Goal: Information Seeking & Learning: Learn about a topic

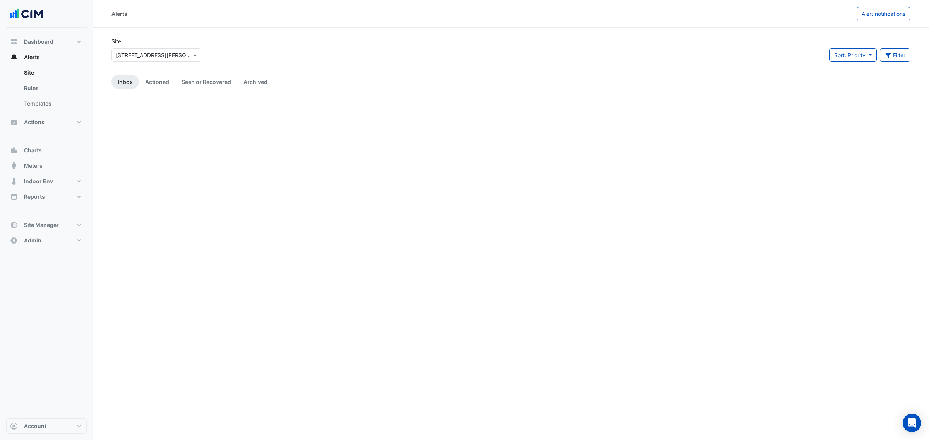
click at [168, 51] on input "text" at bounding box center [149, 55] width 66 height 8
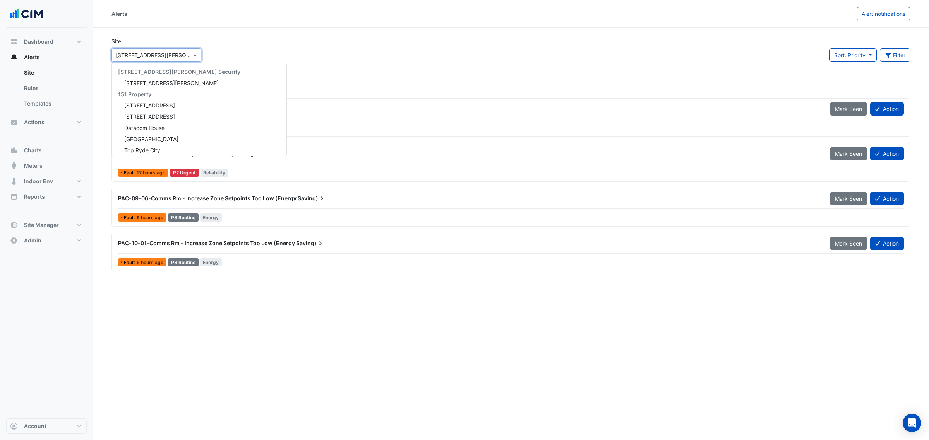
scroll to position [2009, 0]
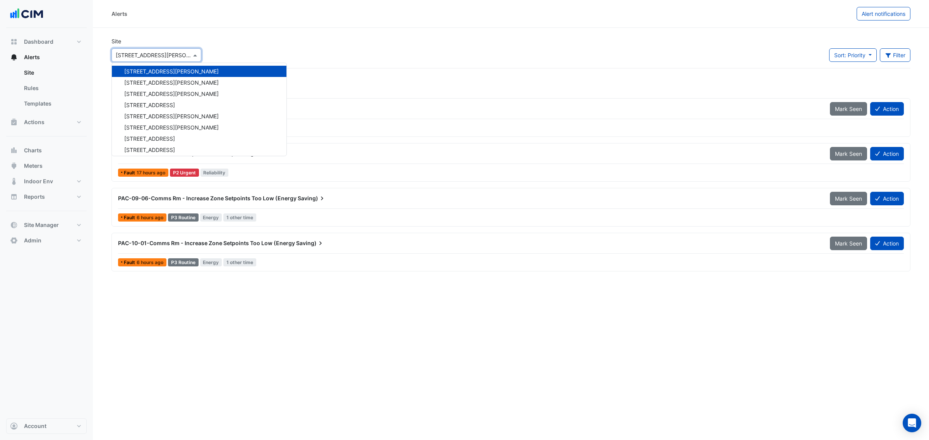
click at [246, 33] on section "Site × 6 Stewart Avenue 141 Walker Street Security 141 Walker Street 151 Proper…" at bounding box center [511, 150] width 836 height 245
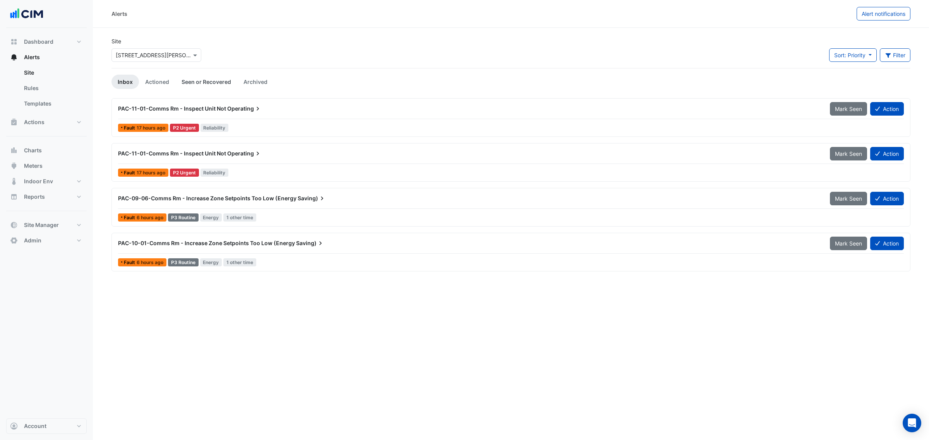
click at [204, 87] on link "Seen or Recovered" at bounding box center [206, 82] width 62 height 14
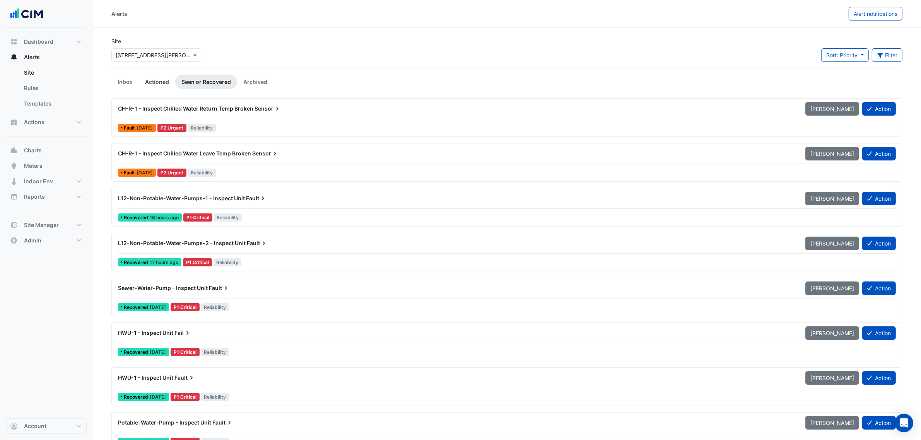
click at [161, 88] on link "Actioned" at bounding box center [157, 82] width 36 height 14
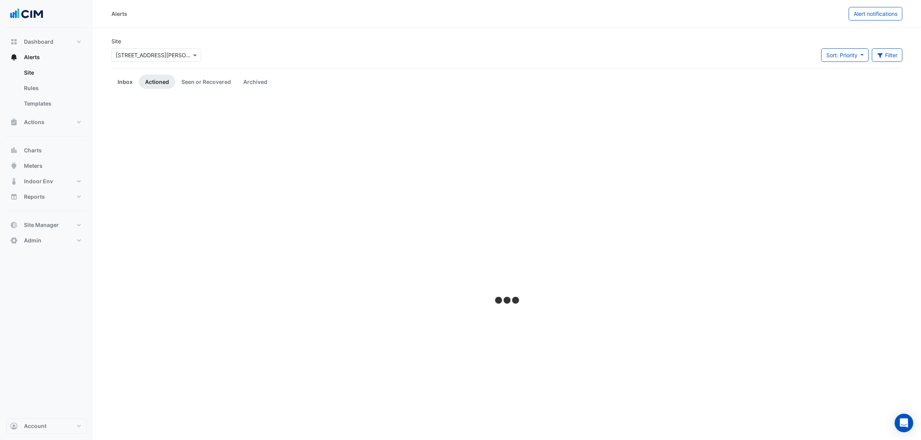
click at [134, 86] on link "Inbox" at bounding box center [124, 82] width 27 height 14
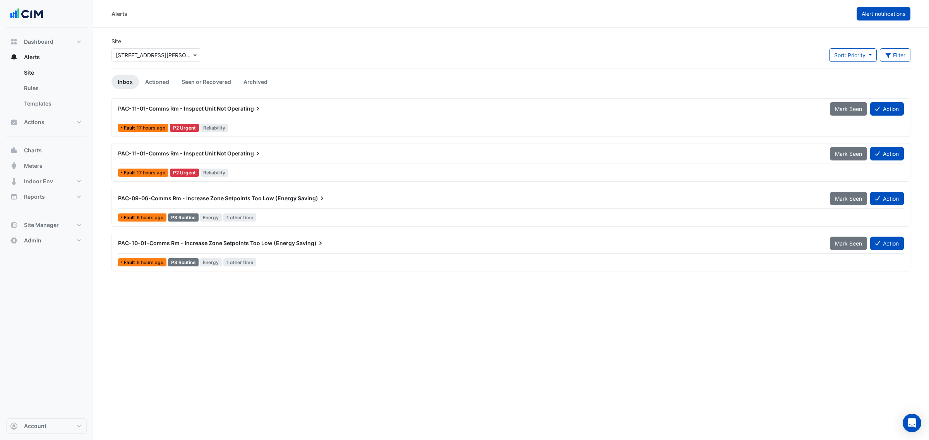
click at [870, 9] on button "Alert notifications" at bounding box center [883, 14] width 54 height 14
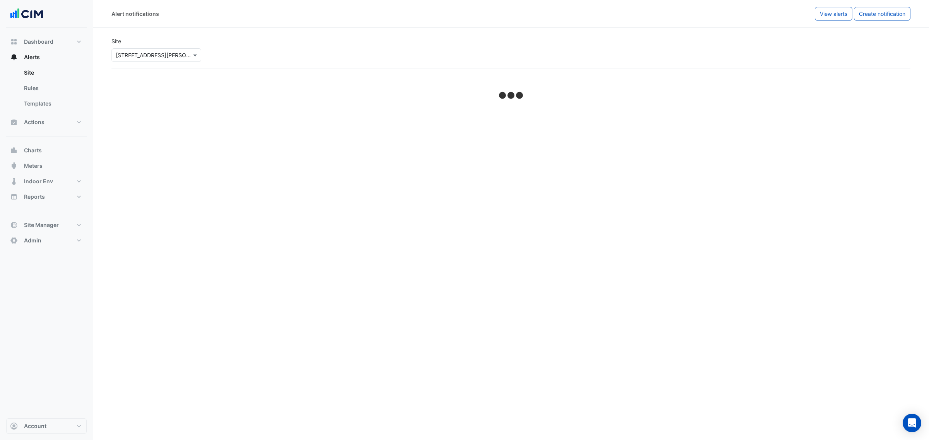
select select "******"
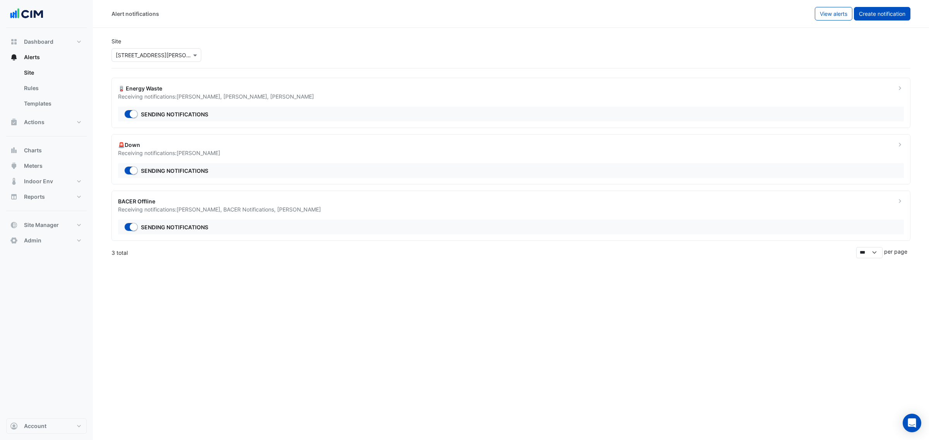
click at [859, 10] on span "Create notification" at bounding box center [882, 13] width 46 height 7
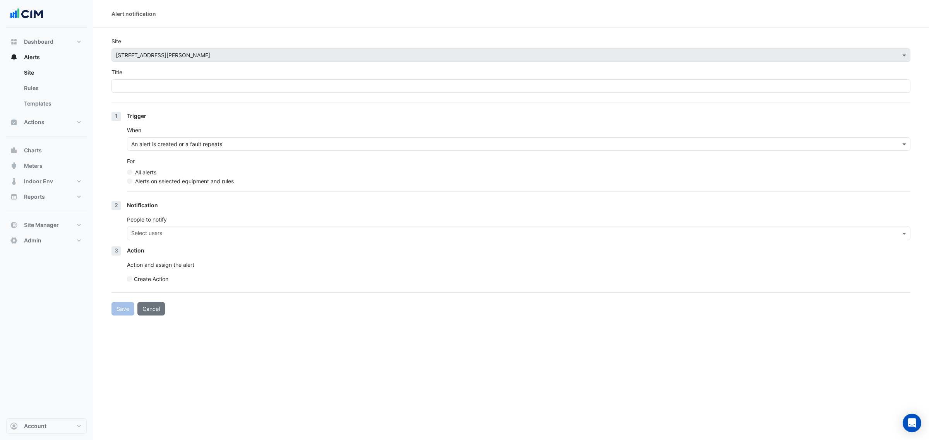
click at [156, 96] on form "Site × 6 Stewart Avenue Title 1 Trigger When An alert is created or a fault rep…" at bounding box center [510, 176] width 799 height 279
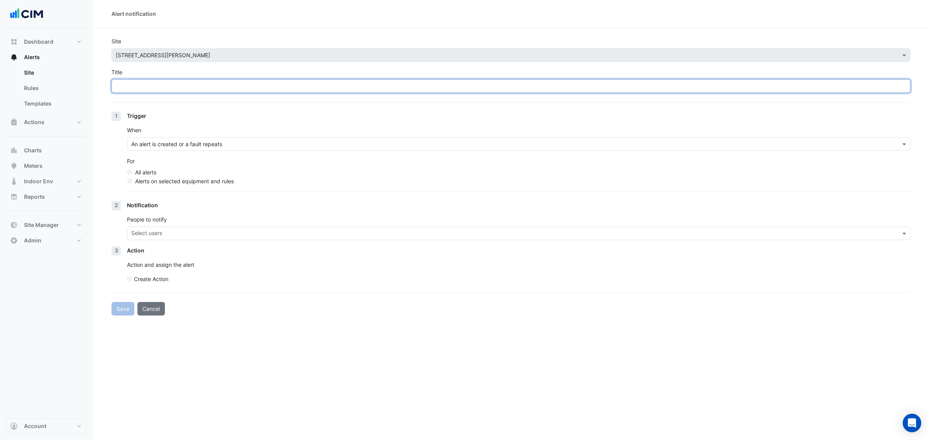
click at [157, 88] on input "Title" at bounding box center [510, 86] width 799 height 14
type input "**********"
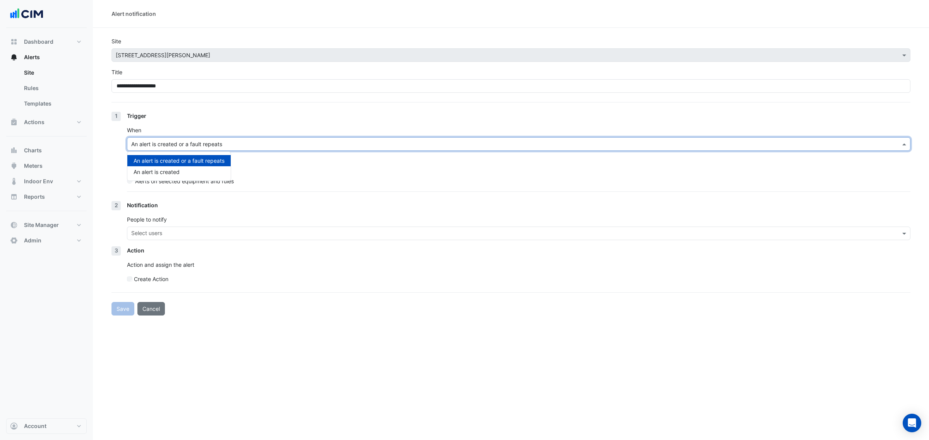
click at [209, 148] on div "An alert is created or a fault repeats" at bounding box center [518, 144] width 783 height 14
click at [256, 169] on div "All alerts" at bounding box center [518, 172] width 783 height 8
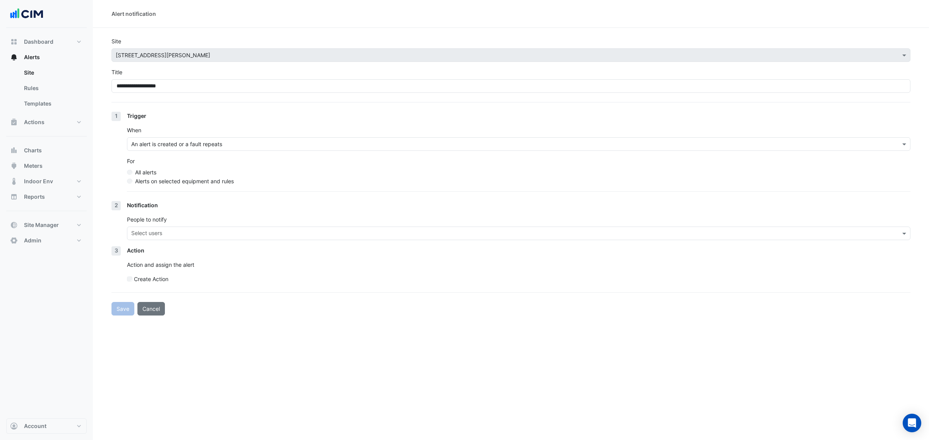
click at [156, 178] on label "Alerts on selected equipment and rules" at bounding box center [184, 181] width 99 height 8
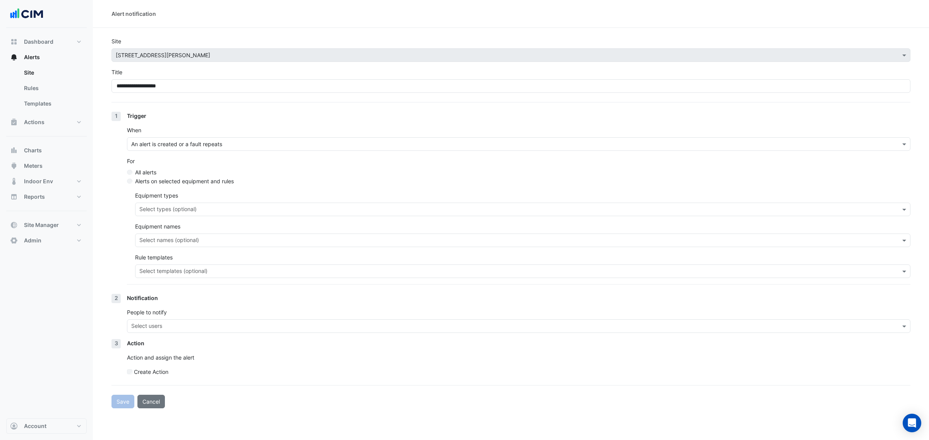
click at [166, 216] on div "Select types (optional)" at bounding box center [522, 210] width 775 height 14
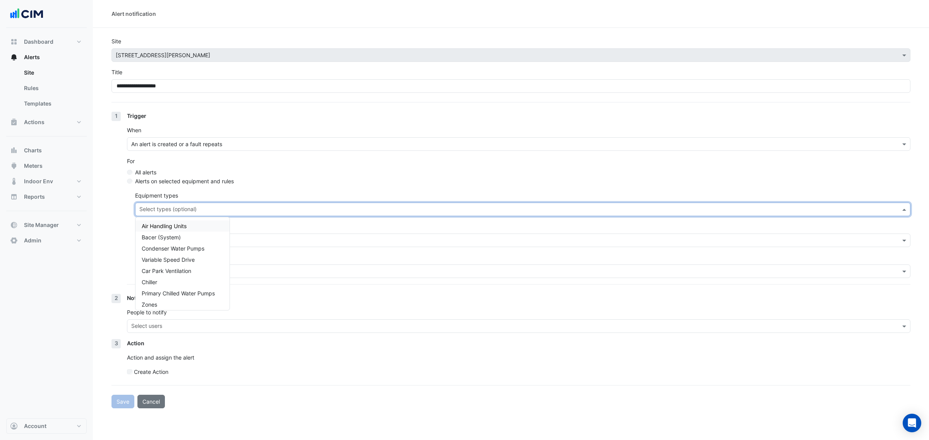
click at [258, 193] on div "Equipment types Select types (optional) Air Handling Units Bacer (System) Conde…" at bounding box center [522, 204] width 775 height 25
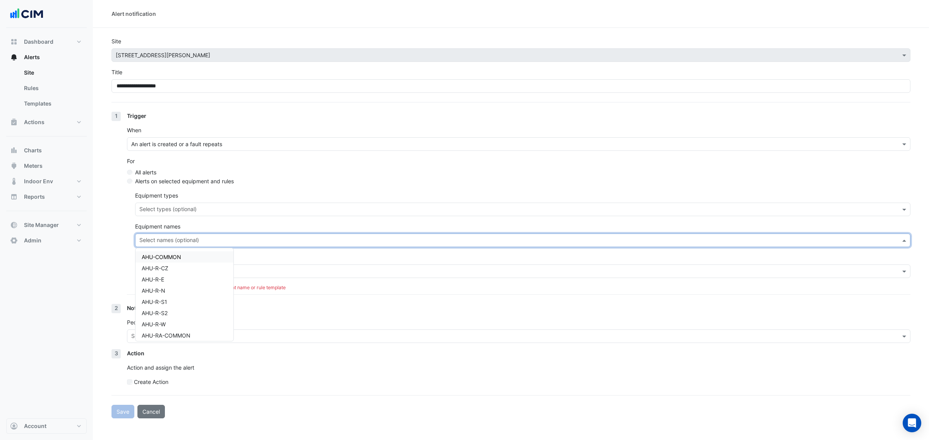
click at [221, 240] on input "text" at bounding box center [518, 241] width 758 height 8
click at [248, 225] on div "Equipment names Select names (optional) AHU-COMMON AHU-R-CZ AHU-R-E AHU-R-N AHU…" at bounding box center [522, 234] width 775 height 25
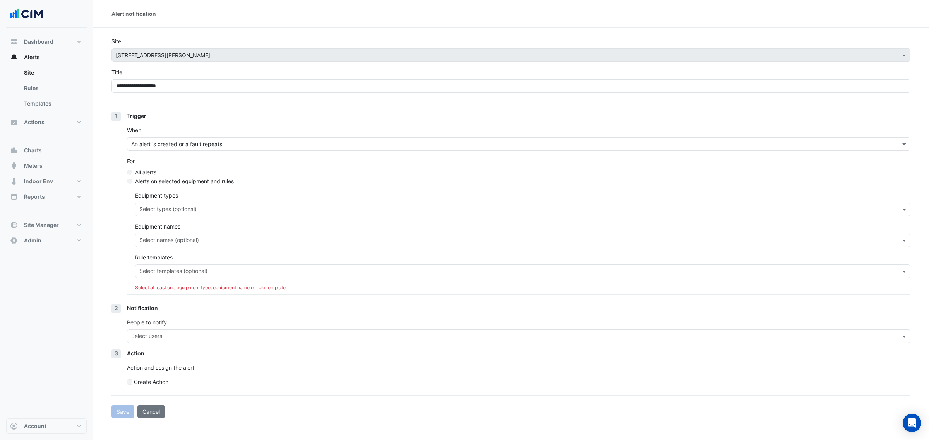
click at [237, 264] on div "Rule templates Select templates (optional)" at bounding box center [522, 265] width 775 height 25
click at [236, 267] on div "Select templates (optional)" at bounding box center [515, 271] width 761 height 12
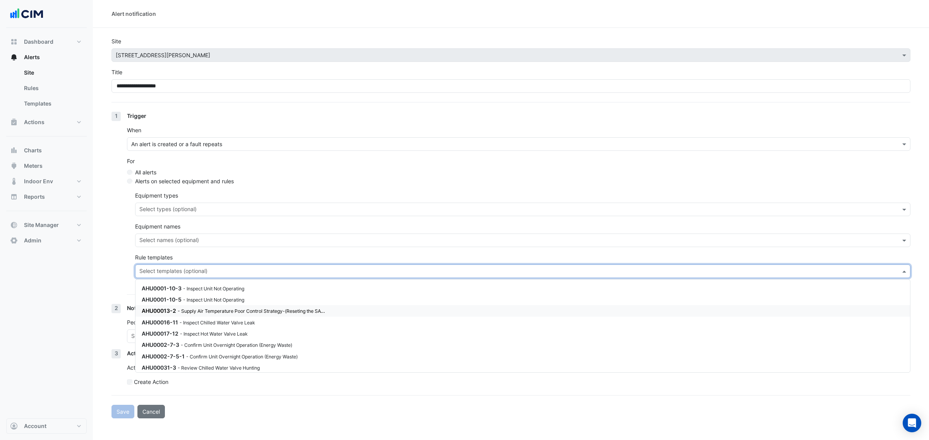
click at [321, 313] on small "- Supply Air Temperature Poor Control Strategy-(Reseting the SAT-SP Quickly)" at bounding box center [264, 311] width 173 height 7
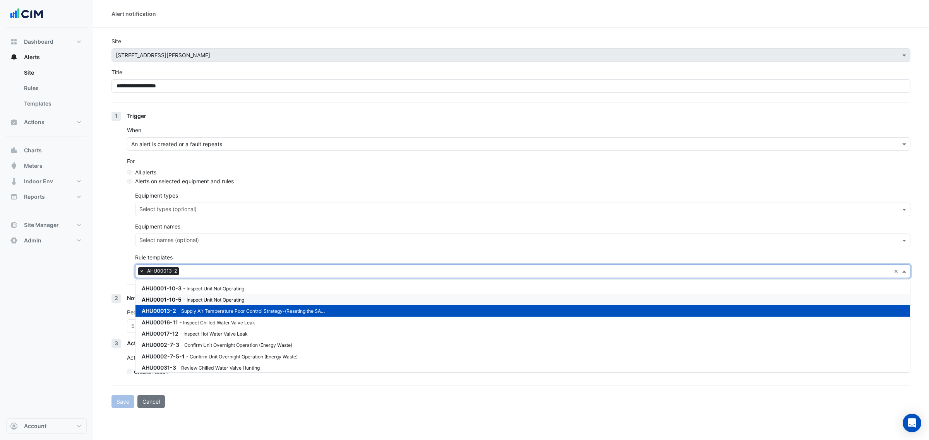
click at [95, 271] on section "**********" at bounding box center [511, 218] width 836 height 381
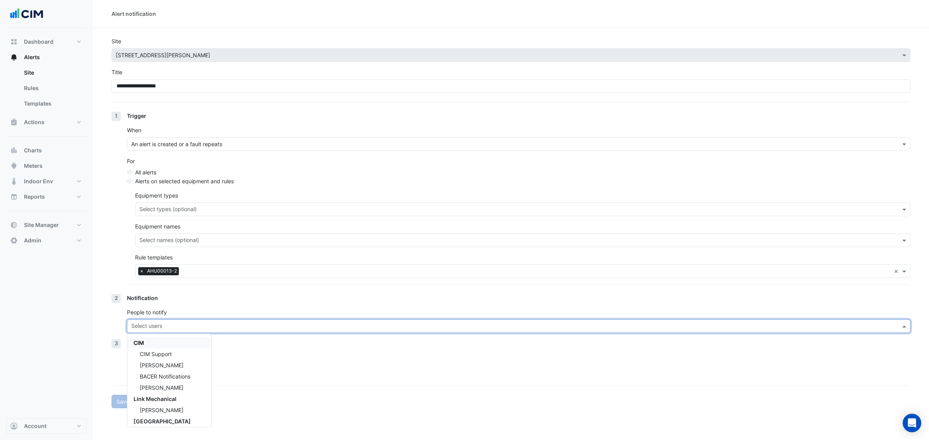
click at [170, 320] on div "Select users" at bounding box center [512, 326] width 770 height 12
click at [169, 364] on span "Brian Nguyen" at bounding box center [162, 365] width 44 height 7
click at [291, 360] on p "Action and assign the alert" at bounding box center [518, 358] width 783 height 8
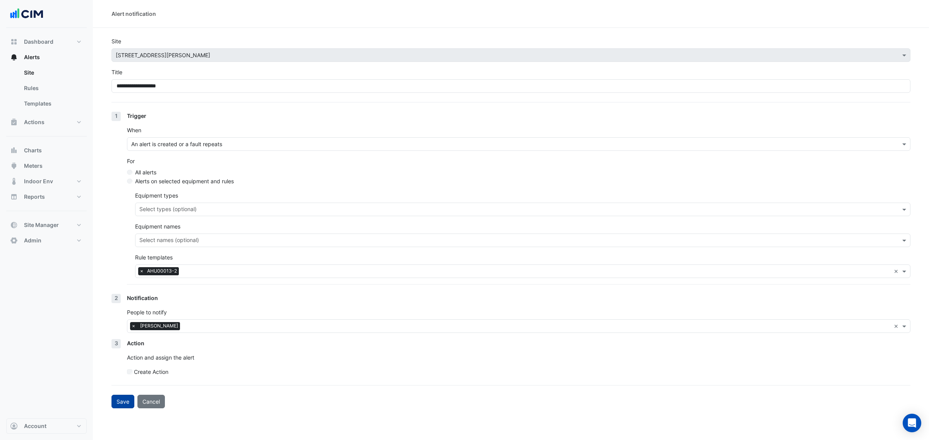
click at [120, 401] on button "Save" at bounding box center [122, 402] width 23 height 14
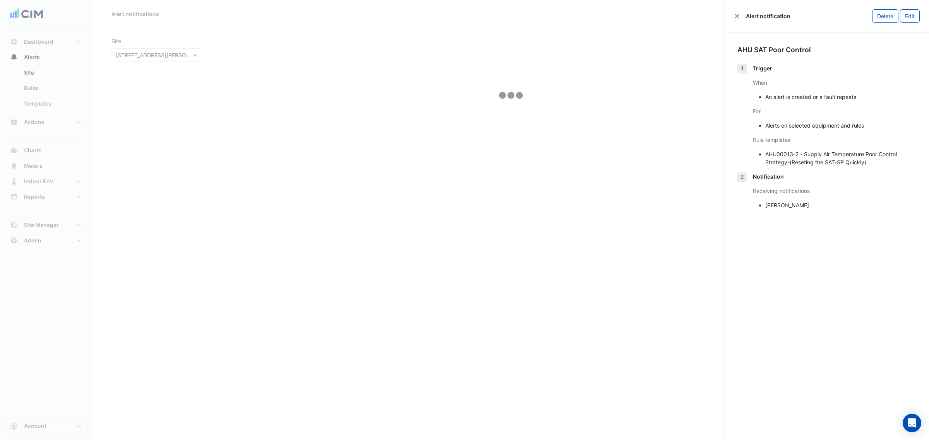
select select "******"
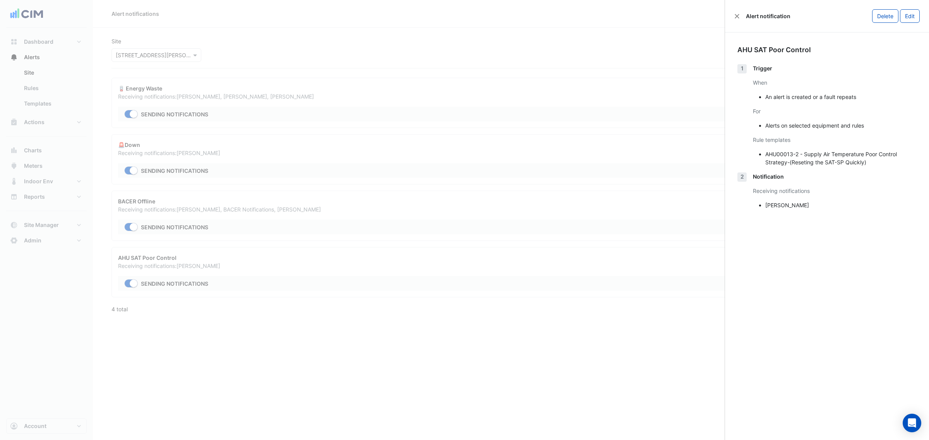
click at [268, 53] on ngb-offcanvas-backdrop at bounding box center [464, 220] width 929 height 440
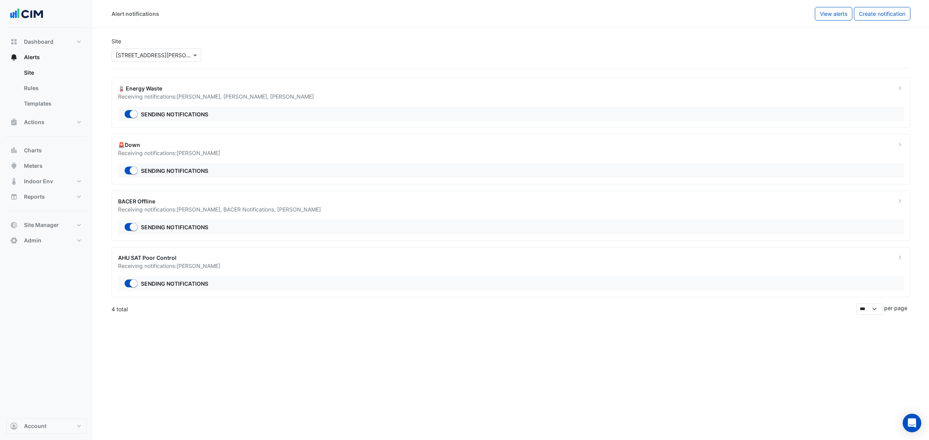
click at [265, 53] on div "Site × 6 Stewart Avenue" at bounding box center [511, 49] width 808 height 37
click at [64, 44] on button "Dashboard" at bounding box center [46, 41] width 80 height 15
select select "***"
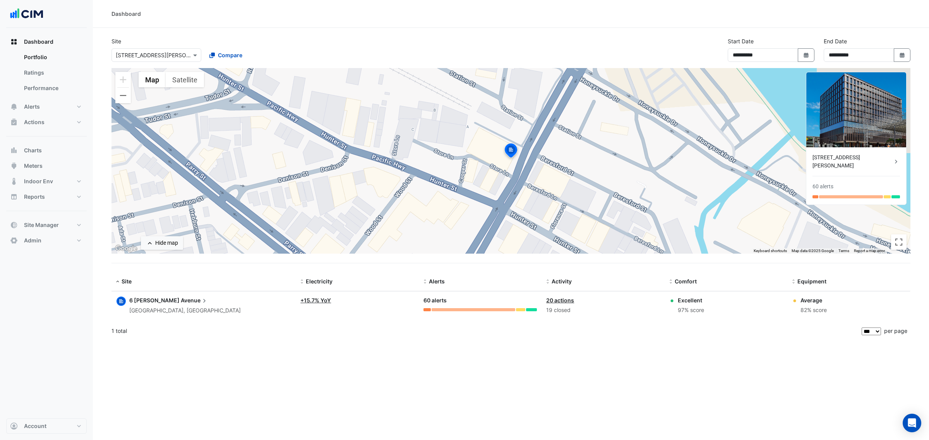
click at [128, 55] on input "text" at bounding box center [149, 55] width 66 height 8
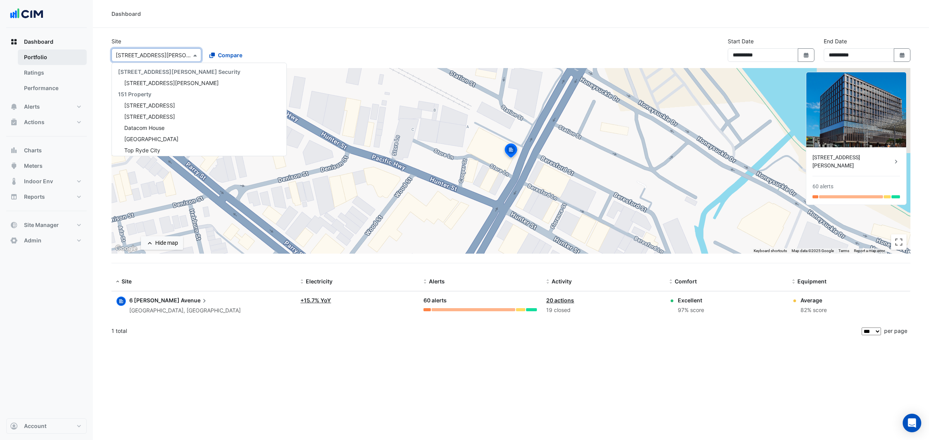
scroll to position [2009, 0]
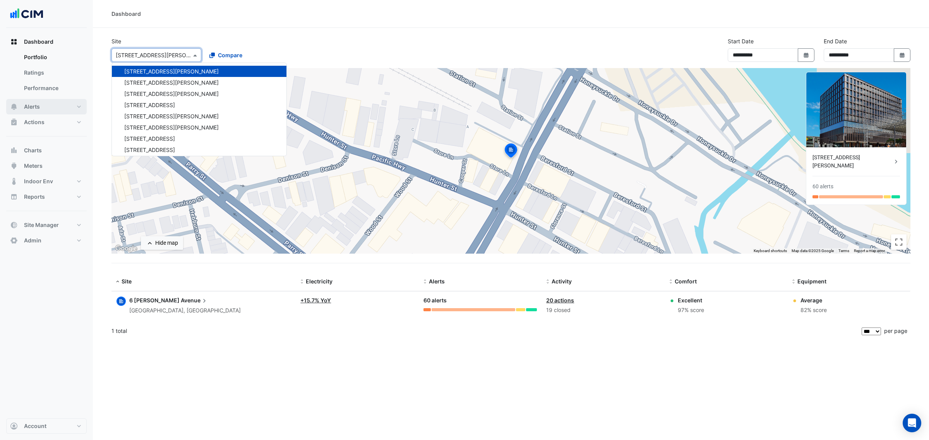
click at [30, 103] on span "Alerts" at bounding box center [32, 107] width 16 height 8
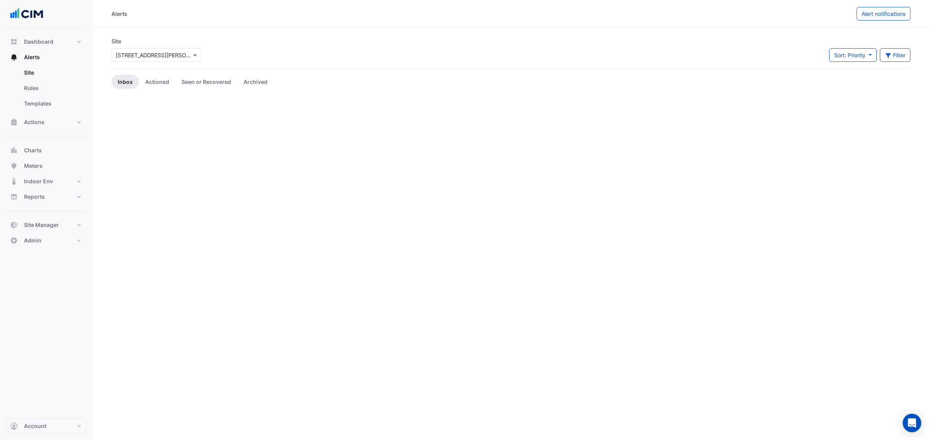
click at [144, 58] on input "text" at bounding box center [149, 55] width 66 height 8
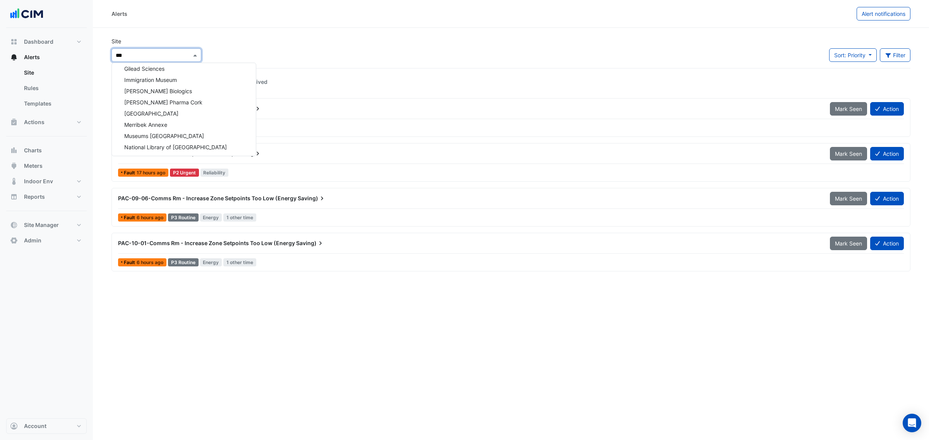
type input "****"
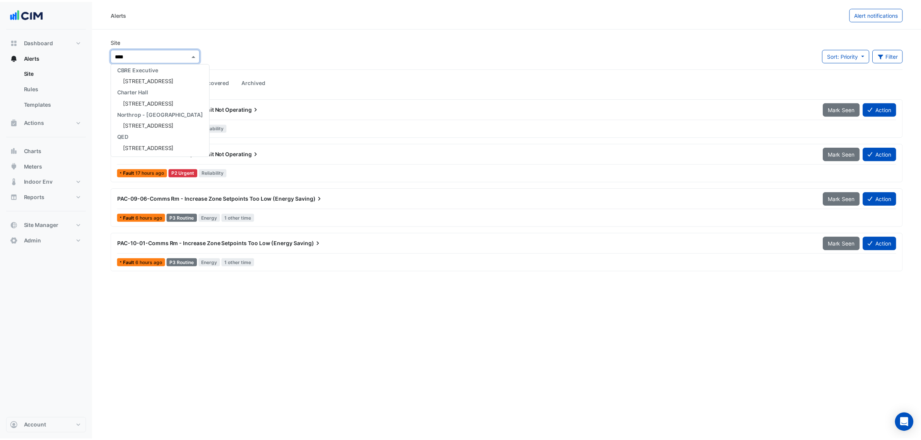
scroll to position [48, 0]
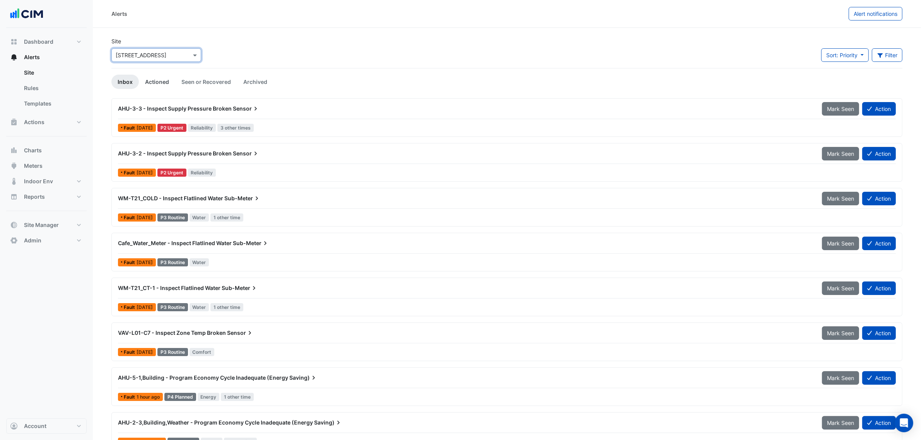
click at [154, 84] on link "Actioned" at bounding box center [157, 82] width 36 height 14
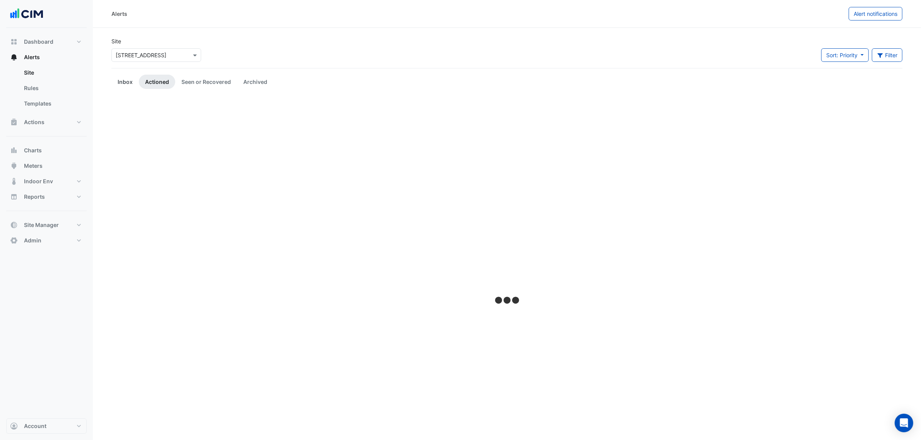
click at [135, 83] on link "Inbox" at bounding box center [124, 82] width 27 height 14
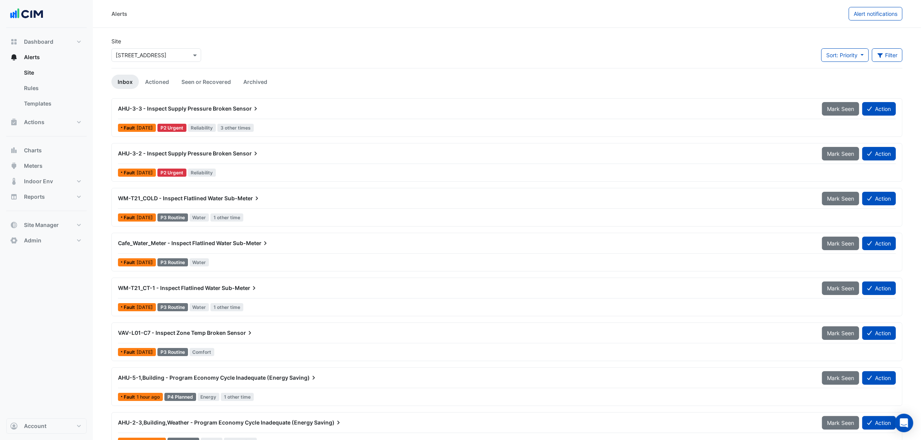
click at [152, 111] on span "AHU-3-3 - Inspect Supply Pressure Broken" at bounding box center [175, 108] width 114 height 7
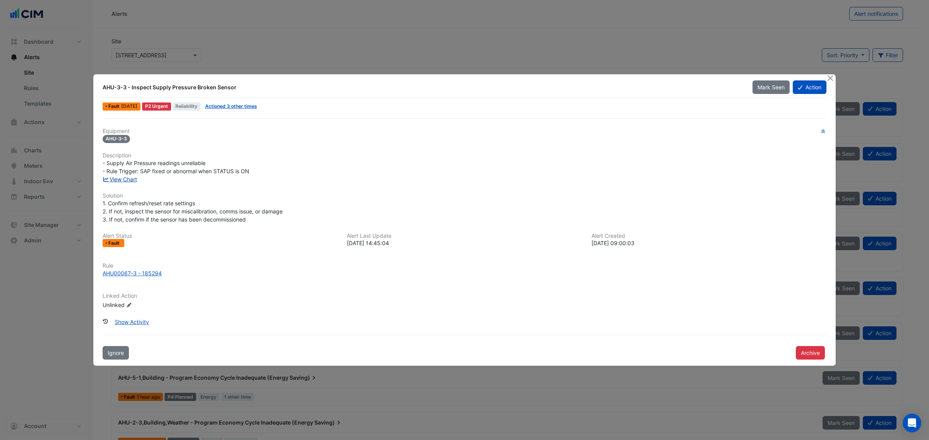
click at [131, 181] on link "View Chart" at bounding box center [120, 179] width 34 height 7
click at [229, 108] on link "Actioned 3 other times" at bounding box center [231, 106] width 52 height 6
click at [827, 79] on button "Close" at bounding box center [830, 78] width 8 height 8
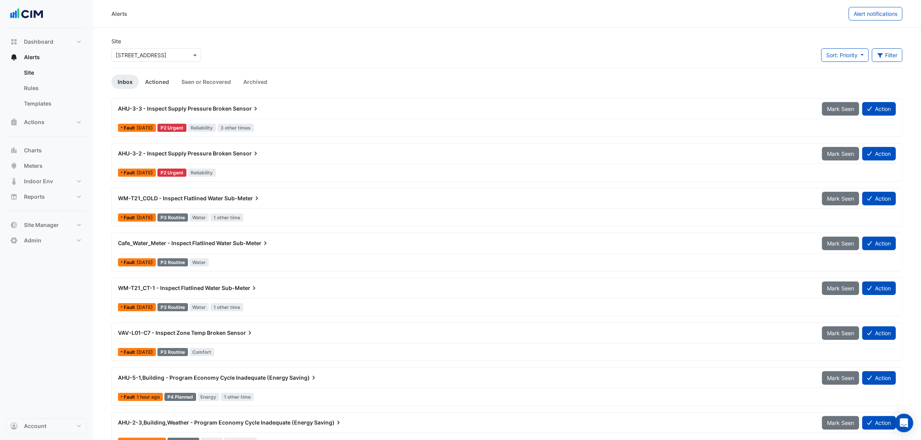
click at [159, 83] on link "Actioned" at bounding box center [157, 82] width 36 height 14
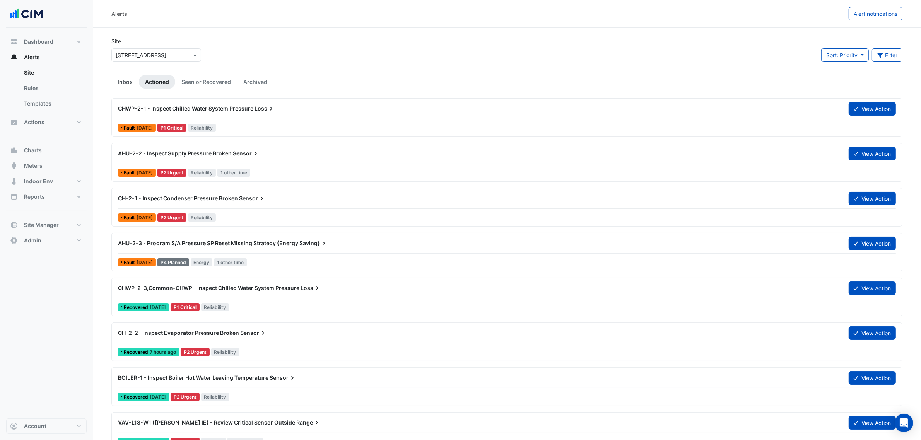
click at [115, 81] on link "Inbox" at bounding box center [124, 82] width 27 height 14
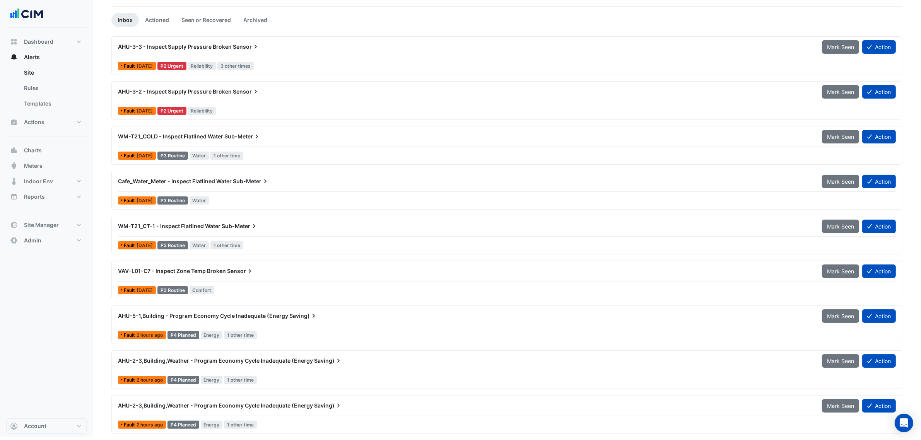
scroll to position [64, 0]
click at [268, 319] on div "AHU-5-1,Building - Program Economy Cycle Inadequate (Energy Saving)" at bounding box center [465, 316] width 695 height 8
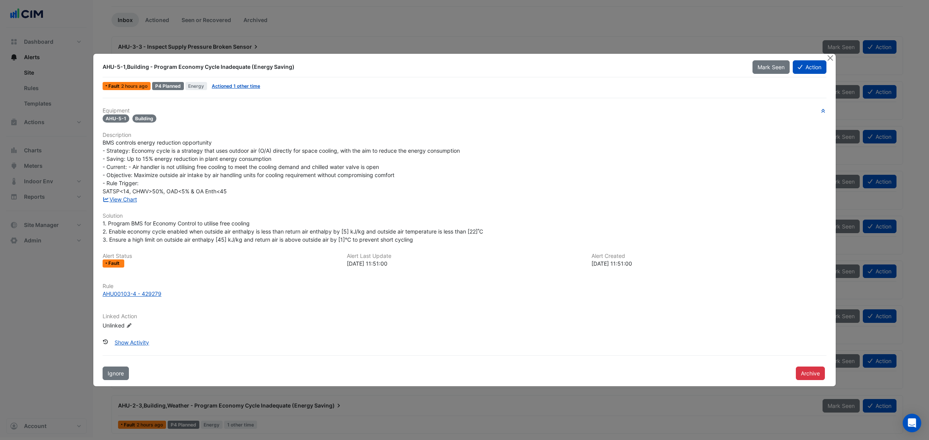
click at [232, 91] on div "Fault 2 hours ago P4 Planned Energy Actioned 1 other time" at bounding box center [464, 85] width 725 height 11
click at [232, 90] on span "Actioned 1 other time" at bounding box center [236, 86] width 55 height 8
click at [232, 88] on span "Actioned 1 other time" at bounding box center [236, 86] width 55 height 8
click at [232, 88] on link "Actioned 1 other time" at bounding box center [236, 86] width 48 height 6
click at [122, 197] on link "View Chart" at bounding box center [120, 199] width 34 height 7
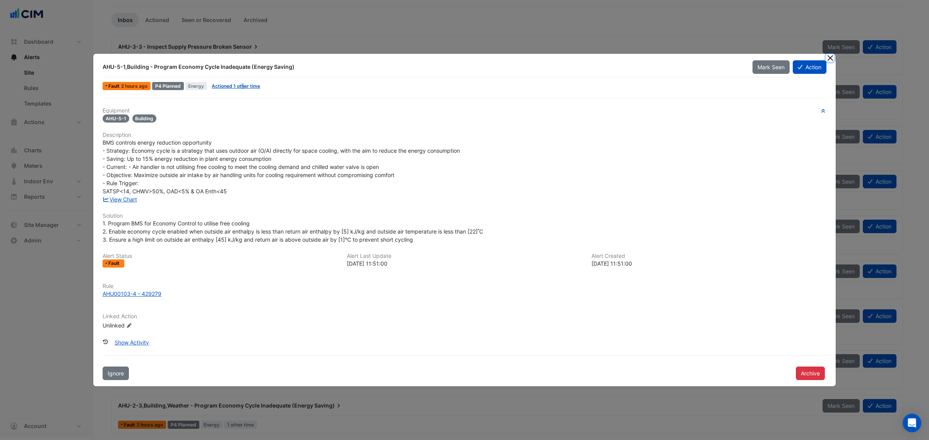
click at [832, 57] on button "Close" at bounding box center [830, 58] width 8 height 8
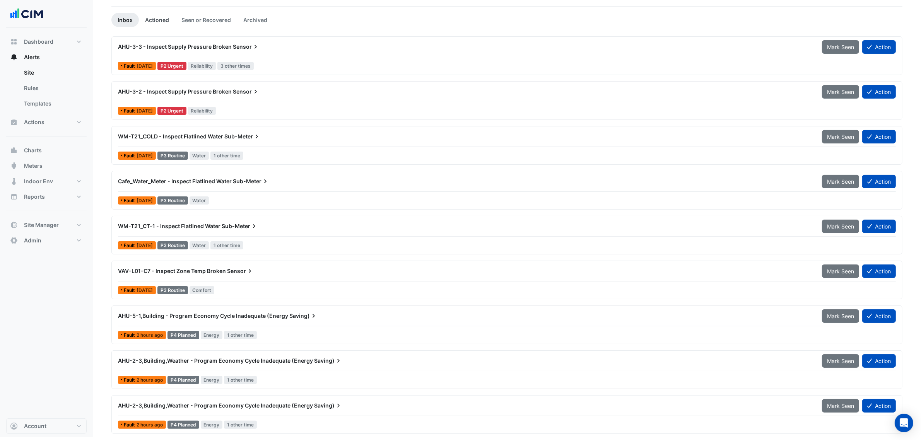
click at [161, 23] on link "Actioned" at bounding box center [157, 20] width 36 height 14
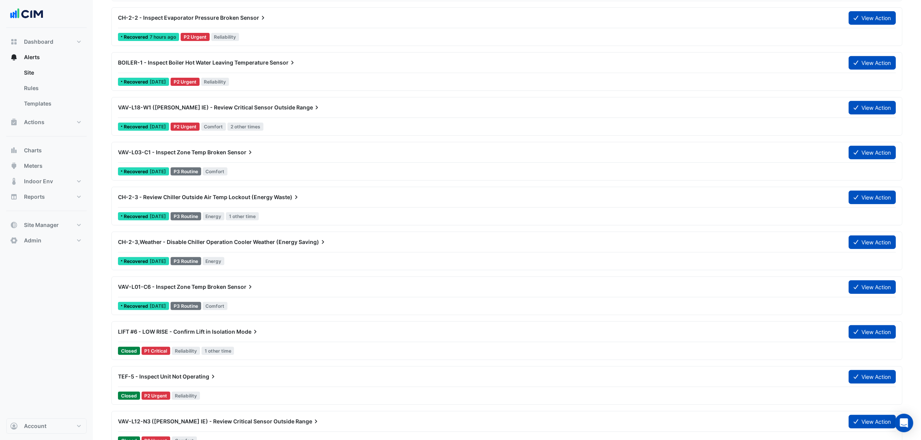
scroll to position [387, 0]
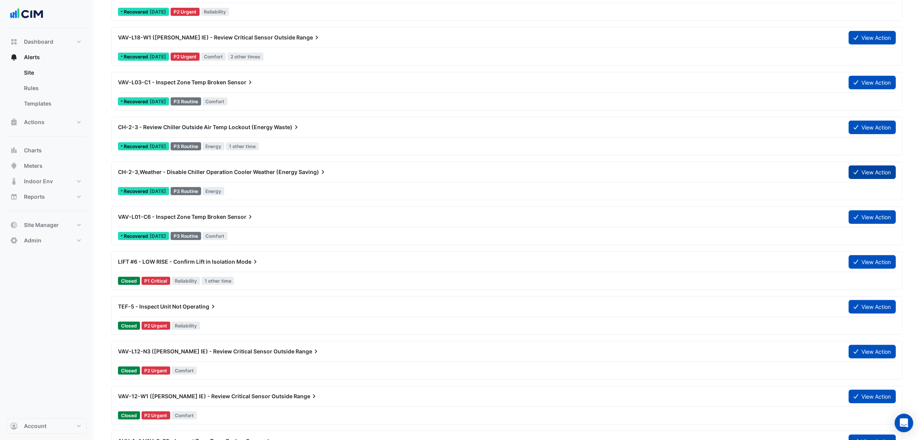
click at [884, 175] on button "View Action" at bounding box center [872, 173] width 47 height 14
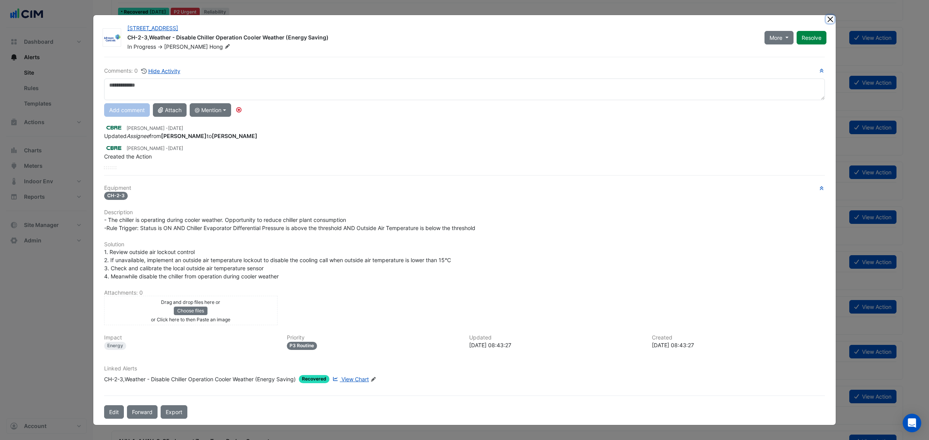
click at [827, 17] on button "Close" at bounding box center [830, 19] width 8 height 8
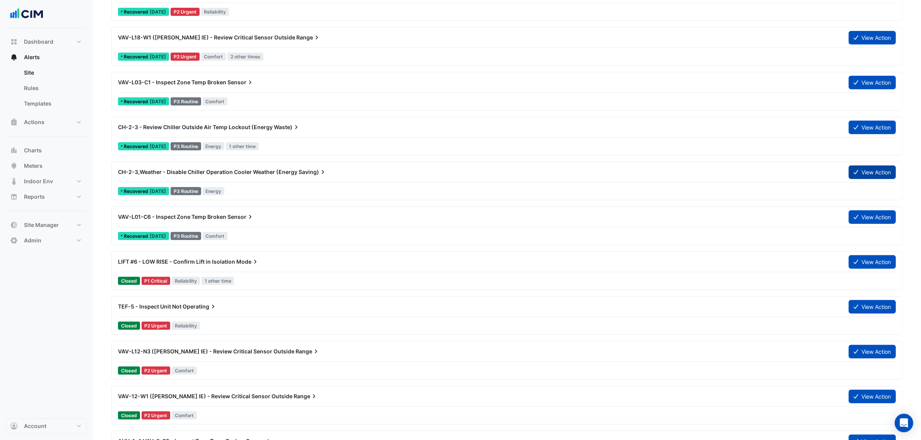
click at [864, 170] on button "View Action" at bounding box center [872, 173] width 47 height 14
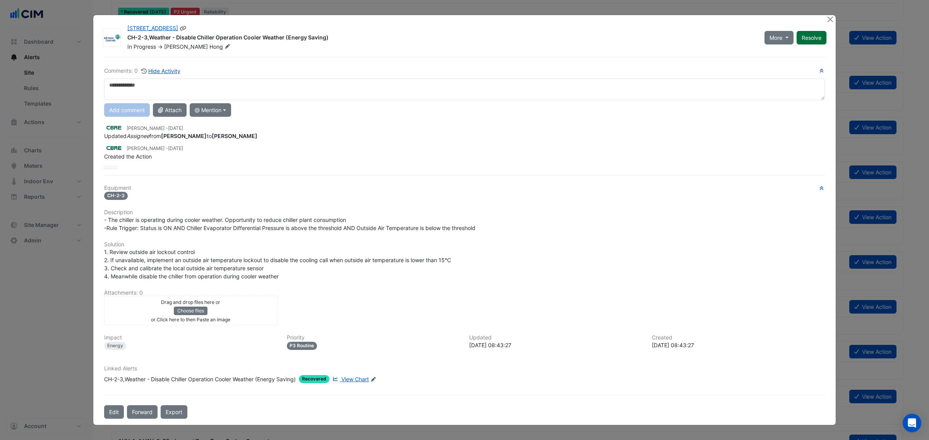
click at [809, 37] on button "Resolve" at bounding box center [811, 38] width 30 height 14
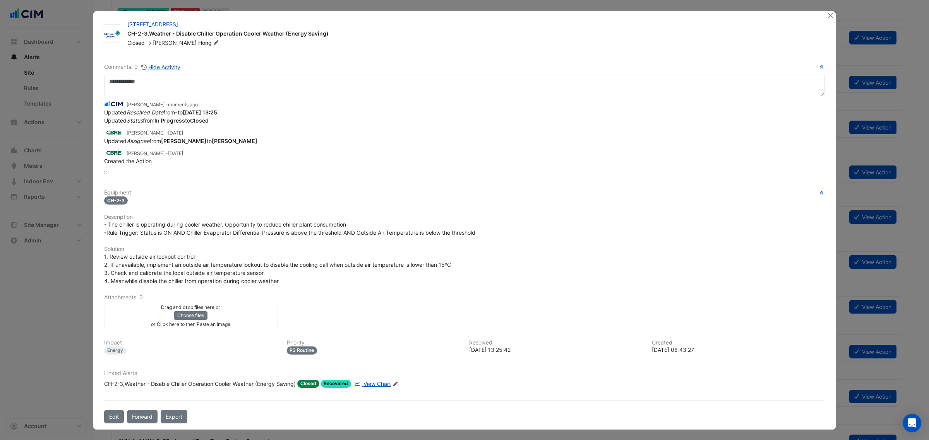
click at [833, 27] on div "2-12 Macquarie St CH-2-3,Weather - Disable Chiller Operation Cooler Weather (En…" at bounding box center [464, 220] width 742 height 419
click at [830, 15] on button "Close" at bounding box center [830, 15] width 8 height 8
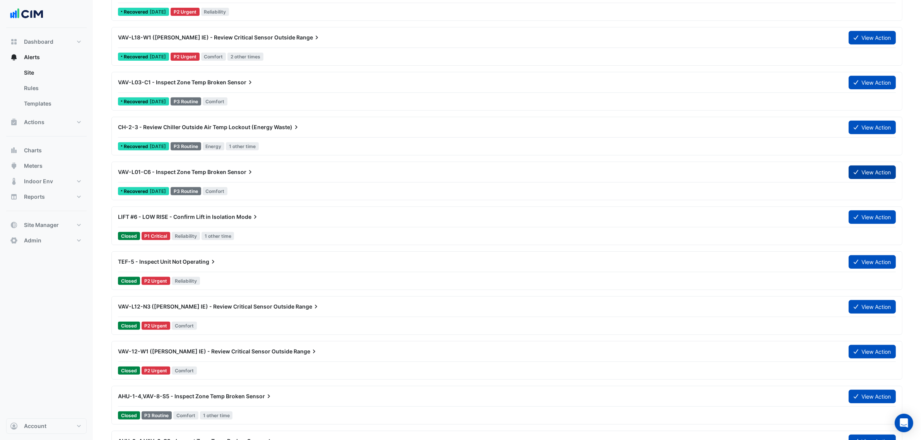
click at [860, 169] on button "View Action" at bounding box center [872, 173] width 47 height 14
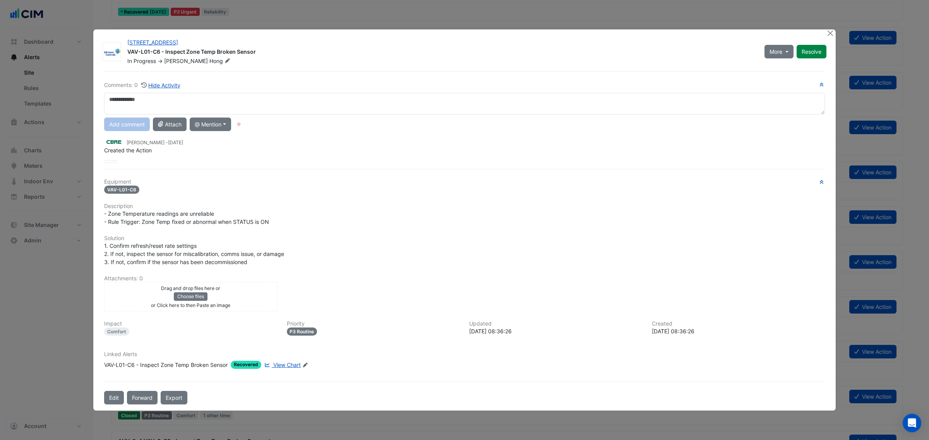
click at [180, 364] on div "VAV-L01-C6 - Inspect Zone Temp Broken Sensor" at bounding box center [165, 365] width 123 height 8
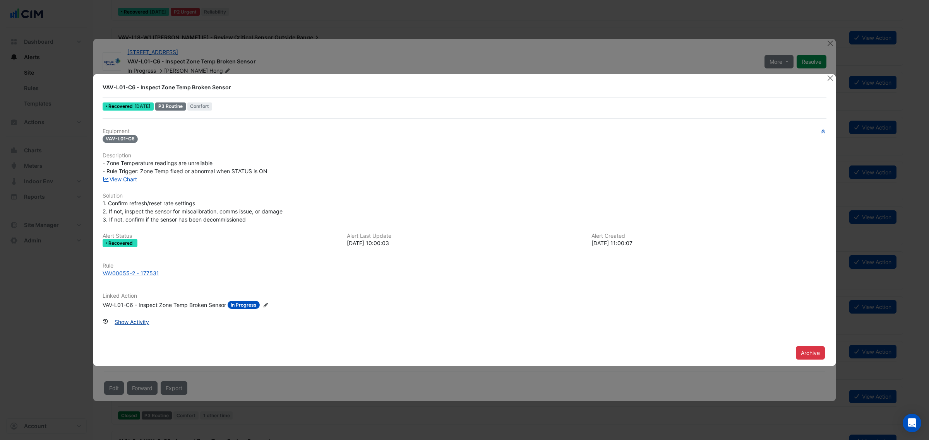
click at [136, 323] on button "Show Activity" at bounding box center [131, 322] width 44 height 14
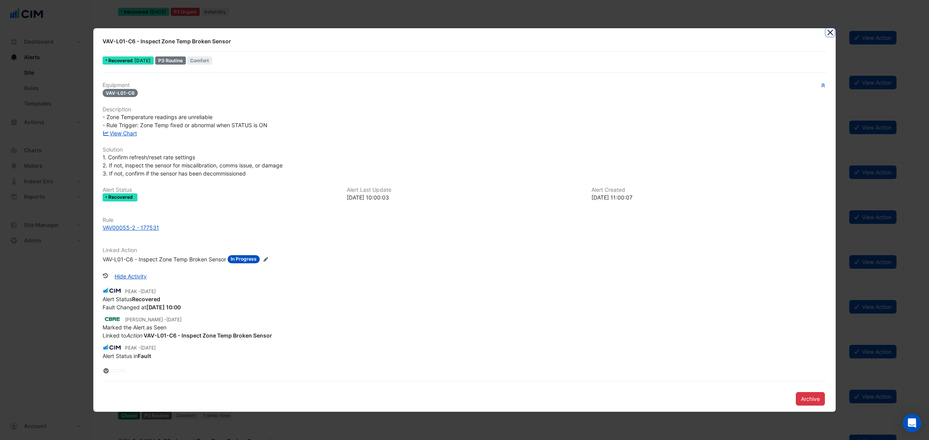
click at [832, 31] on button "Close" at bounding box center [830, 32] width 8 height 8
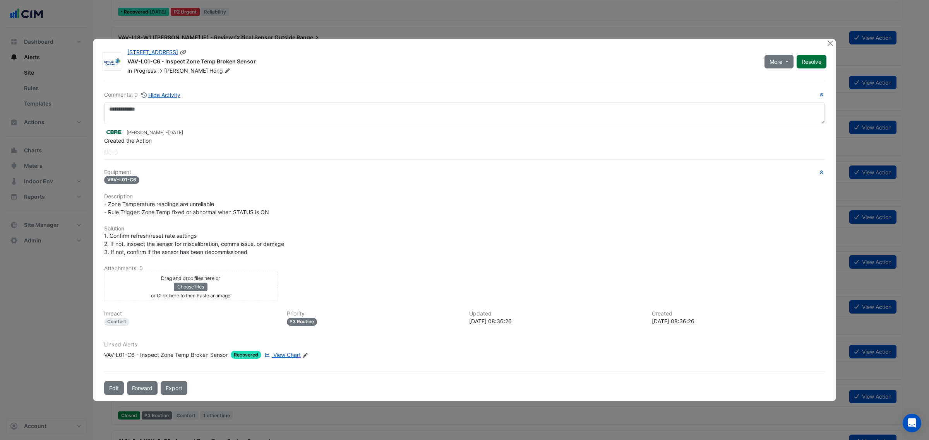
click at [818, 55] on button "Resolve" at bounding box center [811, 62] width 30 height 14
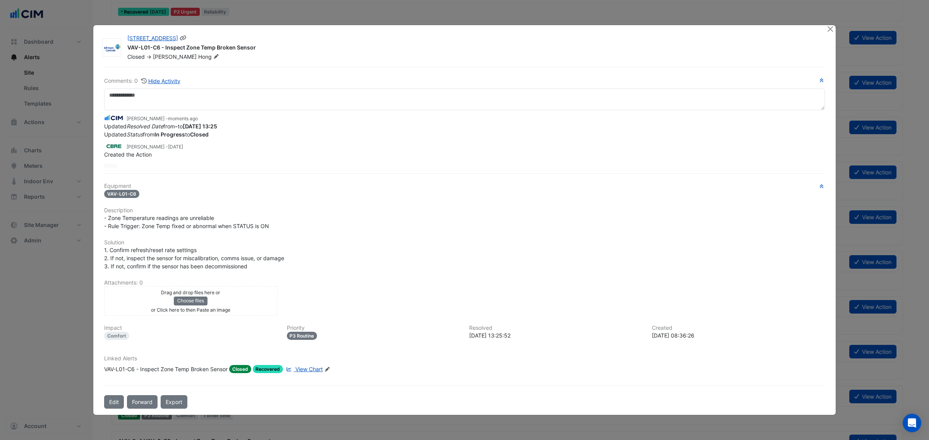
click at [825, 45] on div at bounding box center [825, 47] width 9 height 26
click at [829, 30] on button "Close" at bounding box center [830, 29] width 8 height 8
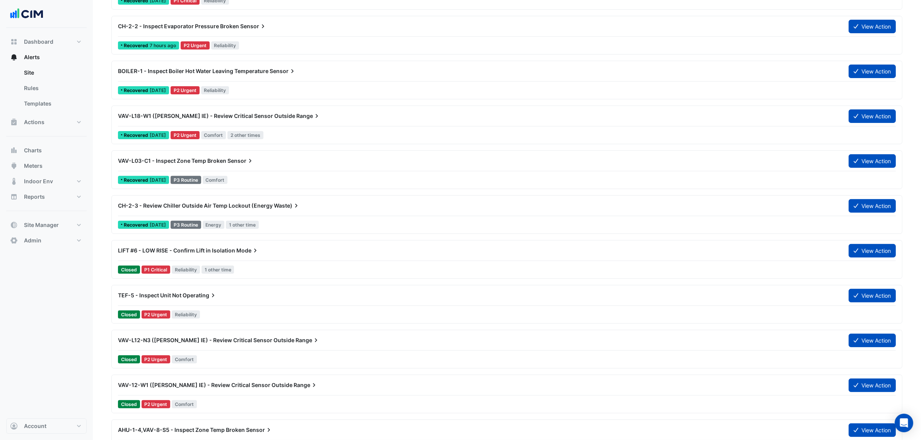
scroll to position [290, 0]
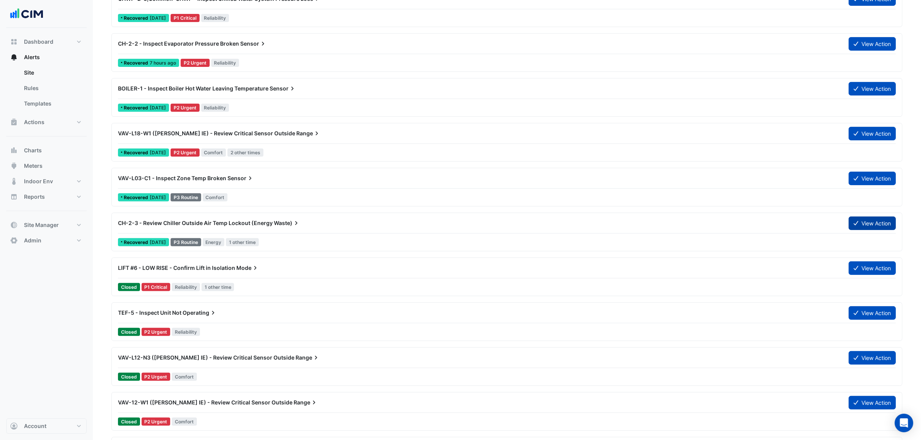
click at [849, 225] on button "View Action" at bounding box center [872, 224] width 47 height 14
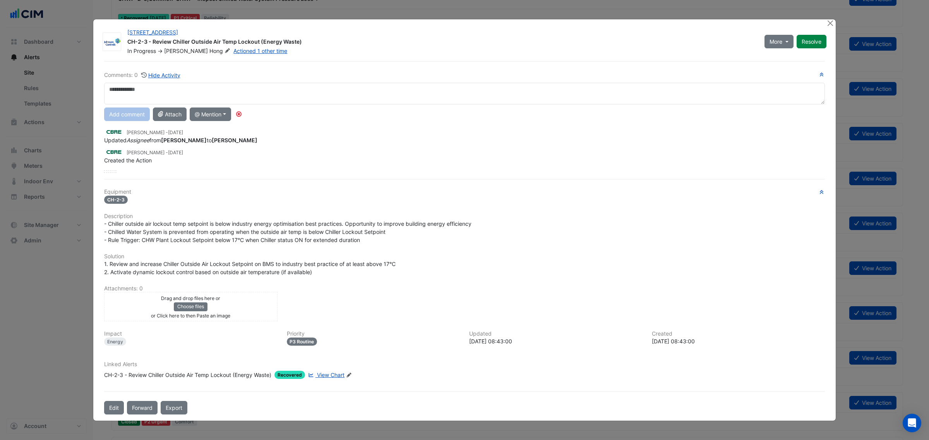
click at [329, 372] on span "View Chart" at bounding box center [330, 375] width 27 height 7
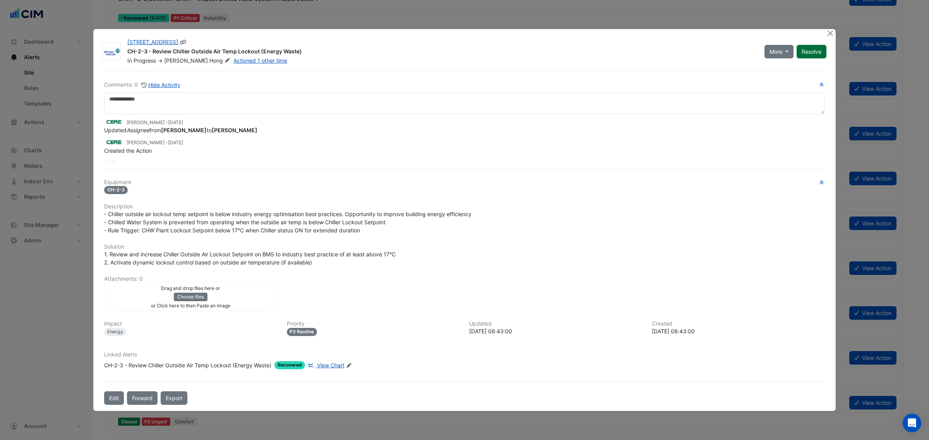
click at [819, 50] on button "Resolve" at bounding box center [811, 52] width 30 height 14
click at [826, 38] on div at bounding box center [825, 51] width 9 height 26
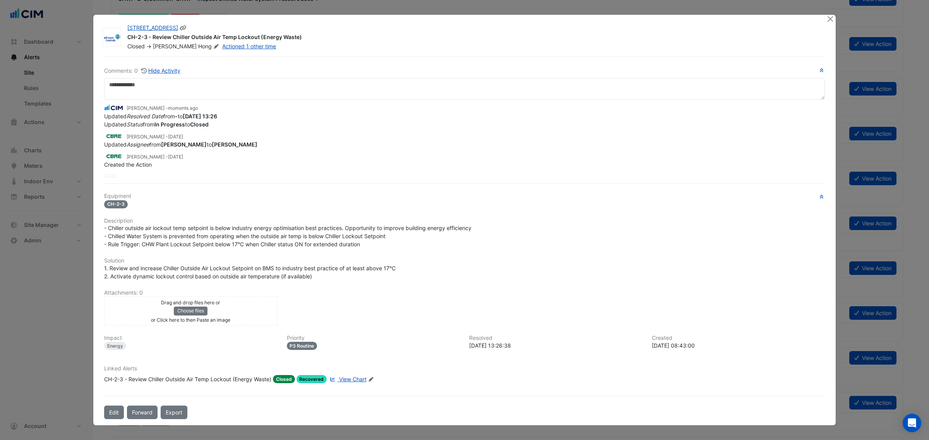
click at [828, 33] on div at bounding box center [825, 37] width 9 height 26
click at [831, 32] on div "2-12 Macquarie St CH-2-3 - Review Chiller Outside Air Temp Lockout (Energy Wast…" at bounding box center [464, 220] width 742 height 411
click at [826, 21] on button "Close" at bounding box center [830, 19] width 8 height 8
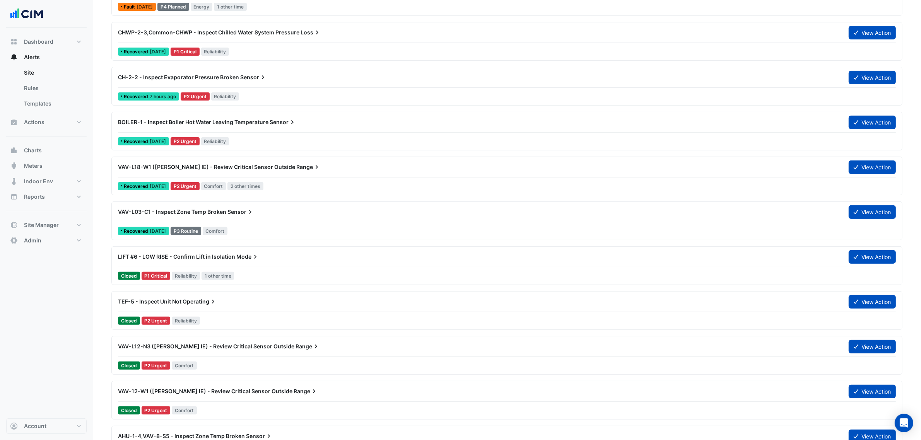
scroll to position [242, 0]
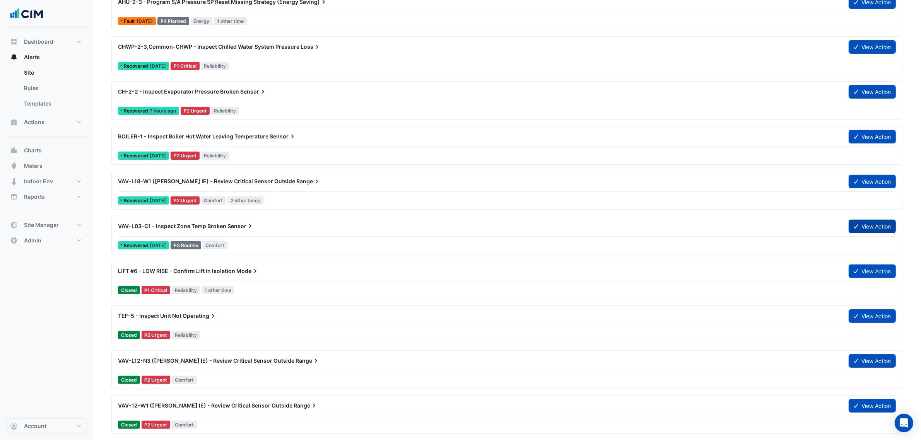
click at [854, 228] on icon at bounding box center [856, 226] width 5 height 5
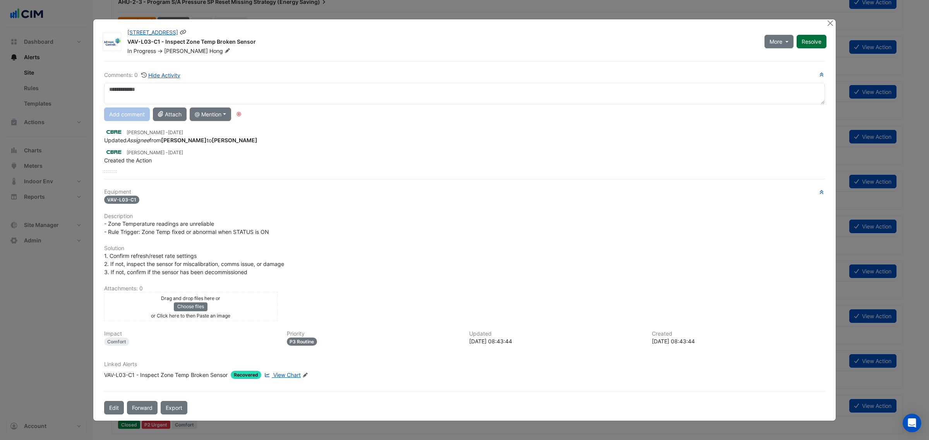
click at [804, 43] on button "Resolve" at bounding box center [811, 42] width 30 height 14
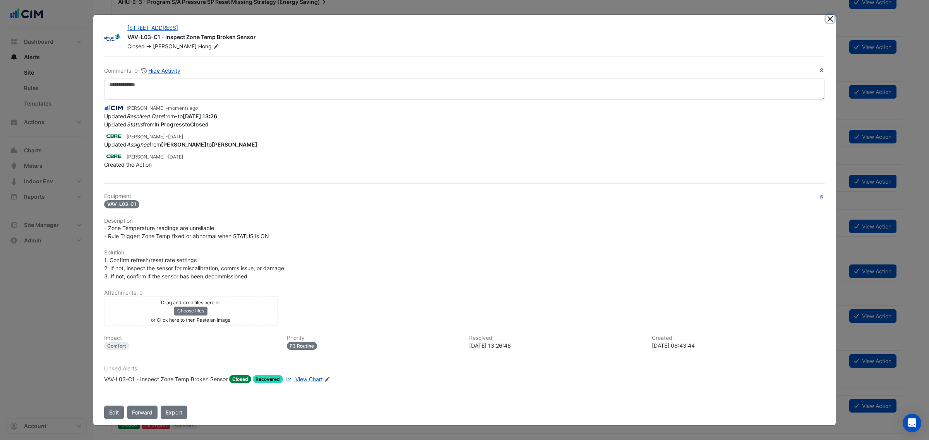
click at [830, 22] on button "Close" at bounding box center [830, 19] width 8 height 8
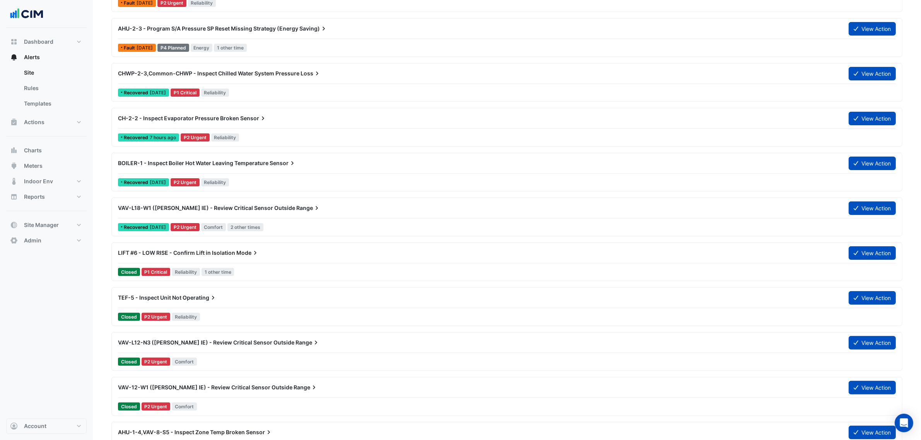
scroll to position [193, 0]
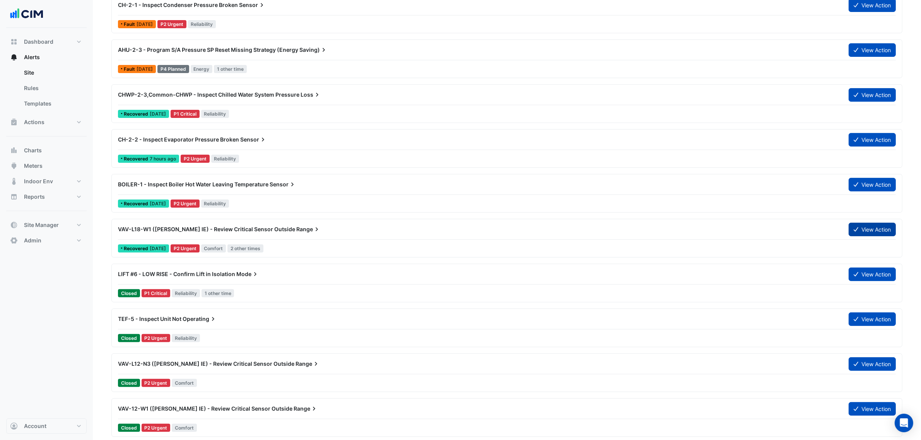
click at [854, 229] on icon at bounding box center [856, 229] width 5 height 5
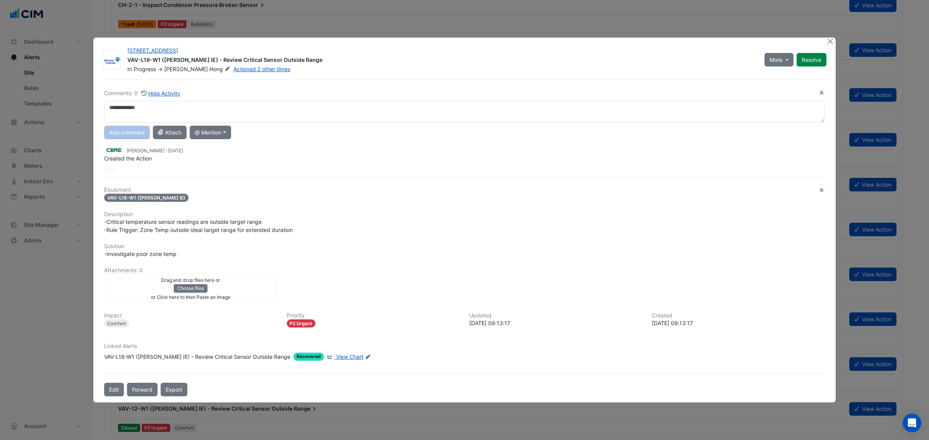
click at [171, 355] on div "VAV-L18-W1 (NABERS IE) - Review Critical Sensor Outside Range" at bounding box center [197, 357] width 186 height 8
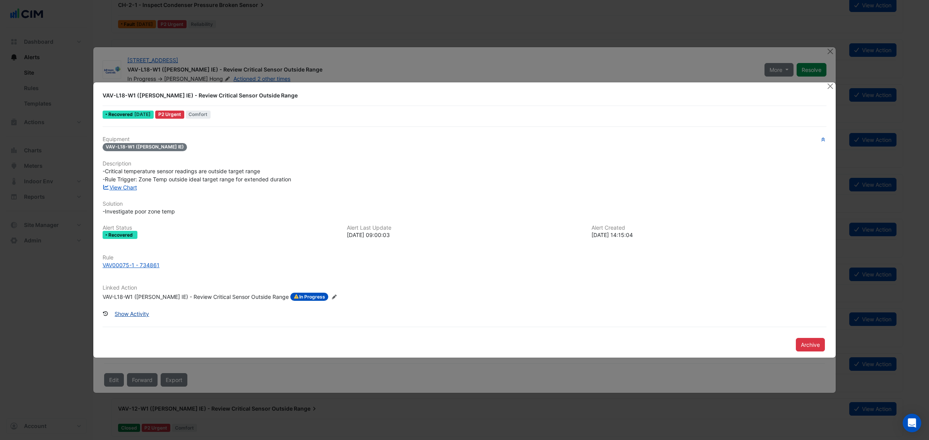
click at [137, 316] on button "Show Activity" at bounding box center [131, 314] width 44 height 14
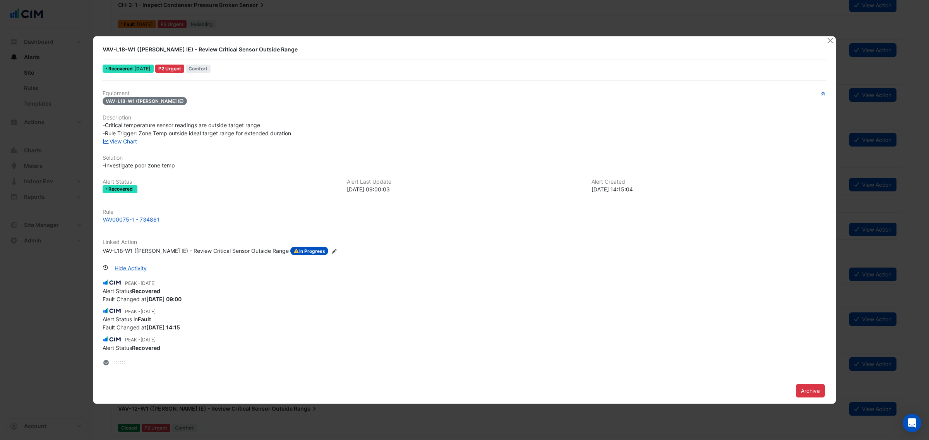
click at [840, 41] on ngb-modal-window "VAV-L18-W1 (NABERS IE) - Review Critical Sensor Outside Range Recovered 1 week …" at bounding box center [464, 220] width 929 height 440
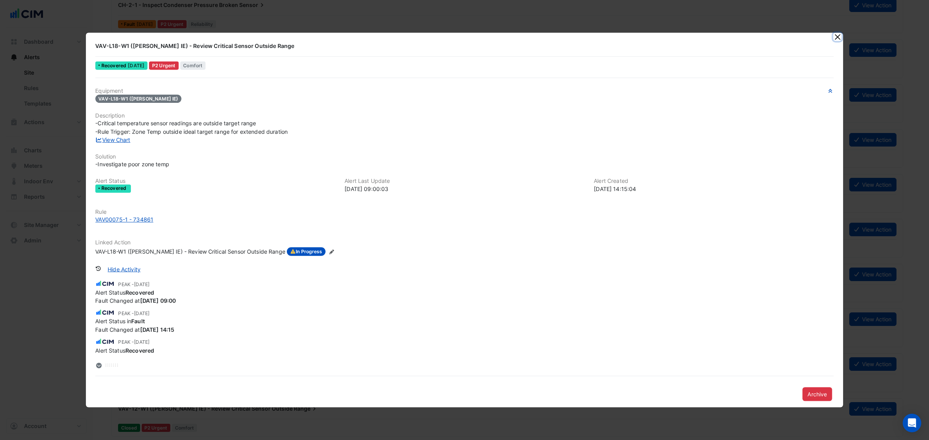
click at [833, 41] on button "Close" at bounding box center [837, 37] width 8 height 8
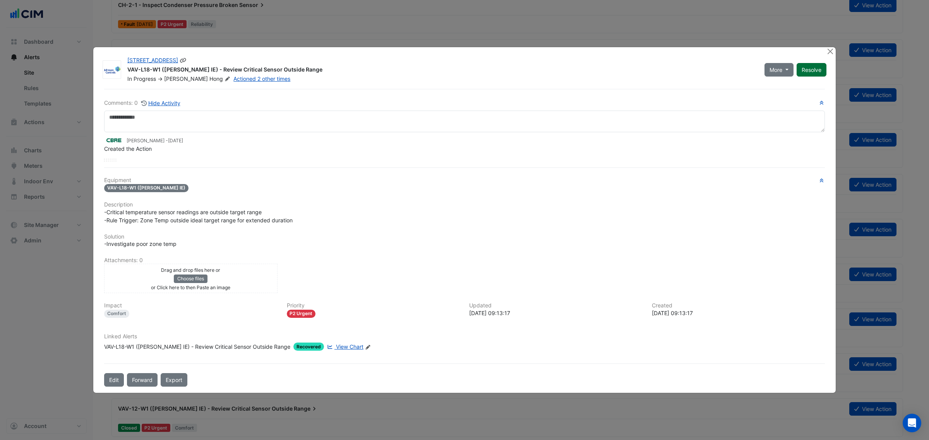
click at [807, 69] on button "Resolve" at bounding box center [811, 70] width 30 height 14
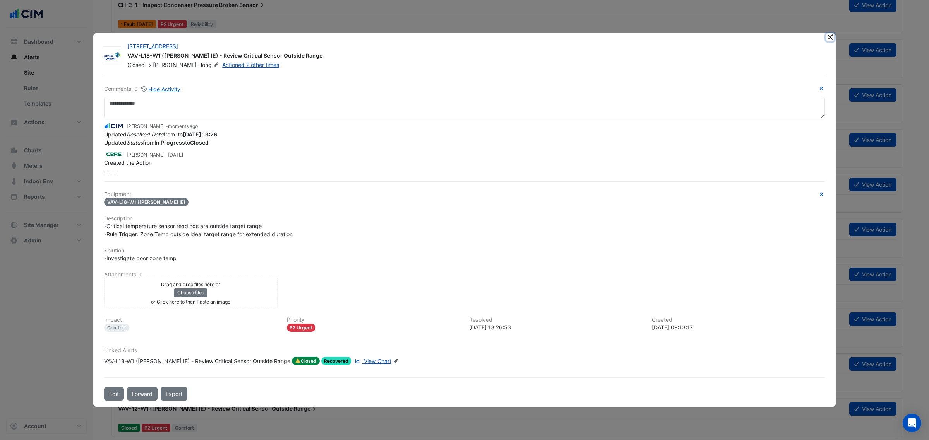
click at [831, 41] on button "Close" at bounding box center [830, 37] width 8 height 8
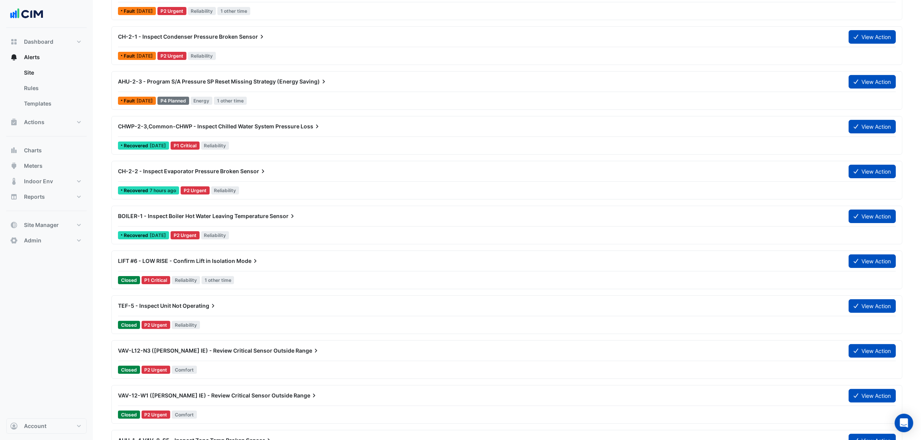
scroll to position [145, 0]
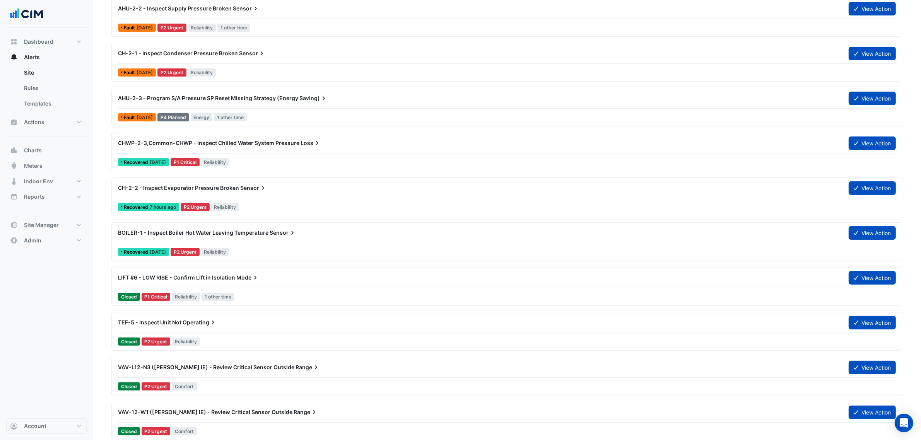
click at [804, 242] on div "BOILER-1 - Inspect Boiler Hot Water Leaving Temperature Sensor View Action" at bounding box center [507, 234] width 778 height 17
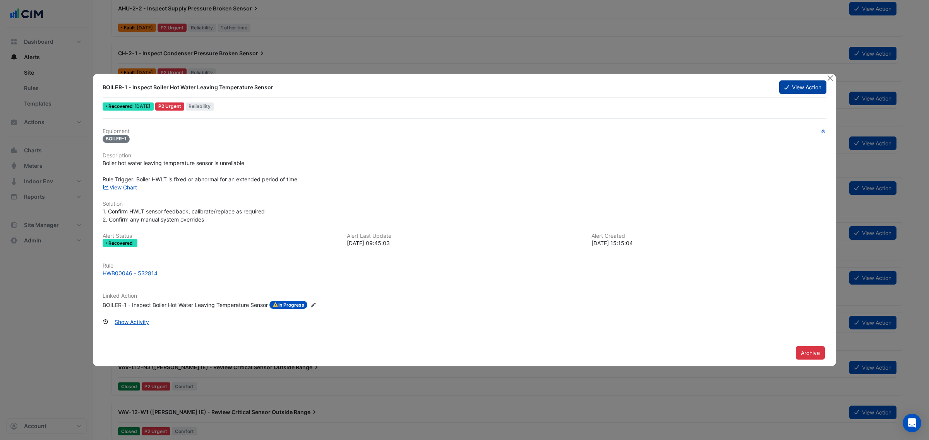
click at [797, 88] on button "View Action" at bounding box center [802, 87] width 47 height 14
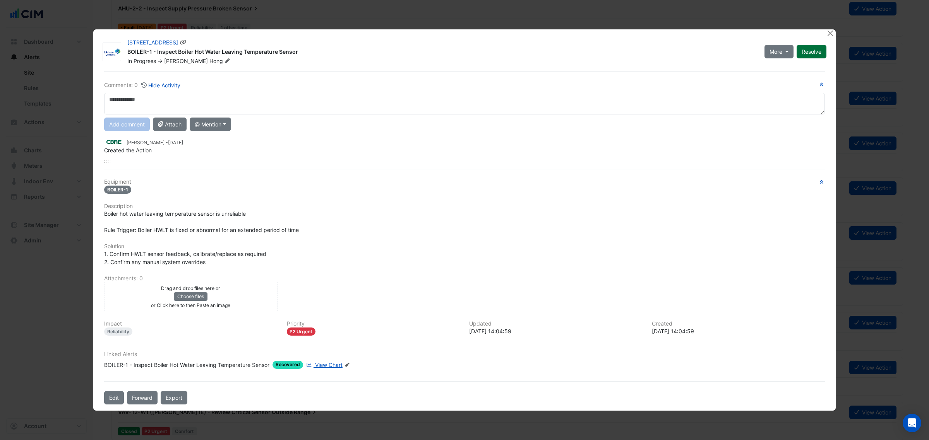
click at [813, 49] on button "Resolve" at bounding box center [811, 52] width 30 height 14
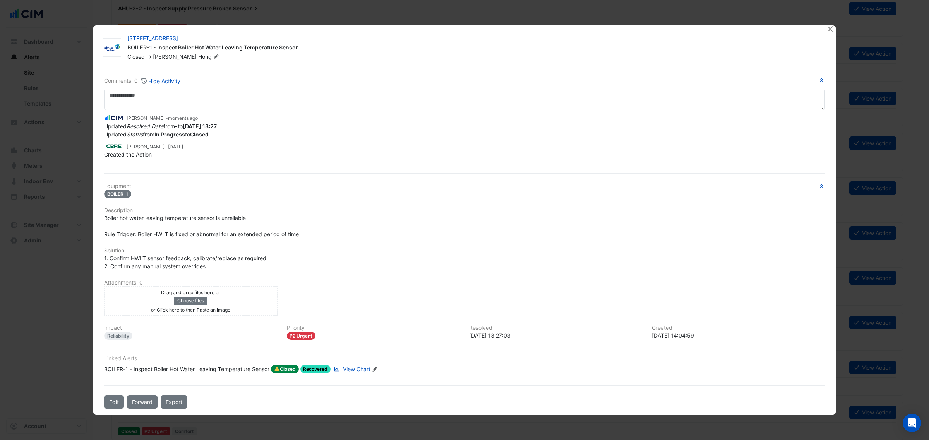
click at [828, 23] on ngb-modal-window "2-12 Macquarie St BOILER-1 - Inspect Boiler Hot Water Leaving Temperature Senso…" at bounding box center [464, 220] width 929 height 440
click at [833, 26] on ngb-modal-window "2-12 Macquarie St BOILER-1 - Inspect Boiler Hot Water Leaving Temperature Senso…" at bounding box center [464, 220] width 929 height 440
click at [833, 28] on button "Close" at bounding box center [830, 29] width 8 height 8
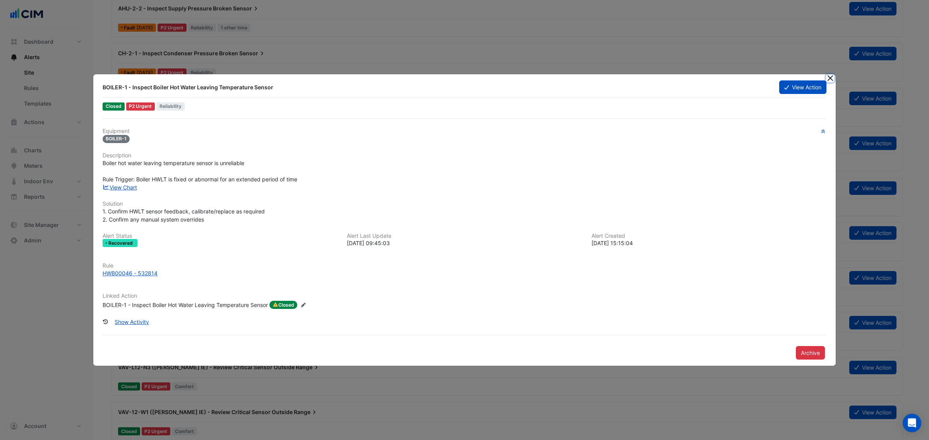
click at [829, 76] on button "Close" at bounding box center [830, 78] width 8 height 8
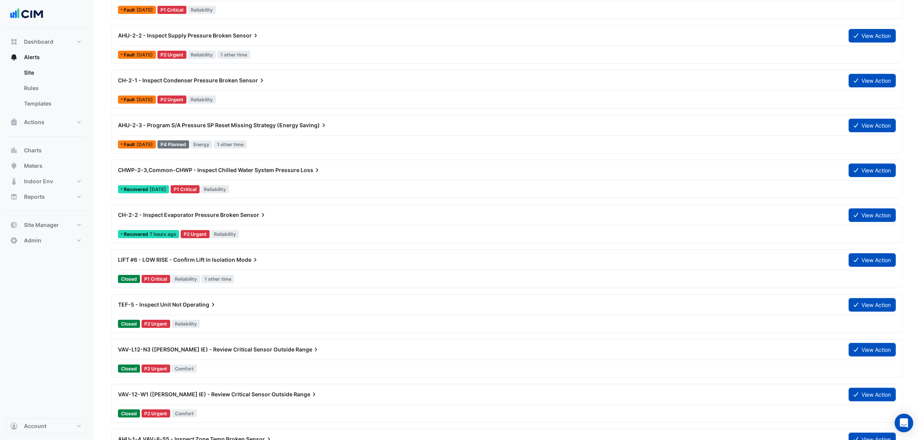
scroll to position [97, 0]
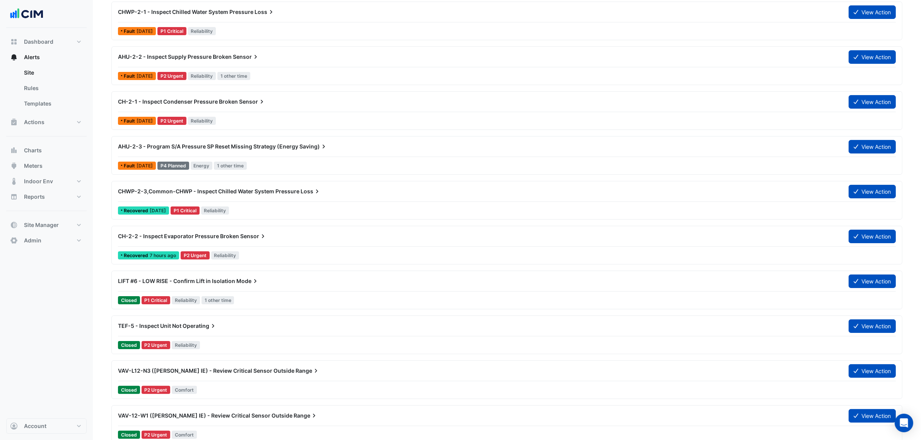
click at [791, 240] on div "CH-2-2 - Inspect Evaporator Pressure Broken Sensor" at bounding box center [479, 237] width 722 height 8
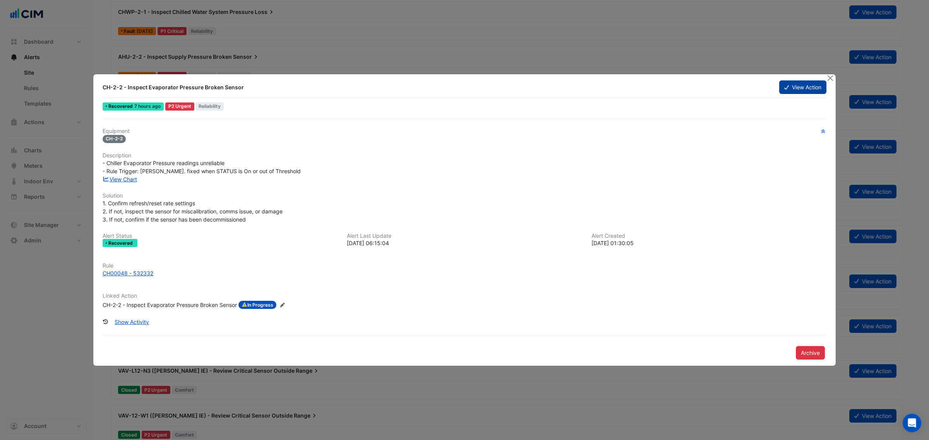
click at [809, 86] on button "View Action" at bounding box center [802, 87] width 47 height 14
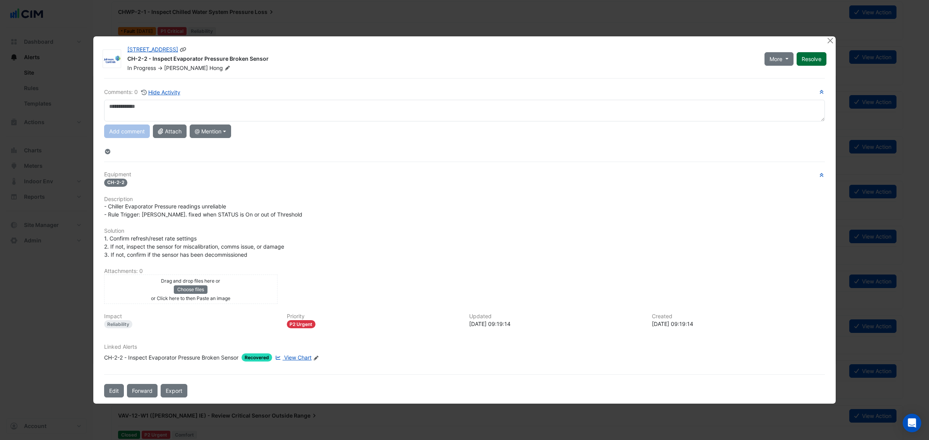
click at [821, 64] on button "Resolve" at bounding box center [811, 59] width 30 height 14
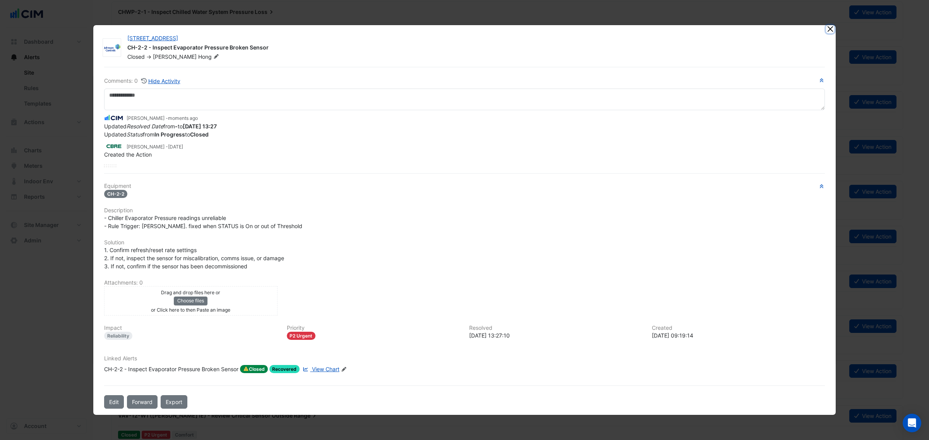
click at [830, 29] on button "Close" at bounding box center [830, 29] width 8 height 8
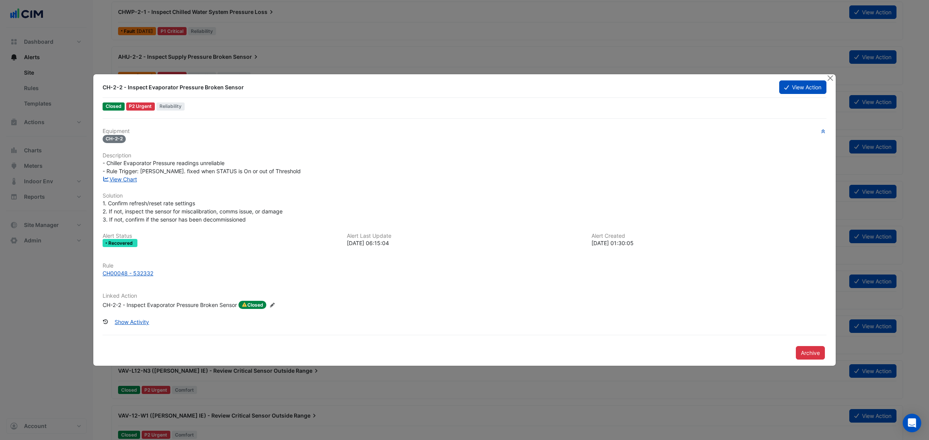
click at [834, 77] on div at bounding box center [831, 78] width 10 height 9
click at [830, 77] on button "Close" at bounding box center [830, 78] width 8 height 8
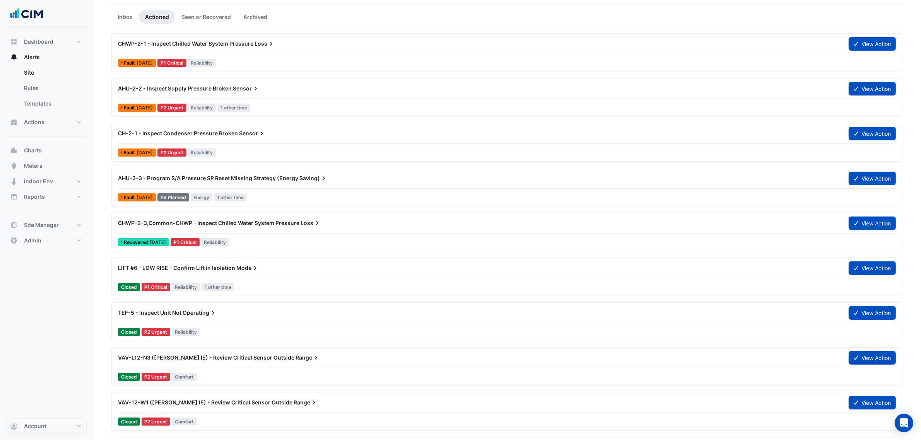
scroll to position [48, 0]
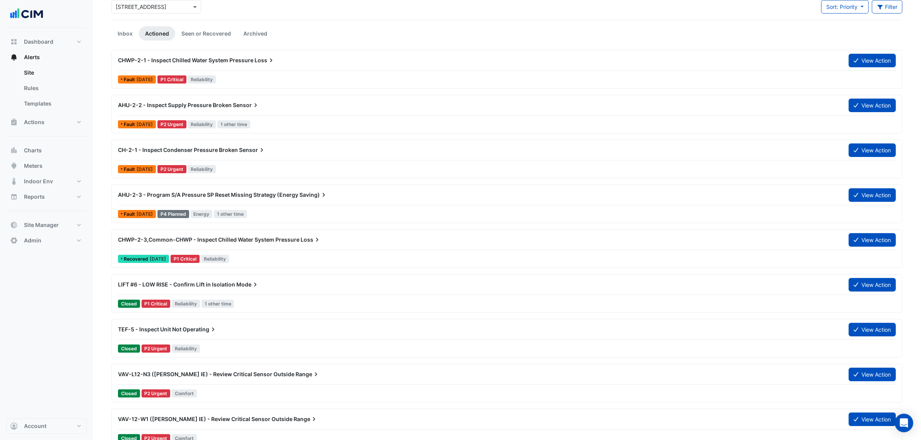
click at [809, 240] on div "CHWP-2-3,Common-CHWP - Inspect Chilled Water System Pressure Loss" at bounding box center [479, 240] width 722 height 8
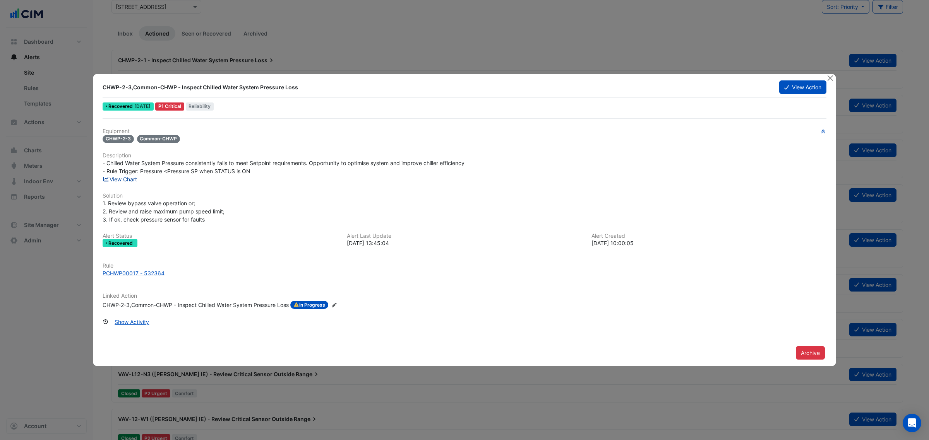
click at [127, 182] on link "View Chart" at bounding box center [120, 179] width 34 height 7
click at [828, 76] on button "Close" at bounding box center [830, 78] width 8 height 8
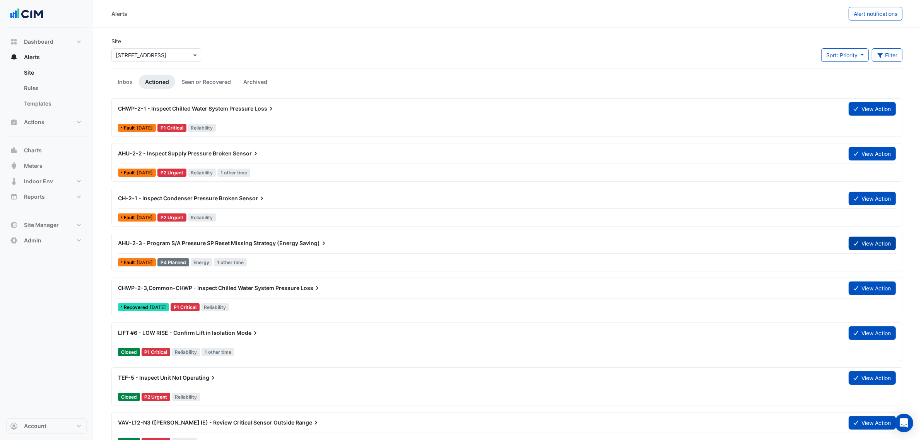
click at [858, 241] on button "View Action" at bounding box center [872, 244] width 47 height 14
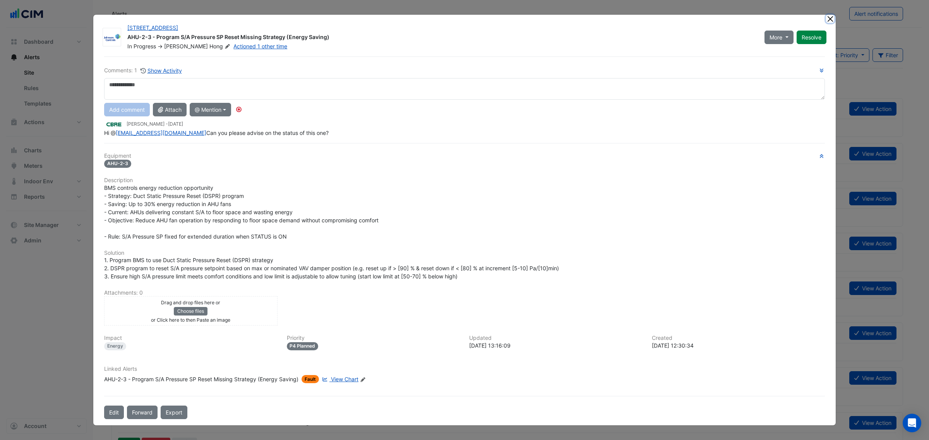
click at [827, 15] on button "Close" at bounding box center [830, 19] width 8 height 8
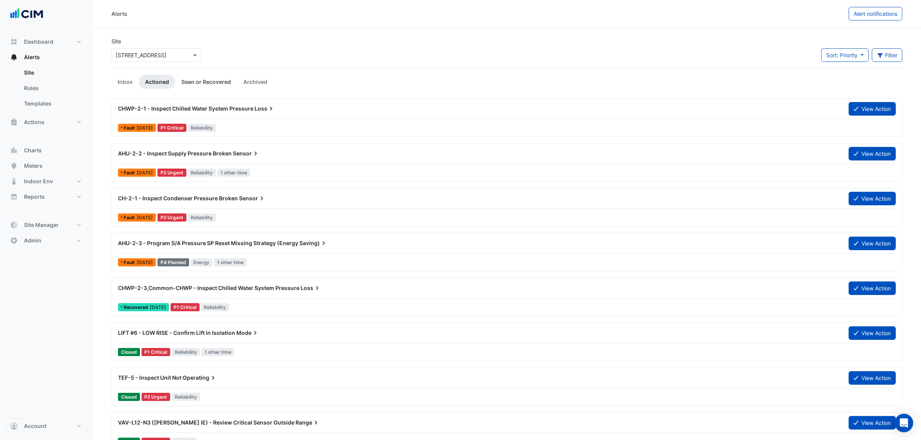
click at [199, 80] on link "Seen or Recovered" at bounding box center [206, 82] width 62 height 14
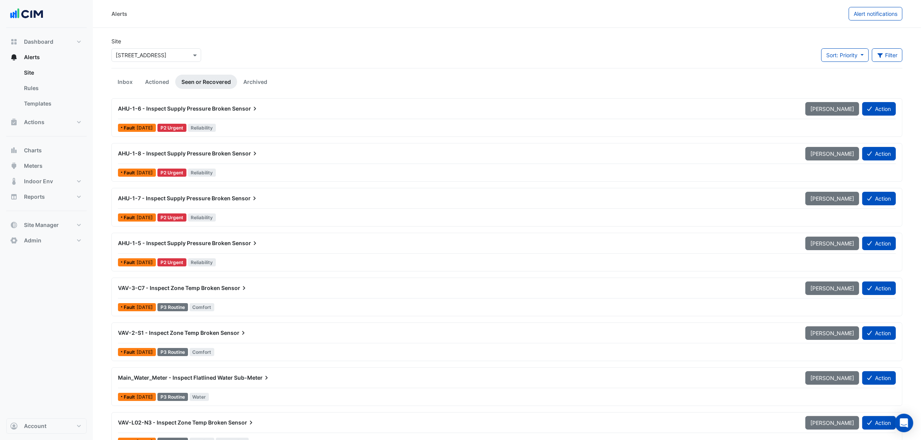
click at [325, 125] on div "Fault 1 year ago P2 Urgent Reliability" at bounding box center [507, 127] width 780 height 11
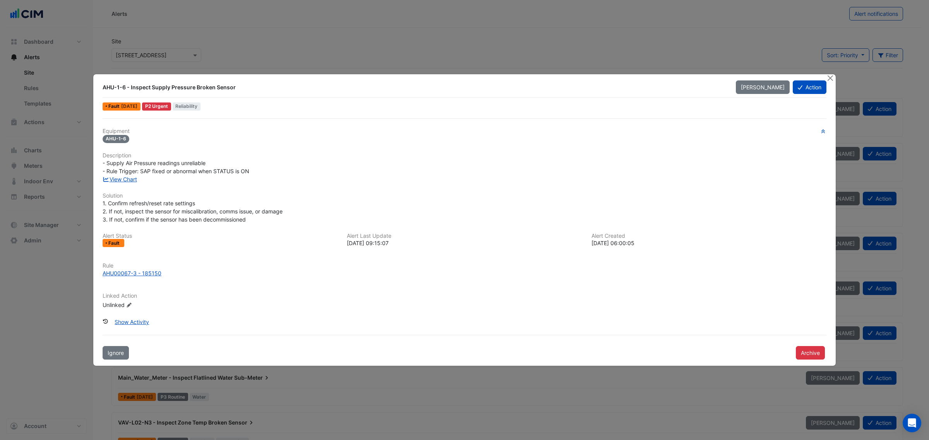
click at [144, 331] on div "Equipment AHU-1-6 Description - Supply Air Pressure readings unreliable - Rule …" at bounding box center [464, 239] width 730 height 242
click at [144, 325] on button "Show Activity" at bounding box center [131, 322] width 44 height 14
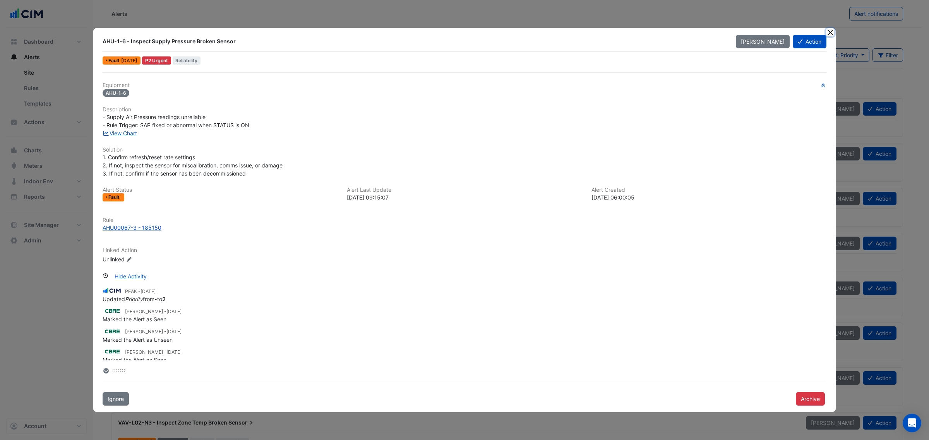
click at [831, 31] on button "Close" at bounding box center [830, 32] width 8 height 8
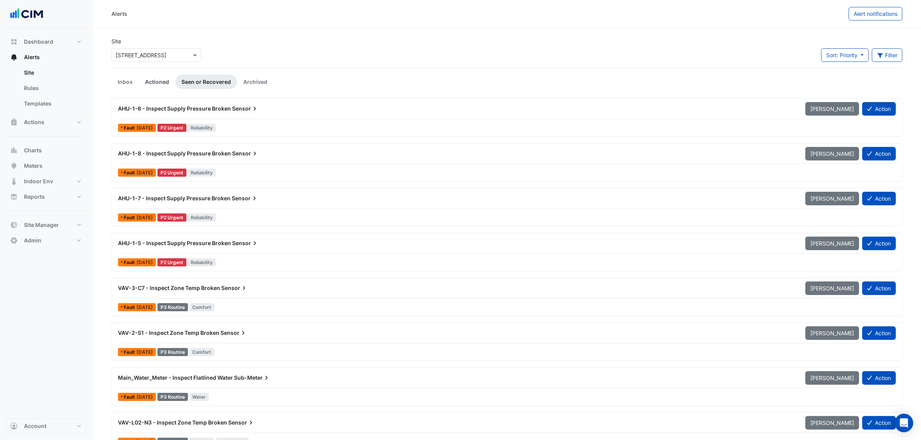
click at [142, 84] on link "Actioned" at bounding box center [157, 82] width 36 height 14
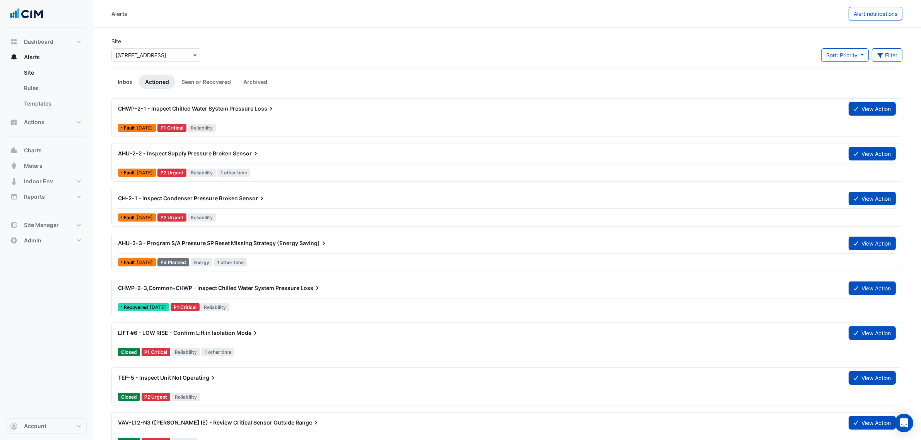
click at [132, 83] on link "Inbox" at bounding box center [124, 82] width 27 height 14
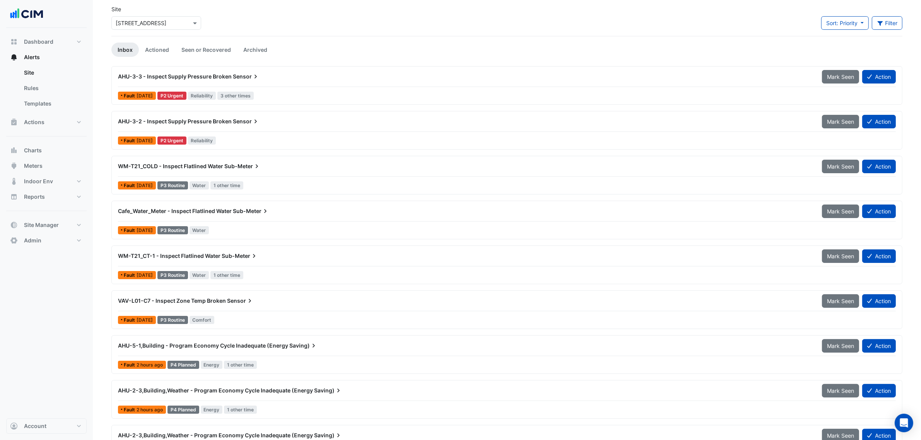
scroll to position [64, 0]
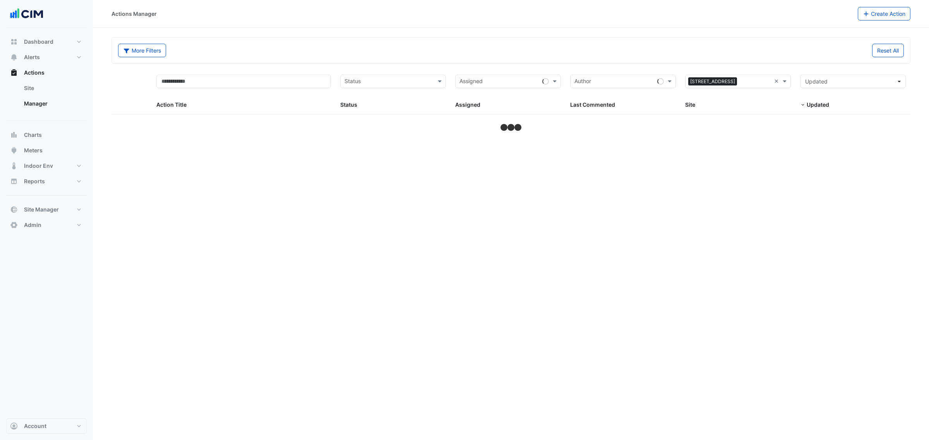
select select "***"
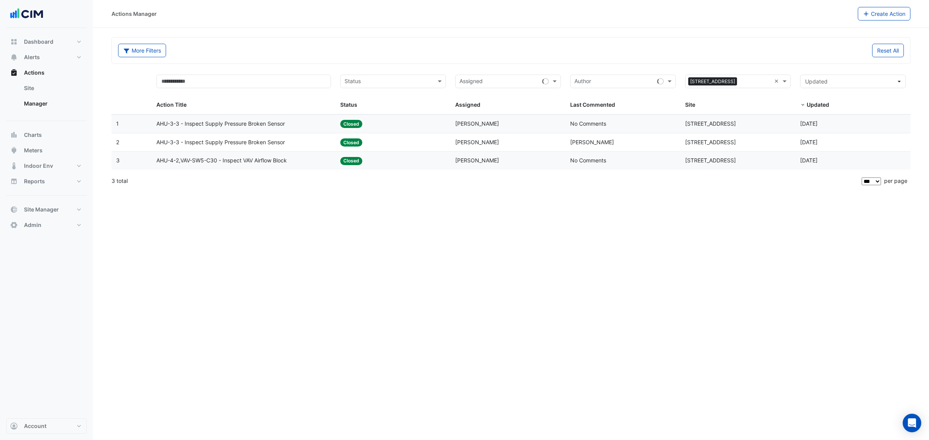
click at [415, 138] on datatable-body-cell "Status: Closed" at bounding box center [392, 142] width 115 height 18
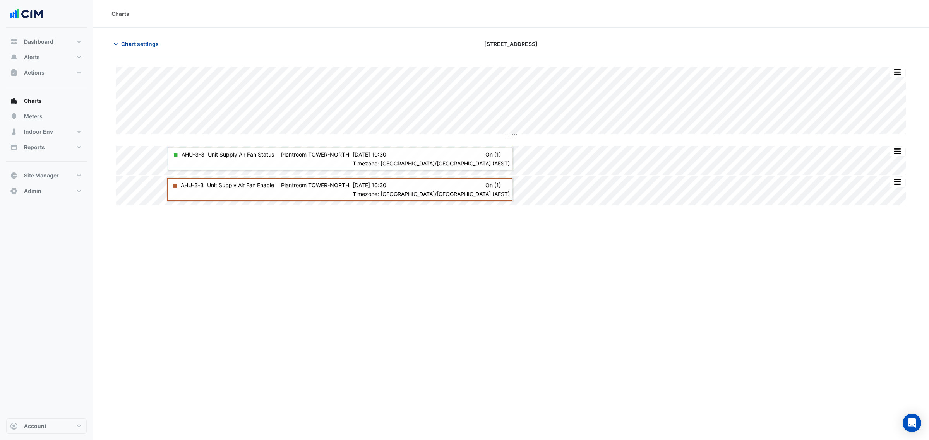
click at [128, 41] on span "Chart settings" at bounding box center [140, 44] width 38 height 8
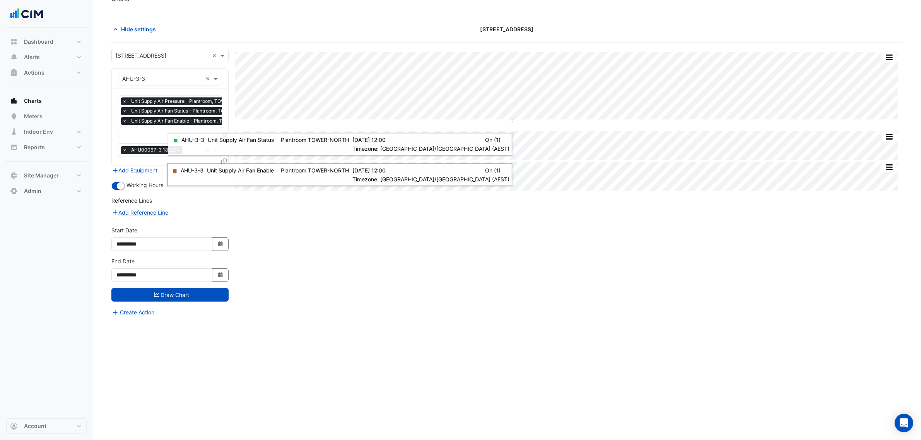
scroll to position [29, 0]
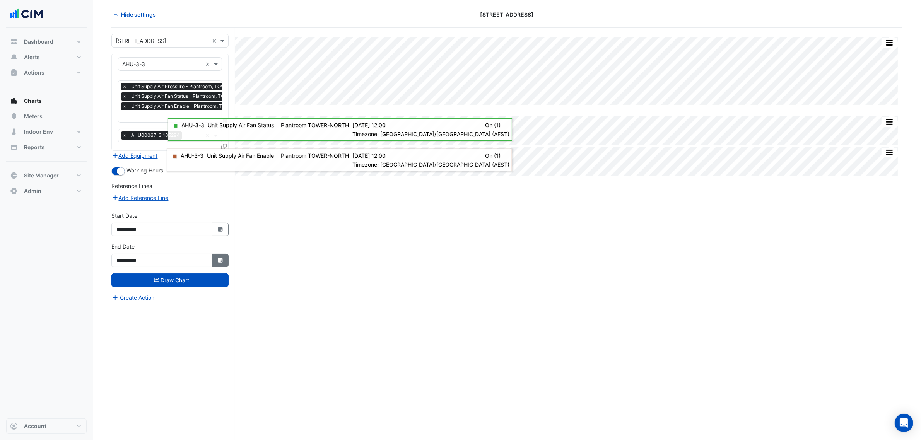
click at [214, 261] on button "Select Date" at bounding box center [220, 261] width 17 height 14
select select "*"
click at [149, 207] on div "17" at bounding box center [149, 207] width 12 height 12
type input "**********"
drag, startPoint x: 178, startPoint y: 269, endPoint x: 178, endPoint y: 276, distance: 7.0
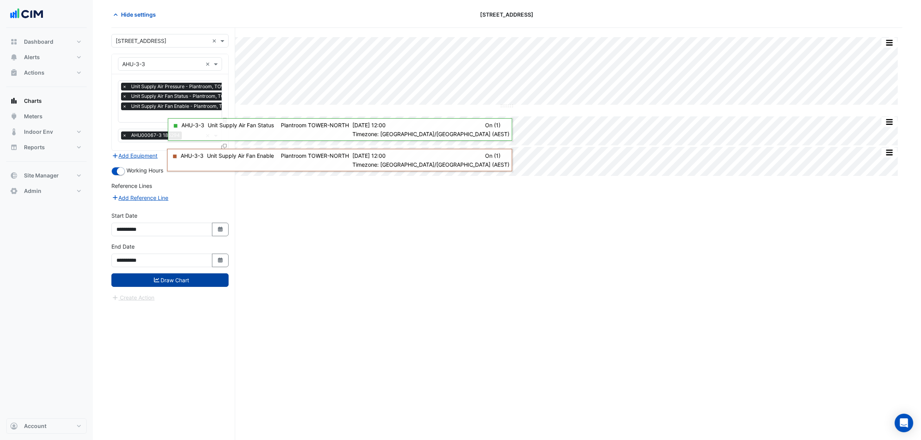
click at [178, 269] on div "**********" at bounding box center [170, 258] width 127 height 31
click at [178, 277] on button "Draw Chart" at bounding box center [169, 281] width 117 height 14
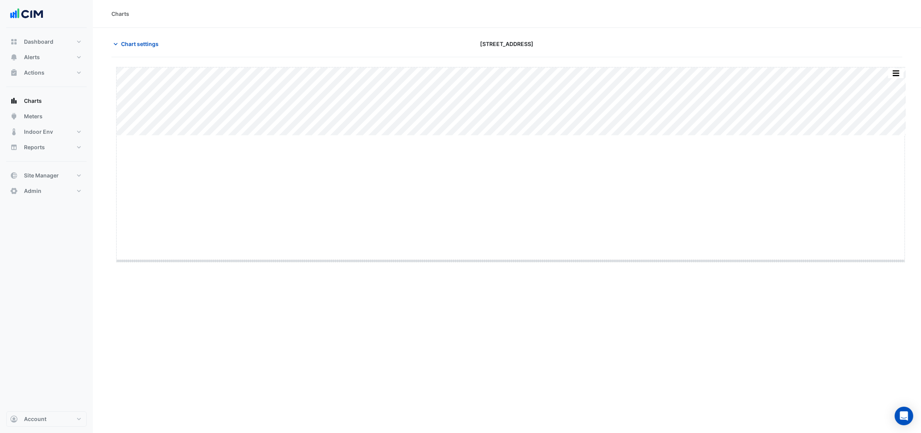
drag, startPoint x: 513, startPoint y: 136, endPoint x: 482, endPoint y: 261, distance: 129.2
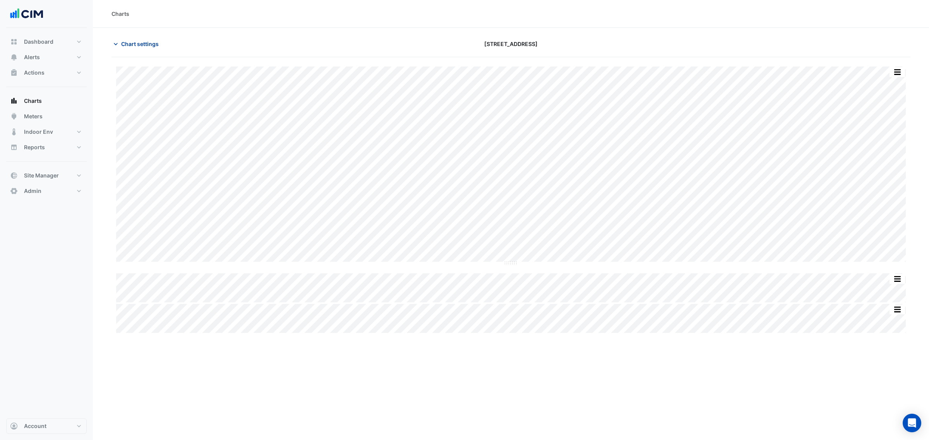
click at [138, 46] on span "Chart settings" at bounding box center [140, 44] width 38 height 8
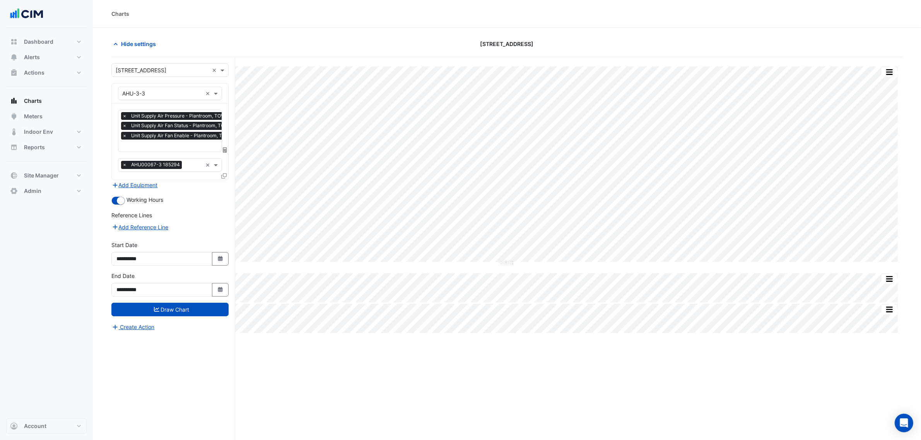
click at [166, 134] on span "Unit Supply Air Fan Enable - Plantroom, TOWER-NORTH" at bounding box center [193, 136] width 128 height 8
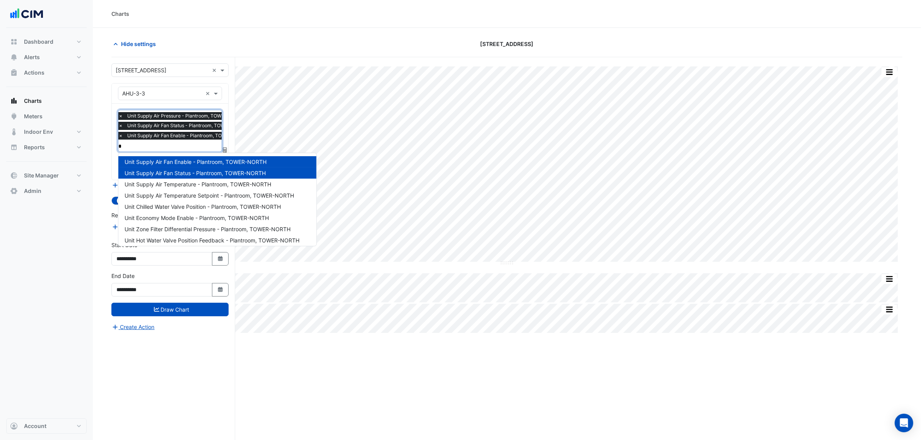
type input "**"
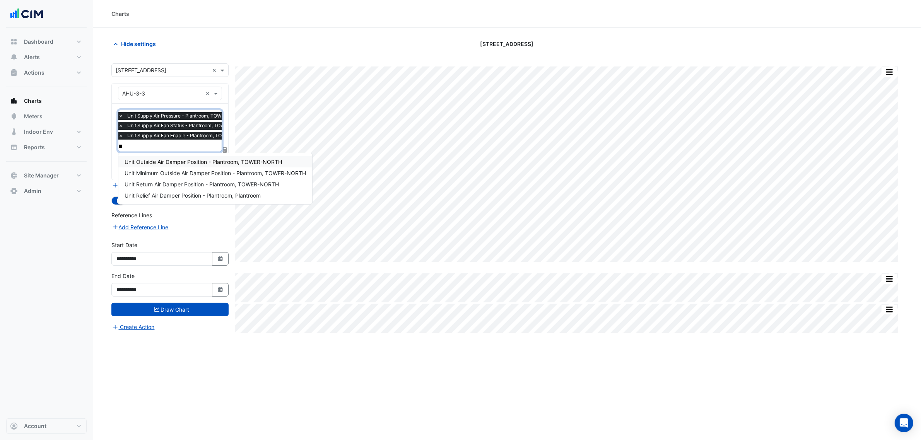
click at [233, 162] on span "Unit Outside Air Damper Position - Plantroom, TOWER-NORTH" at bounding box center [203, 162] width 157 height 7
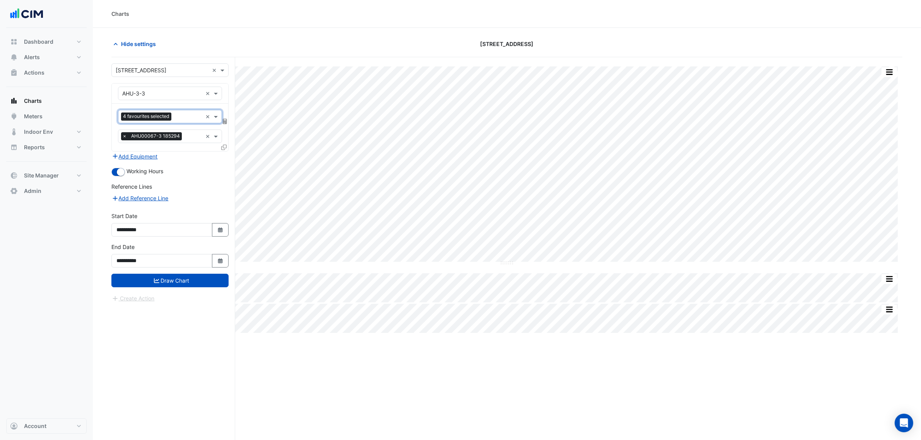
scroll to position [0, 0]
type input "**"
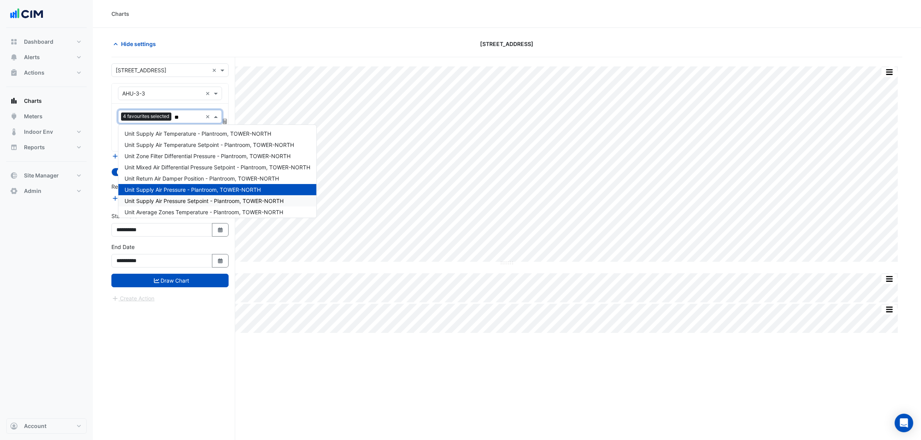
scroll to position [26, 0]
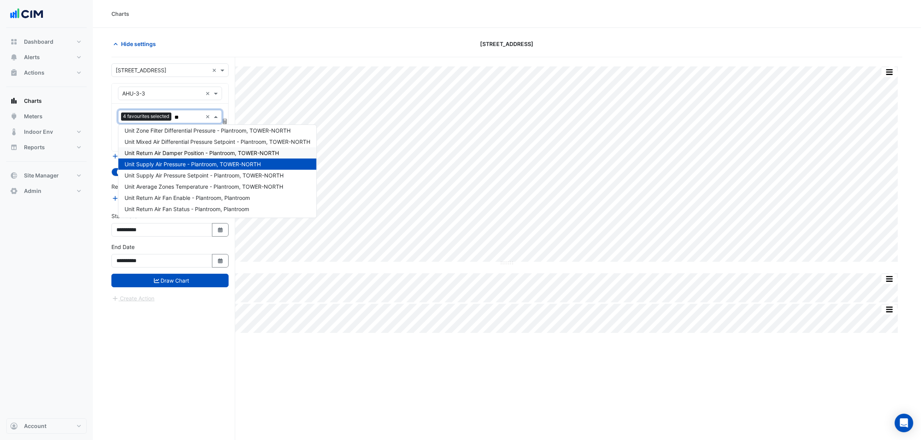
click at [201, 154] on span "Unit Return Air Damper Position - Plantroom, TOWER-NORTH" at bounding box center [202, 153] width 154 height 7
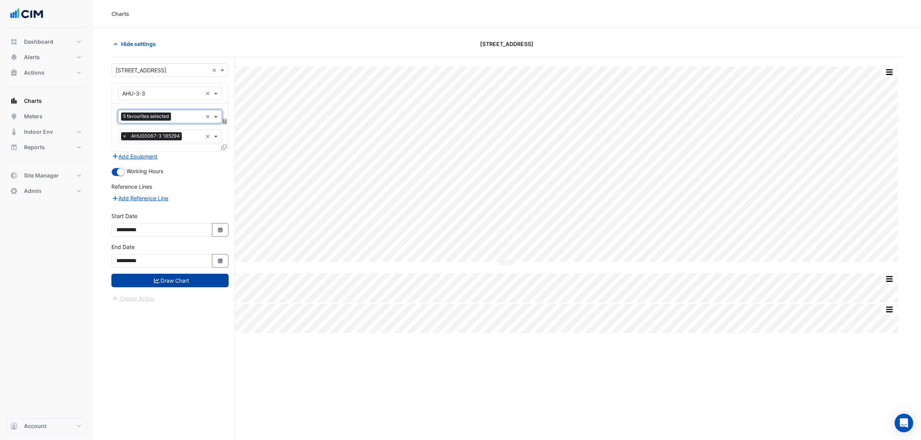
click at [196, 281] on button "Draw Chart" at bounding box center [169, 281] width 117 height 14
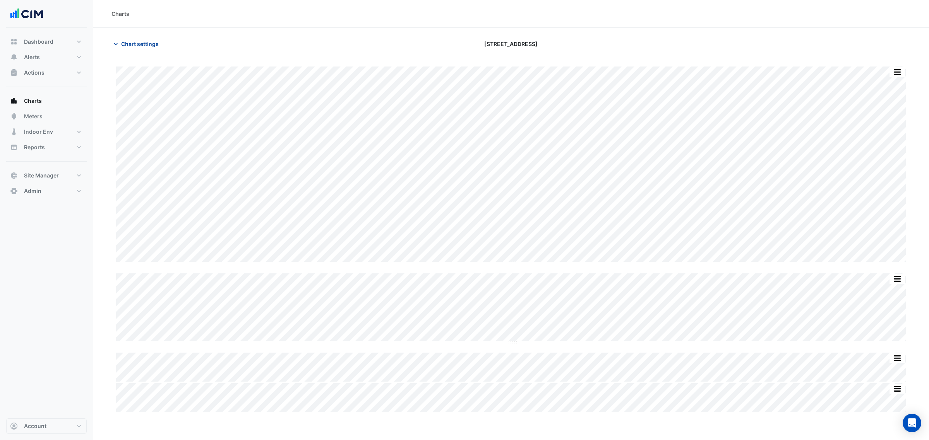
click at [155, 44] on span "Chart settings" at bounding box center [140, 44] width 38 height 8
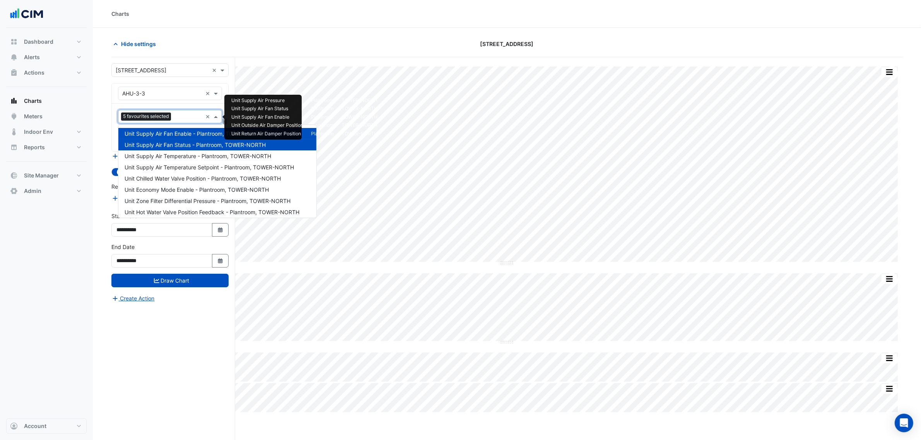
click at [162, 111] on div "5 favourites selected" at bounding box center [160, 117] width 84 height 12
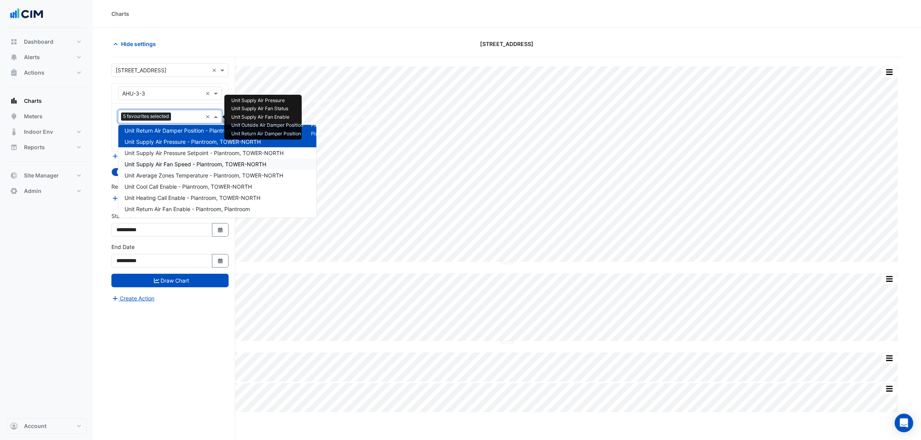
drag, startPoint x: 232, startPoint y: 159, endPoint x: 233, endPoint y: 163, distance: 4.0
click at [233, 159] on div "Unit Supply Air Fan Speed - Plantroom, TOWER-NORTH" at bounding box center [217, 164] width 198 height 11
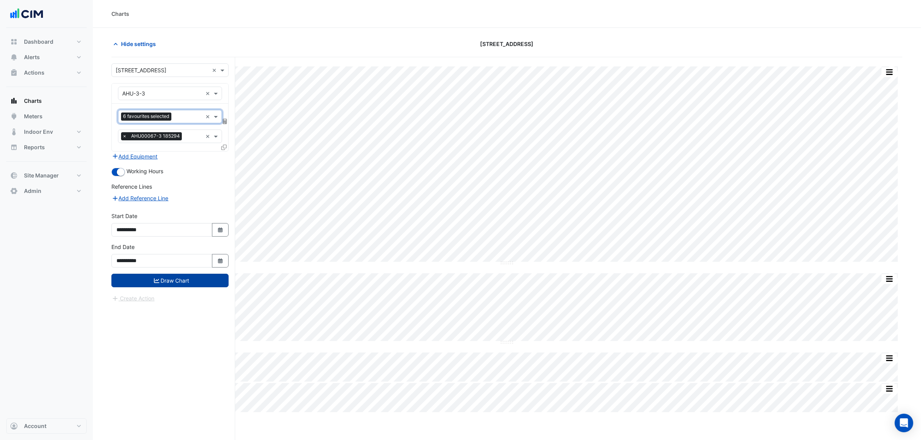
click at [200, 284] on button "Draw Chart" at bounding box center [169, 281] width 117 height 14
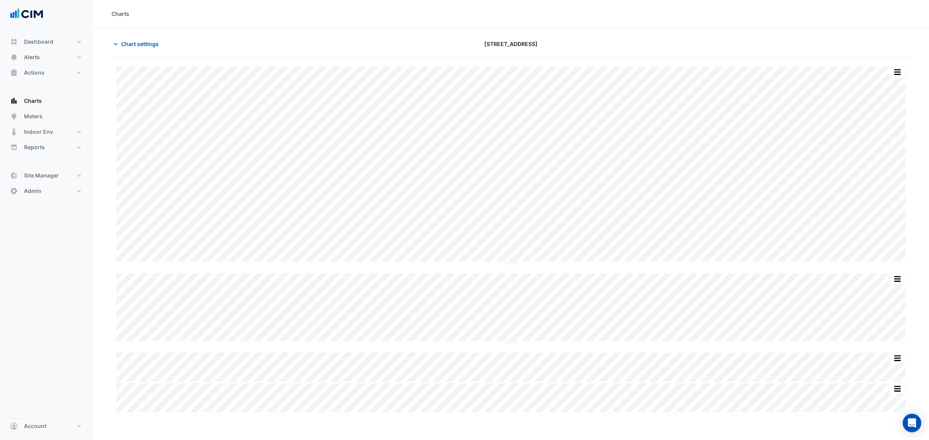
click at [898, 277] on button "button" at bounding box center [896, 279] width 15 height 10
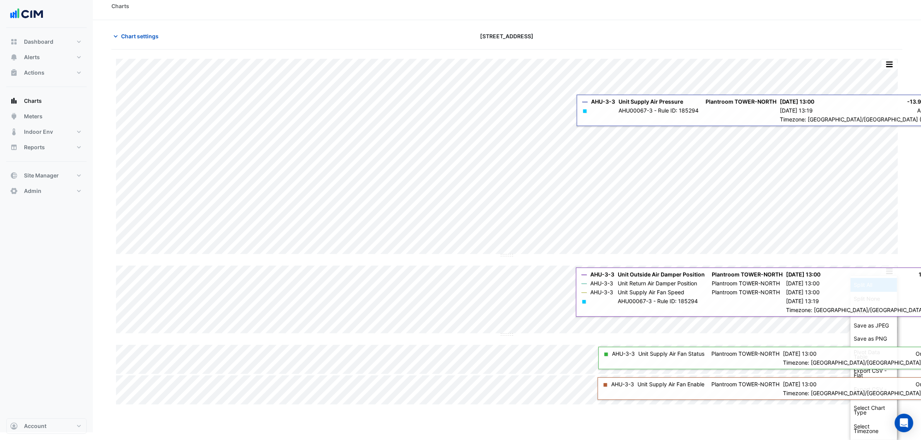
click at [886, 286] on div "Split All" at bounding box center [874, 285] width 46 height 14
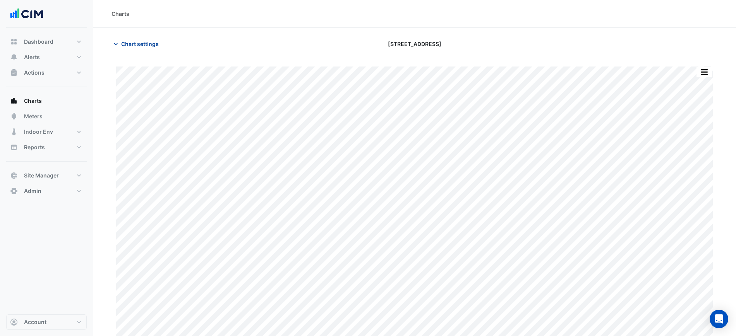
click at [163, 44] on button "Chart settings" at bounding box center [137, 44] width 52 height 14
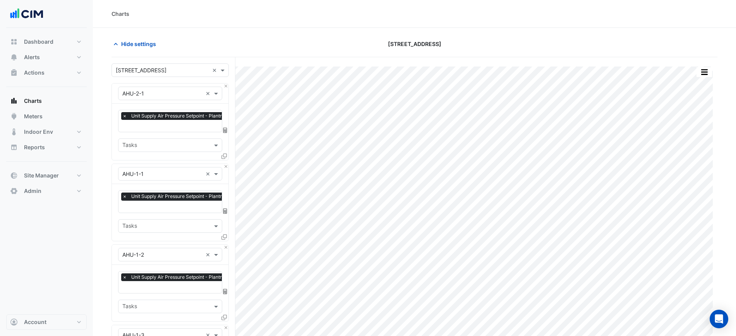
click at [152, 118] on div "× Unit Supply Air Pressure Setpoint - Plantroom, TOWER WEST-WEST" at bounding box center [201, 121] width 166 height 22
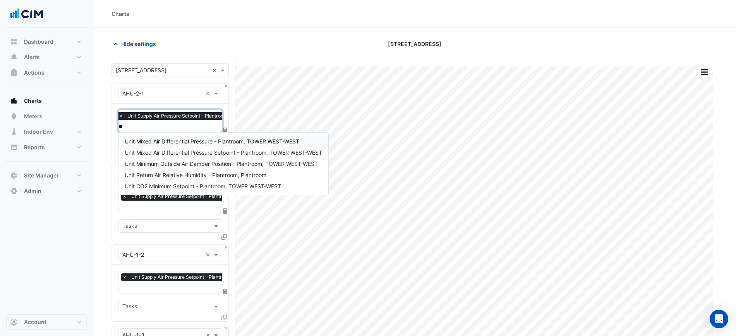
type input "*"
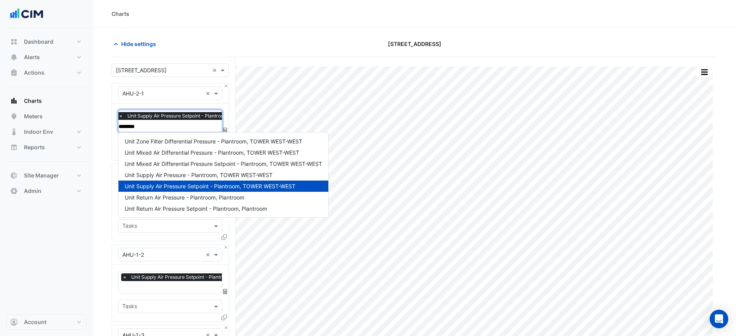
type input "********"
click at [341, 38] on div "[STREET_ADDRESS]" at bounding box center [414, 44] width 205 height 14
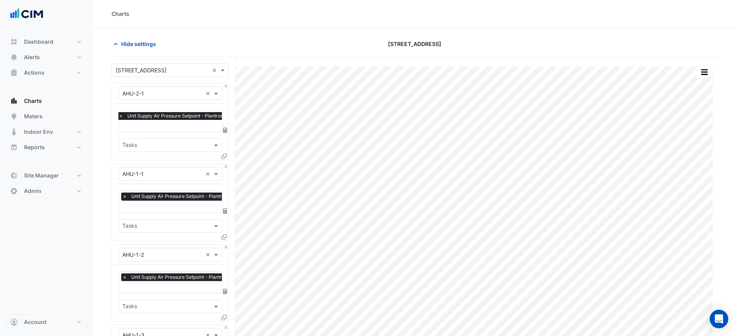
click at [195, 124] on input "text" at bounding box center [199, 127] width 162 height 8
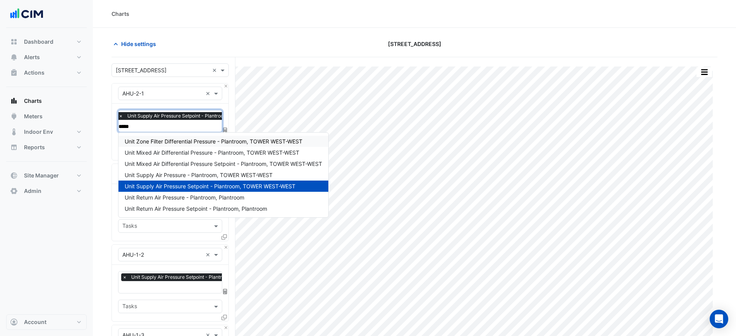
type input "*****"
click at [190, 40] on div "Hide settings" at bounding box center [209, 44] width 205 height 14
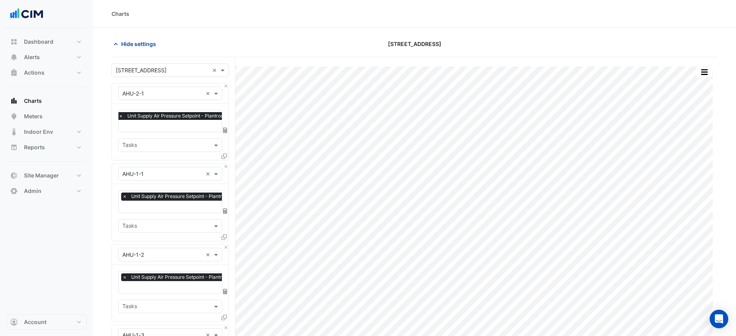
click at [142, 47] on span "Hide settings" at bounding box center [138, 44] width 35 height 8
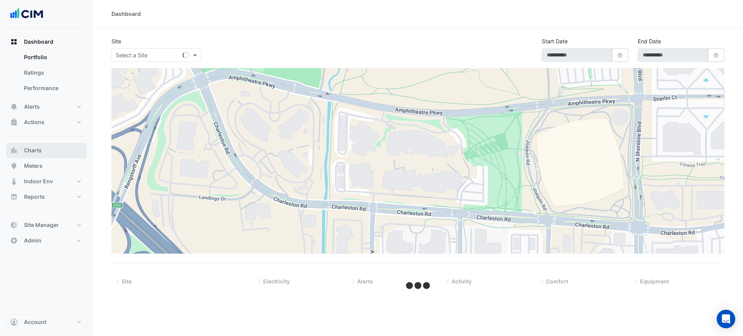
click at [44, 149] on button "Charts" at bounding box center [46, 150] width 80 height 15
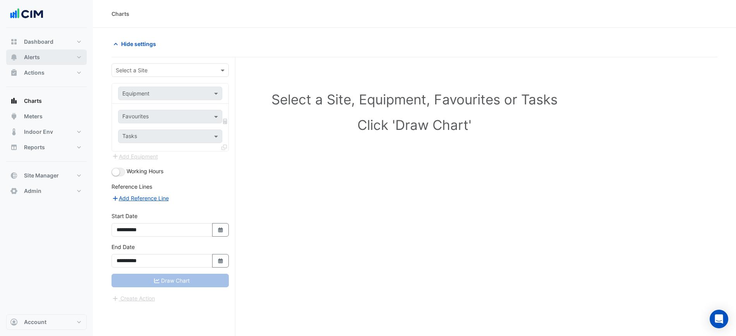
click at [50, 61] on button "Alerts" at bounding box center [46, 57] width 80 height 15
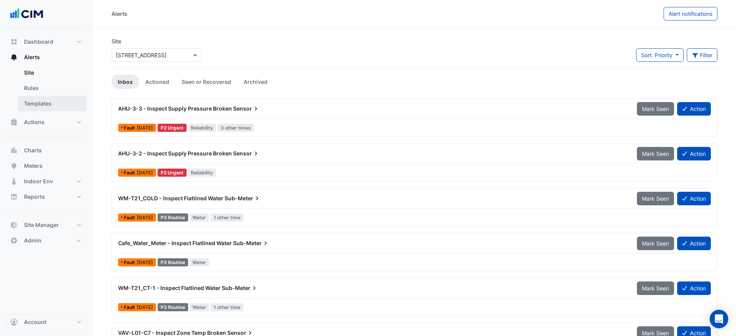
click at [49, 105] on link "Templates" at bounding box center [52, 103] width 69 height 15
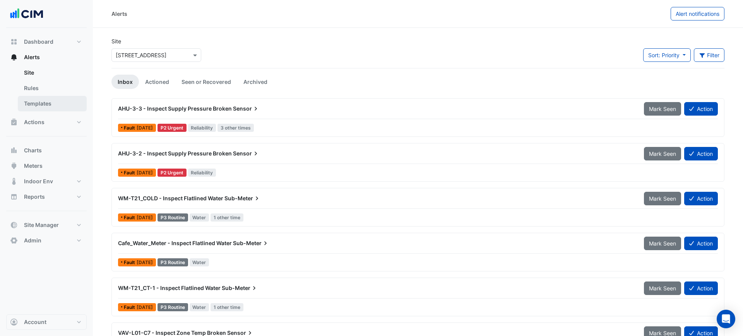
select select
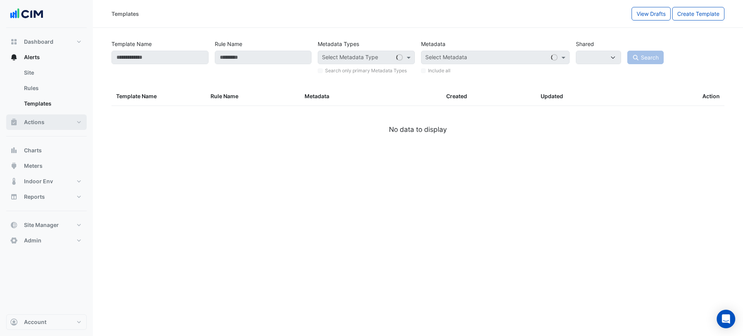
click at [43, 120] on span "Actions" at bounding box center [34, 122] width 21 height 8
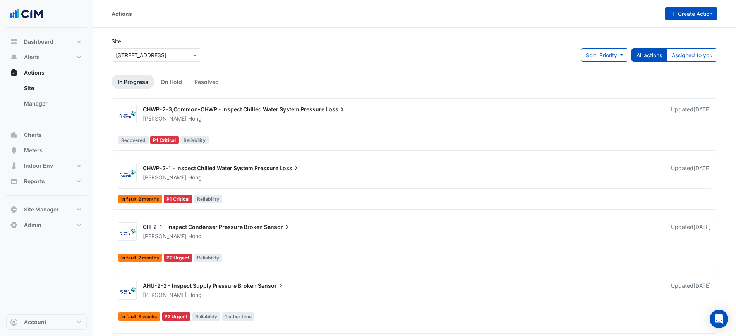
click at [693, 17] on span "Create Action" at bounding box center [695, 13] width 34 height 7
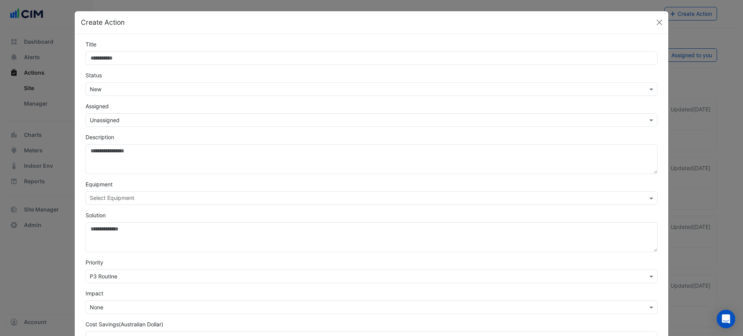
click at [497, 62] on input "Title" at bounding box center [372, 58] width 572 height 14
type input "**********"
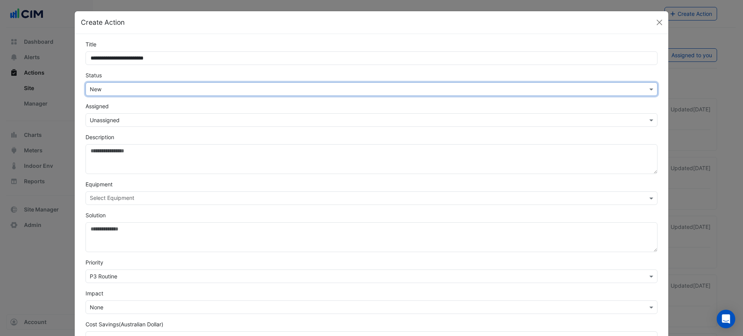
click at [361, 97] on form "**********" at bounding box center [372, 208] width 572 height 336
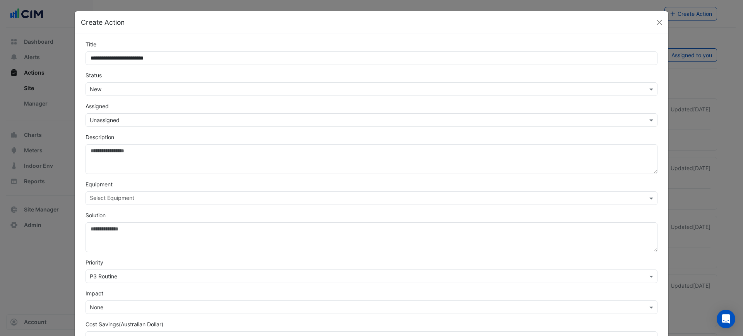
click at [361, 97] on form "**********" at bounding box center [372, 208] width 572 height 336
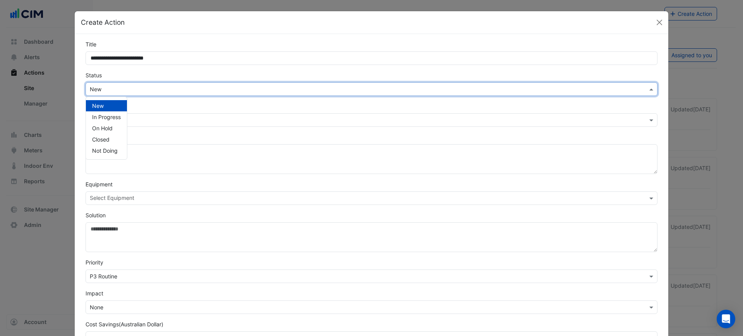
click at [349, 94] on div "× New" at bounding box center [372, 89] width 572 height 14
click at [107, 140] on div "Closed" at bounding box center [106, 139] width 41 height 11
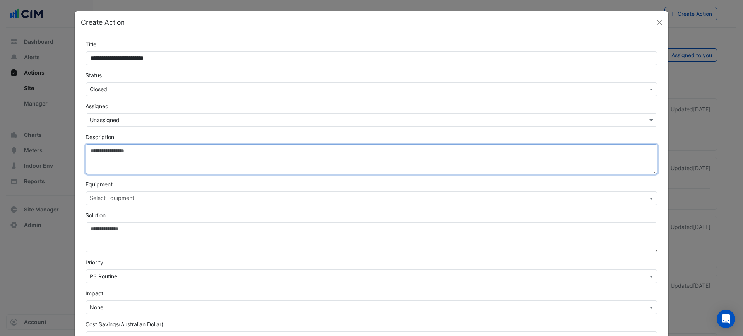
click at [159, 157] on textarea "Description" at bounding box center [372, 159] width 572 height 30
type textarea "**********"
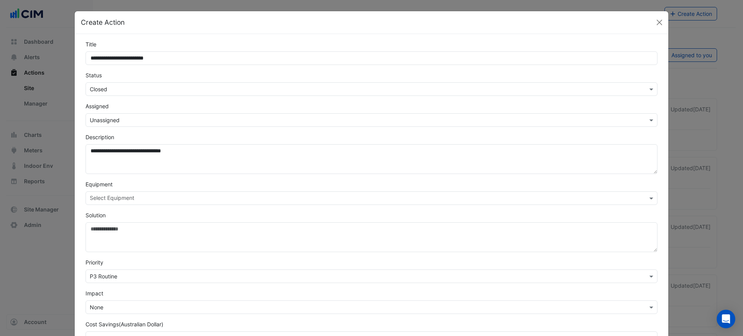
click at [173, 198] on input "text" at bounding box center [367, 199] width 554 height 8
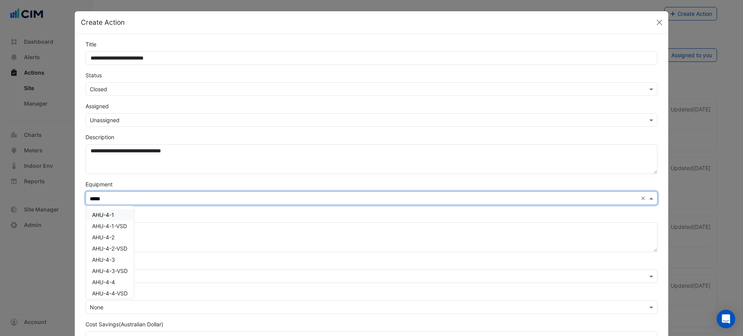
click at [118, 217] on div "AHU-4-1" at bounding box center [110, 214] width 48 height 11
click at [111, 234] on span "AHU-4-2" at bounding box center [103, 237] width 22 height 7
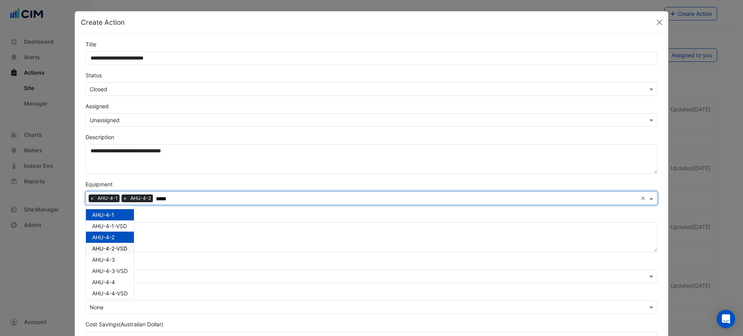
click at [111, 259] on span "AHU-4-3" at bounding box center [103, 260] width 23 height 7
click at [110, 285] on span "AHU-4-4" at bounding box center [103, 282] width 23 height 7
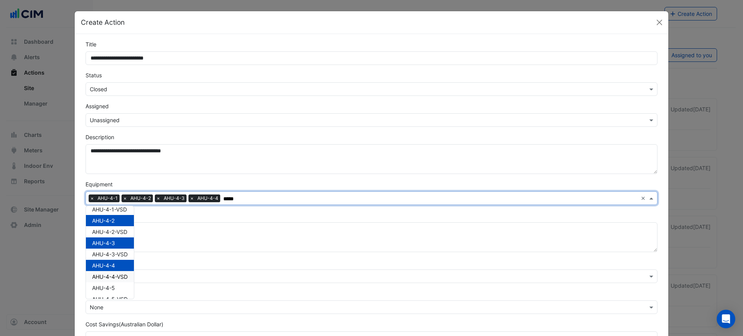
scroll to position [26, 0]
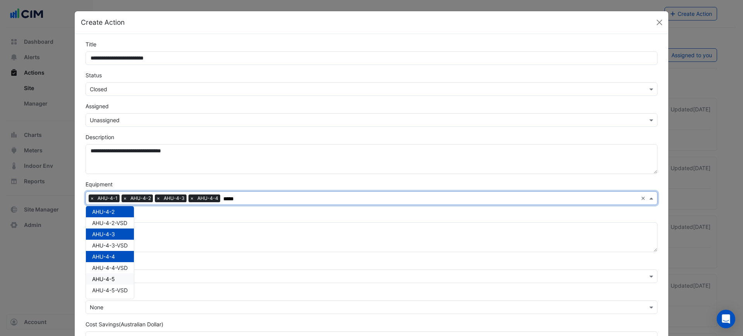
click at [114, 277] on div "AHU-4-5" at bounding box center [110, 279] width 48 height 11
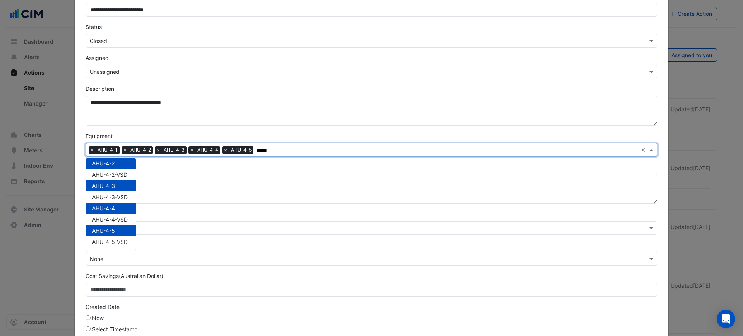
scroll to position [0, 0]
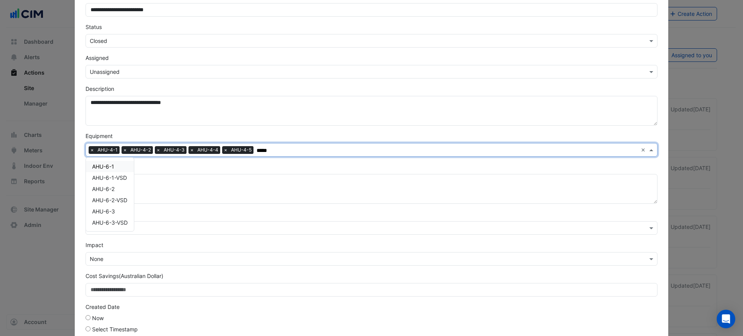
click at [113, 170] on div "AHU-6-1" at bounding box center [110, 166] width 48 height 11
click at [115, 191] on div "AHU-6-2" at bounding box center [110, 188] width 48 height 11
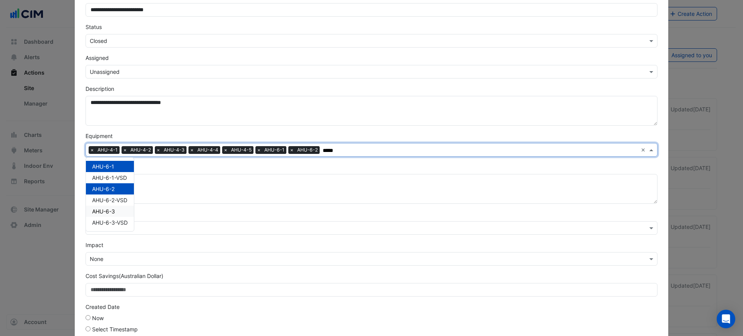
click at [116, 209] on div "AHU-6-3" at bounding box center [110, 211] width 48 height 11
type input "*****"
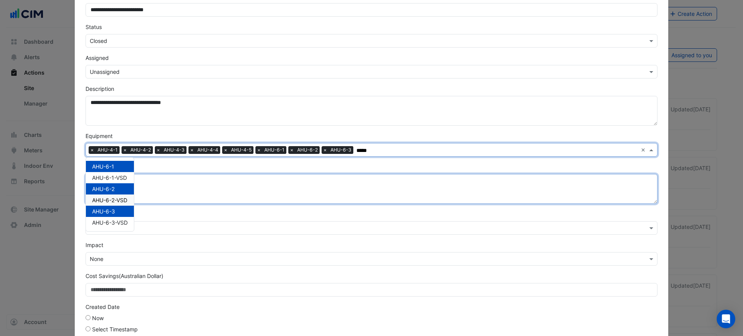
click at [201, 176] on textarea "Solution" at bounding box center [372, 189] width 572 height 30
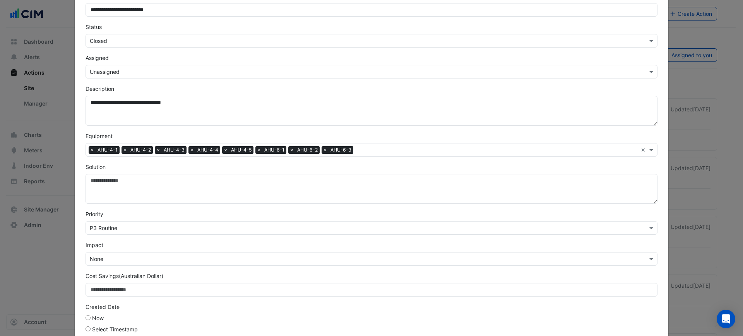
click at [205, 163] on div "Solution" at bounding box center [371, 183] width 581 height 41
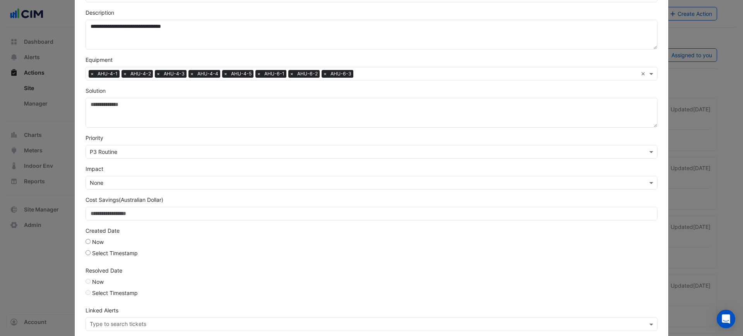
scroll to position [145, 0]
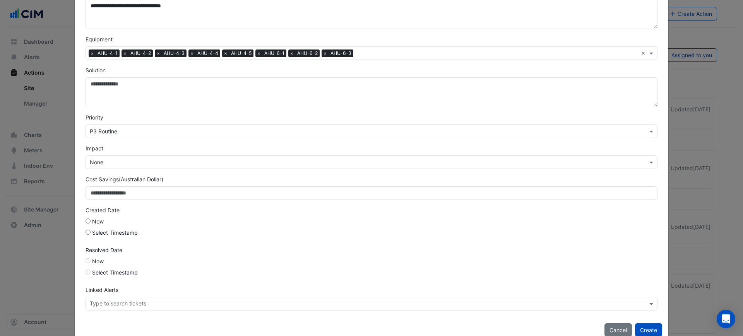
click at [120, 232] on label "Select Timestamp" at bounding box center [115, 233] width 46 height 8
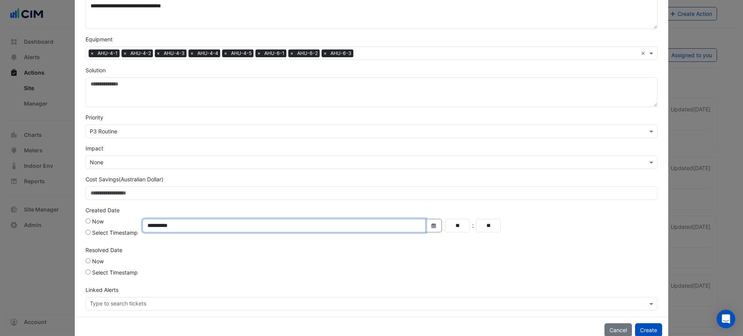
click at [211, 225] on input "**********" at bounding box center [283, 226] width 283 height 14
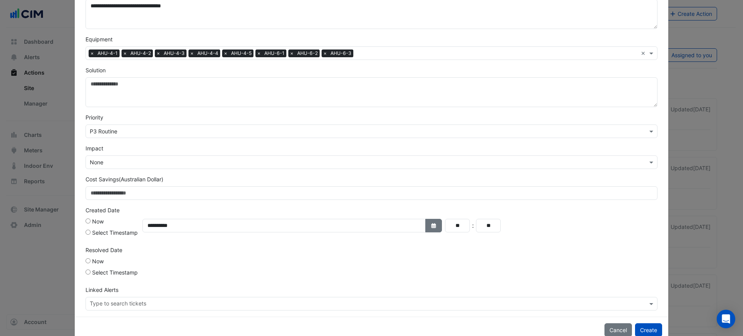
click at [425, 221] on button "Select Date" at bounding box center [433, 226] width 17 height 14
select select "*"
select select "****"
click at [245, 121] on button "Previous month" at bounding box center [243, 123] width 9 height 12
select select "*"
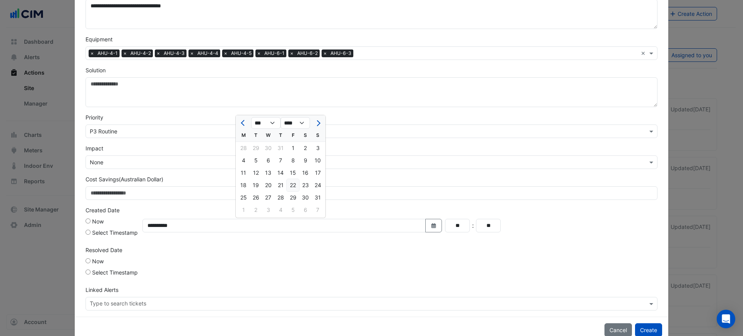
click at [296, 185] on div "22" at bounding box center [293, 185] width 12 height 12
type input "**********"
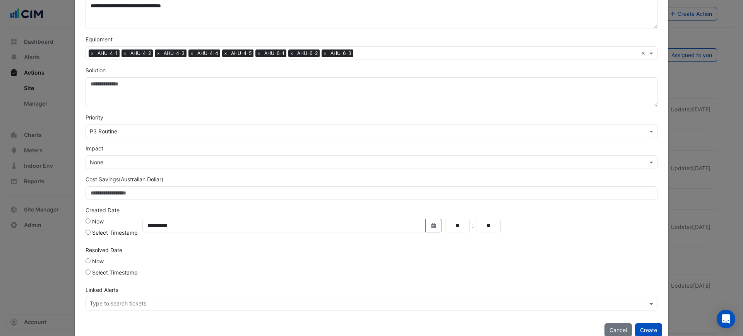
click at [262, 254] on div "Resolved Date Now Select Timestamp" at bounding box center [371, 263] width 581 height 34
click at [105, 271] on label "Select Timestamp" at bounding box center [115, 273] width 46 height 8
click at [430, 263] on icon "Select Date" at bounding box center [433, 265] width 7 height 5
click at [246, 165] on button "Previous month" at bounding box center [243, 163] width 9 height 12
select select "*"
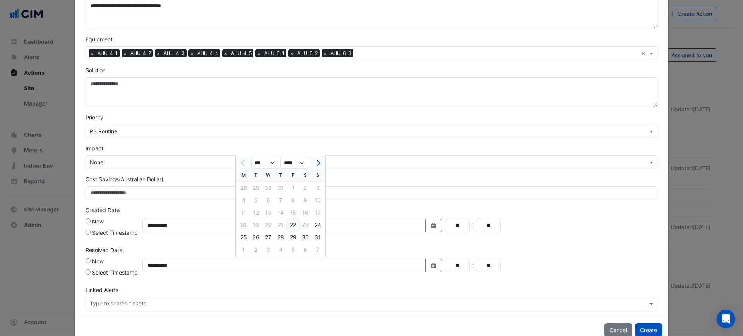
click at [293, 223] on div "22" at bounding box center [293, 225] width 12 height 12
type input "**********"
click at [426, 229] on button "Select Date" at bounding box center [433, 226] width 17 height 14
select select "*"
select select "****"
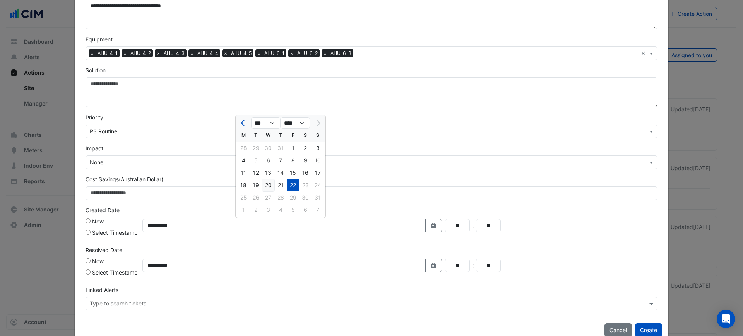
click at [272, 183] on div "20" at bounding box center [268, 185] width 12 height 12
type input "**********"
click at [258, 205] on form "**********" at bounding box center [372, 103] width 572 height 416
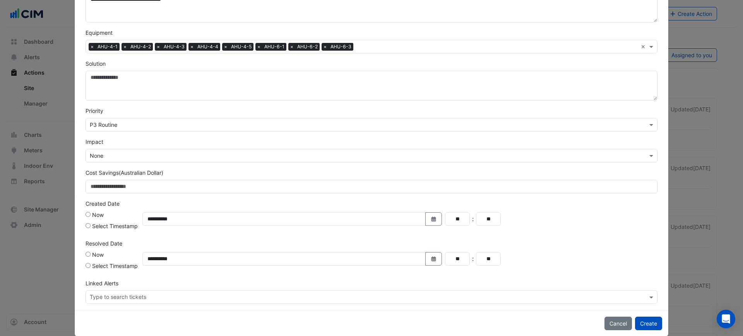
scroll to position [163, 0]
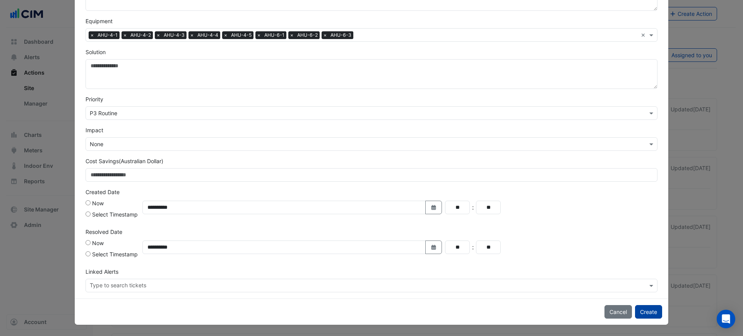
click at [648, 310] on button "Create" at bounding box center [648, 312] width 27 height 14
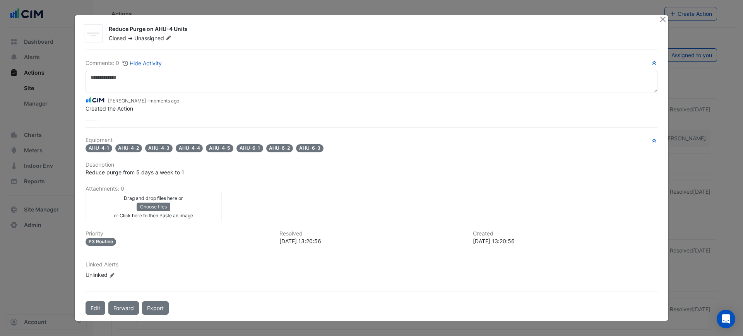
click at [153, 39] on span "Unassigned" at bounding box center [153, 38] width 39 height 8
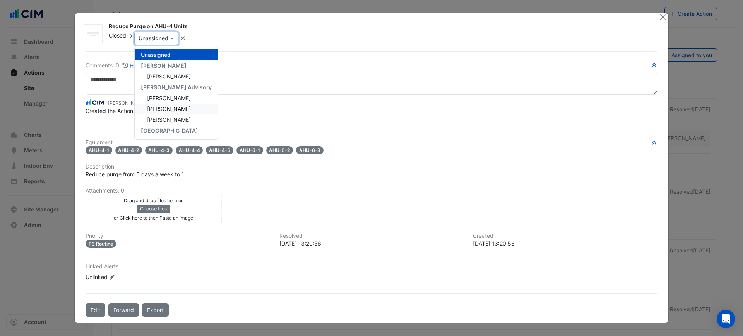
scroll to position [48, 0]
type input "**"
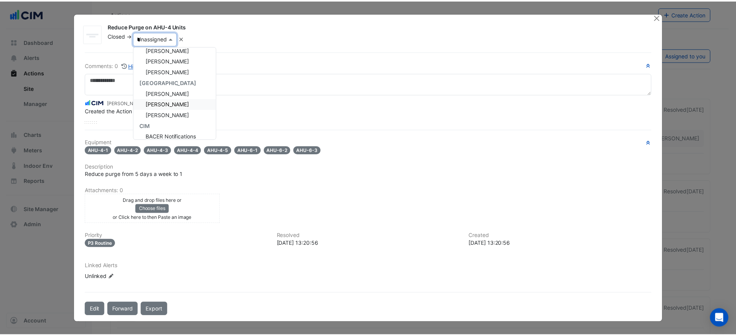
scroll to position [0, 0]
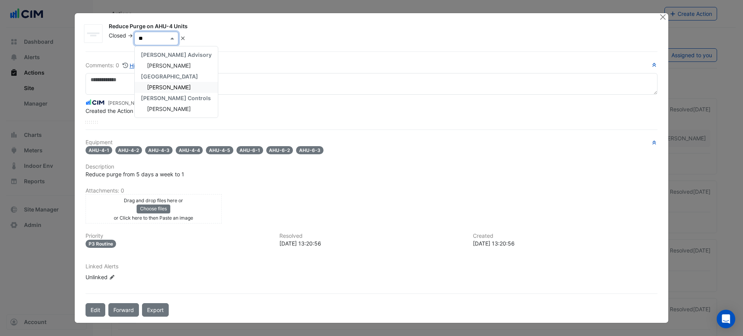
click at [173, 90] on span "Daniel Smith" at bounding box center [169, 87] width 44 height 7
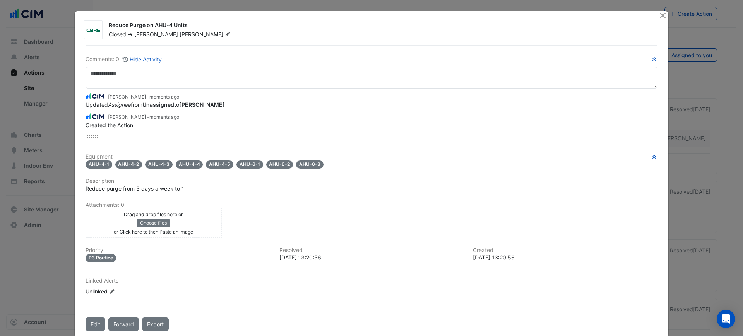
click at [313, 36] on div "Closed -> Daniel Smith" at bounding box center [379, 35] width 542 height 8
click at [659, 15] on button "Close" at bounding box center [663, 15] width 8 height 8
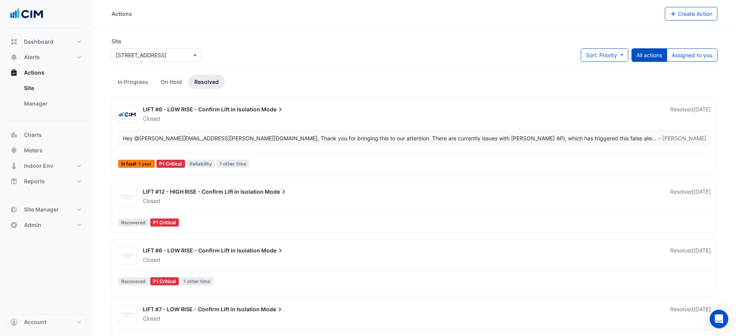
click at [42, 53] on button "Alerts" at bounding box center [46, 57] width 80 height 15
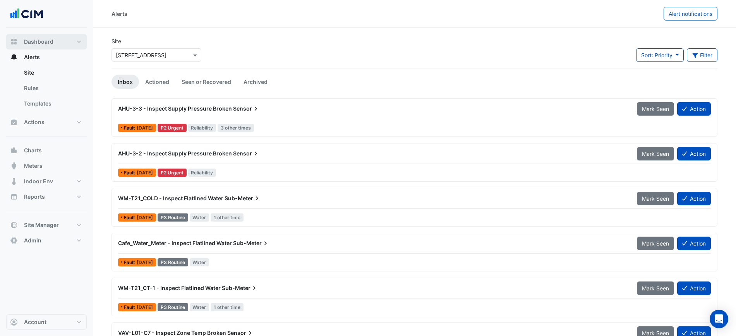
click at [48, 43] on span "Dashboard" at bounding box center [38, 42] width 29 height 8
select select "***"
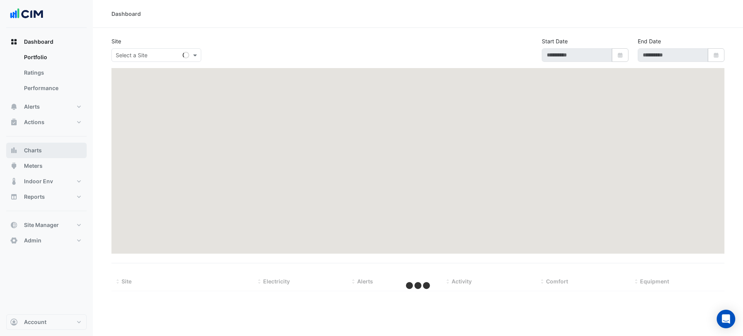
click at [34, 147] on span "Charts" at bounding box center [33, 151] width 18 height 8
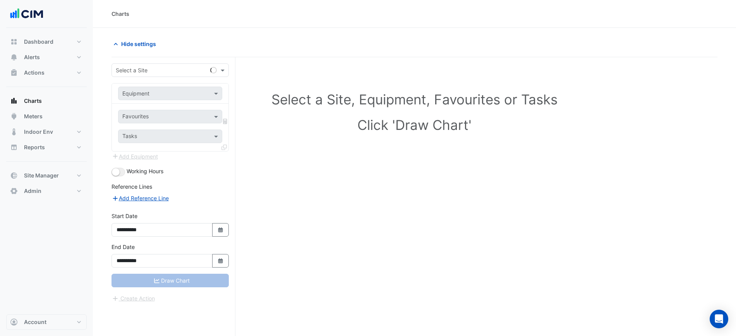
click at [141, 79] on form "**********" at bounding box center [169, 183] width 117 height 240
click at [145, 68] on input "text" at bounding box center [162, 71] width 93 height 8
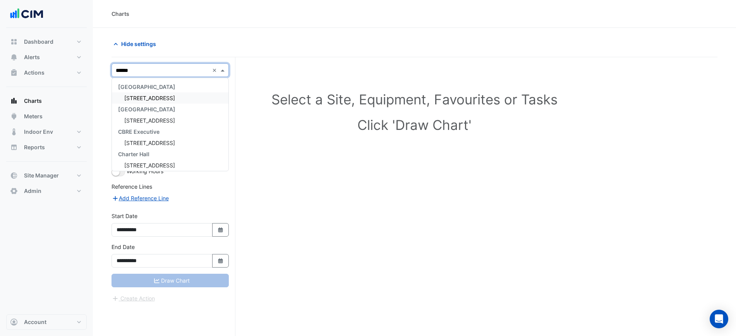
type input "*******"
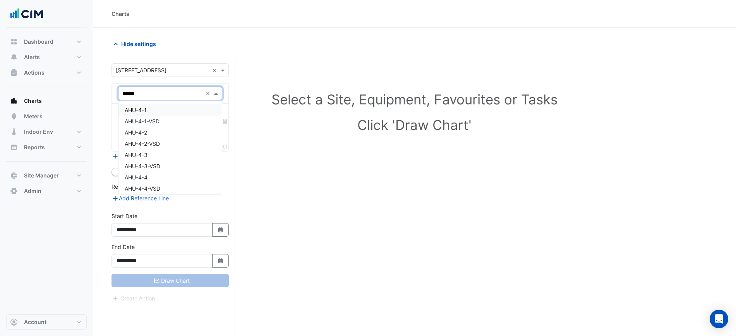
type input "*******"
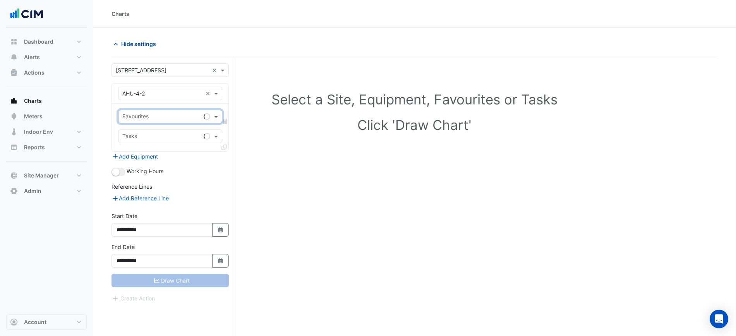
type input "*"
type input "****"
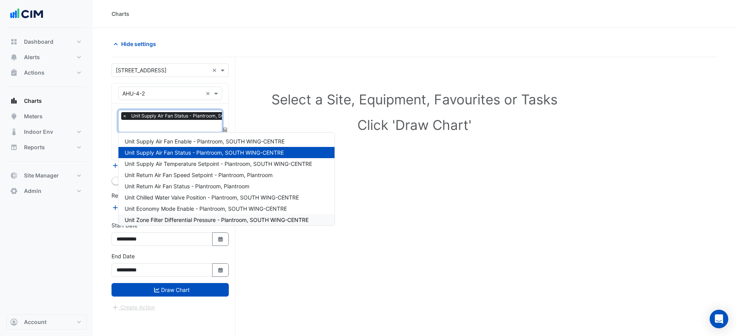
drag, startPoint x: 100, startPoint y: 253, endPoint x: 108, endPoint y: 221, distance: 33.1
click at [102, 249] on section "Hide settings Select a Site, Equipment, Favourites or Tasks Click 'Draw Chart' …" at bounding box center [414, 197] width 643 height 338
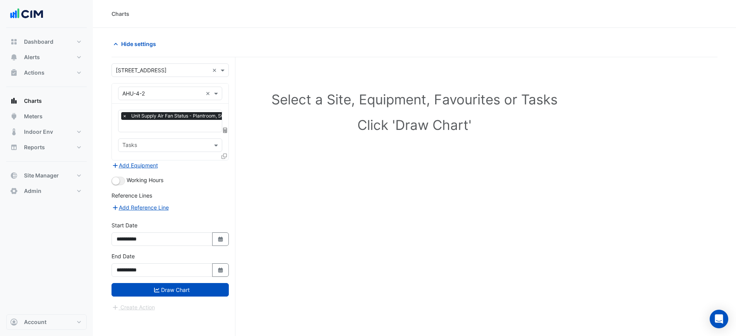
drag, startPoint x: 120, startPoint y: 189, endPoint x: 121, endPoint y: 184, distance: 5.1
click at [120, 189] on form "**********" at bounding box center [169, 187] width 117 height 248
click at [121, 183] on button "button" at bounding box center [118, 181] width 14 height 9
click at [201, 283] on button "Draw Chart" at bounding box center [169, 290] width 117 height 14
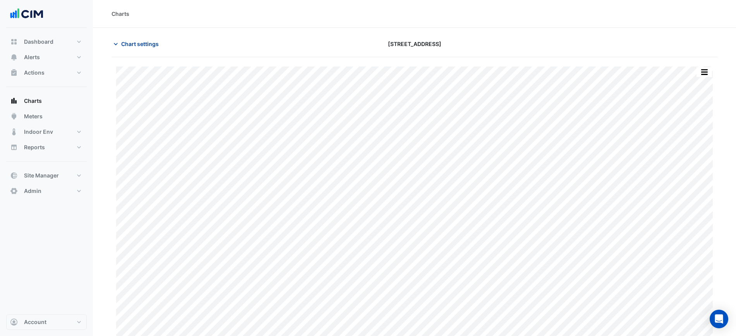
click at [151, 40] on span "Chart settings" at bounding box center [140, 44] width 38 height 8
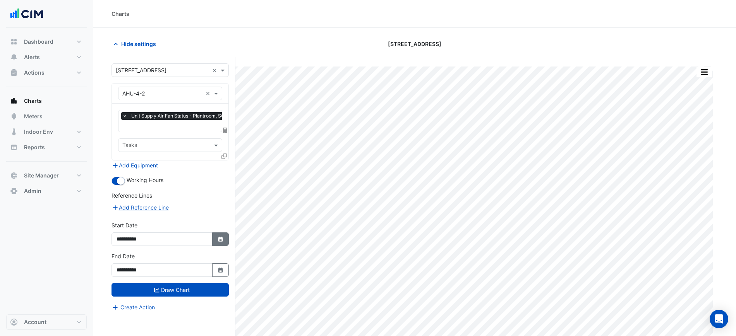
click at [212, 236] on button "Select Date" at bounding box center [220, 240] width 17 height 14
select select "*"
select select "****"
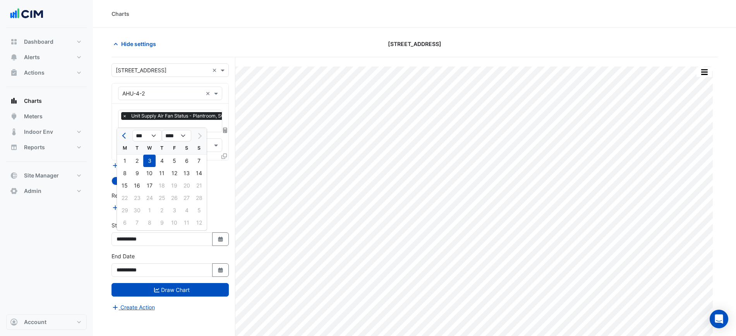
click at [116, 135] on div "× Unit Supply Air Fan Status - Plantroom, SOUTH WING-CENTRE × Tasks" at bounding box center [170, 132] width 116 height 56
click at [122, 135] on div "× Unit Supply Air Fan Status - Plantroom, SOUTH WING-CENTRE × Tasks" at bounding box center [170, 132] width 116 height 56
click at [211, 229] on div "**********" at bounding box center [169, 233] width 117 height 25
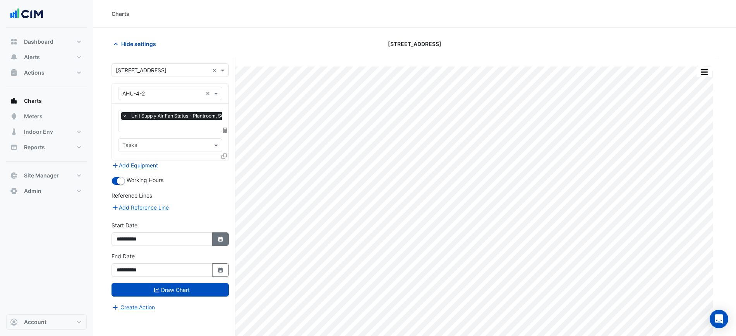
click at [212, 236] on button "Select Date" at bounding box center [220, 240] width 17 height 14
select select "*"
select select "****"
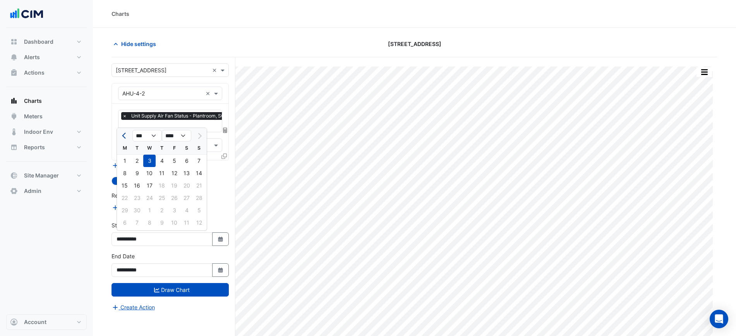
click at [127, 140] on button "Previous month" at bounding box center [124, 136] width 9 height 12
select select "*"
click at [169, 161] on div "1" at bounding box center [174, 161] width 12 height 12
type input "**********"
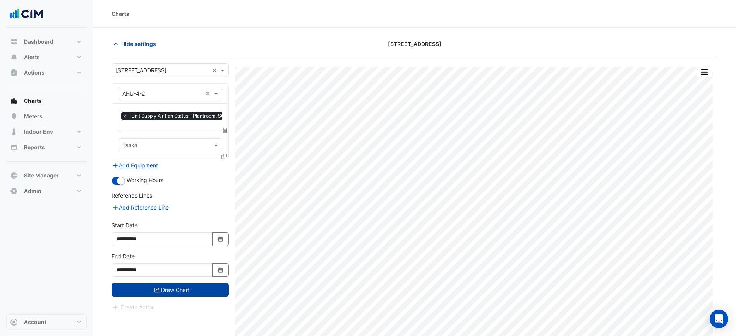
click at [187, 287] on button "Draw Chart" at bounding box center [169, 290] width 117 height 14
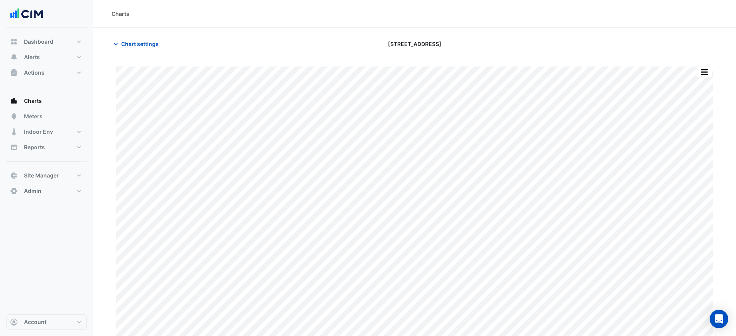
click at [596, 17] on div "Charts" at bounding box center [414, 14] width 606 height 8
click at [494, 42] on div "[STREET_ADDRESS]" at bounding box center [414, 44] width 205 height 14
click at [52, 113] on button "Meters" at bounding box center [46, 116] width 80 height 15
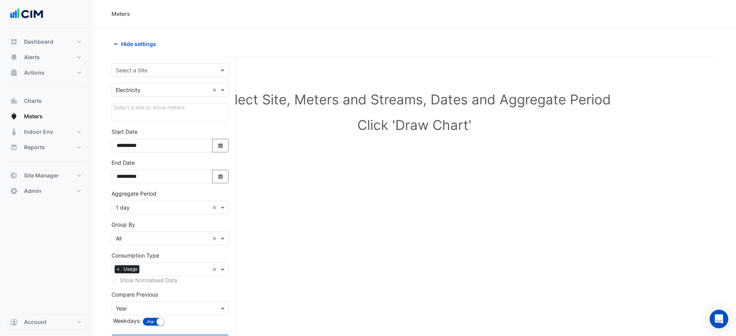
click at [152, 63] on div "Select a Site" at bounding box center [169, 70] width 117 height 14
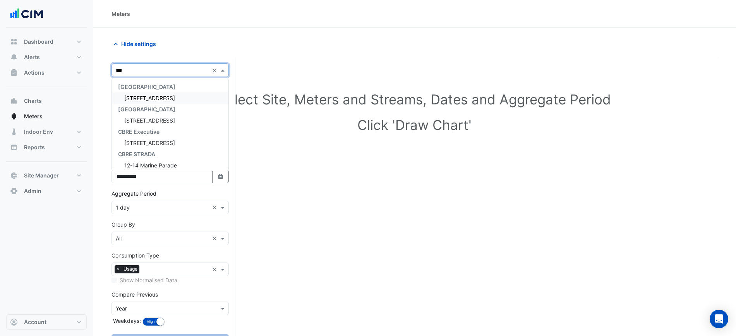
type input "****"
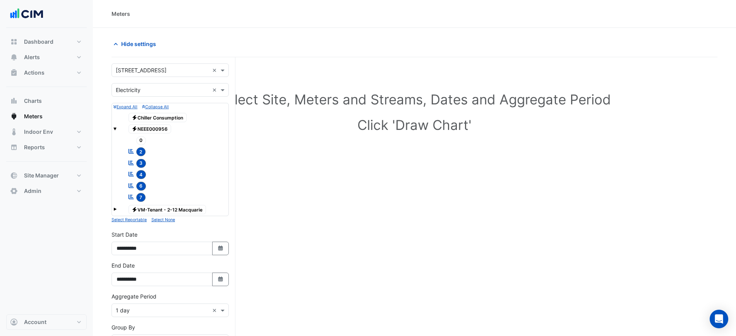
click at [234, 35] on section "Hide settings Select Site, Meters and Streams, Dates and Aggregate Period Click…" at bounding box center [414, 250] width 643 height 444
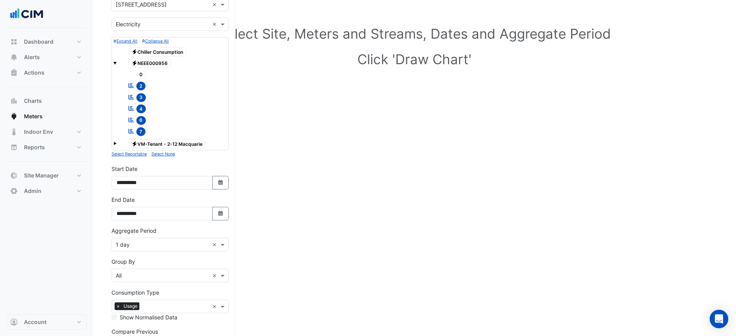
scroll to position [136, 0]
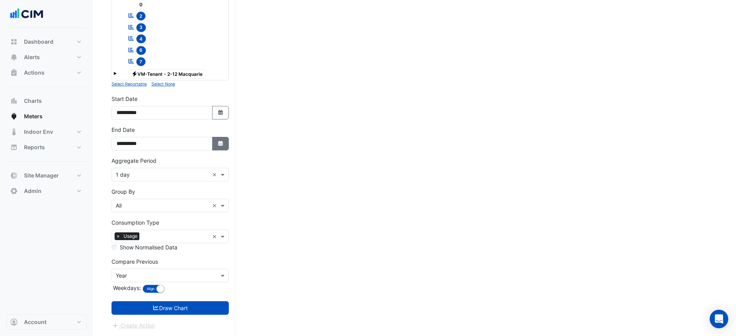
click at [219, 143] on icon "button" at bounding box center [220, 143] width 5 height 5
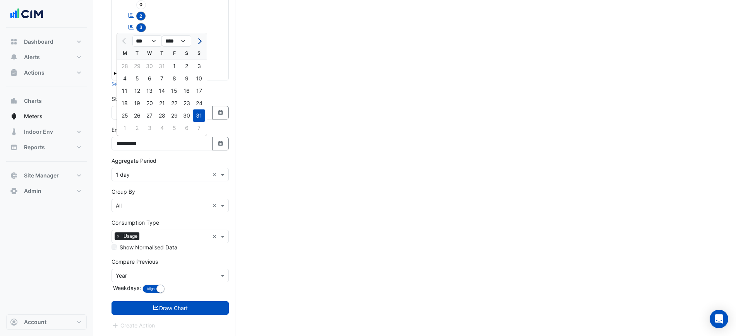
click at [197, 41] on span "Next month" at bounding box center [199, 41] width 6 height 6
select select "*"
click at [149, 91] on div "17" at bounding box center [149, 91] width 12 height 12
type input "**********"
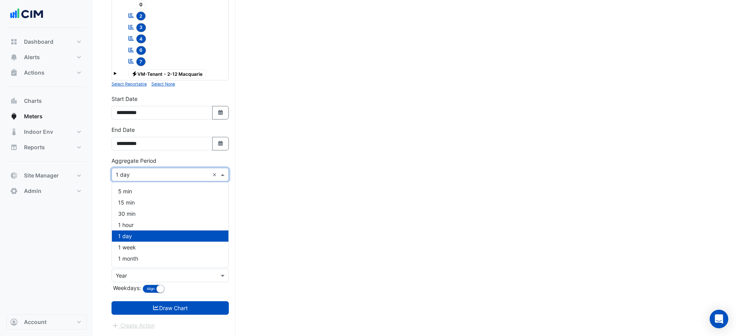
click at [142, 175] on input "text" at bounding box center [162, 175] width 93 height 8
click at [138, 221] on div "1 hour" at bounding box center [170, 224] width 116 height 11
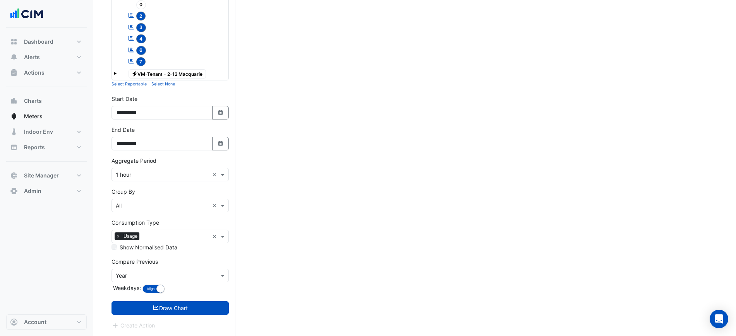
click at [164, 302] on button "Draw Chart" at bounding box center [169, 308] width 117 height 14
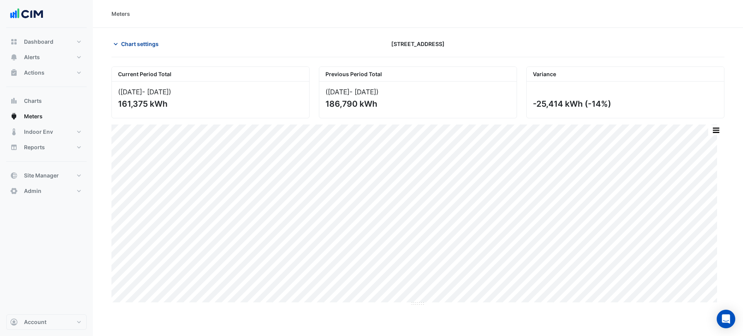
click at [120, 48] on button "Chart settings" at bounding box center [137, 44] width 52 height 14
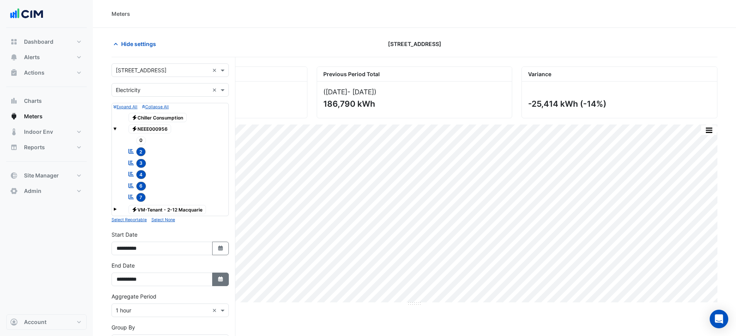
click at [213, 276] on button "Select Date" at bounding box center [220, 280] width 17 height 14
select select "*"
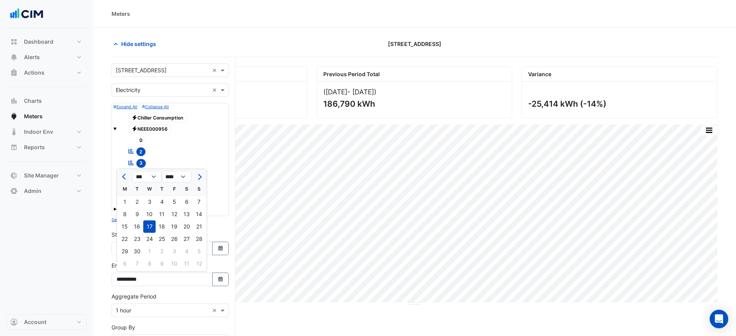
click at [138, 228] on div "16" at bounding box center [137, 227] width 12 height 12
type input "**********"
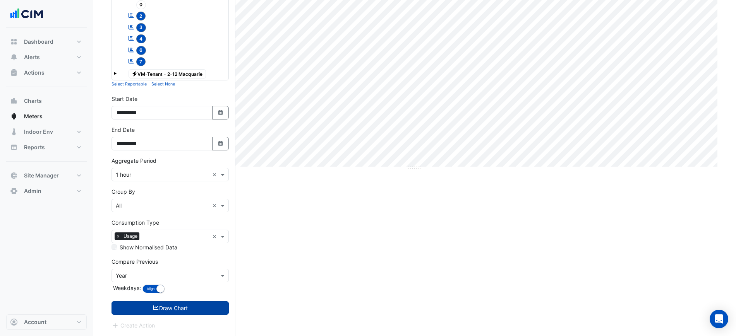
click at [205, 305] on button "Draw Chart" at bounding box center [169, 308] width 117 height 14
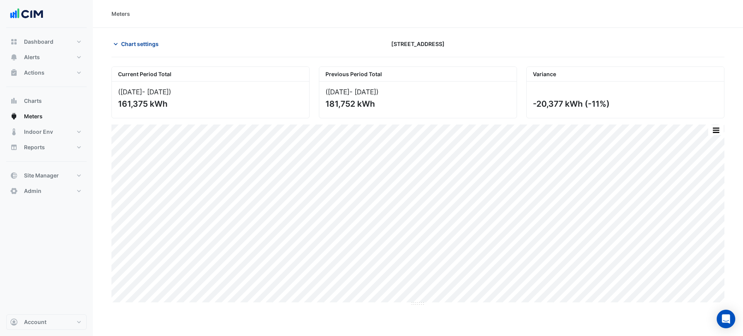
click at [151, 42] on span "Chart settings" at bounding box center [140, 44] width 38 height 8
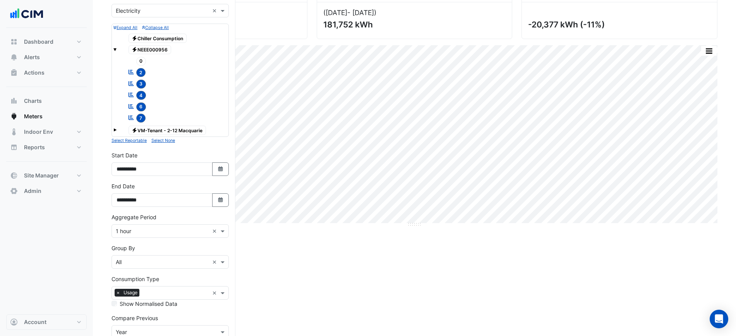
scroll to position [136, 0]
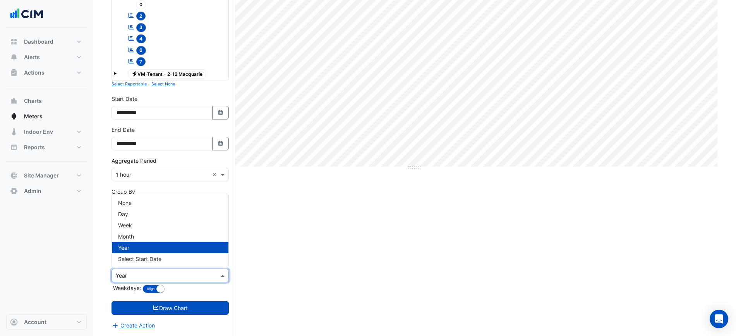
click at [137, 269] on div "× Year" at bounding box center [169, 276] width 117 height 14
click at [142, 260] on span "Select Start Date" at bounding box center [139, 259] width 43 height 7
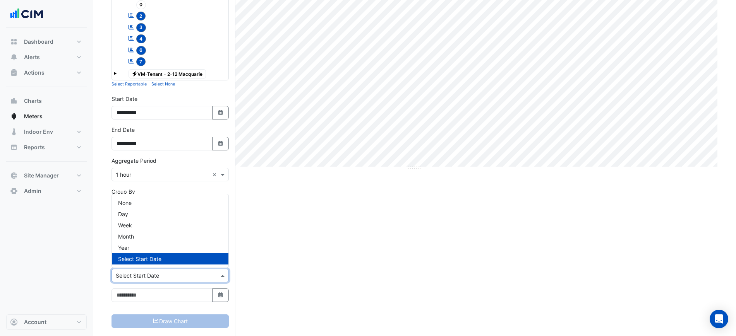
click at [181, 276] on input "text" at bounding box center [162, 276] width 93 height 8
click at [215, 292] on button "Select Date" at bounding box center [220, 296] width 17 height 14
select select "*"
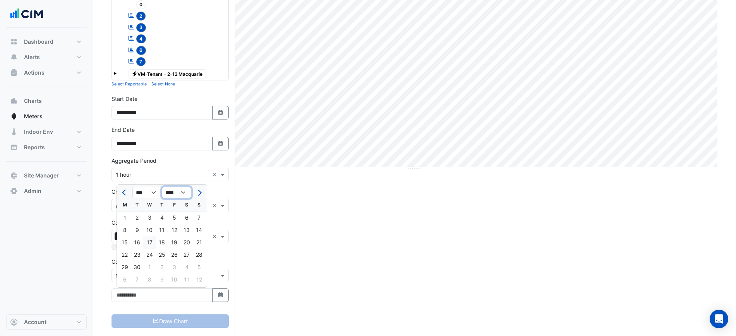
click at [168, 187] on select "**** **** **** **** **** **** **** **** **** **** **** **** **** **** **** ****…" at bounding box center [176, 193] width 29 height 12
click at [162, 187] on select "**** **** **** **** **** **** **** **** **** **** **** **** **** **** **** ****…" at bounding box center [176, 193] width 29 height 12
click at [180, 193] on select "**** **** **** **** **** **** **** **** **** **** **** **** **** **** **** ****…" at bounding box center [176, 193] width 29 height 12
select select "****"
click at [162, 187] on select "**** **** **** **** **** **** **** **** **** **** **** **** **** **** **** ****…" at bounding box center [176, 193] width 29 height 12
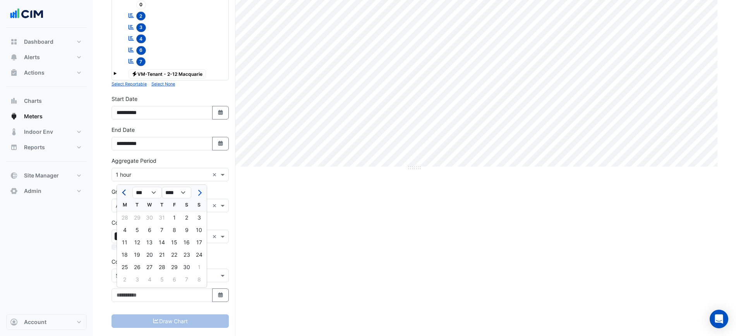
click at [121, 191] on button "Previous month" at bounding box center [124, 192] width 9 height 12
select select "*"
click at [137, 217] on div "1" at bounding box center [137, 218] width 12 height 12
type input "**********"
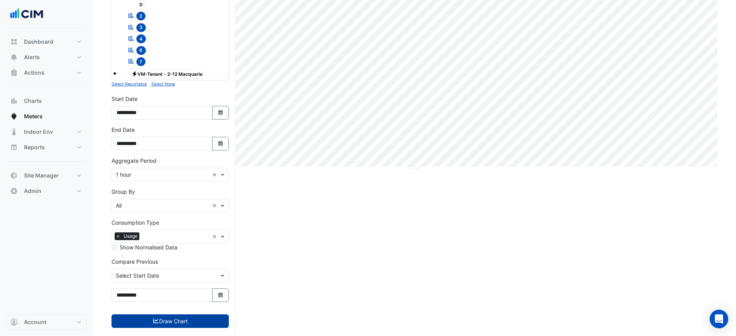
click at [183, 319] on button "Draw Chart" at bounding box center [169, 322] width 117 height 14
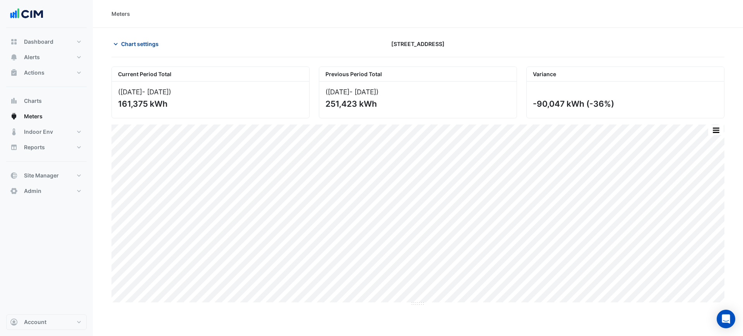
click at [147, 47] on span "Chart settings" at bounding box center [140, 44] width 38 height 8
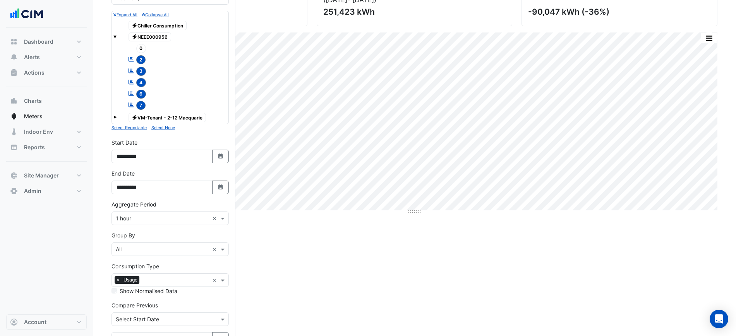
scroll to position [149, 0]
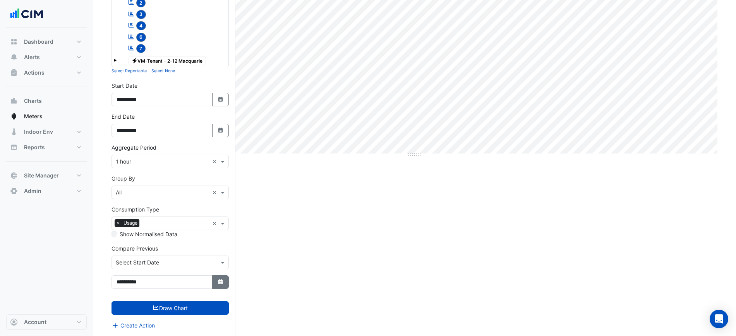
click at [226, 284] on button "Select Date" at bounding box center [220, 282] width 17 height 14
select select "*"
select select "****"
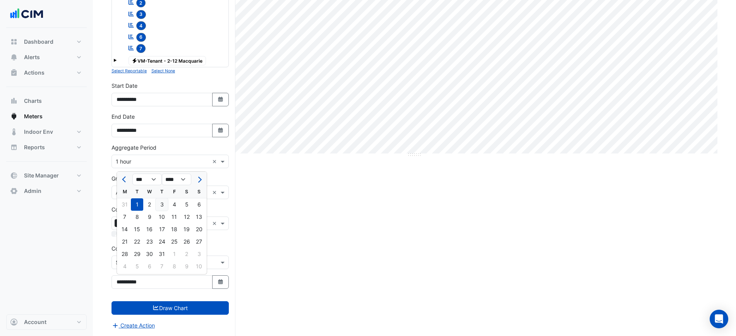
click at [164, 202] on div "3" at bounding box center [162, 204] width 12 height 12
type input "**********"
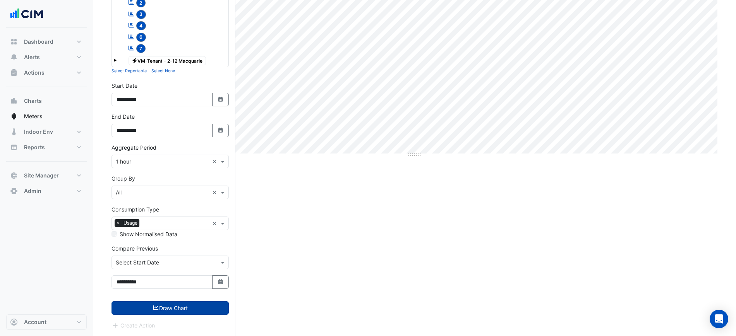
click at [199, 305] on button "Draw Chart" at bounding box center [169, 308] width 117 height 14
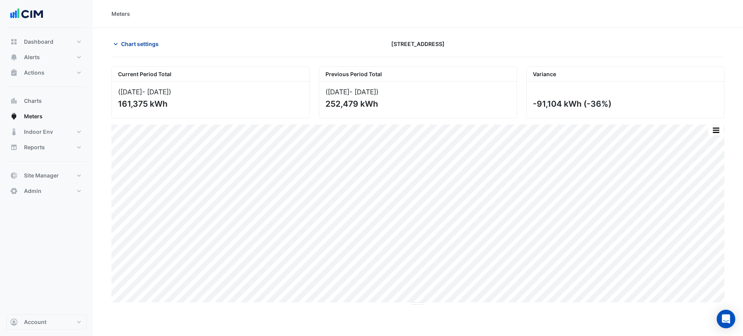
click at [162, 41] on button "Chart settings" at bounding box center [137, 44] width 52 height 14
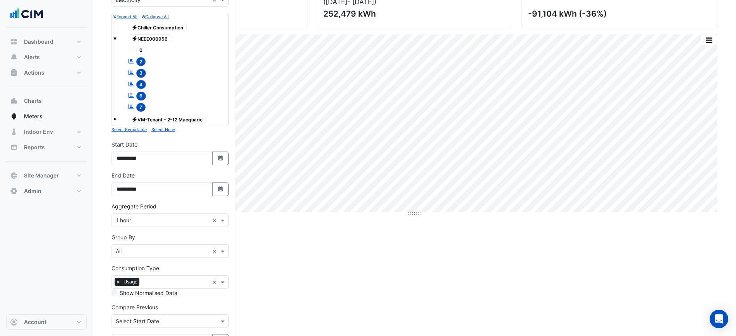
scroll to position [149, 0]
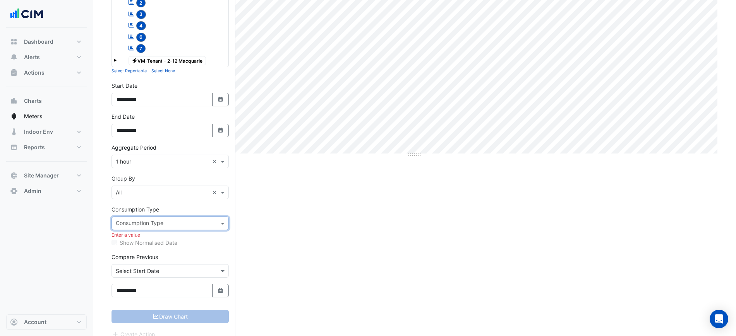
click at [205, 223] on input "text" at bounding box center [166, 224] width 100 height 8
click at [169, 242] on div "Usage" at bounding box center [170, 239] width 116 height 11
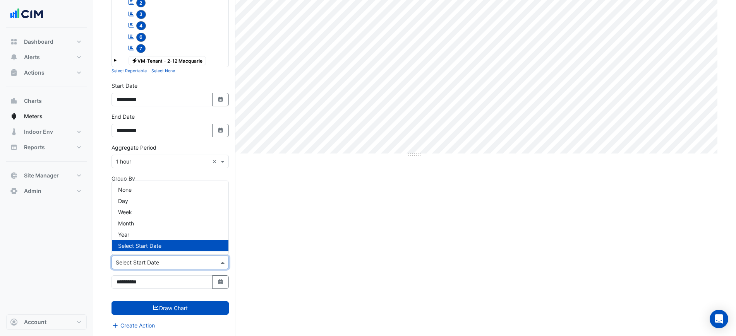
click at [204, 263] on input "text" at bounding box center [162, 263] width 93 height 8
click at [175, 233] on div "Year" at bounding box center [170, 234] width 116 height 11
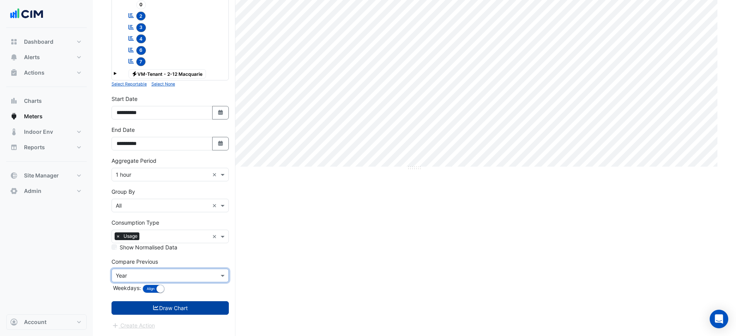
click at [193, 301] on button "Draw Chart" at bounding box center [169, 308] width 117 height 14
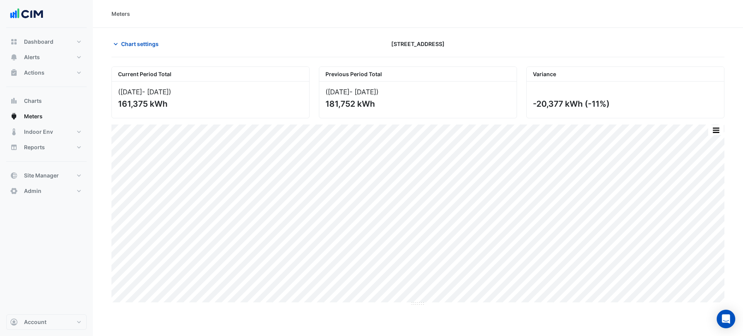
click at [635, 58] on div "Current Period Total (01 Aug 25 - 16 Sep 25 ) 161,375 kWh Previous Period Total…" at bounding box center [417, 181] width 613 height 249
click at [425, 33] on section "Chart settings 2-12 Macquarie St Current Period Total (01 Aug 25 - 16 Sep 25 ) …" at bounding box center [418, 167] width 650 height 279
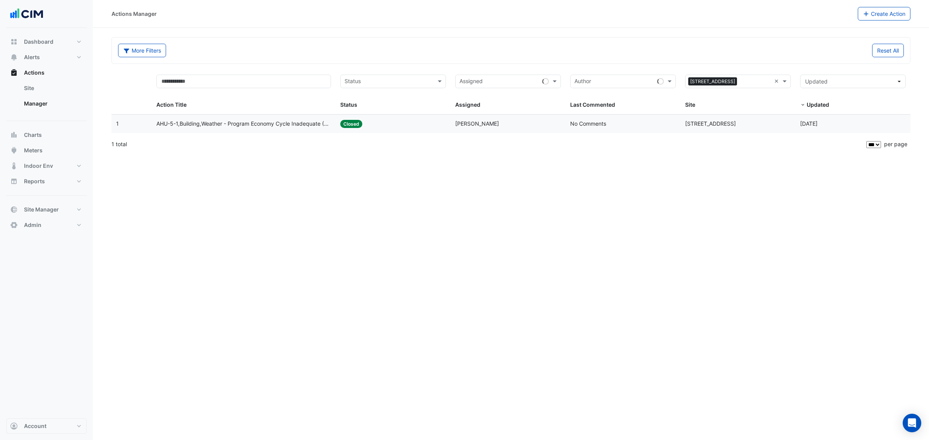
select select "***"
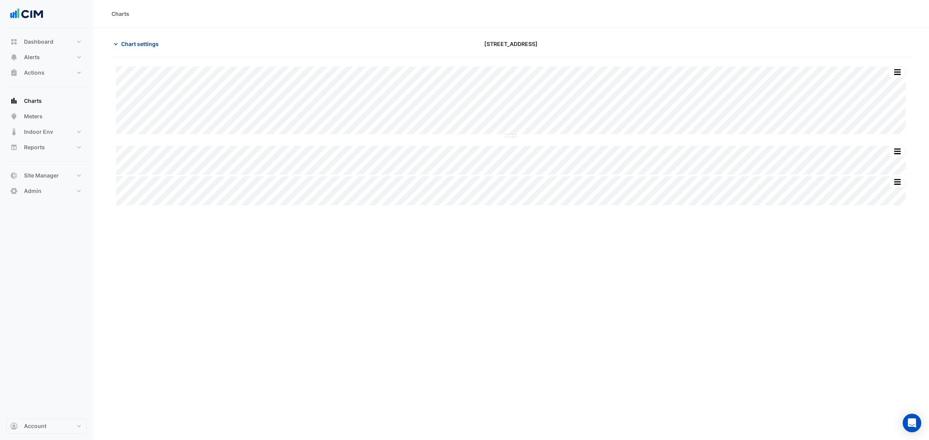
click at [142, 42] on span "Chart settings" at bounding box center [140, 44] width 38 height 8
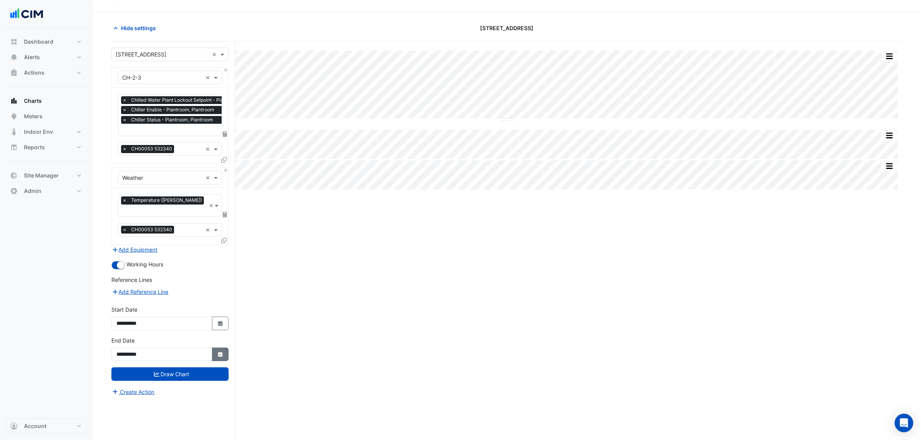
scroll to position [29, 0]
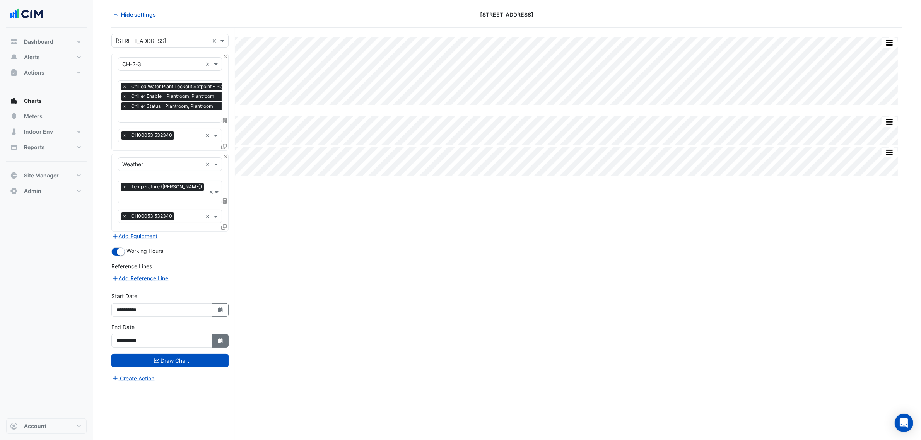
drag, startPoint x: 222, startPoint y: 334, endPoint x: 219, endPoint y: 325, distance: 8.8
click at [222, 338] on fa-icon "Select Date" at bounding box center [220, 341] width 7 height 7
click at [155, 233] on select "*** *** *** *** *** *** ***" at bounding box center [146, 229] width 29 height 12
select select "*"
click at [132, 223] on select "*** *** *** *** *** *** ***" at bounding box center [146, 229] width 29 height 12
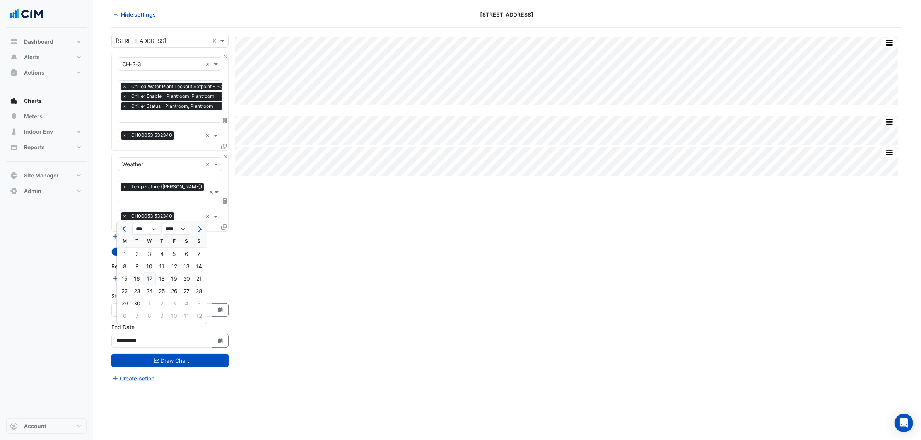
click at [151, 281] on div "17" at bounding box center [149, 279] width 12 height 12
type input "**********"
click at [202, 343] on div "**********" at bounding box center [170, 338] width 127 height 31
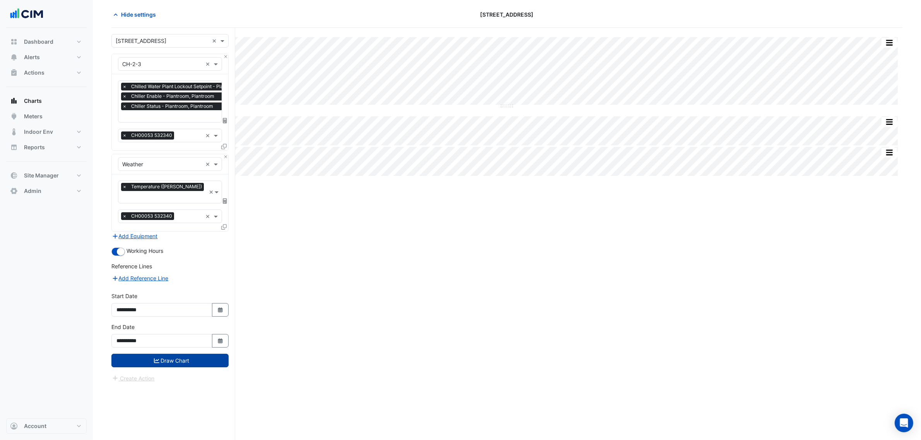
click at [204, 354] on button "Draw Chart" at bounding box center [169, 361] width 117 height 14
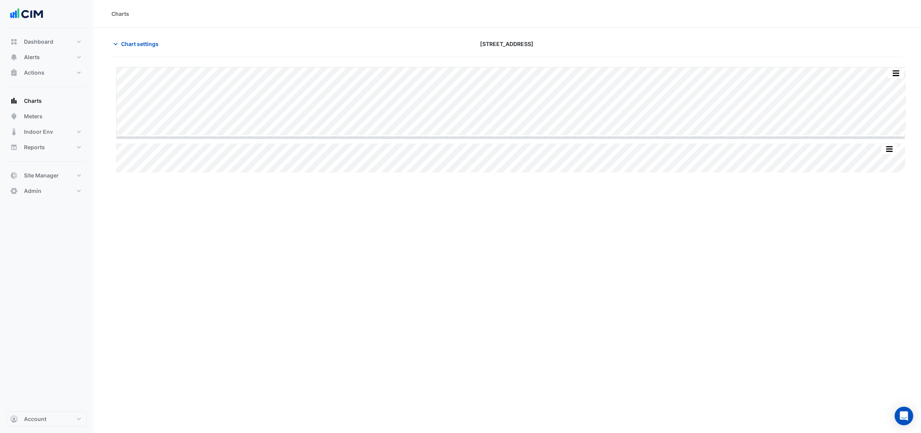
drag, startPoint x: 511, startPoint y: 135, endPoint x: 506, endPoint y: 271, distance: 135.9
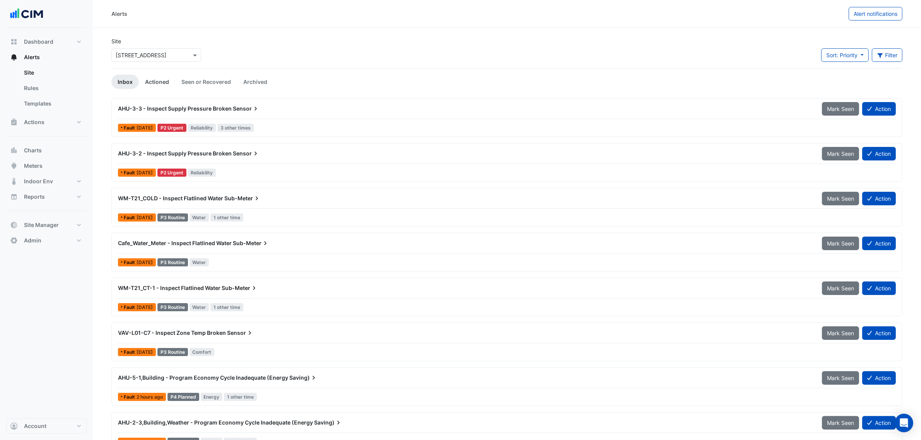
click at [164, 80] on link "Actioned" at bounding box center [157, 82] width 36 height 14
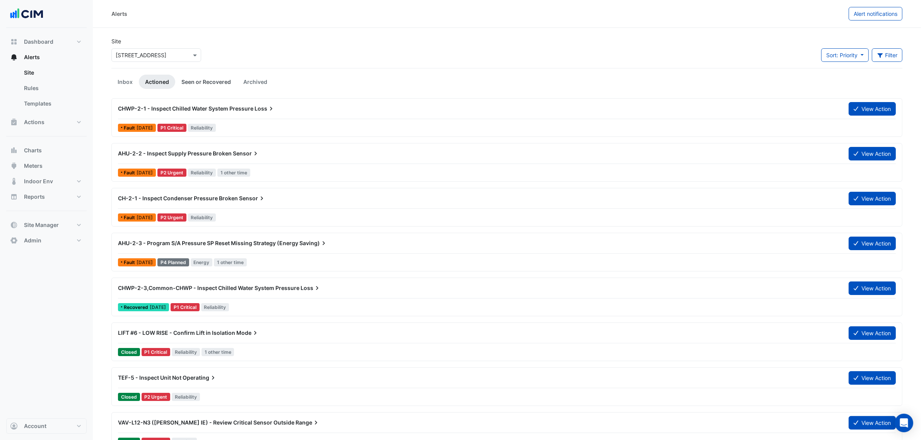
click at [183, 78] on link "Seen or Recovered" at bounding box center [206, 82] width 62 height 14
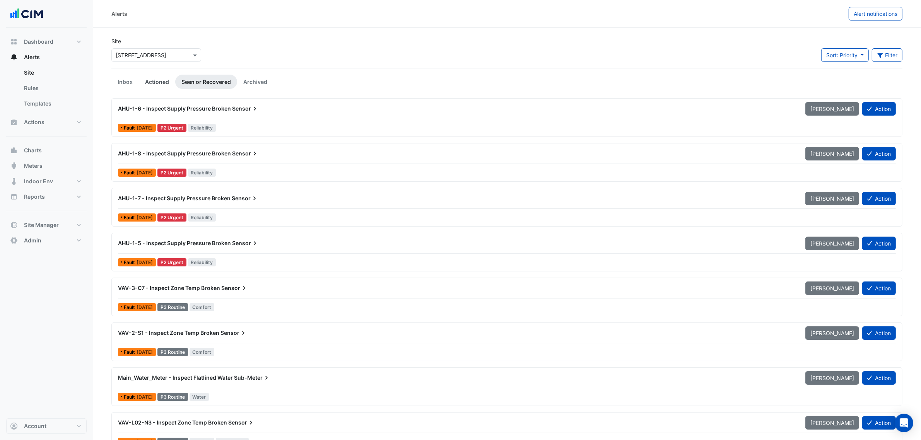
click at [147, 78] on link "Actioned" at bounding box center [157, 82] width 36 height 14
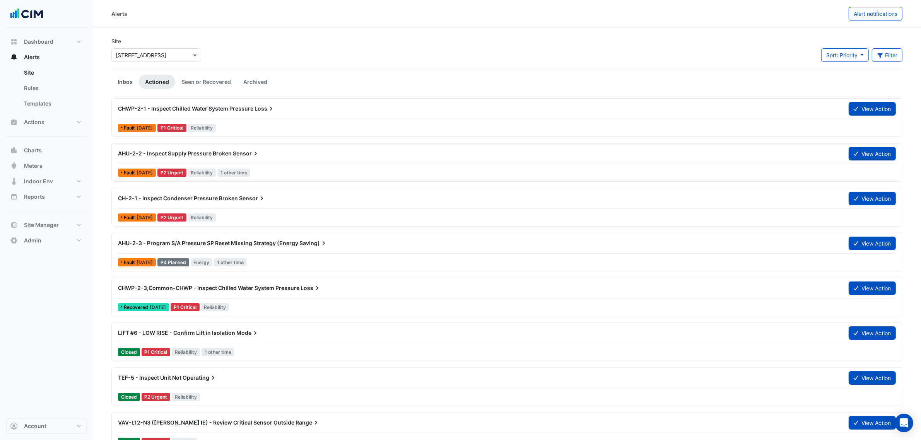
click at [115, 82] on link "Inbox" at bounding box center [124, 82] width 27 height 14
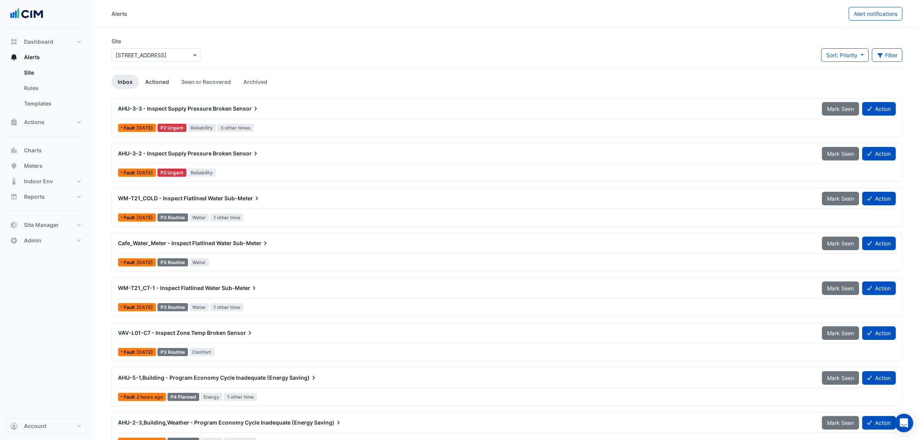
click at [161, 76] on link "Actioned" at bounding box center [157, 82] width 36 height 14
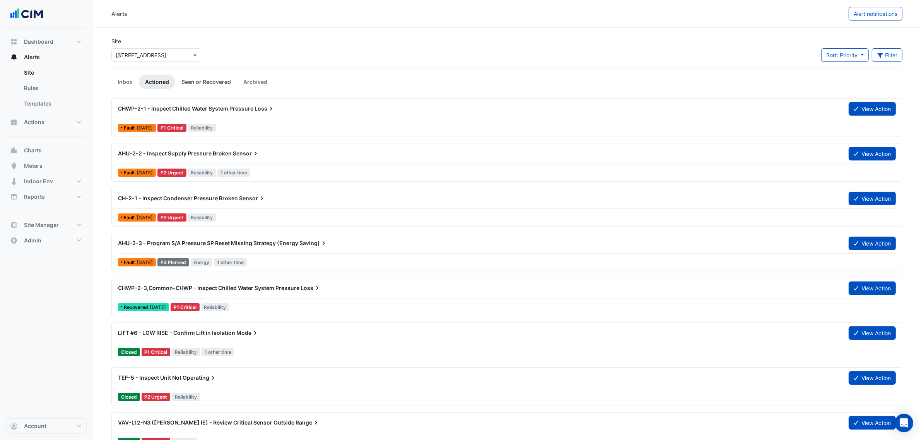
click at [194, 80] on link "Seen or Recovered" at bounding box center [206, 82] width 62 height 14
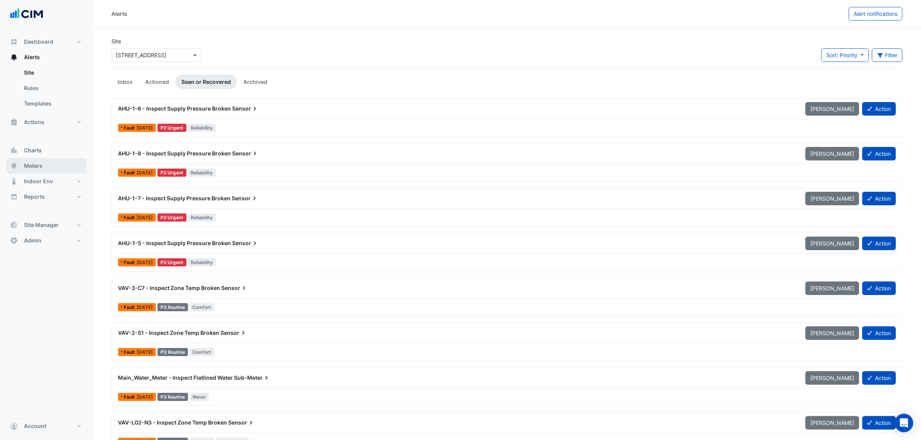
click at [55, 163] on button "Meters" at bounding box center [46, 165] width 80 height 15
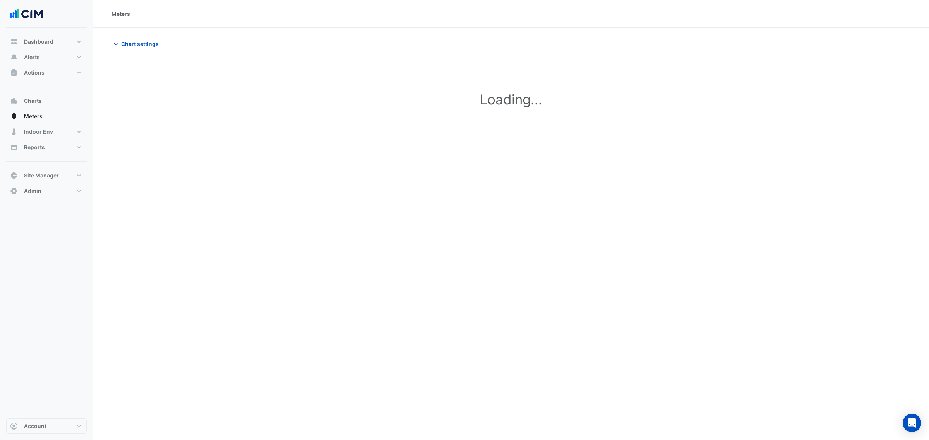
type input "**********"
click at [148, 50] on button "Chart settings" at bounding box center [137, 44] width 52 height 14
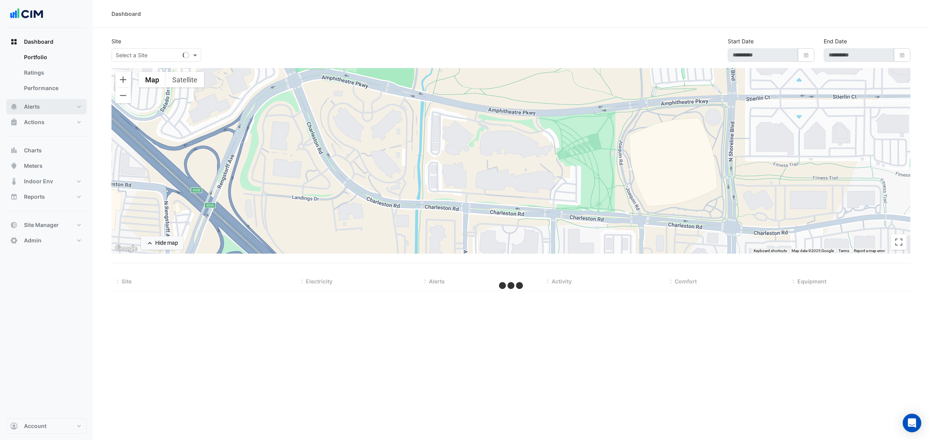
click at [50, 110] on button "Alerts" at bounding box center [46, 106] width 80 height 15
click at [122, 62] on div "Site Select a Site" at bounding box center [203, 49] width 192 height 25
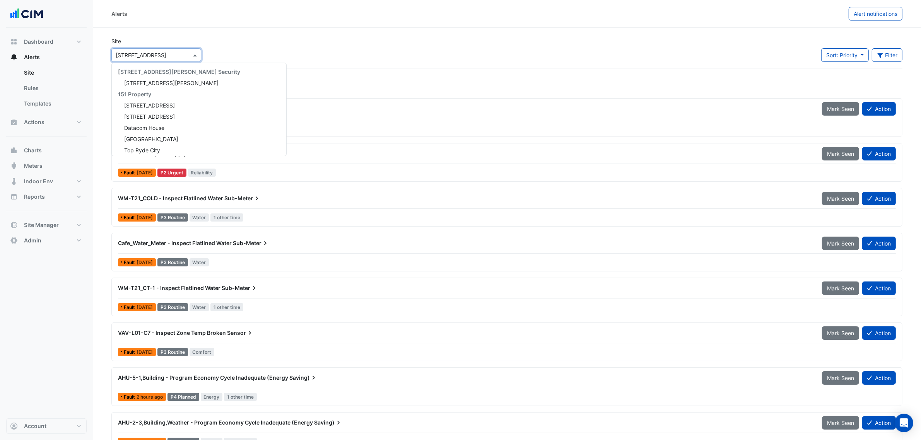
click at [128, 55] on input "text" at bounding box center [149, 55] width 66 height 8
type input "********"
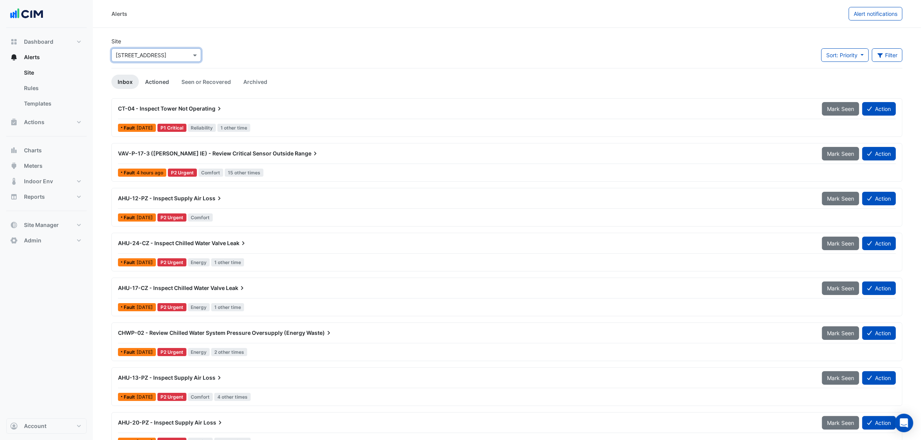
click at [159, 76] on link "Actioned" at bounding box center [157, 82] width 36 height 14
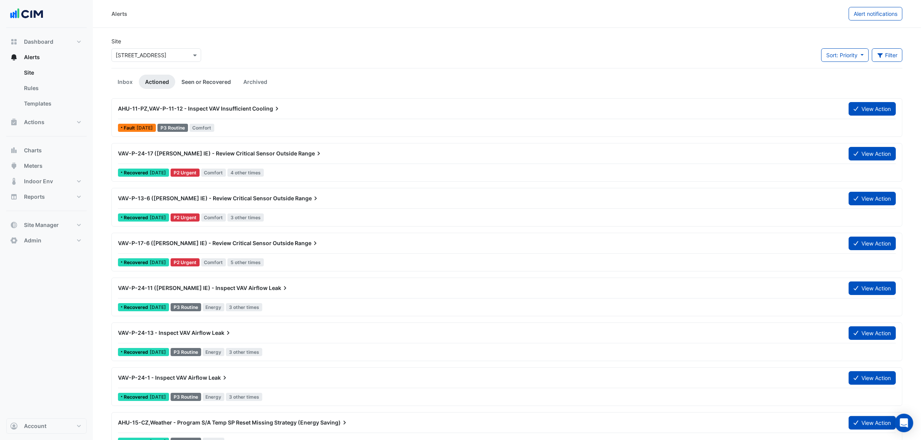
click at [186, 76] on link "Seen or Recovered" at bounding box center [206, 82] width 62 height 14
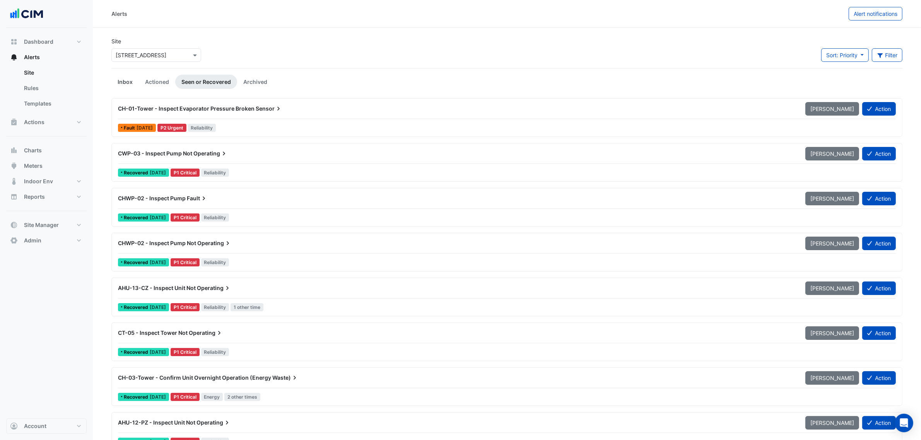
click at [133, 82] on link "Inbox" at bounding box center [124, 82] width 27 height 14
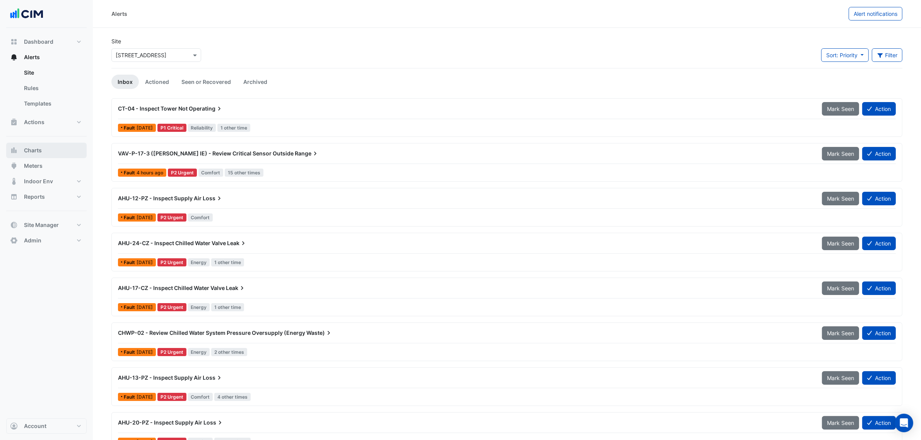
click at [49, 152] on button "Charts" at bounding box center [46, 150] width 80 height 15
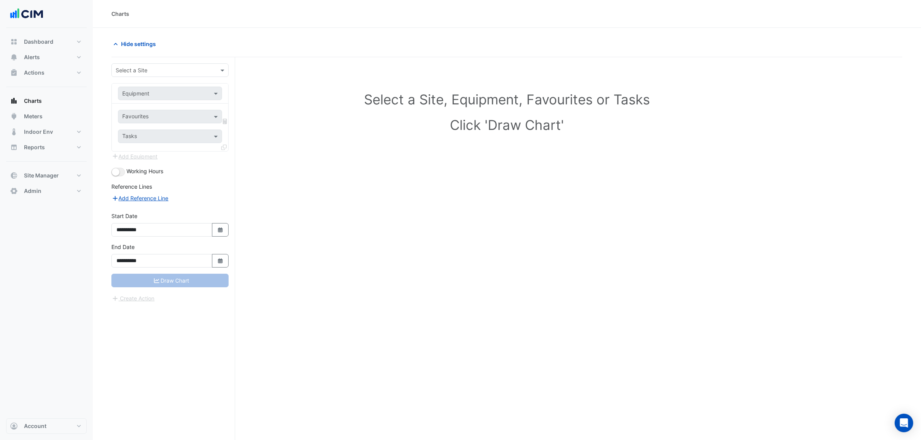
click at [139, 65] on div "Select a Site" at bounding box center [169, 70] width 117 height 14
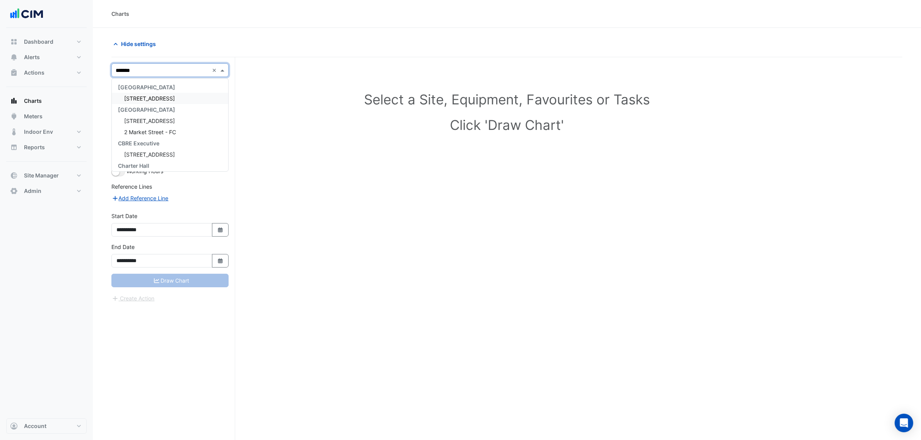
type input "********"
type input "***"
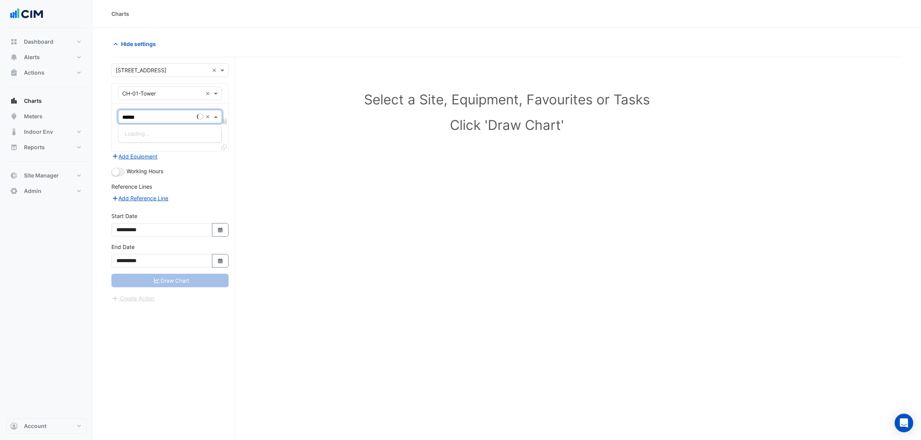
type input "*******"
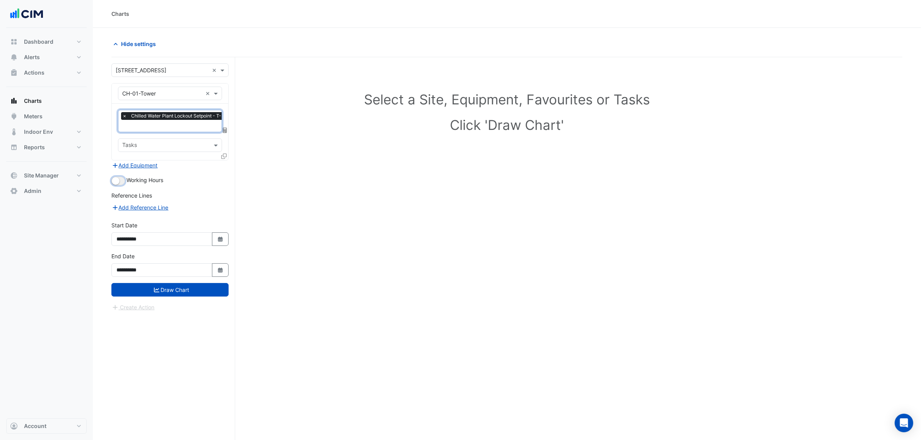
click at [117, 182] on small "button" at bounding box center [116, 181] width 8 height 8
click at [187, 287] on button "Draw Chart" at bounding box center [169, 290] width 117 height 14
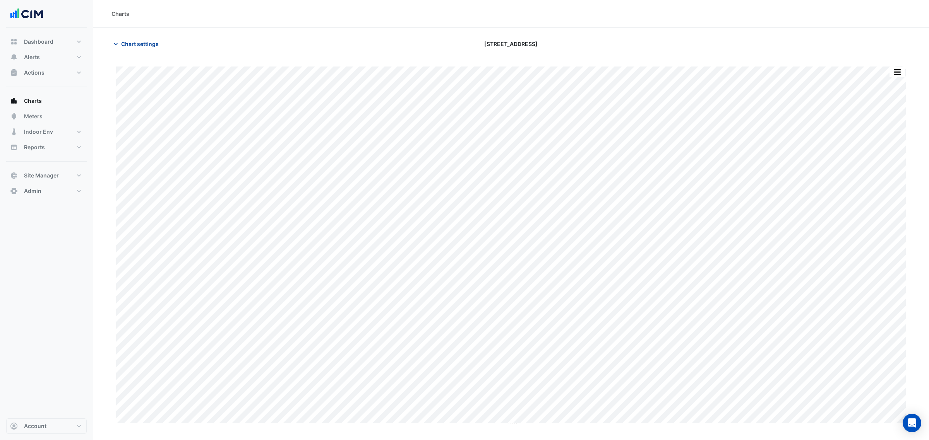
click at [140, 41] on span "Chart settings" at bounding box center [140, 44] width 38 height 8
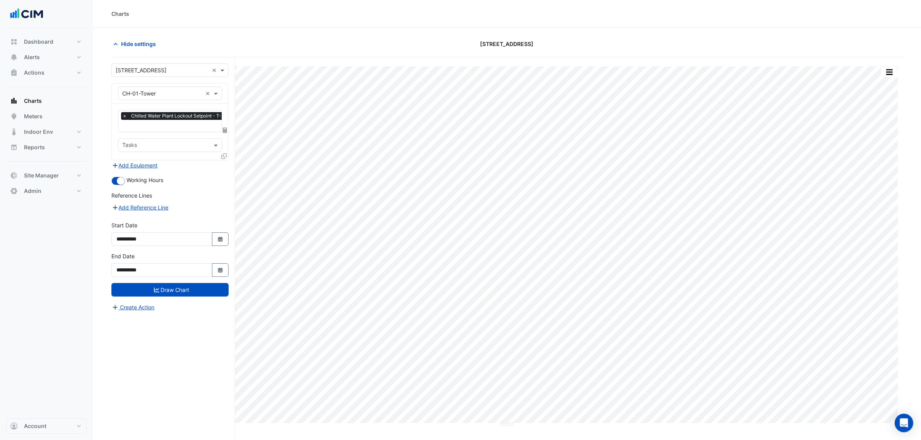
click at [153, 128] on input "text" at bounding box center [197, 127] width 151 height 8
type input "******"
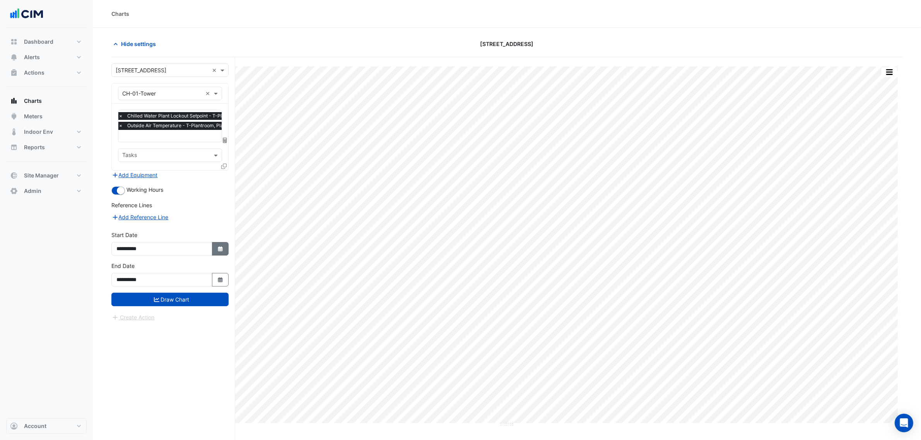
click at [215, 250] on button "Select Date" at bounding box center [220, 249] width 17 height 14
select select "*"
select select "****"
click at [113, 144] on div "× Chilled Water Plant Lockout Setpoint - T-Plantroom, Plantroom × Outside Air T…" at bounding box center [170, 137] width 116 height 67
click at [217, 251] on icon "Select Date" at bounding box center [220, 248] width 7 height 5
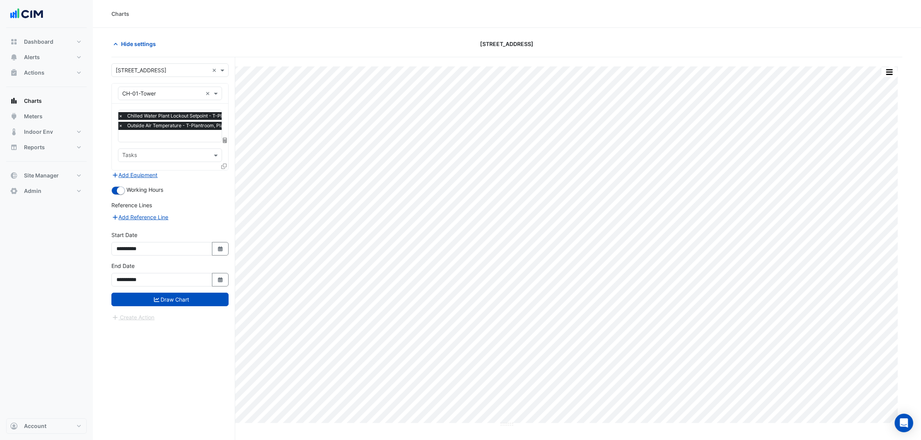
select select "*"
select select "****"
click at [126, 149] on button "Previous month" at bounding box center [124, 146] width 9 height 12
select select "*"
click at [175, 173] on div "1" at bounding box center [174, 171] width 12 height 12
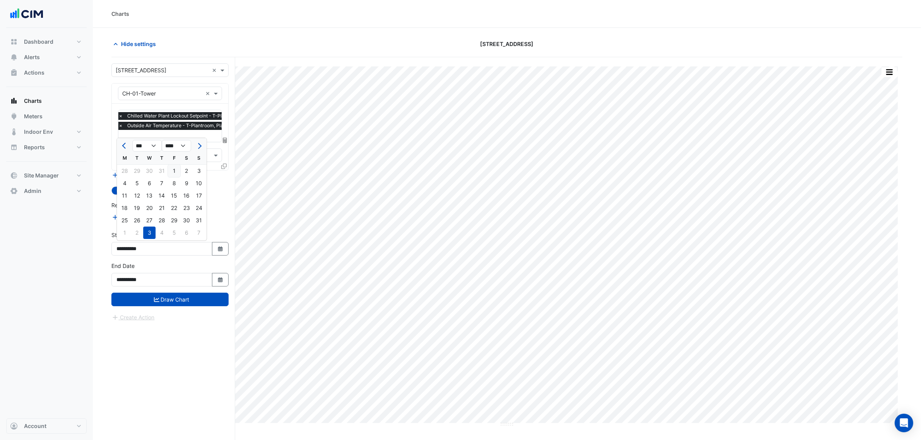
type input "**********"
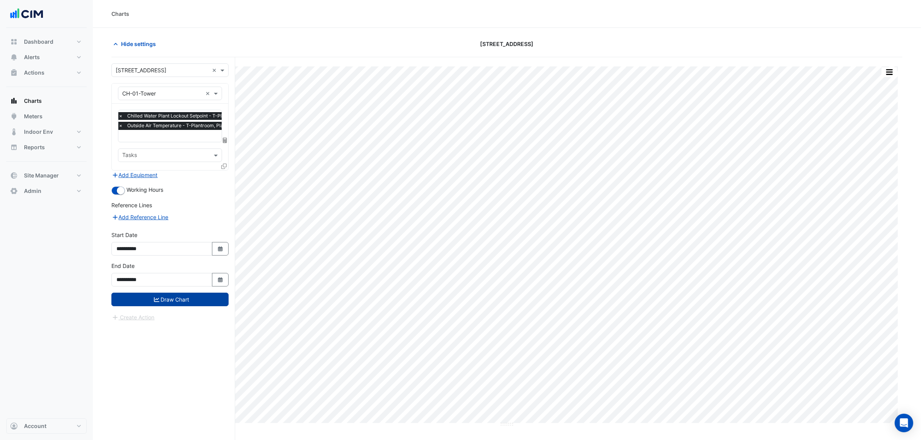
click at [196, 304] on button "Draw Chart" at bounding box center [169, 300] width 117 height 14
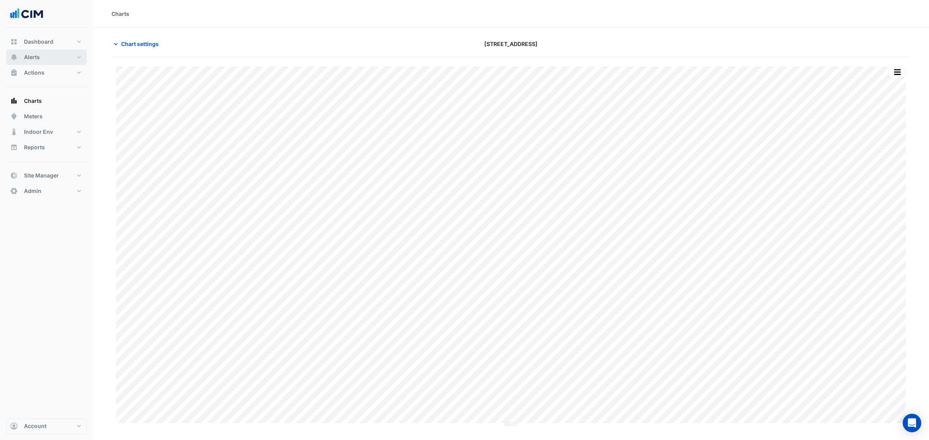
click at [65, 58] on button "Alerts" at bounding box center [46, 57] width 80 height 15
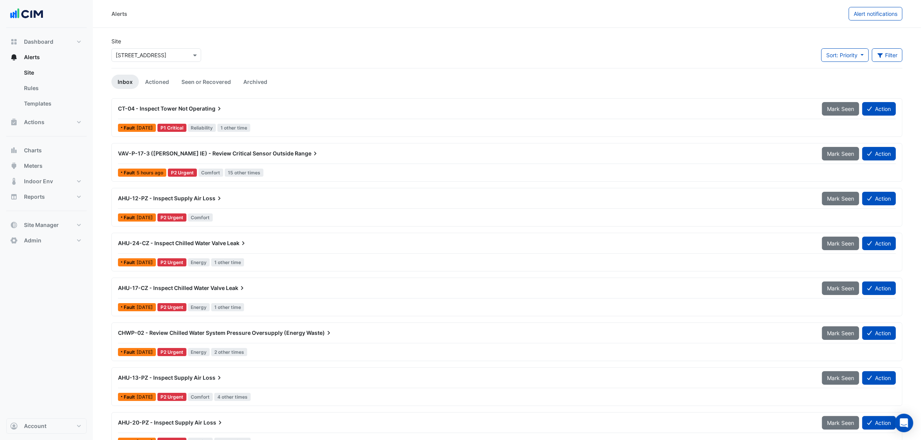
click at [204, 340] on div "CHWP-02 - Review Chilled Water System Pressure Oversupply (Energy Waste)" at bounding box center [465, 333] width 704 height 14
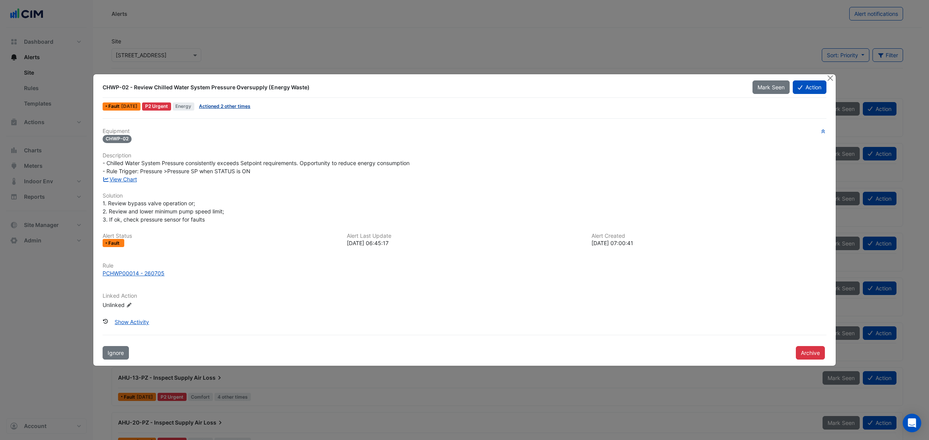
click at [221, 109] on link "Actioned 2 other times" at bounding box center [224, 106] width 51 height 6
click at [132, 180] on link "View Chart" at bounding box center [120, 179] width 34 height 7
click at [827, 79] on button "Close" at bounding box center [830, 78] width 8 height 8
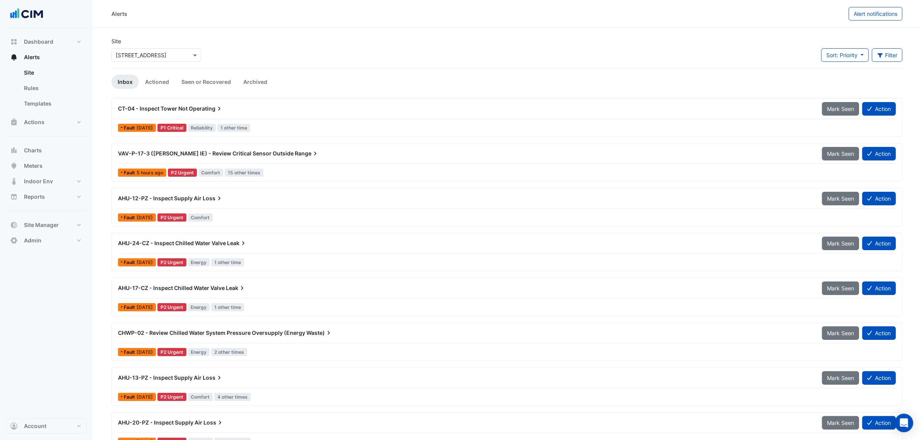
click at [212, 246] on span "AHU-24-CZ - Inspect Chilled Water Valve" at bounding box center [172, 243] width 108 height 7
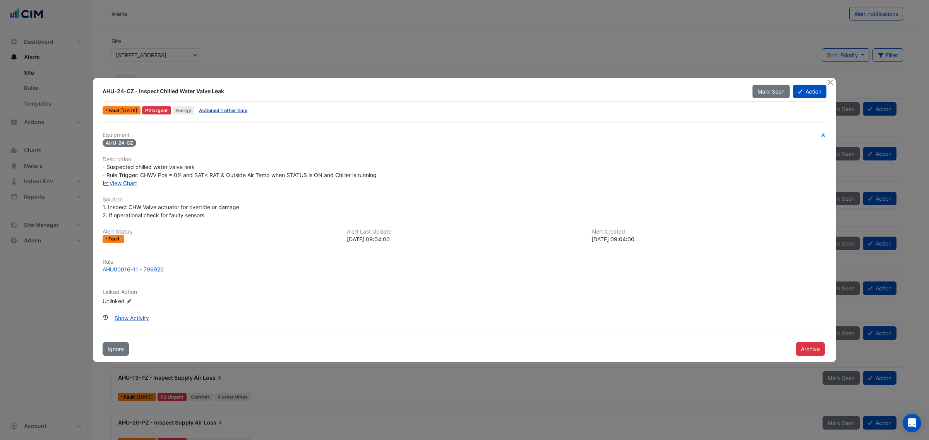
click at [237, 109] on link "Actioned 1 other time" at bounding box center [223, 111] width 48 height 6
click at [130, 187] on div "View Chart" at bounding box center [464, 183] width 733 height 8
click at [128, 186] on link "View Chart" at bounding box center [120, 183] width 34 height 7
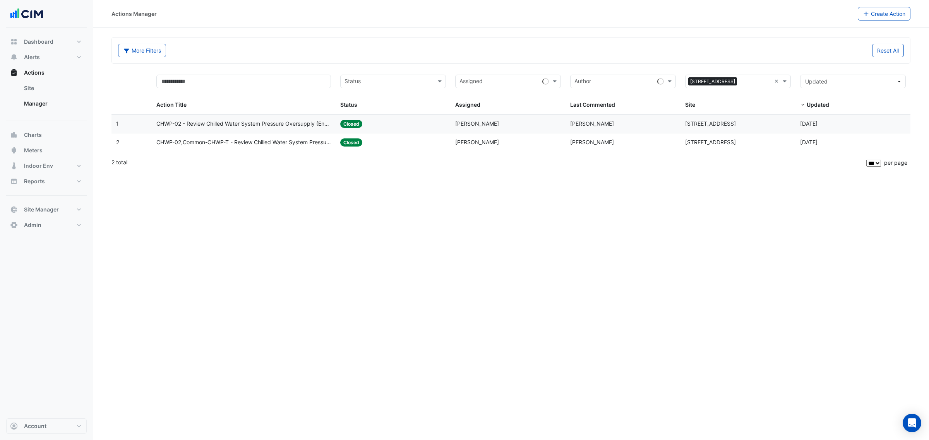
select select "***"
click at [518, 125] on div "Assigned: George Argyropoulos" at bounding box center [508, 124] width 106 height 9
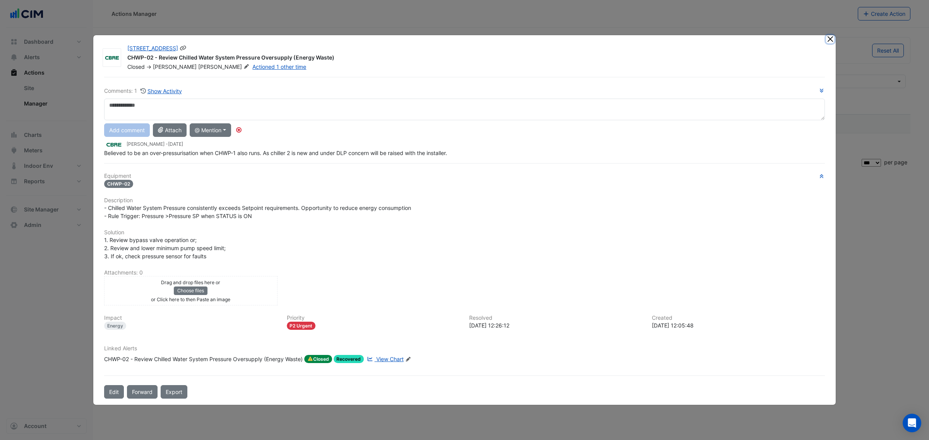
click at [827, 37] on button "Close" at bounding box center [830, 39] width 8 height 8
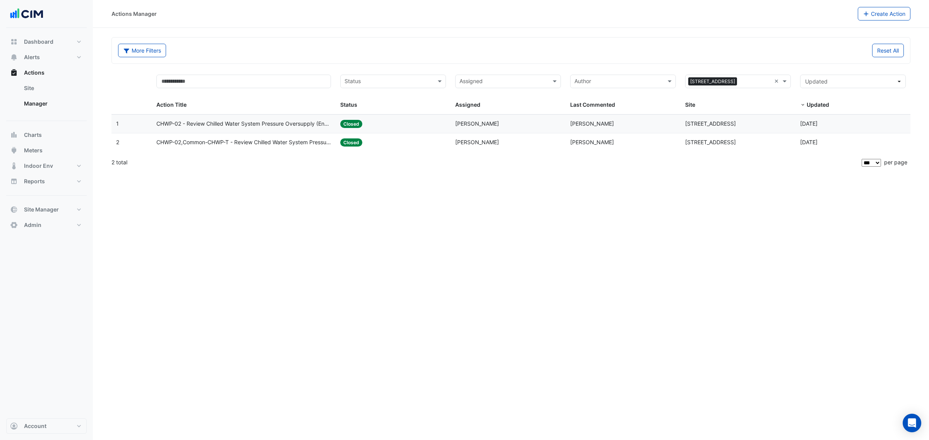
click at [699, 149] on datatable-body-cell "Site: 2 Market Street" at bounding box center [737, 142] width 115 height 18
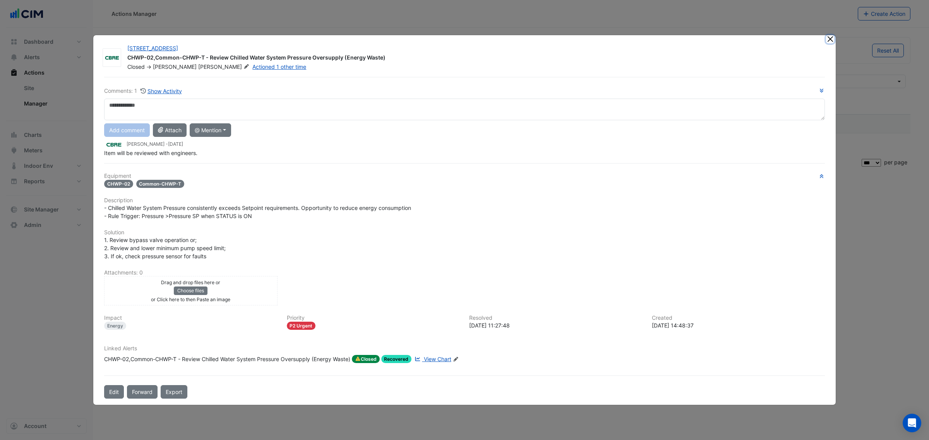
click at [830, 37] on button "Close" at bounding box center [830, 39] width 8 height 8
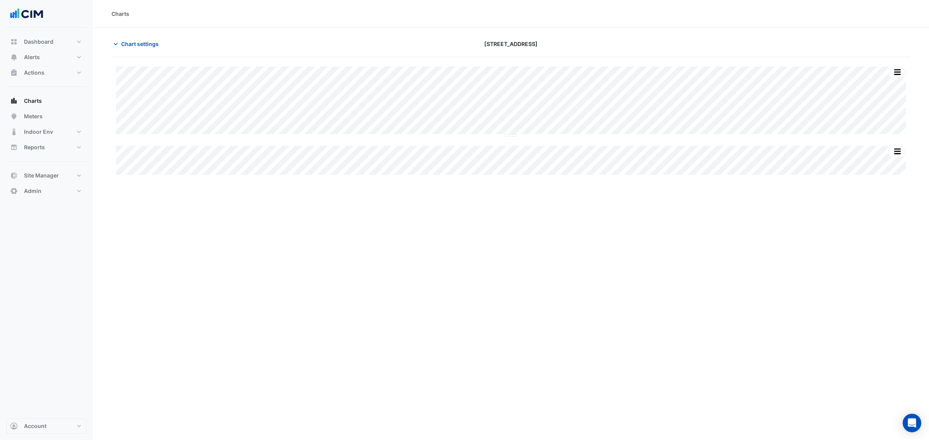
type input "**********"
click at [134, 43] on span "Chart settings" at bounding box center [140, 44] width 38 height 8
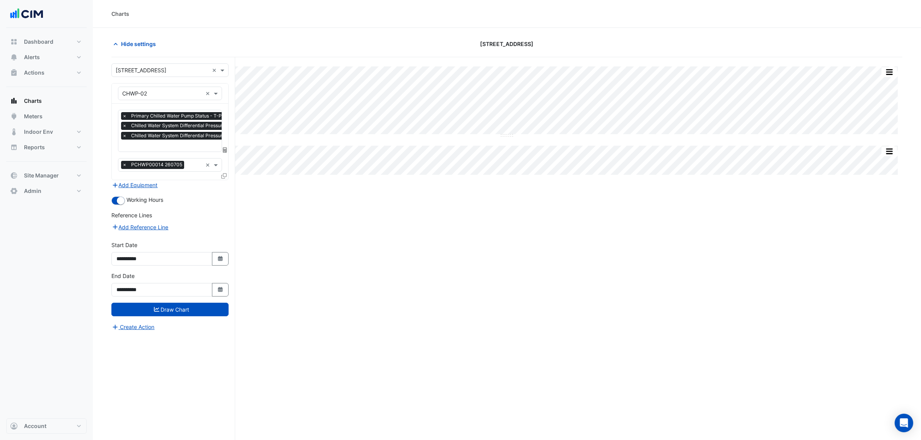
click at [152, 180] on div "× CHWP-02 × × Primary Chilled Water Pump Status - T-Plantroom, Plantroom × Chil…" at bounding box center [169, 131] width 117 height 97
click at [153, 184] on button "Add Equipment" at bounding box center [134, 185] width 47 height 9
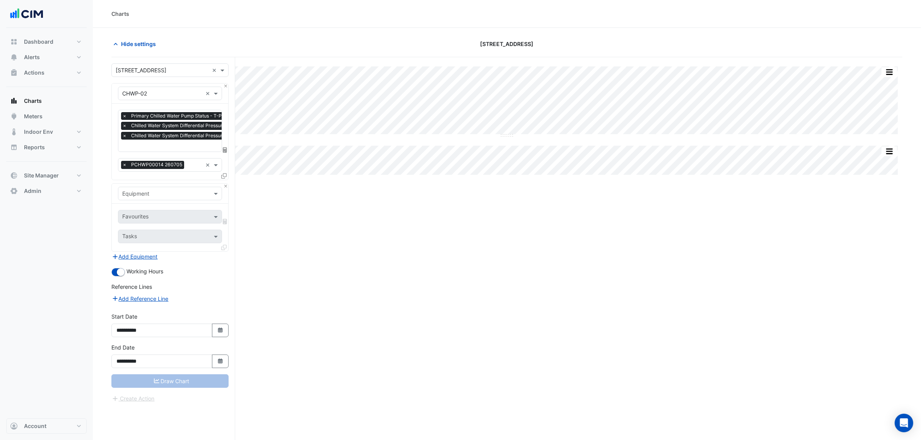
click at [154, 188] on div "Equipment" at bounding box center [170, 194] width 104 height 14
click at [226, 175] on icon at bounding box center [223, 175] width 5 height 5
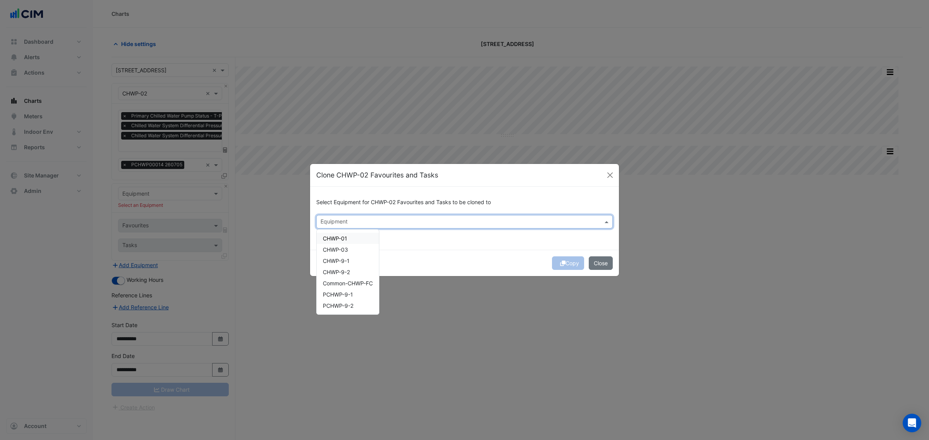
click at [344, 228] on div "Equipment" at bounding box center [464, 222] width 296 height 14
click at [353, 235] on div "CHWP-01" at bounding box center [348, 238] width 62 height 11
click at [352, 250] on div "CHWP-03" at bounding box center [348, 249] width 62 height 11
click at [561, 260] on div "Copy Close" at bounding box center [464, 263] width 309 height 26
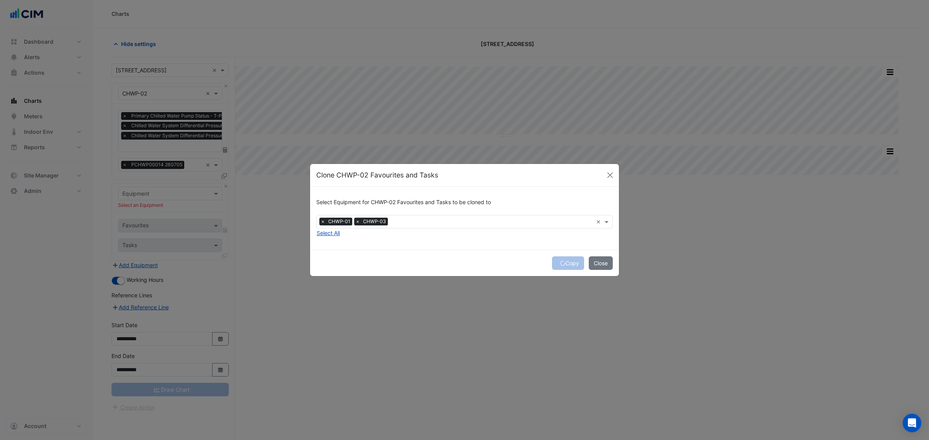
click at [562, 262] on div "Copy Close" at bounding box center [464, 263] width 309 height 26
click at [562, 262] on icon "submit" at bounding box center [562, 263] width 5 height 5
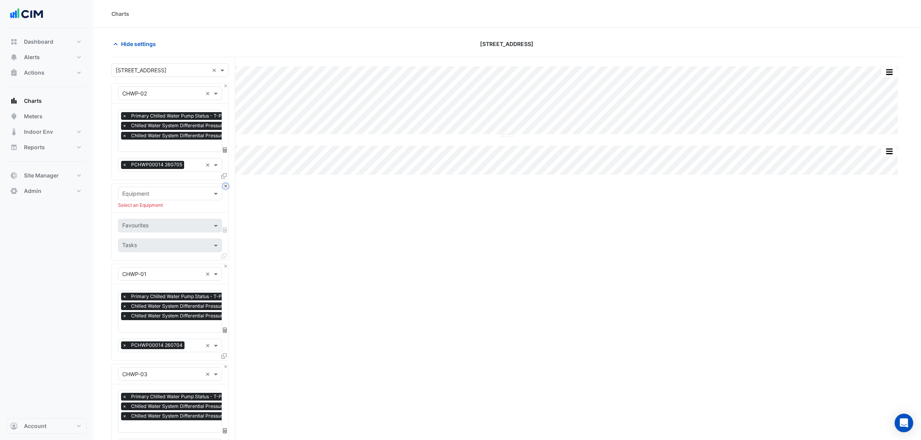
click at [226, 188] on button "Close" at bounding box center [225, 186] width 5 height 5
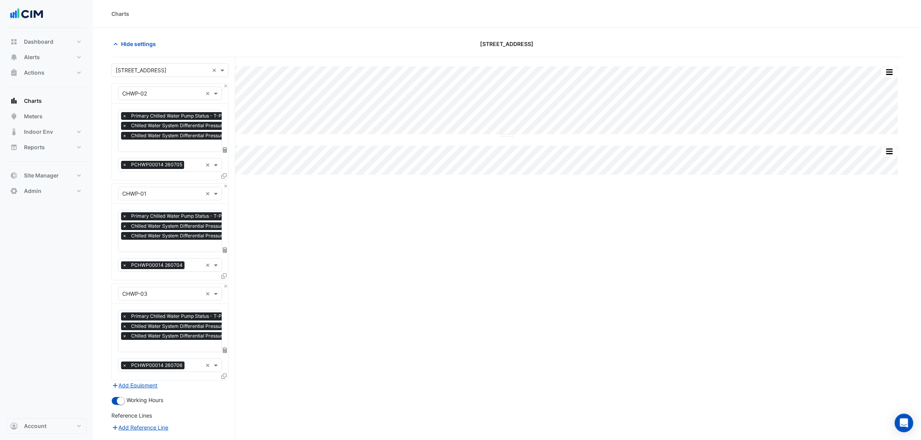
click at [125, 264] on span "×" at bounding box center [124, 266] width 7 height 8
click at [124, 159] on div "× PCHWP00014 260705 ×" at bounding box center [170, 165] width 104 height 14
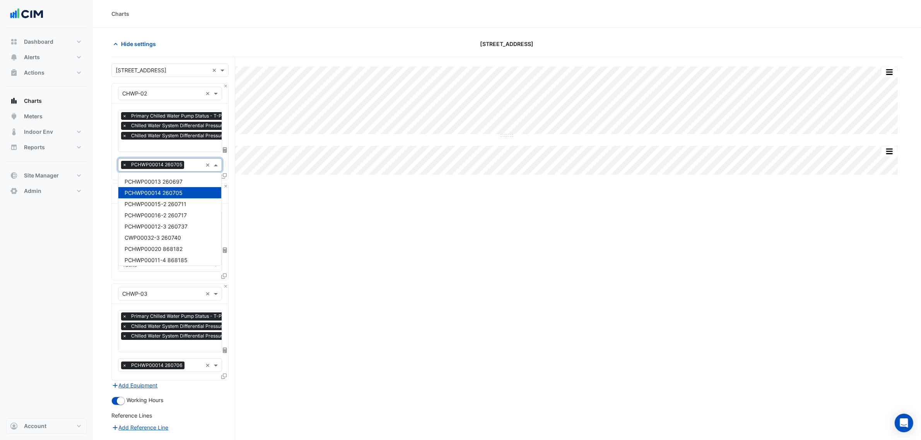
click at [124, 161] on span "×" at bounding box center [124, 165] width 7 height 8
click at [122, 367] on span "×" at bounding box center [124, 366] width 7 height 8
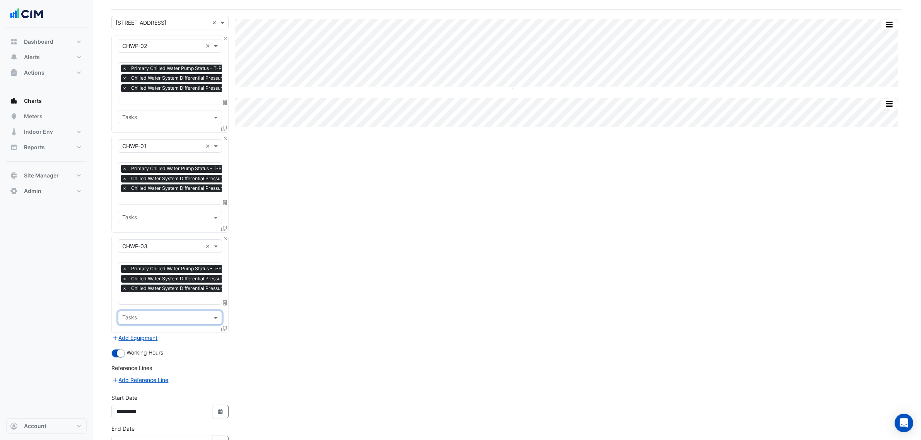
scroll to position [97, 0]
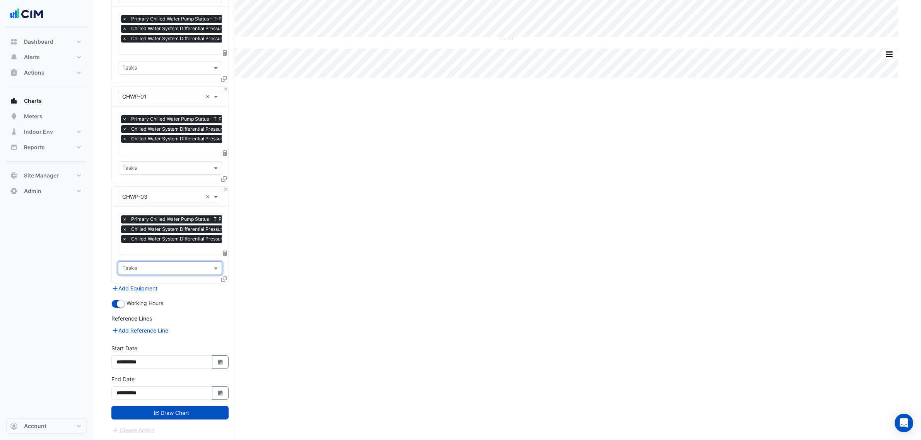
click at [176, 409] on button "Draw Chart" at bounding box center [169, 413] width 117 height 14
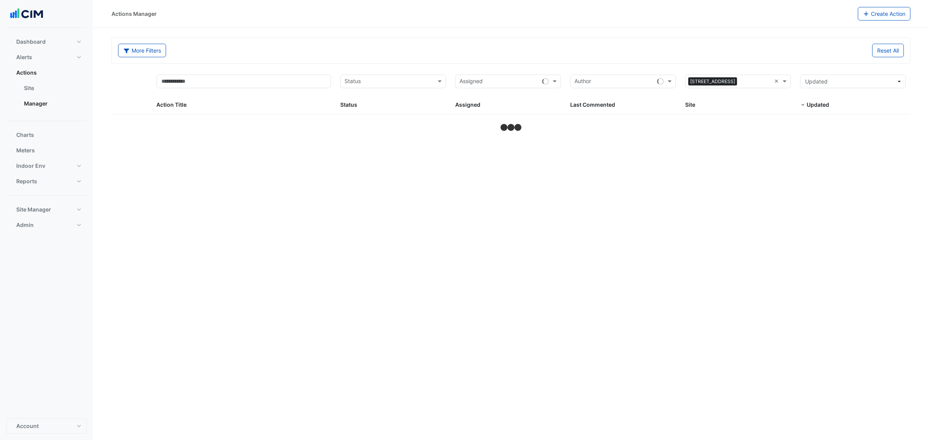
select select "***"
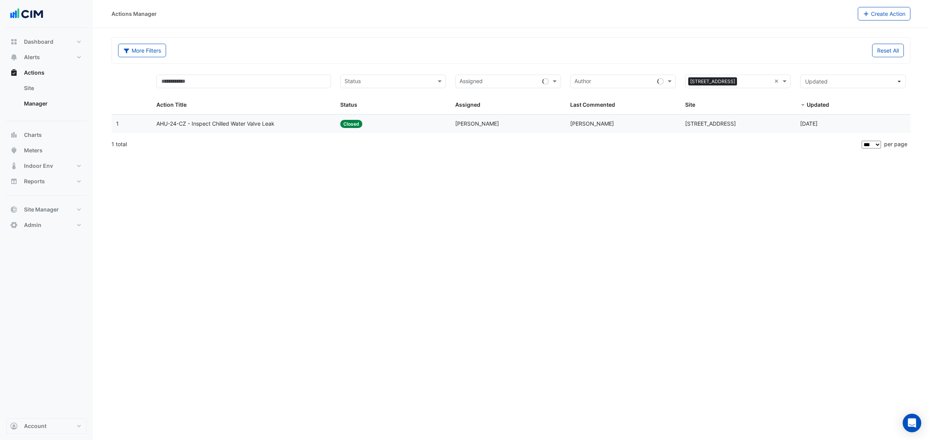
click at [579, 124] on span "[PERSON_NAME]" at bounding box center [592, 123] width 44 height 7
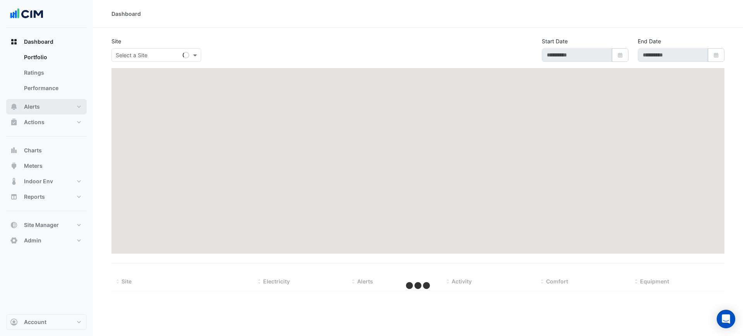
click at [52, 109] on button "Alerts" at bounding box center [46, 106] width 80 height 15
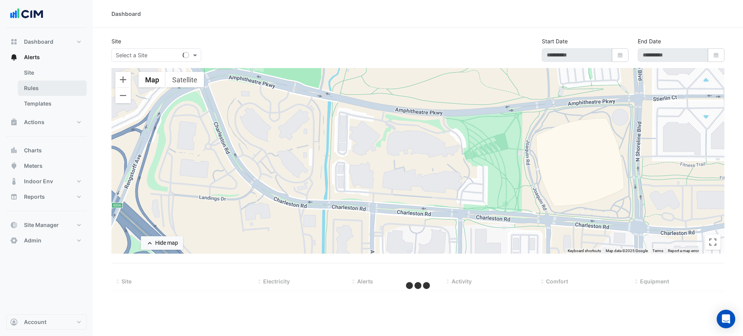
click at [50, 87] on link "Rules" at bounding box center [52, 87] width 69 height 15
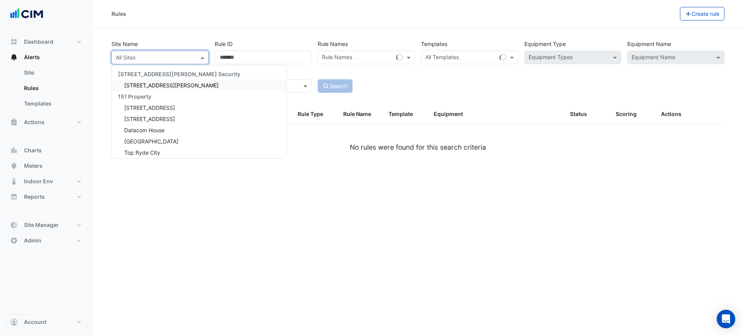
click at [124, 56] on input "text" at bounding box center [152, 58] width 73 height 8
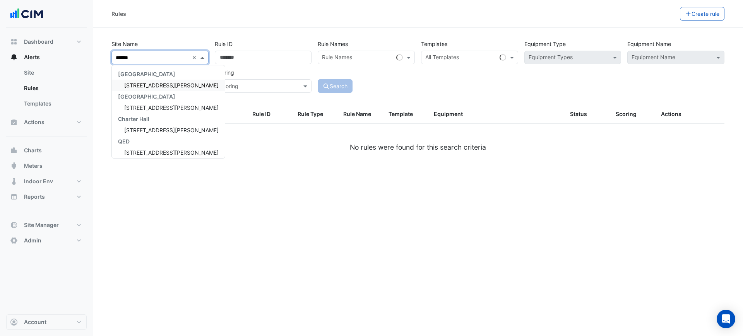
type input "*******"
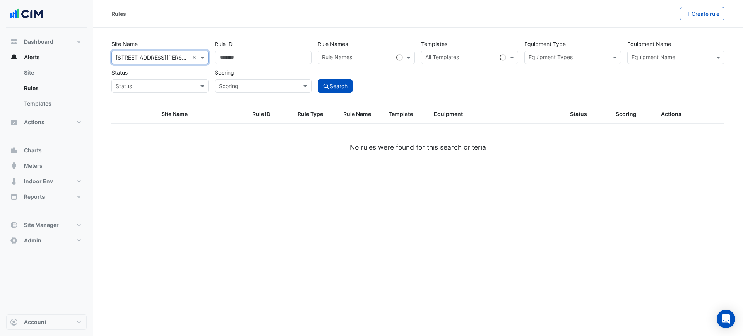
click at [454, 53] on div "All Templates" at bounding box center [441, 58] width 35 height 10
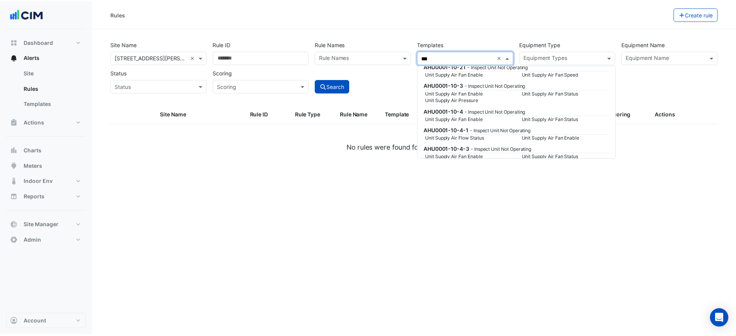
scroll to position [725, 0]
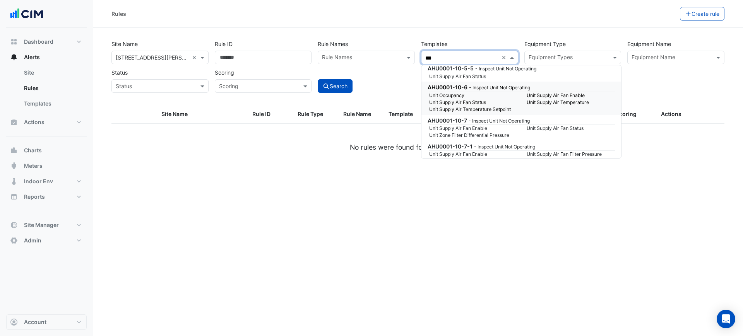
type input "***"
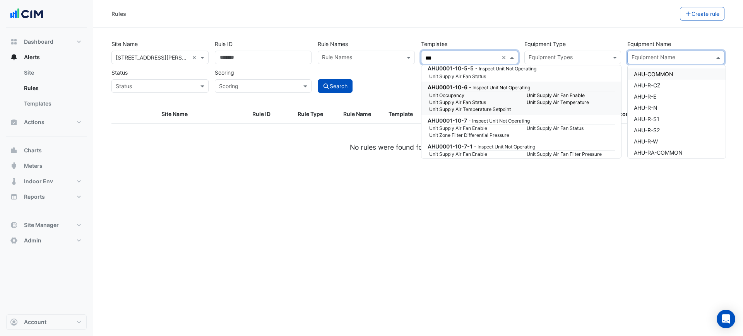
click at [662, 58] on input "text" at bounding box center [671, 58] width 80 height 8
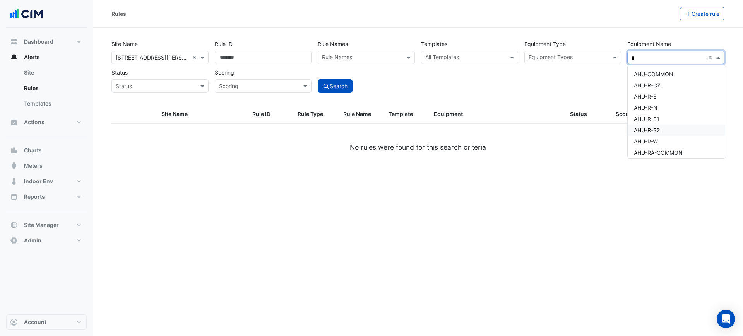
click at [669, 129] on div "AHU-R-S2" at bounding box center [677, 130] width 98 height 11
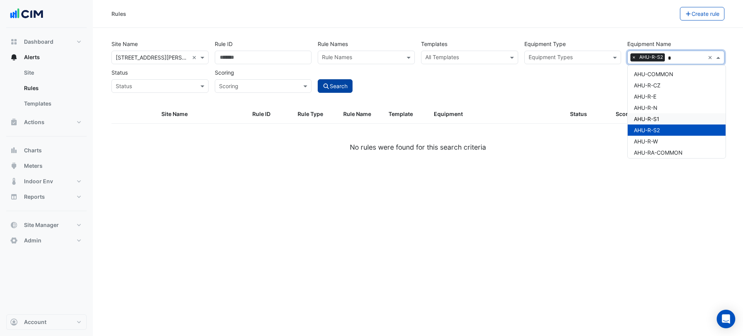
type input "*"
click at [323, 84] on icon "submit" at bounding box center [326, 86] width 7 height 5
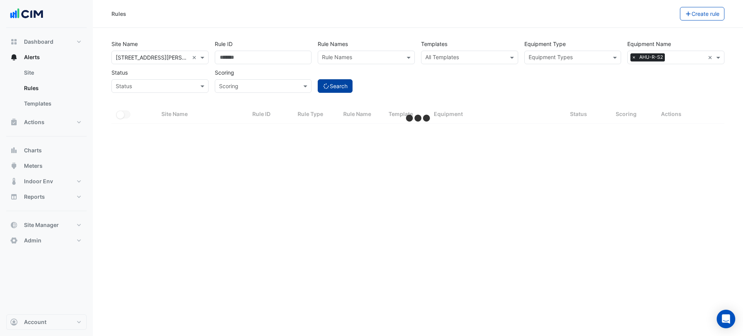
select select "***"
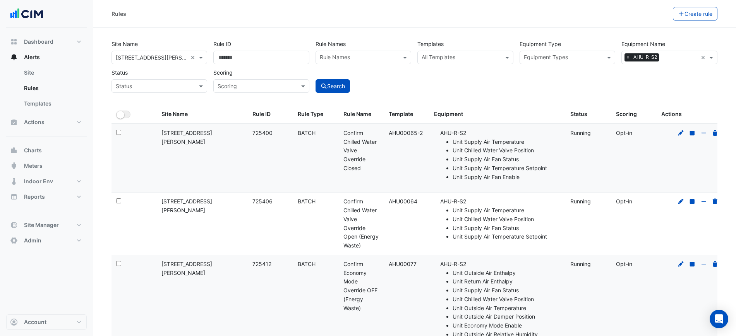
click at [383, 59] on input "text" at bounding box center [359, 58] width 78 height 8
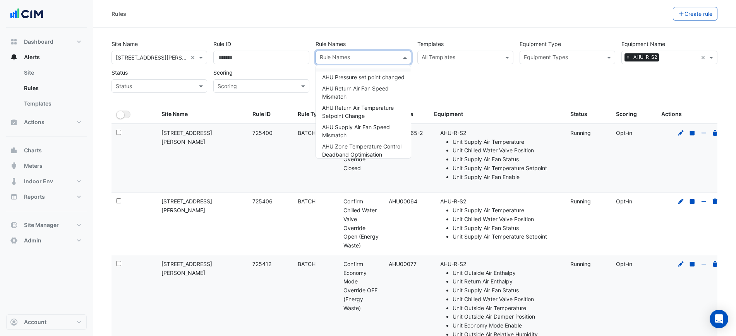
click at [440, 57] on input "text" at bounding box center [460, 58] width 78 height 8
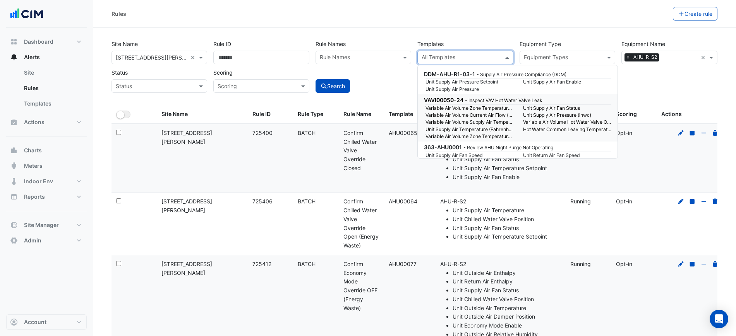
click at [549, 60] on input "text" at bounding box center [563, 58] width 78 height 8
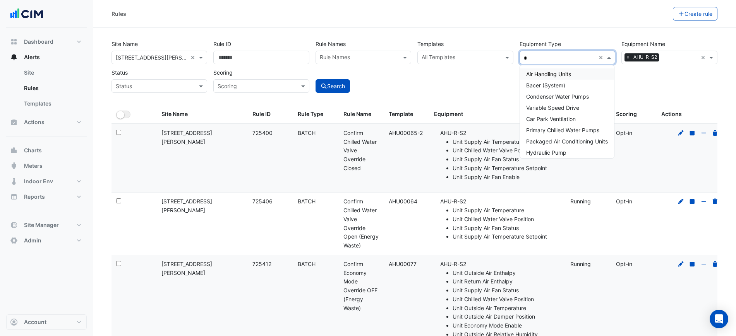
click at [544, 72] on span "Air Handling Units" at bounding box center [548, 74] width 45 height 7
type input "*"
click at [322, 84] on icon "submit" at bounding box center [323, 86] width 7 height 5
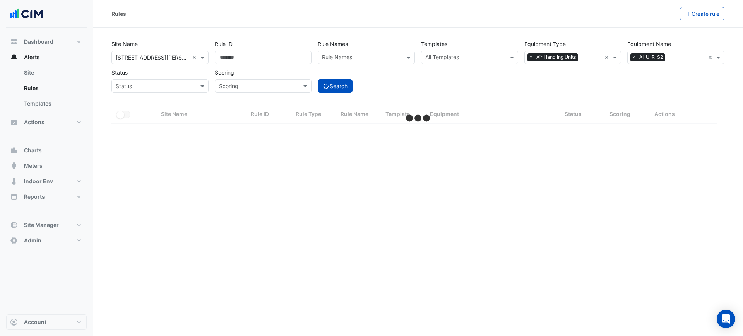
select select "***"
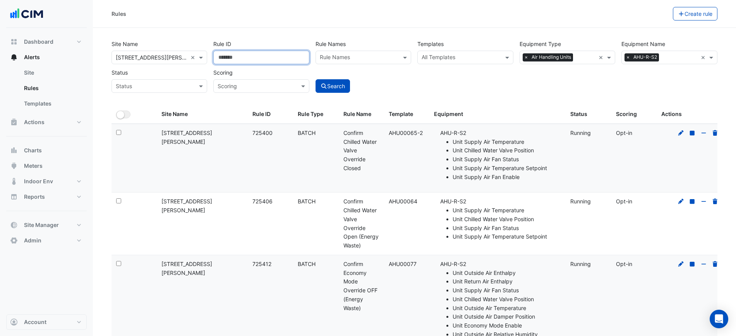
click at [245, 54] on input "Rule ID" at bounding box center [261, 58] width 96 height 14
click at [340, 57] on input "text" at bounding box center [359, 58] width 78 height 8
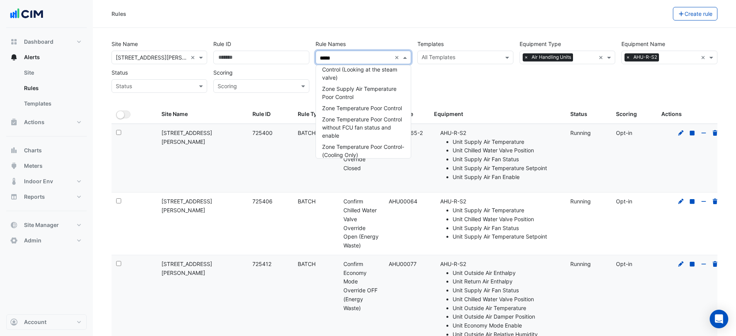
scroll to position [1886, 0]
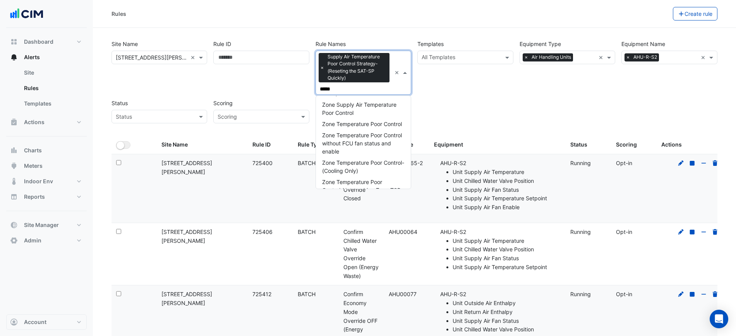
type input "****"
click at [481, 81] on div "Templates All Templates" at bounding box center [465, 66] width 102 height 58
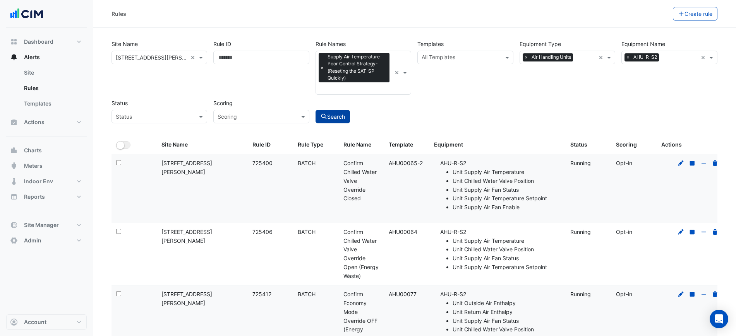
click at [337, 118] on button "Search" at bounding box center [332, 117] width 35 height 14
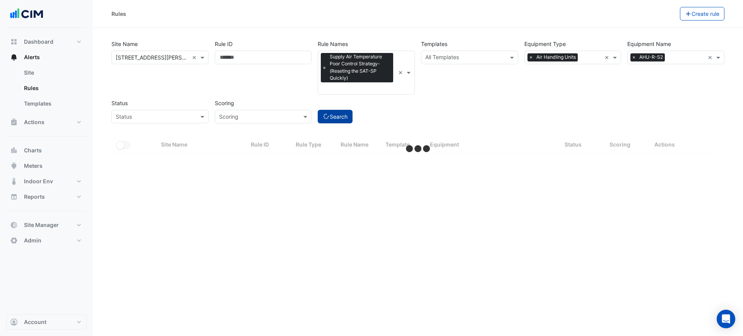
select select "***"
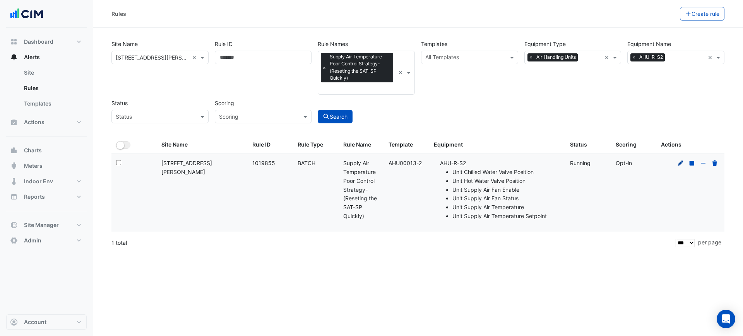
click at [679, 160] on fa-icon at bounding box center [680, 163] width 7 height 7
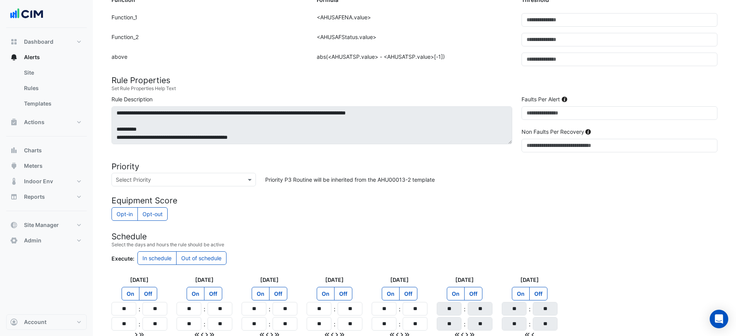
scroll to position [235, 0]
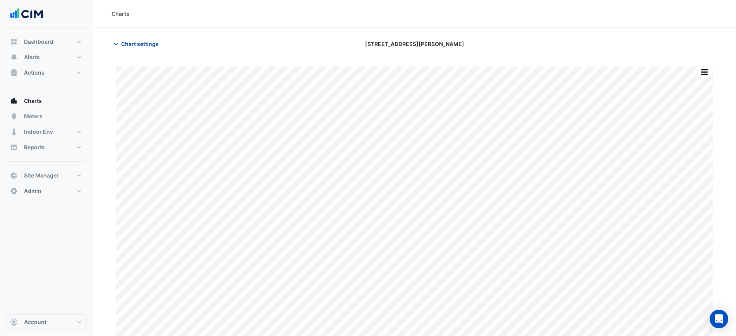
click at [135, 47] on span "Chart settings" at bounding box center [140, 44] width 38 height 8
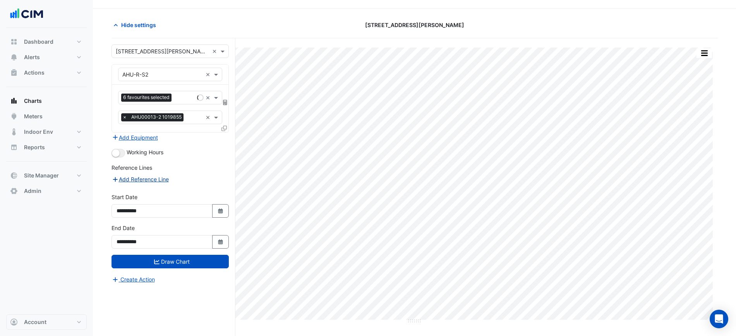
scroll to position [29, 0]
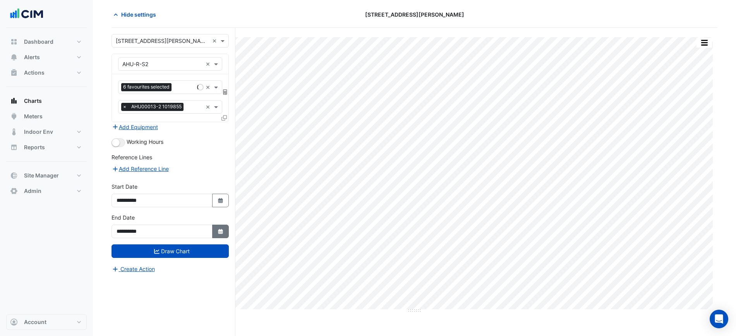
click at [221, 229] on icon "Select Date" at bounding box center [220, 231] width 7 height 5
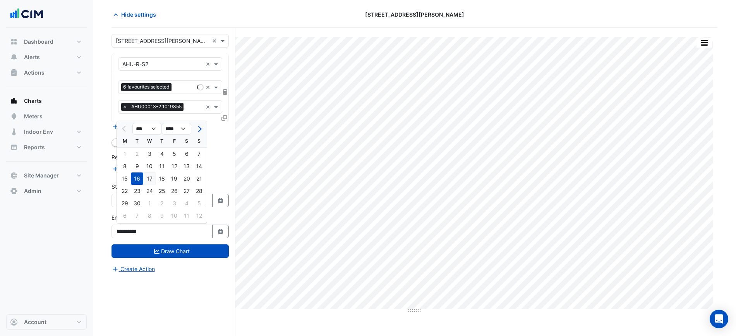
click at [149, 179] on div "17" at bounding box center [149, 179] width 12 height 12
type input "**********"
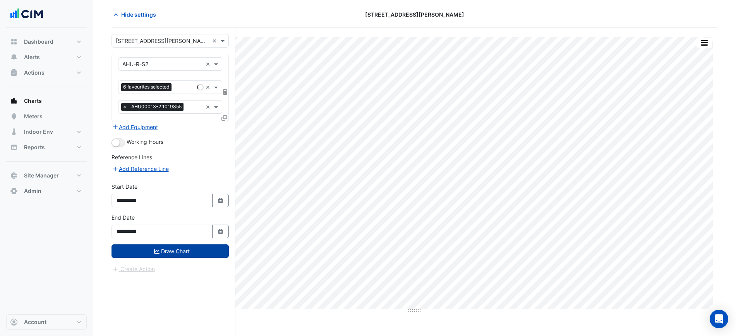
click at [163, 245] on button "Draw Chart" at bounding box center [169, 252] width 117 height 14
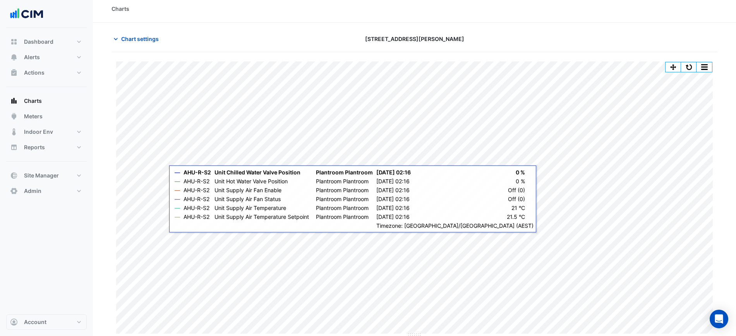
scroll to position [7, 0]
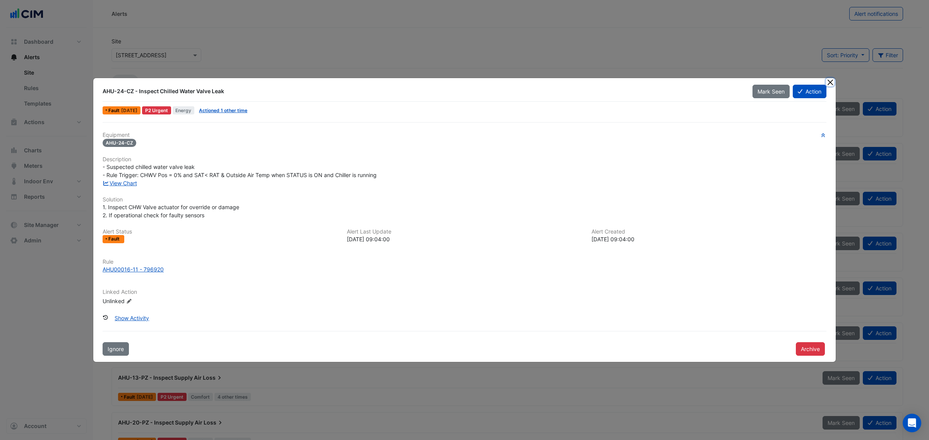
click at [830, 79] on button "Close" at bounding box center [830, 82] width 8 height 8
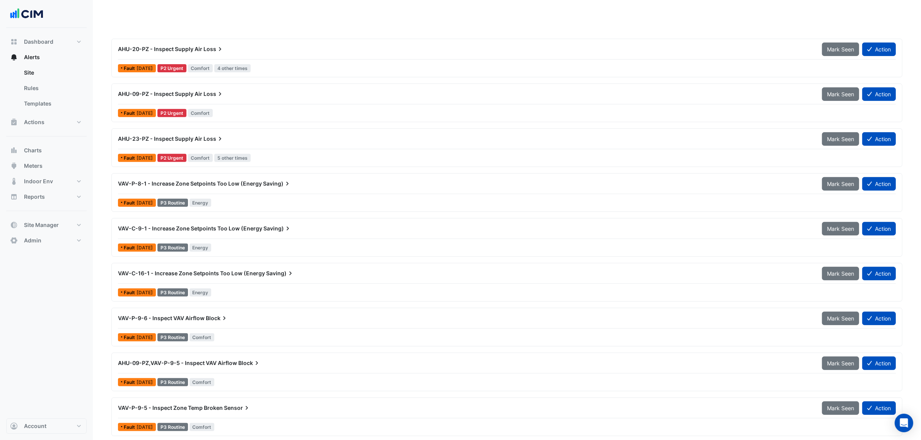
scroll to position [299, 0]
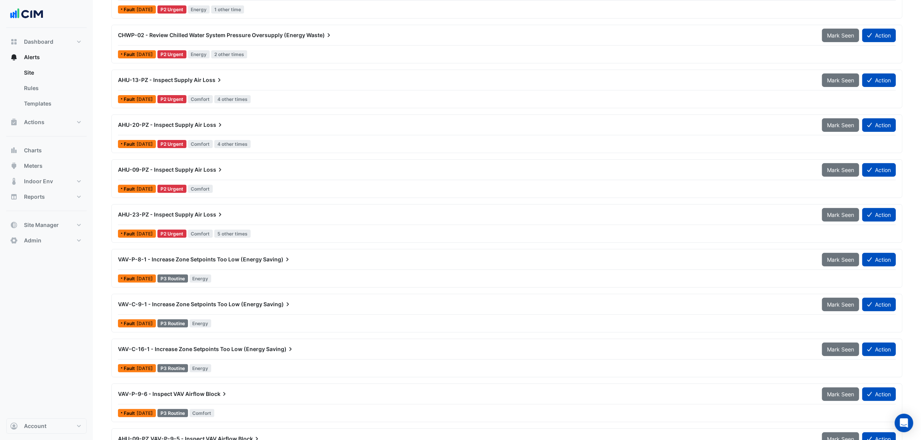
click at [260, 260] on div "VAV-P-8-1 - Increase Zone Setpoints Too Low (Energy Saving)" at bounding box center [465, 260] width 695 height 8
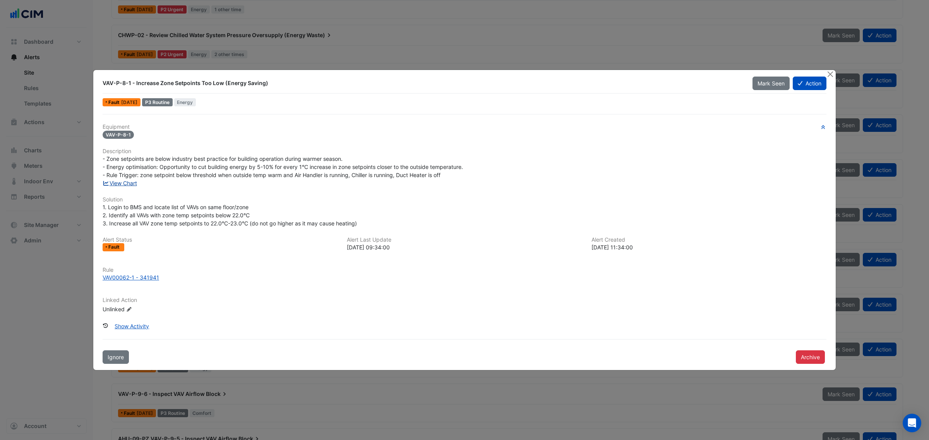
click at [137, 181] on link "View Chart" at bounding box center [120, 183] width 34 height 7
click at [833, 73] on button "Close" at bounding box center [830, 74] width 8 height 8
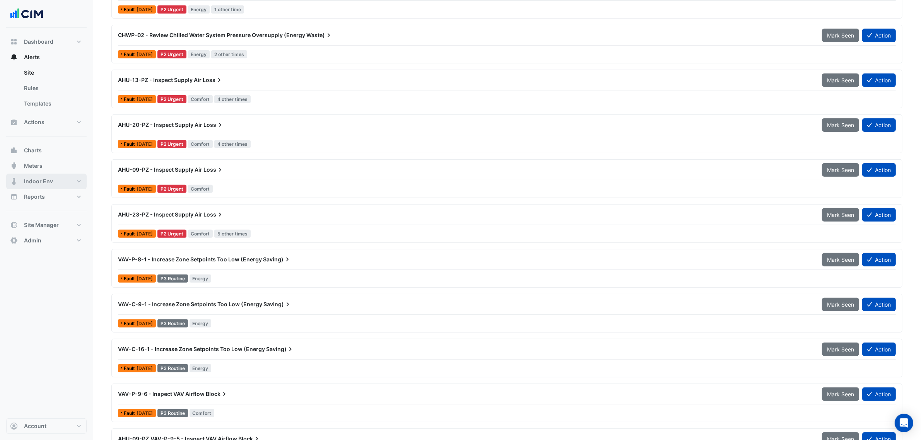
click at [58, 179] on button "Indoor Env" at bounding box center [46, 181] width 80 height 15
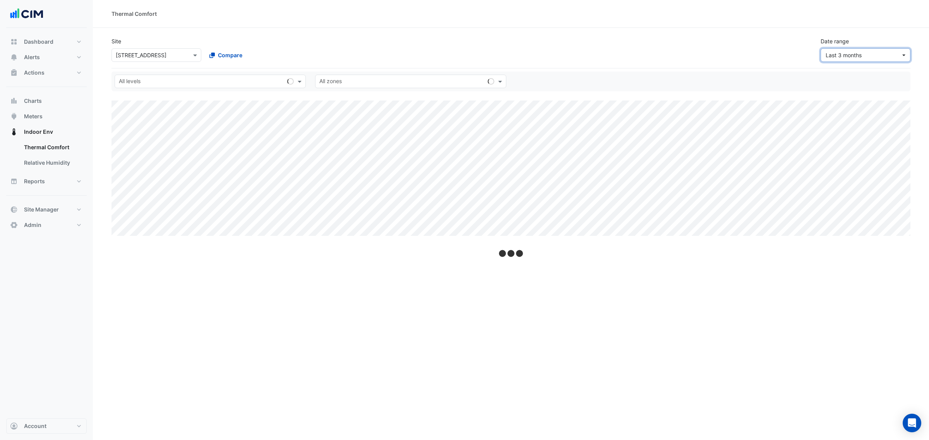
click at [876, 59] on button "Last 3 months" at bounding box center [865, 55] width 90 height 14
click at [847, 75] on div "[DATE] [DATE]" at bounding box center [867, 72] width 80 height 8
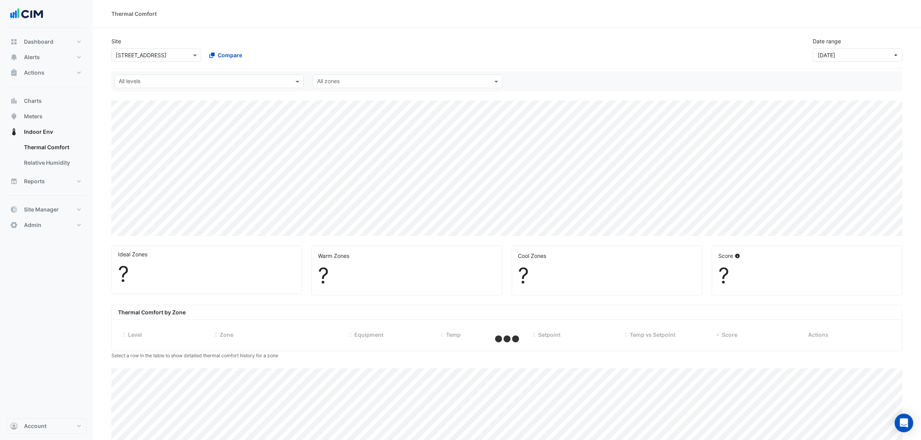
select select "***"
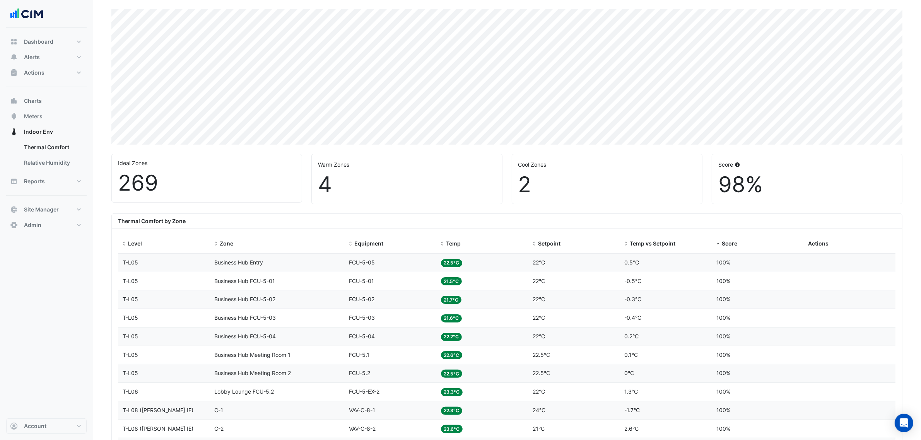
scroll to position [242, 0]
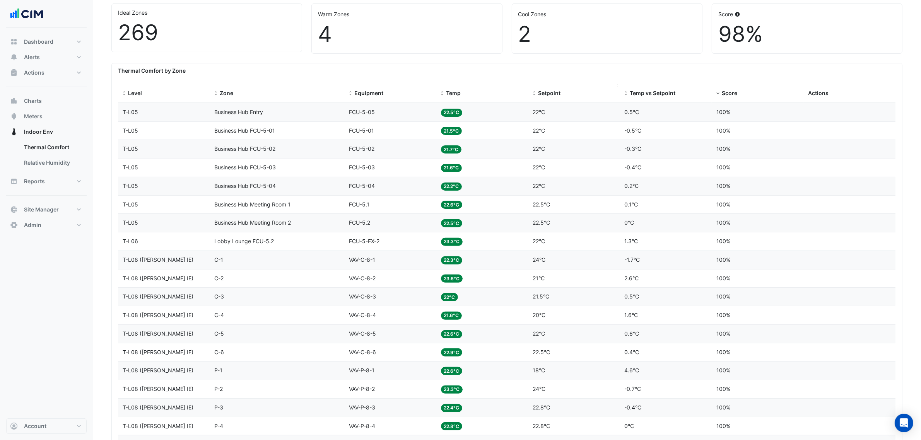
click at [540, 90] on span "Setpoint" at bounding box center [549, 93] width 22 height 7
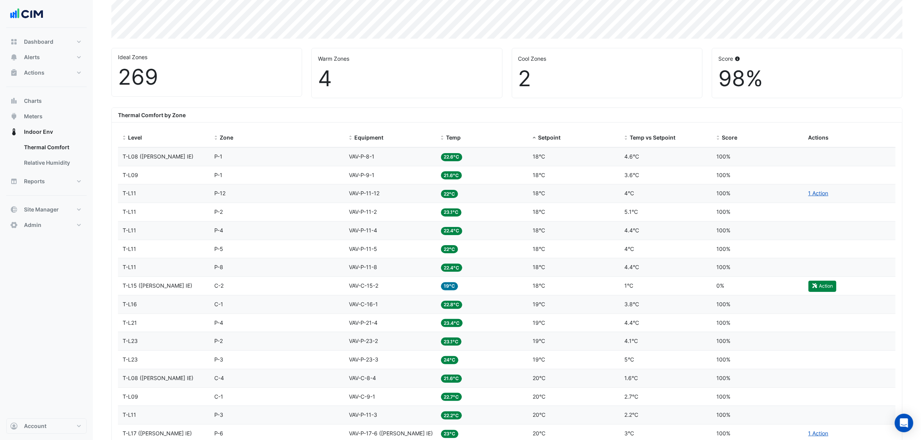
scroll to position [145, 0]
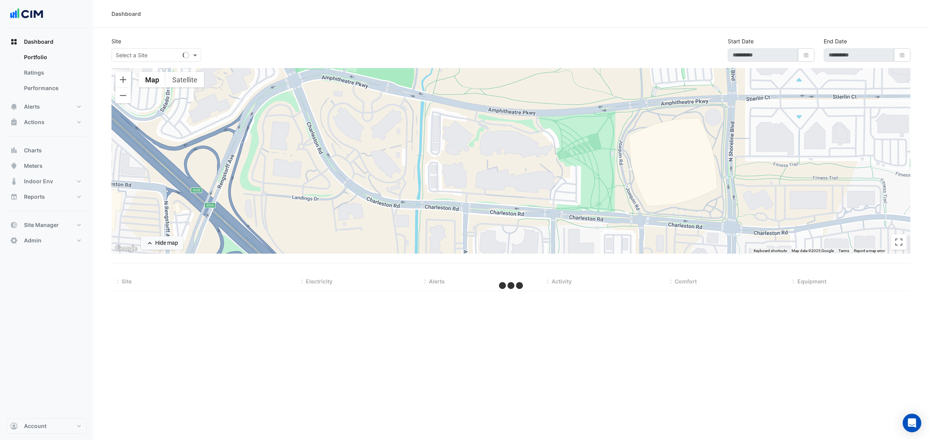
select select "***"
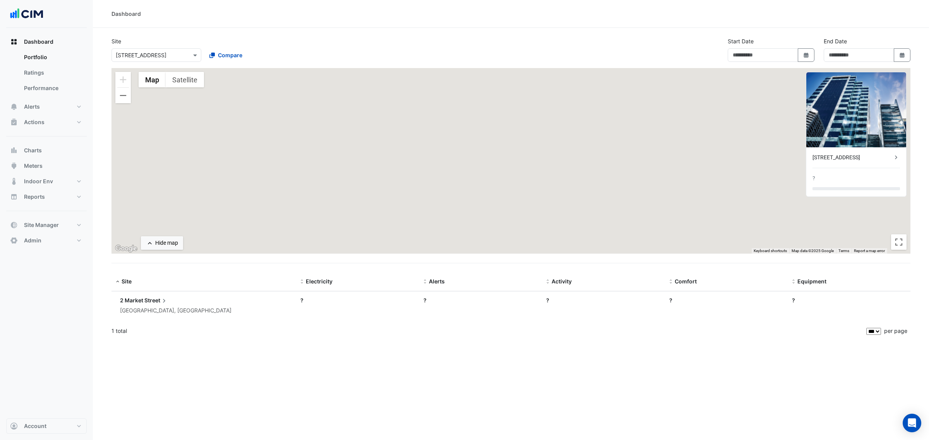
type input "**********"
click at [142, 59] on div "× [STREET_ADDRESS]" at bounding box center [156, 55] width 90 height 14
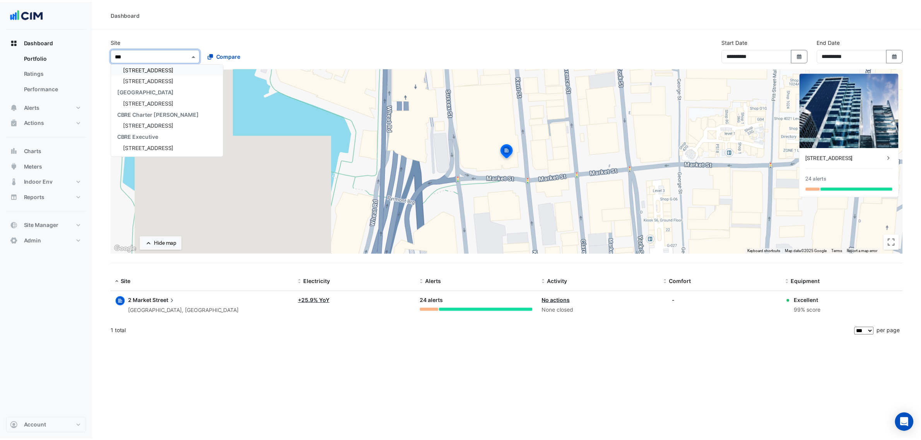
scroll to position [3, 0]
type input "****"
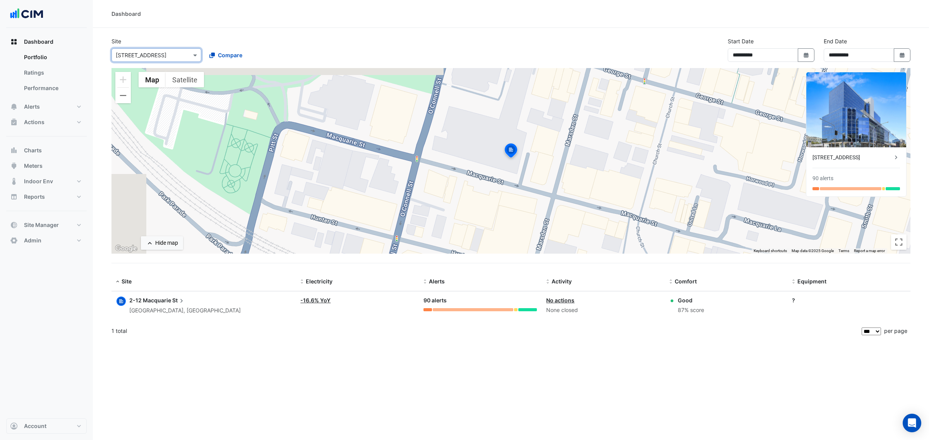
click at [268, 34] on section "**********" at bounding box center [511, 184] width 836 height 313
click at [44, 103] on button "Alerts" at bounding box center [46, 106] width 80 height 15
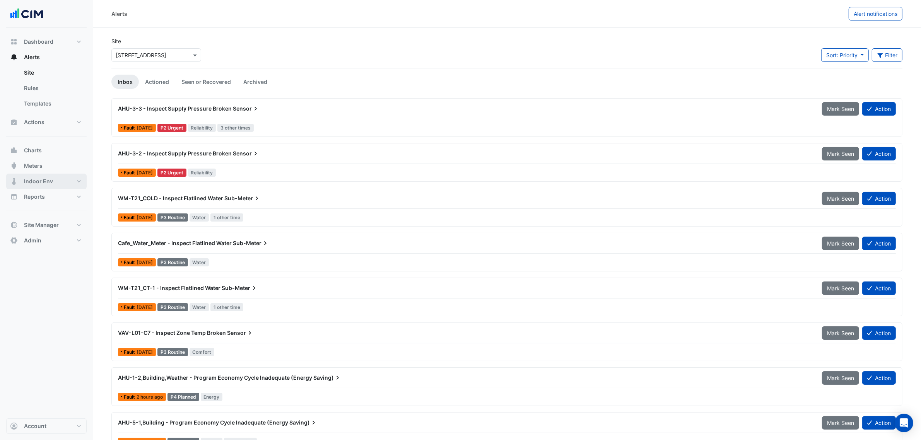
click at [55, 181] on button "Indoor Env" at bounding box center [46, 181] width 80 height 15
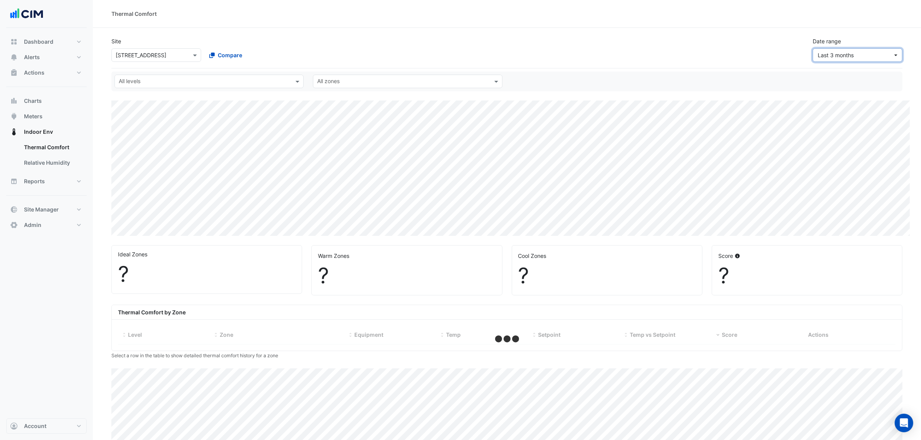
click at [826, 52] on span "Last 3 months" at bounding box center [836, 55] width 36 height 7
select select "***"
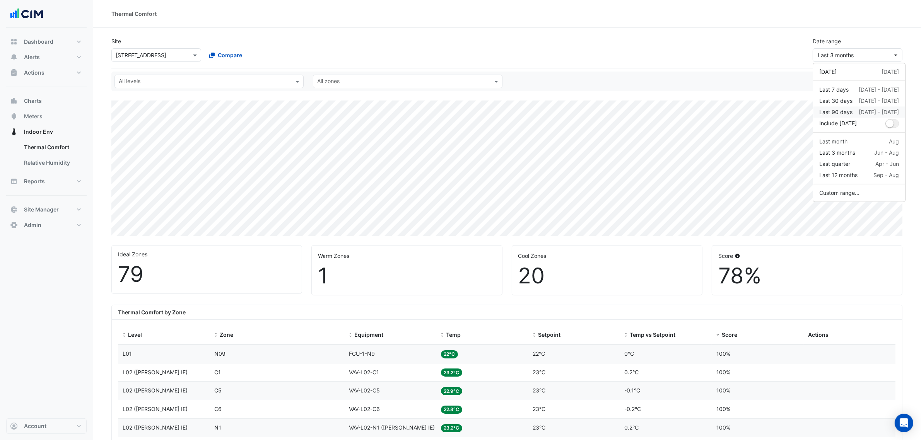
click at [840, 107] on button "Last 90 days 19 Jun - 16 Sep" at bounding box center [859, 112] width 92 height 11
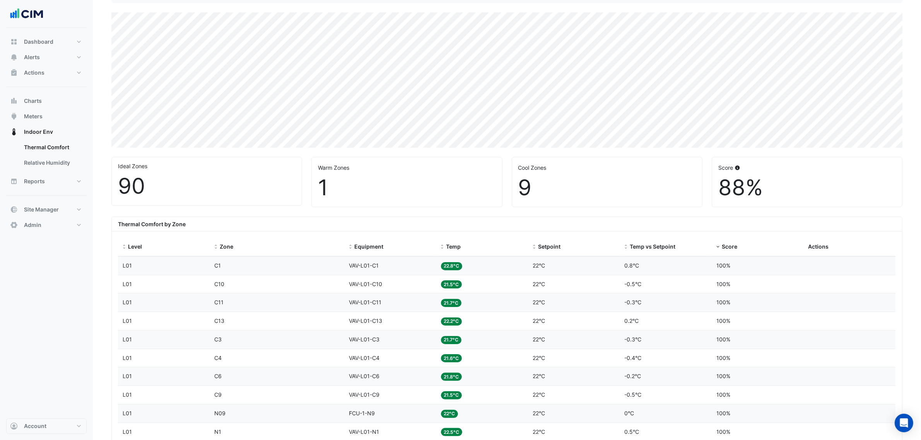
scroll to position [97, 0]
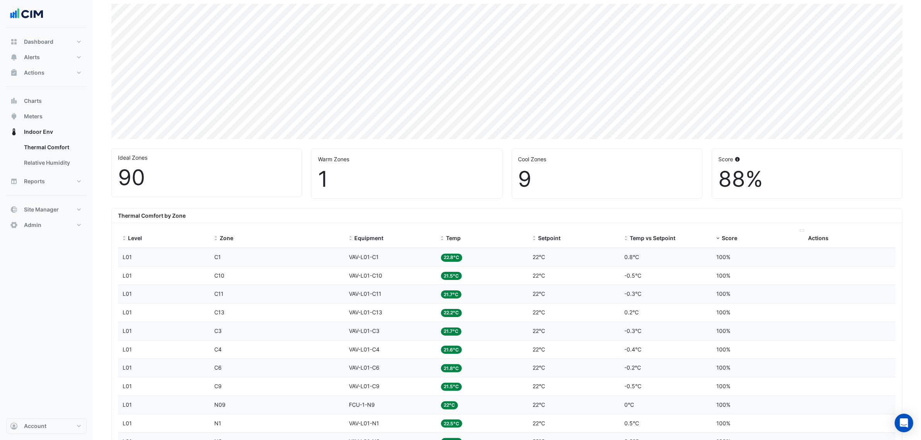
click at [731, 236] on span "Score" at bounding box center [729, 238] width 15 height 7
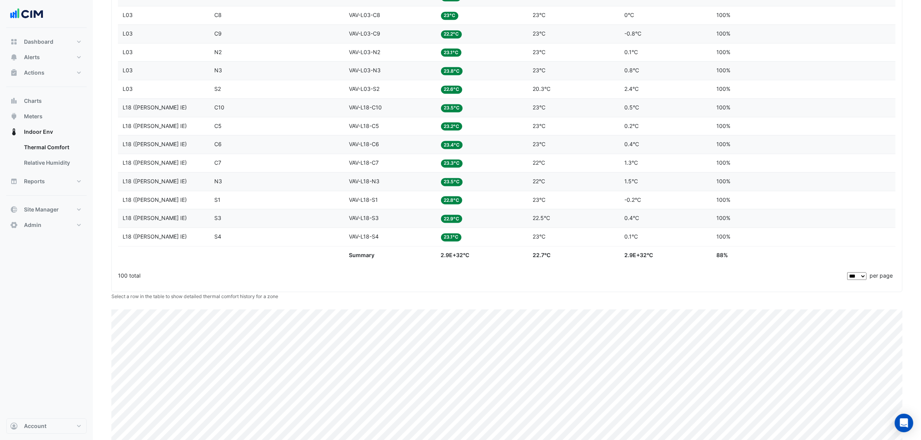
scroll to position [1929, 0]
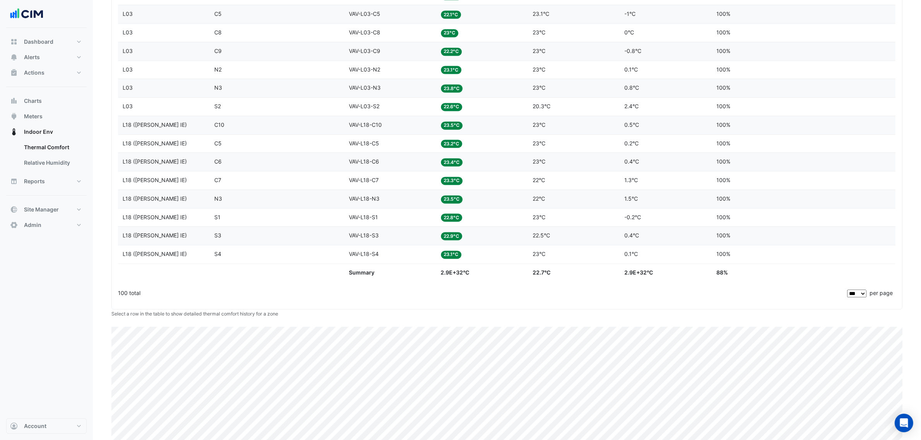
click at [718, 303] on div "100 total" at bounding box center [482, 293] width 728 height 19
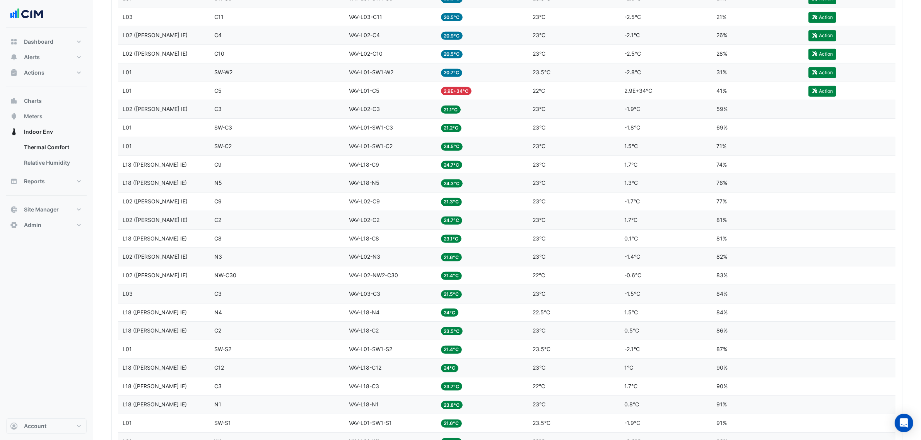
scroll to position [236, 0]
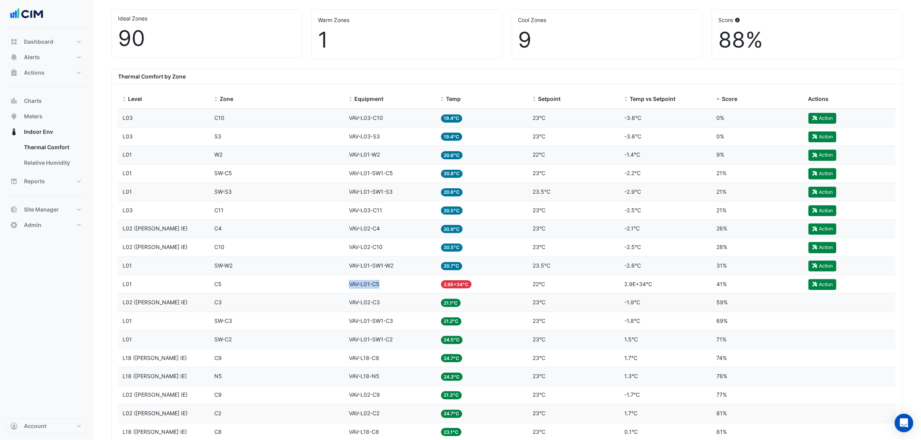
drag, startPoint x: 346, startPoint y: 287, endPoint x: 338, endPoint y: 287, distance: 8.5
click at [338, 287] on div "Level L01 Zone C5 Equipment VAV-L01-C5 Temp 2.9E+34°C Setpoint 22°C Temp vs Set…" at bounding box center [507, 284] width 778 height 18
copy div "Equipment VAV-L01-C5"
click at [504, 286] on div "Temp 2.9E+34°C" at bounding box center [482, 284] width 83 height 9
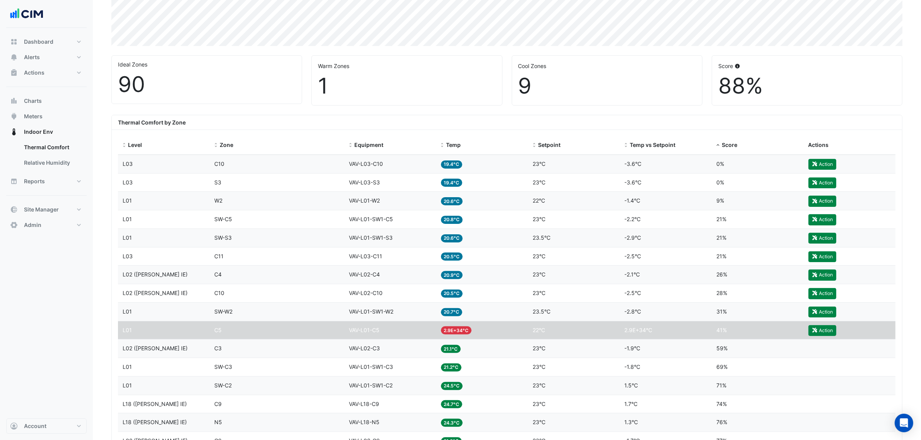
scroll to position [193, 0]
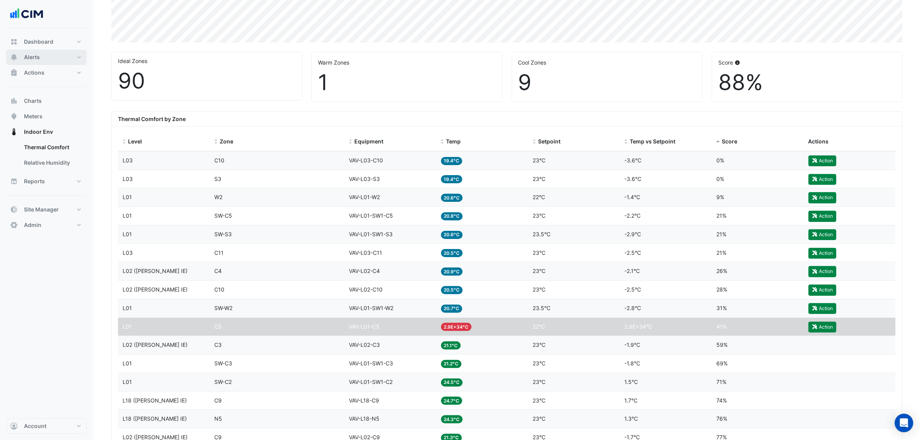
click at [39, 58] on span "Alerts" at bounding box center [32, 57] width 16 height 8
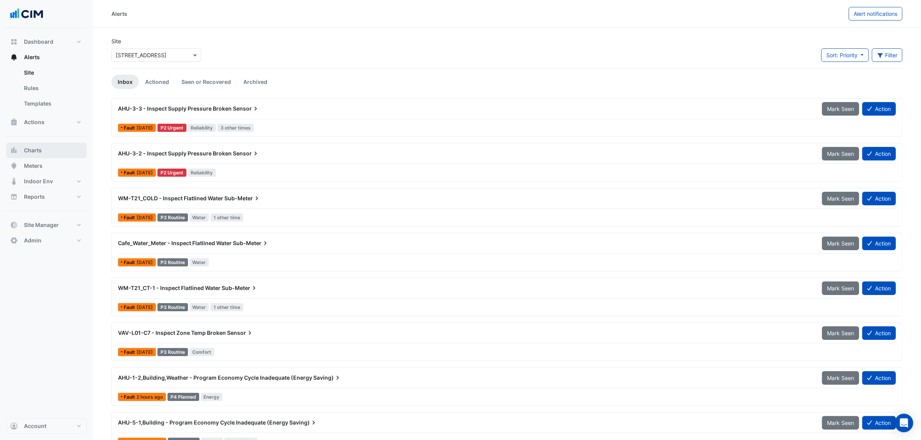
click at [39, 157] on button "Charts" at bounding box center [46, 150] width 80 height 15
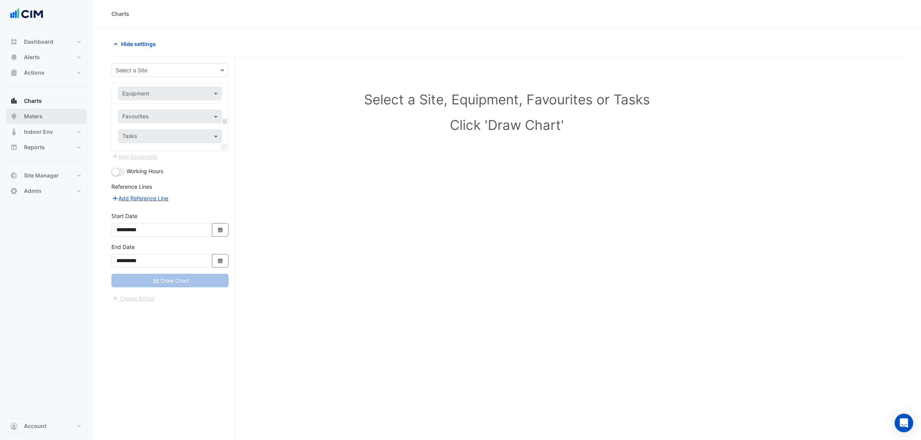
click at [42, 117] on span "Meters" at bounding box center [33, 117] width 19 height 8
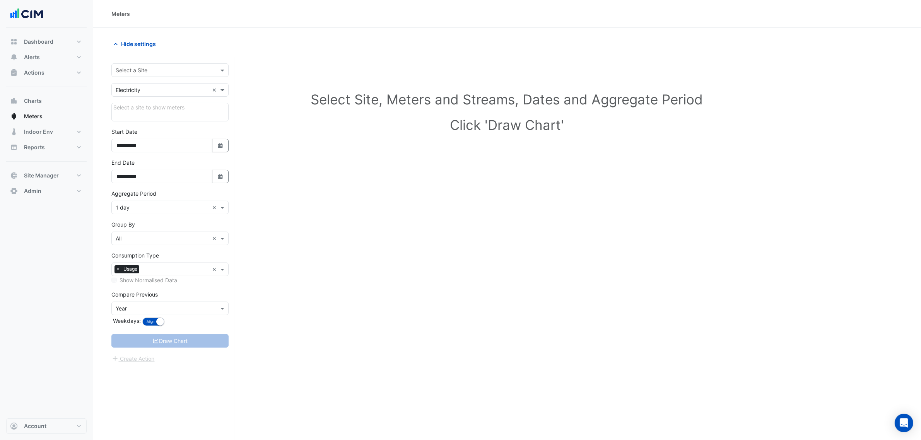
click at [154, 75] on div "Select a Site" at bounding box center [169, 70] width 117 height 14
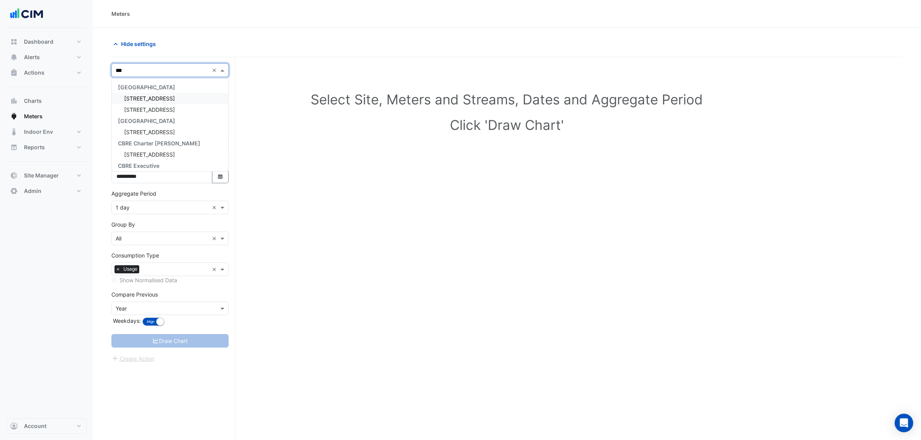
type input "****"
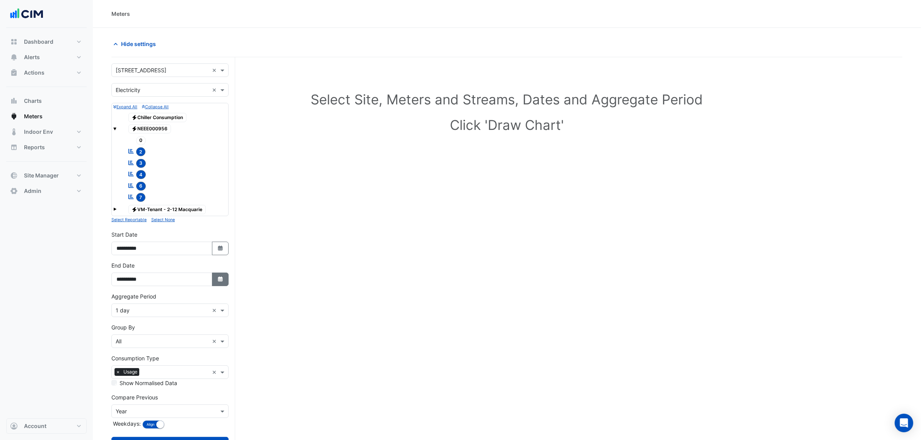
click at [225, 283] on button "Select Date" at bounding box center [220, 280] width 17 height 14
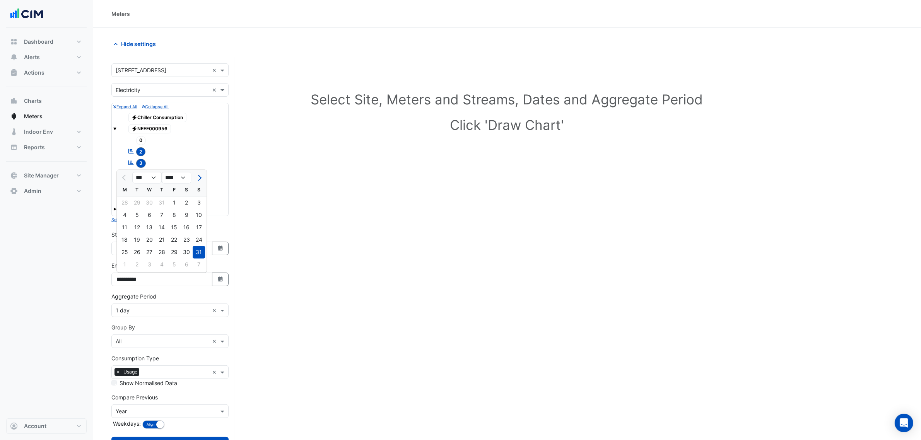
click at [204, 175] on div at bounding box center [198, 178] width 15 height 12
click at [203, 175] on button "Next month" at bounding box center [198, 178] width 9 height 12
select select "*"
click at [155, 224] on div "17" at bounding box center [149, 228] width 12 height 12
type input "**********"
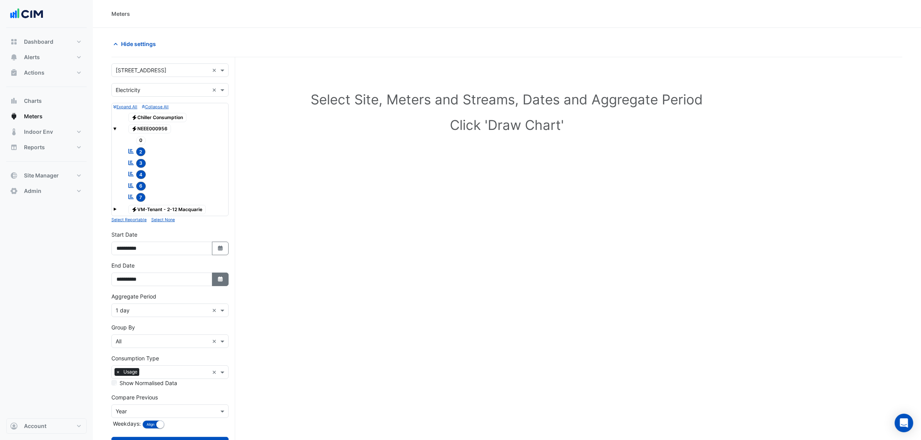
click at [215, 286] on button "Select Date" at bounding box center [220, 280] width 17 height 14
select select "*"
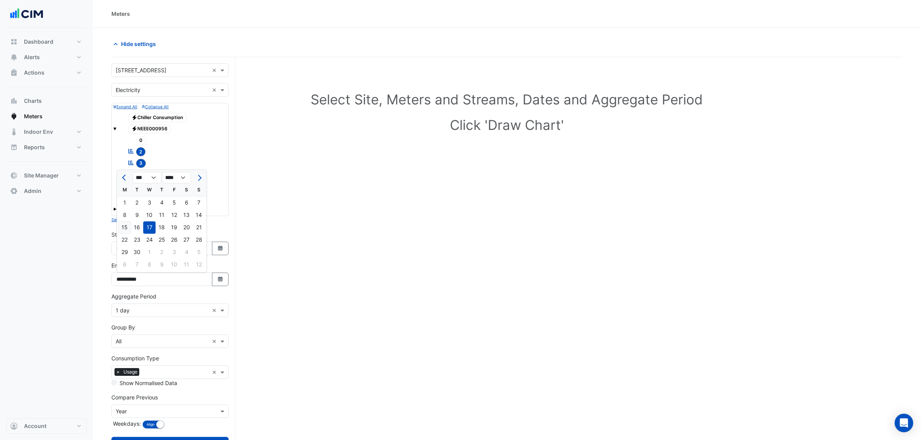
click at [128, 229] on div "15" at bounding box center [124, 228] width 12 height 12
type input "**********"
click at [148, 317] on div "× 1 day ×" at bounding box center [169, 311] width 117 height 14
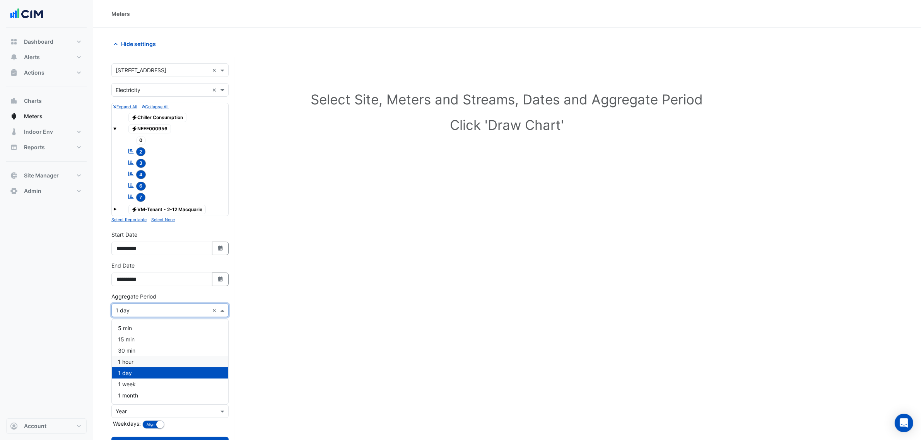
click at [142, 365] on div "1 hour" at bounding box center [170, 361] width 116 height 11
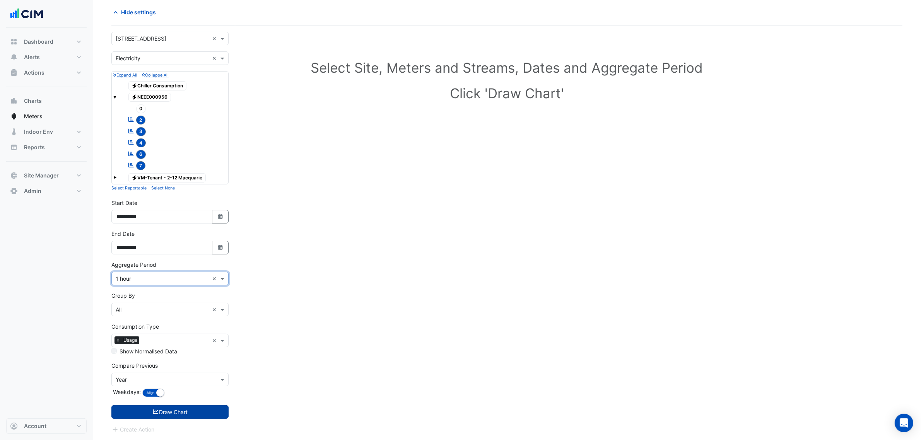
click at [173, 414] on button "Draw Chart" at bounding box center [169, 412] width 117 height 14
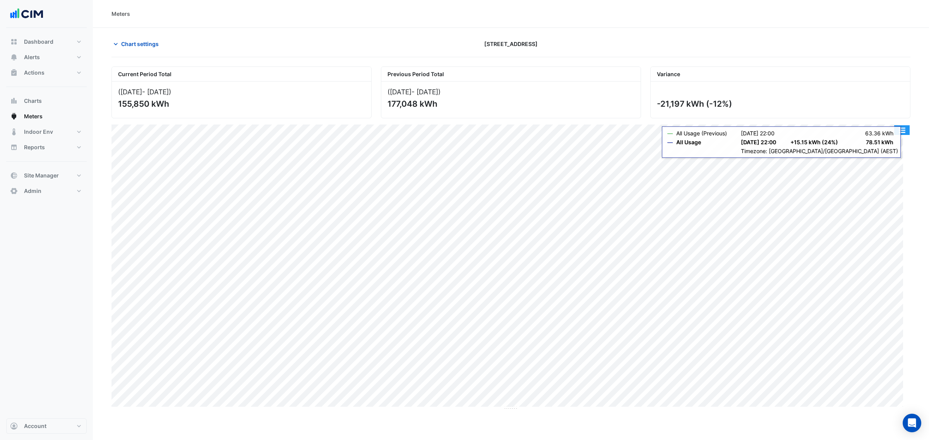
click at [898, 135] on button "button" at bounding box center [901, 130] width 15 height 10
click at [888, 245] on div "Select Chart Type" at bounding box center [886, 241] width 46 height 19
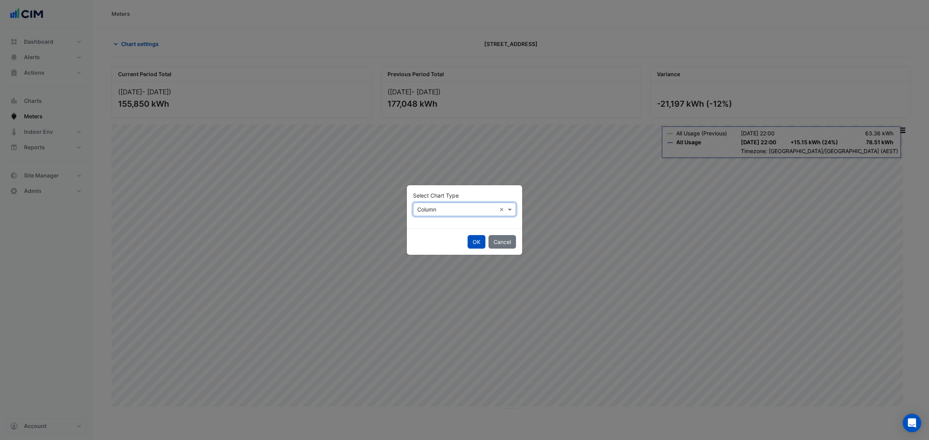
click at [430, 211] on input "text" at bounding box center [456, 210] width 79 height 8
click at [431, 221] on div "Line" at bounding box center [430, 226] width 34 height 11
click at [468, 243] on button "OK" at bounding box center [476, 242] width 18 height 14
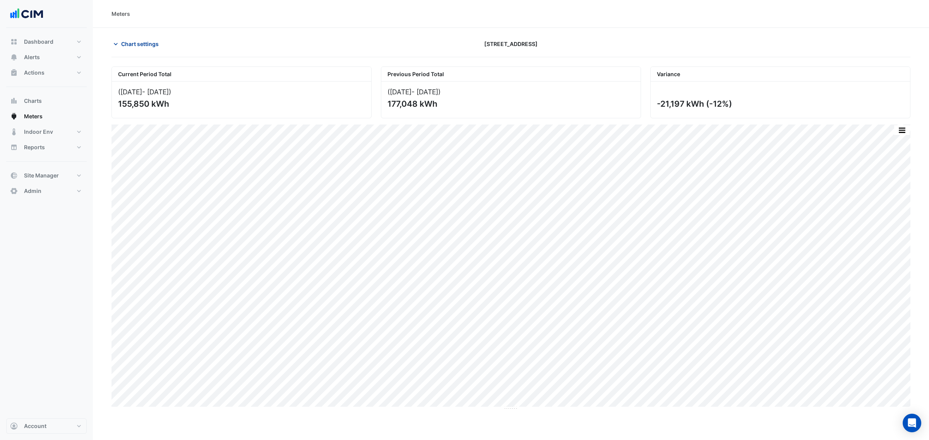
click at [147, 38] on button "Chart settings" at bounding box center [137, 44] width 52 height 14
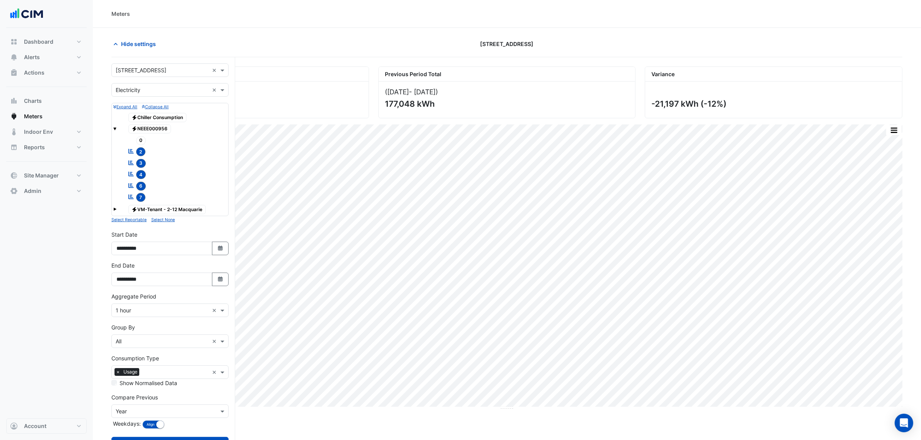
click at [146, 91] on input "text" at bounding box center [162, 90] width 93 height 8
click at [140, 118] on div "Gas" at bounding box center [170, 118] width 116 height 11
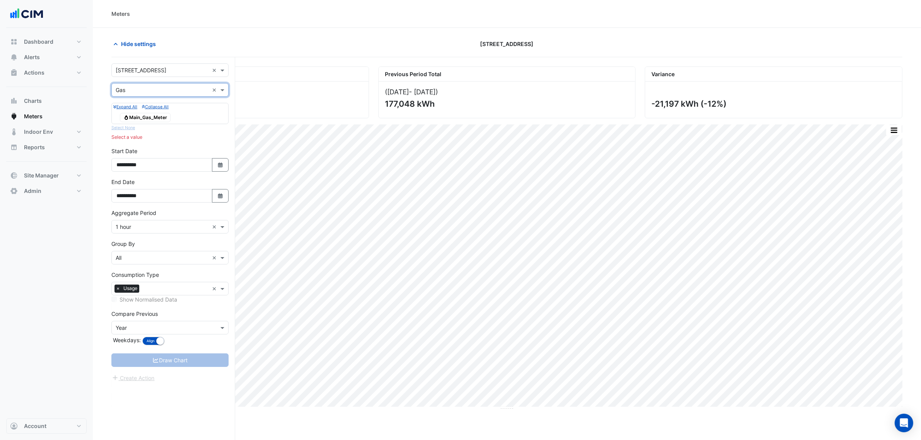
click at [147, 91] on input "text" at bounding box center [162, 90] width 93 height 8
click at [152, 128] on div "Water" at bounding box center [170, 129] width 116 height 11
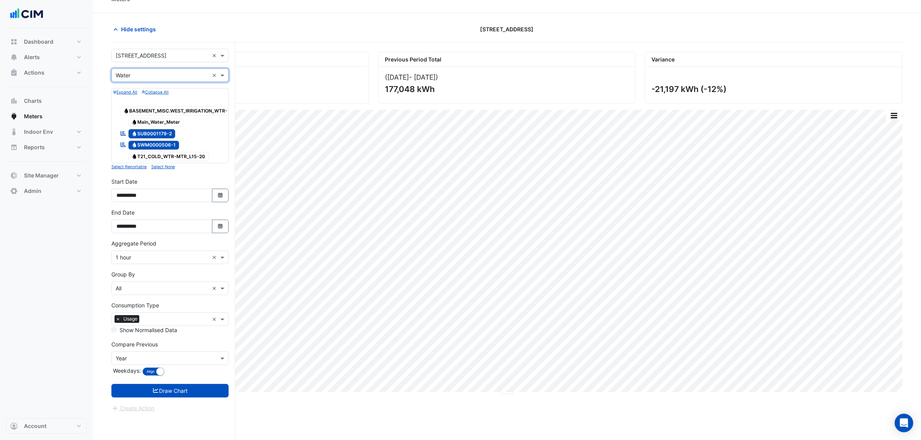
scroll to position [29, 0]
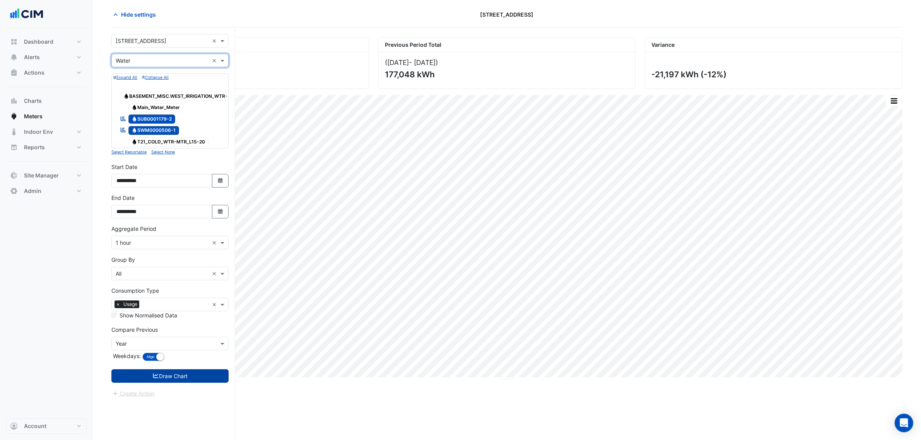
click at [202, 383] on button "Draw Chart" at bounding box center [169, 377] width 117 height 14
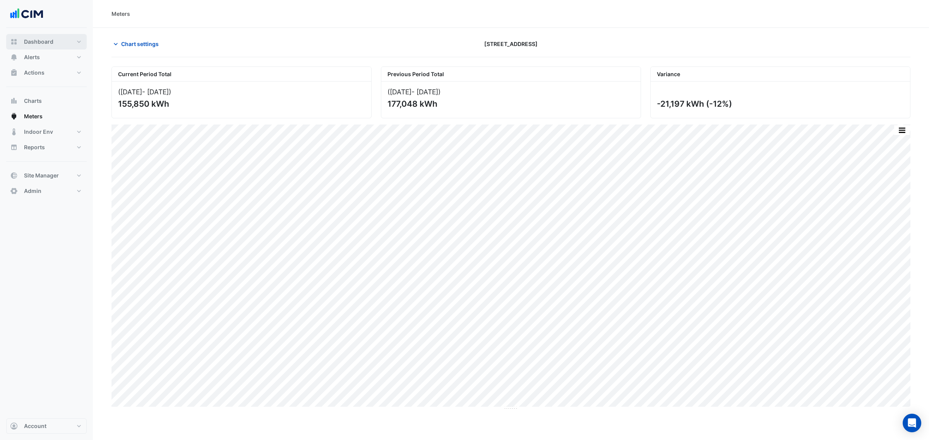
click at [64, 43] on button "Dashboard" at bounding box center [46, 41] width 80 height 15
select select "***"
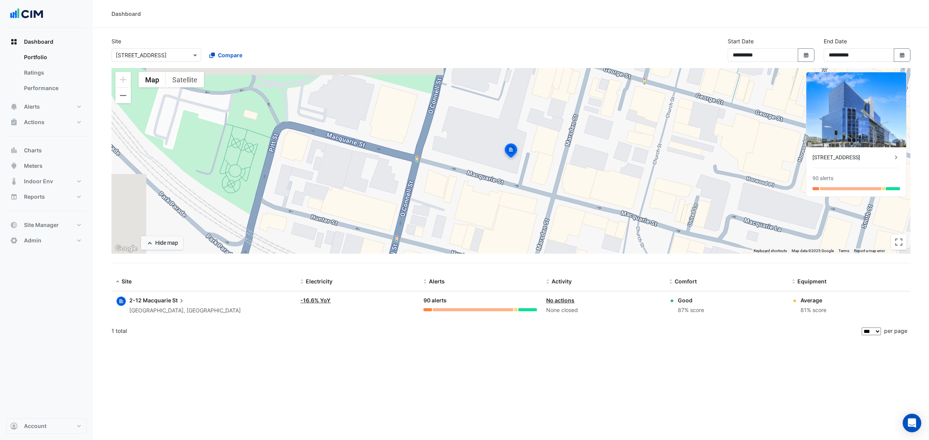
click at [299, 48] on div "**********" at bounding box center [511, 52] width 808 height 31
click at [60, 106] on button "Alerts" at bounding box center [46, 106] width 80 height 15
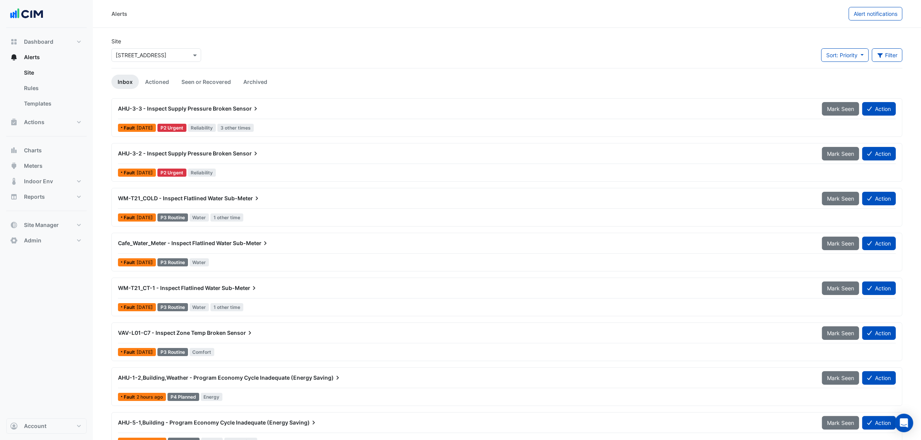
click at [252, 112] on icon at bounding box center [256, 109] width 8 height 8
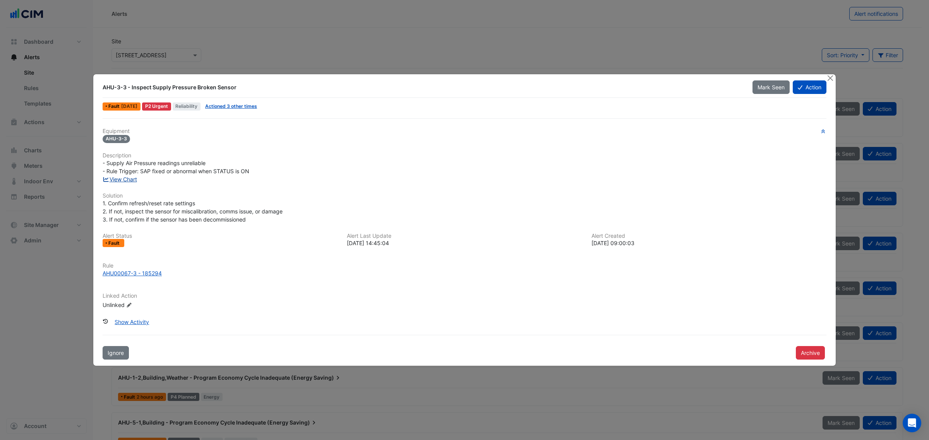
click at [129, 178] on link "View Chart" at bounding box center [120, 179] width 34 height 7
click at [830, 75] on button "Close" at bounding box center [830, 78] width 8 height 8
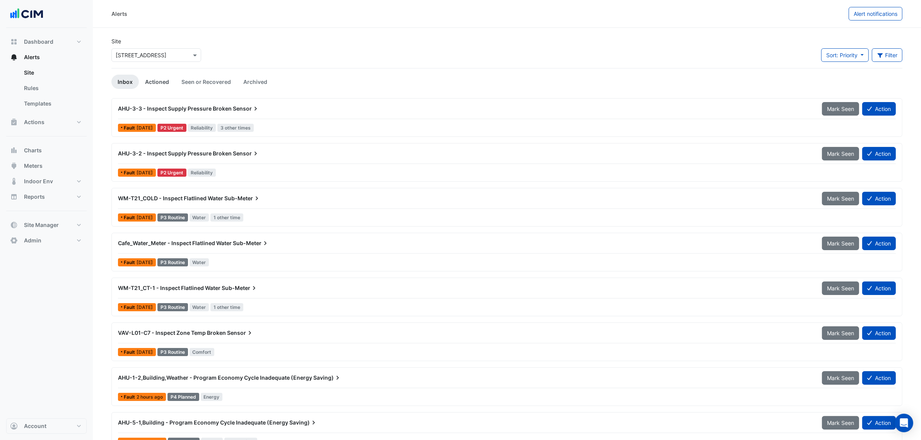
click at [159, 82] on link "Actioned" at bounding box center [157, 82] width 36 height 14
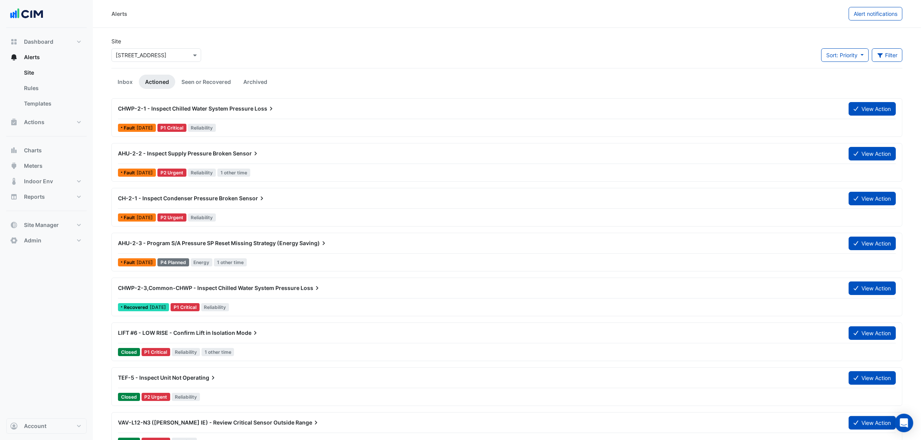
click at [314, 300] on div "CHWP-2-3,Common-CHWP - Inspect Chilled Water System Pressure Loss View Action R…" at bounding box center [507, 297] width 784 height 32
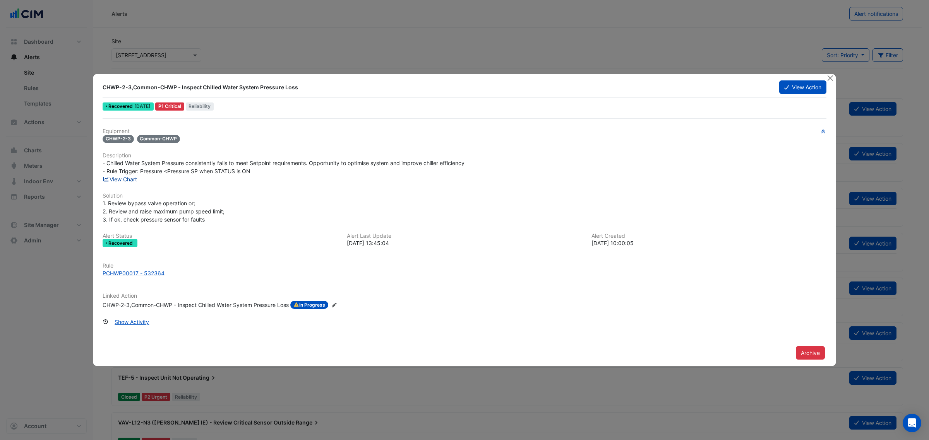
click at [127, 178] on link "View Chart" at bounding box center [120, 179] width 34 height 7
click at [830, 78] on button "Close" at bounding box center [830, 78] width 8 height 8
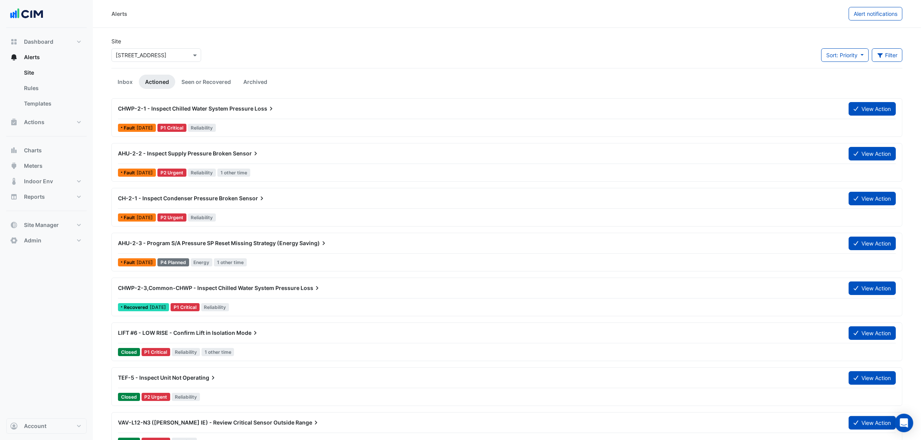
click at [265, 250] on div "AHU-2-3 - Program S/A Pressure SP Reset Missing Strategy (Energy Saving)" at bounding box center [478, 243] width 731 height 14
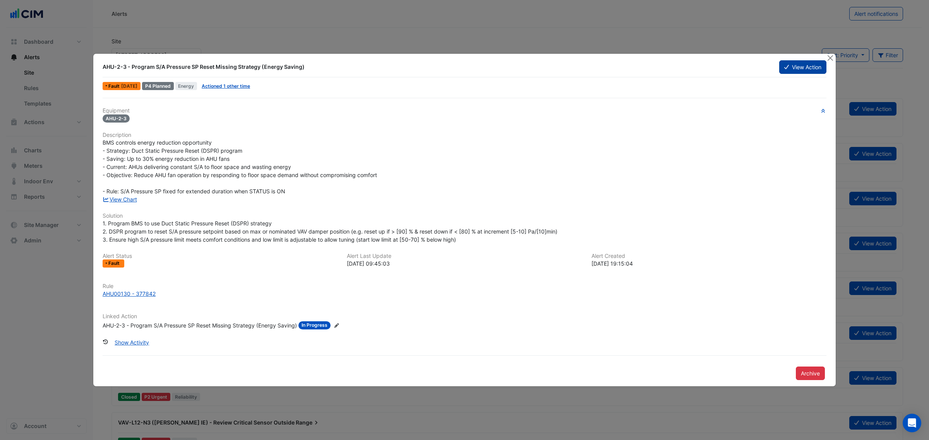
click at [811, 70] on button "View Action" at bounding box center [802, 67] width 47 height 14
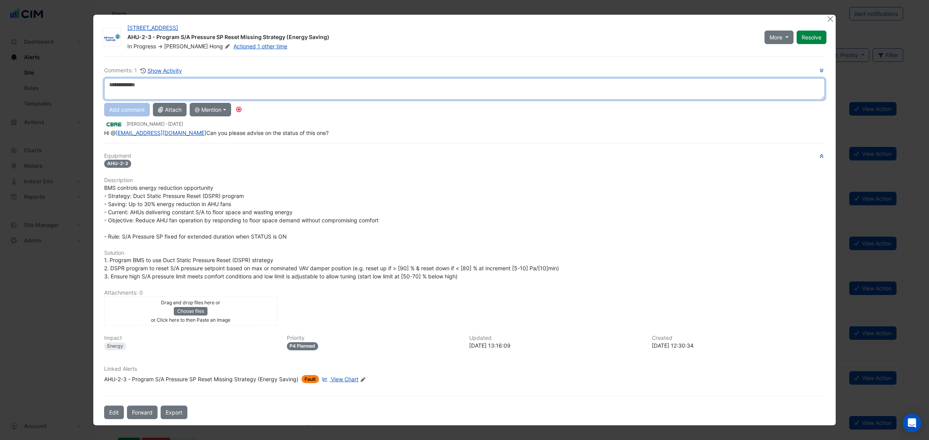
click at [323, 89] on textarea at bounding box center [464, 89] width 720 height 22
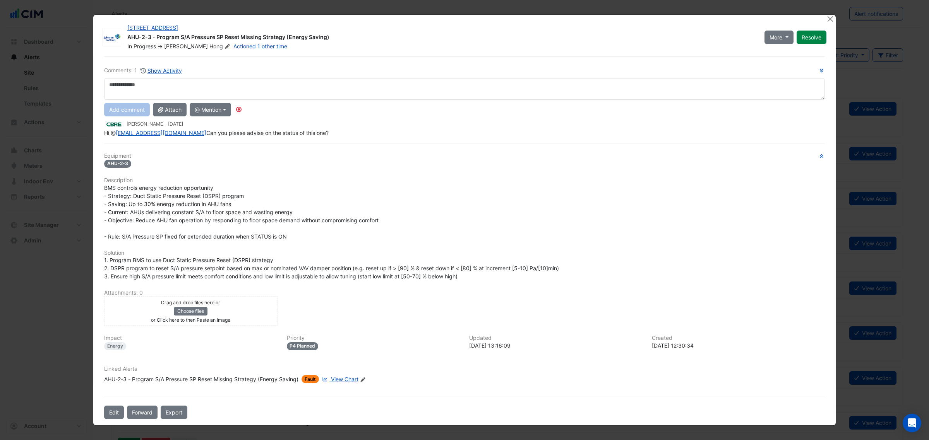
click at [830, 15] on div at bounding box center [831, 19] width 10 height 9
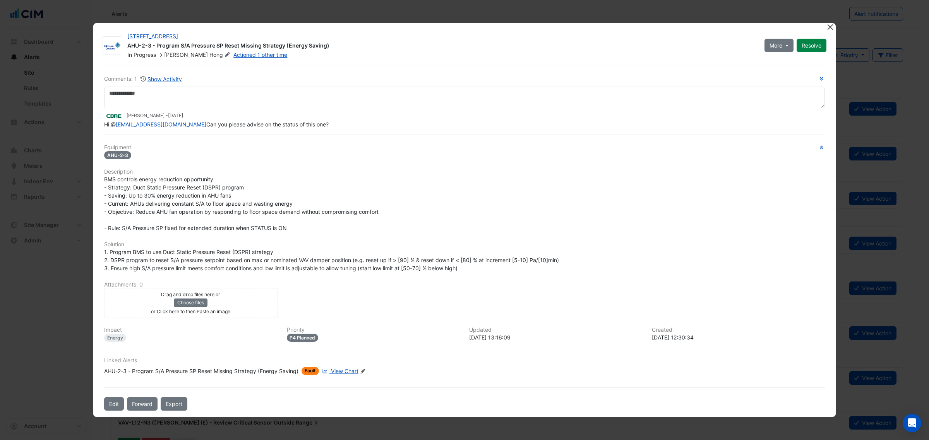
click at [826, 23] on div "2-12 Macquarie St AHU-2-3 - Program S/A Pressure SP Reset Missing Strategy (Ene…" at bounding box center [464, 220] width 743 height 395
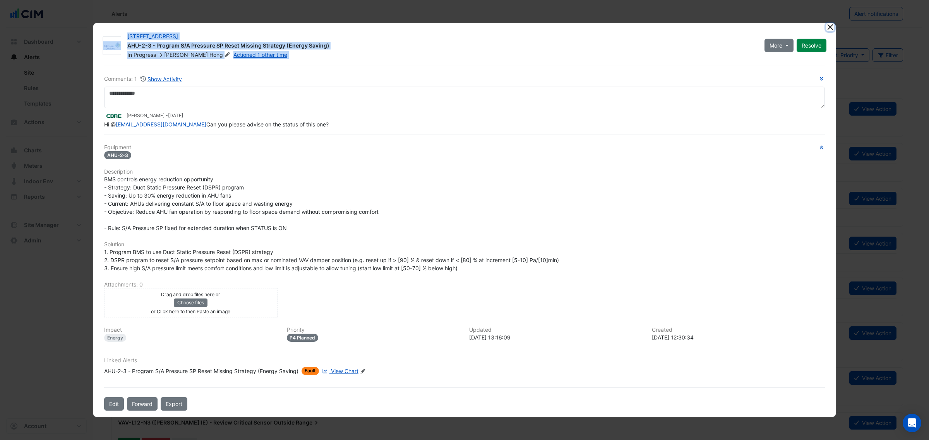
click at [829, 23] on button "Close" at bounding box center [830, 27] width 8 height 8
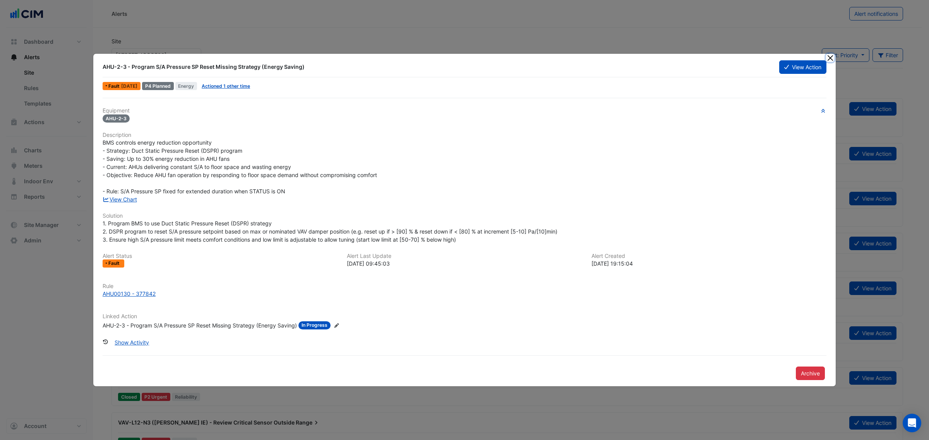
click at [827, 57] on button "Close" at bounding box center [830, 58] width 8 height 8
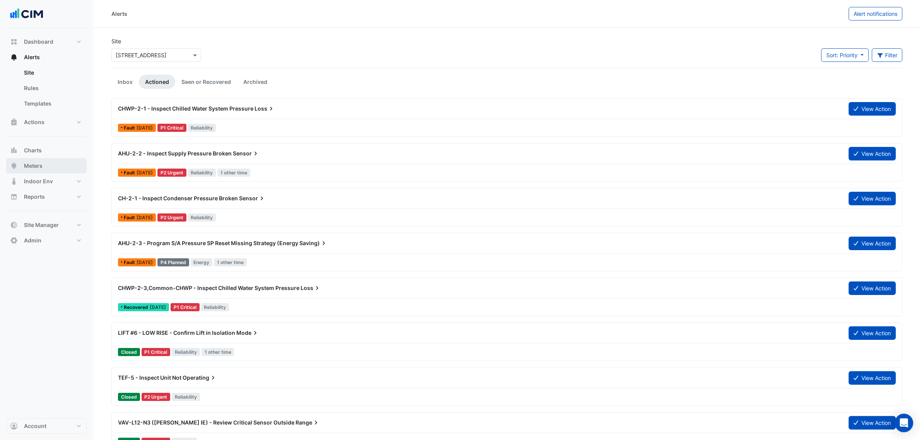
click at [34, 162] on span "Meters" at bounding box center [33, 166] width 19 height 8
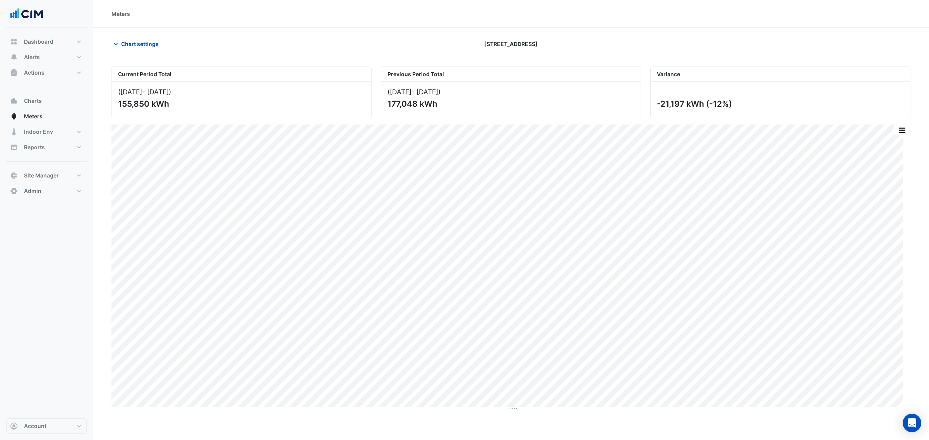
click at [133, 42] on span "Chart settings" at bounding box center [140, 44] width 38 height 8
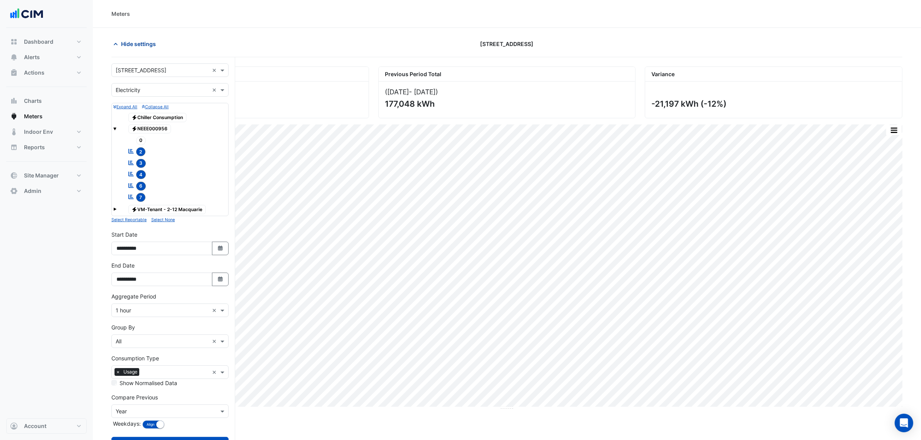
click at [138, 44] on span "Hide settings" at bounding box center [138, 44] width 35 height 8
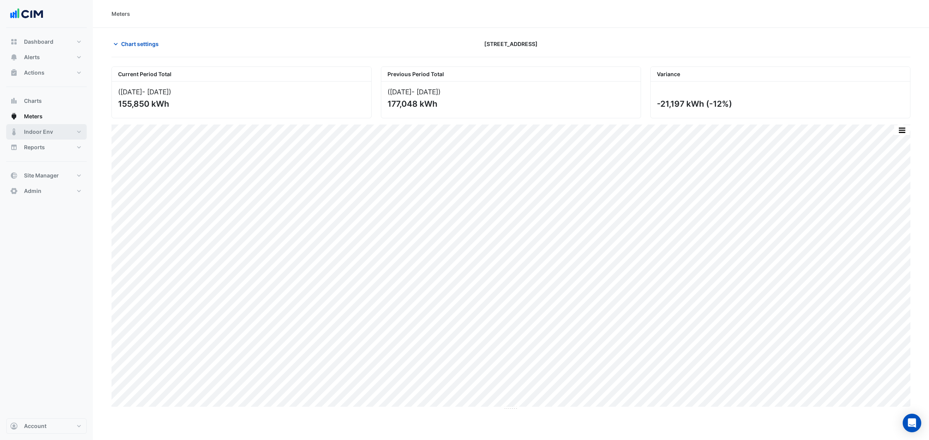
click at [53, 132] on button "Indoor Env" at bounding box center [46, 131] width 80 height 15
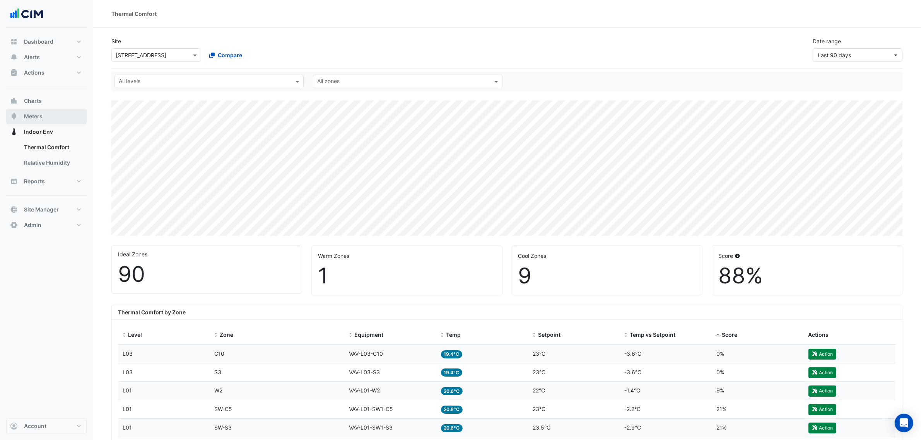
click at [22, 115] on button "Meters" at bounding box center [46, 116] width 80 height 15
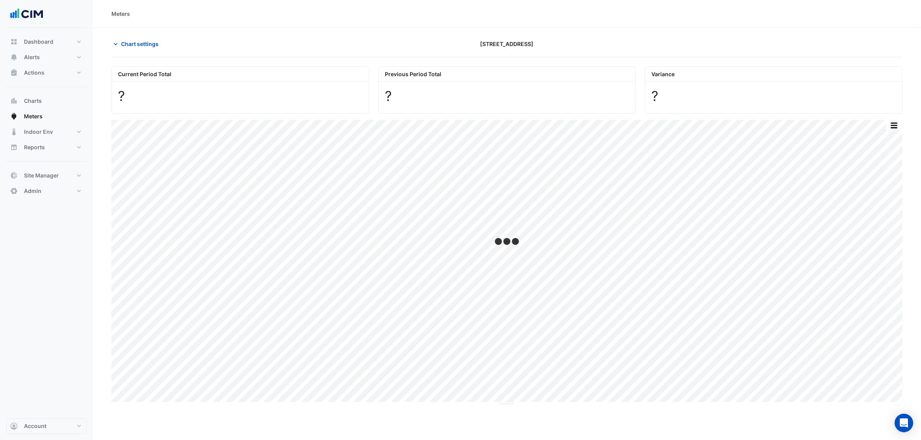
type input "**********"
click at [144, 51] on div "Chart settings 2-12 Macquarie St" at bounding box center [510, 47] width 799 height 20
click at [137, 45] on span "Chart settings" at bounding box center [140, 44] width 38 height 8
click at [149, 46] on span "Chart settings" at bounding box center [140, 44] width 38 height 8
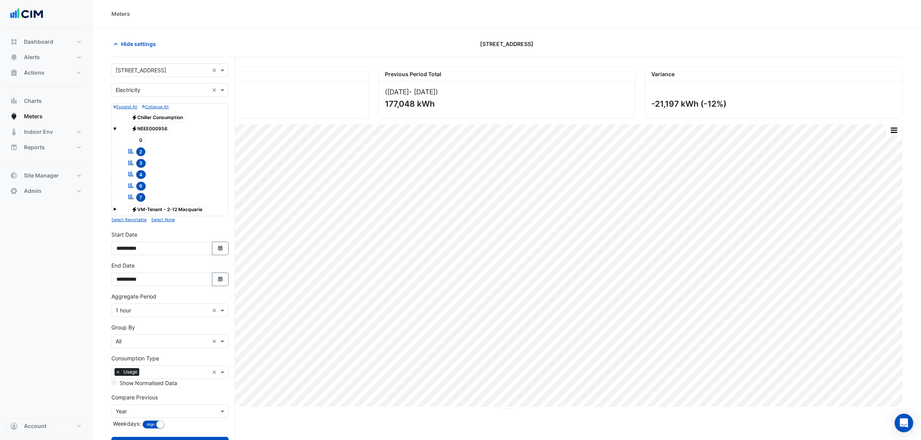
click at [144, 89] on input "text" at bounding box center [162, 90] width 93 height 8
click at [140, 125] on div "Water" at bounding box center [170, 129] width 116 height 11
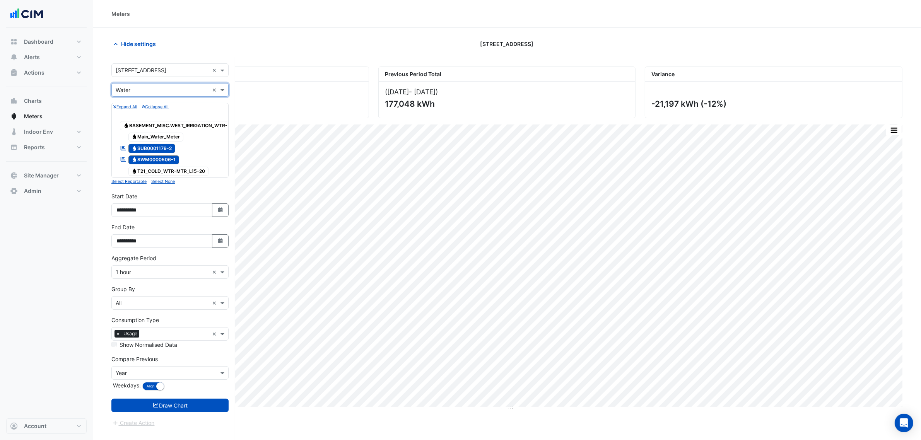
click at [159, 150] on span "Water SUB0001179-2" at bounding box center [151, 148] width 47 height 9
click at [193, 412] on button "Draw Chart" at bounding box center [169, 406] width 117 height 14
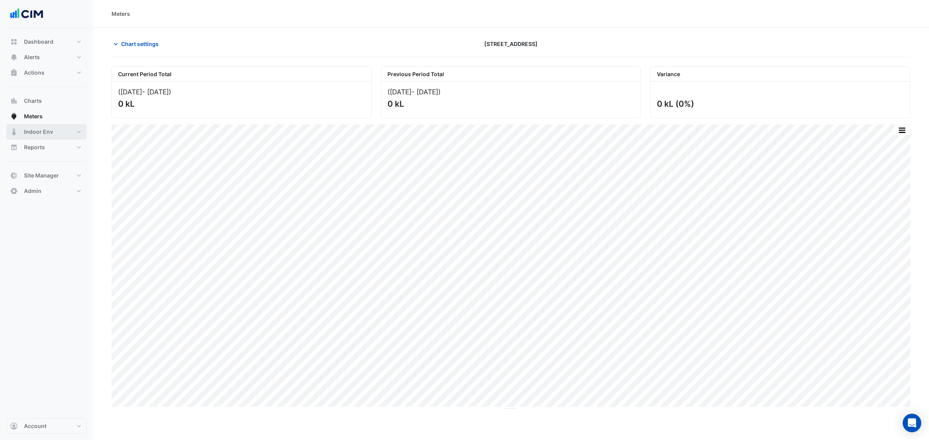
click at [59, 131] on button "Indoor Env" at bounding box center [46, 131] width 80 height 15
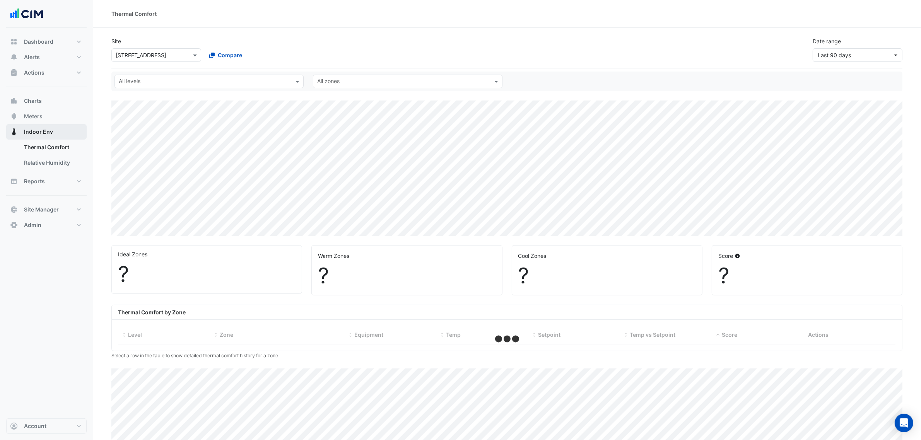
select select "***"
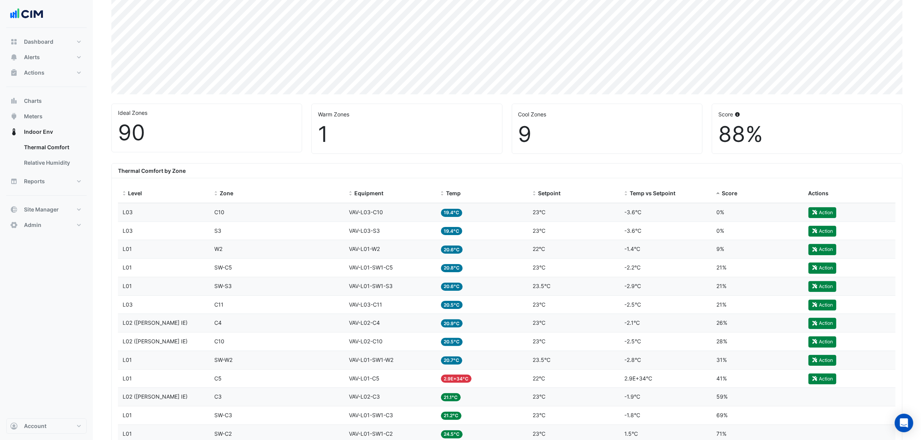
scroll to position [193, 0]
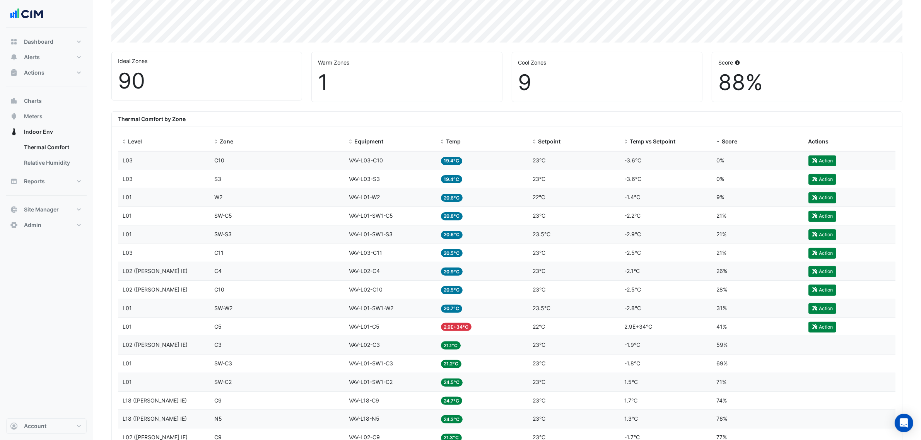
drag, startPoint x: 476, startPoint y: 329, endPoint x: 349, endPoint y: 331, distance: 127.7
click at [349, 331] on div "Level L01 Zone C5 Equipment VAV-L01-C5 Temp 2.9E+34°C Setpoint 22°C Temp vs Set…" at bounding box center [507, 327] width 778 height 18
click at [389, 329] on div "Equipment VAV-L01-C5" at bounding box center [390, 327] width 83 height 9
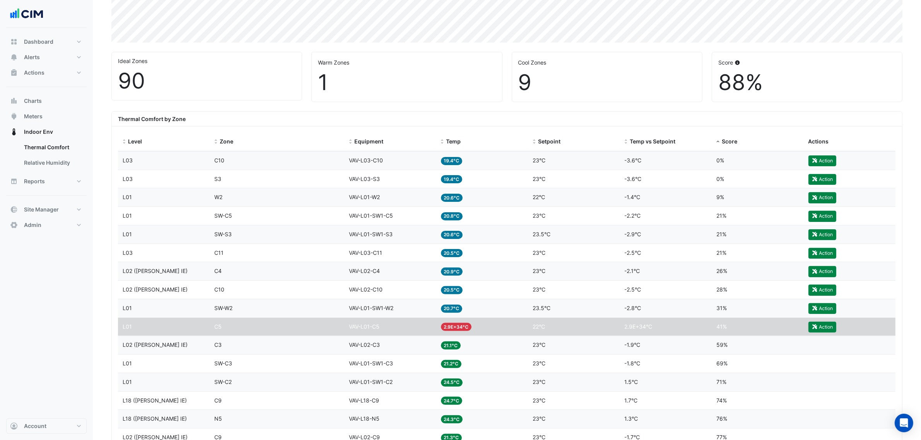
drag, startPoint x: 313, startPoint y: 330, endPoint x: 405, endPoint y: 330, distance: 92.1
click at [405, 330] on div "Level L01 Zone C5 Equipment VAV-L01-C5 Temp 2.9E+34°C Setpoint 22°C Temp vs Set…" at bounding box center [507, 327] width 778 height 18
click at [91, 323] on nav "Dashboard Portfolio Ratings Performance Alerts Site Rules Templates Actions Sit…" at bounding box center [46, 220] width 93 height 440
drag, startPoint x: 391, startPoint y: 328, endPoint x: 289, endPoint y: 326, distance: 102.2
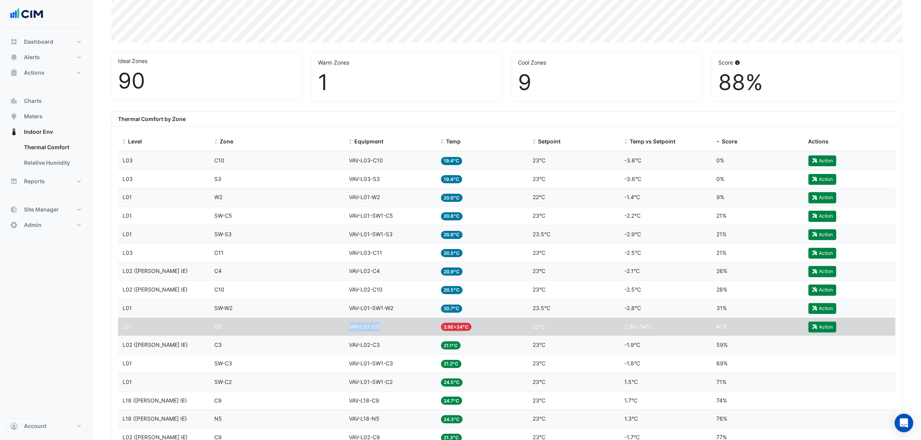
click at [289, 326] on div "Level L01 Zone C5 Equipment VAV-L01-C5 Temp 2.9E+34°C Setpoint 22°C Temp vs Set…" at bounding box center [507, 327] width 778 height 18
click at [88, 318] on nav "Dashboard Portfolio Ratings Performance Alerts Site Rules Templates Actions Sit…" at bounding box center [46, 220] width 93 height 440
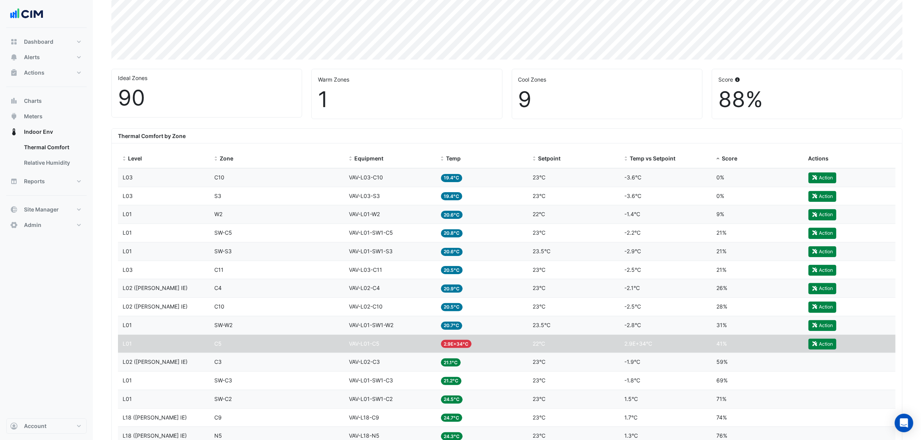
scroll to position [97, 0]
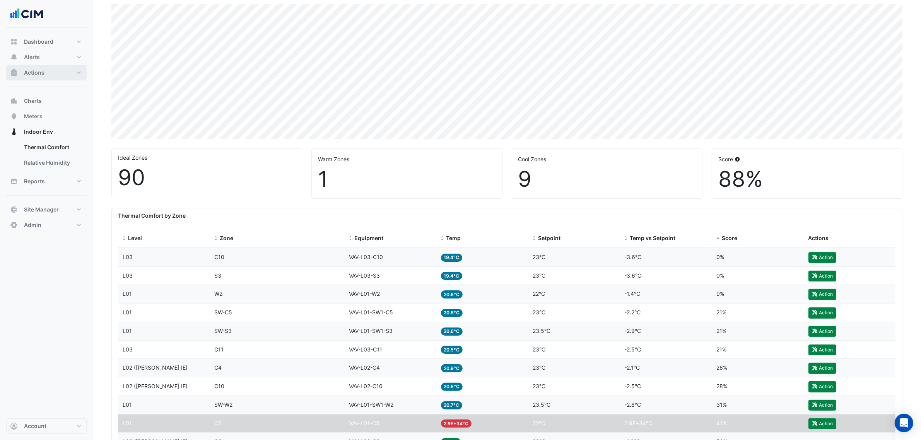
click at [49, 76] on button "Actions" at bounding box center [46, 72] width 80 height 15
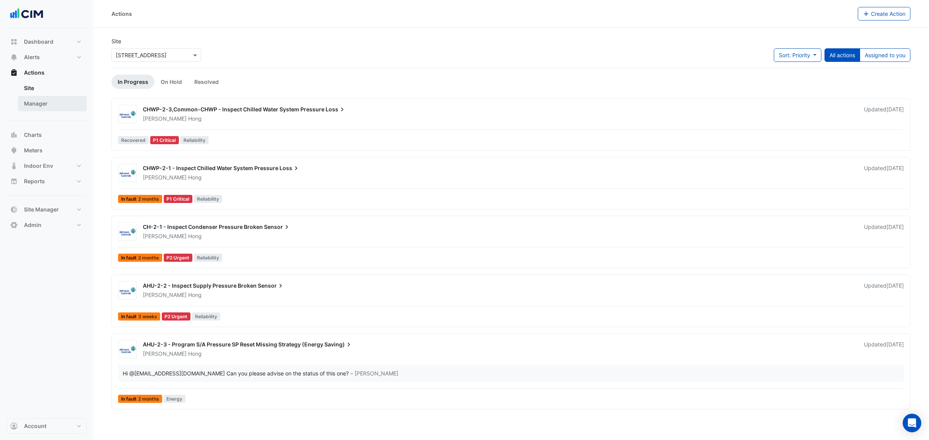
click at [51, 101] on link "Manager" at bounding box center [52, 103] width 69 height 15
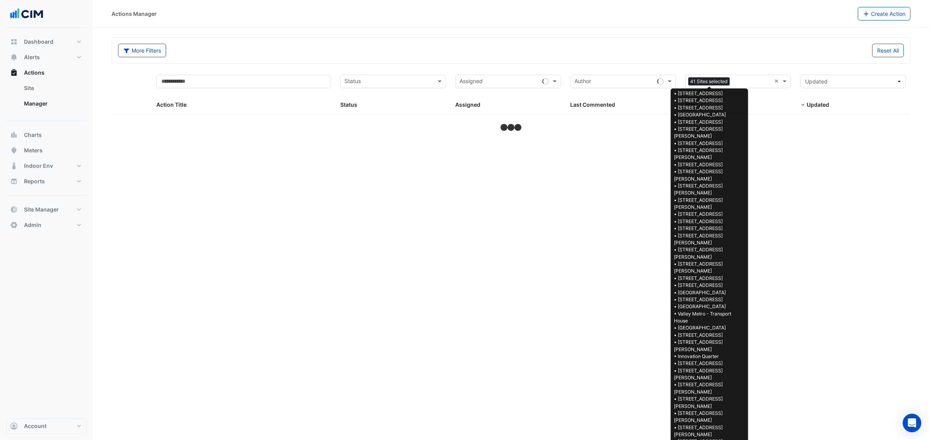
click at [773, 80] on div "41 Sites selected ×" at bounding box center [738, 82] width 106 height 14
select select "***"
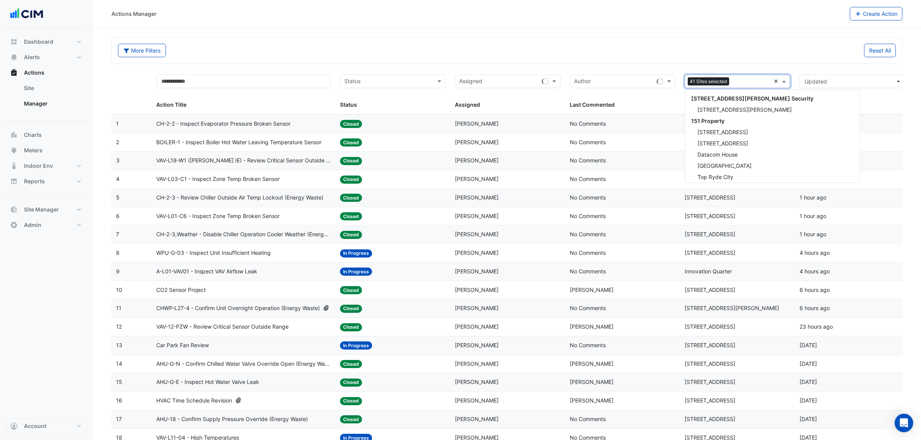
scroll to position [1953, 0]
click at [760, 80] on input "text" at bounding box center [733, 82] width 88 height 9
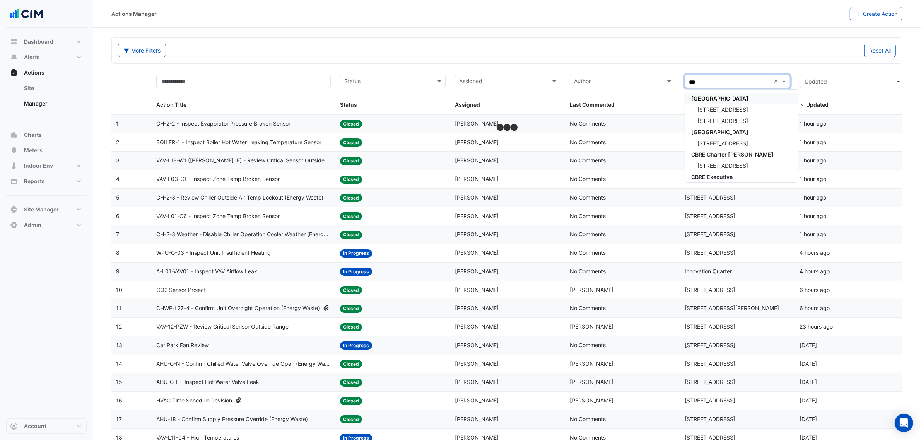
type input "****"
click at [749, 109] on div "2-12 Macquarie St" at bounding box center [737, 109] width 105 height 11
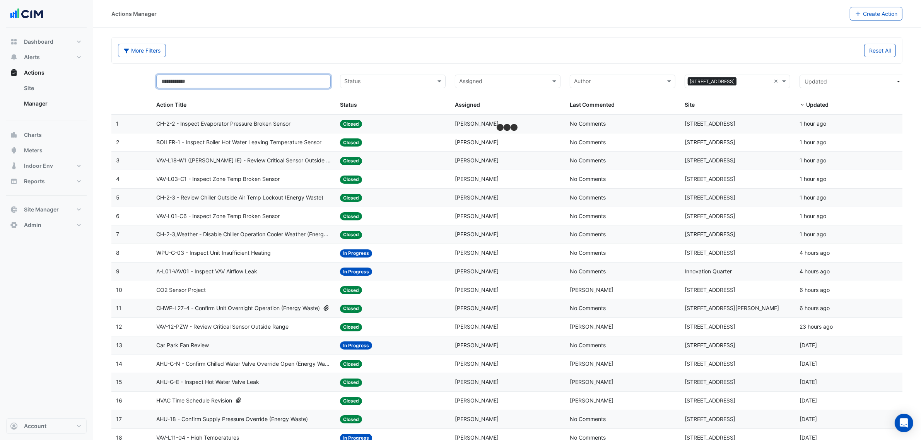
click at [271, 88] on input "text" at bounding box center [243, 82] width 175 height 14
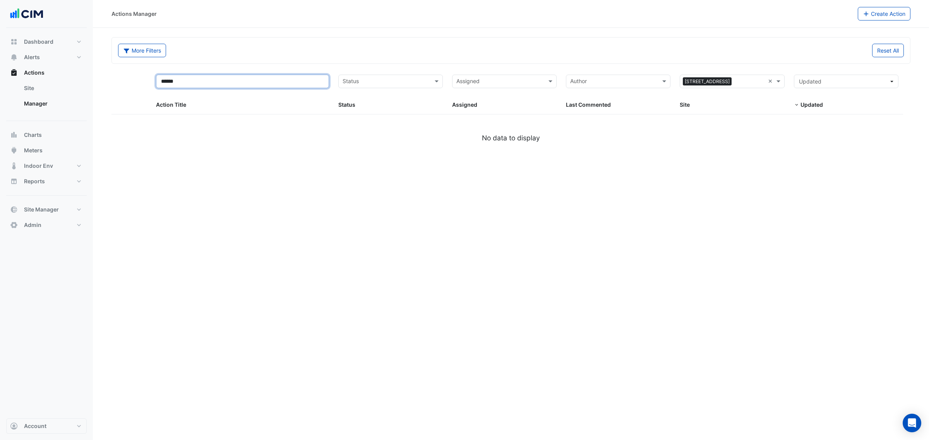
type input "******"
click at [327, 63] on div "More Filters Reset All" at bounding box center [511, 51] width 798 height 26
select select "***"
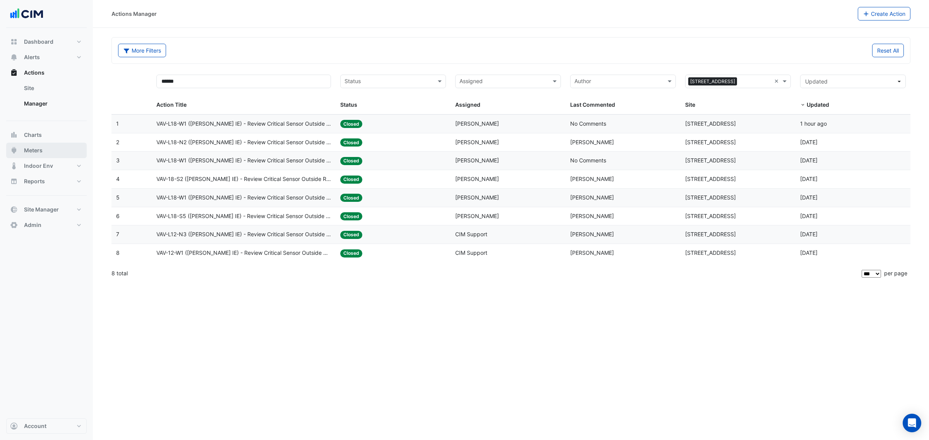
click at [51, 147] on button "Meters" at bounding box center [46, 150] width 80 height 15
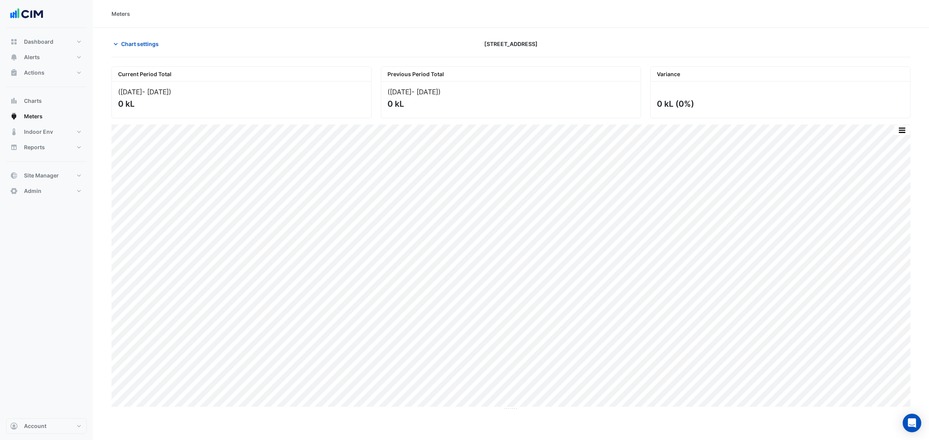
click at [128, 51] on div "Chart settings 2-12 Macquarie St" at bounding box center [510, 47] width 799 height 20
click at [130, 47] on span "Chart settings" at bounding box center [140, 44] width 38 height 8
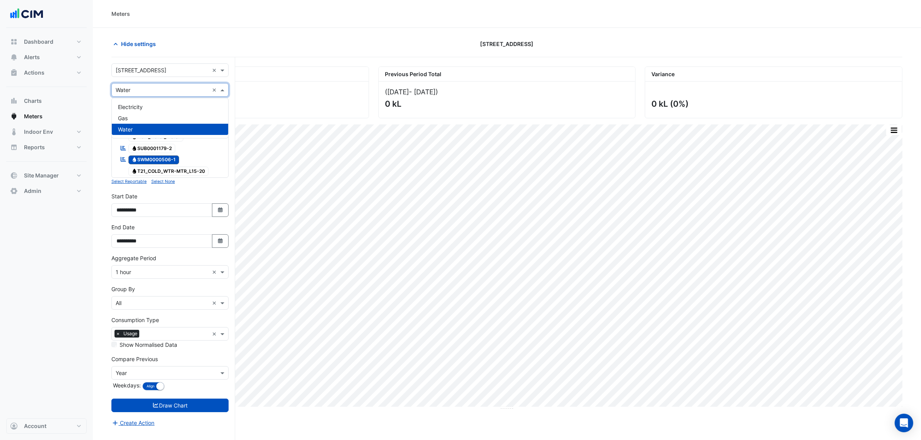
click at [136, 88] on input "text" at bounding box center [162, 90] width 93 height 8
click at [133, 105] on span "Electricity" at bounding box center [130, 107] width 25 height 7
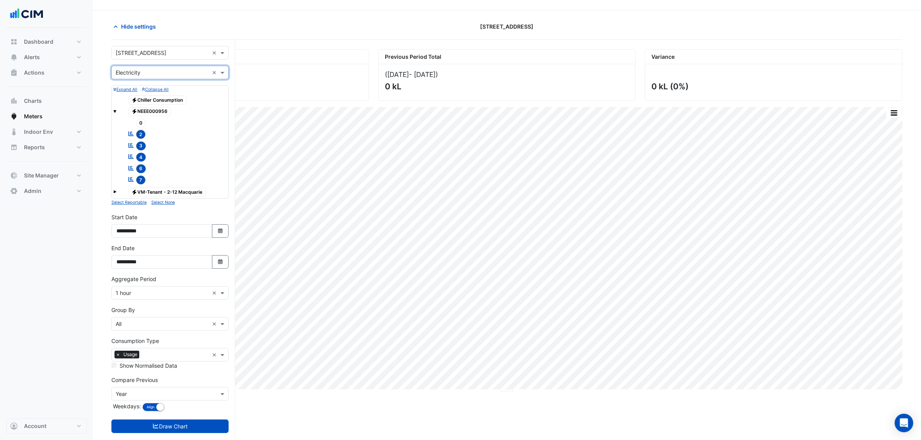
scroll to position [33, 0]
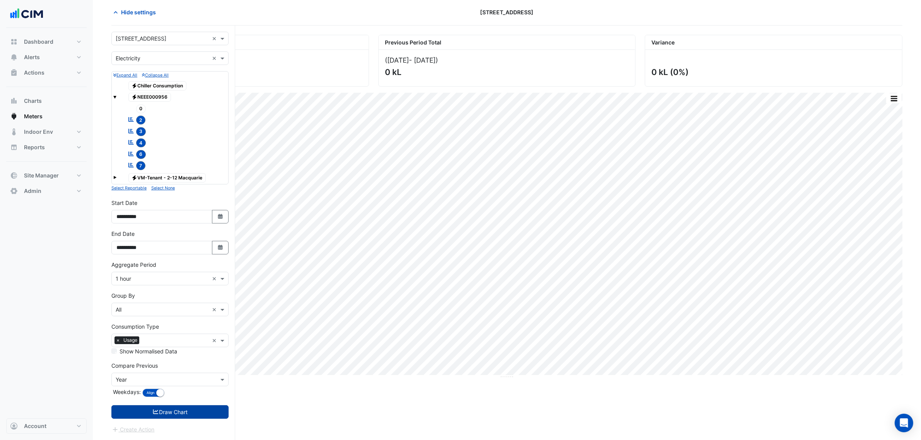
click at [197, 411] on button "Draw Chart" at bounding box center [169, 412] width 117 height 14
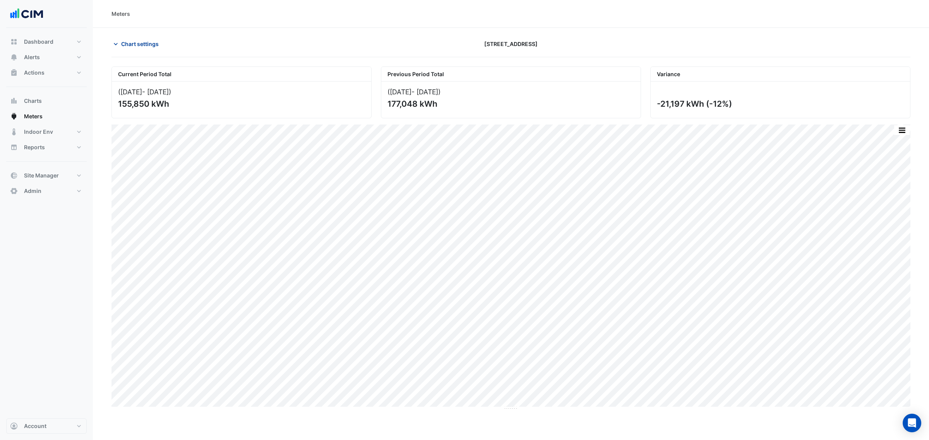
click at [151, 41] on span "Chart settings" at bounding box center [140, 44] width 38 height 8
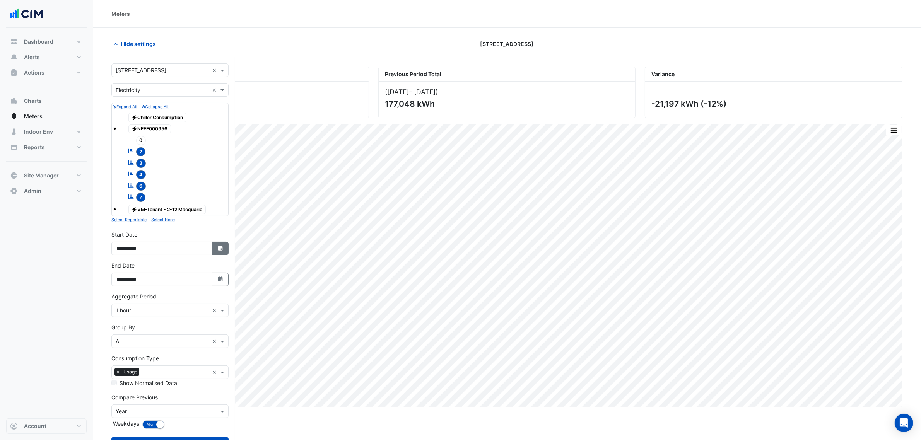
click at [221, 251] on icon "Select Date" at bounding box center [220, 248] width 7 height 5
select select "*"
select select "****"
click at [144, 142] on select "*** *** *** *** *** *** *** *** ***" at bounding box center [146, 146] width 29 height 12
select select "*"
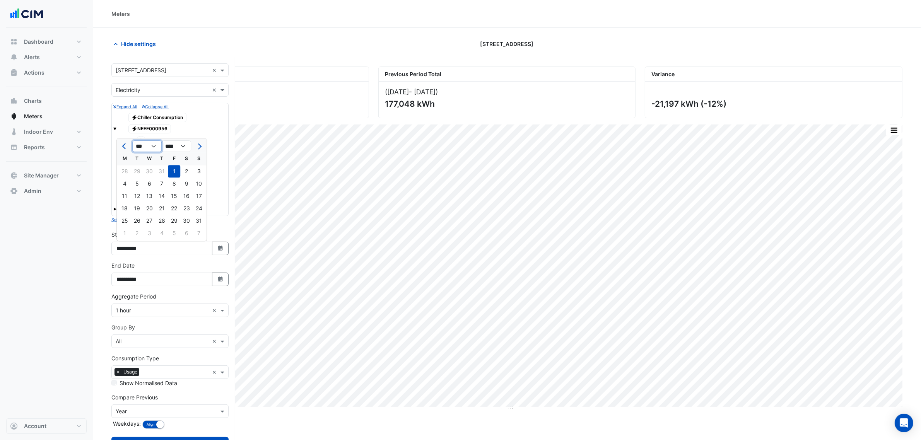
click at [132, 140] on select "*** *** *** *** *** *** *** *** ***" at bounding box center [146, 146] width 29 height 12
click at [194, 171] on div "1" at bounding box center [199, 171] width 12 height 12
type input "**********"
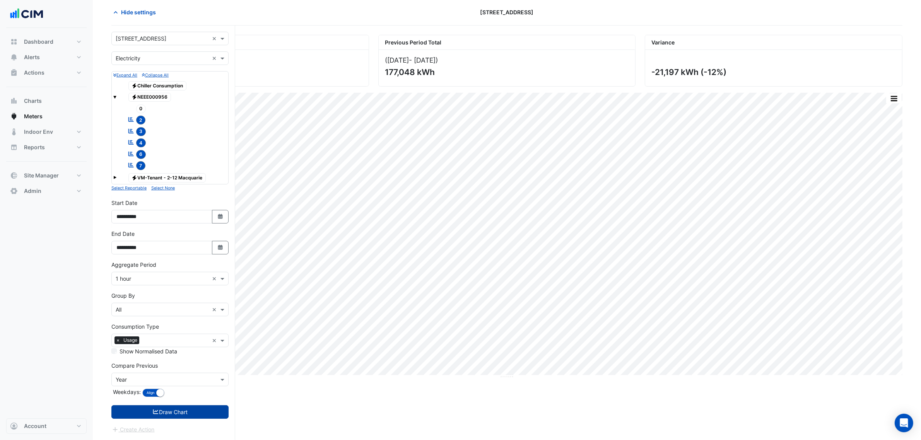
click at [205, 411] on button "Draw Chart" at bounding box center [169, 412] width 117 height 14
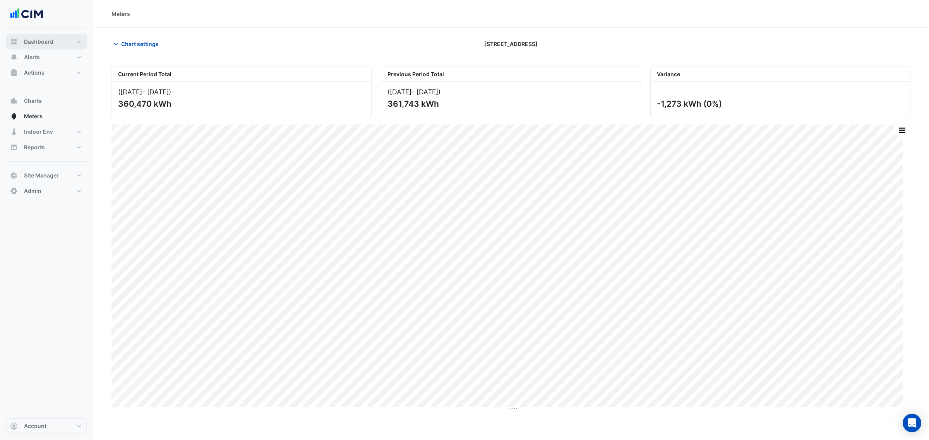
drag, startPoint x: 59, startPoint y: 44, endPoint x: 175, endPoint y: 0, distance: 123.5
click at [59, 44] on button "Dashboard" at bounding box center [46, 41] width 80 height 15
select select "***"
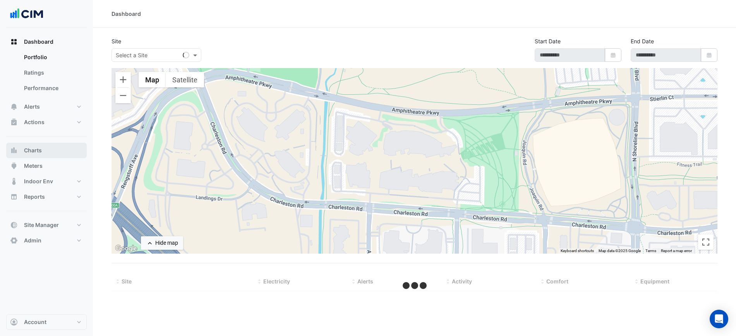
type input "**********"
select select "***"
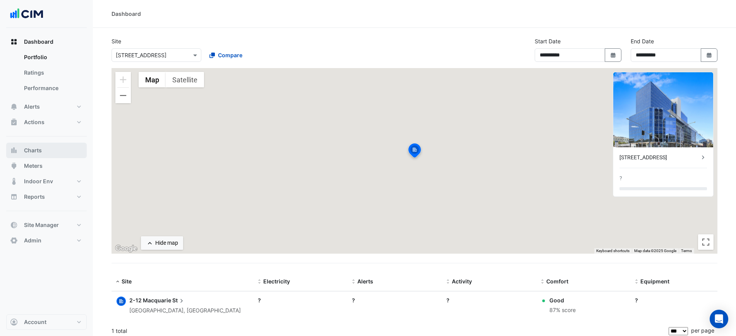
click at [31, 149] on span "Charts" at bounding box center [33, 151] width 18 height 8
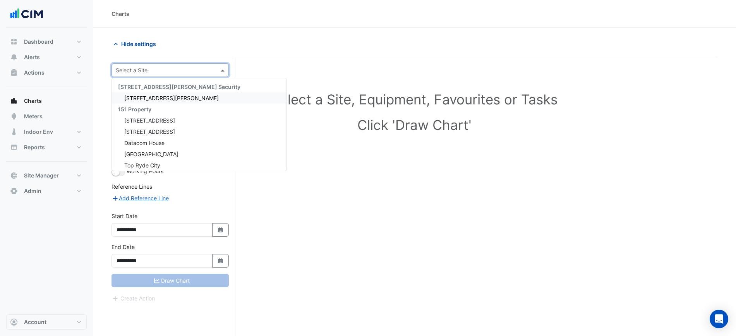
click at [129, 68] on input "text" at bounding box center [162, 71] width 93 height 8
type input "****"
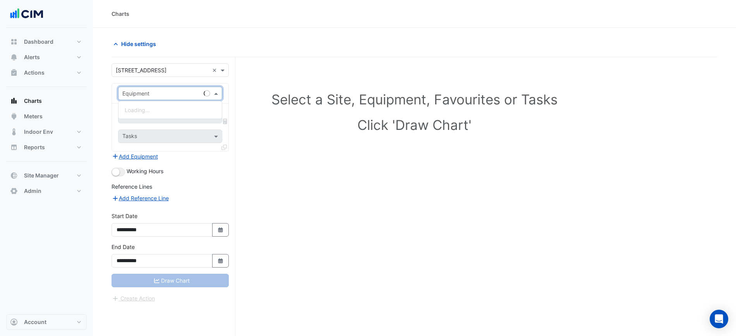
click at [147, 95] on input "text" at bounding box center [162, 94] width 80 height 8
paste input "**********"
click at [137, 94] on input "**********" at bounding box center [162, 94] width 80 height 8
click at [134, 94] on input "**********" at bounding box center [162, 94] width 80 height 8
type input "**********"
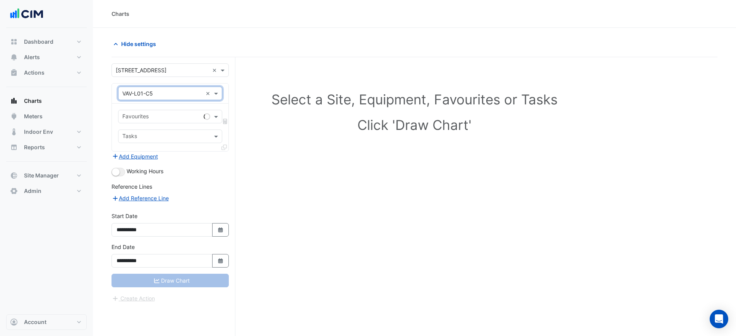
click at [133, 114] on input "text" at bounding box center [161, 117] width 78 height 8
type input "*"
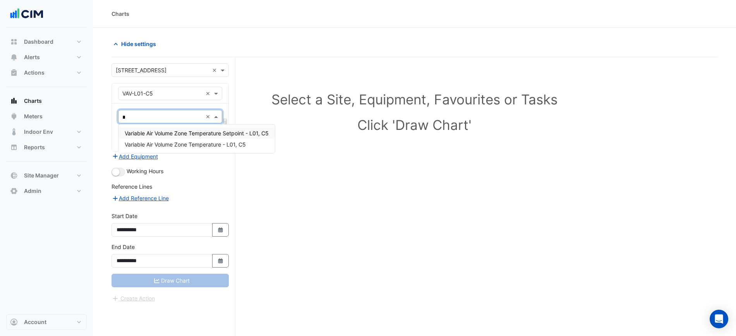
click at [150, 139] on div "Variable Air Volume Zone Temperature - L01, C5" at bounding box center [196, 144] width 156 height 11
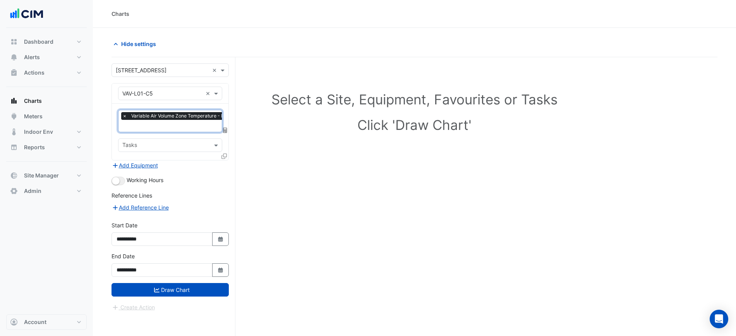
type input "*"
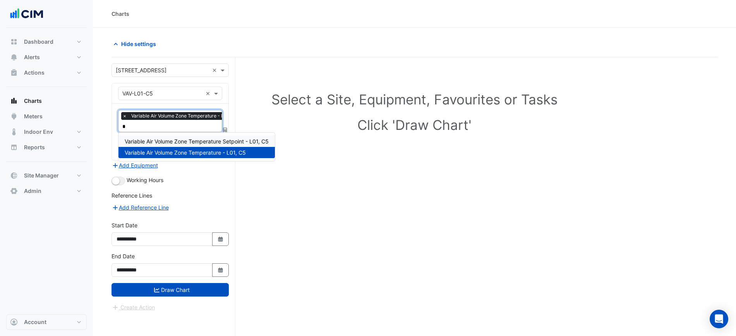
click at [159, 144] on span "Variable Air Volume Zone Temperature Setpoint - L01, C5" at bounding box center [197, 141] width 144 height 7
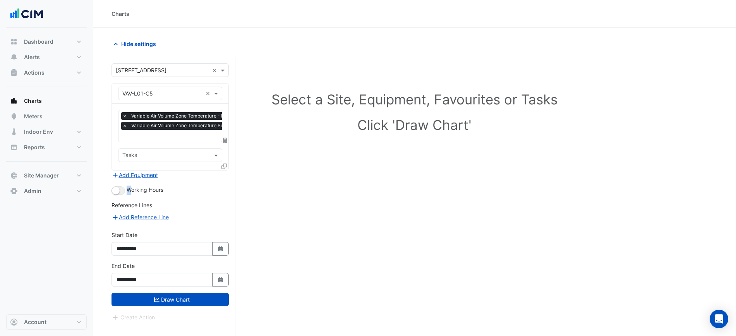
click at [127, 192] on span "Working Hours" at bounding box center [145, 189] width 37 height 7
click at [122, 192] on button "button" at bounding box center [118, 190] width 14 height 9
click at [173, 305] on button "Draw Chart" at bounding box center [169, 300] width 117 height 14
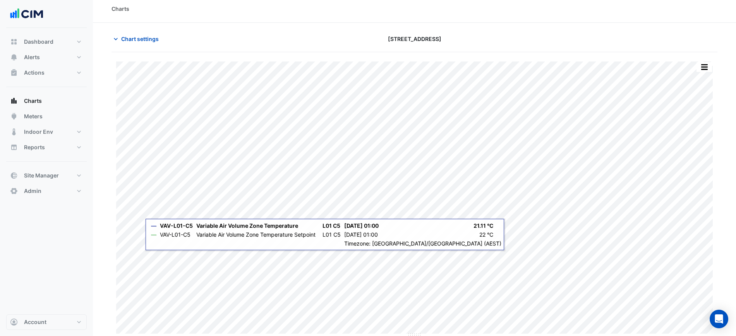
scroll to position [7, 0]
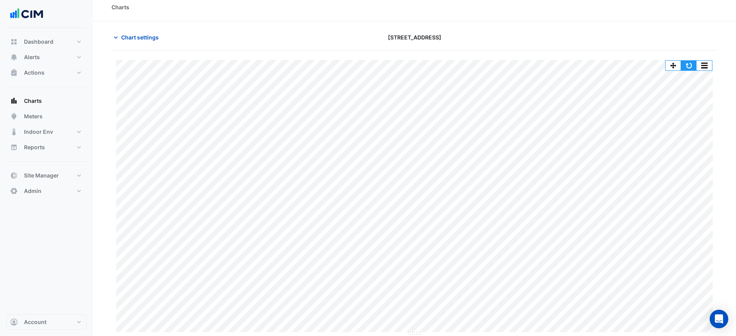
click at [694, 66] on button "button" at bounding box center [688, 66] width 15 height 10
click at [694, 68] on button "button" at bounding box center [688, 66] width 15 height 10
click at [693, 64] on button "button" at bounding box center [688, 66] width 15 height 10
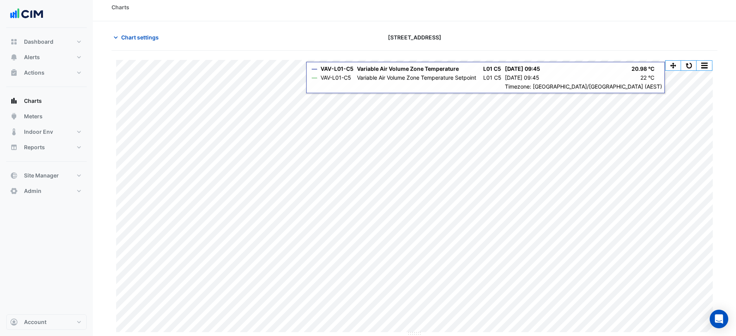
drag, startPoint x: 646, startPoint y: 59, endPoint x: 647, endPoint y: 3, distance: 55.7
click at [647, 3] on div "Charts" at bounding box center [414, 7] width 606 height 8
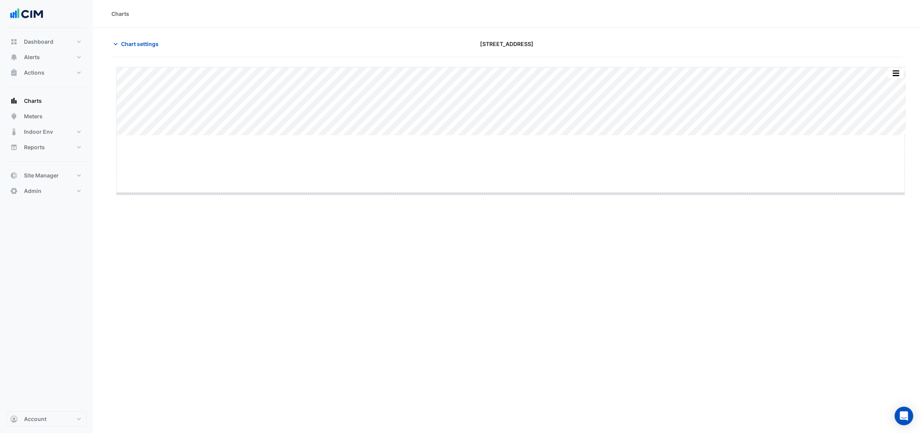
drag, startPoint x: 509, startPoint y: 136, endPoint x: 513, endPoint y: 194, distance: 58.2
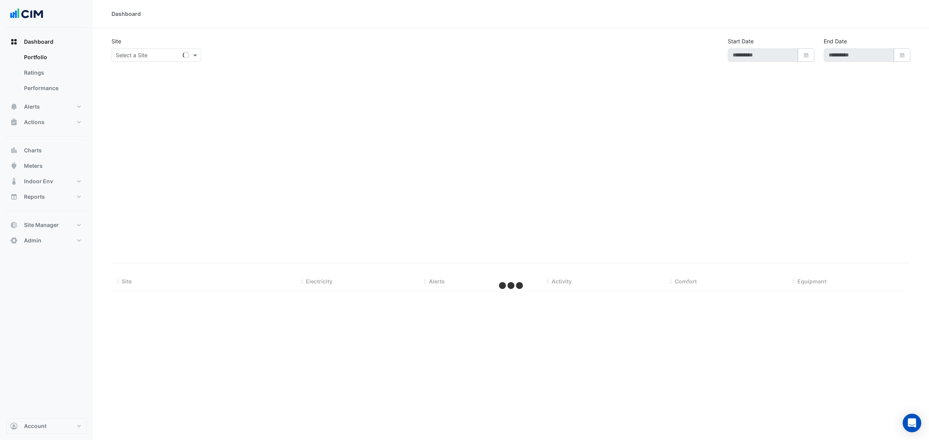
type input "**********"
select select "***"
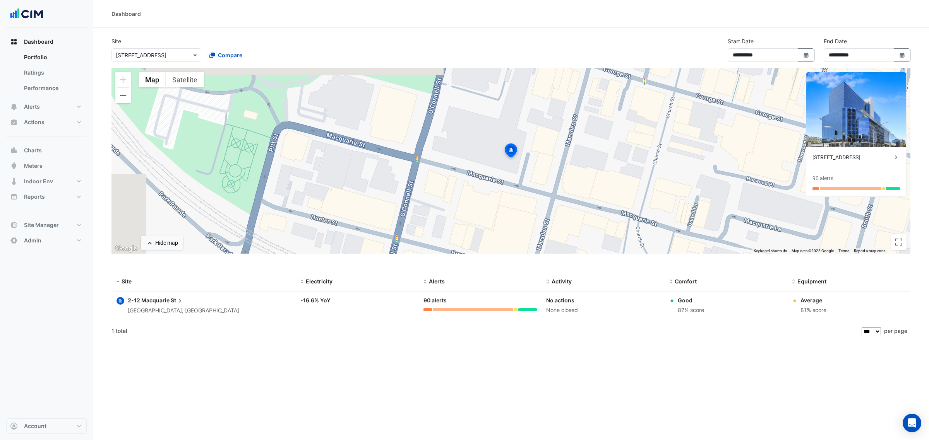
click at [122, 56] on input "text" at bounding box center [149, 55] width 66 height 8
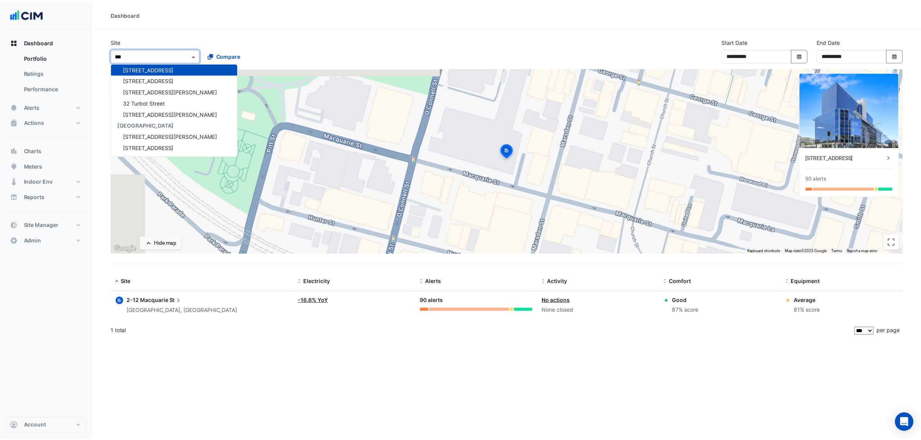
scroll to position [3, 0]
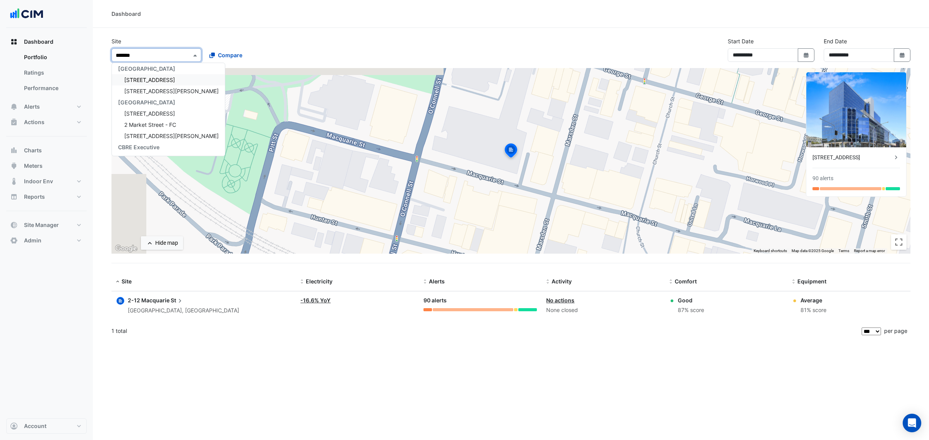
type input "********"
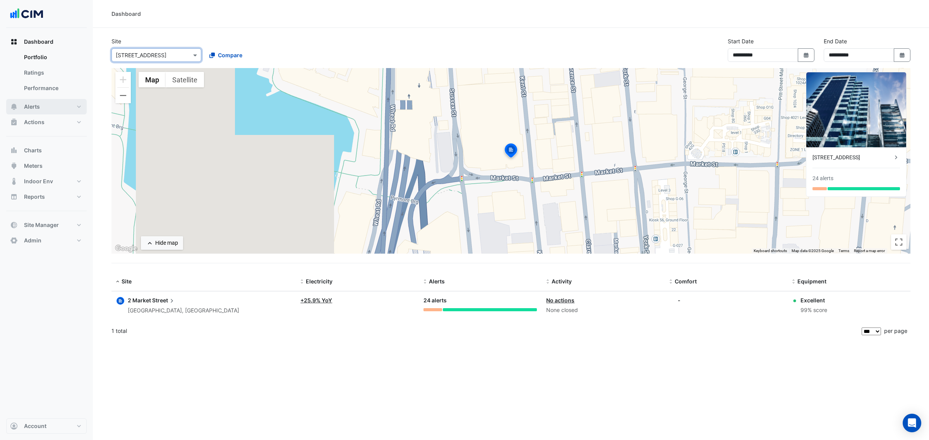
click at [72, 100] on button "Alerts" at bounding box center [46, 106] width 80 height 15
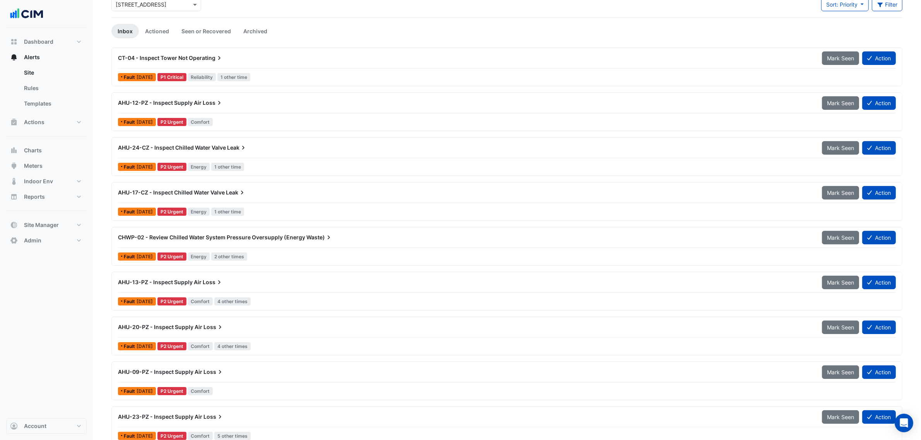
scroll to position [193, 0]
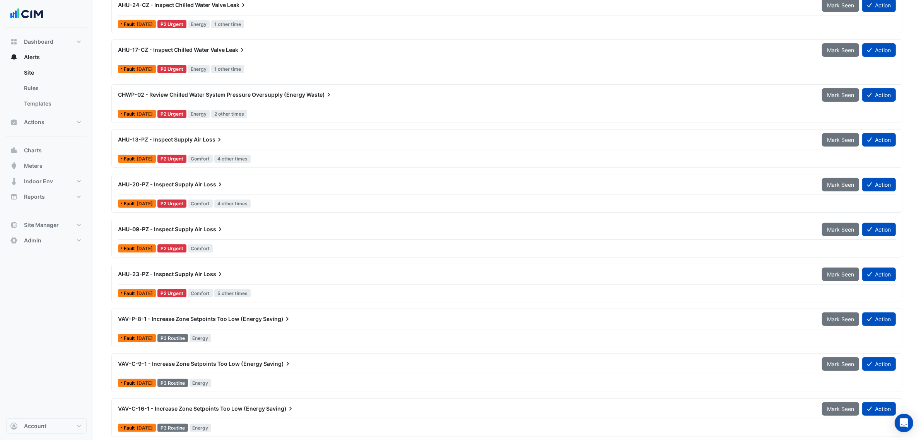
click at [288, 93] on span "CHWP-02 - Review Chilled Water System Pressure Oversupply (Energy" at bounding box center [211, 94] width 187 height 7
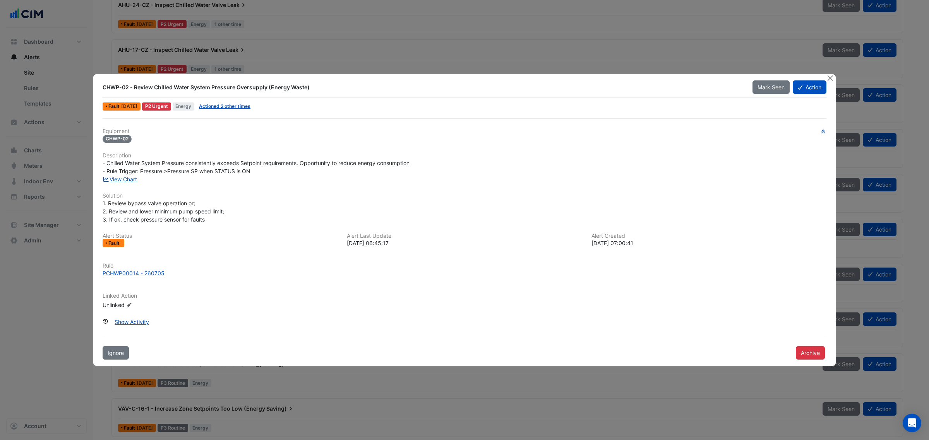
click at [241, 99] on div "CHWP-02 - Review Chilled Water System Pressure Oversupply (Energy Waste) Mark S…" at bounding box center [464, 96] width 730 height 32
click at [241, 103] on span "Actioned 2 other times" at bounding box center [225, 107] width 58 height 8
click at [241, 108] on link "Actioned 2 other times" at bounding box center [224, 106] width 51 height 6
click at [828, 79] on button "Close" at bounding box center [830, 78] width 8 height 8
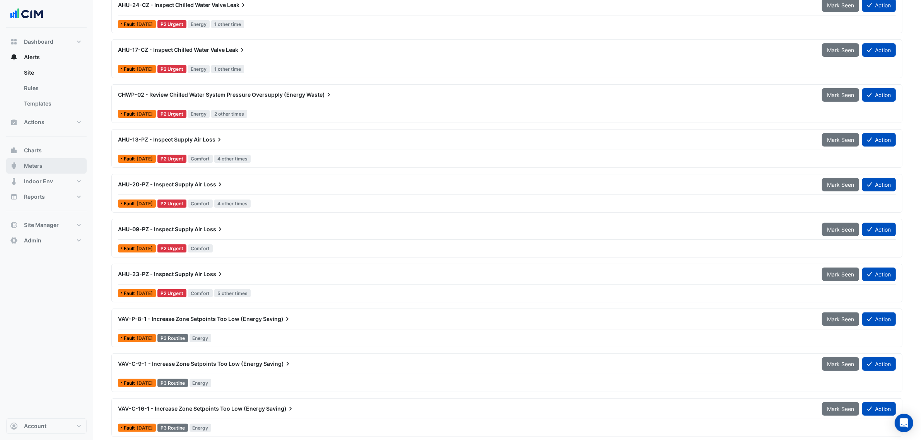
click at [59, 162] on button "Meters" at bounding box center [46, 165] width 80 height 15
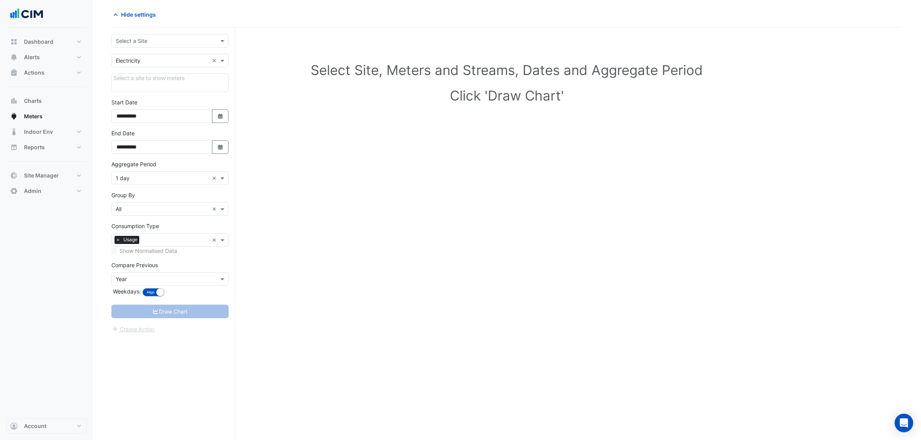
scroll to position [29, 0]
click at [144, 41] on input "text" at bounding box center [162, 41] width 93 height 8
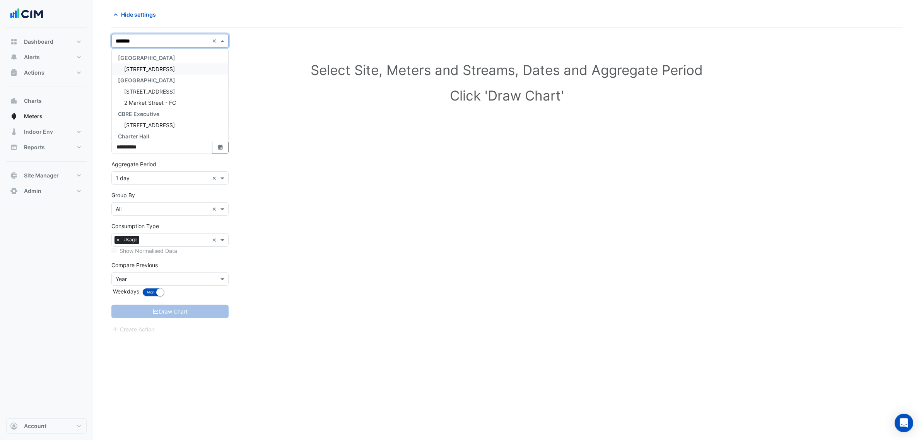
type input "********"
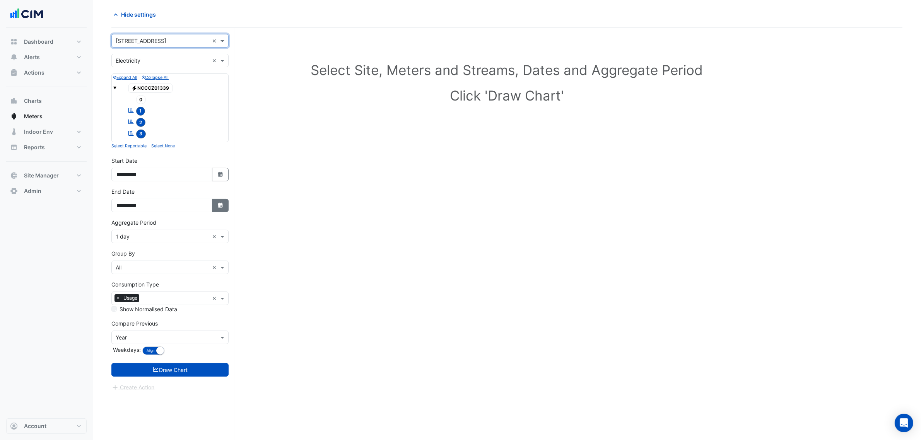
click at [219, 212] on button "Select Date" at bounding box center [220, 206] width 17 height 14
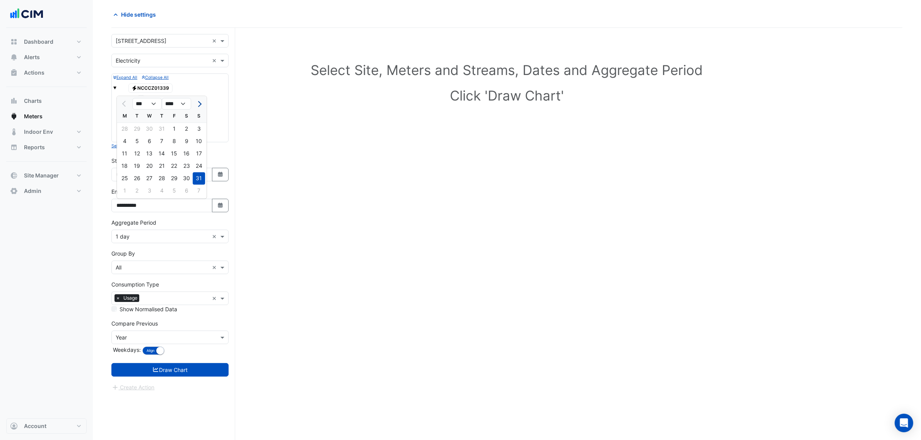
click at [198, 104] on span "Next month" at bounding box center [199, 104] width 6 height 6
select select "*"
click at [127, 149] on div "15" at bounding box center [124, 154] width 12 height 12
type input "**********"
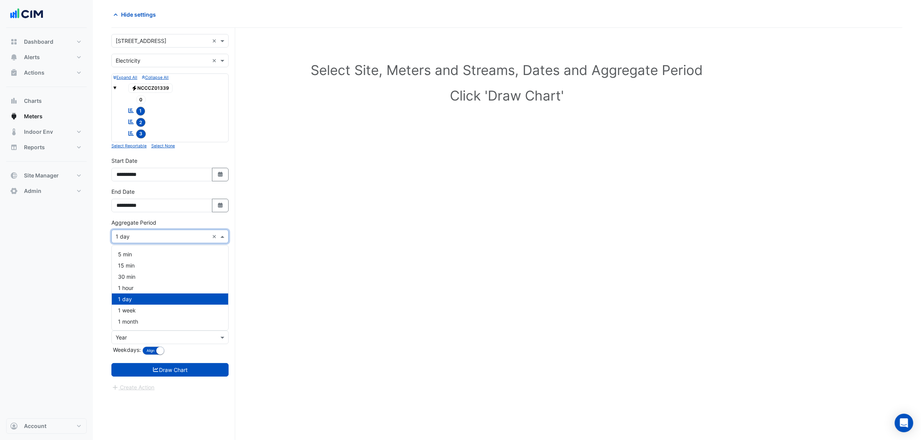
click at [132, 234] on input "text" at bounding box center [162, 237] width 93 height 8
click at [142, 287] on div "1 hour" at bounding box center [170, 287] width 116 height 11
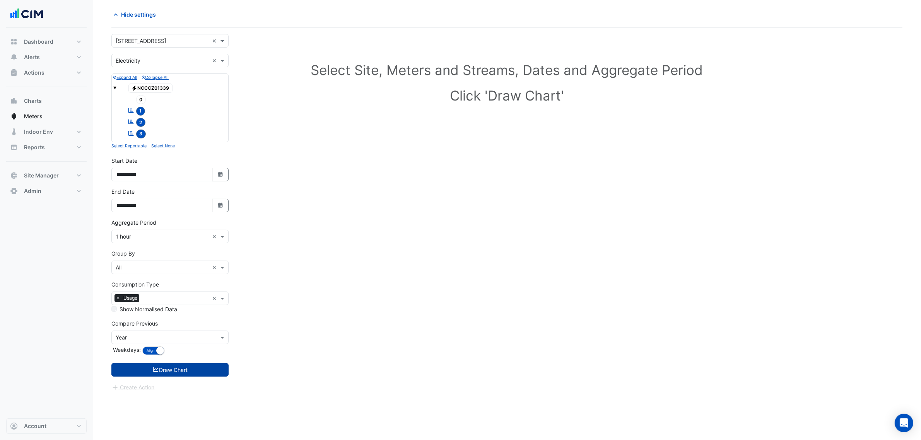
click at [144, 373] on button "Draw Chart" at bounding box center [169, 370] width 117 height 14
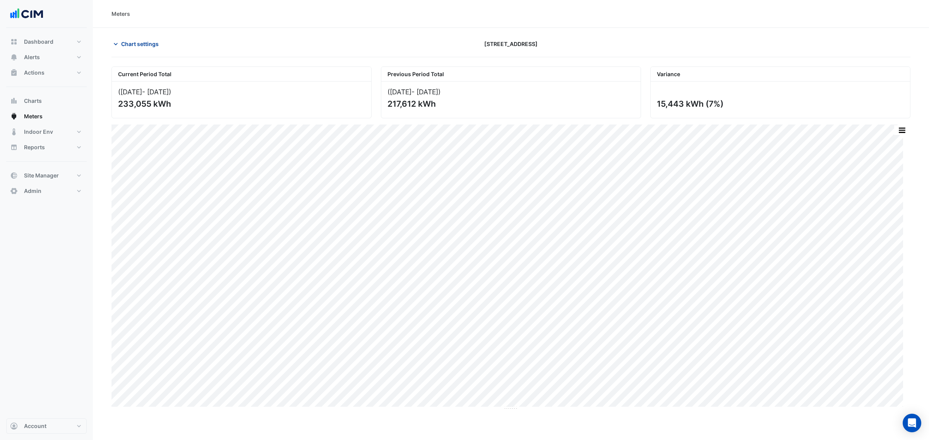
click at [154, 42] on span "Chart settings" at bounding box center [140, 44] width 38 height 8
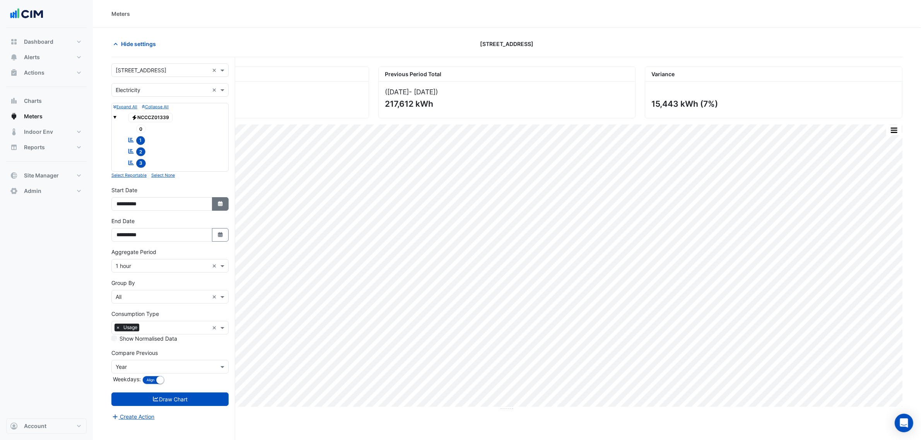
click at [219, 205] on icon "button" at bounding box center [220, 203] width 5 height 5
select select "*"
select select "****"
click at [123, 190] on div "1" at bounding box center [124, 189] width 12 height 12
type input "**********"
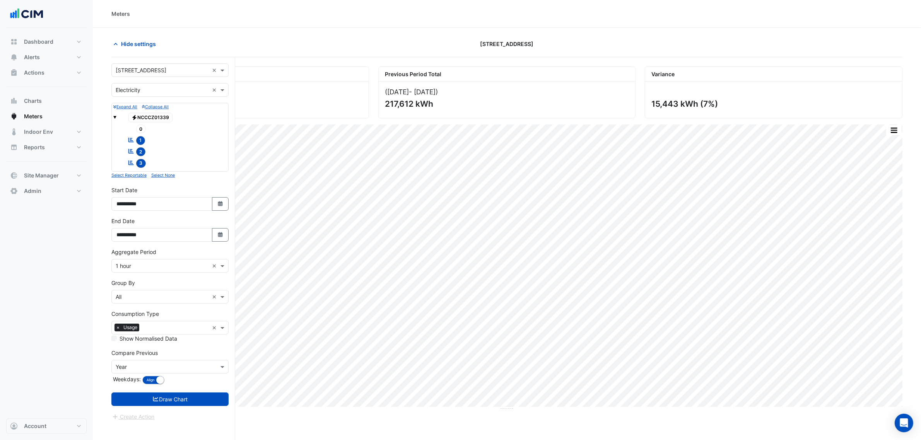
click at [175, 414] on div "Create Action" at bounding box center [169, 416] width 117 height 9
click at [180, 404] on button "Draw Chart" at bounding box center [169, 400] width 117 height 14
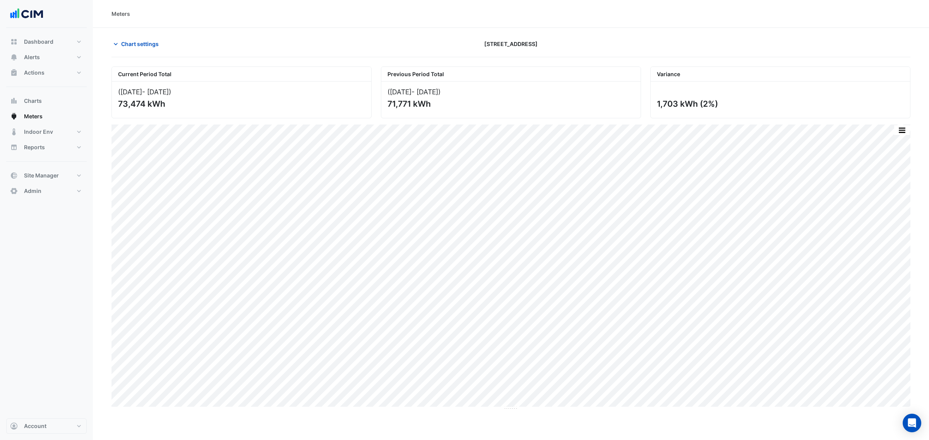
click at [144, 36] on section "Chart settings 2 Market Street Current Period Total (01 Sep 25 - 15 Sep 25 ) 73…" at bounding box center [511, 219] width 836 height 383
click at [137, 47] on span "Chart settings" at bounding box center [140, 44] width 38 height 8
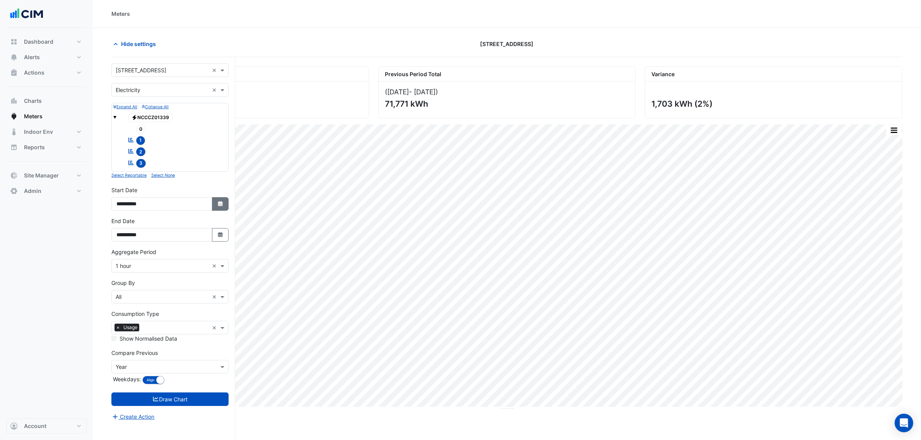
click at [219, 206] on icon "button" at bounding box center [220, 203] width 5 height 5
select select "*"
select select "****"
click at [128, 103] on button "Previous month" at bounding box center [124, 102] width 9 height 12
select select "*"
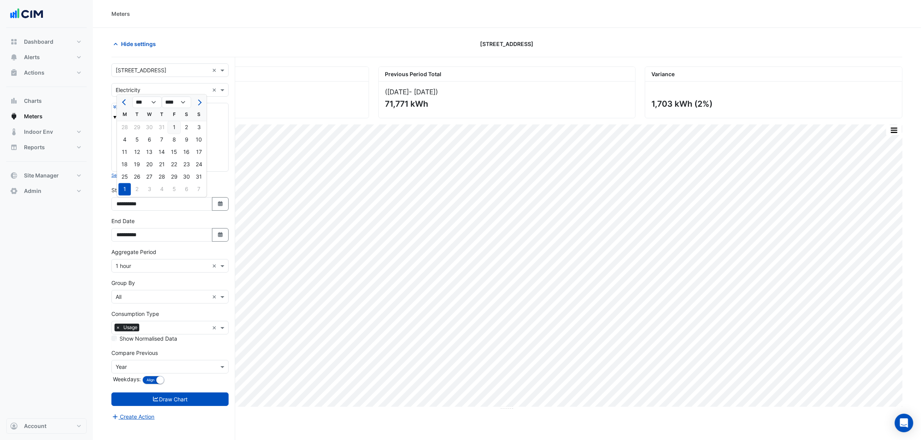
click at [171, 128] on div "1" at bounding box center [174, 127] width 12 height 12
type input "**********"
drag, startPoint x: 198, startPoint y: 393, endPoint x: 203, endPoint y: 387, distance: 7.7
click at [203, 387] on form "× 2 Market Street × × Electricity × Expand All Collapse All Electricity NCCCZ01…" at bounding box center [169, 242] width 117 height 358
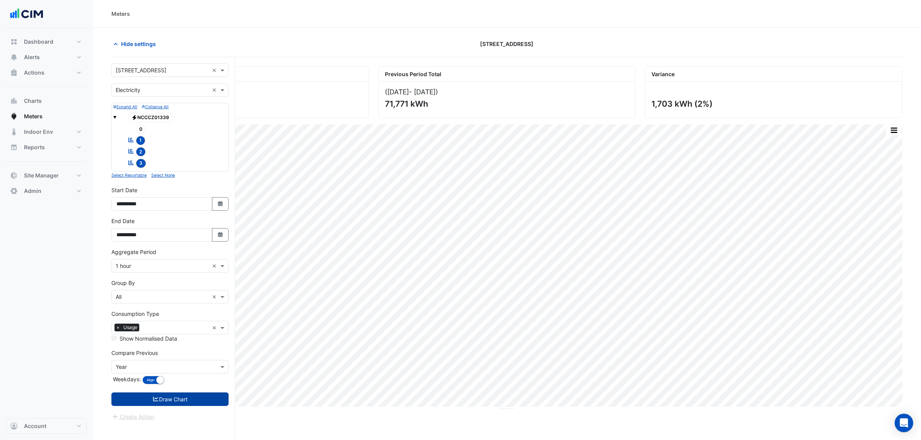
click at [206, 395] on button "Draw Chart" at bounding box center [169, 400] width 117 height 14
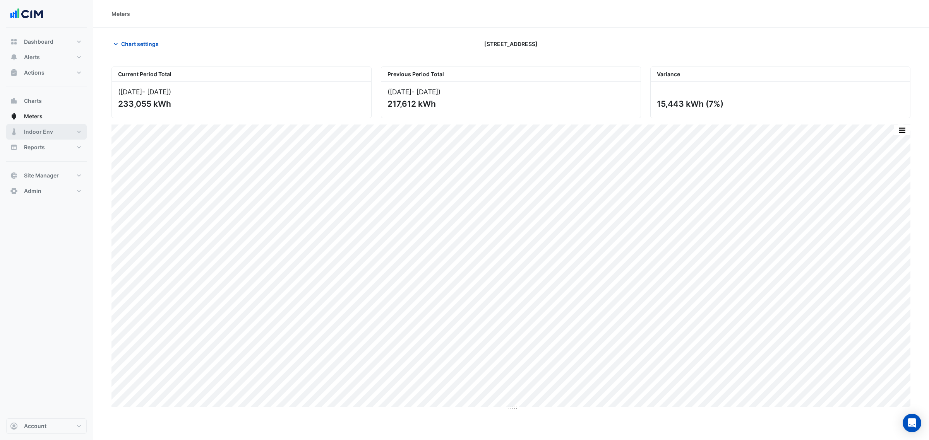
click at [64, 130] on button "Indoor Env" at bounding box center [46, 131] width 80 height 15
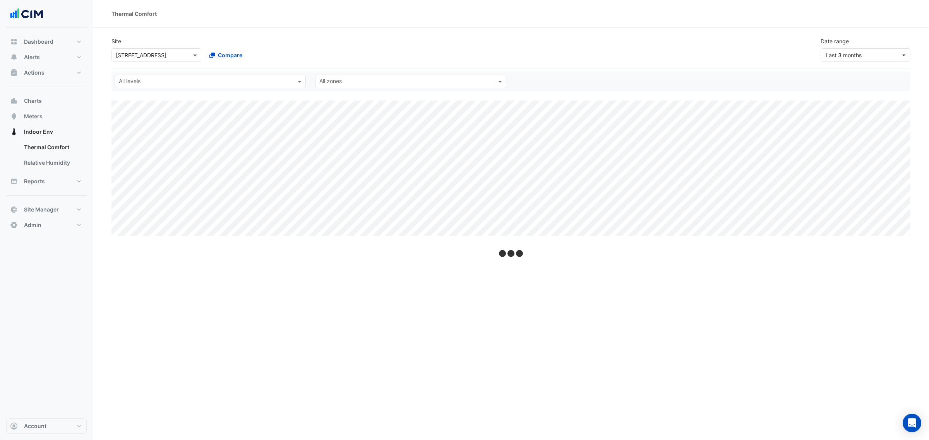
click at [254, 9] on div "Thermal Comfort" at bounding box center [511, 14] width 836 height 28
click at [883, 58] on span "Last 3 months" at bounding box center [855, 55] width 75 height 8
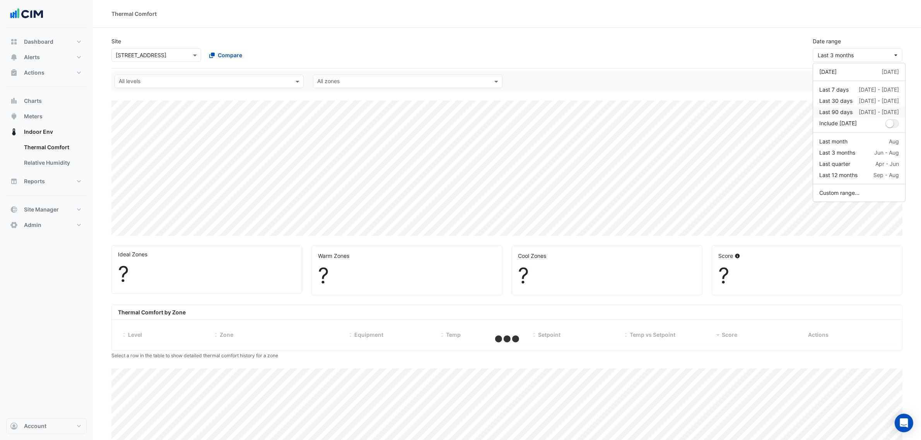
click at [874, 114] on div "19 Jun - 16 Sep" at bounding box center [879, 112] width 40 height 8
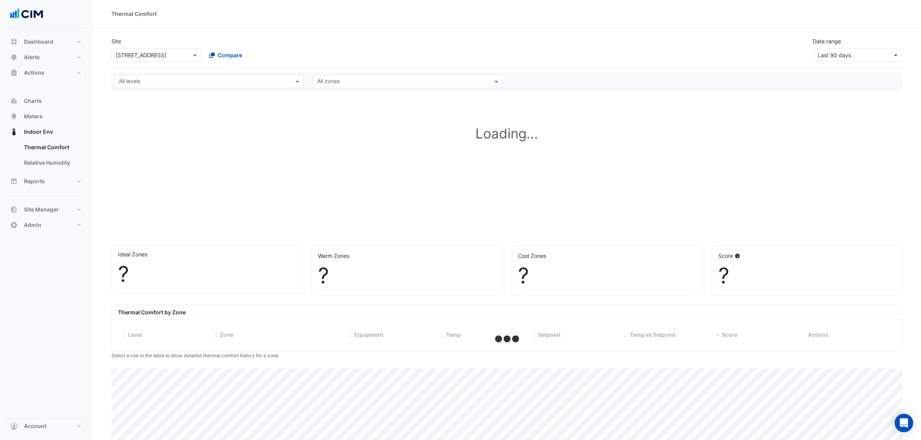
select select "***"
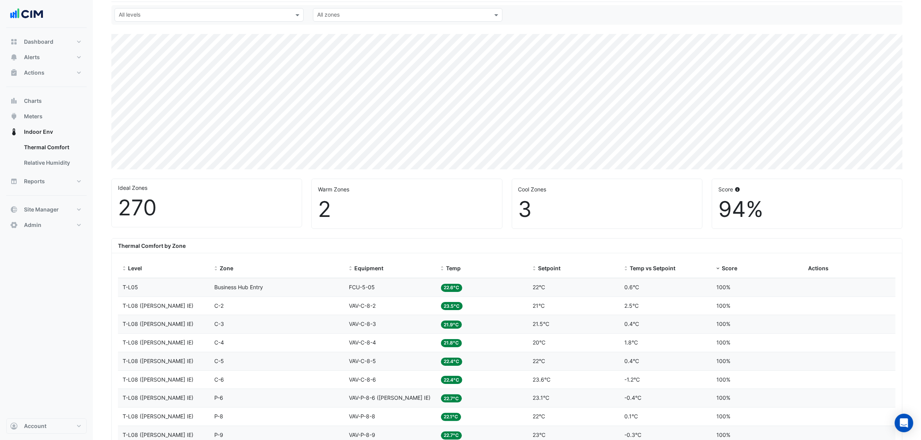
scroll to position [97, 0]
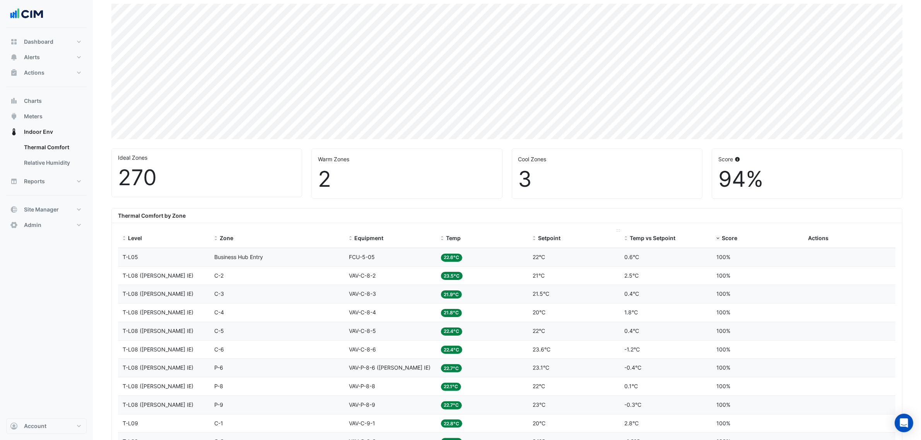
click at [546, 246] on datatable-header-cell "Setpoint" at bounding box center [574, 238] width 92 height 19
click at [548, 241] on span "Setpoint" at bounding box center [549, 238] width 22 height 7
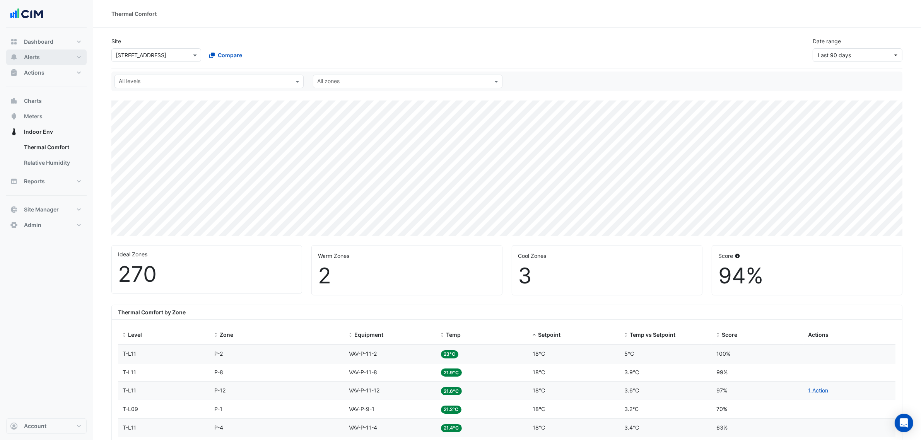
click at [43, 59] on button "Alerts" at bounding box center [46, 57] width 80 height 15
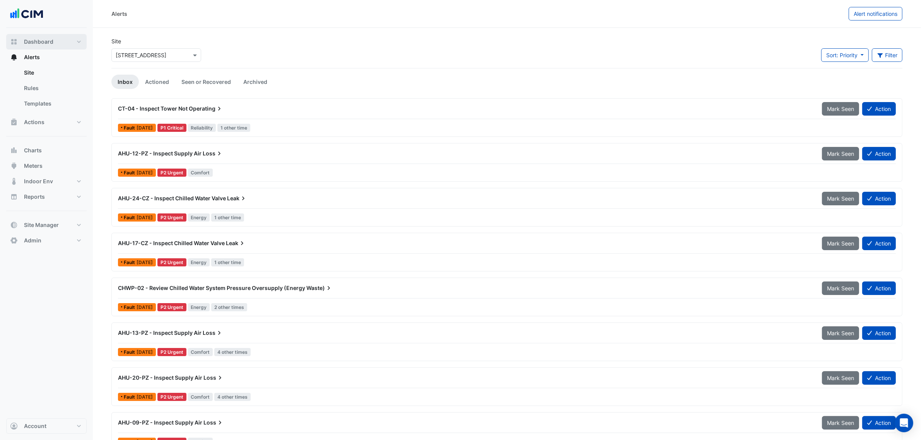
click at [49, 45] on span "Dashboard" at bounding box center [38, 42] width 29 height 8
select select "***"
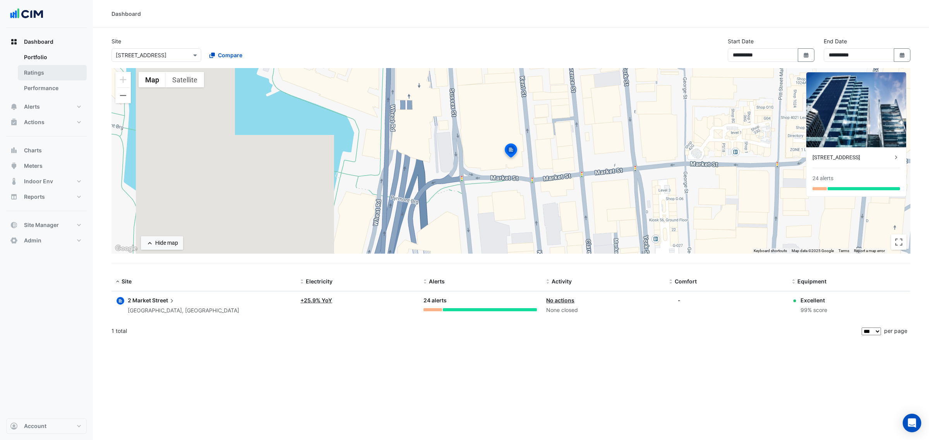
click at [53, 68] on link "Ratings" at bounding box center [52, 72] width 69 height 15
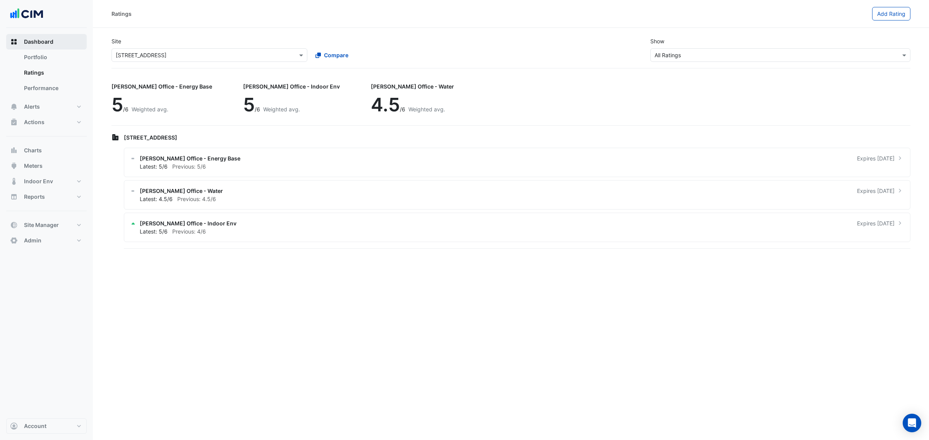
click at [53, 47] on button "Dashboard" at bounding box center [46, 41] width 80 height 15
click at [39, 100] on button "Alerts" at bounding box center [46, 106] width 80 height 15
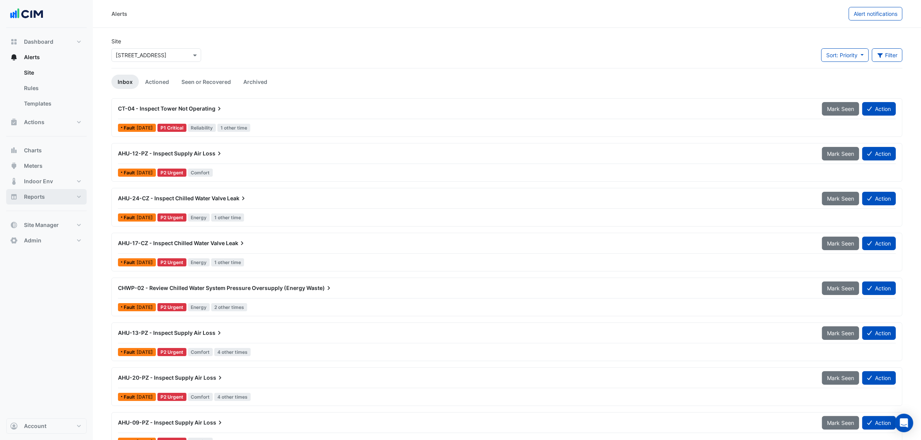
click at [64, 200] on button "Reports" at bounding box center [46, 196] width 80 height 15
select select "***"
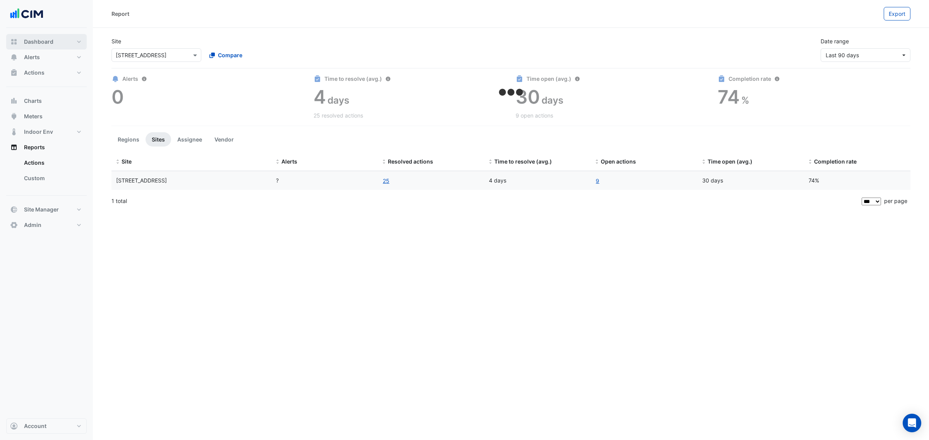
click at [52, 43] on span "Dashboard" at bounding box center [38, 42] width 29 height 8
select select "***"
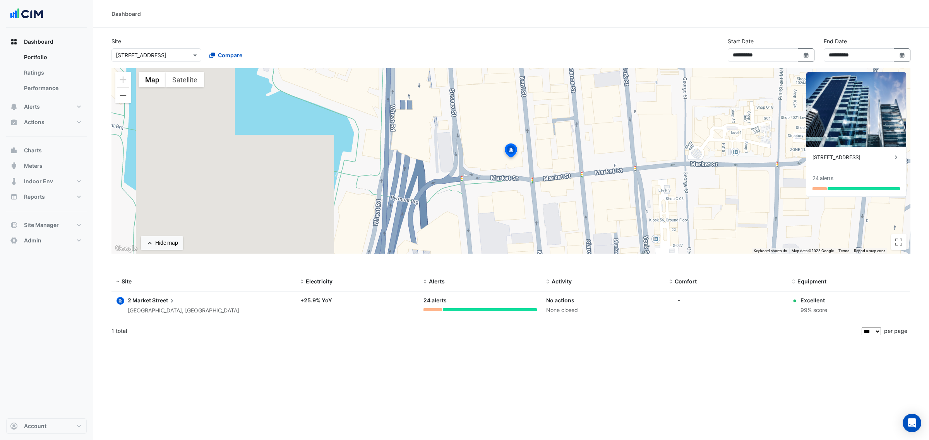
click at [262, 17] on div "Dashboard" at bounding box center [510, 14] width 799 height 8
click at [55, 108] on button "Alerts" at bounding box center [46, 106] width 80 height 15
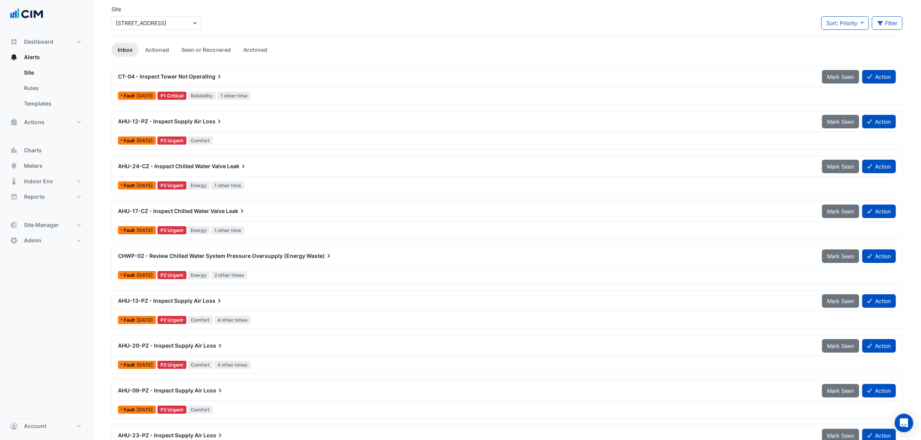
scroll to position [48, 0]
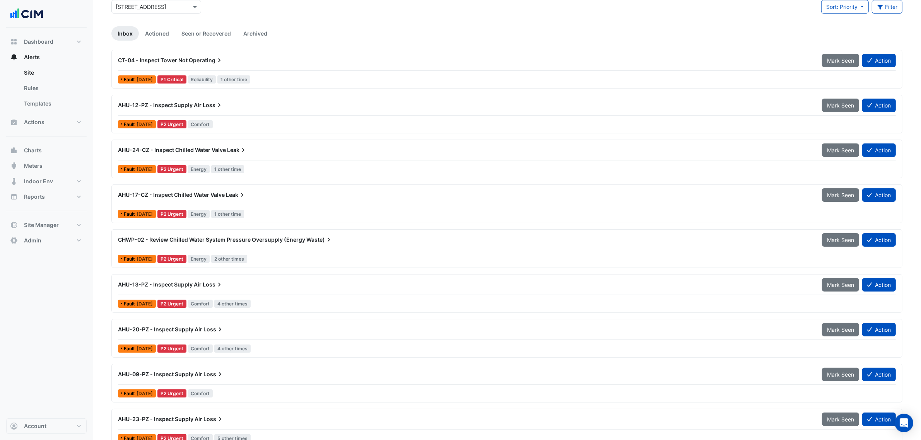
click at [269, 246] on div "CHWP-02 - Review Chilled Water System Pressure Oversupply (Energy Waste)" at bounding box center [465, 240] width 704 height 14
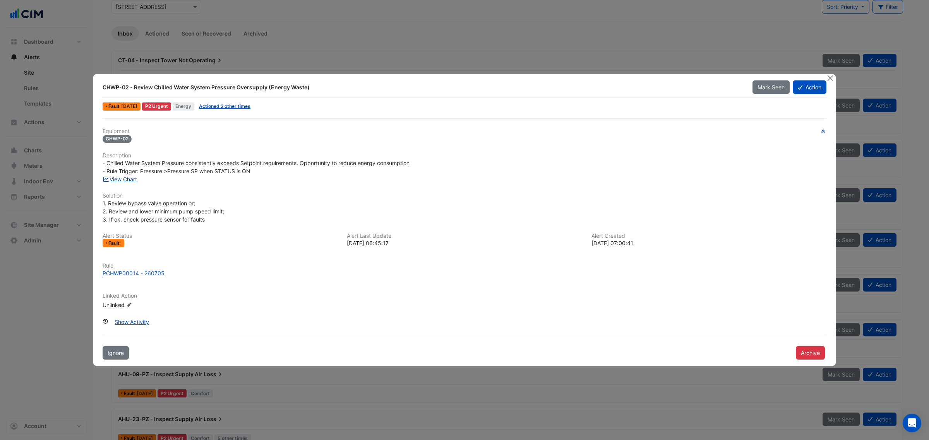
click at [134, 181] on link "View Chart" at bounding box center [120, 179] width 34 height 7
click at [830, 76] on button "Close" at bounding box center [830, 78] width 8 height 8
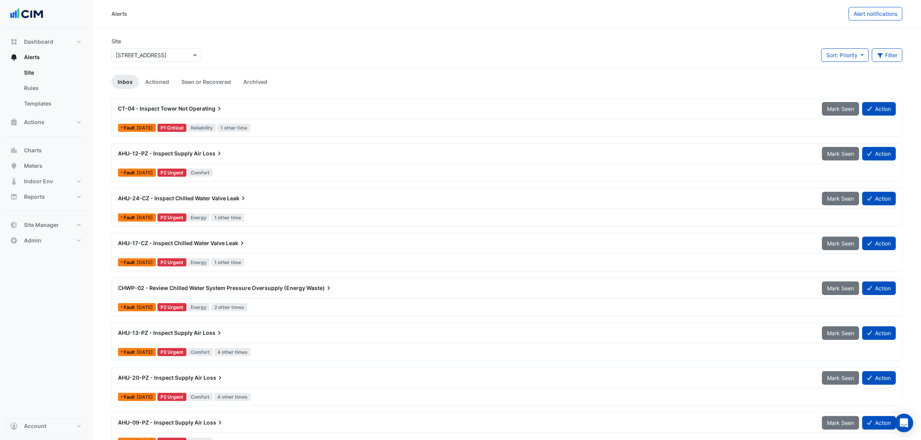
click at [255, 115] on div "CT-04 - Inspect Tower Not Operating" at bounding box center [465, 109] width 704 height 14
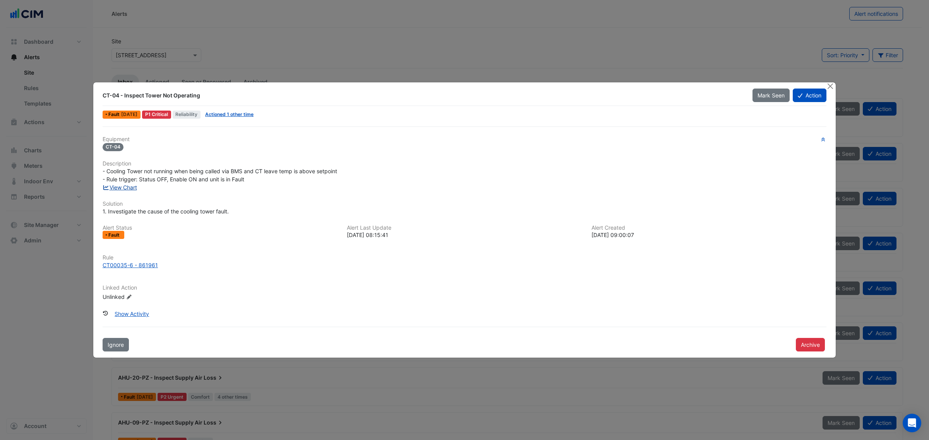
click at [126, 188] on link "View Chart" at bounding box center [120, 187] width 34 height 7
click at [828, 86] on button "Close" at bounding box center [830, 86] width 8 height 8
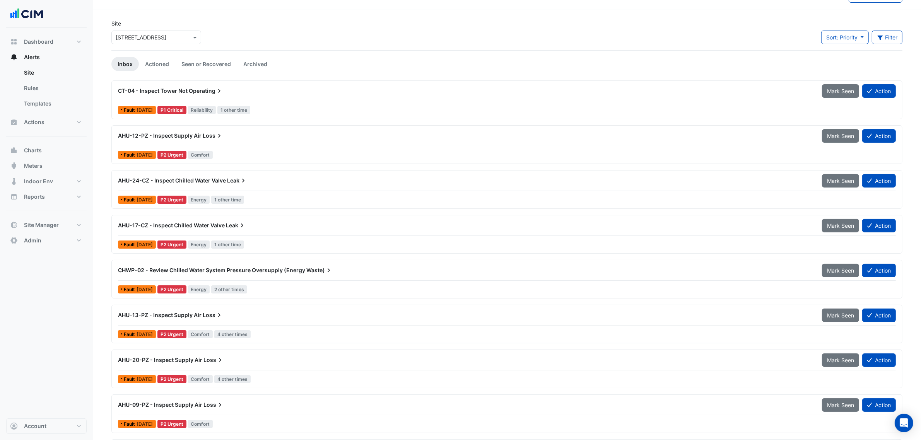
scroll to position [48, 0]
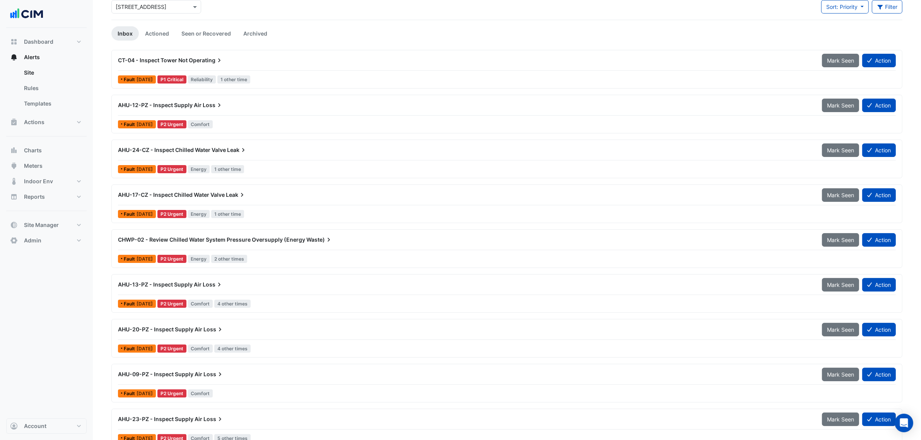
click at [269, 148] on div "AHU-24-CZ - Inspect Chilled Water Valve Leak" at bounding box center [465, 150] width 695 height 8
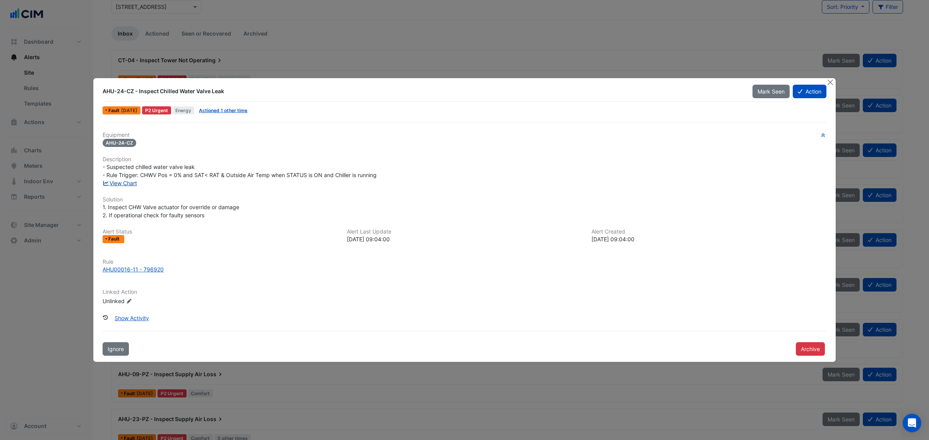
click at [131, 185] on link "View Chart" at bounding box center [120, 183] width 34 height 7
click at [828, 82] on button "Close" at bounding box center [830, 82] width 8 height 8
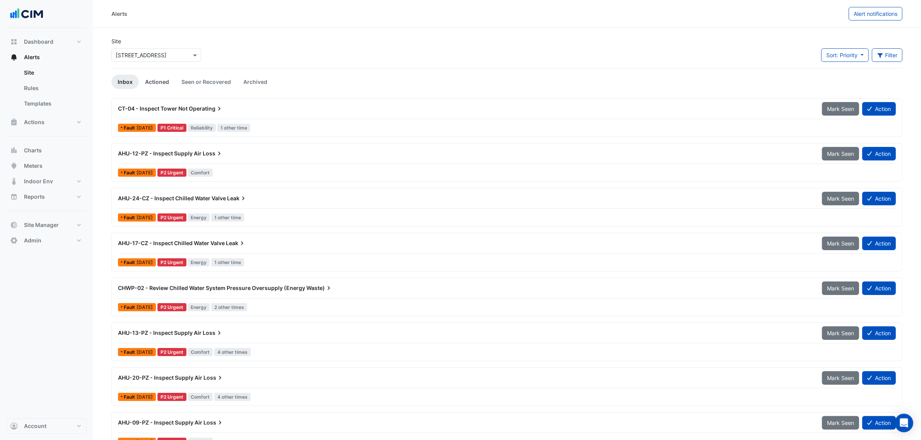
click at [171, 78] on link "Actioned" at bounding box center [157, 82] width 36 height 14
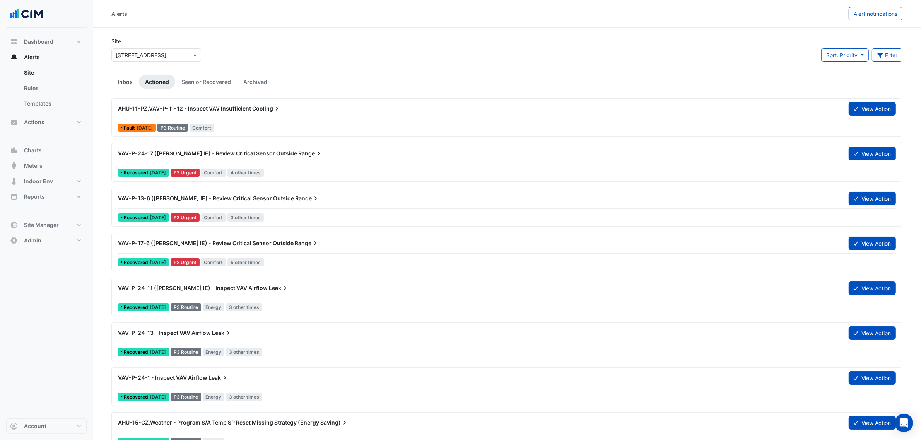
click at [124, 80] on link "Inbox" at bounding box center [124, 82] width 27 height 14
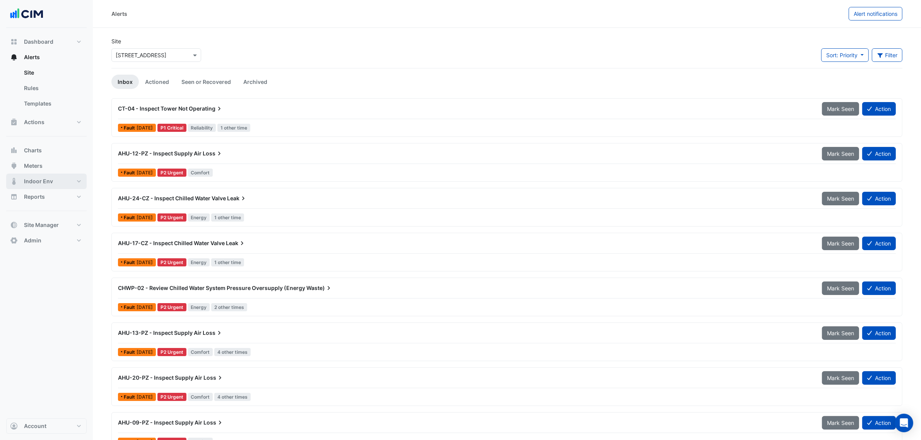
click at [48, 176] on button "Indoor Env" at bounding box center [46, 181] width 80 height 15
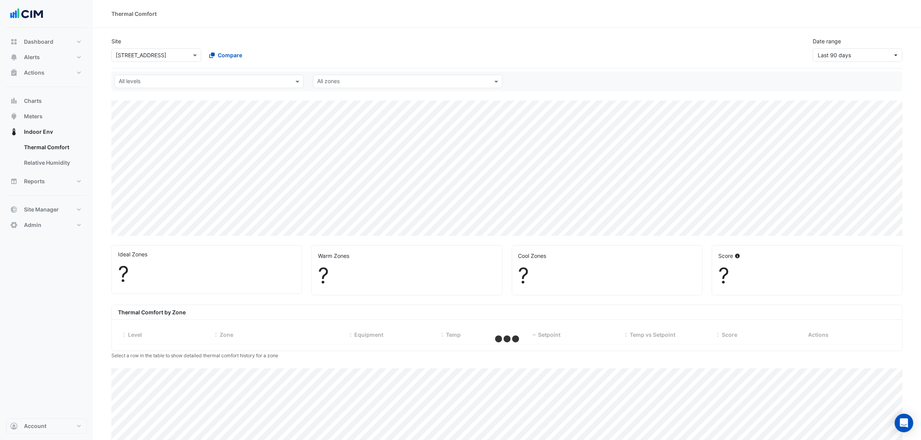
select select "***"
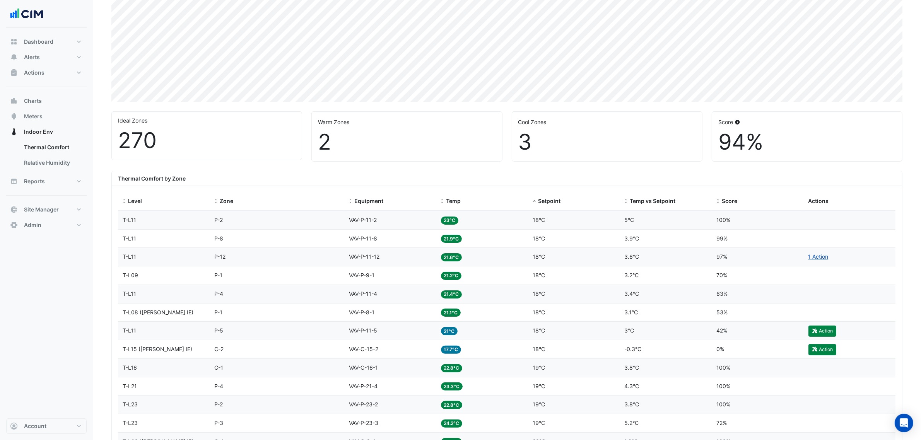
scroll to position [145, 0]
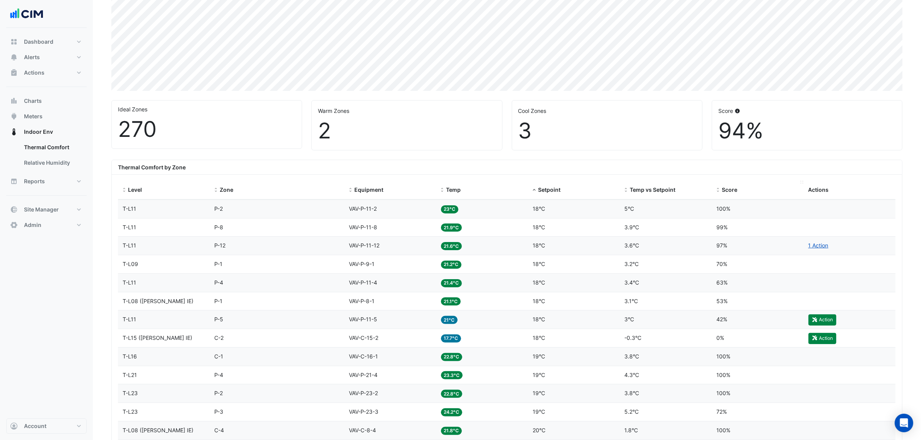
click at [721, 190] on div "Score" at bounding box center [758, 190] width 83 height 9
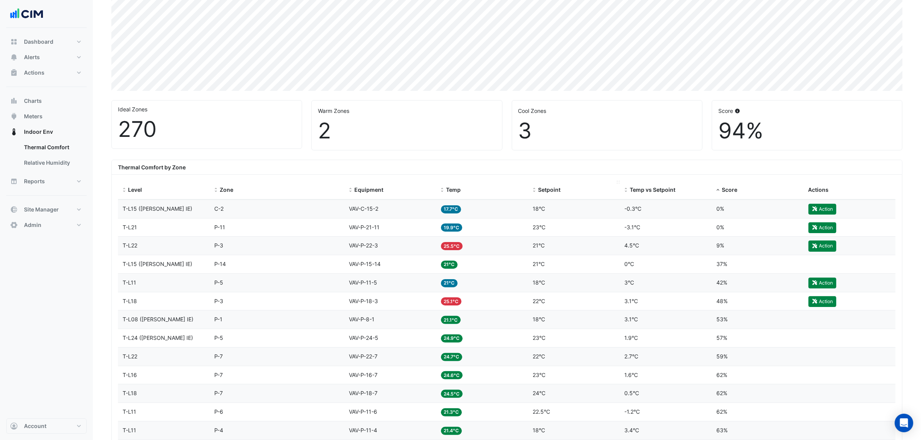
click at [536, 188] on span at bounding box center [534, 190] width 5 height 6
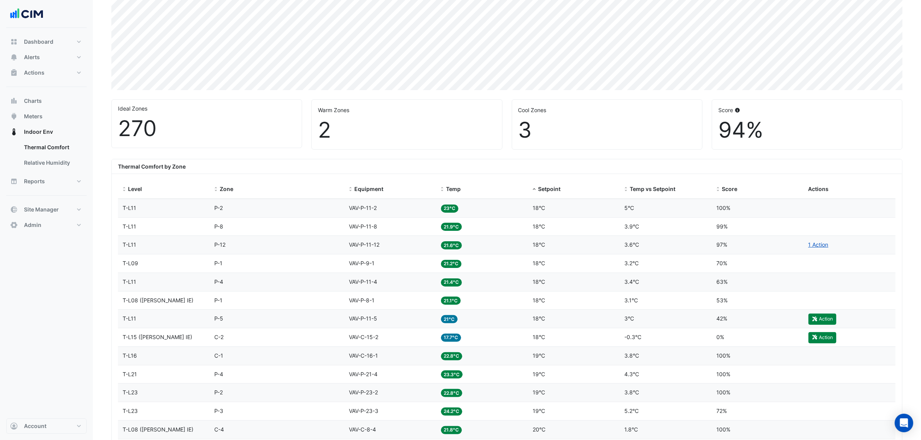
scroll to position [145, 0]
click at [47, 57] on button "Alerts" at bounding box center [46, 57] width 80 height 15
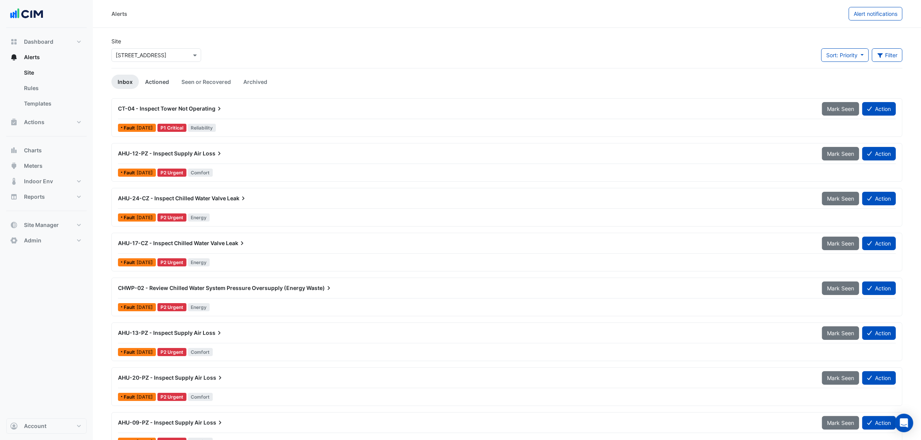
click at [157, 78] on link "Actioned" at bounding box center [157, 82] width 36 height 14
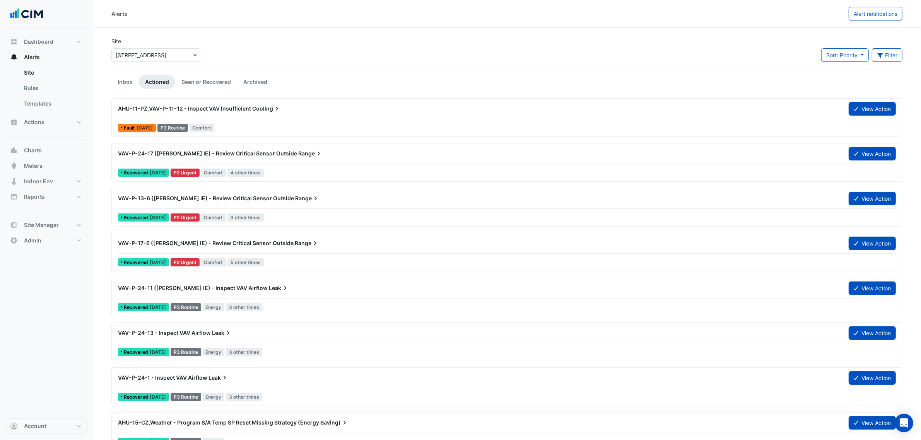
click at [287, 119] on div "AHU-11-PZ,VAV-P-11-12 - Inspect VAV Insufficient Cooling View Action Fault 1 mo…" at bounding box center [507, 118] width 784 height 32
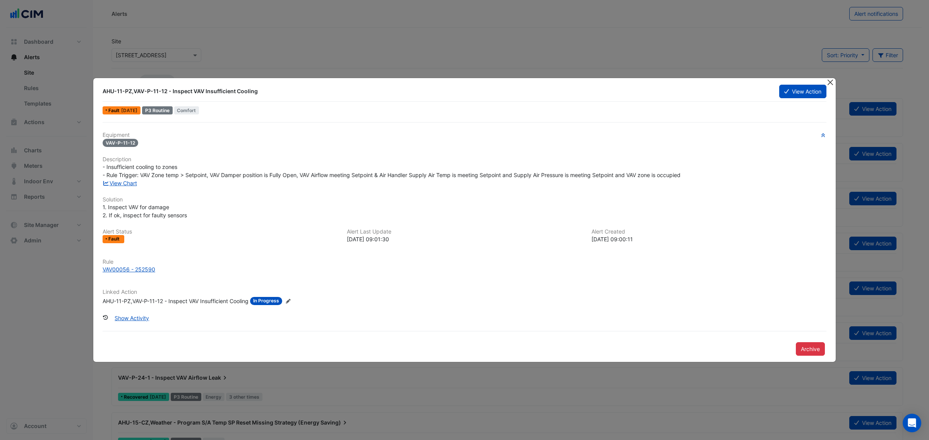
click at [829, 84] on button "Close" at bounding box center [830, 82] width 8 height 8
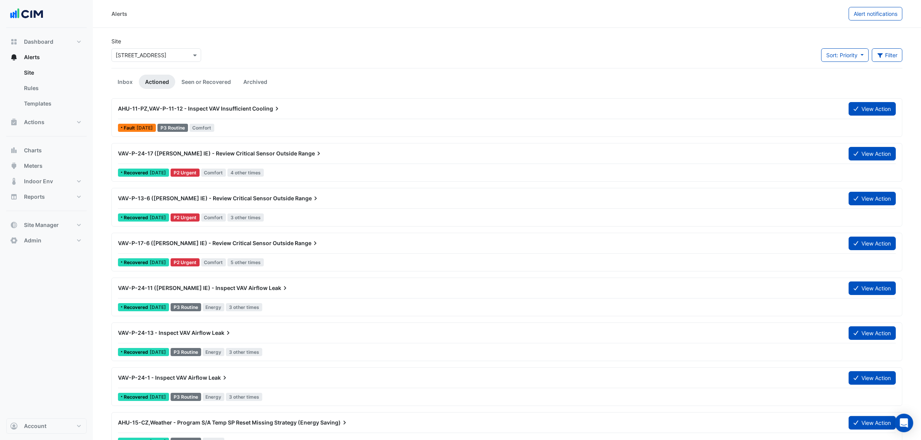
click at [212, 113] on div "AHU-11-PZ,VAV-P-11-12 - Inspect VAV Insufficient Cooling" at bounding box center [478, 109] width 731 height 14
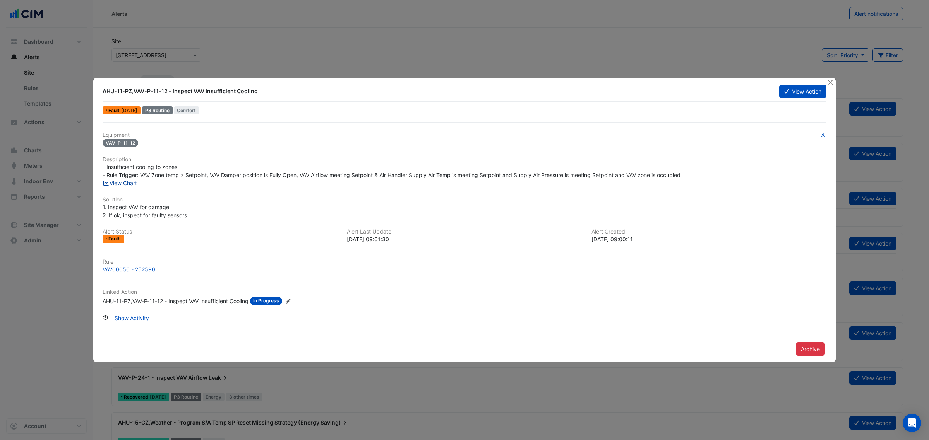
click at [125, 182] on link "View Chart" at bounding box center [120, 183] width 34 height 7
click at [832, 80] on button "Close" at bounding box center [830, 82] width 8 height 8
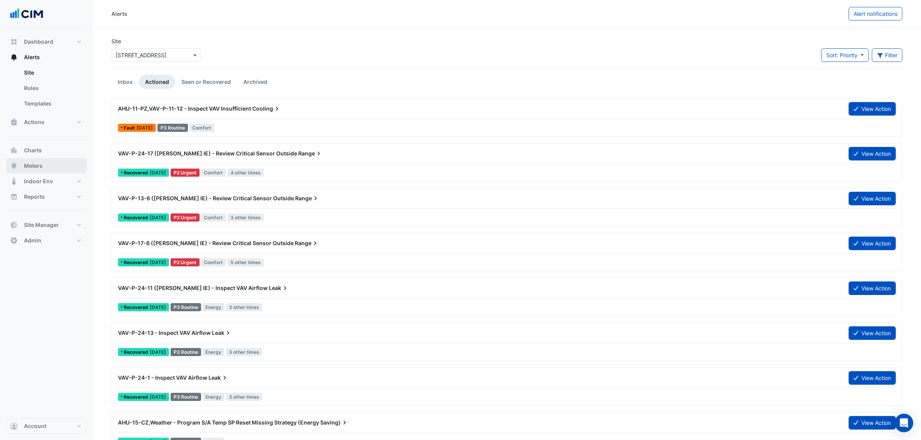
click at [57, 165] on button "Meters" at bounding box center [46, 165] width 80 height 15
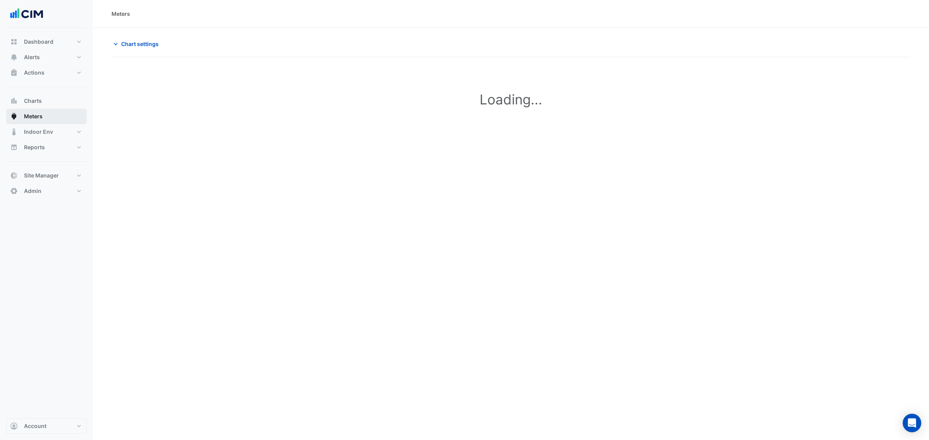
type input "**********"
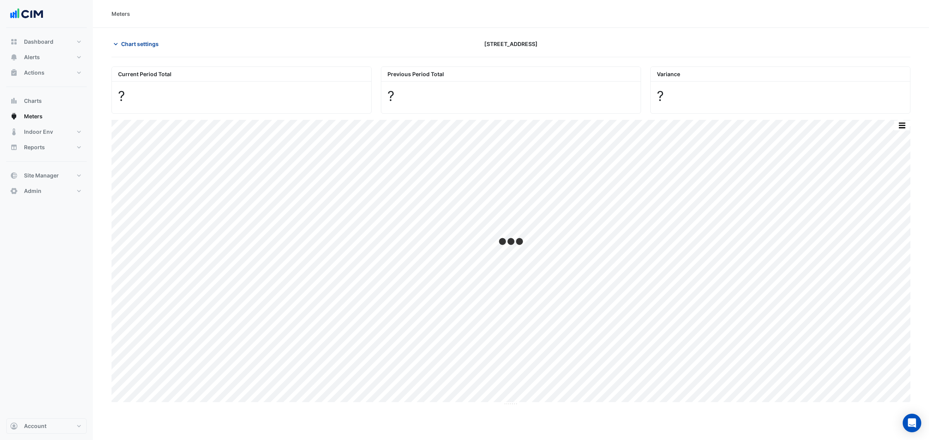
click at [147, 44] on span "Chart settings" at bounding box center [140, 44] width 38 height 8
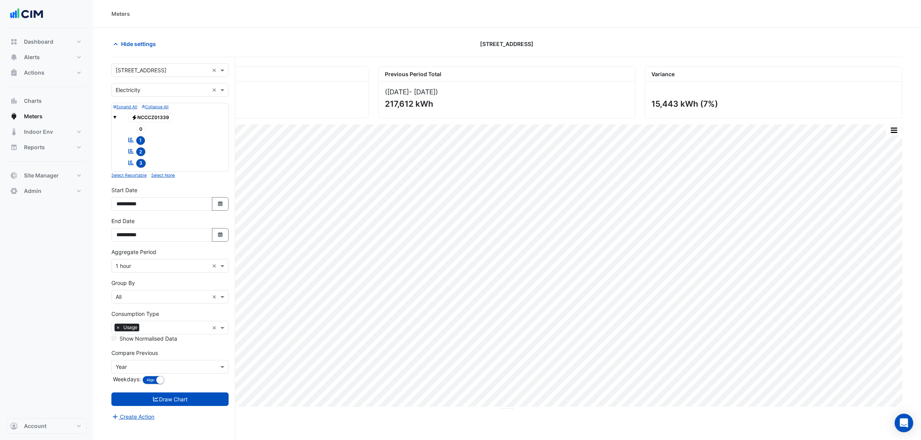
click at [152, 94] on div "× Electricity ×" at bounding box center [169, 90] width 117 height 14
click at [138, 127] on div "Water" at bounding box center [170, 129] width 116 height 11
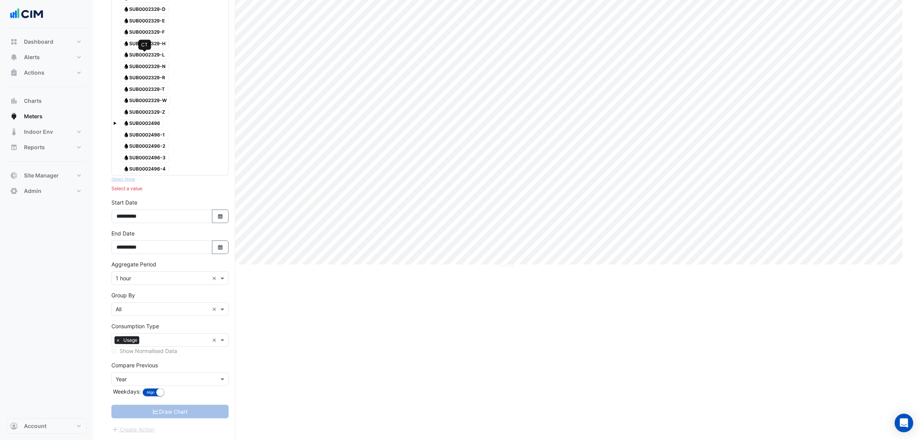
scroll to position [1, 0]
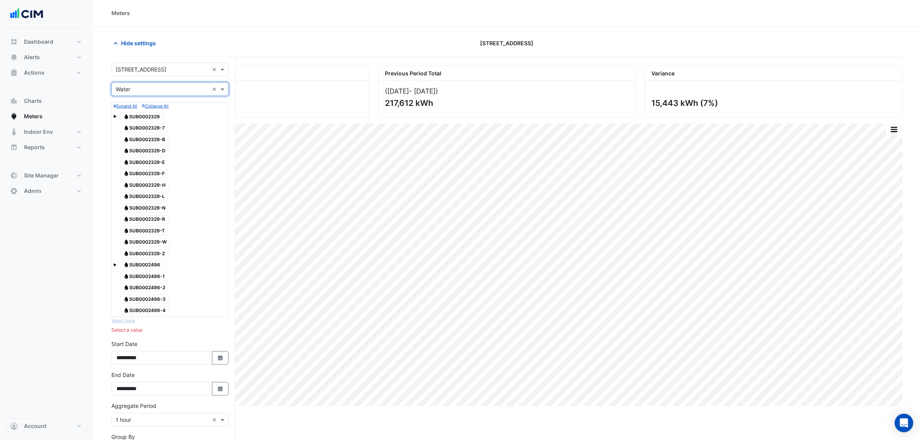
click at [151, 118] on span "Water SUB0002329" at bounding box center [141, 116] width 43 height 9
click at [153, 267] on span "Water SUB0002496" at bounding box center [142, 265] width 44 height 9
click at [154, 257] on span "Water SUB0002329-Z" at bounding box center [144, 253] width 49 height 9
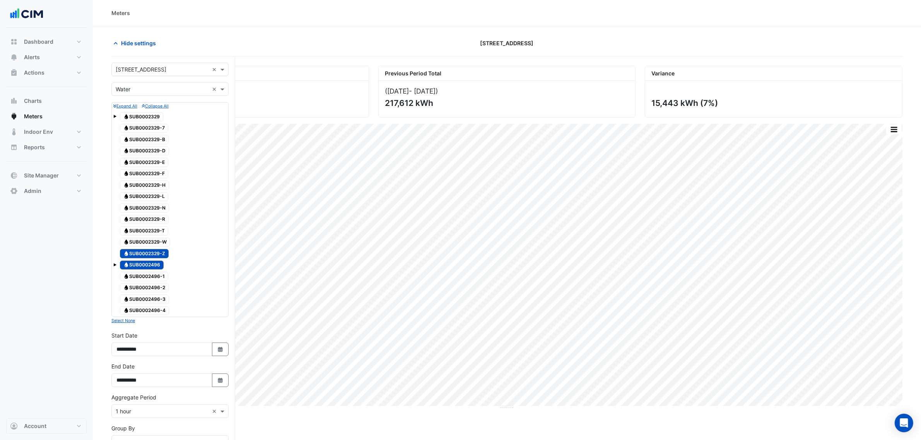
click at [157, 219] on span "Water SUB0002329-R" at bounding box center [144, 219] width 49 height 9
click at [151, 119] on span "Water SUB0002329" at bounding box center [141, 116] width 43 height 9
click at [150, 125] on span "Water SUB0002329-7" at bounding box center [144, 128] width 48 height 9
click at [149, 136] on span "Water SUB0002329-B" at bounding box center [144, 139] width 49 height 9
click at [149, 148] on span "Water SUB0002329-D" at bounding box center [144, 151] width 49 height 9
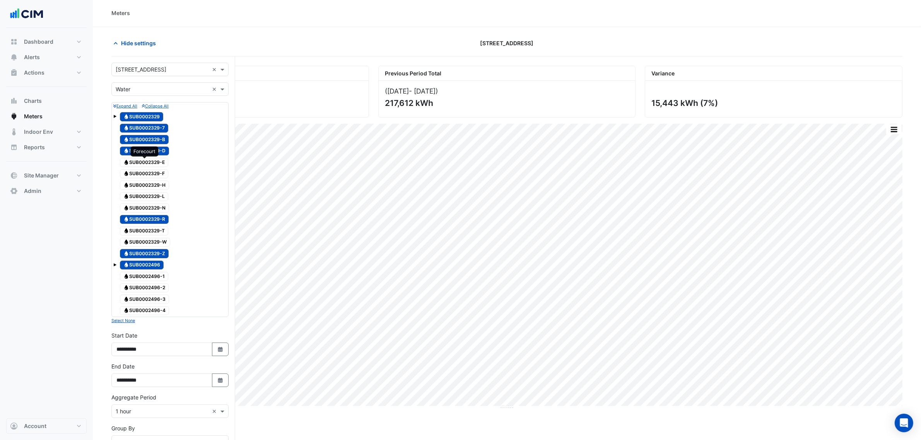
click at [149, 161] on span "Water SUB0002329-E" at bounding box center [144, 162] width 48 height 9
drag, startPoint x: 149, startPoint y: 170, endPoint x: 149, endPoint y: 180, distance: 9.7
click at [149, 171] on span "Water SUB0002329-F" at bounding box center [144, 173] width 48 height 9
click at [149, 184] on span "Water SUB0002329-H" at bounding box center [144, 185] width 49 height 9
click at [149, 196] on span "Water SUB0002329-L" at bounding box center [144, 196] width 48 height 9
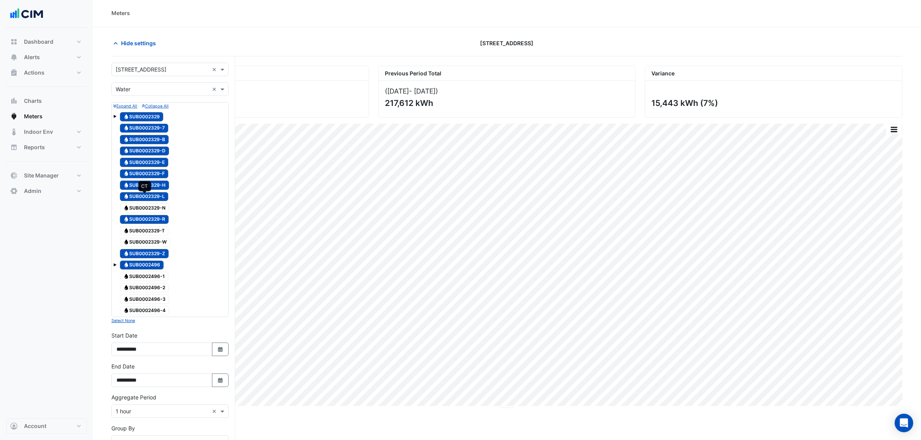
click at [149, 207] on span "Water SUB0002329-N" at bounding box center [144, 208] width 49 height 9
click at [150, 232] on span "Water SUB0002329-T" at bounding box center [144, 230] width 48 height 9
drag, startPoint x: 150, startPoint y: 240, endPoint x: 154, endPoint y: 247, distance: 7.8
click at [150, 240] on span "Water SUB0002329-W" at bounding box center [145, 242] width 50 height 9
drag, startPoint x: 152, startPoint y: 274, endPoint x: 153, endPoint y: 289, distance: 15.5
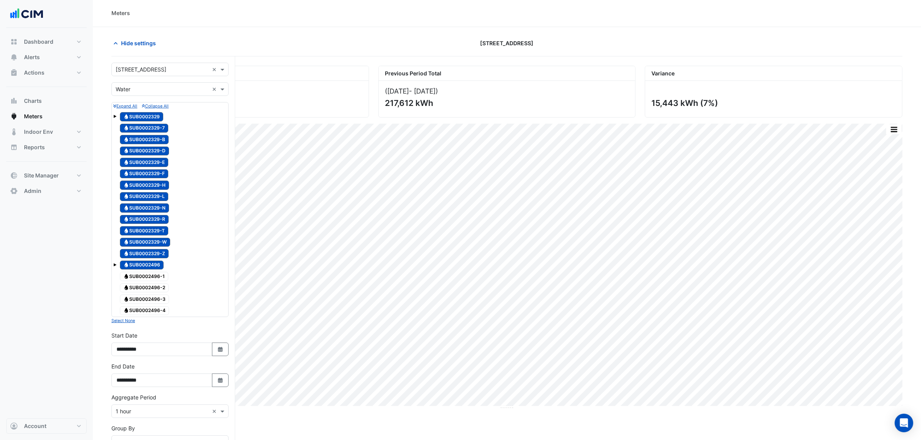
click at [152, 275] on span "Water SUB0002496-1" at bounding box center [144, 276] width 48 height 9
drag, startPoint x: 153, startPoint y: 293, endPoint x: 153, endPoint y: 301, distance: 7.4
click at [153, 293] on span "Water SUB0002496-2" at bounding box center [144, 288] width 49 height 9
click at [152, 304] on span "Water SUB0002496-3" at bounding box center [144, 299] width 49 height 9
click at [151, 315] on span "Water SUB0002496-4" at bounding box center [144, 310] width 49 height 9
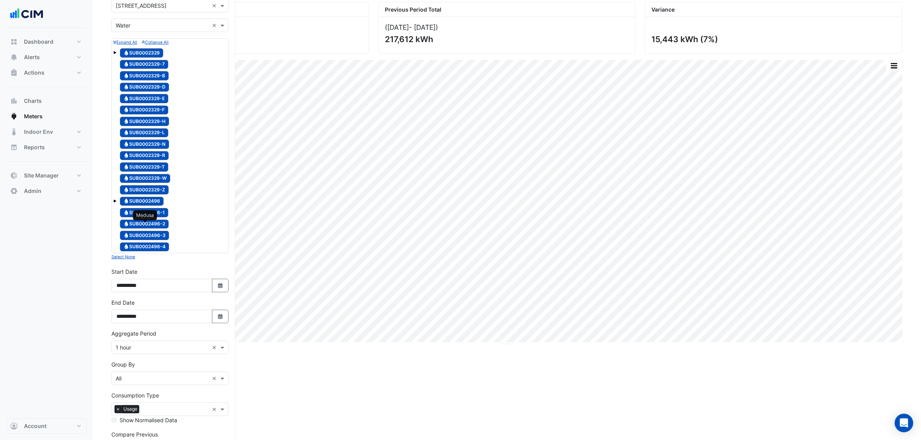
scroll to position [98, 0]
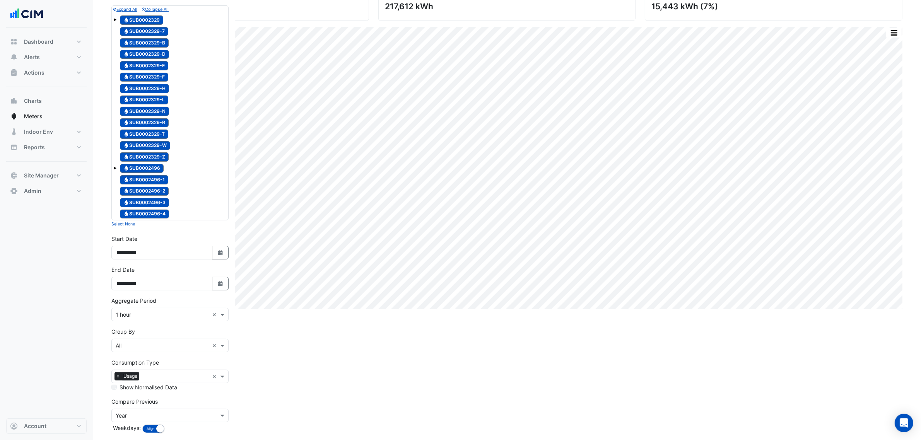
click at [173, 319] on input "text" at bounding box center [162, 315] width 93 height 8
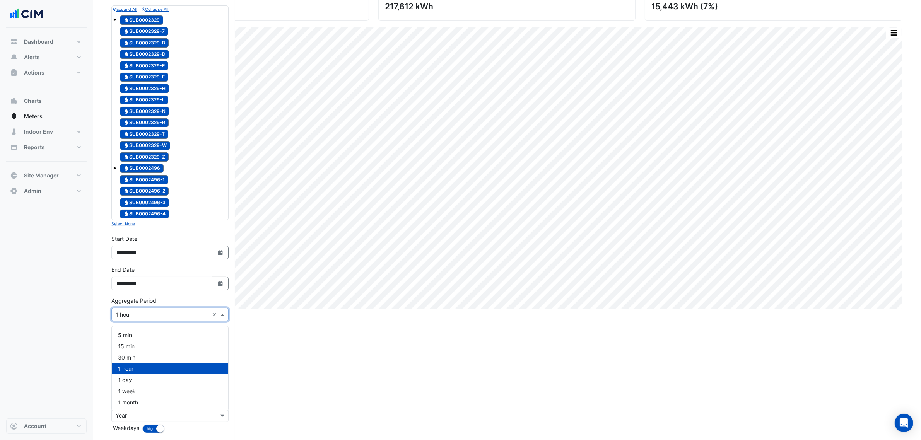
click at [178, 306] on div "Aggregate Period × 1 hour ×" at bounding box center [169, 309] width 117 height 25
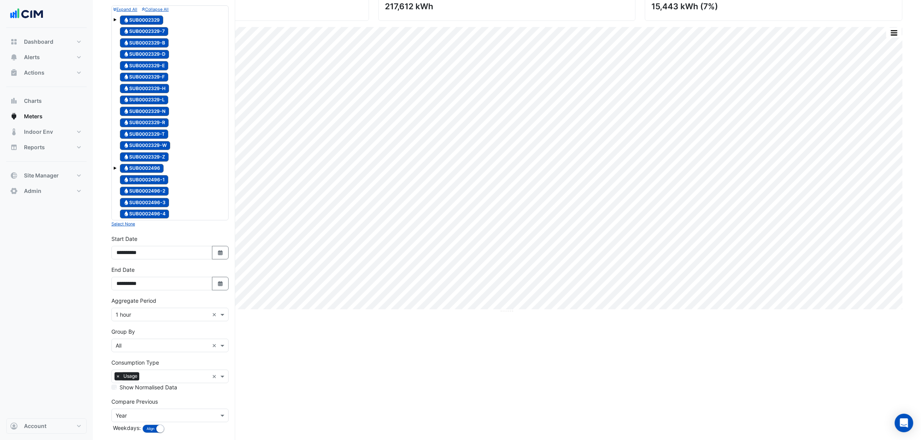
click at [177, 350] on div "× All" at bounding box center [160, 346] width 97 height 8
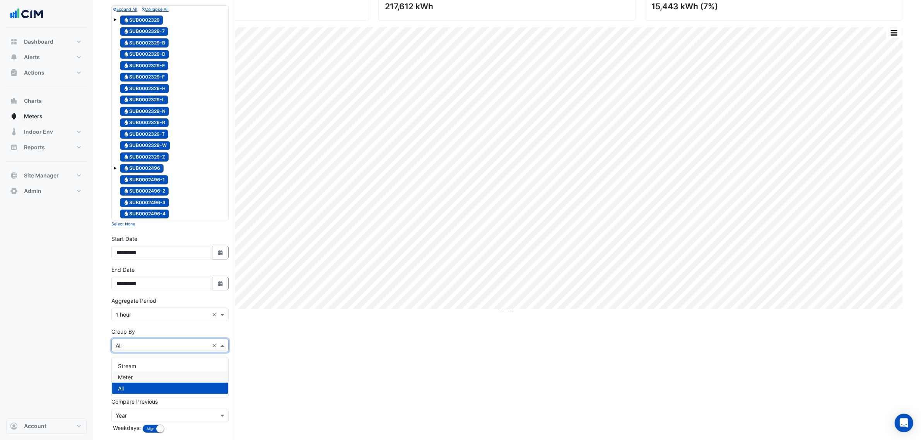
click at [154, 380] on div "Meter" at bounding box center [170, 377] width 116 height 11
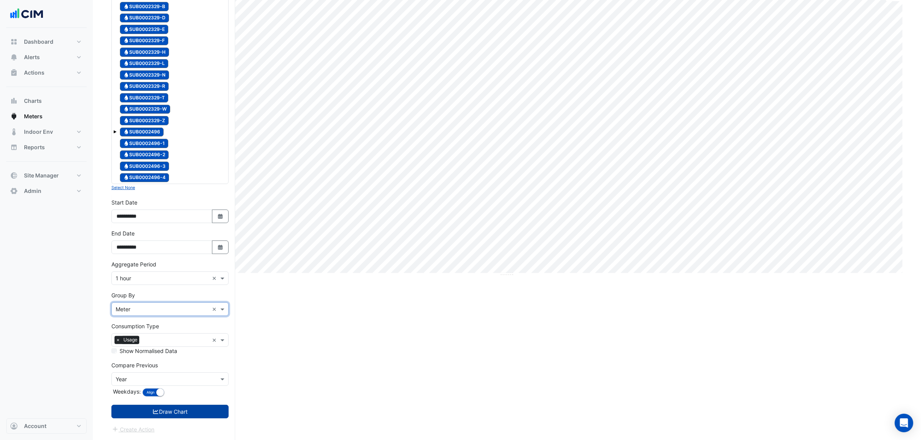
click at [186, 414] on button "Draw Chart" at bounding box center [169, 412] width 117 height 14
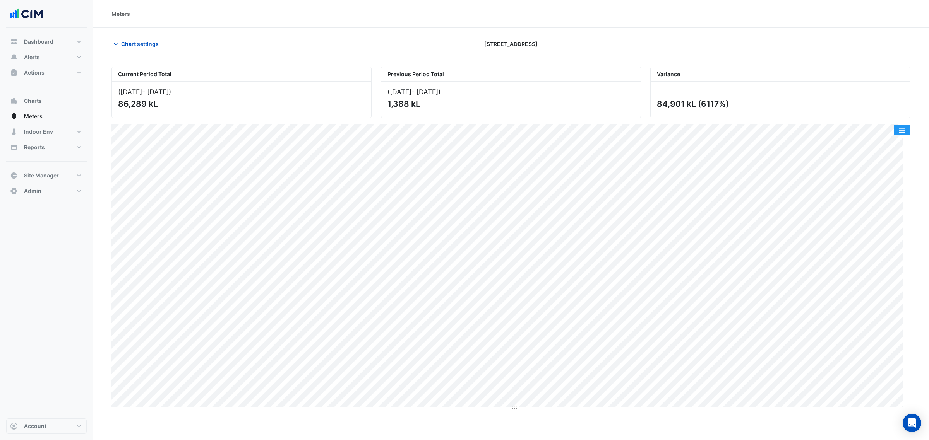
click at [903, 127] on button "button" at bounding box center [901, 130] width 15 height 10
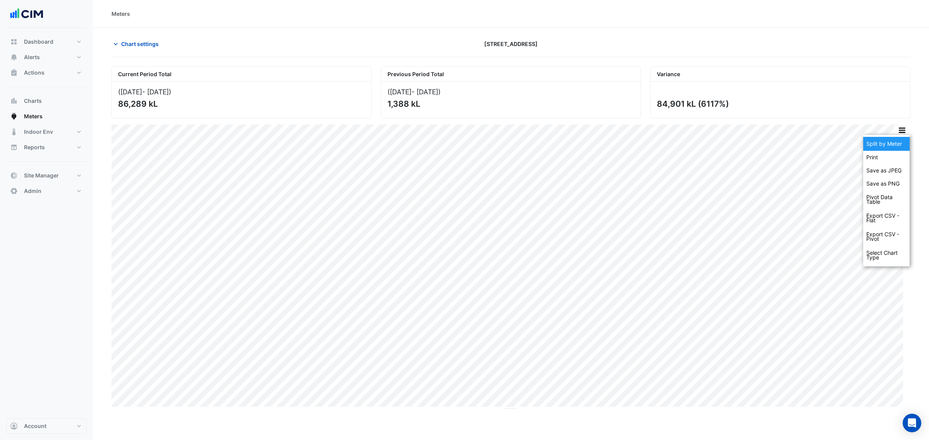
click at [878, 144] on div "Split by Meter" at bounding box center [886, 144] width 46 height 14
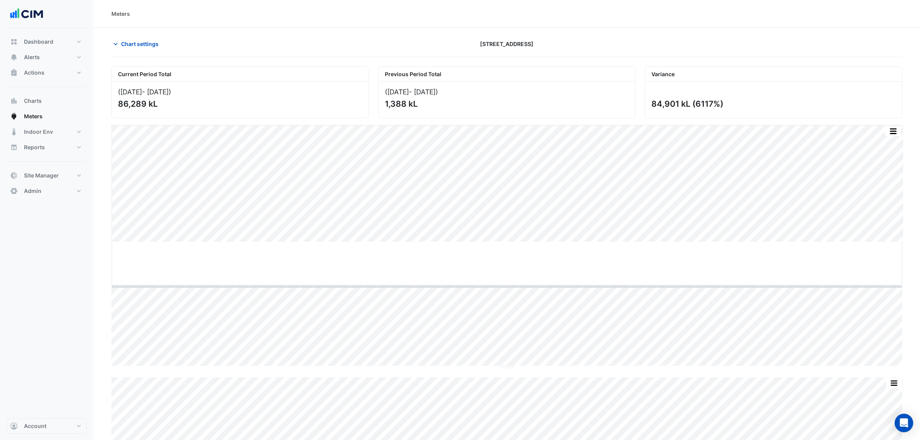
drag, startPoint x: 504, startPoint y: 243, endPoint x: 506, endPoint y: 287, distance: 44.5
drag, startPoint x: 506, startPoint y: 288, endPoint x: 511, endPoint y: 391, distance: 102.7
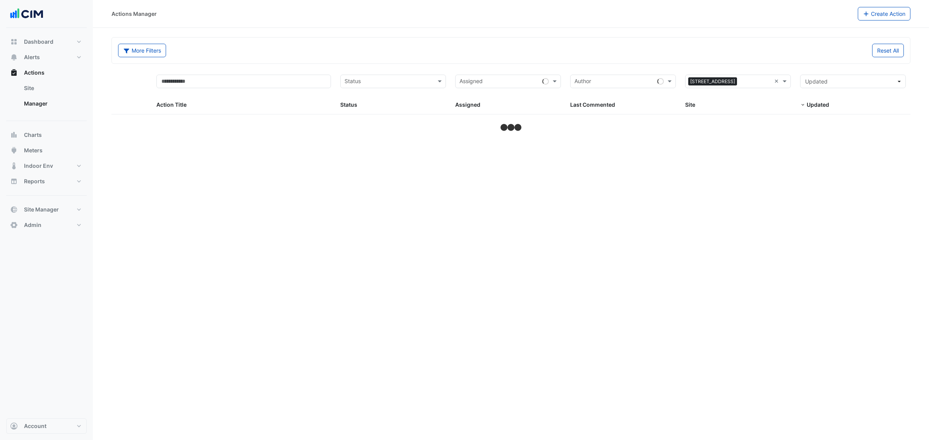
select select "***"
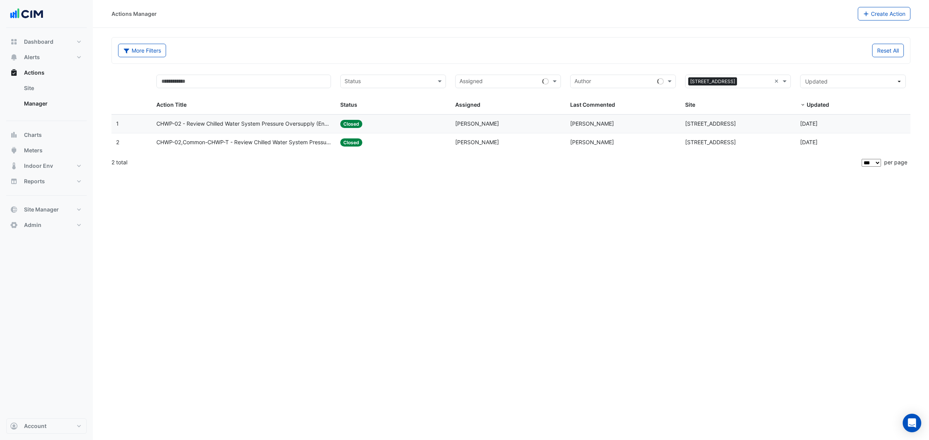
click at [435, 120] on div "Status: Closed" at bounding box center [393, 124] width 106 height 9
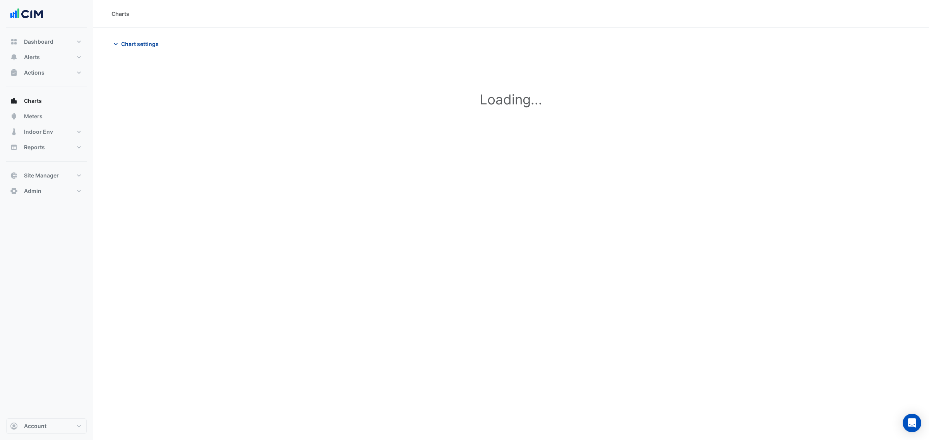
click at [144, 47] on span "Chart settings" at bounding box center [140, 44] width 38 height 8
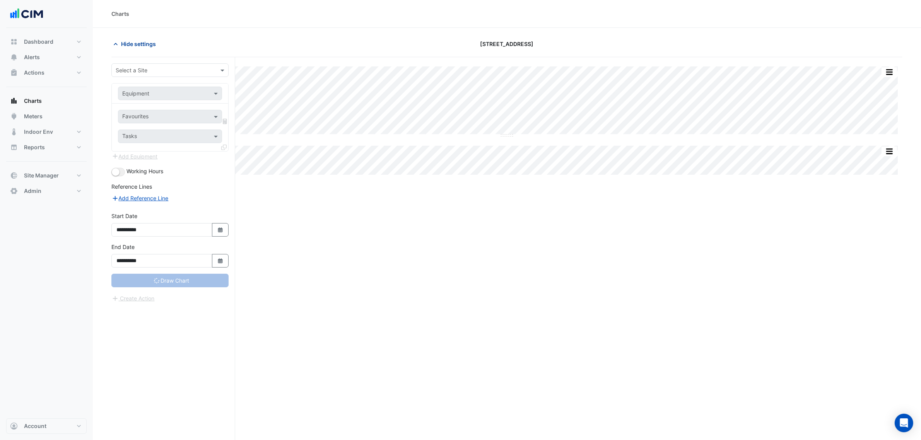
click at [142, 47] on span "Hide settings" at bounding box center [138, 44] width 35 height 8
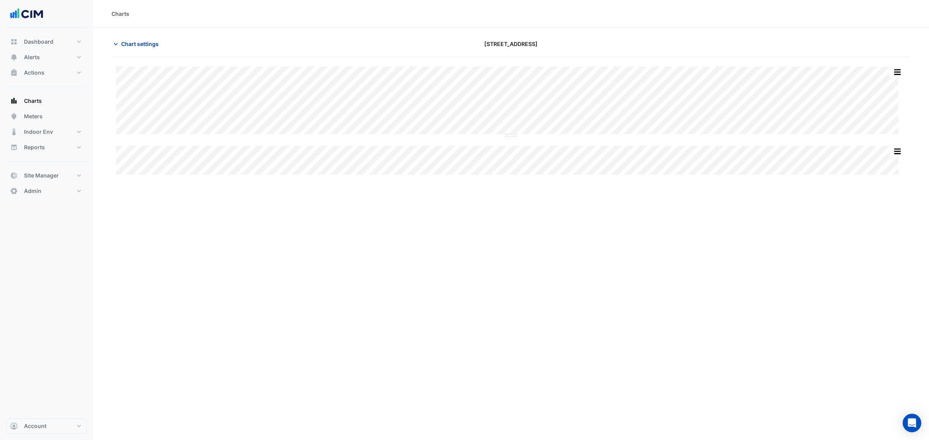
click at [138, 45] on span "Chart settings" at bounding box center [140, 44] width 38 height 8
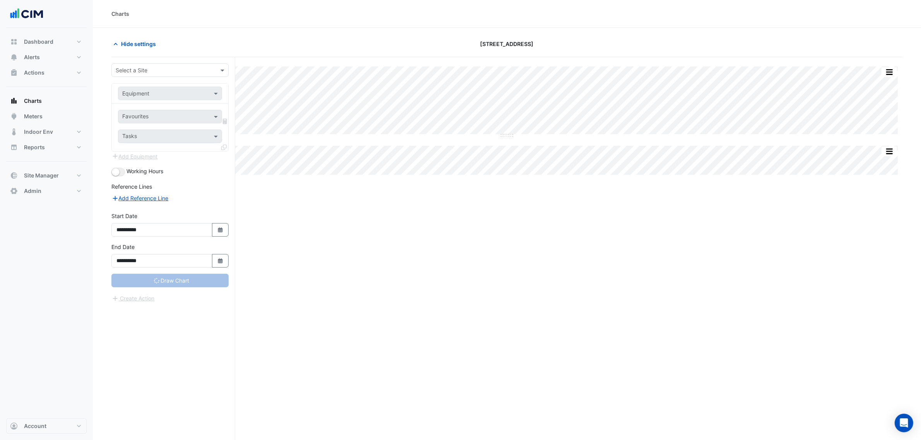
type input "**********"
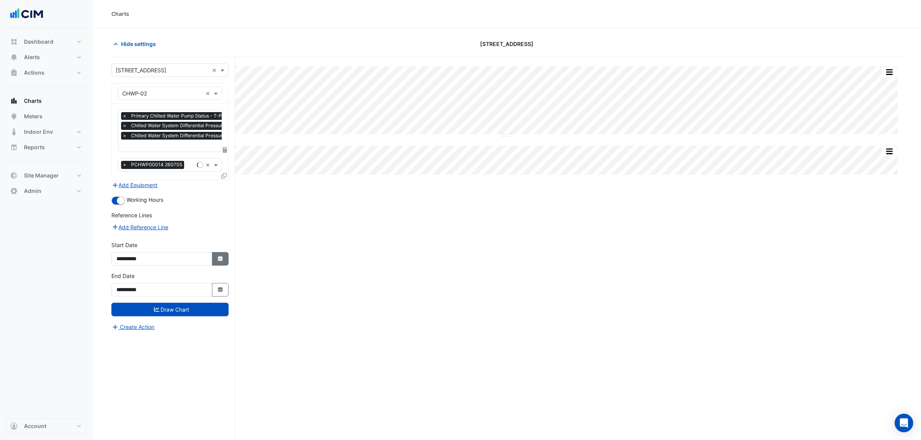
click at [217, 262] on button "Select Date" at bounding box center [220, 259] width 17 height 14
select select "*"
select select "****"
click at [235, 190] on div "× [STREET_ADDRESS] × × CHWP-02 × × Primary Chilled Water Pump Status - T-Plantr…" at bounding box center [173, 263] width 124 height 412
click at [217, 263] on button "Select Date" at bounding box center [220, 259] width 17 height 14
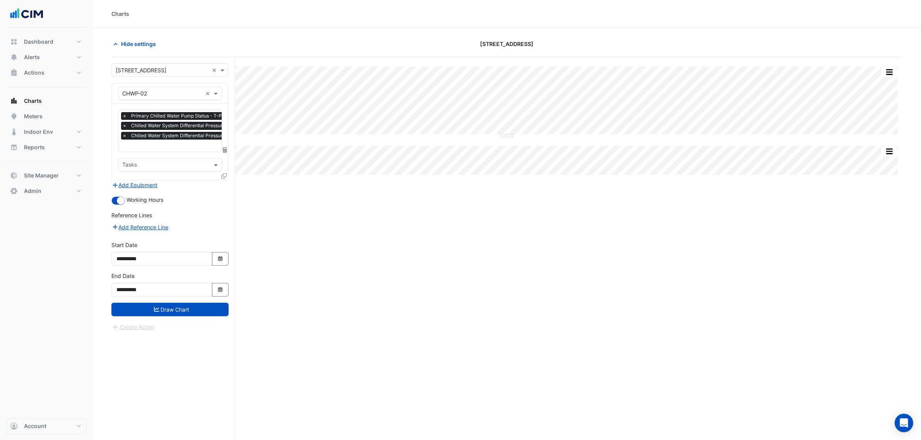
select select "*"
click at [183, 157] on select "**** **** **** **** **** **** **** **** **** **** ****" at bounding box center [176, 156] width 29 height 12
select select "****"
click at [162, 150] on select "**** **** **** **** **** **** **** **** **** **** ****" at bounding box center [176, 156] width 29 height 12
click at [176, 263] on input "**********" at bounding box center [161, 259] width 101 height 14
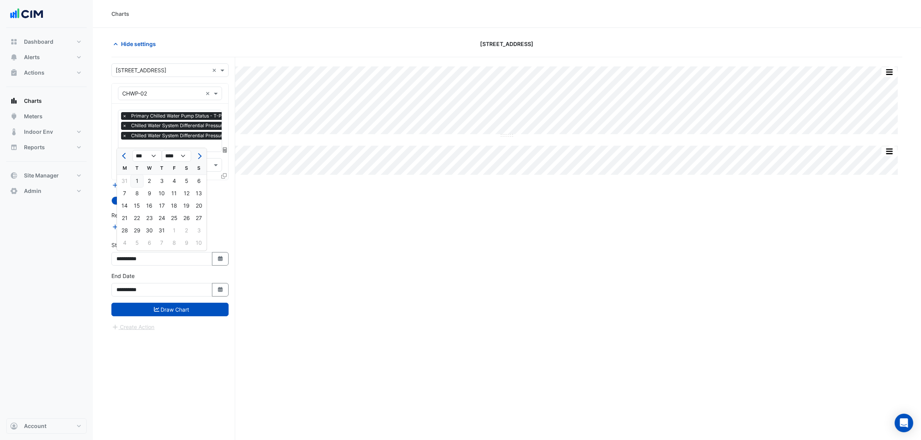
click at [136, 176] on div "1" at bounding box center [137, 181] width 12 height 12
type input "**********"
click at [222, 291] on icon "Select Date" at bounding box center [220, 289] width 7 height 5
select select "*"
click at [175, 186] on select "**** **** **** **** **** **** **** **** **** **** **** **** ****" at bounding box center [176, 187] width 29 height 12
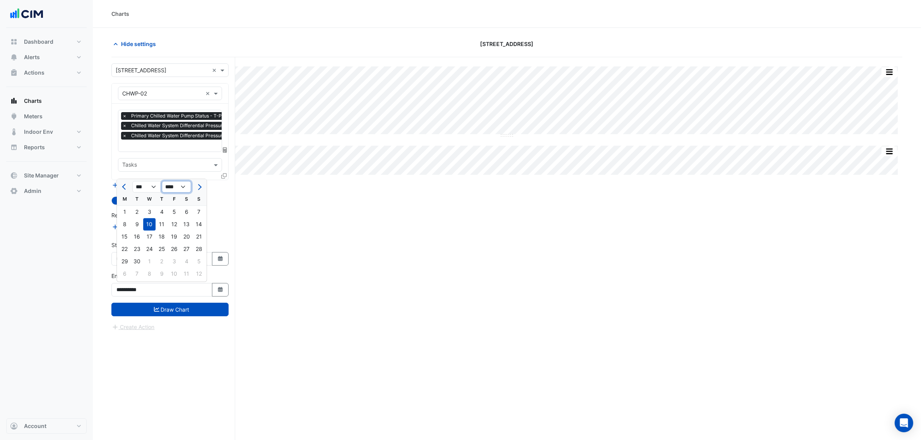
select select "****"
click at [162, 181] on select "**** **** **** **** **** **** **** **** **** **** **** **** ****" at bounding box center [176, 187] width 29 height 12
click at [176, 214] on div "1" at bounding box center [174, 212] width 12 height 12
type input "**********"
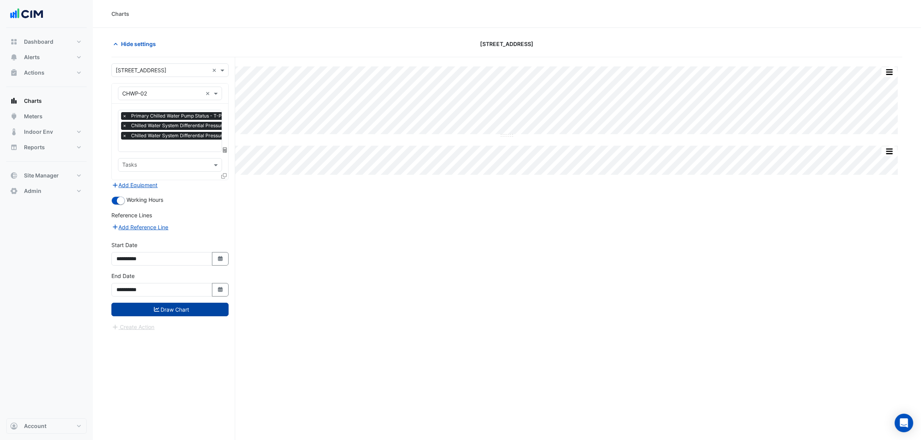
click at [181, 306] on button "Draw Chart" at bounding box center [169, 310] width 117 height 14
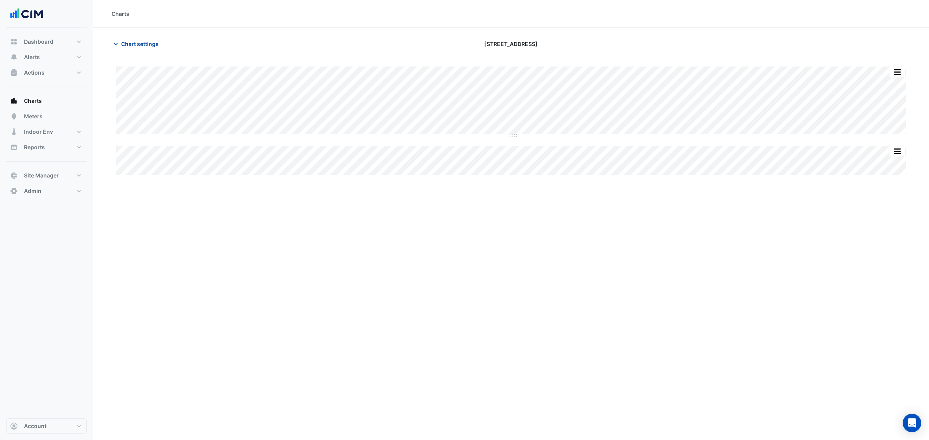
click at [155, 43] on span "Chart settings" at bounding box center [140, 44] width 38 height 8
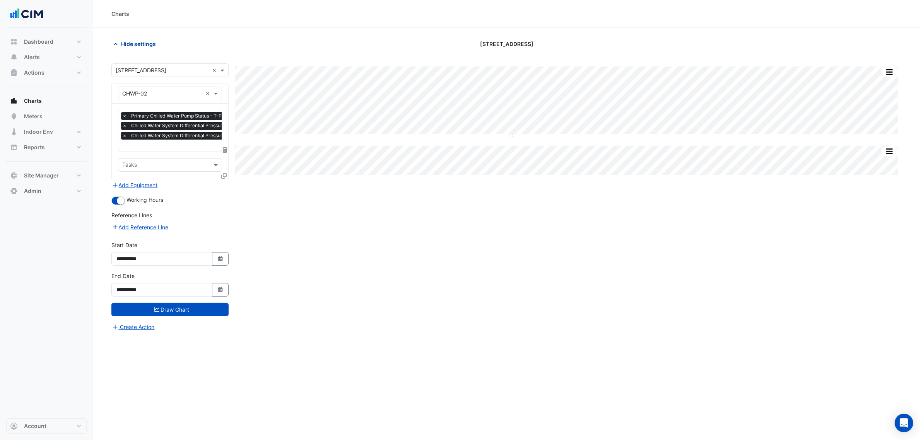
click at [137, 44] on span "Hide settings" at bounding box center [138, 44] width 35 height 8
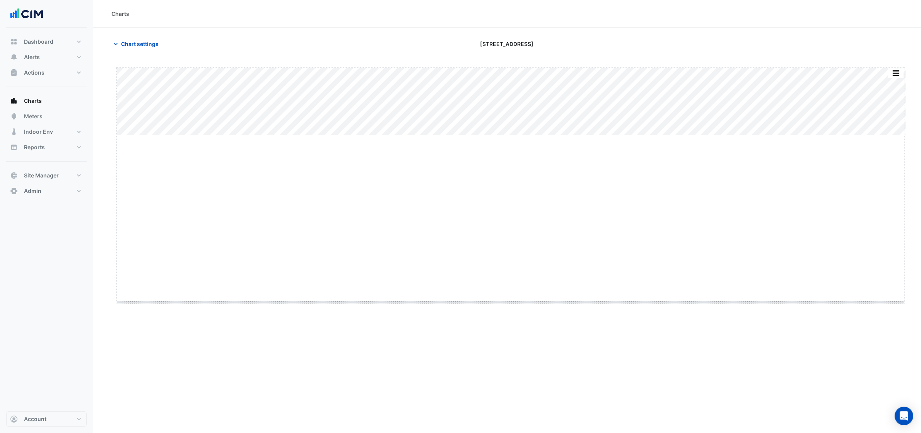
drag, startPoint x: 508, startPoint y: 135, endPoint x: 513, endPoint y: 305, distance: 169.2
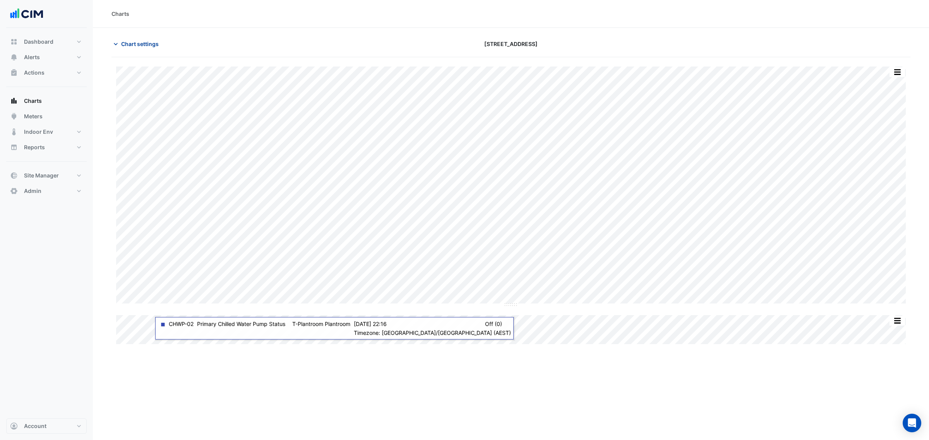
click at [153, 49] on button "Chart settings" at bounding box center [137, 44] width 52 height 14
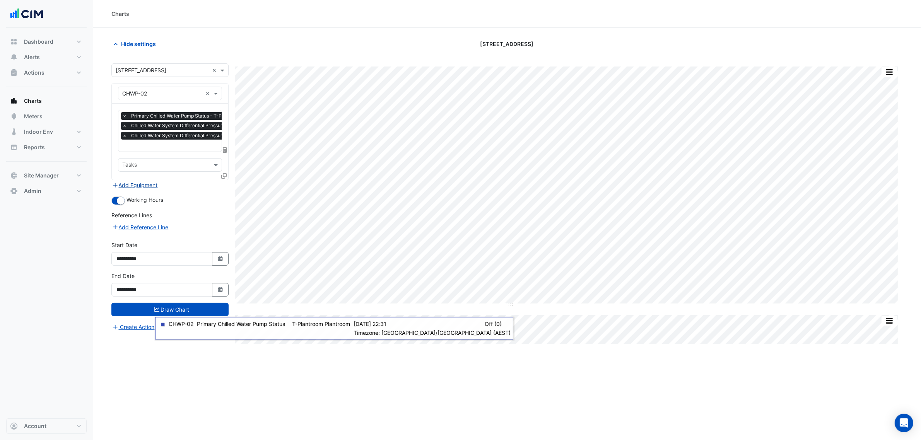
click at [134, 181] on button "Add Equipment" at bounding box center [134, 185] width 47 height 9
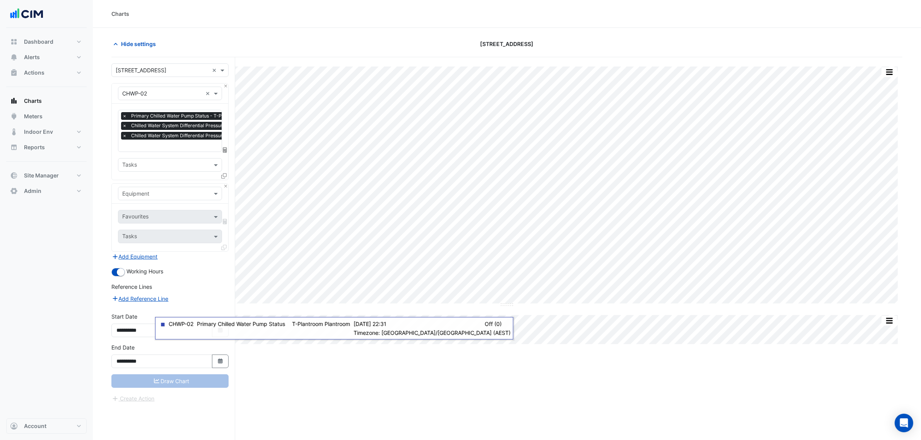
click at [139, 190] on input "text" at bounding box center [162, 194] width 80 height 8
type input "****"
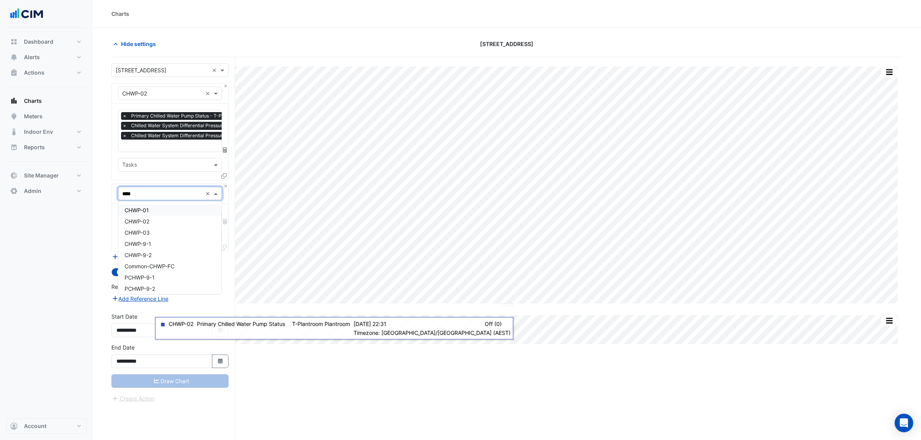
click at [165, 212] on div "CHWP-01" at bounding box center [169, 210] width 103 height 11
click at [165, 219] on input "text" at bounding box center [161, 218] width 78 height 8
type input "****"
click at [172, 235] on span "Primary Chilled Water Pump Status - T-Plantroom, Plantroom" at bounding box center [201, 233] width 153 height 7
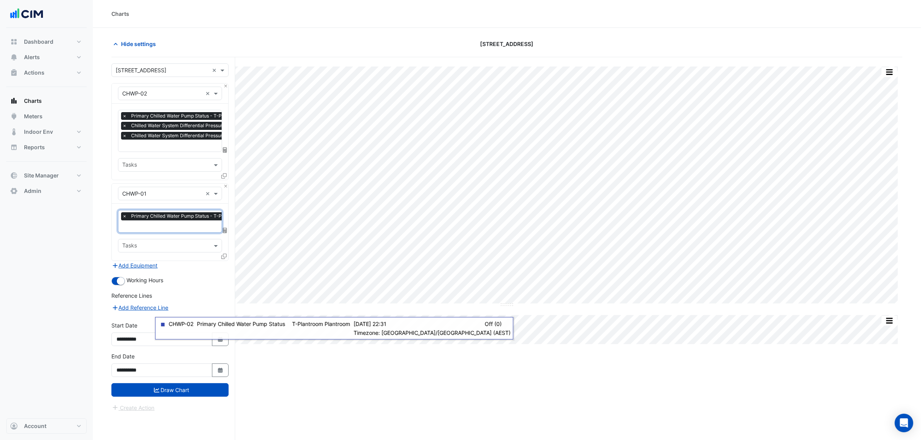
click at [223, 251] on div "× Primary Chilled Water Pump Status - T-Plantroom, Plantroom × Tasks" at bounding box center [170, 232] width 116 height 56
click at [223, 254] on icon at bounding box center [223, 256] width 5 height 5
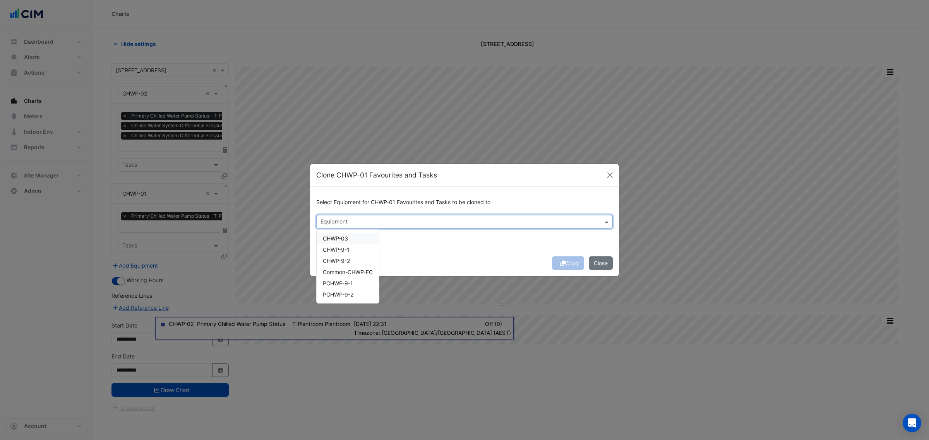
click at [336, 223] on input "text" at bounding box center [459, 223] width 279 height 8
click at [337, 237] on span "CHWP-03" at bounding box center [335, 238] width 25 height 7
click at [341, 247] on div "CHWP-9-1" at bounding box center [348, 249] width 62 height 11
click at [361, 251] on div "CHWP-9-1" at bounding box center [348, 249] width 62 height 11
click at [435, 248] on div "Select Equipment for CHWP-01 Favourites and Tasks to be cloned to × CHWP-03 × C…" at bounding box center [464, 218] width 309 height 63
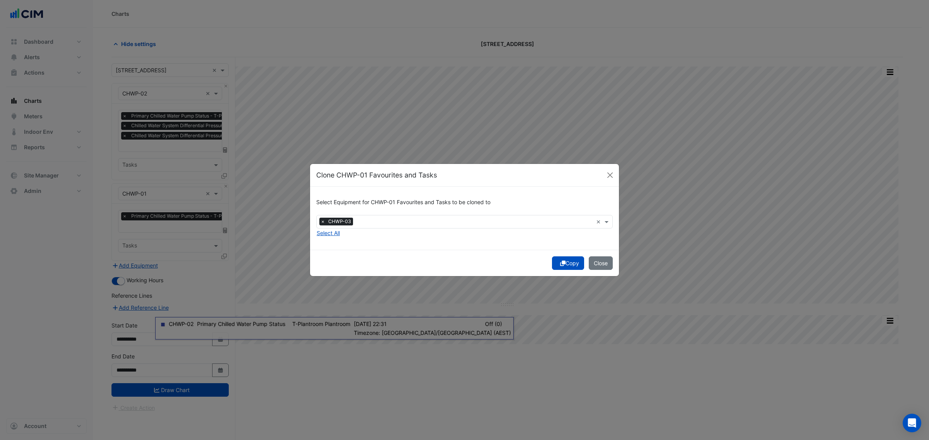
click at [563, 260] on button "Copy" at bounding box center [568, 264] width 32 height 14
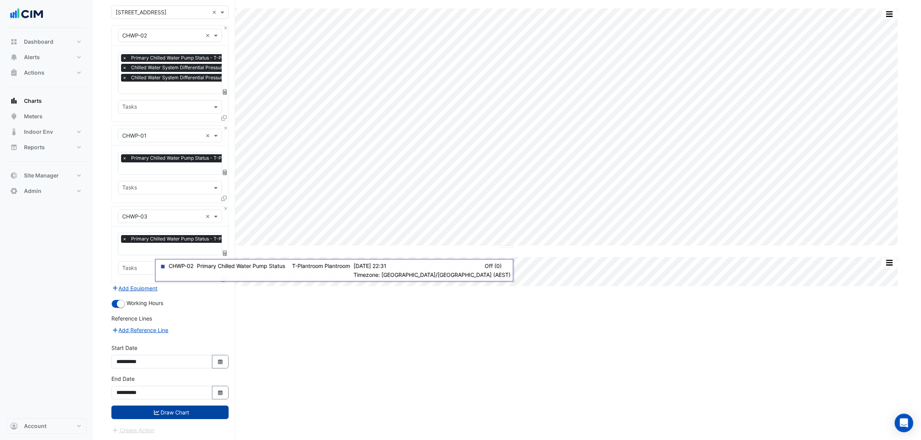
click at [212, 407] on button "Draw Chart" at bounding box center [169, 413] width 117 height 14
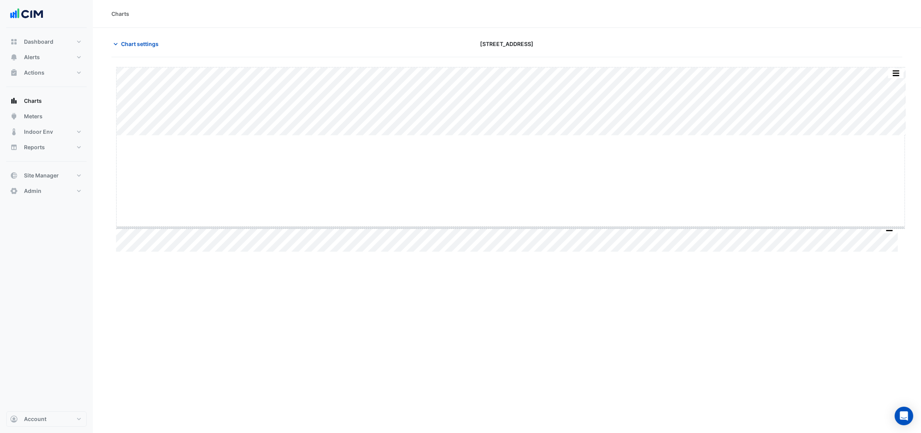
drag, startPoint x: 510, startPoint y: 135, endPoint x: 500, endPoint y: 227, distance: 93.0
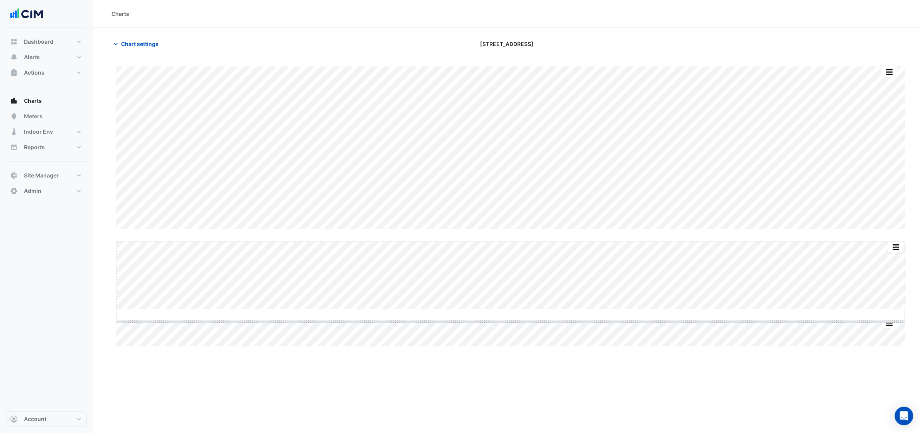
drag, startPoint x: 511, startPoint y: 310, endPoint x: 515, endPoint y: 405, distance: 94.9
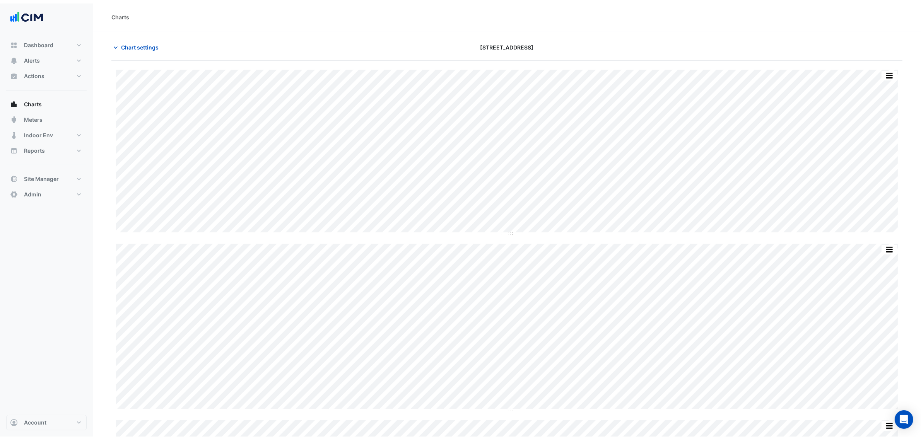
scroll to position [7, 0]
click at [136, 41] on span "Chart settings" at bounding box center [140, 44] width 38 height 8
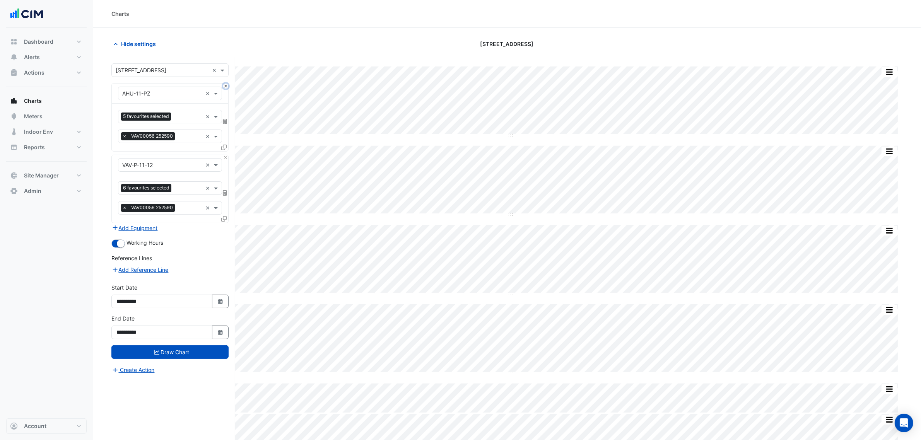
click at [223, 87] on button "Close" at bounding box center [225, 86] width 5 height 5
click at [223, 155] on div "× VAV-P-11-12 ×" at bounding box center [170, 165] width 116 height 20
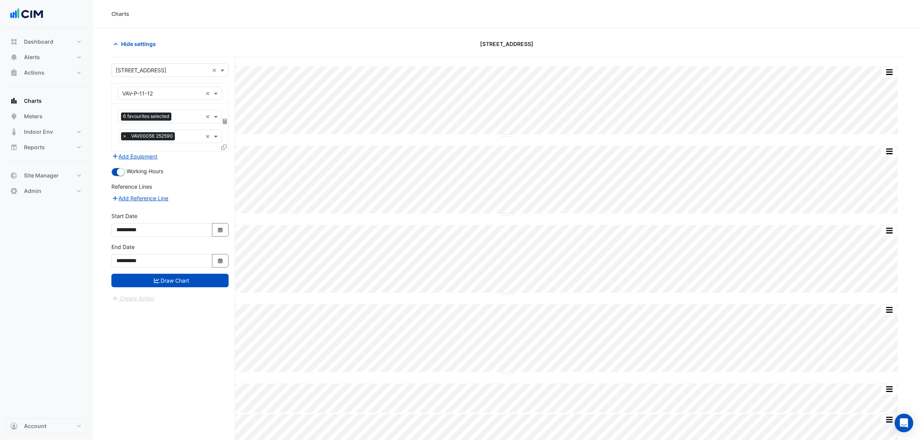
click at [223, 87] on div "× VAV-P-11-12 ×" at bounding box center [170, 94] width 116 height 20
click at [192, 90] on input "text" at bounding box center [162, 94] width 80 height 8
type input "***"
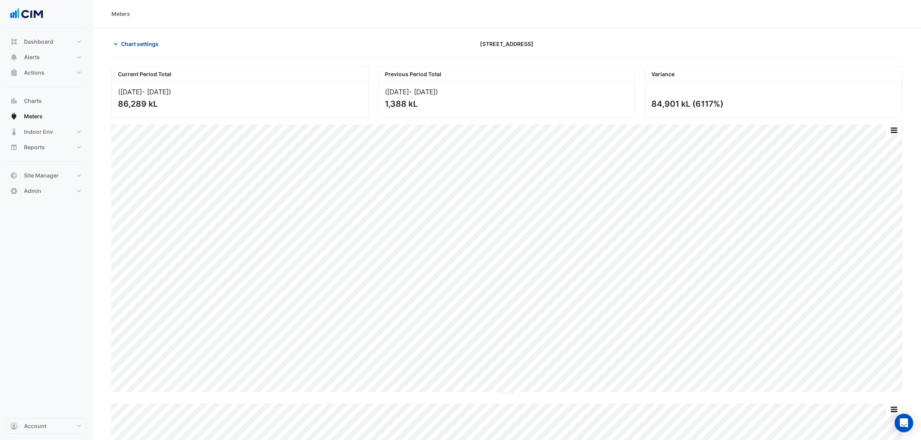
click at [136, 48] on span "Chart settings" at bounding box center [140, 44] width 38 height 8
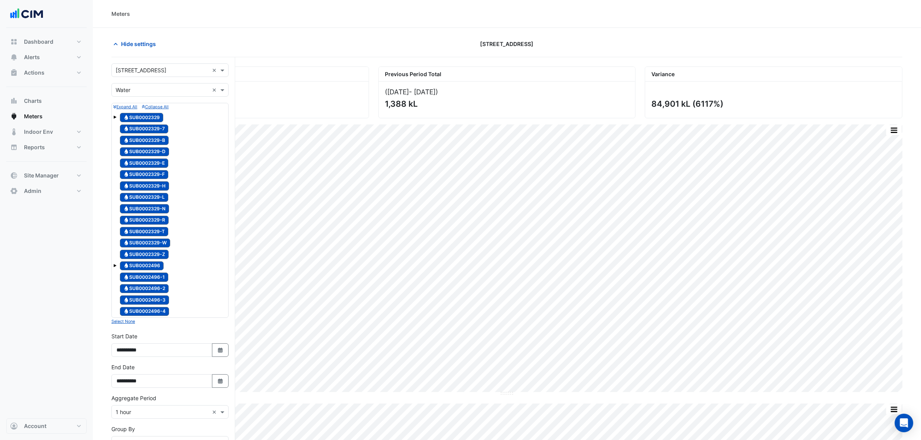
scroll to position [290, 0]
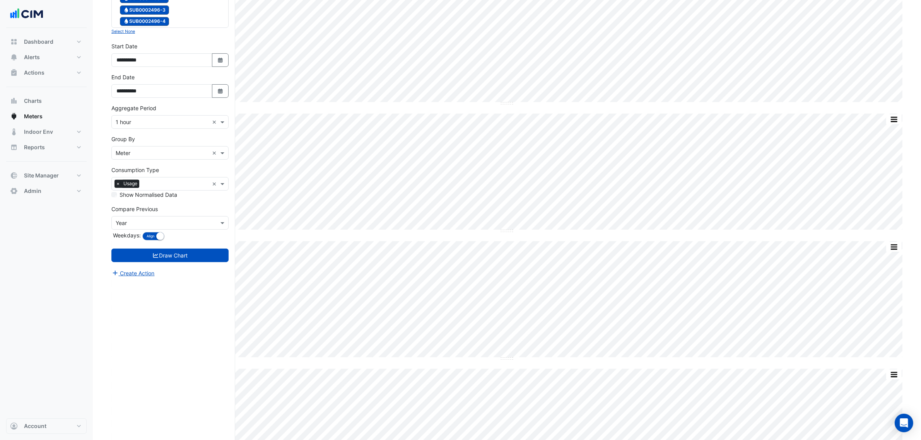
click at [139, 228] on input "text" at bounding box center [162, 223] width 93 height 8
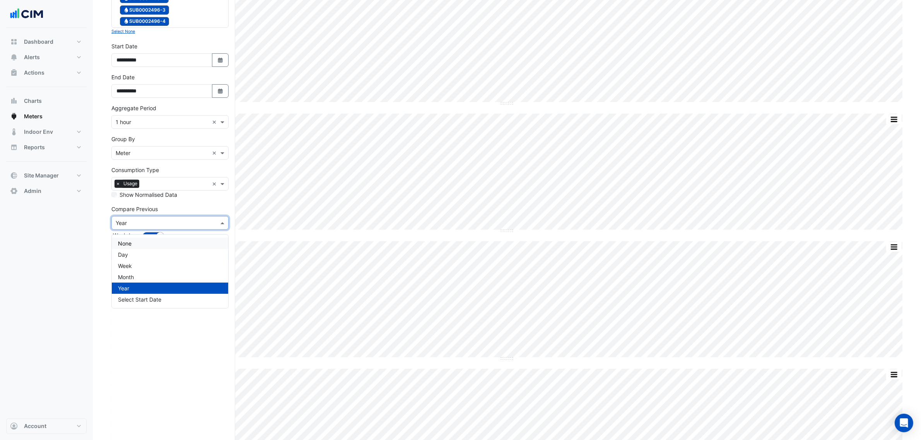
click at [137, 239] on div "None" at bounding box center [170, 243] width 116 height 11
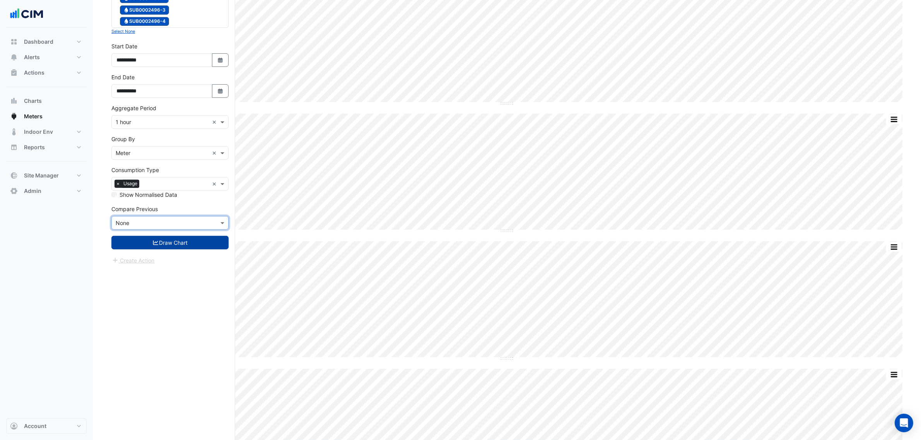
click at [186, 246] on button "Draw Chart" at bounding box center [169, 243] width 117 height 14
click at [201, 250] on button "Draw Chart" at bounding box center [169, 243] width 117 height 14
click at [154, 46] on div "**********" at bounding box center [169, 54] width 117 height 25
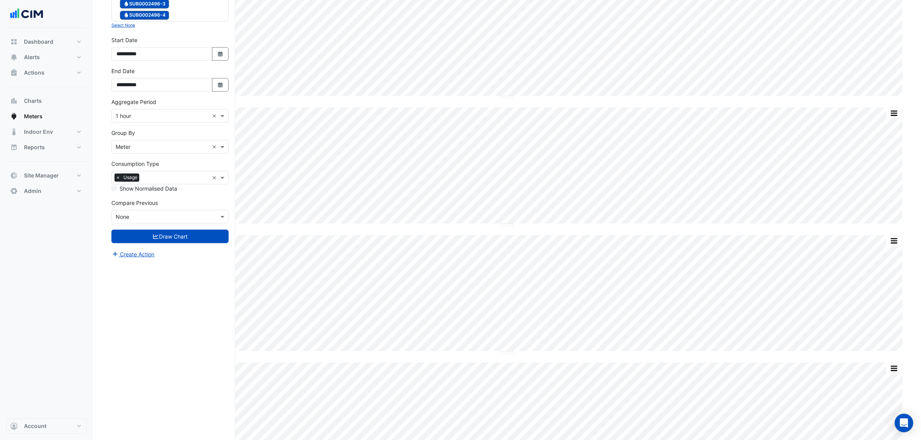
scroll to position [248, 0]
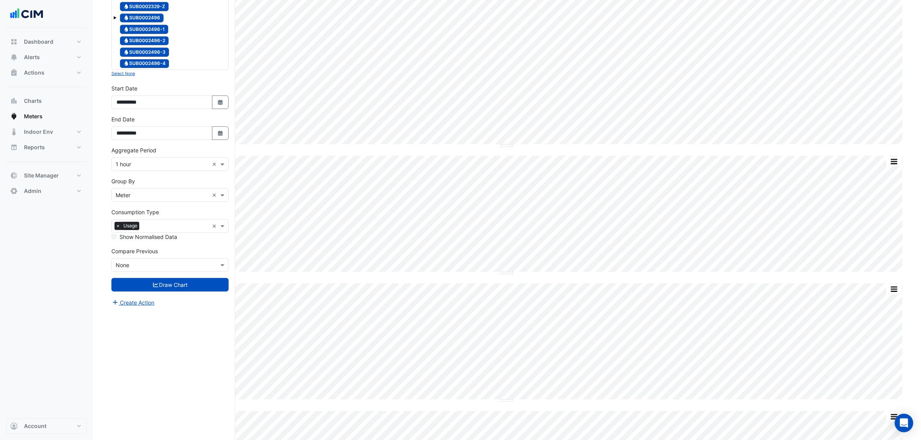
click at [166, 169] on input "text" at bounding box center [162, 165] width 93 height 8
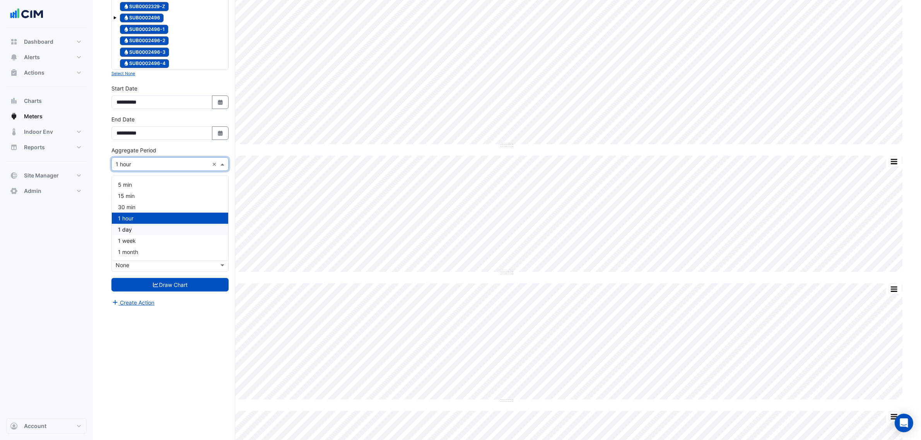
drag, startPoint x: 140, startPoint y: 226, endPoint x: 141, endPoint y: 219, distance: 7.1
click at [139, 228] on div "1 day" at bounding box center [170, 229] width 116 height 11
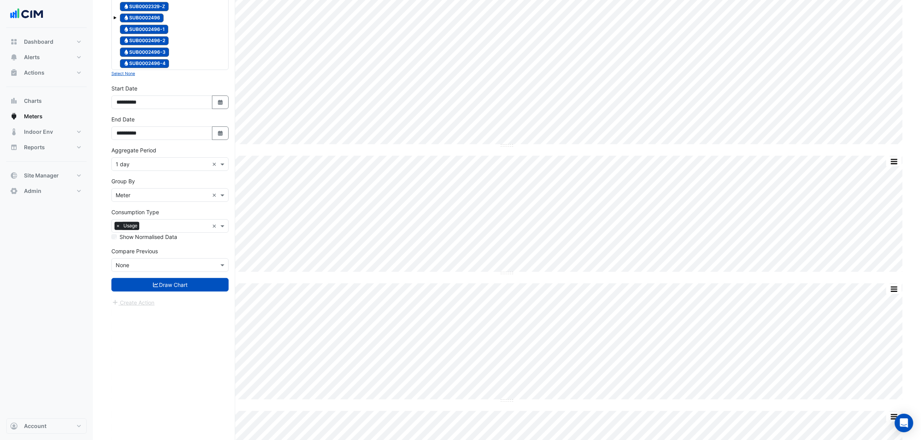
click at [213, 115] on div "**********" at bounding box center [170, 99] width 127 height 31
click at [216, 107] on button "Select Date" at bounding box center [220, 103] width 17 height 14
select select "*"
select select "****"
click at [123, 124] on button "Previous month" at bounding box center [124, 122] width 9 height 12
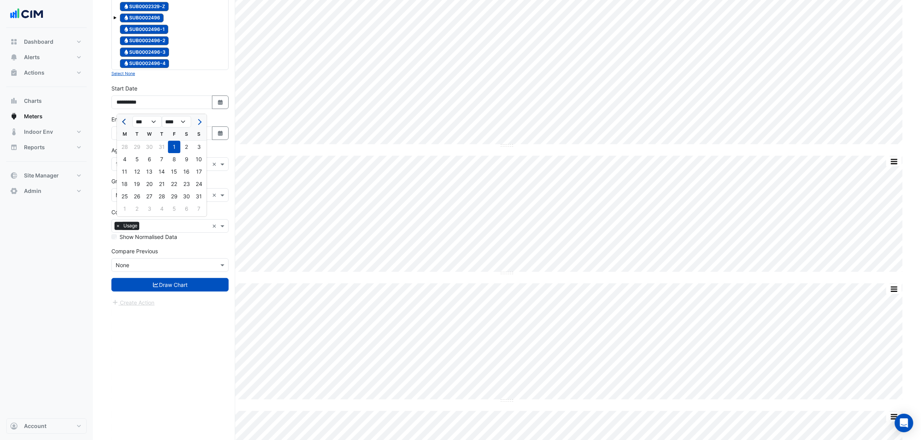
select select "*"
click at [137, 144] on div "1" at bounding box center [137, 147] width 12 height 12
type input "**********"
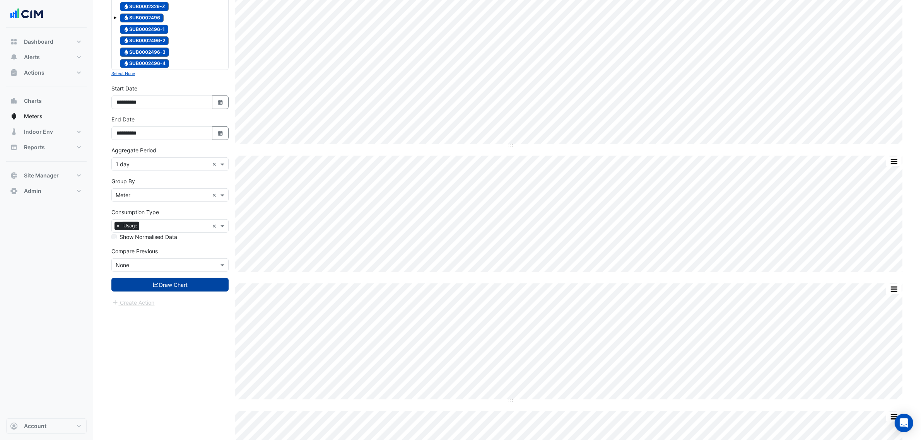
click at [176, 284] on button "Draw Chart" at bounding box center [169, 285] width 117 height 14
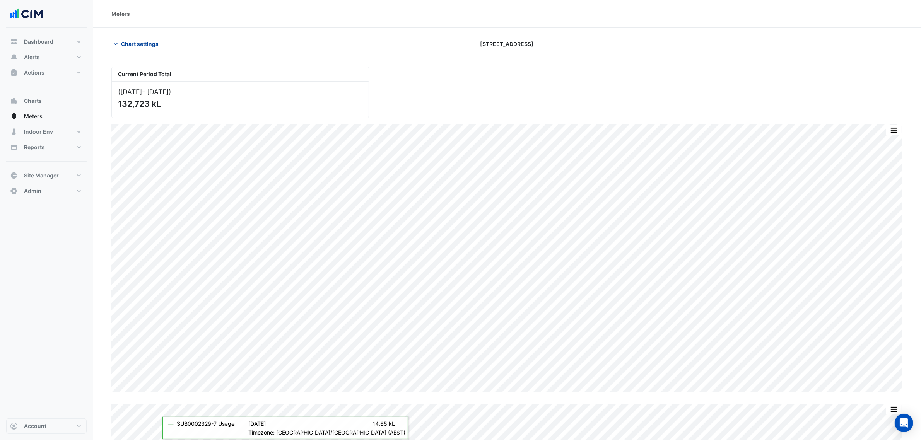
click at [141, 45] on span "Chart settings" at bounding box center [140, 44] width 38 height 8
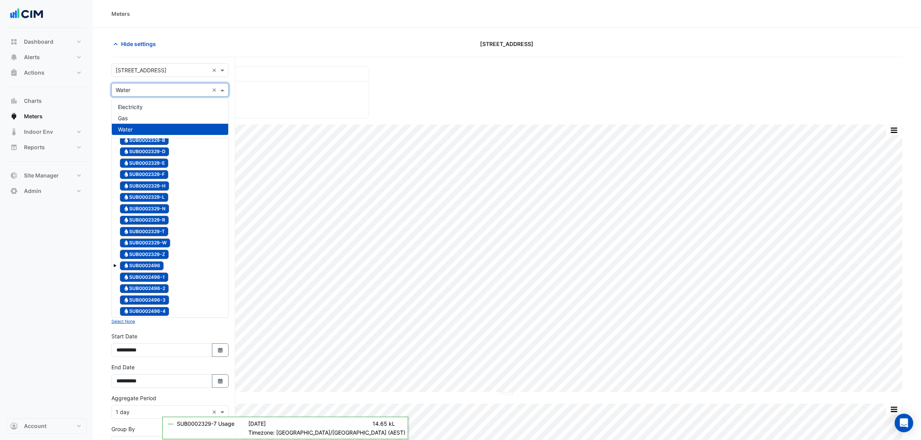
click at [145, 92] on input "text" at bounding box center [162, 90] width 93 height 8
click at [142, 108] on span "Electricity" at bounding box center [130, 107] width 25 height 7
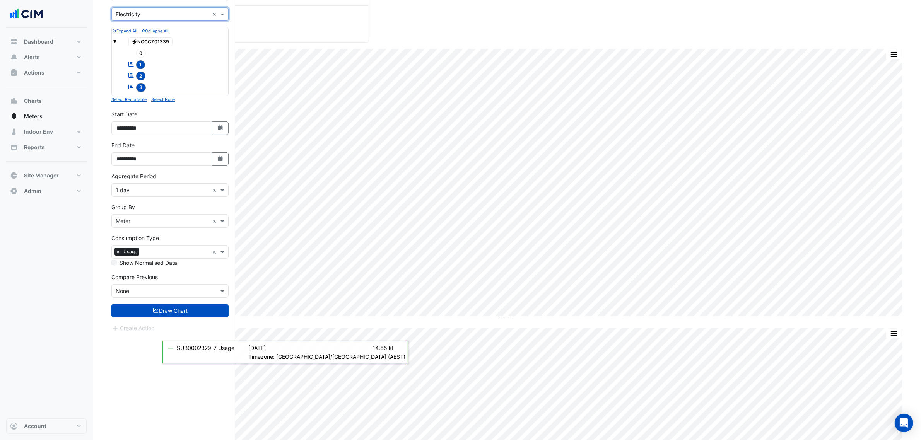
scroll to position [145, 0]
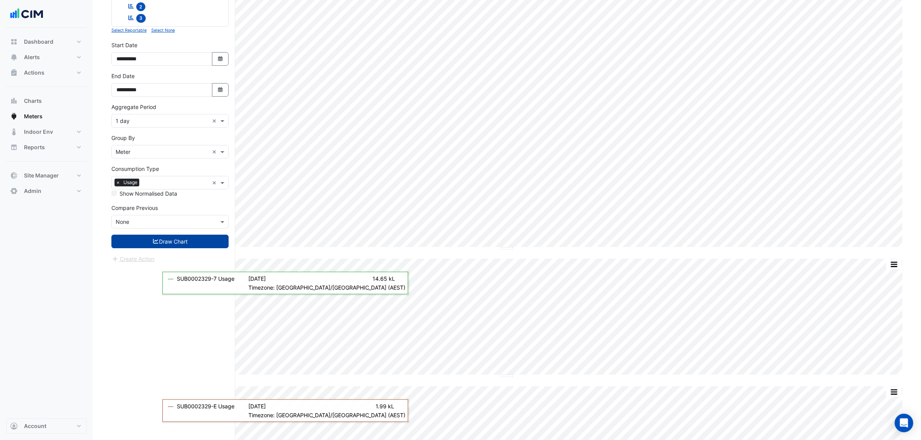
click at [190, 244] on button "Draw Chart" at bounding box center [169, 242] width 117 height 14
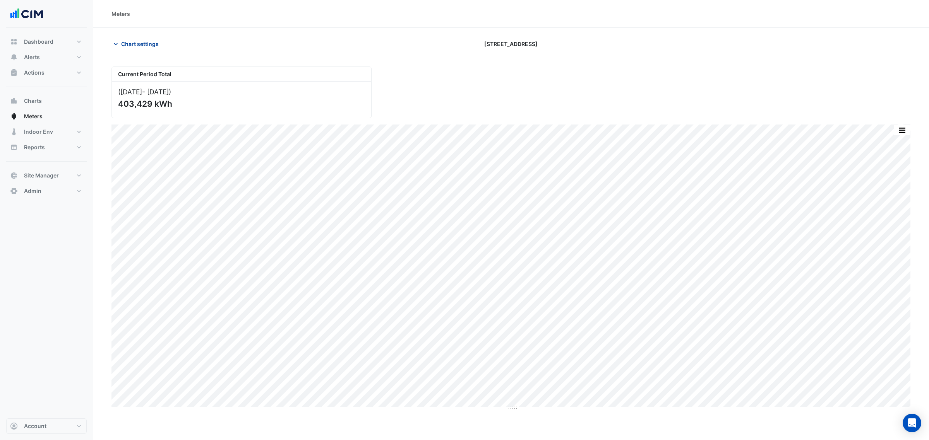
click at [149, 46] on span "Chart settings" at bounding box center [140, 44] width 38 height 8
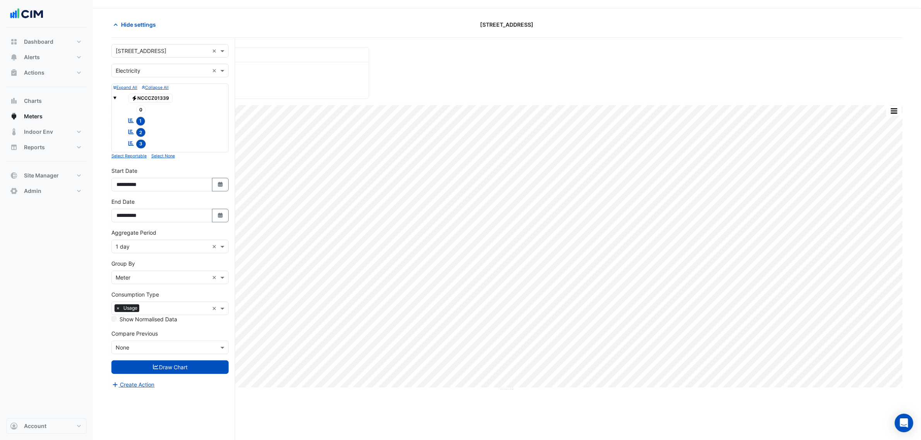
scroll to position [29, 0]
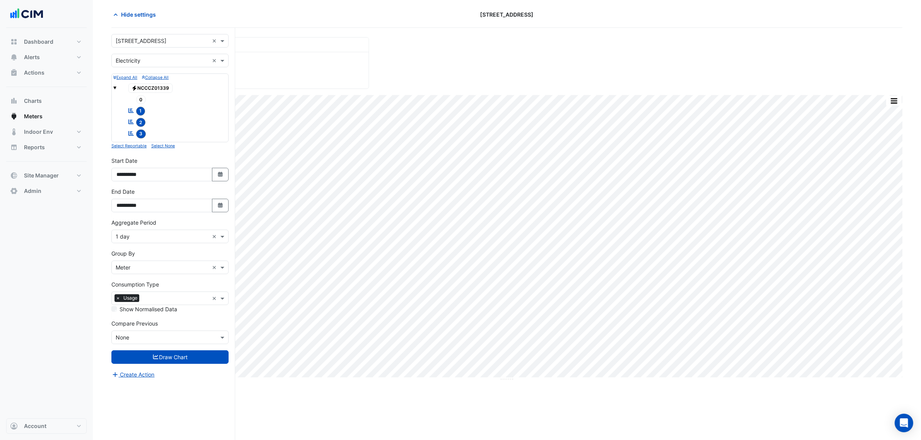
click at [156, 239] on input "text" at bounding box center [162, 237] width 93 height 8
click at [144, 287] on div "1 hour" at bounding box center [170, 287] width 116 height 11
click at [223, 175] on icon "Select Date" at bounding box center [220, 174] width 7 height 5
select select "*"
select select "****"
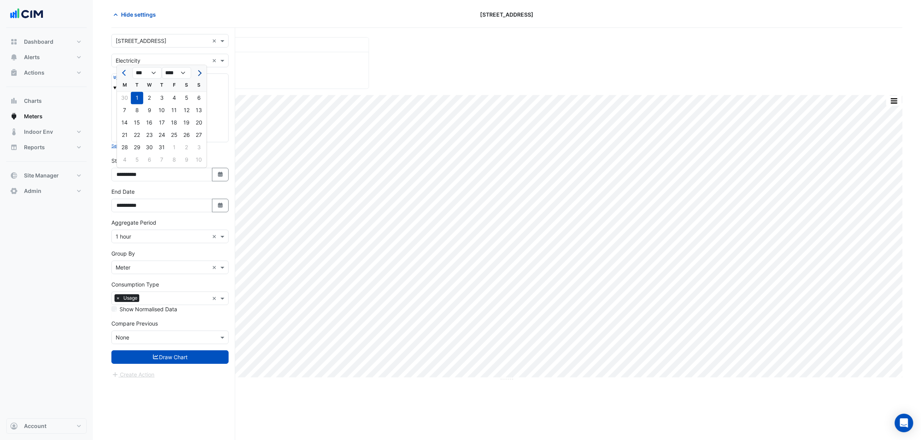
click at [202, 71] on button "Next month" at bounding box center [198, 73] width 9 height 12
select select "*"
click at [176, 97] on div "1" at bounding box center [174, 98] width 12 height 12
type input "**********"
click at [159, 339] on input "text" at bounding box center [162, 338] width 93 height 8
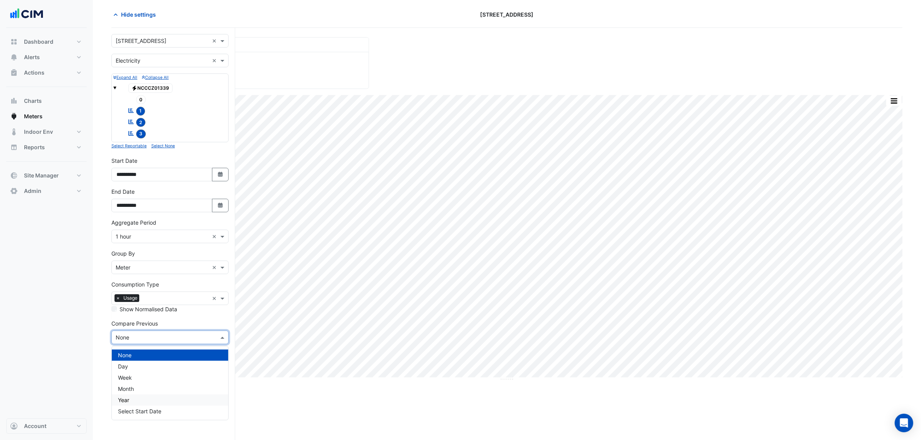
click at [137, 399] on div "Year" at bounding box center [170, 400] width 116 height 11
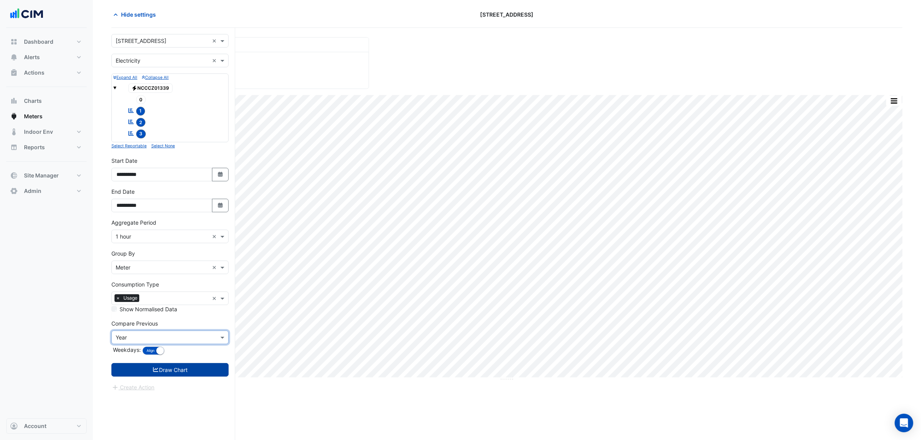
click at [163, 371] on button "Draw Chart" at bounding box center [169, 370] width 117 height 14
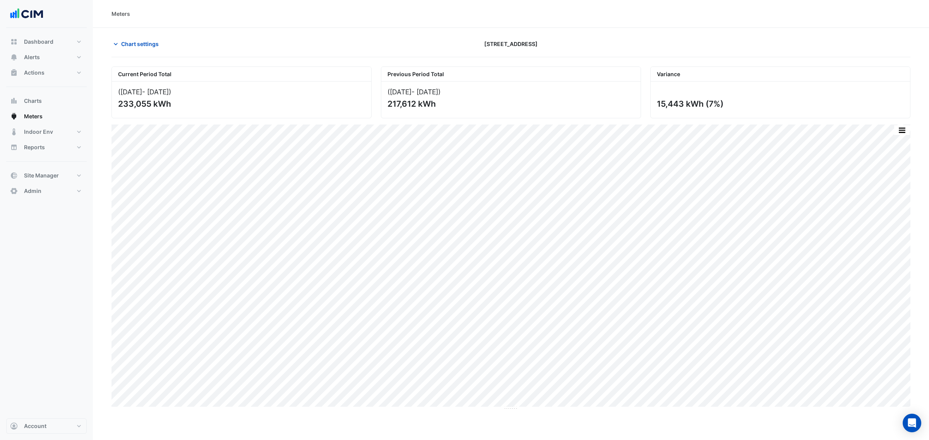
drag, startPoint x: 657, startPoint y: 106, endPoint x: 745, endPoint y: 113, distance: 88.5
click at [745, 113] on div "15,443 kWh (7%)" at bounding box center [779, 100] width 259 height 36
click at [737, 105] on div "15,443 kWh (7%)" at bounding box center [779, 104] width 245 height 10
click at [152, 44] on span "Chart settings" at bounding box center [140, 44] width 38 height 8
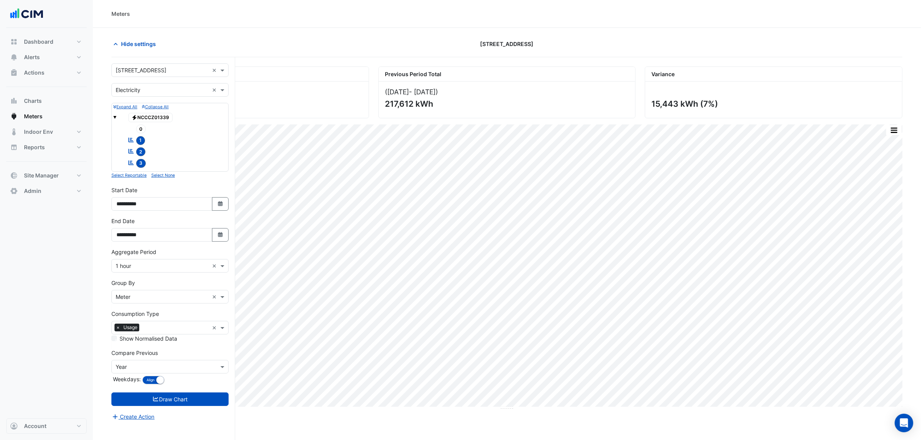
click at [219, 194] on div "**********" at bounding box center [169, 198] width 117 height 25
click at [219, 199] on button "Select Date" at bounding box center [220, 204] width 17 height 14
select select "*"
select select "****"
click at [197, 106] on button "Next month" at bounding box center [198, 102] width 9 height 12
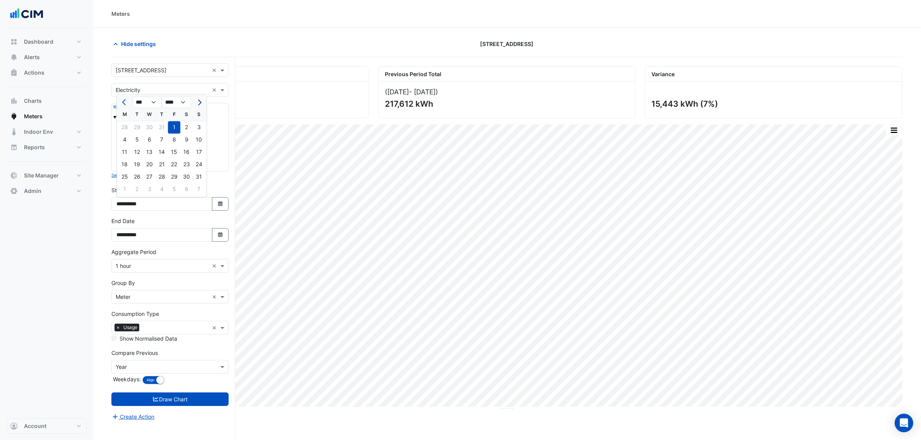
select select "*"
click at [126, 126] on div "1" at bounding box center [124, 127] width 12 height 12
type input "**********"
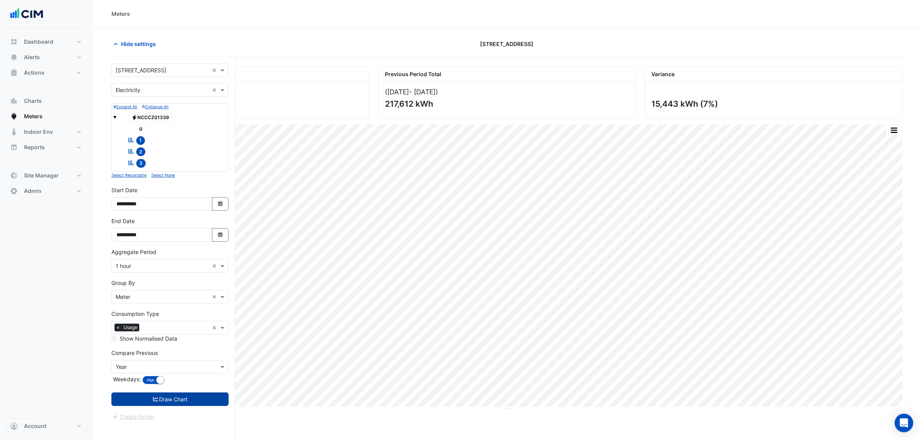
click at [198, 399] on button "Draw Chart" at bounding box center [169, 400] width 117 height 14
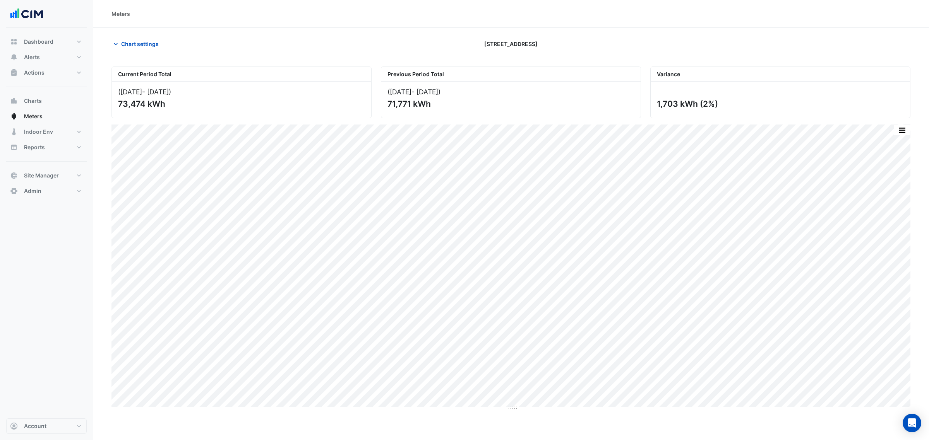
drag, startPoint x: 727, startPoint y: 103, endPoint x: 703, endPoint y: 105, distance: 23.7
click at [703, 105] on div "1,703 kWh (2%)" at bounding box center [779, 104] width 245 height 10
click at [734, 108] on div "1,703 kWh (2%)" at bounding box center [779, 104] width 245 height 10
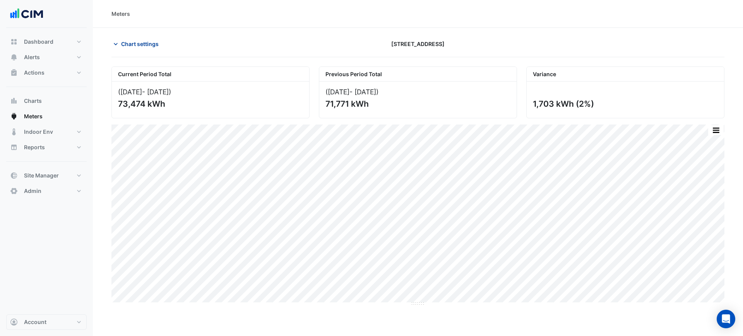
click at [126, 41] on span "Chart settings" at bounding box center [140, 44] width 38 height 8
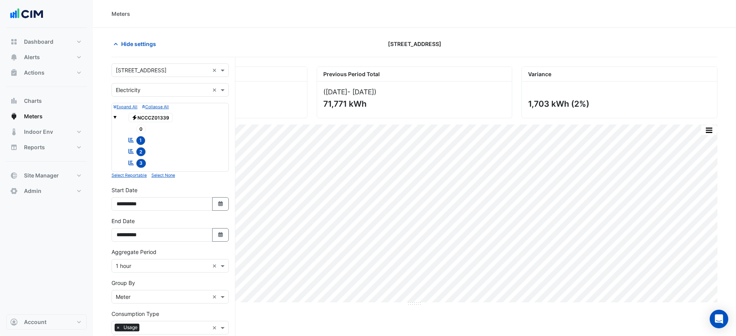
click at [148, 87] on input "text" at bounding box center [162, 90] width 93 height 8
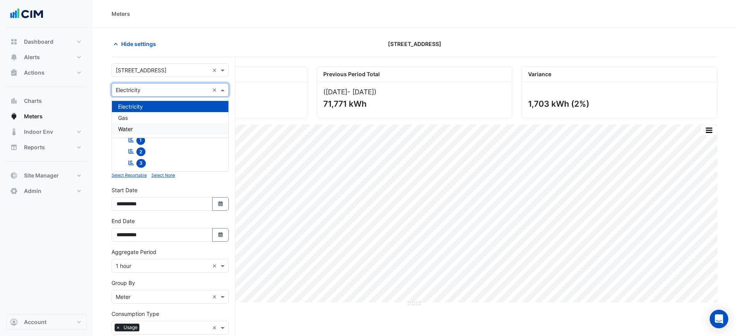
click at [133, 128] on div "Water" at bounding box center [170, 128] width 116 height 11
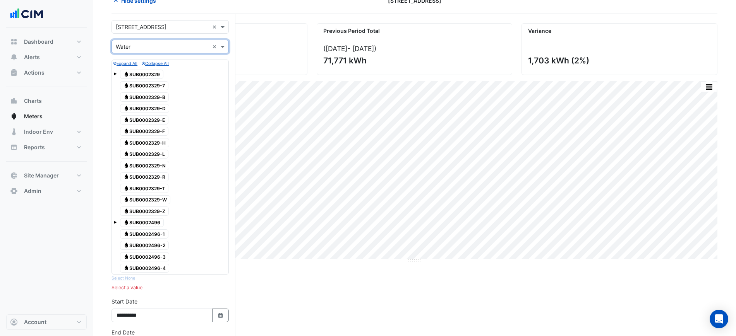
scroll to position [48, 0]
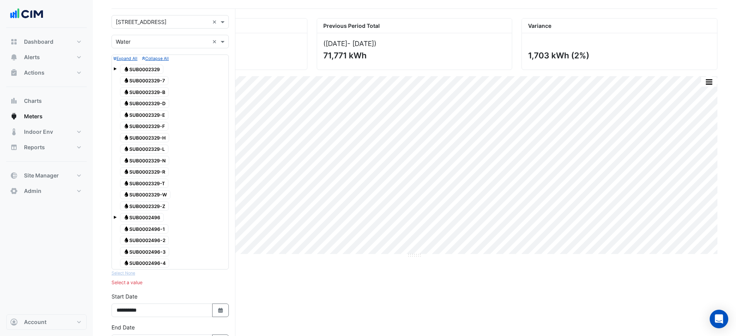
click at [115, 218] on span at bounding box center [114, 217] width 3 height 3
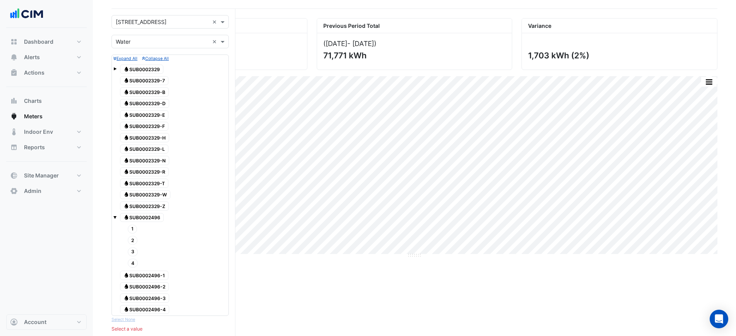
click at [115, 218] on span at bounding box center [114, 217] width 3 height 3
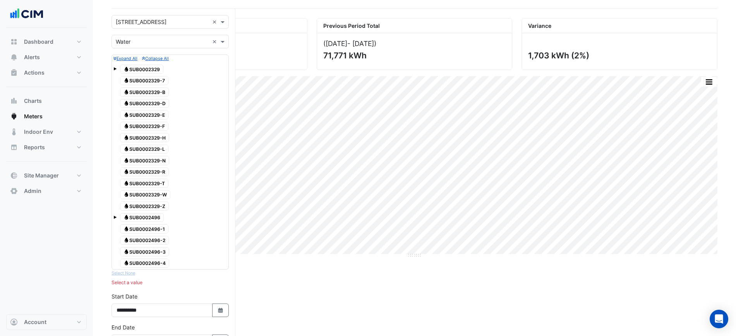
click at [118, 68] on div "Water SUB0002329" at bounding box center [141, 69] width 47 height 11
click at [116, 68] on span at bounding box center [114, 68] width 3 height 3
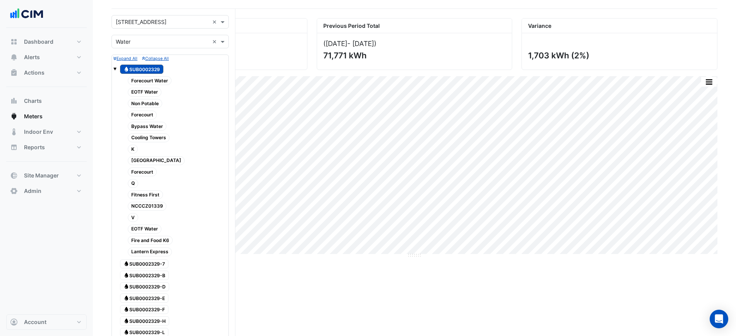
click at [114, 68] on span at bounding box center [114, 68] width 3 height 3
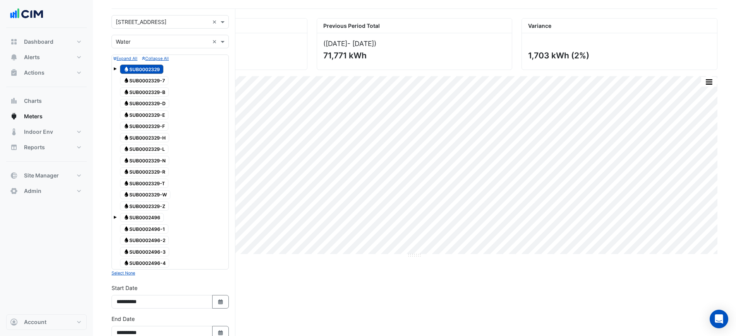
click at [114, 68] on span at bounding box center [114, 68] width 3 height 3
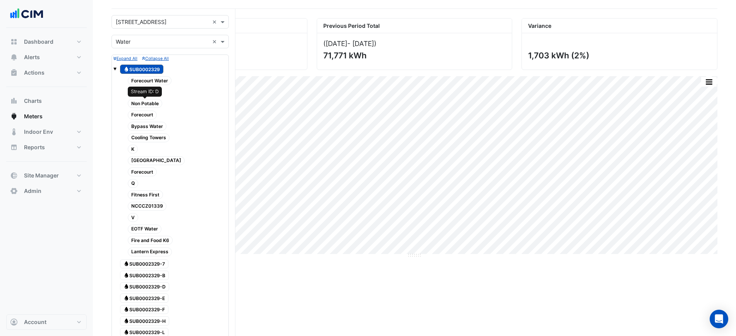
click at [141, 106] on span "Non Potable" at bounding box center [145, 103] width 34 height 9
click at [139, 67] on span "Water SUB0002329" at bounding box center [141, 69] width 43 height 9
click at [143, 107] on span "Non Potable" at bounding box center [145, 103] width 34 height 9
click at [153, 137] on span "Cooling Towers" at bounding box center [149, 137] width 42 height 9
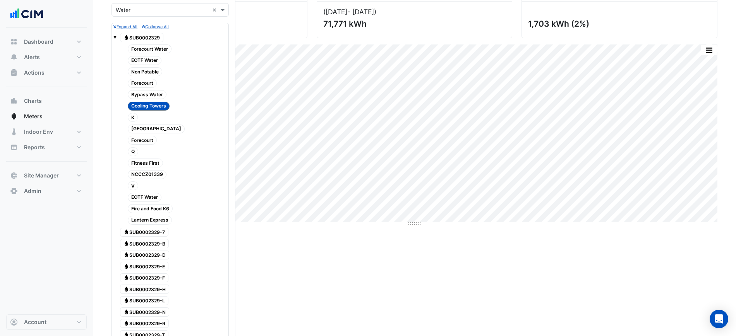
scroll to position [97, 0]
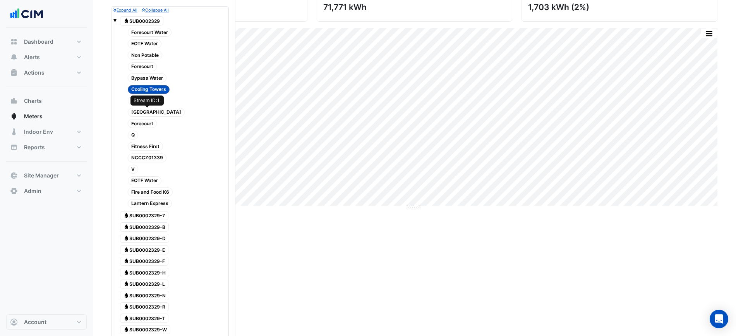
click at [156, 113] on span "[GEOGRAPHIC_DATA]" at bounding box center [156, 112] width 57 height 9
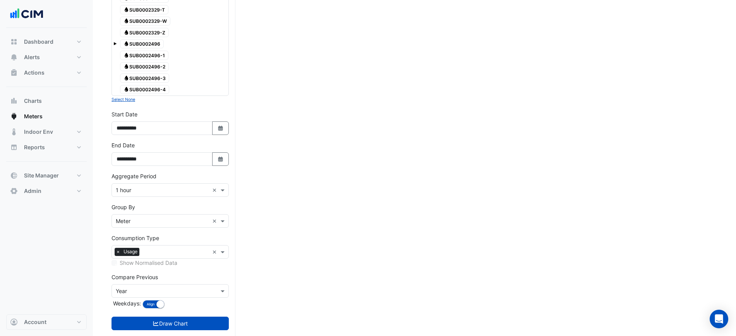
scroll to position [421, 0]
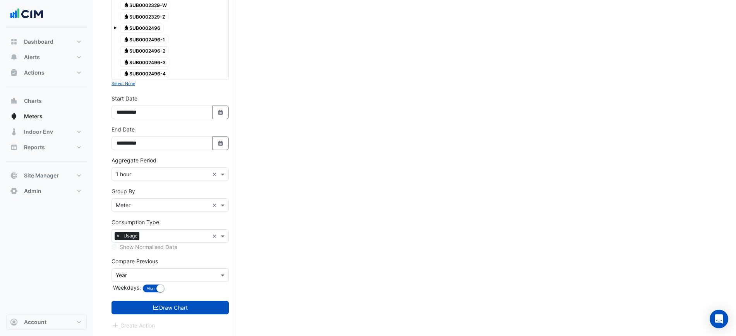
click at [188, 321] on div "Create Action" at bounding box center [169, 325] width 117 height 9
drag, startPoint x: 192, startPoint y: 312, endPoint x: 240, endPoint y: 124, distance: 194.5
click at [220, 107] on button "Select Date" at bounding box center [220, 113] width 17 height 14
select select "*"
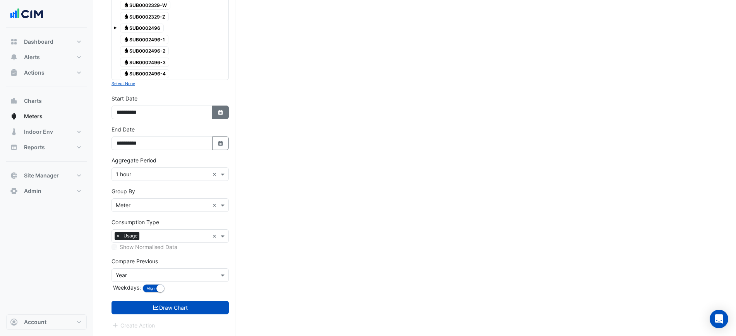
select select "****"
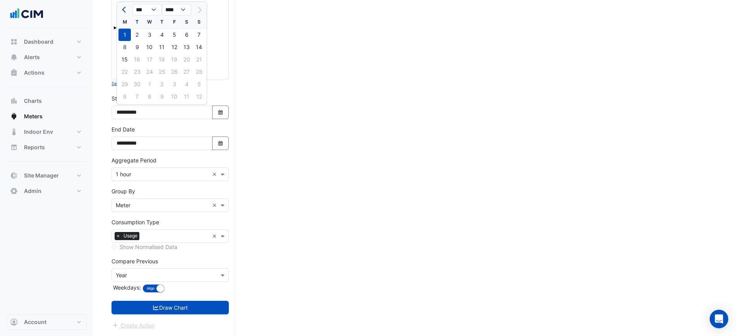
click at [125, 14] on button "Previous month" at bounding box center [124, 9] width 9 height 12
select select "*"
click at [139, 33] on div "1" at bounding box center [137, 35] width 12 height 12
type input "**********"
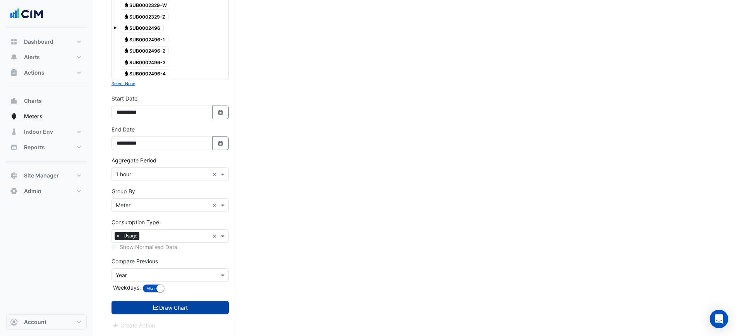
click at [185, 304] on button "Draw Chart" at bounding box center [169, 308] width 117 height 14
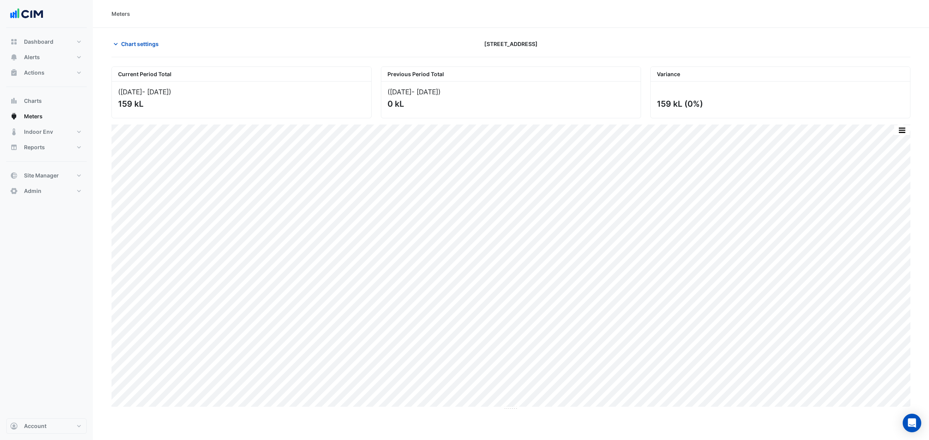
click at [906, 133] on button "button" at bounding box center [901, 130] width 15 height 10
click at [130, 39] on button "Chart settings" at bounding box center [137, 44] width 52 height 14
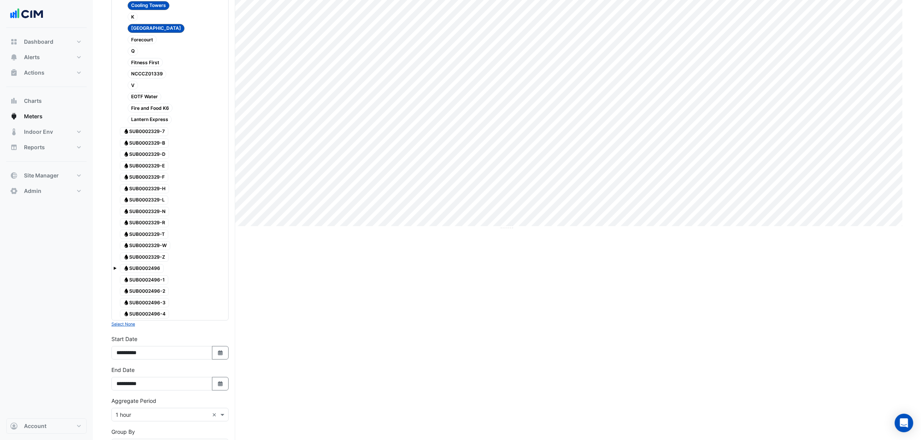
scroll to position [290, 0]
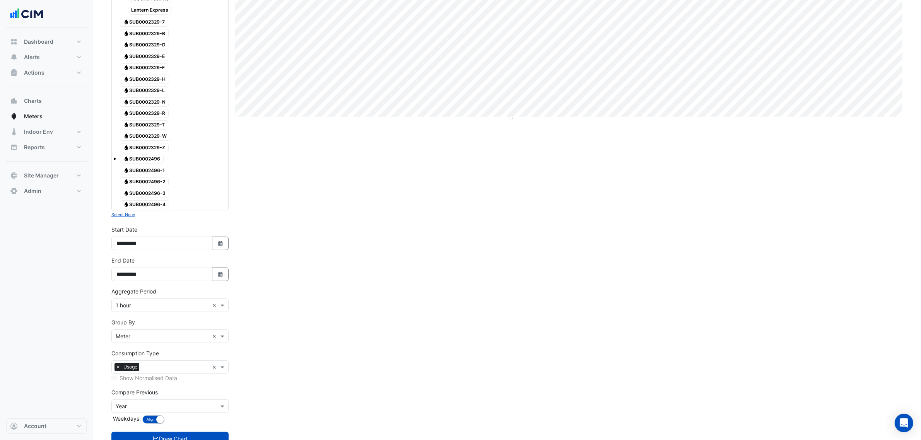
click at [168, 339] on input "text" at bounding box center [162, 337] width 93 height 8
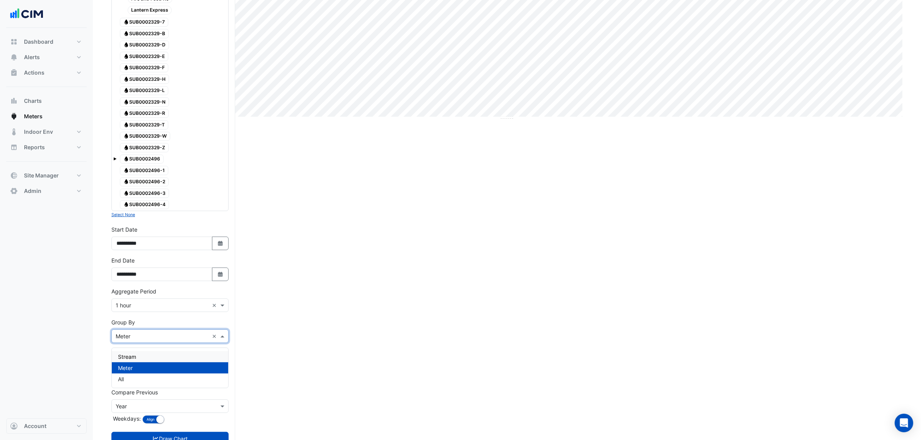
click at [147, 355] on div "Stream" at bounding box center [170, 356] width 116 height 11
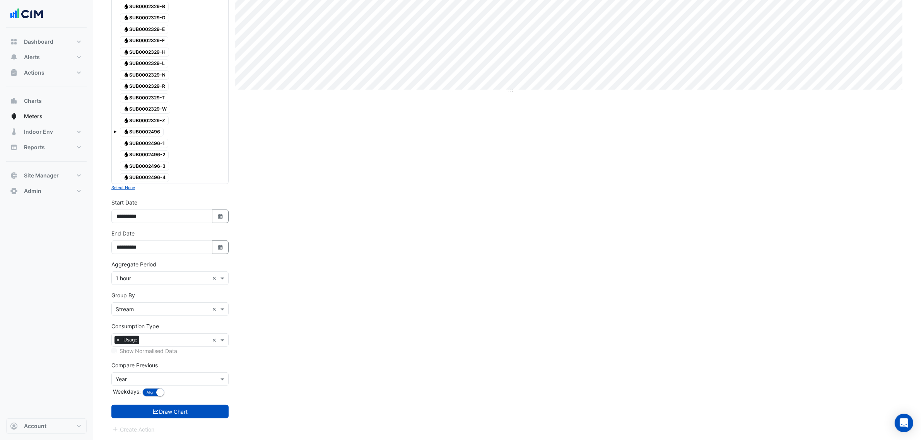
click at [195, 422] on form "× [STREET_ADDRESS] × × Water × Expand All Collapse All Water SUB0002329 Forecou…" at bounding box center [169, 90] width 117 height 688
click at [195, 414] on button "Draw Chart" at bounding box center [169, 412] width 117 height 14
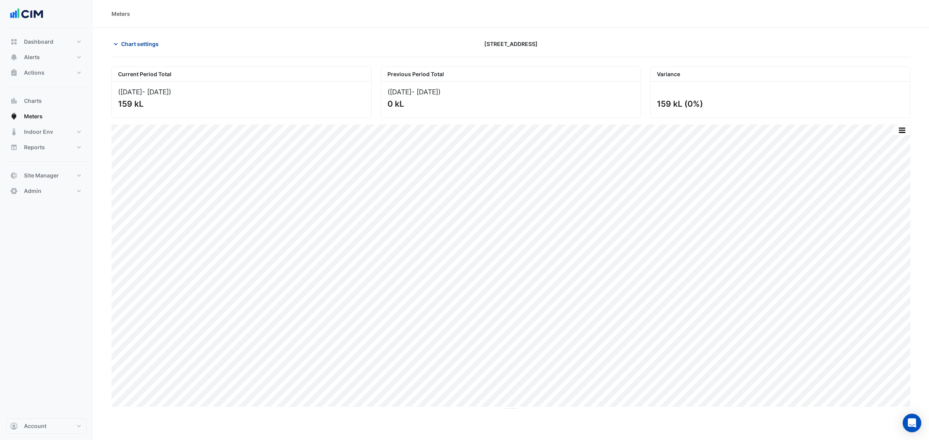
click at [136, 36] on section "Chart settings [STREET_ADDRESS] Current Period Total ([DATE] - [DATE] ) 159 kL …" at bounding box center [511, 219] width 836 height 383
click at [139, 43] on span "Chart settings" at bounding box center [140, 44] width 38 height 8
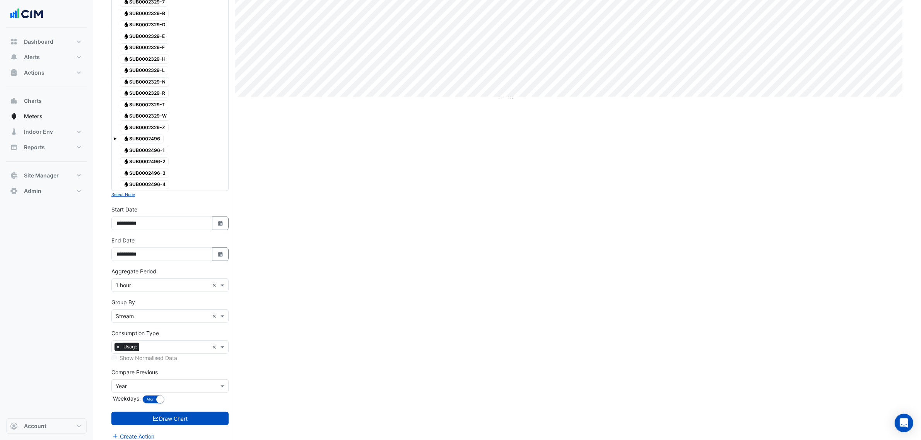
scroll to position [320, 0]
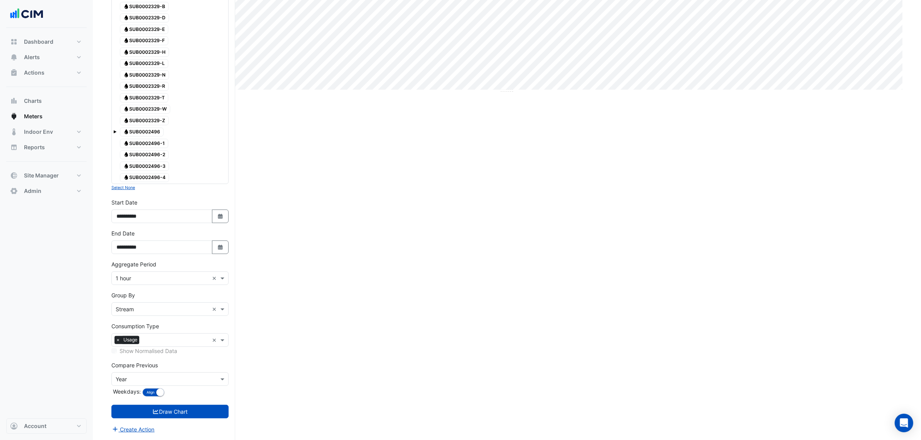
click at [190, 378] on input "text" at bounding box center [162, 380] width 93 height 8
click at [148, 307] on div "None" at bounding box center [170, 310] width 116 height 11
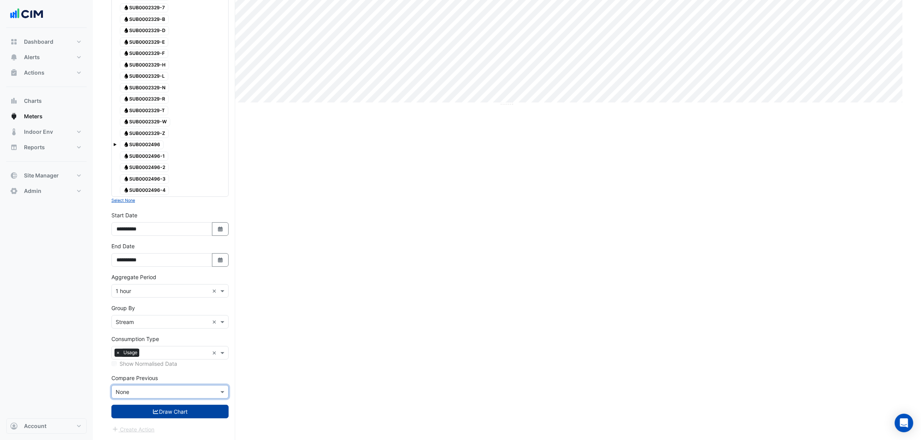
click at [185, 406] on button "Draw Chart" at bounding box center [169, 412] width 117 height 14
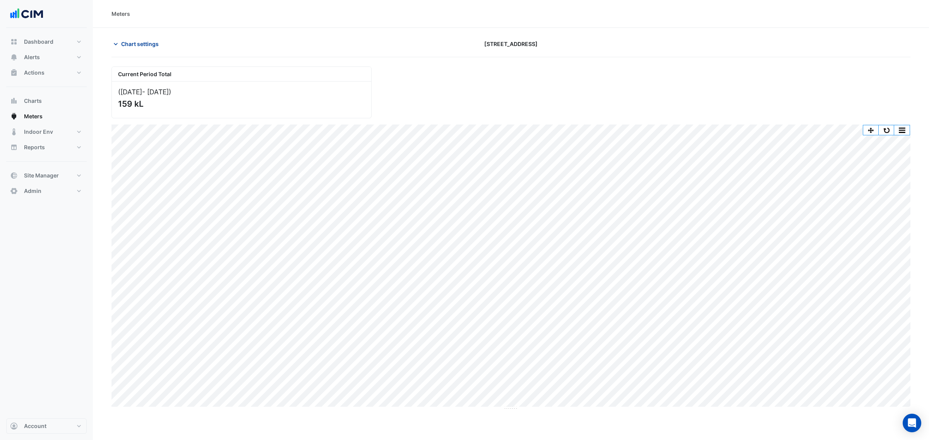
click at [137, 43] on span "Chart settings" at bounding box center [140, 44] width 38 height 8
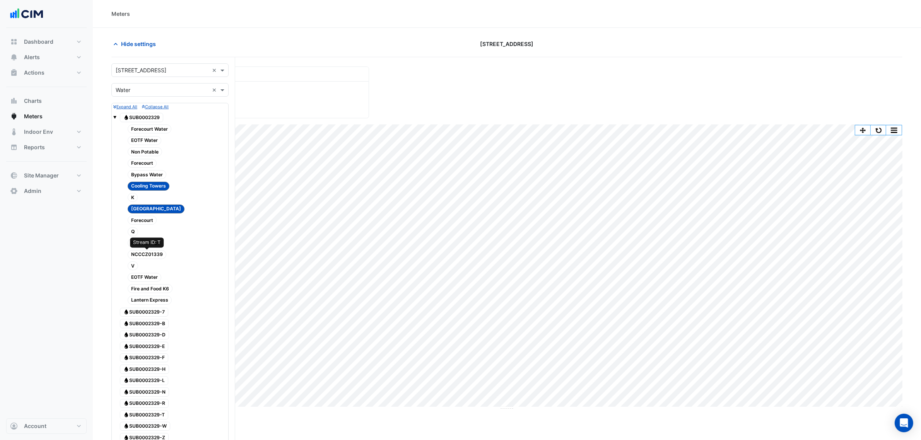
click at [155, 258] on span "NCCCZ01339" at bounding box center [147, 254] width 39 height 9
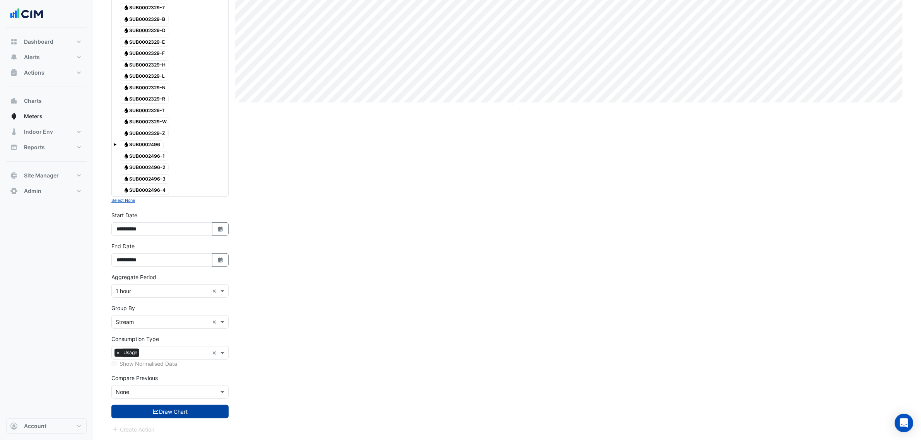
click at [202, 412] on button "Draw Chart" at bounding box center [169, 412] width 117 height 14
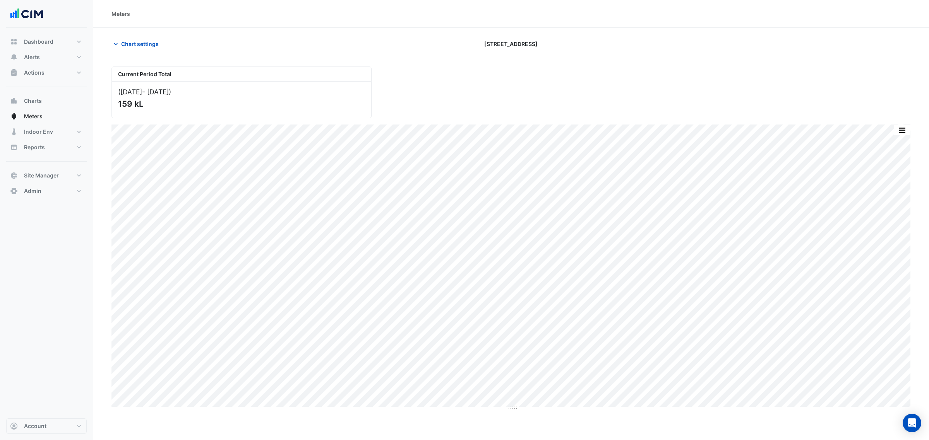
click at [896, 130] on button "button" at bounding box center [901, 130] width 15 height 10
click at [895, 130] on button "button" at bounding box center [901, 130] width 15 height 10
click at [895, 132] on button "button" at bounding box center [901, 130] width 15 height 10
click at [897, 131] on button "button" at bounding box center [901, 130] width 15 height 10
click at [895, 144] on div "Split by Stream" at bounding box center [886, 144] width 46 height 14
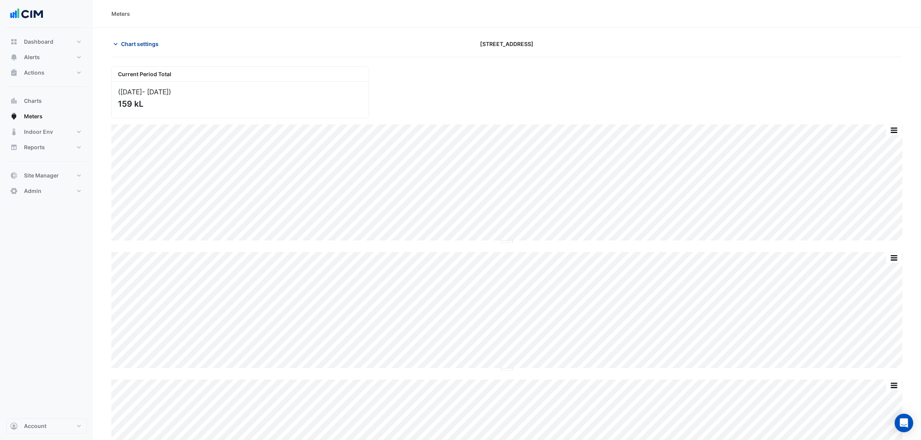
click at [149, 38] on button "Chart settings" at bounding box center [137, 44] width 52 height 14
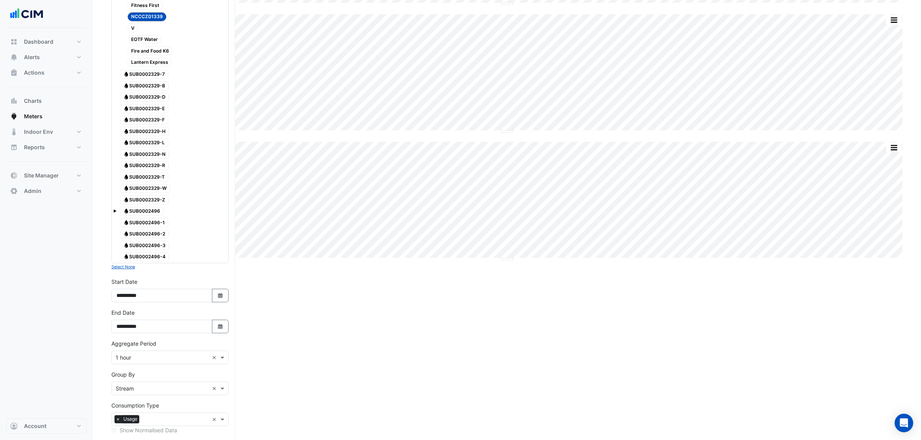
scroll to position [18, 0]
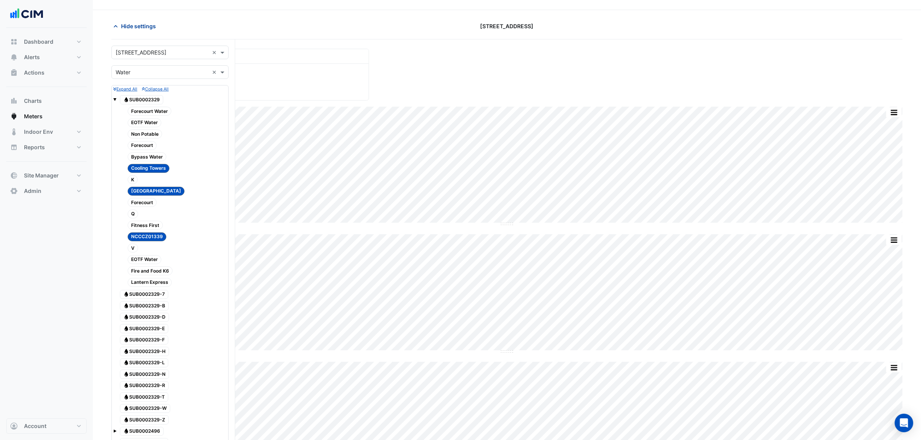
click at [144, 28] on span "Hide settings" at bounding box center [138, 26] width 35 height 8
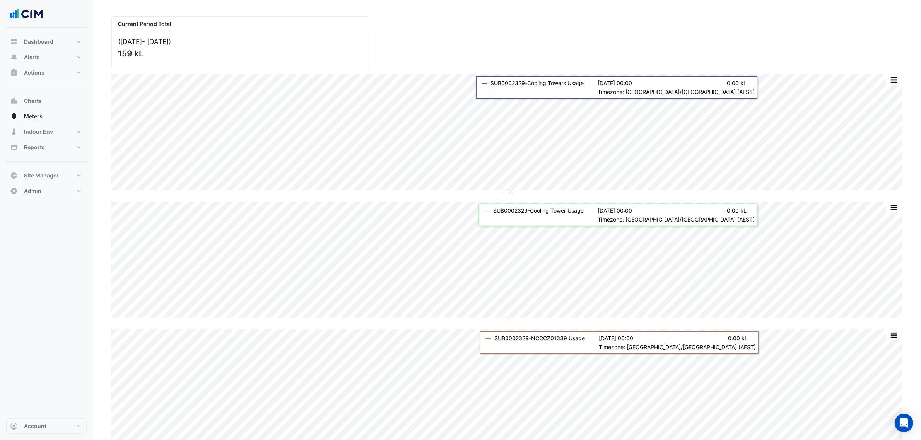
scroll to position [68, 0]
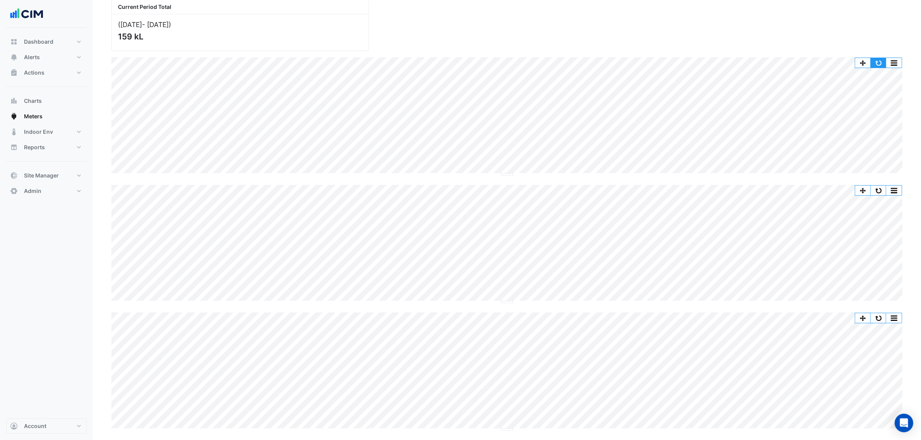
click at [881, 61] on button "button" at bounding box center [878, 63] width 15 height 10
click at [867, 186] on button "button" at bounding box center [862, 191] width 15 height 10
click at [875, 188] on button "button" at bounding box center [878, 191] width 15 height 10
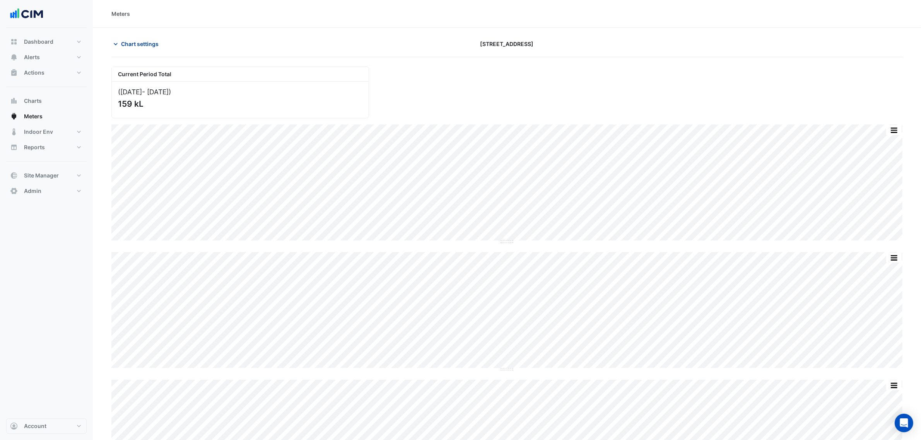
click at [142, 48] on button "Chart settings" at bounding box center [137, 44] width 52 height 14
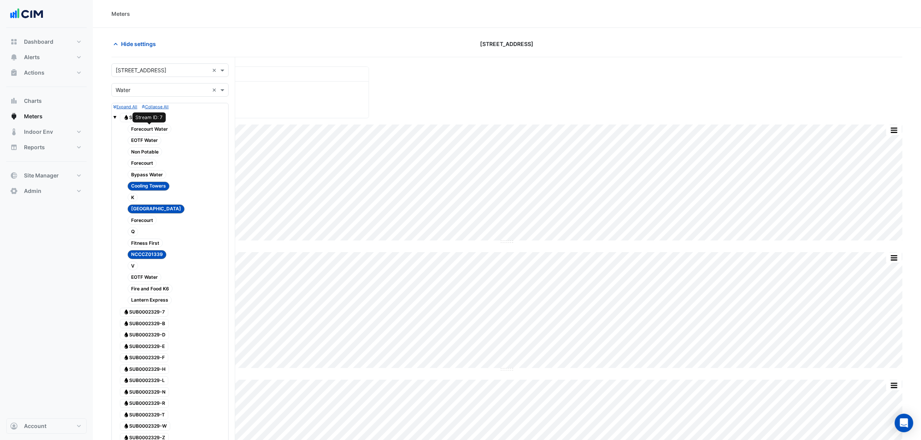
drag, startPoint x: 156, startPoint y: 130, endPoint x: 155, endPoint y: 136, distance: 5.9
click at [157, 130] on span "Forecourt Water" at bounding box center [150, 129] width 44 height 9
click at [153, 140] on span "EOTF Water" at bounding box center [145, 140] width 34 height 9
click at [148, 149] on span "Non Potable" at bounding box center [145, 151] width 34 height 9
click at [146, 159] on span "Forecourt" at bounding box center [142, 163] width 29 height 9
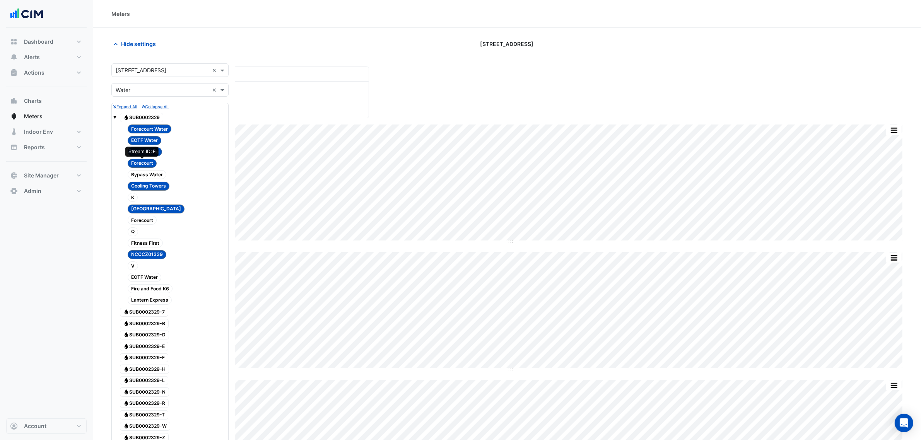
click at [144, 168] on div "Forecourt" at bounding box center [142, 163] width 33 height 11
click at [144, 172] on span "Bypass Water" at bounding box center [147, 174] width 39 height 9
click at [136, 198] on span "K" at bounding box center [133, 197] width 10 height 9
click at [134, 219] on span "Forecourt" at bounding box center [142, 220] width 29 height 9
drag, startPoint x: 135, startPoint y: 234, endPoint x: 135, endPoint y: 241, distance: 6.6
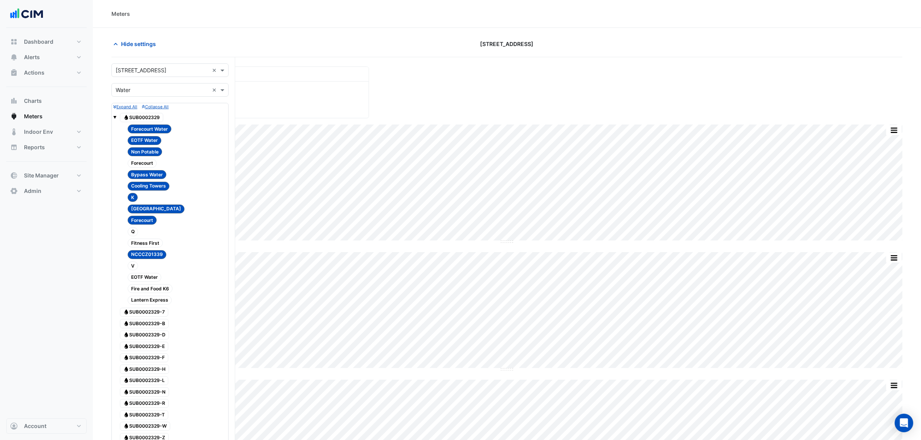
click at [135, 235] on span "Q" at bounding box center [133, 232] width 10 height 9
click at [134, 244] on span "Fitness First" at bounding box center [145, 243] width 35 height 9
click at [140, 265] on div "V" at bounding box center [174, 266] width 106 height 11
click at [136, 270] on div "V" at bounding box center [133, 266] width 14 height 11
drag, startPoint x: 137, startPoint y: 281, endPoint x: 144, endPoint y: 291, distance: 12.2
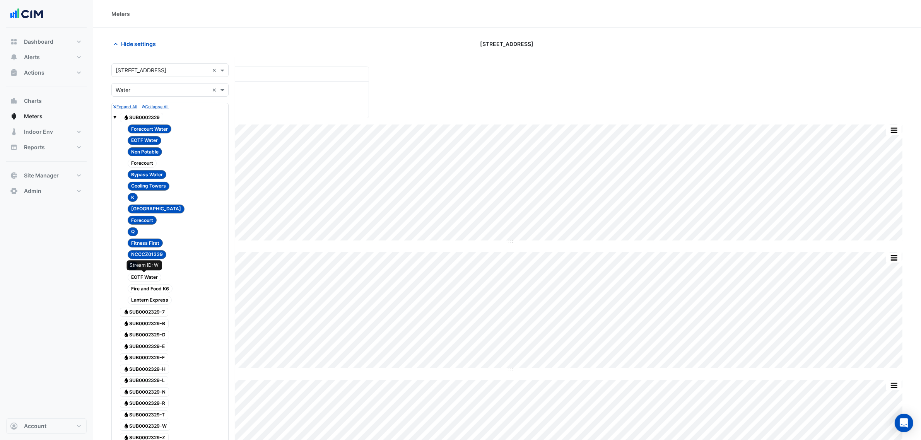
click at [137, 281] on span "EOTF Water" at bounding box center [145, 277] width 34 height 9
click at [144, 291] on span "Fire and Food K6" at bounding box center [150, 288] width 45 height 9
click at [146, 298] on span "Lantern Express" at bounding box center [150, 300] width 44 height 9
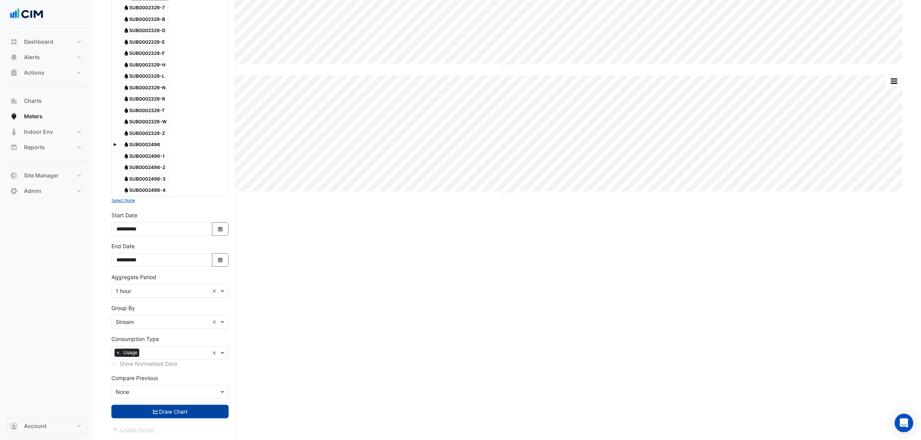
click at [200, 413] on button "Draw Chart" at bounding box center [169, 412] width 117 height 14
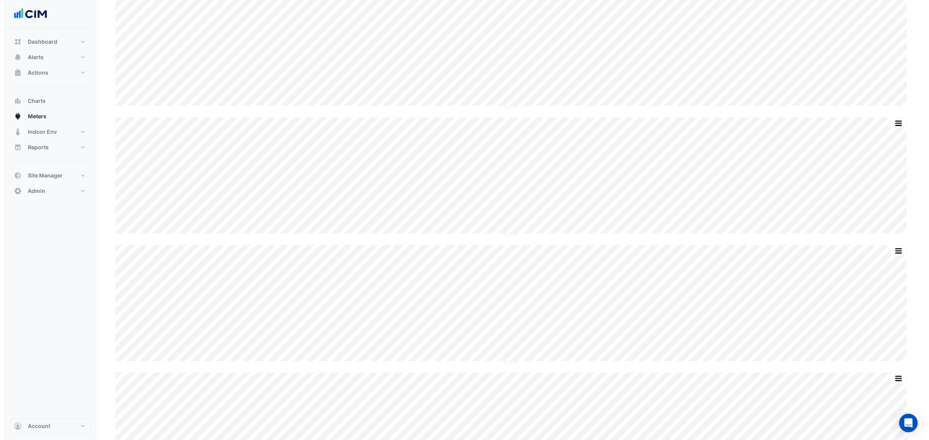
scroll to position [145, 0]
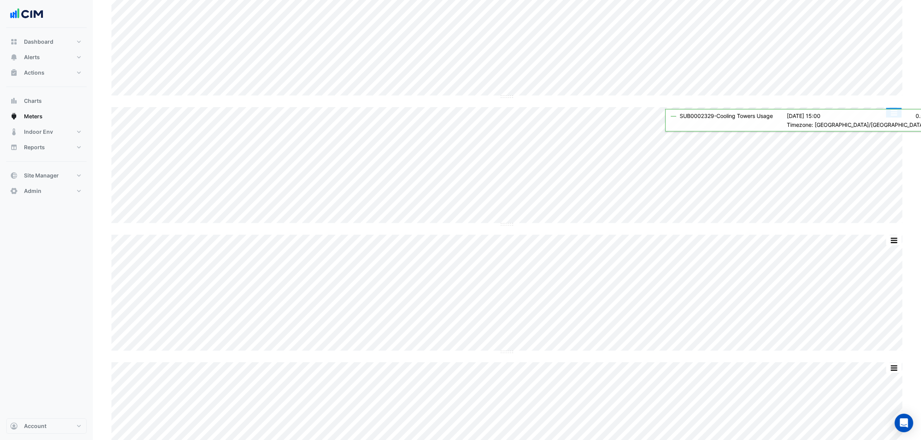
click at [894, 115] on button "button" at bounding box center [893, 113] width 15 height 10
click at [867, 231] on div "Select Chart Type" at bounding box center [878, 238] width 46 height 19
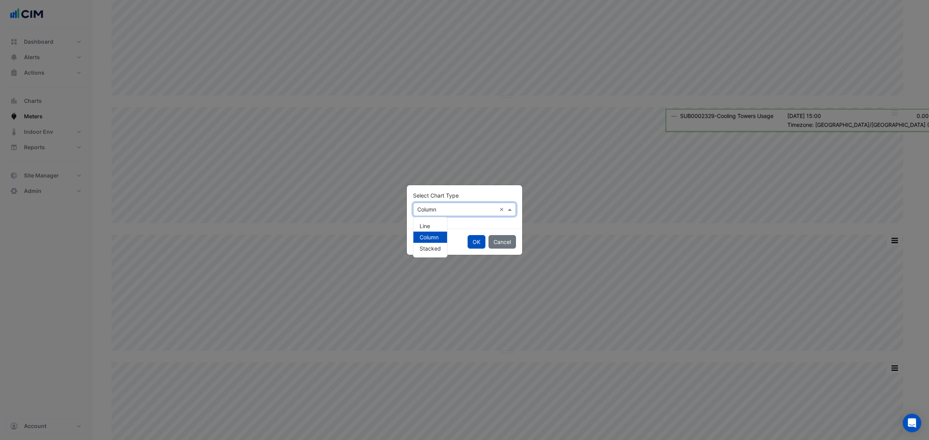
click at [465, 214] on div "× Column ×" at bounding box center [464, 210] width 103 height 14
click at [426, 227] on span "Line" at bounding box center [424, 226] width 10 height 7
click at [482, 240] on button "OK" at bounding box center [476, 242] width 18 height 14
click at [474, 240] on button "OK" at bounding box center [476, 242] width 18 height 14
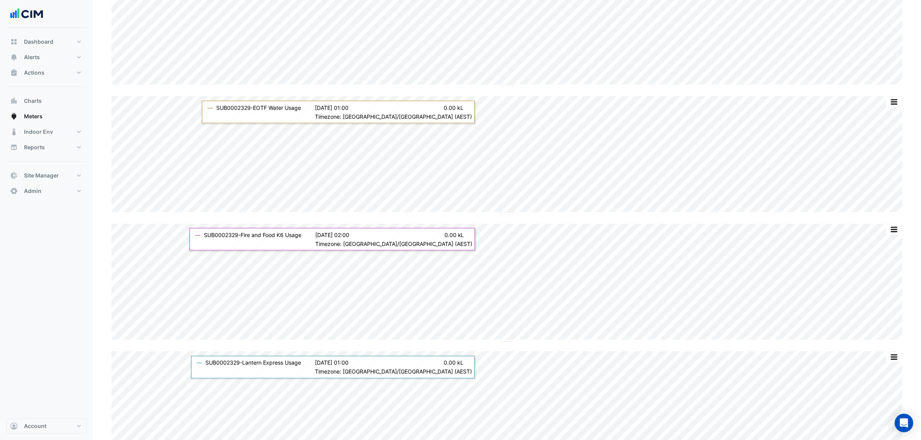
scroll to position [1600, 0]
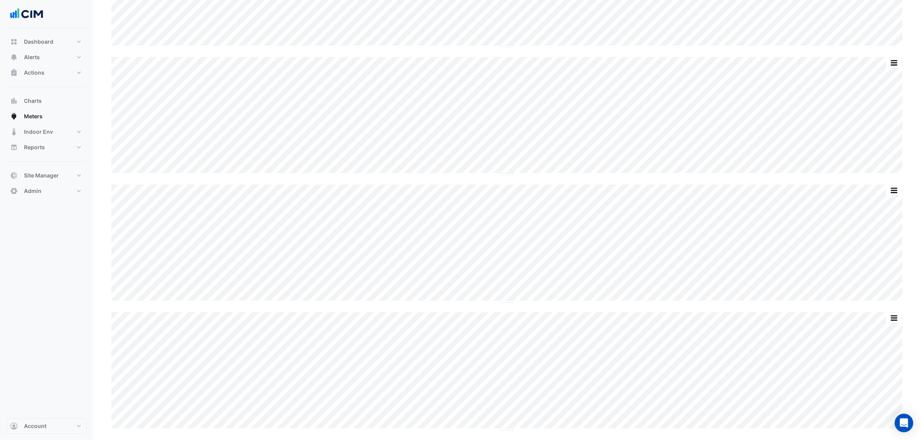
click at [84, 261] on div "Dashboard Portfolio Ratings Performance Alerts Site Rules Templates Actions Sit…" at bounding box center [46, 223] width 80 height 391
click at [130, 44] on span "Chart settings" at bounding box center [140, 44] width 38 height 8
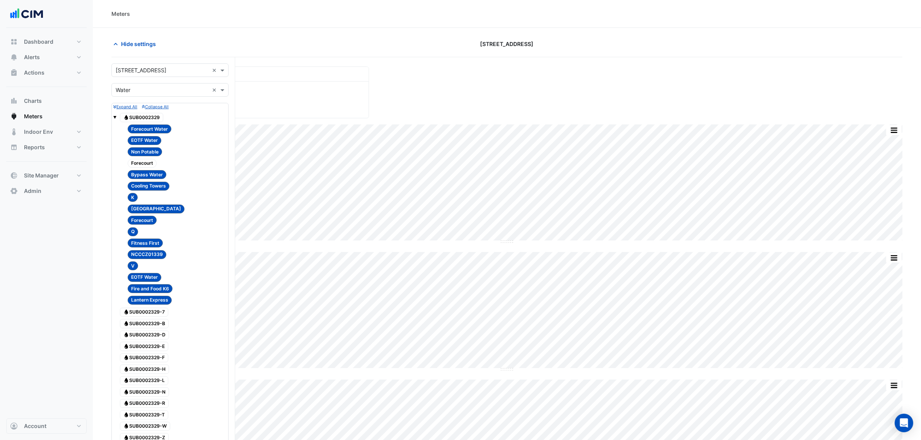
scroll to position [48, 0]
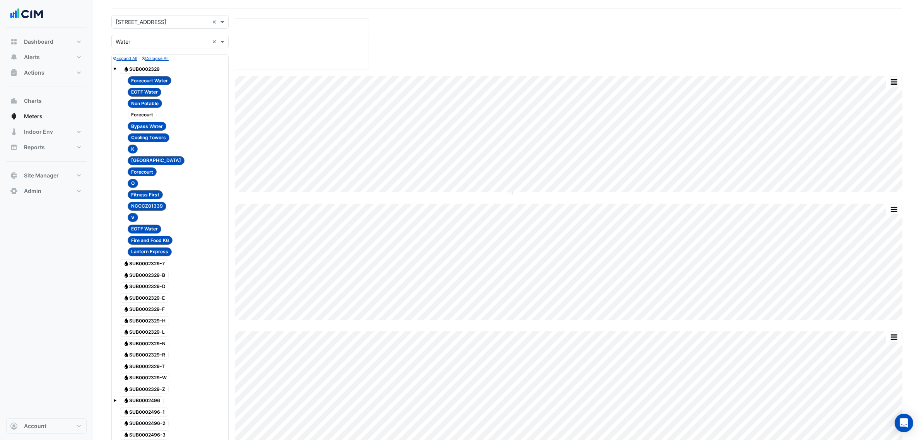
click at [136, 109] on div at bounding box center [174, 109] width 106 height 1
click at [136, 110] on div "Forecourt" at bounding box center [142, 114] width 33 height 11
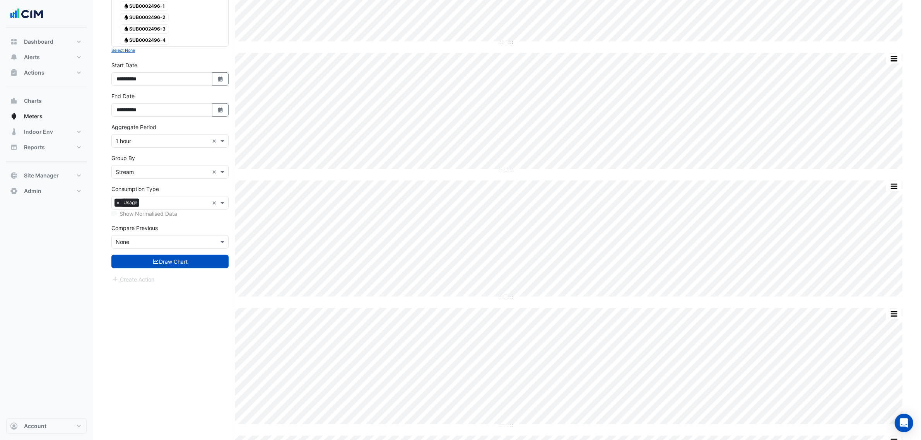
scroll to position [580, 0]
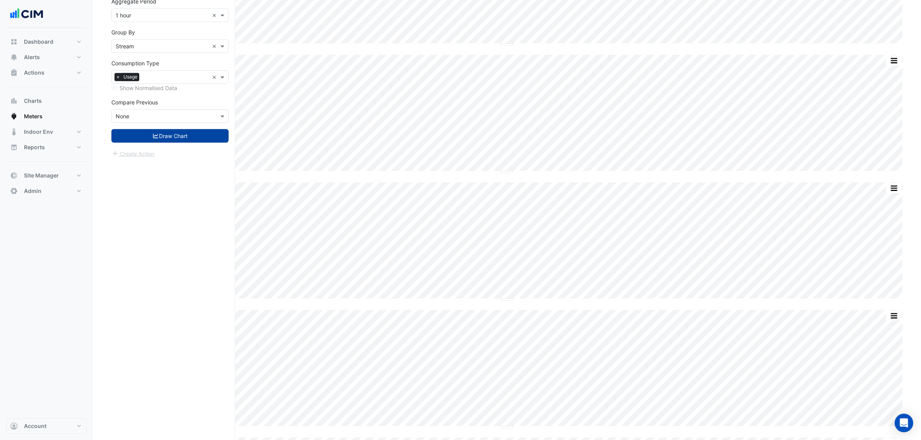
click at [188, 137] on button "Draw Chart" at bounding box center [169, 136] width 117 height 14
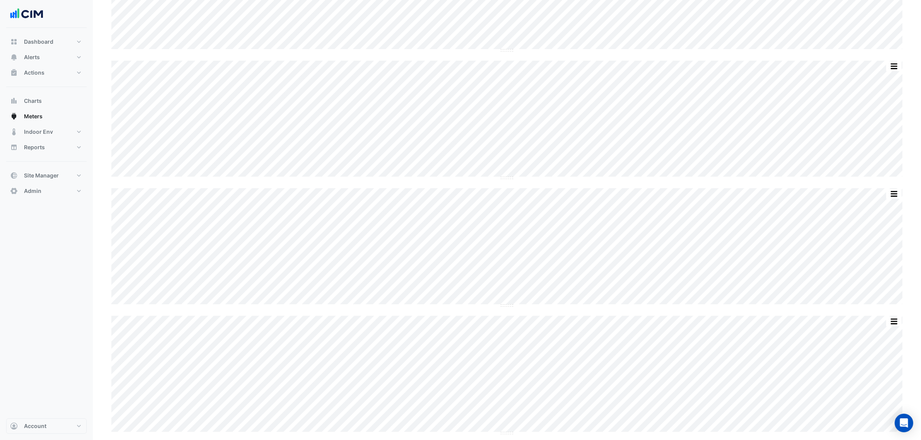
click at [191, 120] on div "Forecourt Water EOTF Water Non Potable [GEOGRAPHIC_DATA] Bypass Water" at bounding box center [174, 27] width 106 height 183
click at [133, 41] on span "Chart settings" at bounding box center [140, 44] width 38 height 8
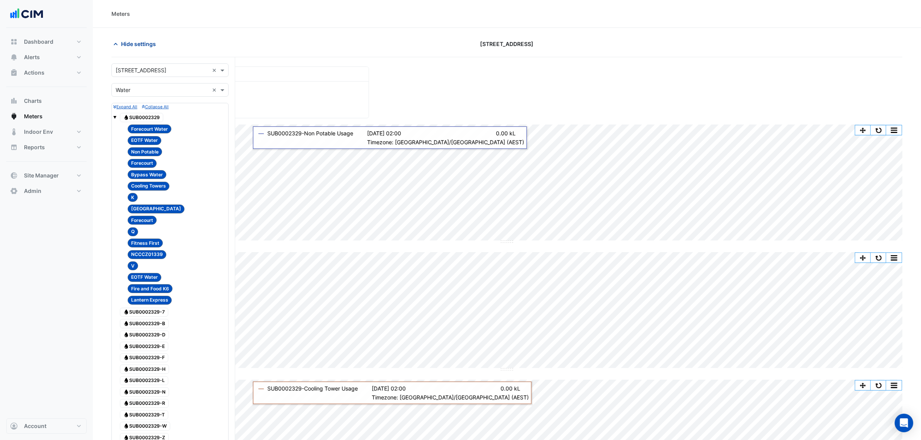
click at [139, 38] on button "Hide settings" at bounding box center [136, 44] width 50 height 14
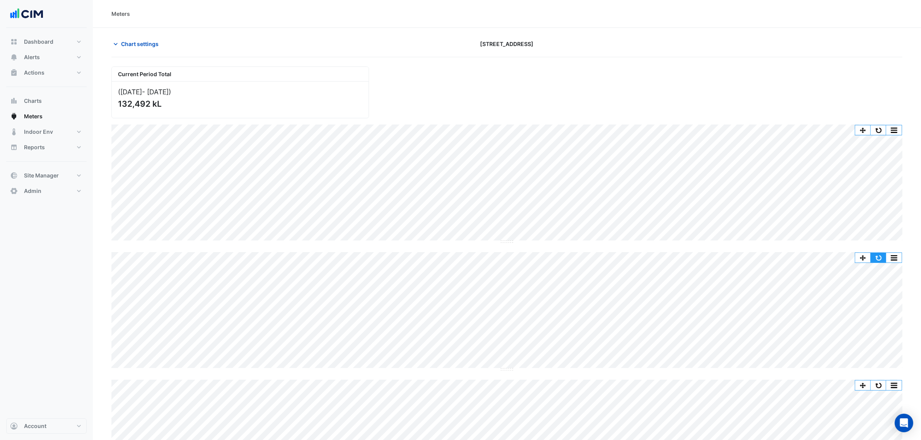
click at [879, 255] on button "button" at bounding box center [878, 258] width 15 height 10
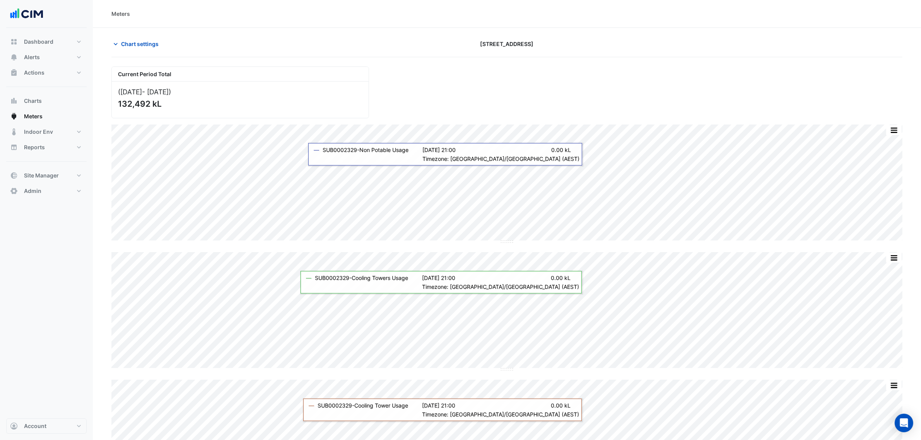
drag, startPoint x: 879, startPoint y: 255, endPoint x: 337, endPoint y: 99, distance: 564.3
click at [337, 99] on div "132,492 kL" at bounding box center [239, 104] width 243 height 10
click at [435, 106] on div "Current Period Total ([DATE] - [DATE] ) 132,492 kL" at bounding box center [507, 89] width 801 height 58
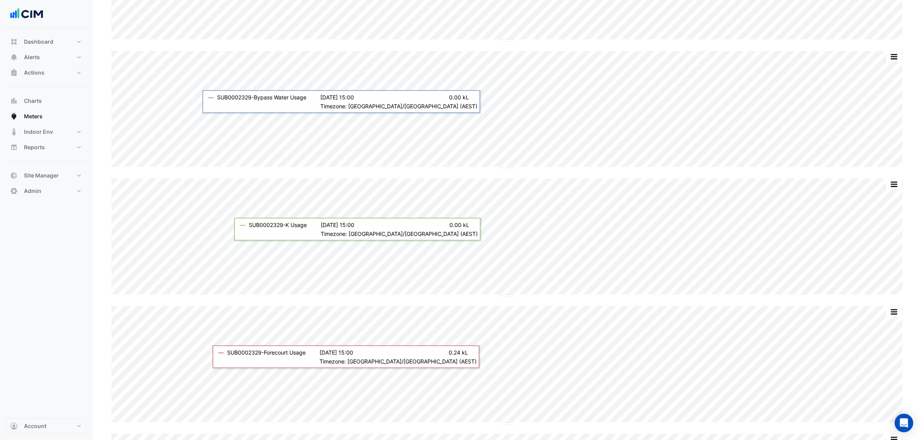
scroll to position [629, 0]
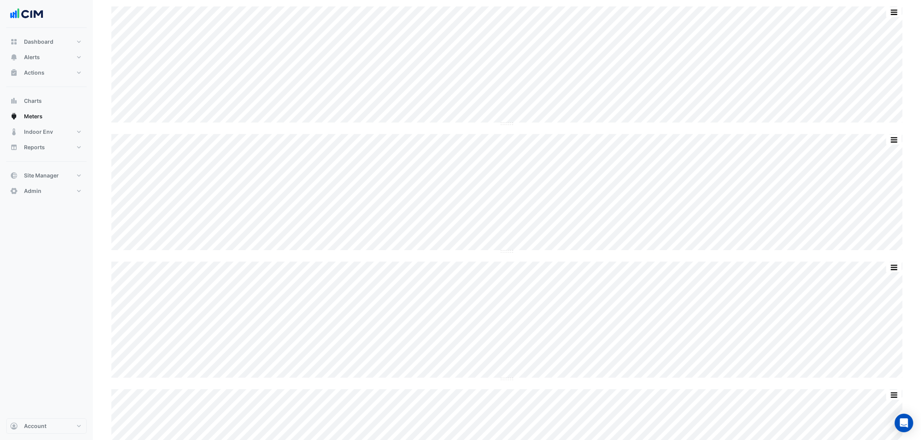
click at [81, 271] on div "Dashboard Portfolio Ratings Performance Alerts Site Rules Templates Actions Sit…" at bounding box center [46, 223] width 80 height 391
click at [153, 41] on span "Chart settings" at bounding box center [140, 44] width 38 height 8
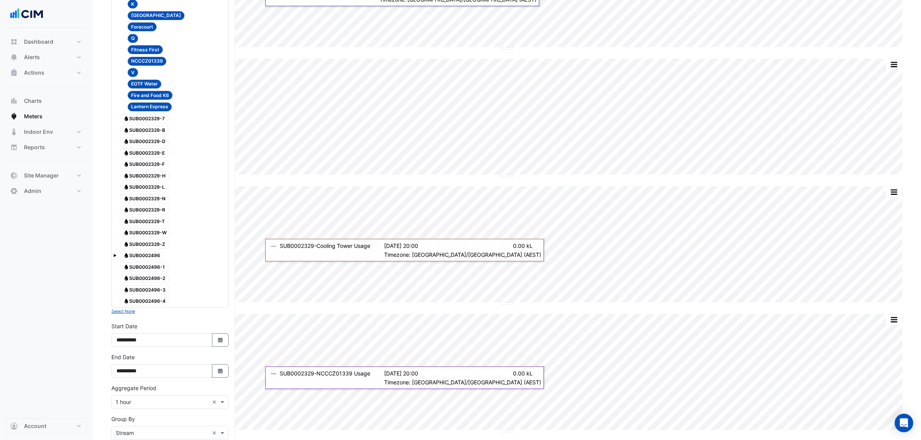
scroll to position [97, 0]
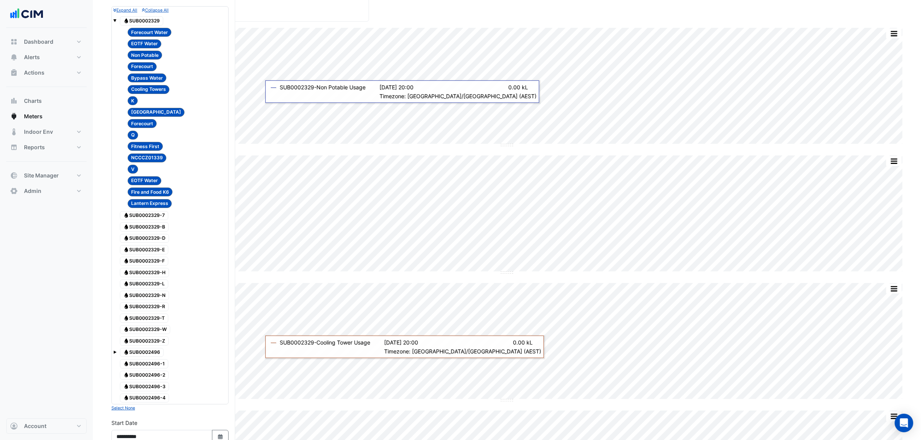
click at [131, 167] on span "V" at bounding box center [133, 169] width 10 height 9
click at [132, 134] on span "Q" at bounding box center [133, 135] width 10 height 9
click at [132, 106] on div "K" at bounding box center [133, 101] width 14 height 11
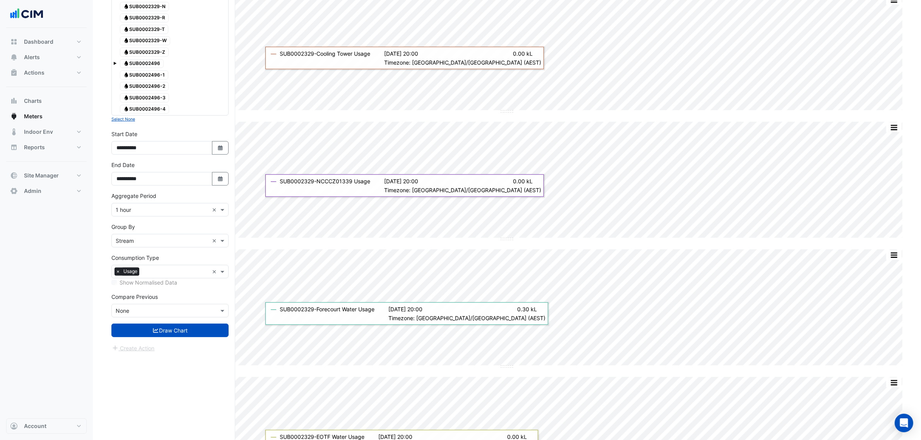
scroll to position [387, 0]
click at [202, 335] on button "Draw Chart" at bounding box center [169, 330] width 117 height 14
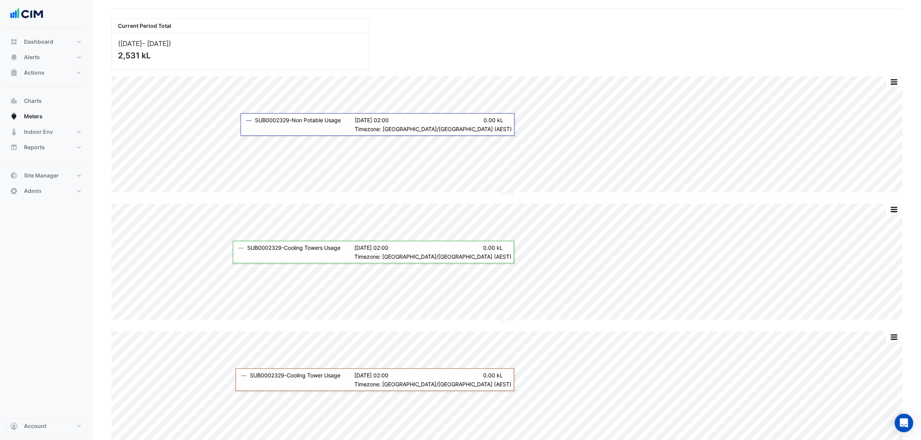
scroll to position [97, 0]
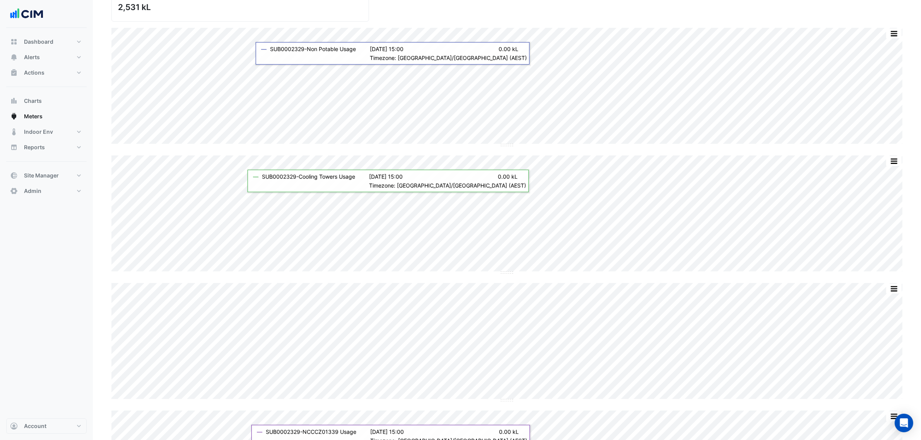
drag, startPoint x: 463, startPoint y: 273, endPoint x: 445, endPoint y: 281, distance: 19.1
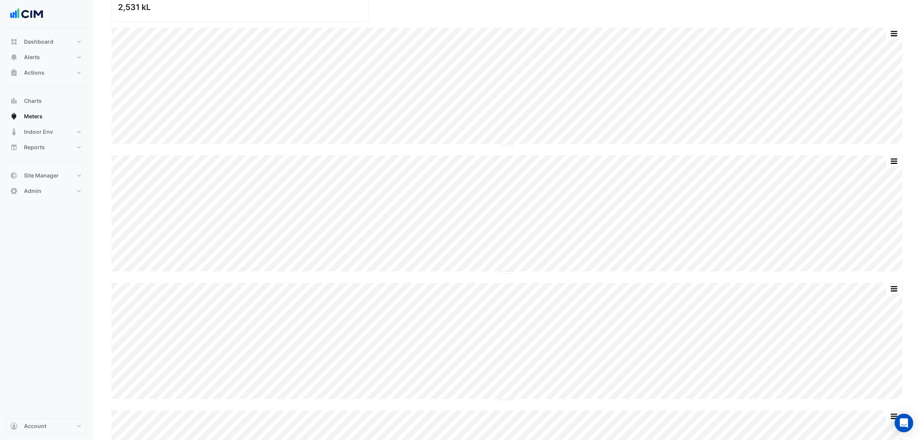
click at [153, 41] on span "Chart settings" at bounding box center [140, 44] width 38 height 8
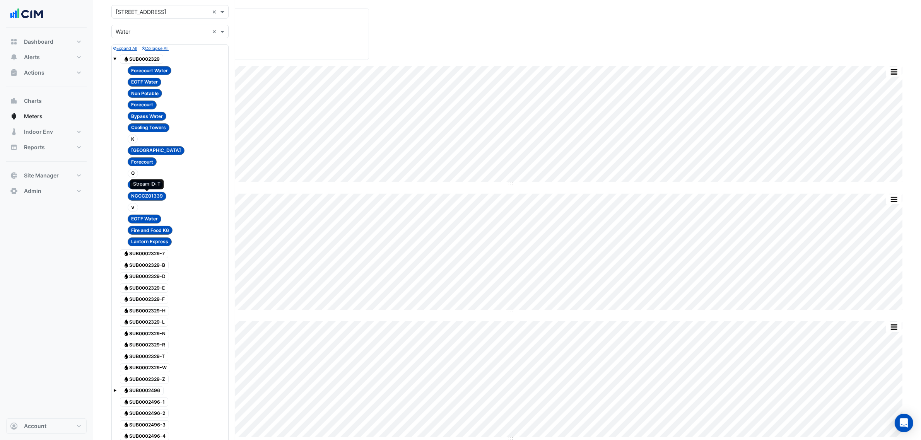
scroll to position [242, 0]
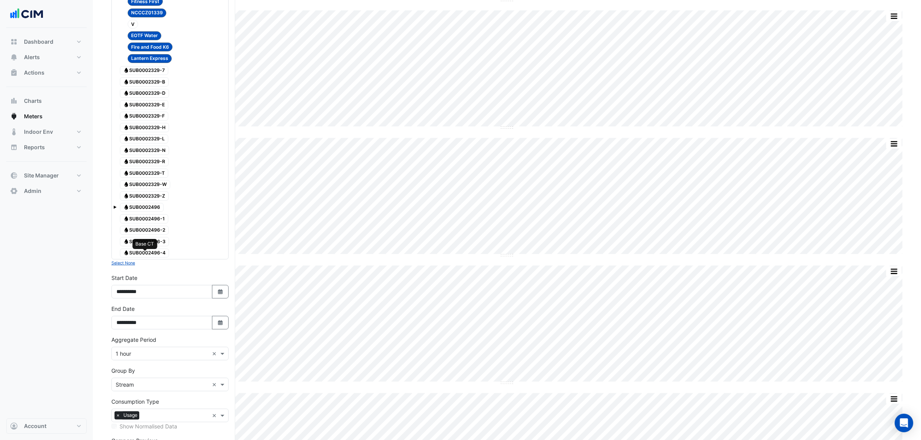
click at [159, 257] on span "Water SUB0002496-4" at bounding box center [144, 253] width 49 height 9
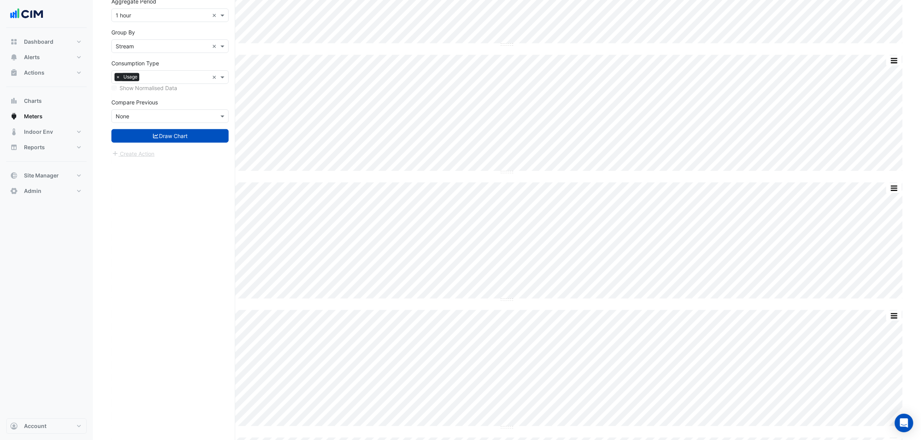
click at [176, 139] on button "Draw Chart" at bounding box center [169, 136] width 117 height 14
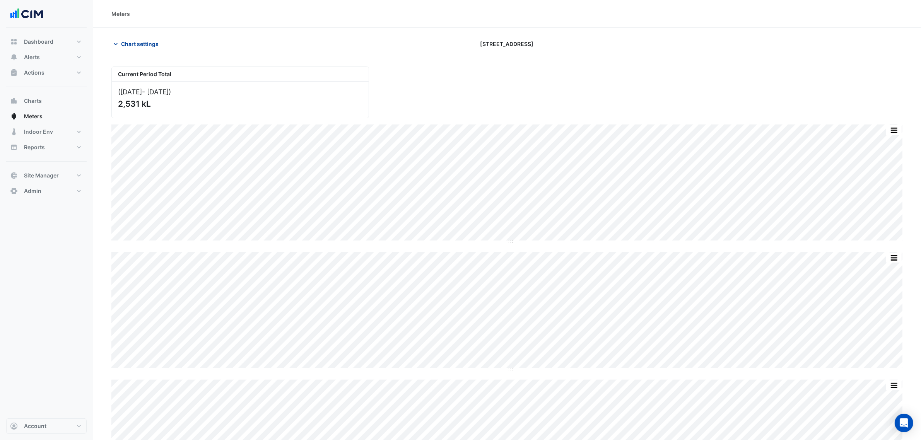
click at [152, 44] on span "Chart settings" at bounding box center [140, 44] width 38 height 8
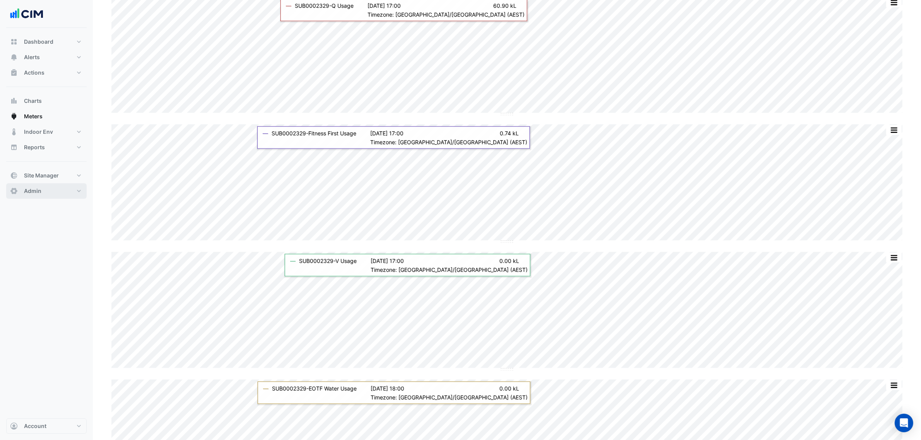
scroll to position [1261, 0]
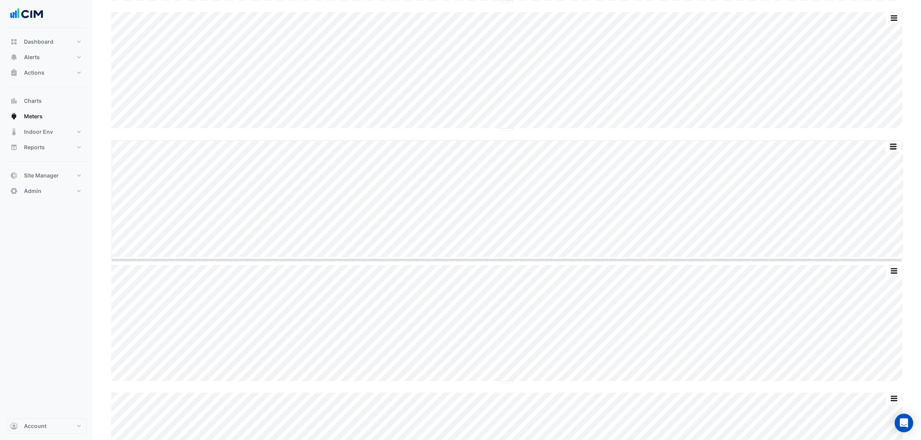
drag, startPoint x: 509, startPoint y: 258, endPoint x: 512, endPoint y: 320, distance: 61.6
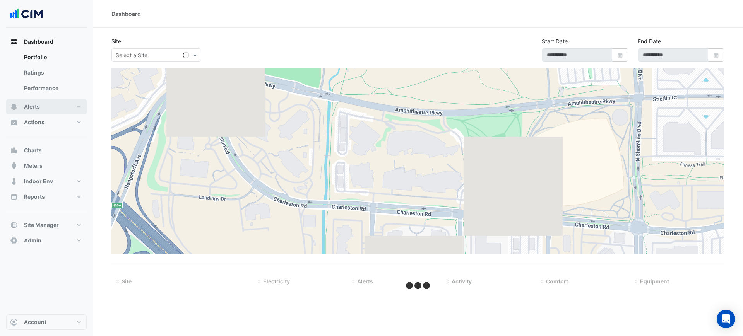
click at [38, 103] on span "Alerts" at bounding box center [32, 107] width 16 height 8
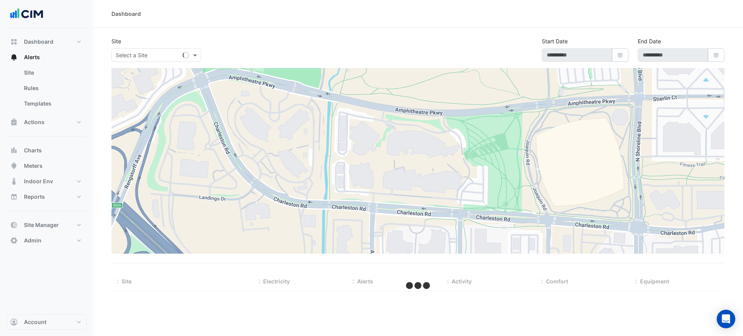
click at [147, 66] on div "Site Select a Site Start Date Select Date End Date Select Date" at bounding box center [418, 52] width 622 height 31
click at [146, 61] on div "Select a Site" at bounding box center [156, 55] width 90 height 14
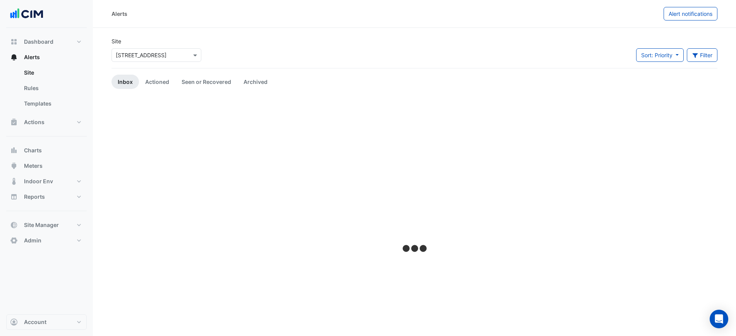
click at [145, 56] on input "text" at bounding box center [149, 55] width 66 height 8
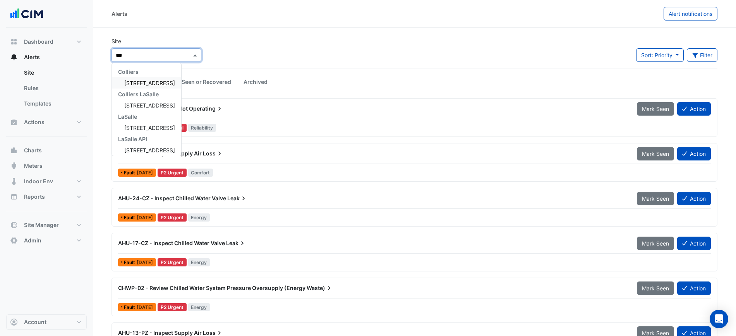
type input "***"
click at [145, 81] on span "[STREET_ADDRESS]" at bounding box center [149, 83] width 51 height 7
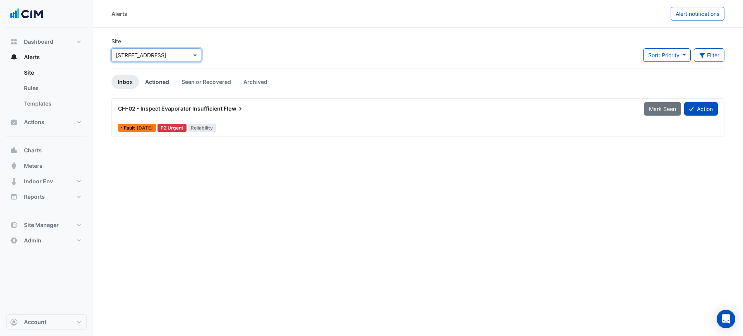
click at [153, 79] on link "Actioned" at bounding box center [157, 82] width 36 height 14
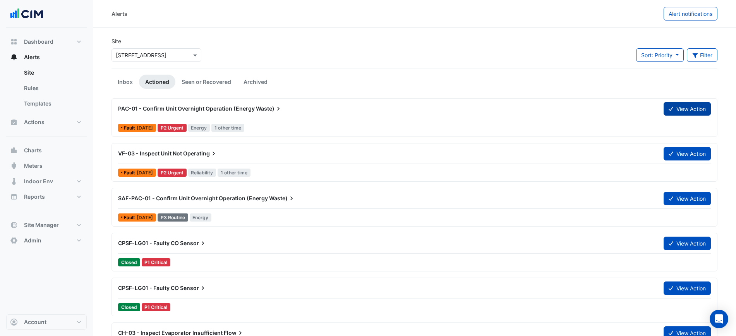
click at [686, 112] on button "View Action" at bounding box center [686, 109] width 47 height 14
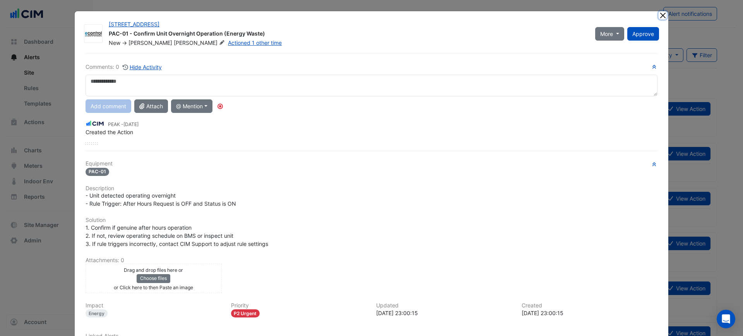
click at [659, 13] on button "Close" at bounding box center [663, 15] width 8 height 8
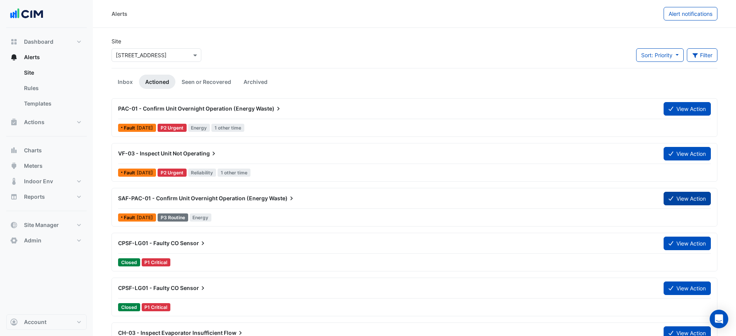
click at [668, 198] on icon at bounding box center [670, 198] width 5 height 5
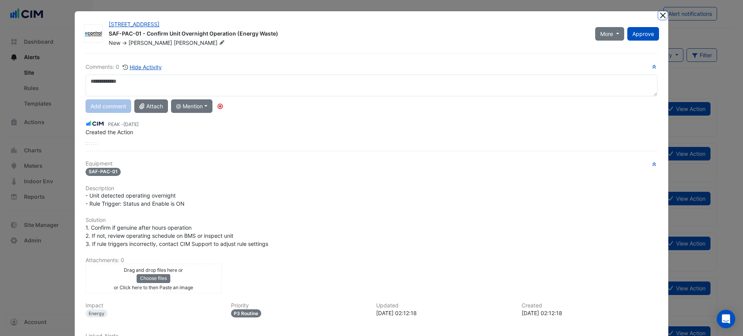
click at [659, 14] on button "Close" at bounding box center [663, 15] width 8 height 8
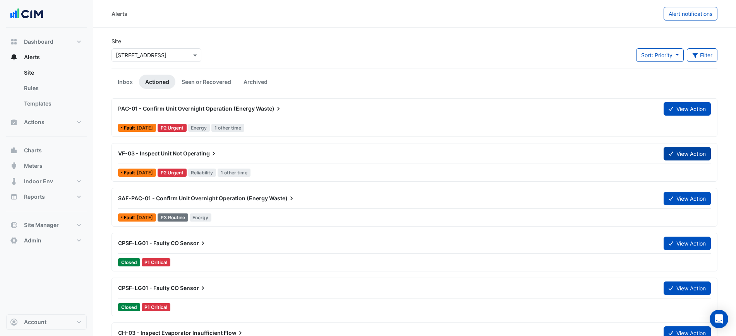
click at [683, 157] on button "View Action" at bounding box center [686, 154] width 47 height 14
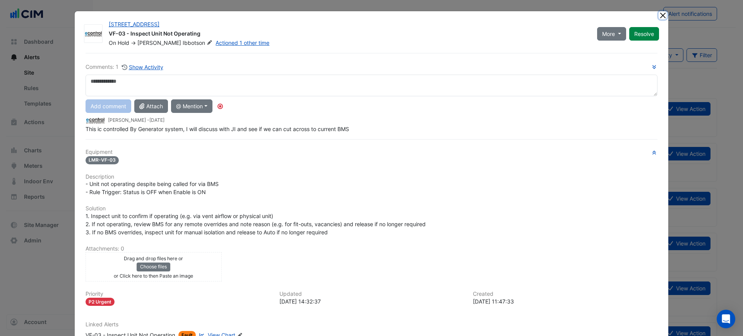
click at [662, 16] on button "Close" at bounding box center [663, 15] width 8 height 8
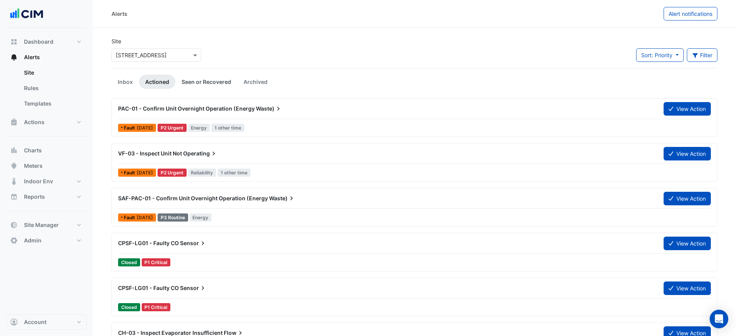
click at [226, 83] on link "Seen or Recovered" at bounding box center [206, 82] width 62 height 14
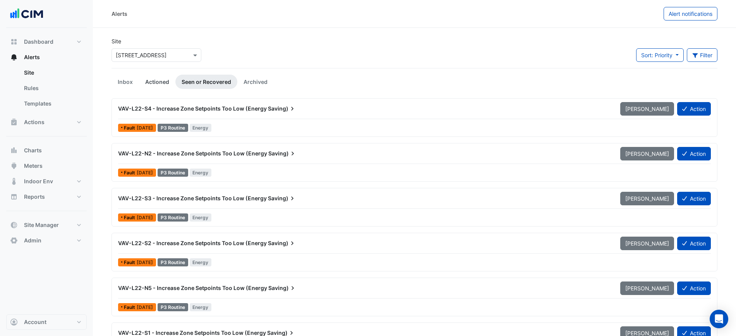
click at [164, 82] on link "Actioned" at bounding box center [157, 82] width 36 height 14
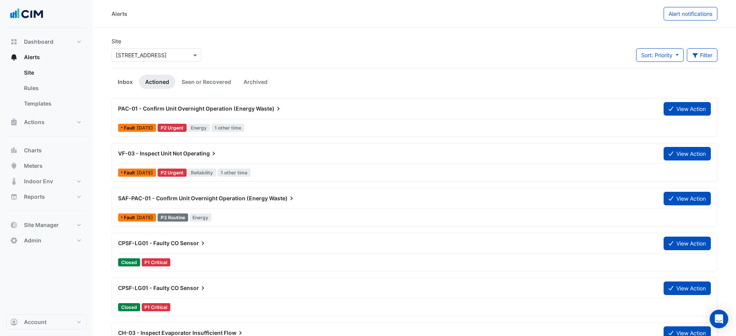
click at [116, 80] on link "Inbox" at bounding box center [124, 82] width 27 height 14
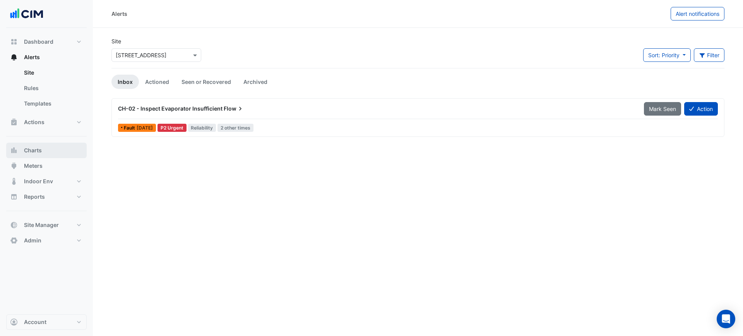
click at [26, 149] on span "Charts" at bounding box center [33, 151] width 18 height 8
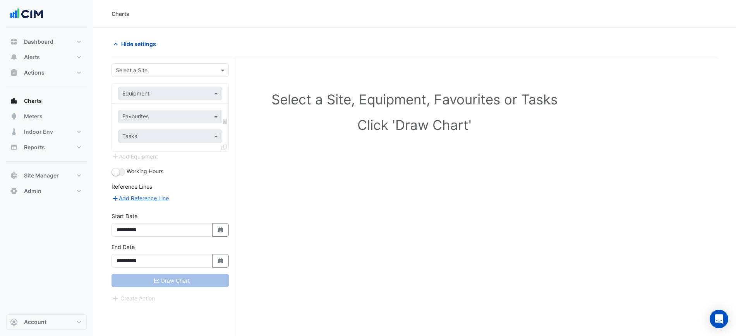
click at [148, 68] on input "text" at bounding box center [162, 71] width 93 height 8
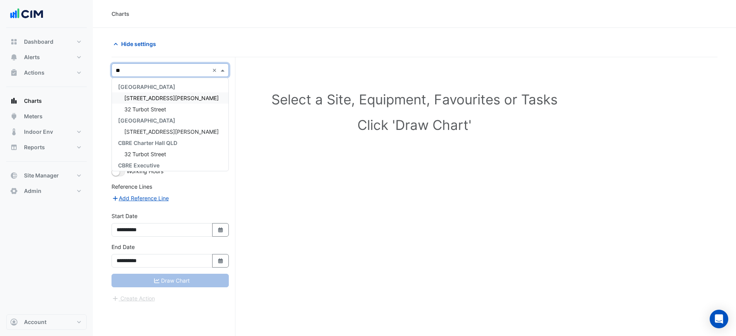
type input "***"
click at [149, 101] on span "323 Castlereagh Street" at bounding box center [149, 98] width 51 height 7
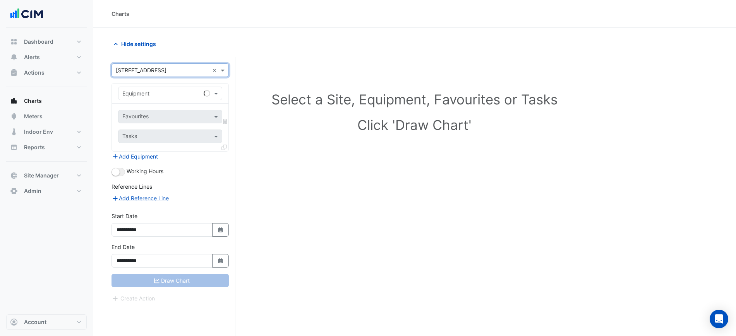
click at [159, 90] on input "text" at bounding box center [162, 94] width 80 height 8
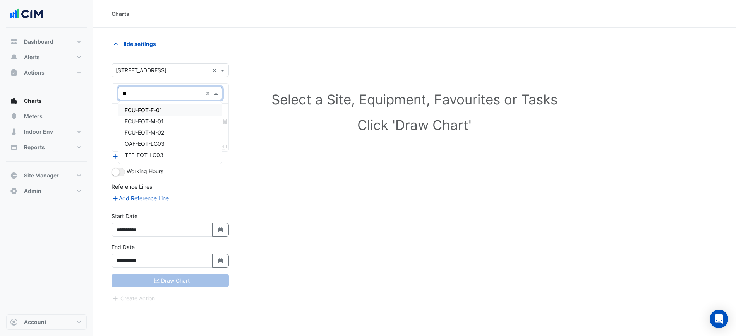
type input "***"
click at [183, 123] on div "FCU-EOT-M-01" at bounding box center [169, 121] width 103 height 11
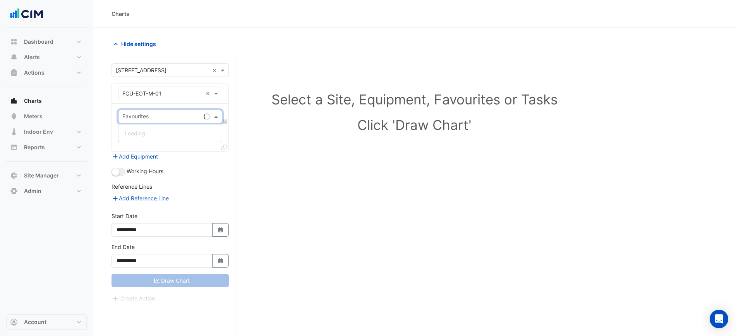
click at [176, 119] on input "text" at bounding box center [161, 117] width 78 height 8
type input "****"
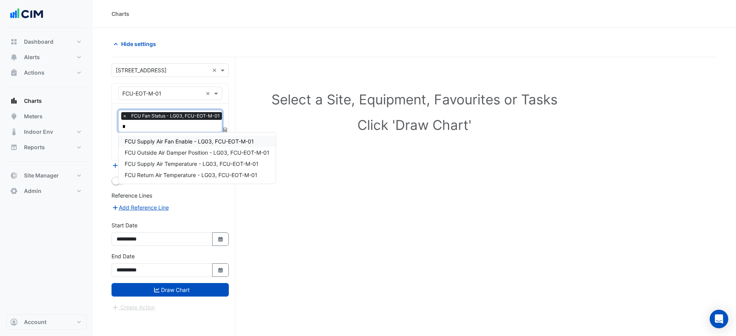
type input "**"
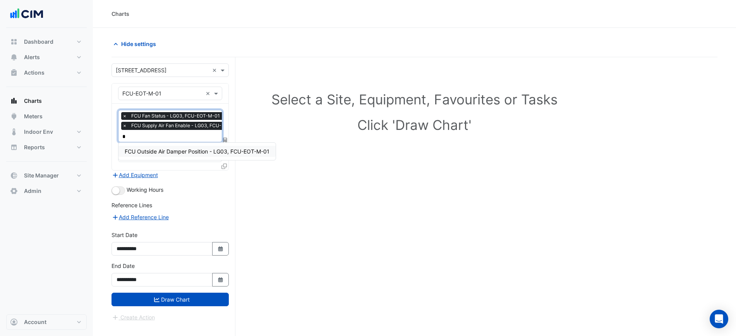
type input "**"
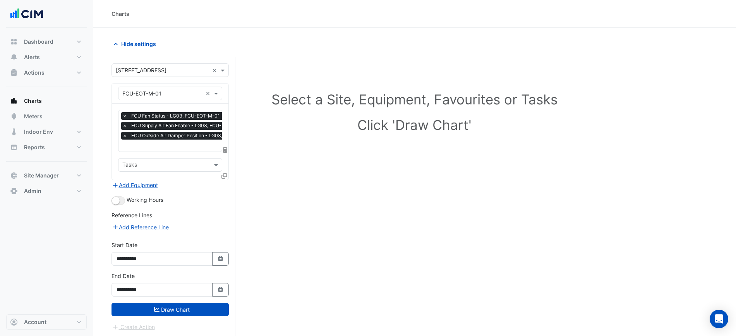
drag, startPoint x: 222, startPoint y: 178, endPoint x: 227, endPoint y: 179, distance: 5.4
click at [223, 178] on div at bounding box center [224, 177] width 7 height 11
click at [228, 179] on div "× FCU-EOT-M-01 × × FCU Fan Status - LG03, FCU-EOT-M-01 × FCU Supply Air Fan Ena…" at bounding box center [169, 131] width 117 height 97
click at [223, 178] on div at bounding box center [224, 177] width 7 height 11
click at [223, 175] on icon at bounding box center [223, 175] width 5 height 5
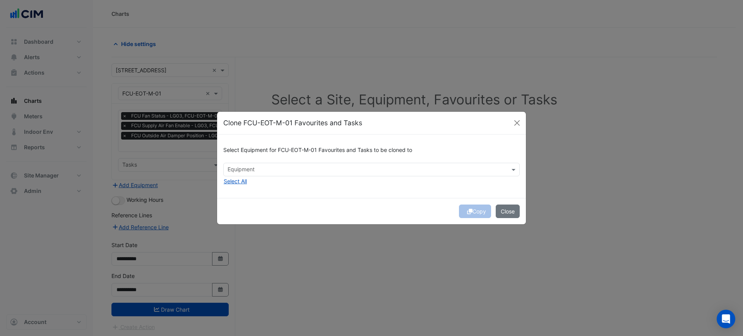
click at [265, 183] on div "Select Equipment for FCU-EOT-M-01 Favourites and Tasks to be cloned to Equipmen…" at bounding box center [371, 166] width 309 height 63
click at [265, 176] on div "Select Equipment for FCU-EOT-M-01 Favourites and Tasks to be cloned to Equipmen…" at bounding box center [371, 166] width 309 height 63
click at [266, 173] on input "text" at bounding box center [367, 170] width 279 height 8
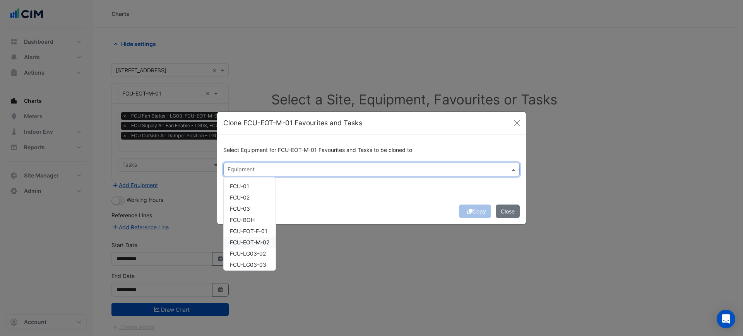
click at [265, 244] on span "FCU-EOT-M-02" at bounding box center [249, 242] width 39 height 7
click at [378, 190] on div "Select Equipment for FCU-EOT-M-01 Favourites and Tasks to be cloned to × FCU-EO…" at bounding box center [371, 166] width 309 height 63
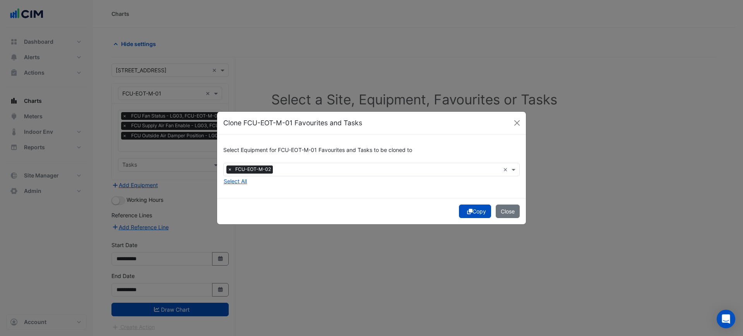
click at [470, 213] on icon "submit" at bounding box center [469, 211] width 5 height 5
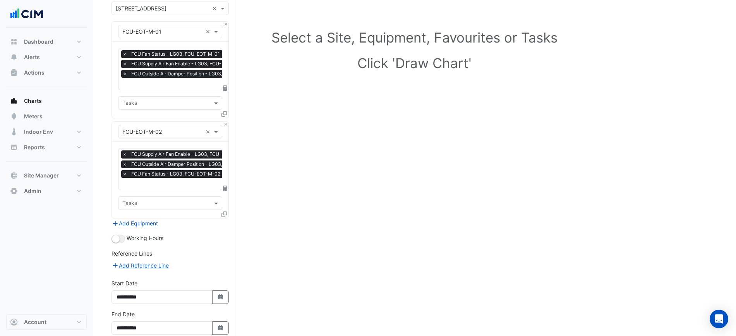
scroll to position [100, 0]
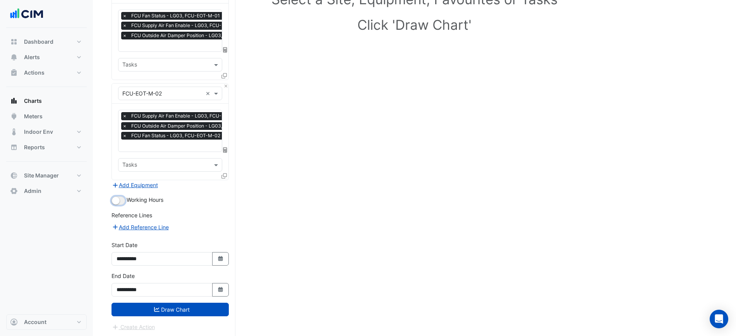
click at [120, 201] on button "button" at bounding box center [118, 201] width 14 height 9
click at [222, 257] on icon "button" at bounding box center [220, 258] width 5 height 5
select select "*"
select select "****"
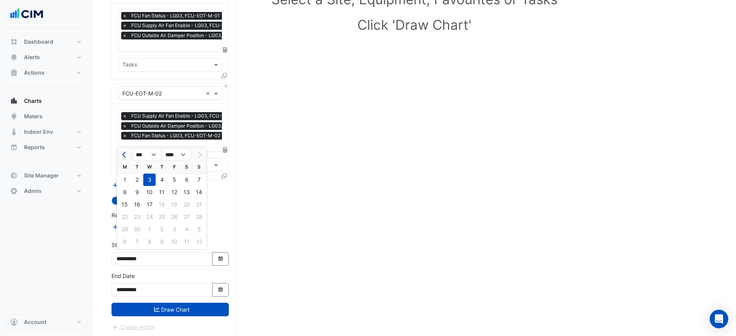
click at [120, 158] on button "Previous month" at bounding box center [124, 155] width 9 height 12
select select "*"
click at [172, 178] on div "1" at bounding box center [174, 180] width 12 height 12
type input "**********"
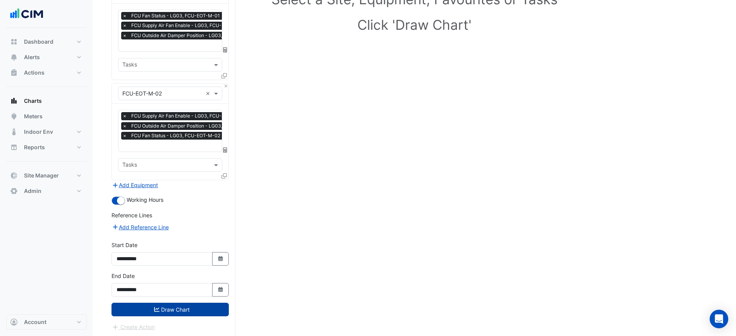
click at [193, 310] on button "Draw Chart" at bounding box center [169, 310] width 117 height 14
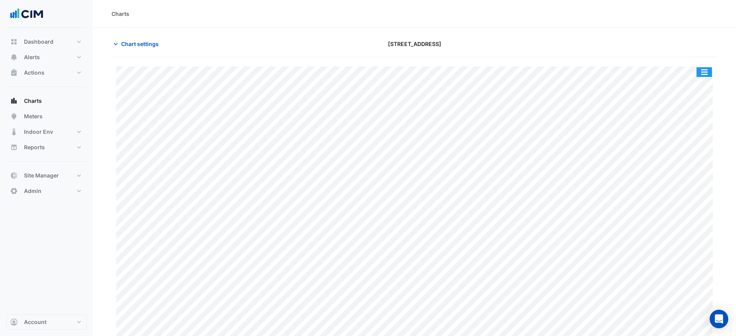
click at [706, 67] on div "Split by Equip Split by Unit Split All Print Save as JPEG Save as PNG Pivot Dat…" at bounding box center [704, 72] width 16 height 10
click at [705, 70] on button "button" at bounding box center [703, 72] width 15 height 10
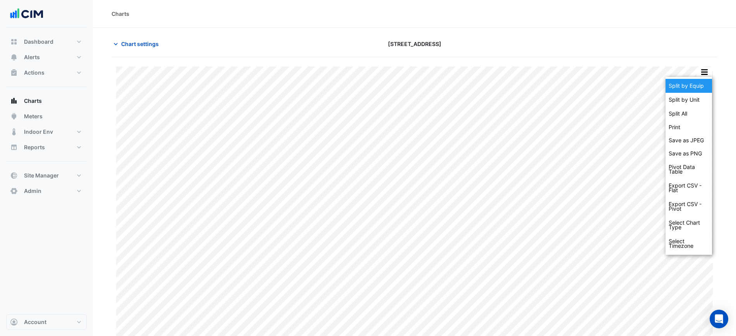
click at [696, 82] on div "Split by Equip" at bounding box center [688, 86] width 46 height 14
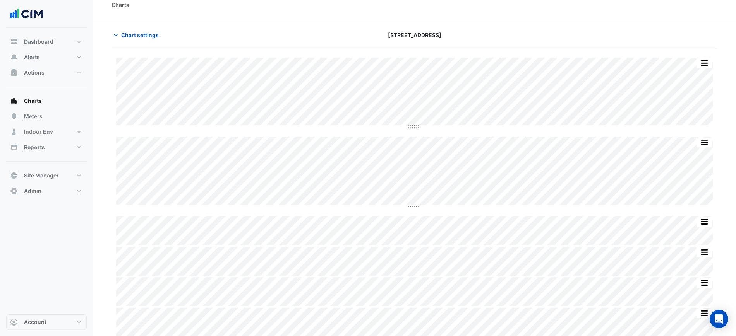
scroll to position [11, 0]
click at [58, 55] on button "Alerts" at bounding box center [46, 57] width 80 height 15
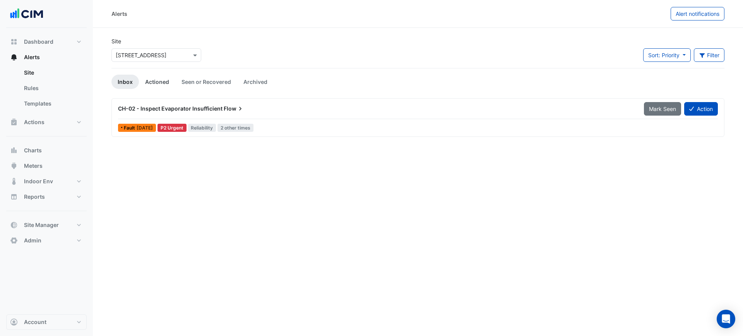
click at [169, 79] on link "Actioned" at bounding box center [157, 82] width 36 height 14
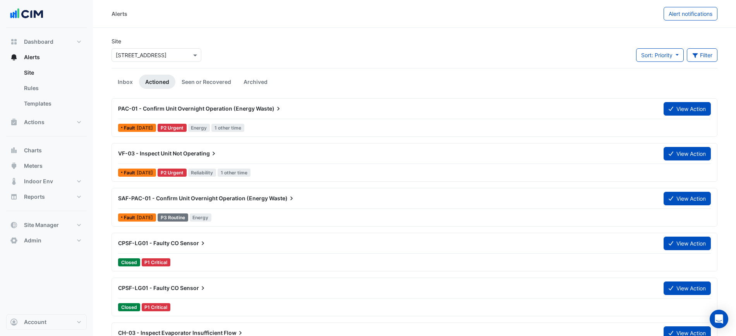
click at [242, 205] on div "SAF-PAC-01 - Confirm Unit Overnight Operation (Energy Waste)" at bounding box center [385, 199] width 545 height 14
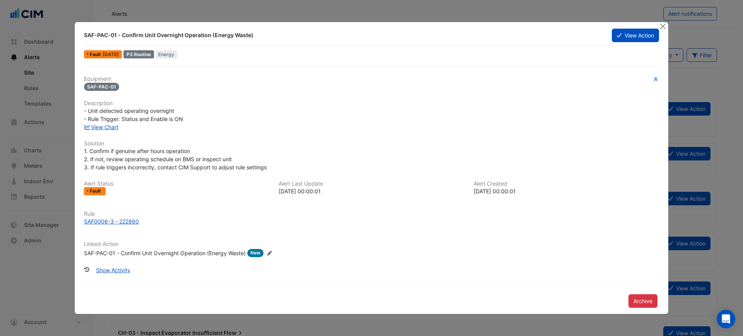
click at [111, 132] on div "Equipment SAF-PAC-01 Description - Unit detected operating overnight - Rule Tri…" at bounding box center [371, 170] width 575 height 188
click at [109, 129] on link "View Chart" at bounding box center [101, 127] width 34 height 7
click at [664, 24] on button "Close" at bounding box center [663, 26] width 8 height 8
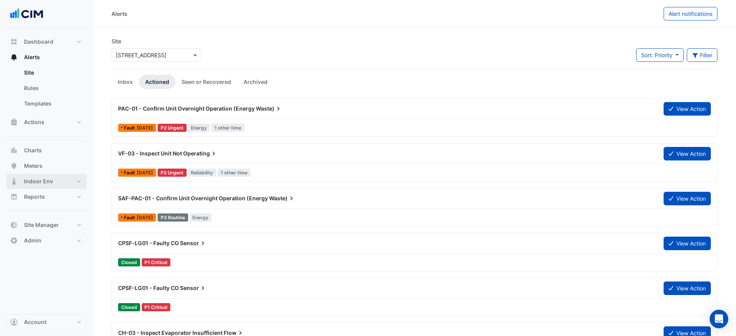
click at [38, 176] on button "Indoor Env" at bounding box center [46, 181] width 80 height 15
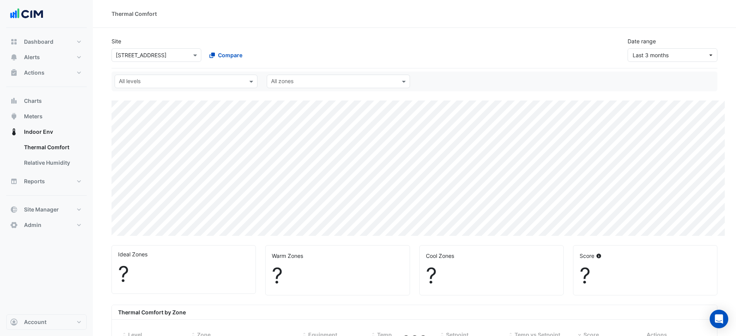
click at [660, 65] on div "Site × 323 Castlereagh Street Compare Date range Last 3 months" at bounding box center [414, 50] width 606 height 38
click at [659, 57] on span "Last 3 months" at bounding box center [650, 55] width 36 height 7
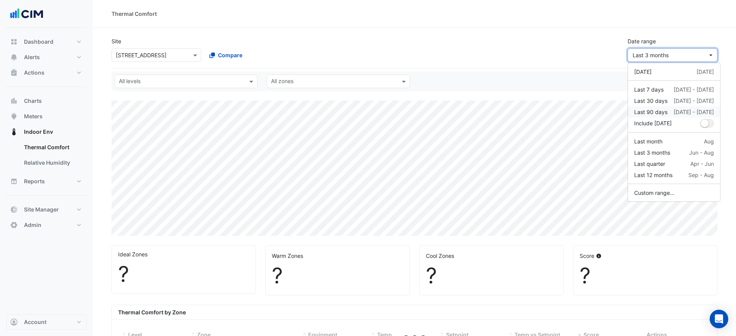
select select "***"
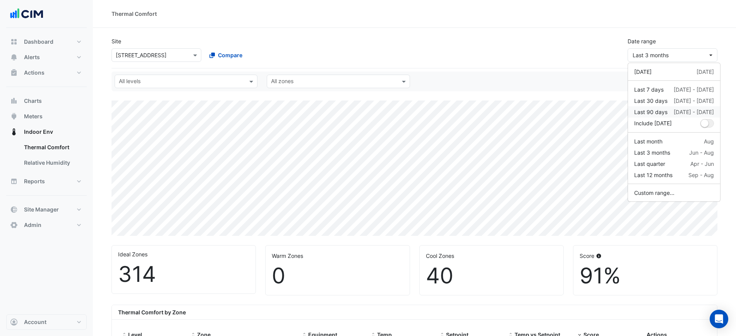
click at [662, 115] on div "Last 90 days" at bounding box center [650, 112] width 33 height 8
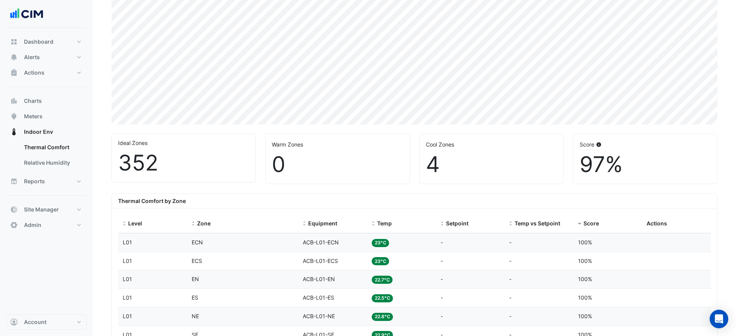
scroll to position [242, 0]
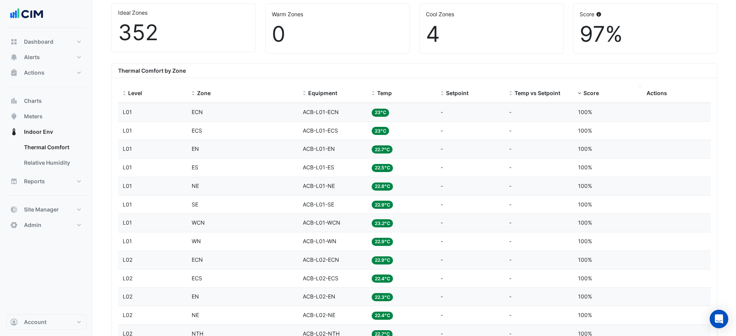
click at [586, 96] on span "Score" at bounding box center [590, 93] width 15 height 7
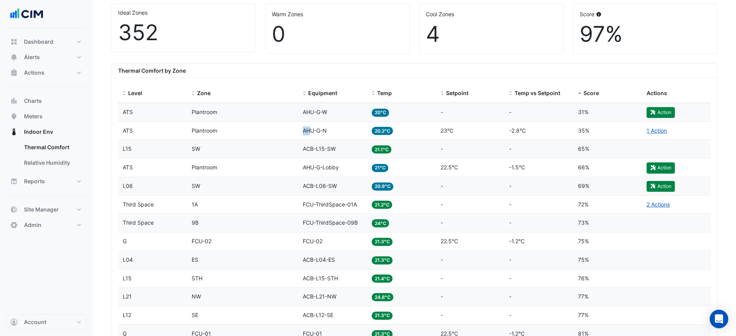
drag, startPoint x: 311, startPoint y: 130, endPoint x: 297, endPoint y: 133, distance: 14.5
click at [297, 133] on div "Level ATS Zone Plantroom Equipment AHU-G-N Temp 20.2°C Setpoint 23°C Temp vs Se…" at bounding box center [414, 131] width 592 height 18
click at [340, 133] on div "Equipment AHU-G-N" at bounding box center [333, 131] width 60 height 9
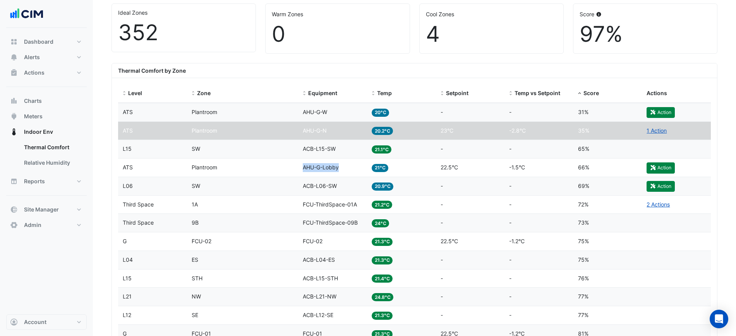
drag, startPoint x: 342, startPoint y: 165, endPoint x: 302, endPoint y: 167, distance: 40.7
click at [302, 167] on datatable-body-cell "Equipment AHU-G-Lobby" at bounding box center [332, 168] width 69 height 18
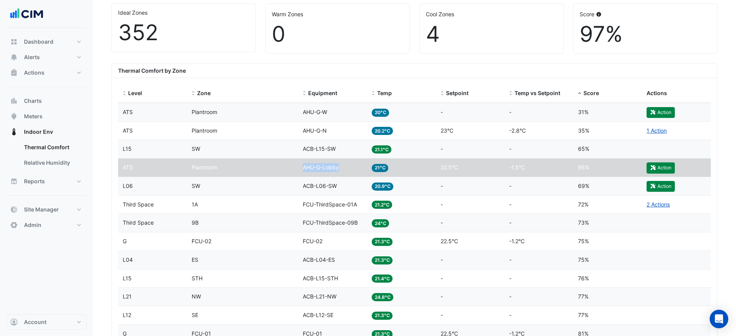
click at [352, 166] on div "Equipment AHU-G-Lobby" at bounding box center [333, 167] width 60 height 9
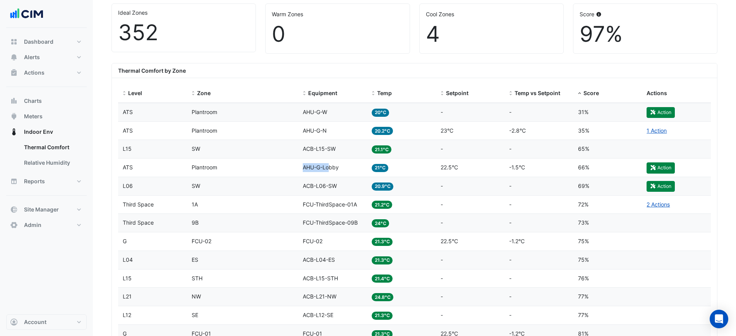
drag, startPoint x: 317, startPoint y: 168, endPoint x: 286, endPoint y: 166, distance: 31.4
click at [286, 166] on div "Level ATS Zone Plantroom Equipment AHU-G-Lobby Temp 21°C Setpoint 22.5°C Temp v…" at bounding box center [414, 168] width 592 height 18
click at [345, 168] on div "Equipment AHU-G-Lobby" at bounding box center [333, 167] width 60 height 9
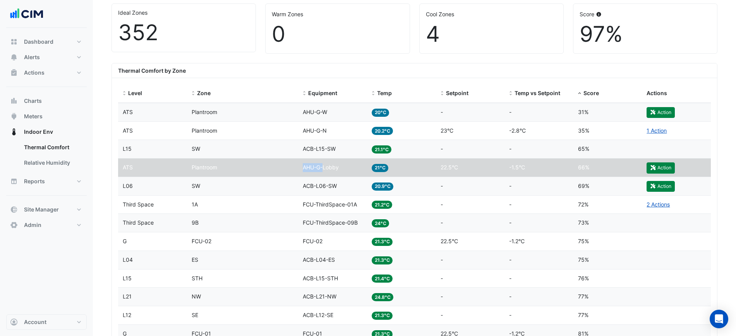
drag, startPoint x: 282, startPoint y: 168, endPoint x: 256, endPoint y: 167, distance: 25.9
click at [257, 167] on div "Level ATS Zone Plantroom Equipment AHU-G-Lobby Temp 21°C Setpoint 22.5°C Temp v…" at bounding box center [414, 168] width 592 height 18
click at [256, 167] on div "Zone Plantroom" at bounding box center [243, 167] width 102 height 9
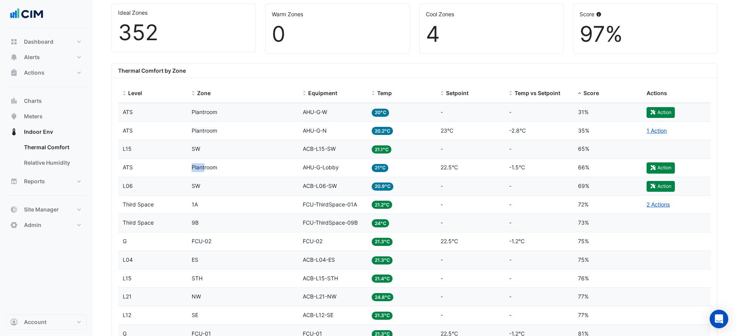
drag, startPoint x: 170, startPoint y: 166, endPoint x: 146, endPoint y: 165, distance: 24.0
click at [146, 165] on div "Level ATS Zone Plantroom Equipment AHU-G-Lobby Temp 21°C Setpoint 22.5°C Temp v…" at bounding box center [414, 168] width 592 height 18
click at [146, 165] on div "Level ATS" at bounding box center [153, 167] width 60 height 9
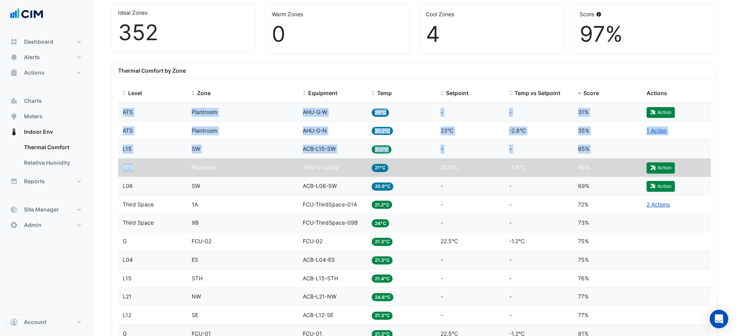
drag, startPoint x: 142, startPoint y: 165, endPoint x: 110, endPoint y: 167, distance: 32.6
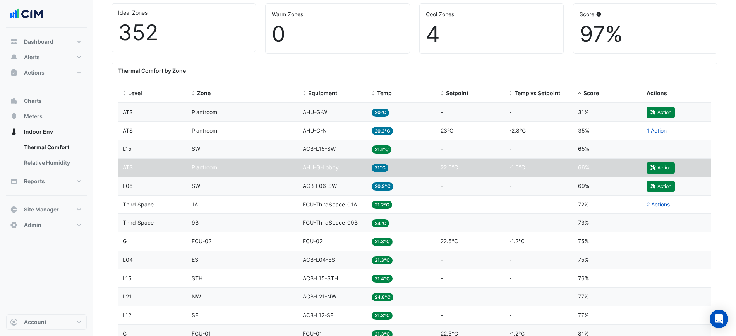
click at [130, 93] on span "Level" at bounding box center [135, 93] width 14 height 7
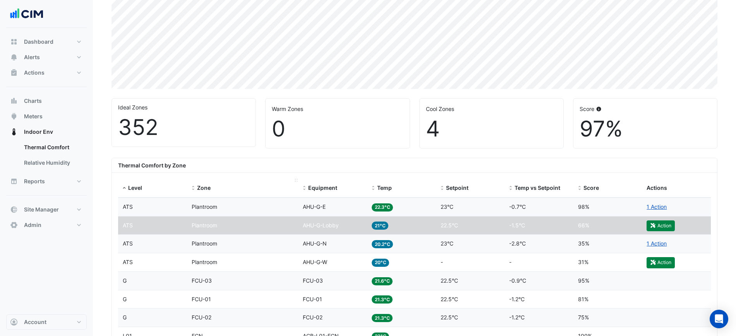
scroll to position [193, 0]
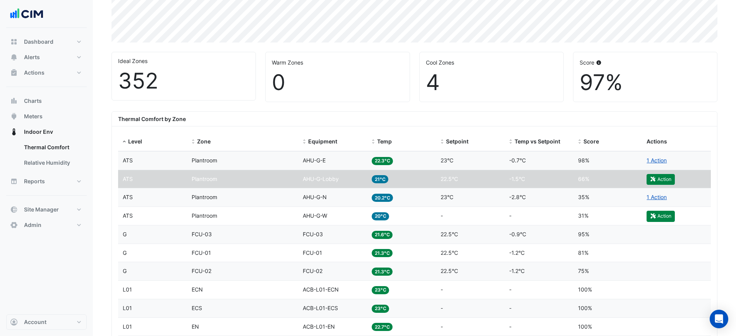
click at [339, 176] on span "AHU-G-Lobby" at bounding box center [321, 179] width 36 height 7
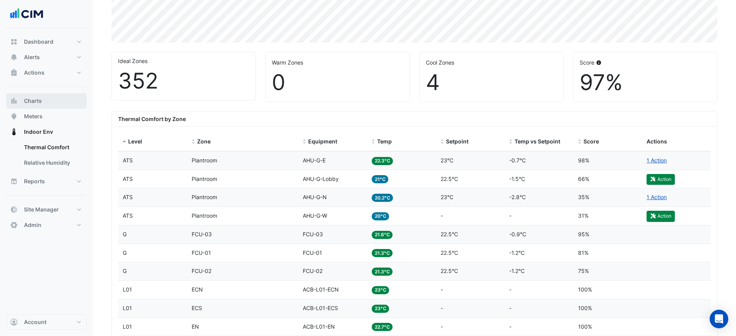
click at [62, 102] on button "Charts" at bounding box center [46, 100] width 80 height 15
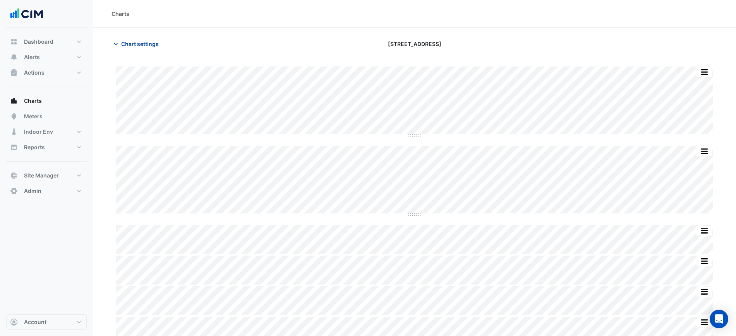
click at [148, 49] on button "Chart settings" at bounding box center [137, 44] width 52 height 14
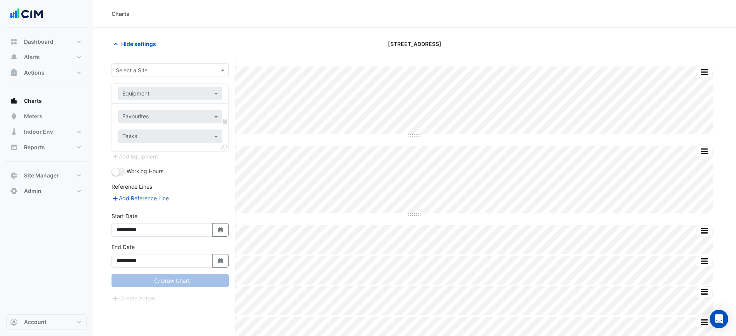
click at [147, 69] on input "text" at bounding box center [162, 71] width 93 height 8
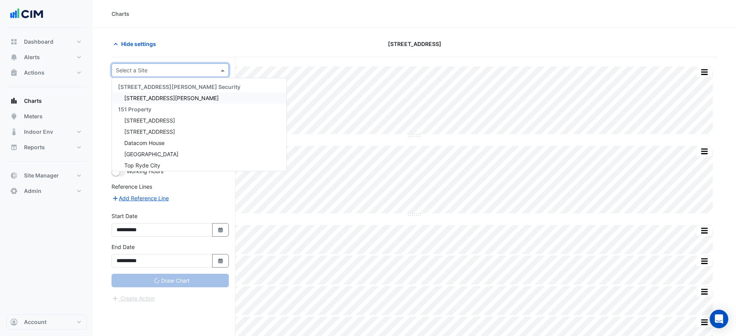
type input "**********"
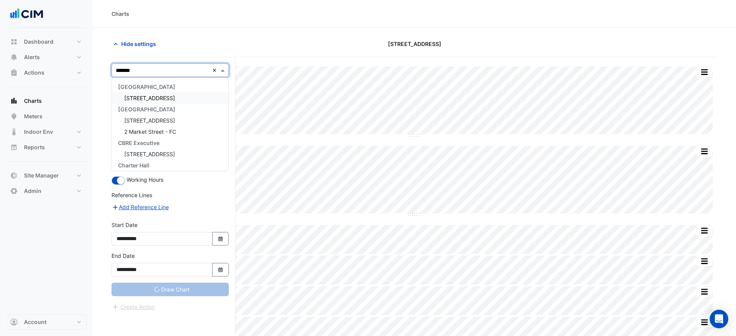
type input "********"
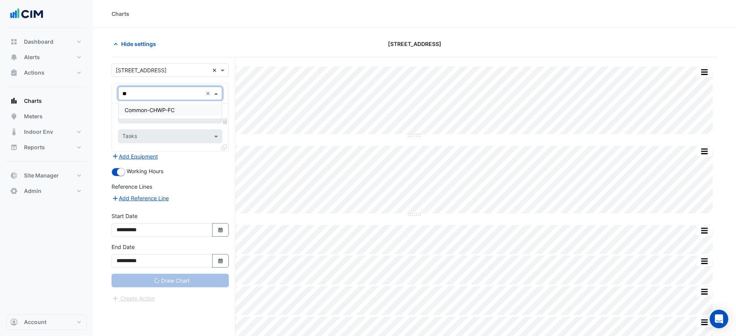
type input "*"
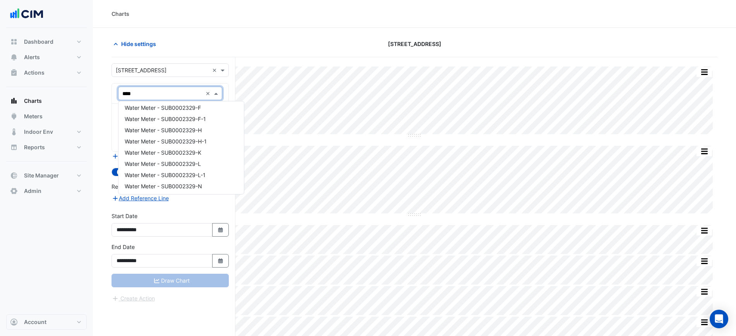
scroll to position [116, 0]
type input "****"
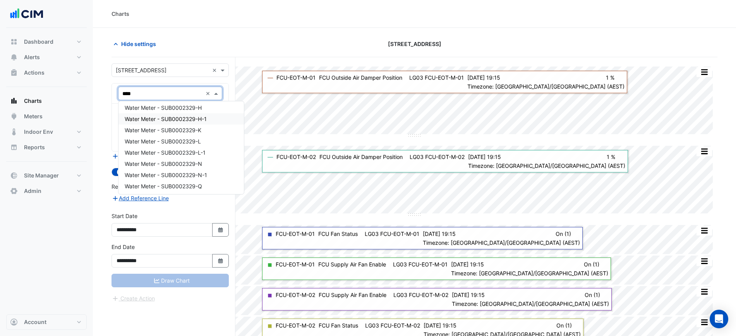
scroll to position [164, 0]
click at [206, 126] on div "Water Meter - SUB0002329-L" at bounding box center [180, 125] width 125 height 11
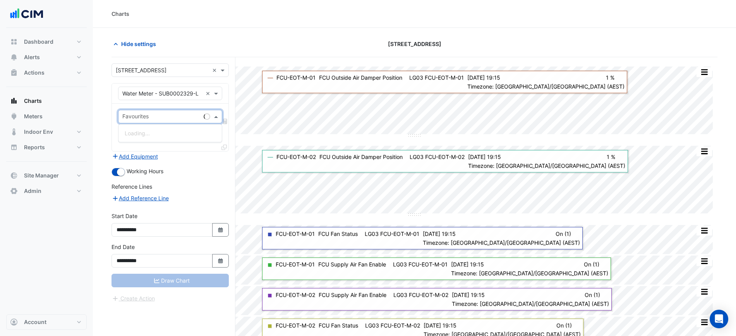
click at [180, 121] on div at bounding box center [160, 118] width 79 height 10
click at [172, 142] on span "Water Consumption Substituted" at bounding box center [165, 144] width 80 height 7
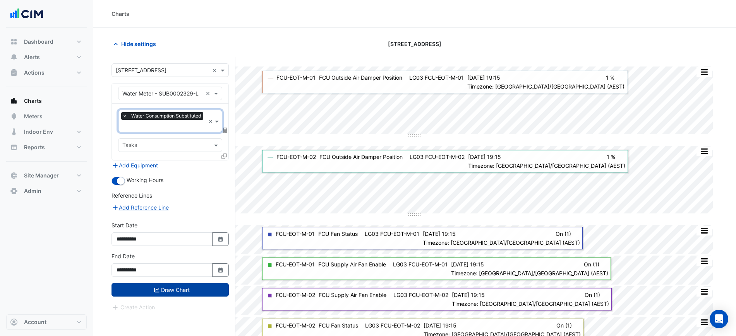
click at [200, 295] on button "Draw Chart" at bounding box center [169, 290] width 117 height 14
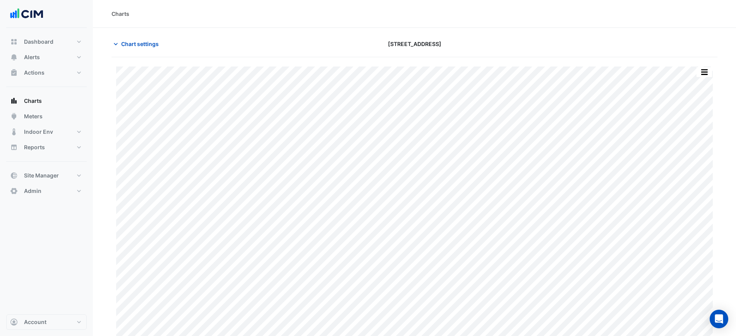
click at [142, 58] on div "Print Save as JPEG Save as PNG Pivot Data Table Export CSV - Flat Export CSV - …" at bounding box center [414, 200] width 606 height 286
click at [141, 40] on span "Chart settings" at bounding box center [140, 44] width 38 height 8
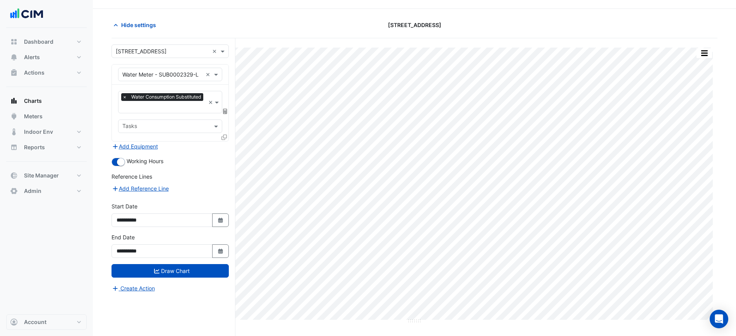
scroll to position [29, 0]
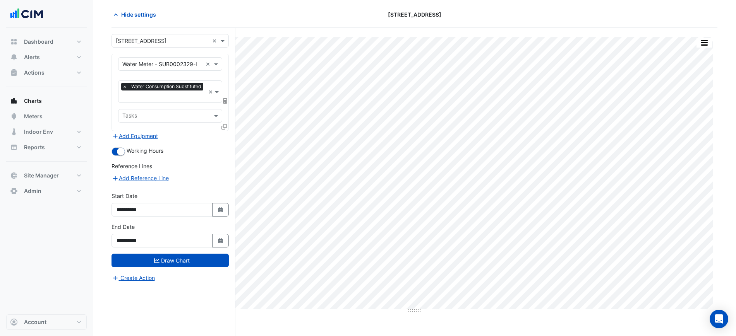
click at [216, 216] on div "**********" at bounding box center [170, 207] width 127 height 31
click at [216, 211] on button "Select Date" at bounding box center [220, 210] width 17 height 14
select select "*"
select select "****"
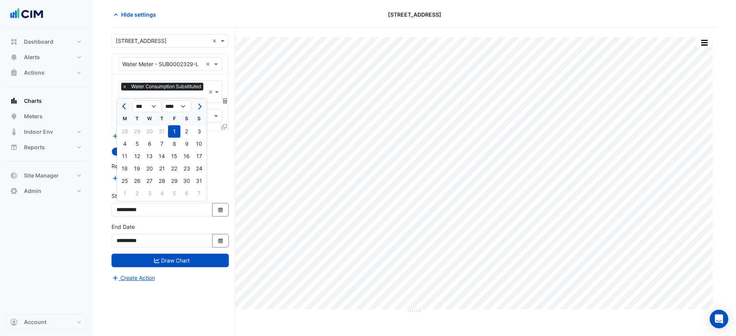
click at [127, 106] on span "Previous month" at bounding box center [125, 107] width 6 height 6
select select "*"
click at [123, 165] on div "21" at bounding box center [124, 169] width 12 height 12
type input "**********"
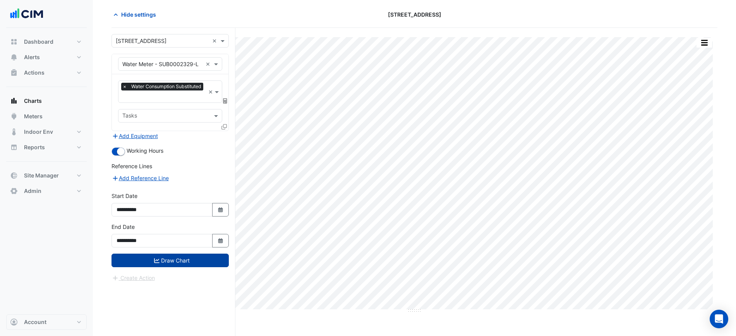
click at [166, 264] on button "Draw Chart" at bounding box center [169, 261] width 117 height 14
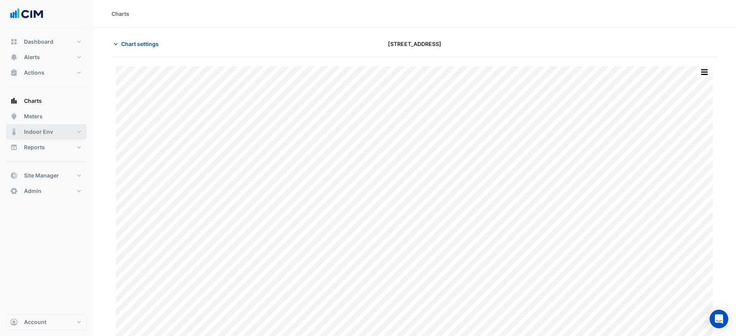
click at [33, 130] on span "Indoor Env" at bounding box center [38, 132] width 29 height 8
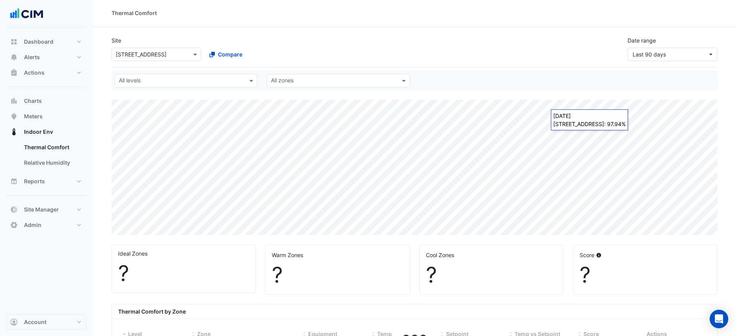
select select "***"
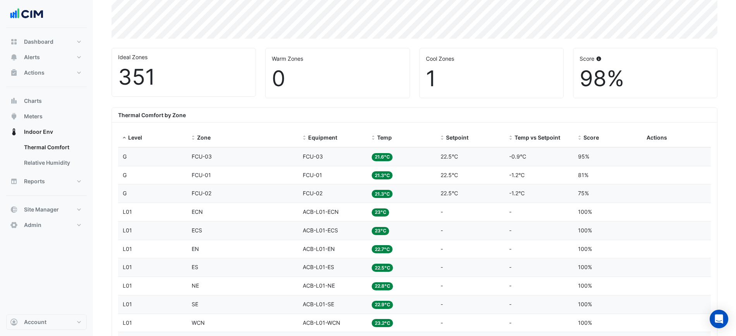
scroll to position [226, 0]
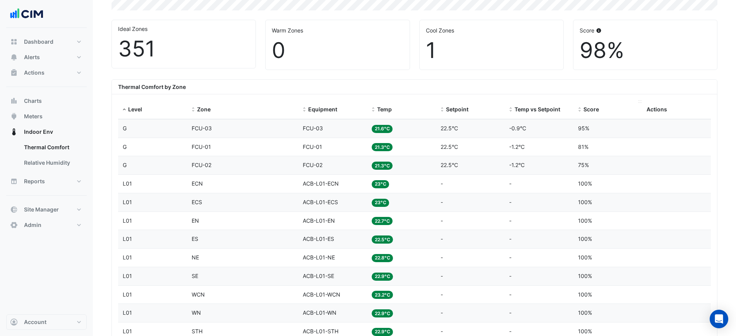
click at [598, 113] on div "Score" at bounding box center [608, 109] width 60 height 9
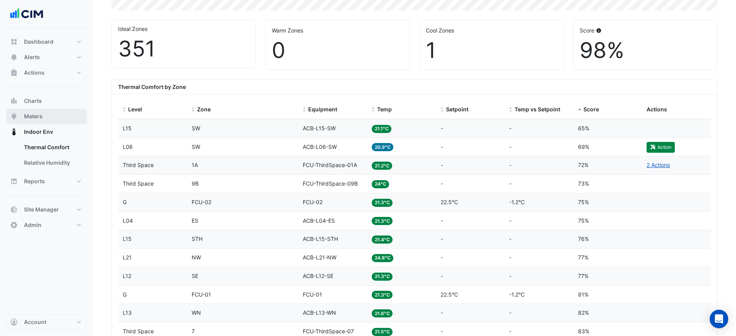
click at [49, 113] on button "Meters" at bounding box center [46, 116] width 80 height 15
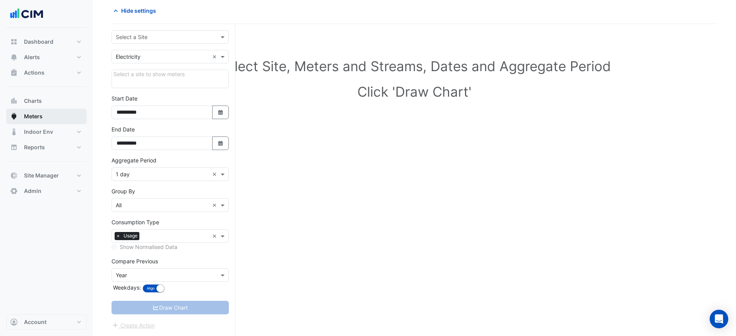
scroll to position [33, 0]
click at [50, 96] on button "Charts" at bounding box center [46, 100] width 80 height 15
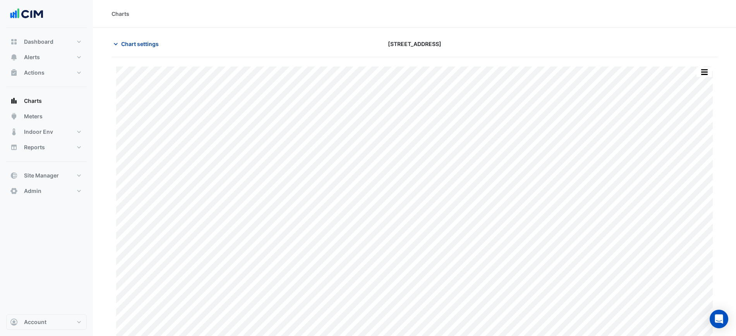
click at [148, 45] on span "Chart settings" at bounding box center [140, 44] width 38 height 8
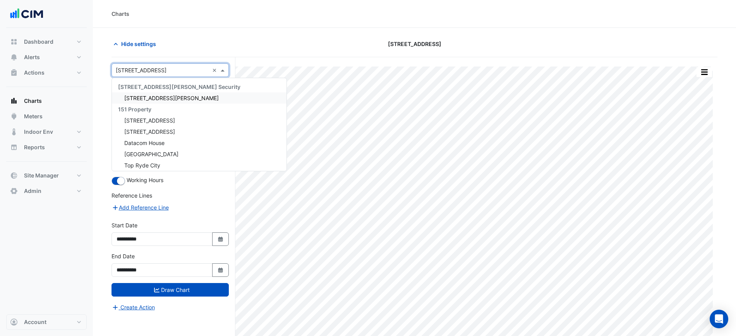
type input "**********"
click at [180, 74] on div "× 2 Market Street" at bounding box center [160, 70] width 97 height 8
type input "******"
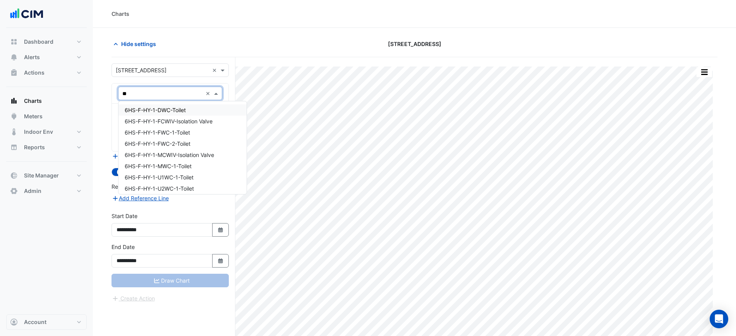
type input "***"
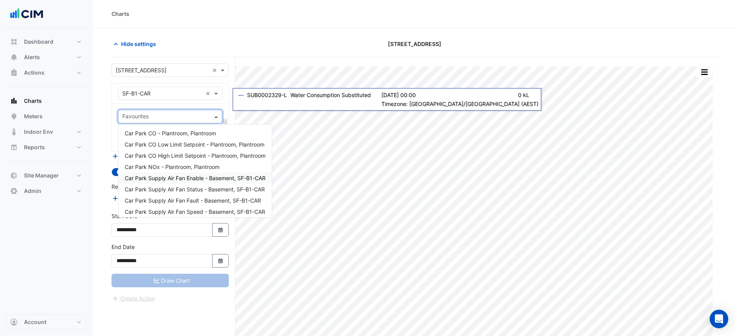
click at [212, 182] on div "Car Park Supply Air Fan Enable - Basement, SF-B1-CAR" at bounding box center [194, 178] width 153 height 11
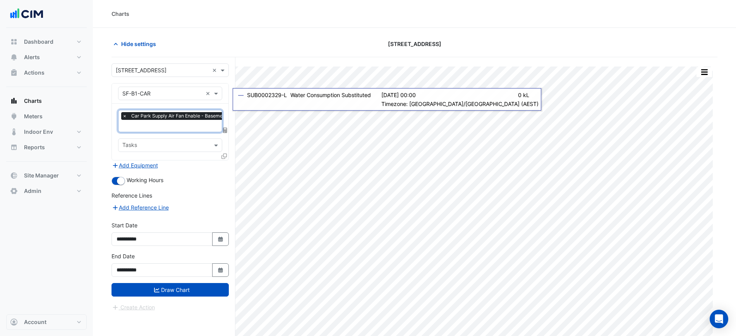
type input "*"
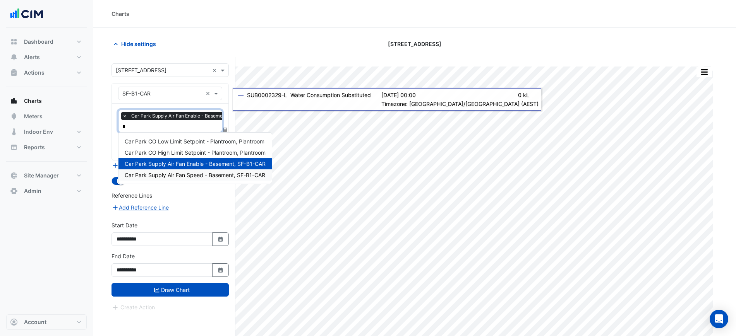
click at [206, 176] on span "Car Park Supply Air Fan Speed - Basement, SF-B1-CAR" at bounding box center [195, 175] width 140 height 7
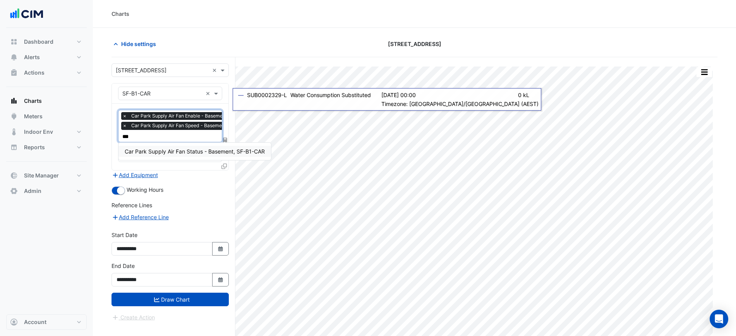
type input "****"
click at [163, 152] on span "Car Park Supply Air Fan Status - Basement, SF-B1-CAR" at bounding box center [195, 151] width 140 height 7
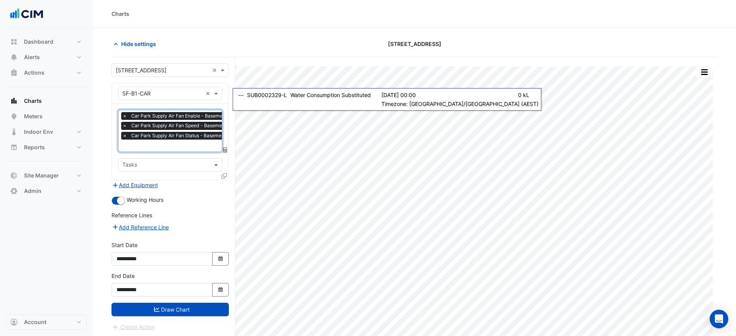
click at [224, 178] on div at bounding box center [224, 177] width 7 height 11
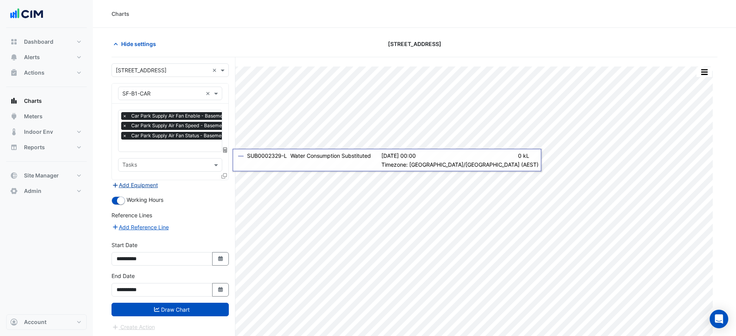
click at [136, 184] on button "Add Equipment" at bounding box center [134, 185] width 47 height 9
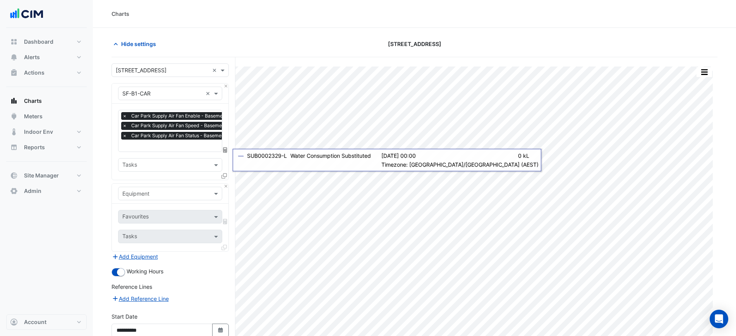
click at [145, 188] on div "Equipment" at bounding box center [170, 194] width 104 height 14
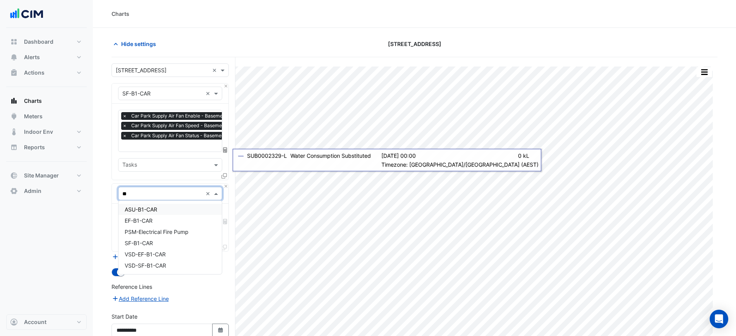
type input "***"
click at [162, 221] on div "EF-B1-CAR" at bounding box center [169, 220] width 103 height 11
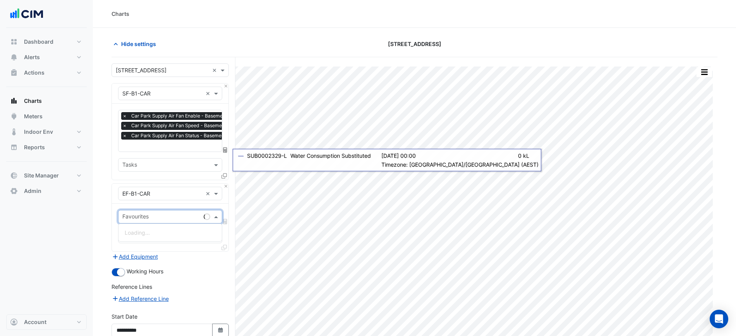
click at [162, 214] on input "text" at bounding box center [161, 218] width 78 height 8
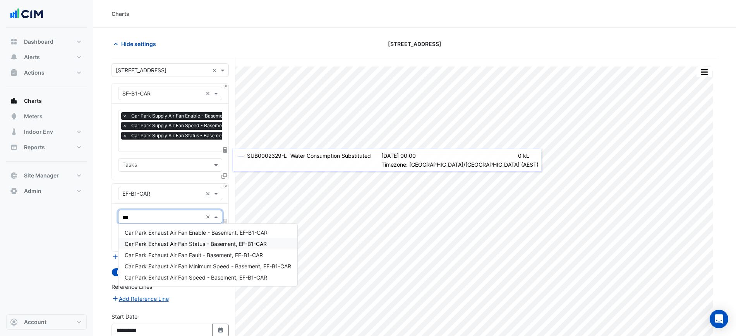
type input "****"
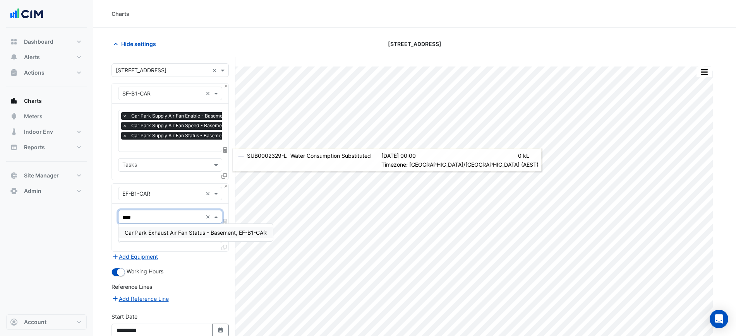
click at [183, 235] on span "Car Park Exhaust Air Fan Status - Basement, EF-B1-CAR" at bounding box center [196, 232] width 142 height 7
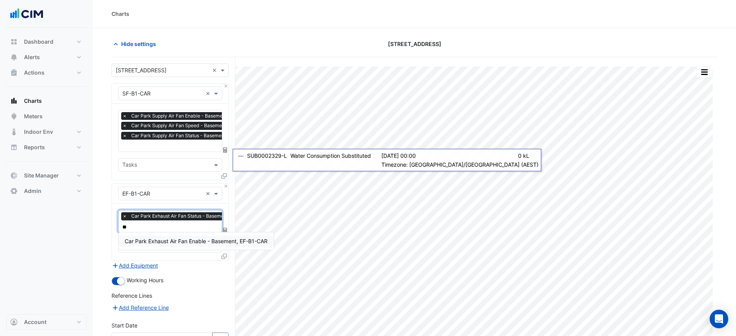
type input "***"
click at [178, 239] on span "Car Park Exhaust Air Fan Enable - Basement, EF-B1-CAR" at bounding box center [196, 241] width 143 height 7
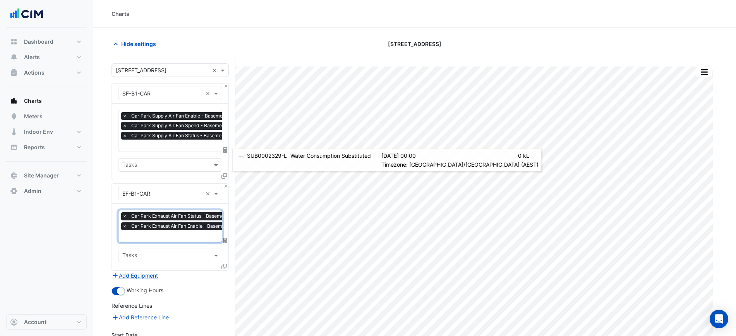
click at [179, 230] on div "× Car Park Exhaust Air Fan Status - Basement, EF-B1-CAR × Car Park Exhaust Air …" at bounding box center [190, 222] width 139 height 20
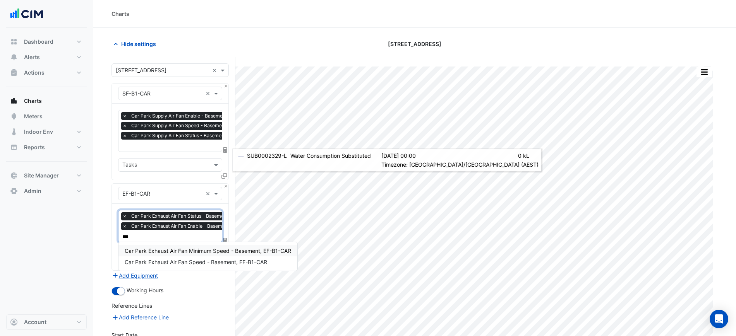
type input "****"
click at [158, 264] on span "Car Park Exhaust Air Fan Speed - Basement, EF-B1-CAR" at bounding box center [196, 262] width 142 height 7
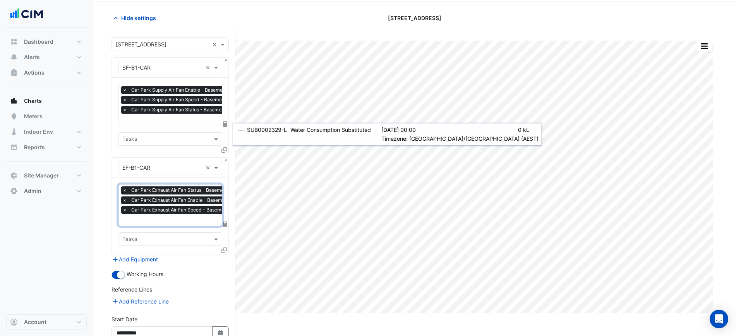
scroll to position [100, 0]
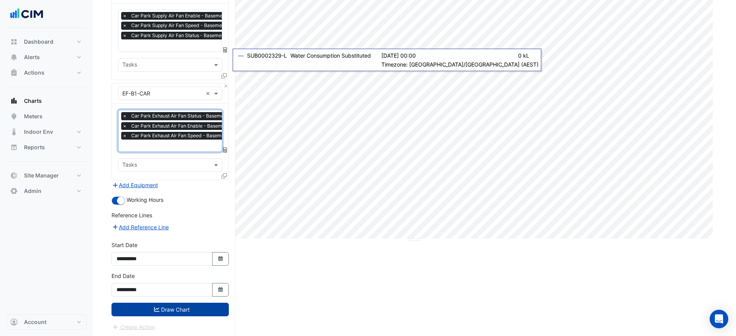
click at [178, 306] on button "Draw Chart" at bounding box center [169, 310] width 117 height 14
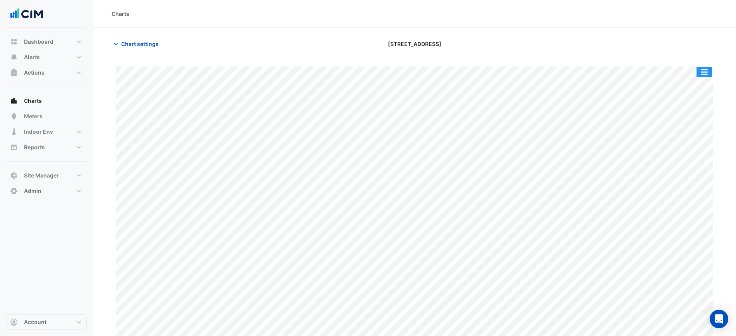
click at [707, 70] on button "button" at bounding box center [703, 72] width 15 height 10
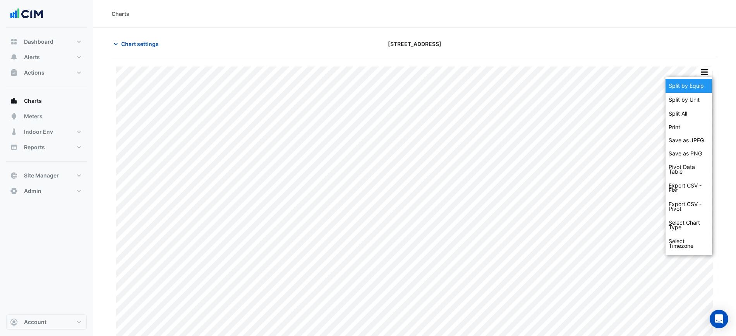
click at [704, 83] on div "Split by Equip" at bounding box center [688, 86] width 46 height 14
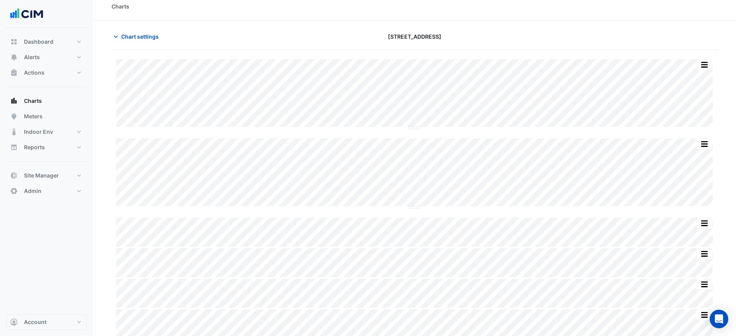
scroll to position [11, 0]
click at [140, 33] on span "Chart settings" at bounding box center [140, 33] width 38 height 8
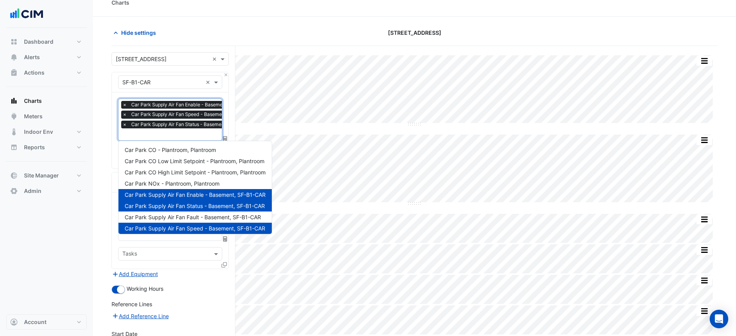
click at [171, 137] on input "text" at bounding box center [190, 135] width 136 height 8
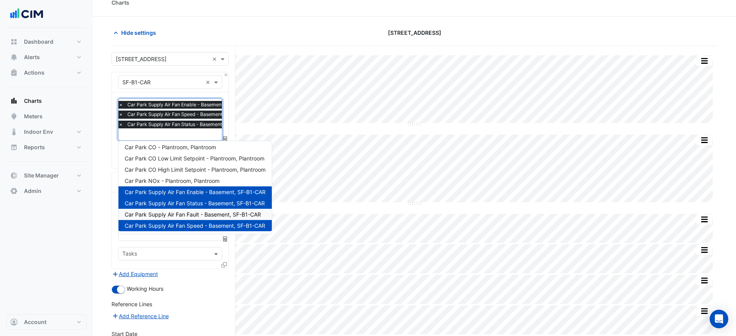
scroll to position [3, 0]
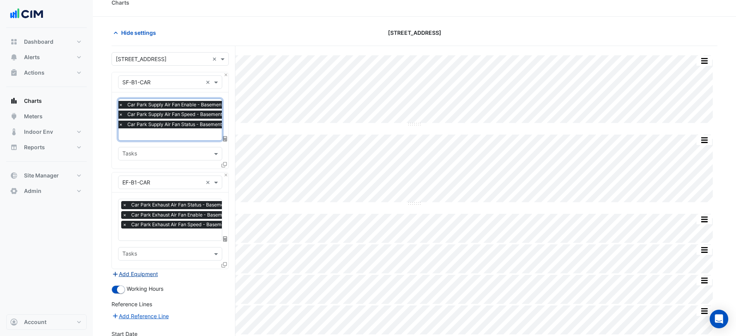
click at [139, 273] on button "Add Equipment" at bounding box center [134, 274] width 47 height 9
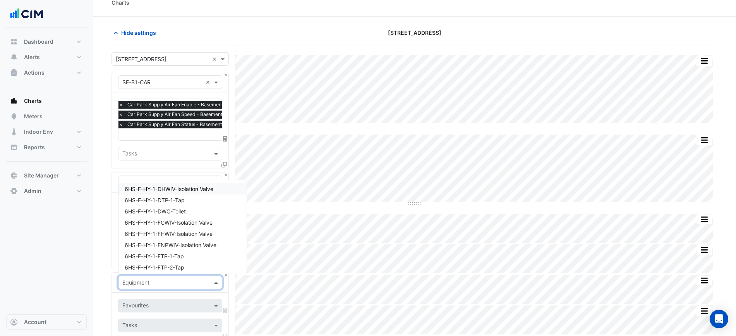
click at [149, 281] on input "text" at bounding box center [162, 283] width 80 height 8
type input "***"
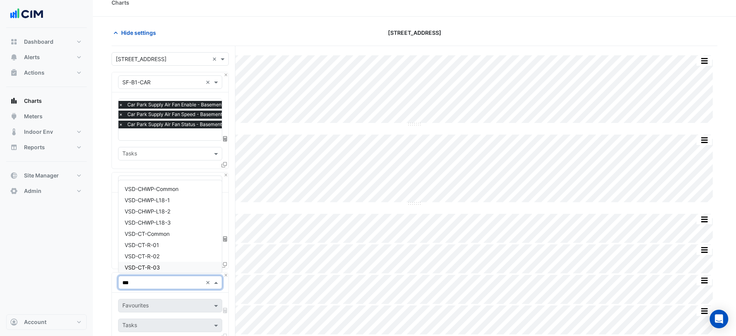
drag, startPoint x: 163, startPoint y: 282, endPoint x: 80, endPoint y: 275, distance: 82.6
click at [81, 275] on div "Charts Hide settings 6 Hassall Street Split by Unit Split All Split None Print …" at bounding box center [368, 244] width 736 height 510
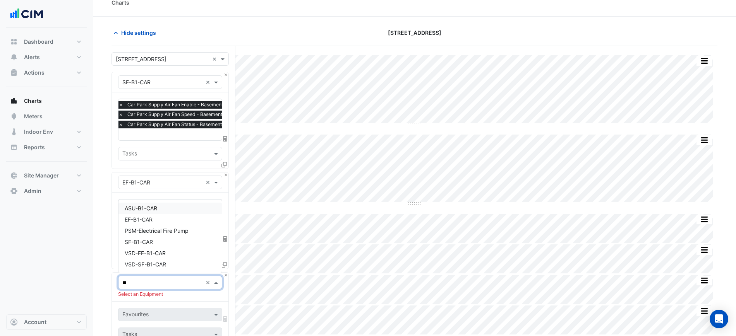
type input "***"
click at [174, 255] on div "VSD-EF-B1-CAR" at bounding box center [169, 253] width 103 height 11
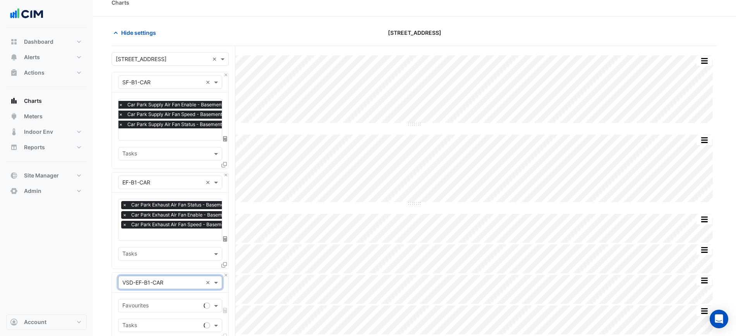
click at [153, 296] on div "Favourites Tasks" at bounding box center [170, 317] width 116 height 48
click at [153, 300] on div "Favourites" at bounding box center [159, 306] width 82 height 12
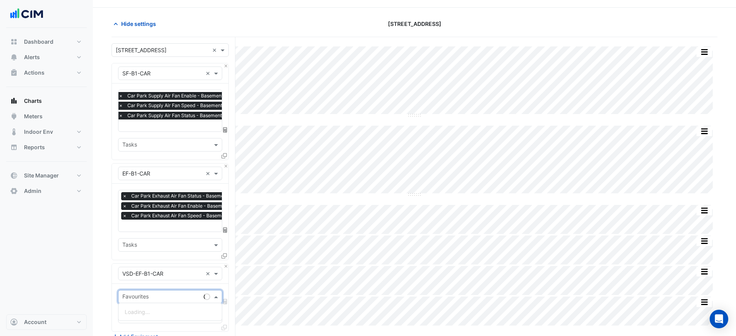
scroll to position [156, 0]
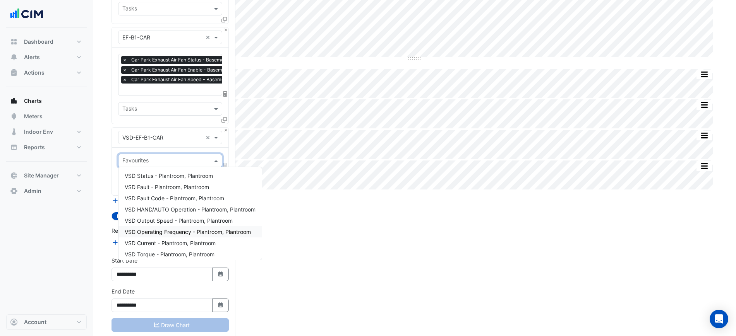
click at [173, 230] on span "VSD Operating Frequency - Plantroom, Plantroom" at bounding box center [188, 232] width 126 height 7
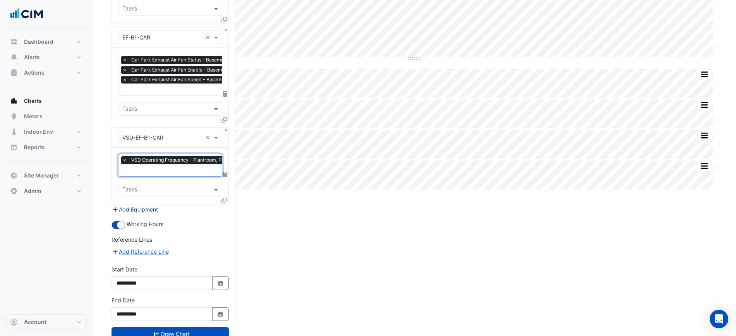
click at [149, 210] on button "Add Equipment" at bounding box center [134, 209] width 47 height 9
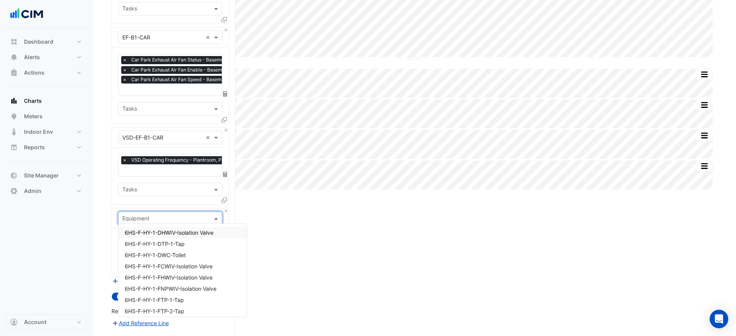
click at [151, 219] on input "text" at bounding box center [162, 219] width 80 height 8
type input "***"
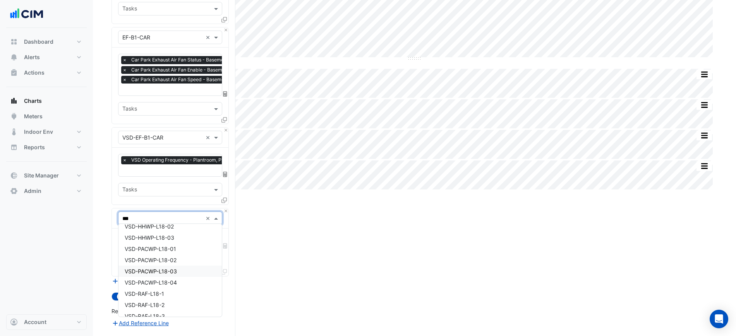
scroll to position [145, 0]
drag, startPoint x: 163, startPoint y: 217, endPoint x: 69, endPoint y: 208, distance: 94.4
click at [79, 210] on div "Charts Hide settings 6 Hassall Street Split by Unit Split All Split None Print …" at bounding box center [368, 139] width 736 height 590
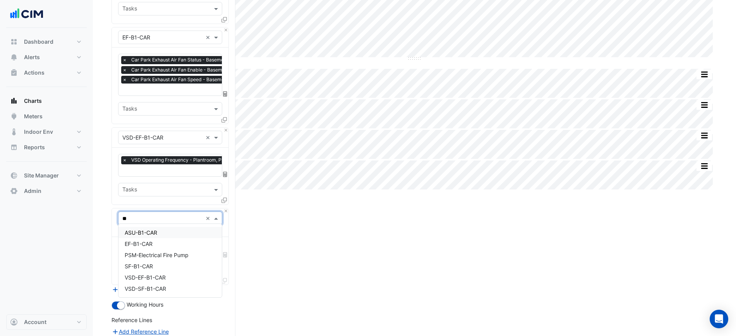
type input "***"
click at [159, 276] on span "VSD-SF-B1-CAR" at bounding box center [145, 277] width 41 height 7
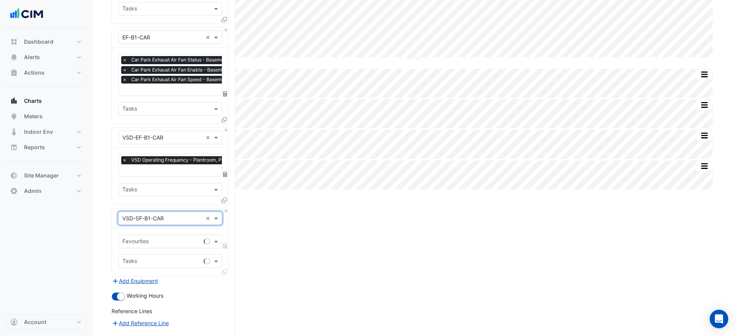
click at [164, 240] on input "text" at bounding box center [161, 242] width 78 height 8
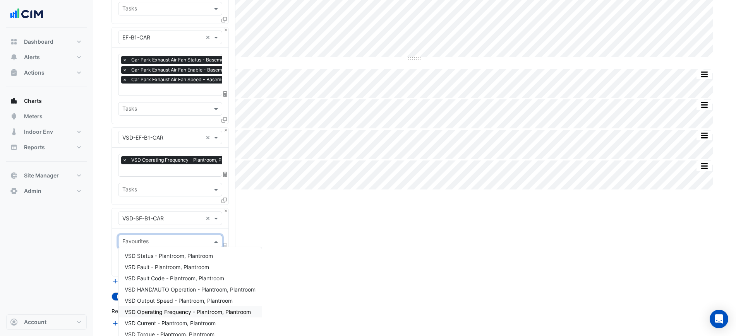
click at [188, 310] on span "VSD Operating Frequency - Plantroom, Plantroom" at bounding box center [188, 312] width 126 height 7
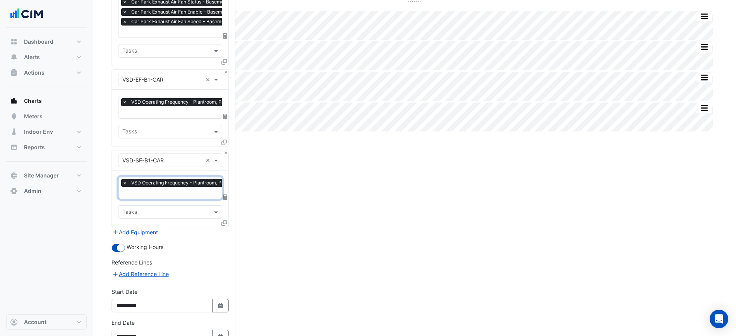
scroll to position [260, 0]
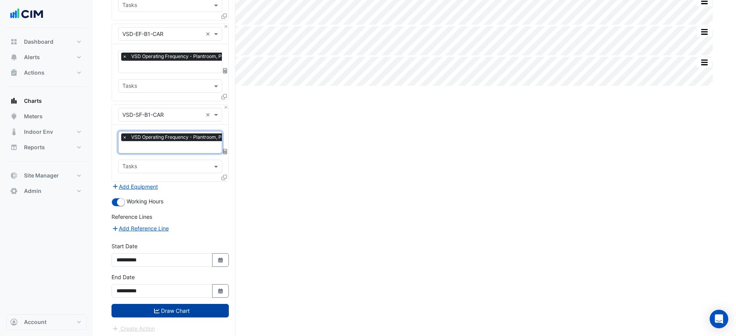
click at [204, 311] on button "Draw Chart" at bounding box center [169, 311] width 117 height 14
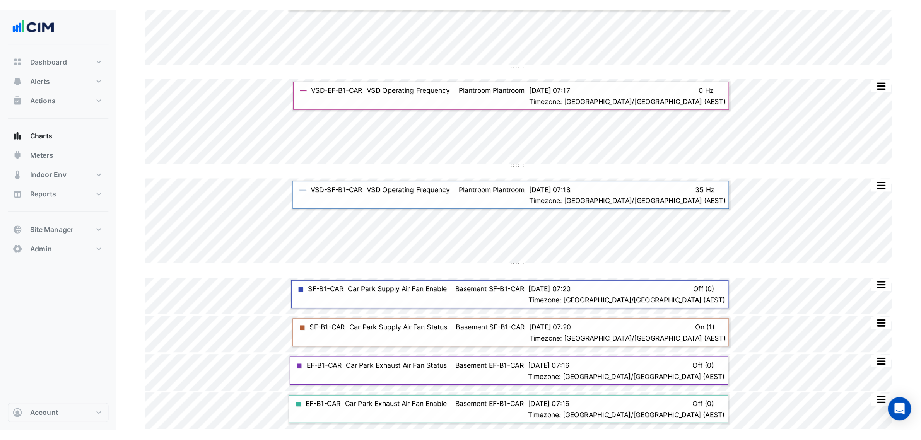
scroll to position [66, 0]
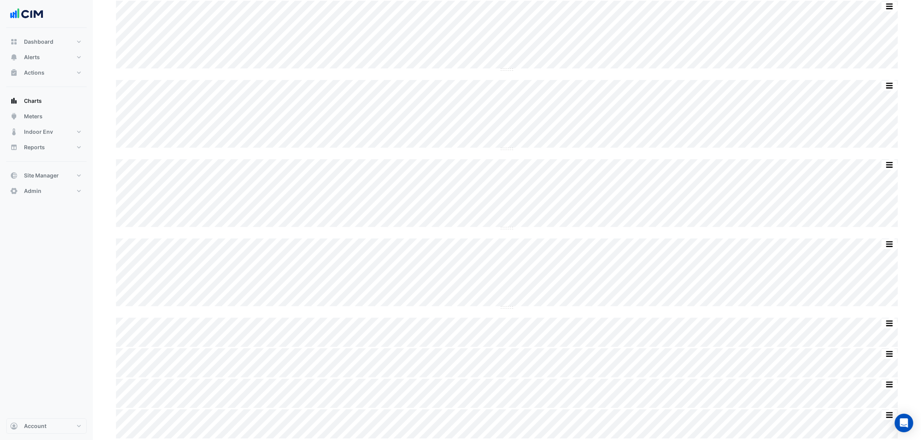
click at [368, 233] on div "Split by Unit Split All Split None Print Save as JPEG Save as PNG Pivot Data Ta…" at bounding box center [506, 220] width 791 height 438
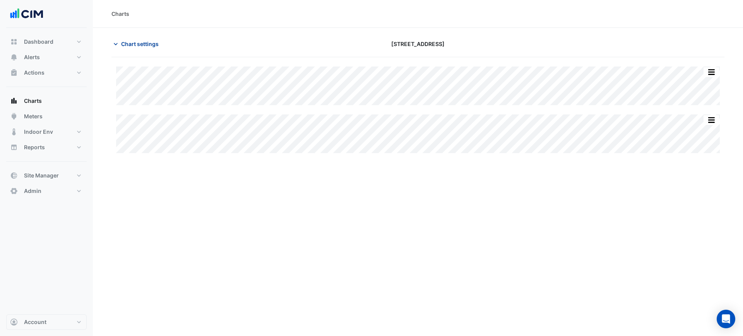
click at [141, 43] on span "Chart settings" at bounding box center [140, 44] width 38 height 8
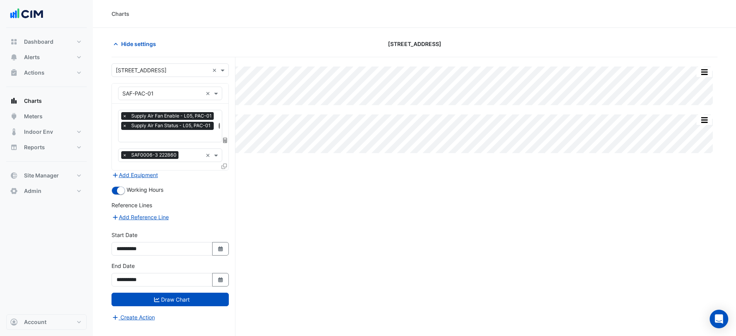
click at [172, 131] on div "× Supply Air Fan Enable - L05, PAC-01 × Supply Air Fan Status - L05, PAC-01" at bounding box center [168, 122] width 94 height 20
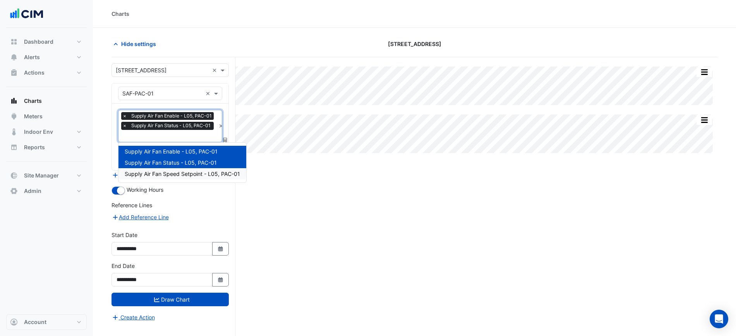
click at [176, 176] on span "Supply Air Fan Speed Setpoint - L05, PAC-01" at bounding box center [182, 174] width 115 height 7
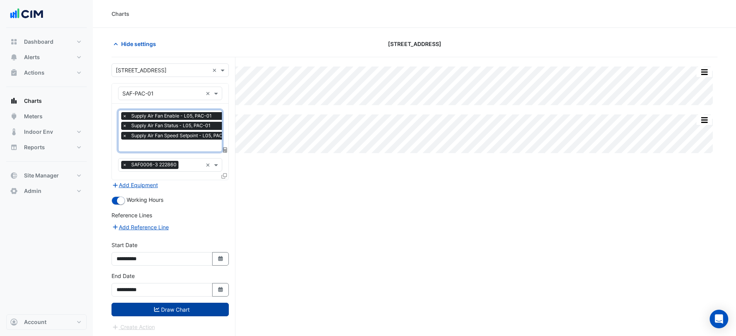
click at [208, 308] on button "Draw Chart" at bounding box center [169, 310] width 117 height 14
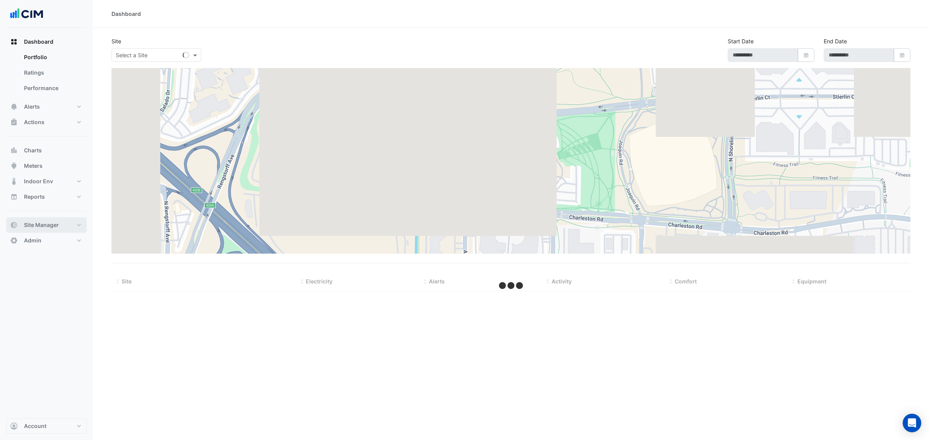
click at [45, 221] on button "Site Manager" at bounding box center [46, 224] width 80 height 15
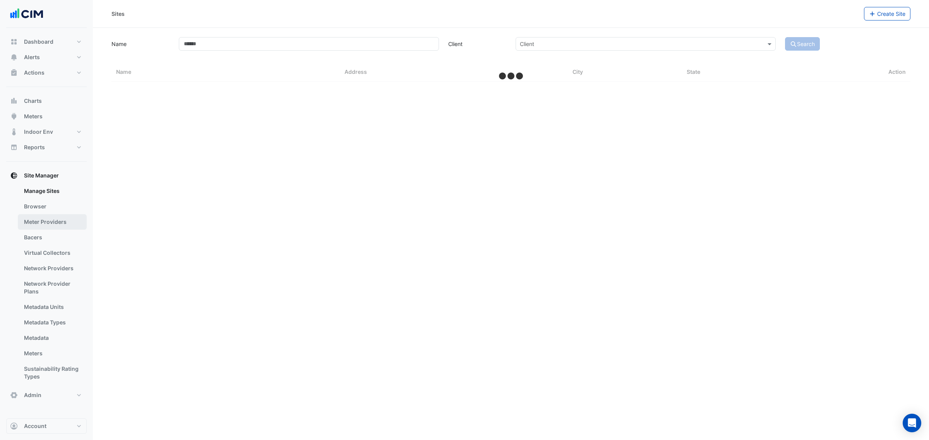
click at [58, 229] on link "Meter Providers" at bounding box center [52, 221] width 69 height 15
click at [47, 197] on link "Manage Sites" at bounding box center [52, 190] width 69 height 15
click at [296, 45] on input "Name" at bounding box center [309, 44] width 260 height 14
type input "***"
select select "***"
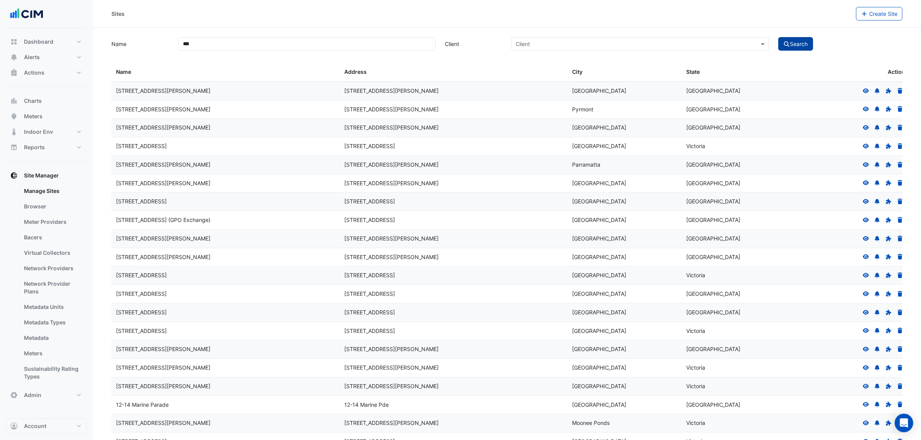
click at [790, 42] on icon "submit" at bounding box center [787, 43] width 7 height 5
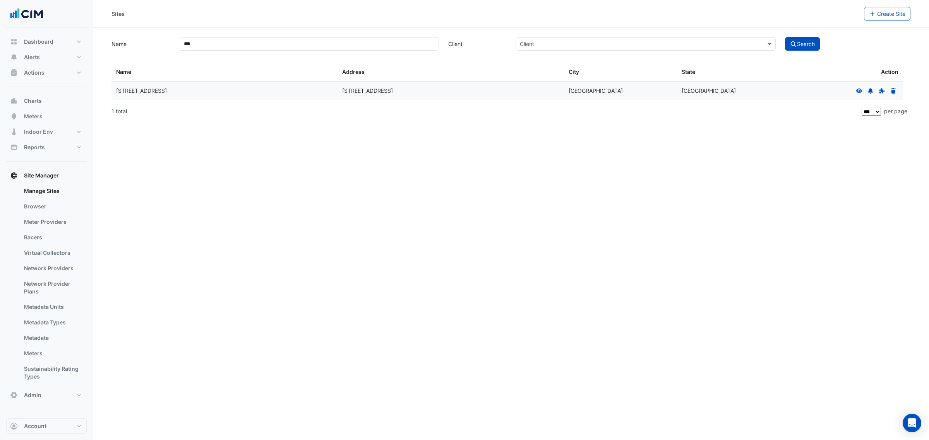
click at [860, 90] on icon at bounding box center [859, 90] width 6 height 5
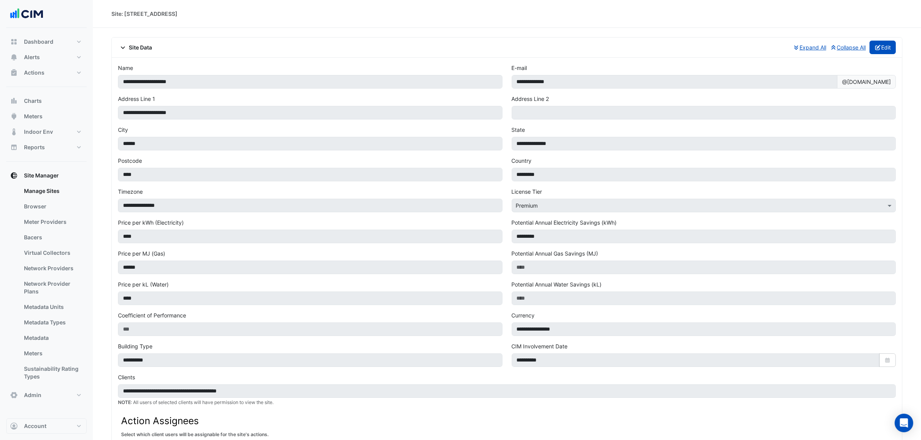
select select "***"
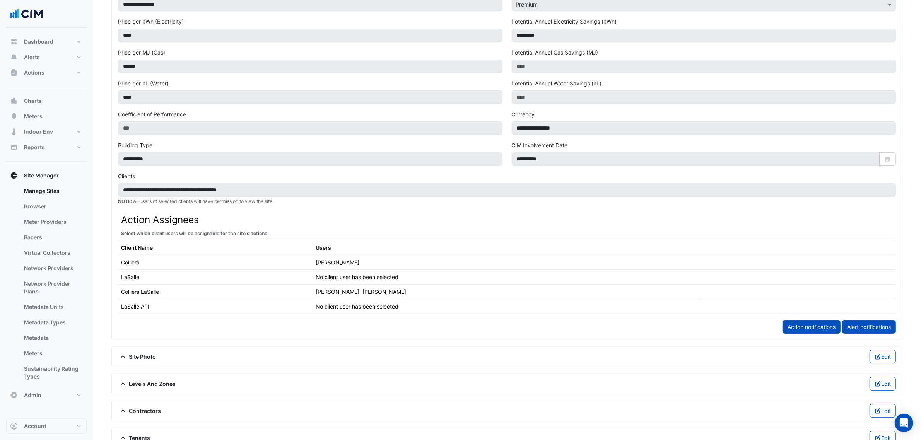
scroll to position [339, 0]
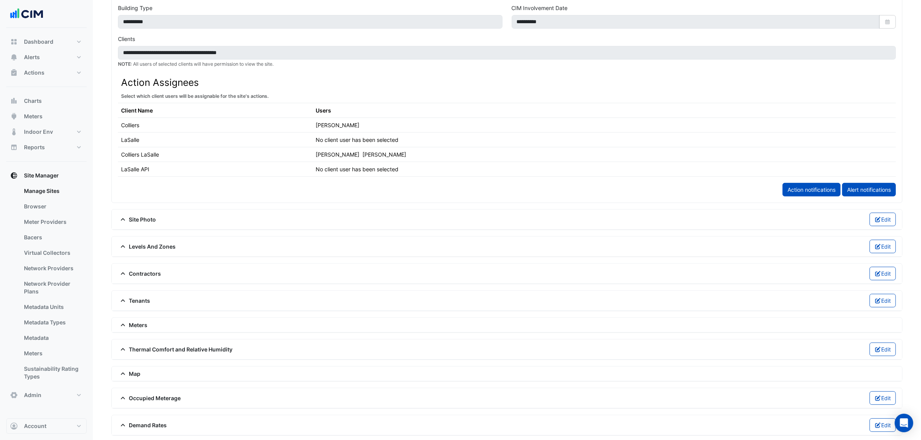
click at [210, 348] on div "Thermal Comfort and Relative Humidity Edit" at bounding box center [507, 350] width 778 height 14
click at [209, 350] on span "Thermal Comfort and Relative Humidity" at bounding box center [175, 350] width 115 height 8
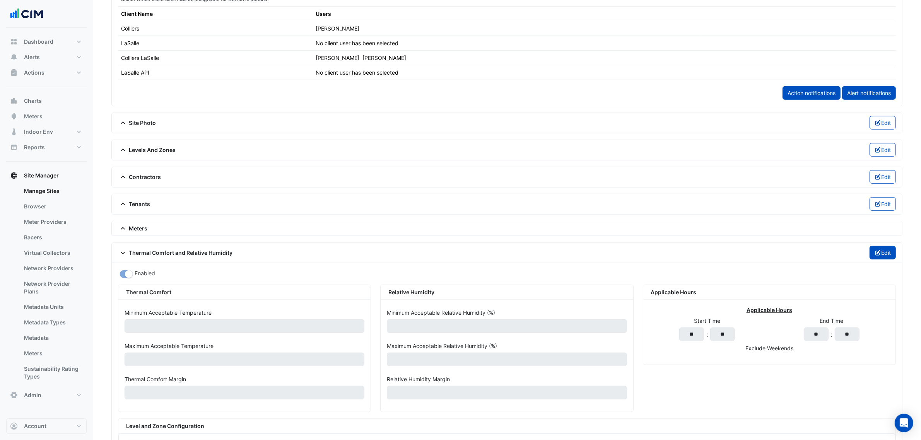
click at [877, 256] on icon "button" at bounding box center [878, 252] width 7 height 5
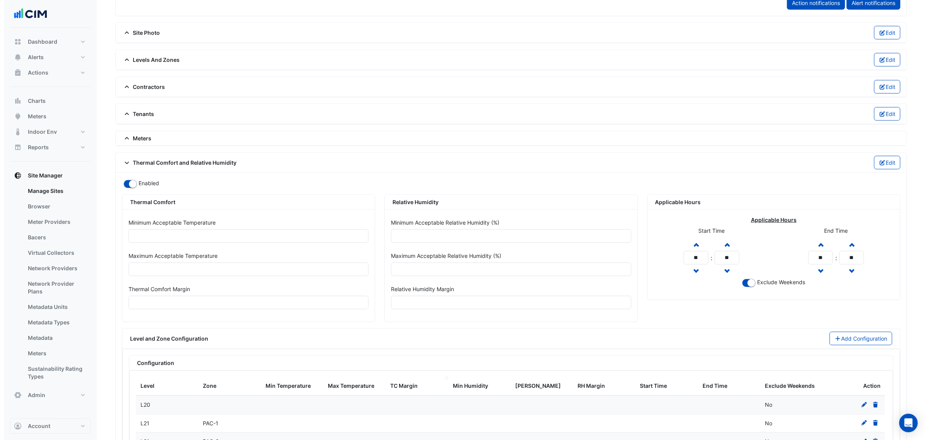
scroll to position [629, 0]
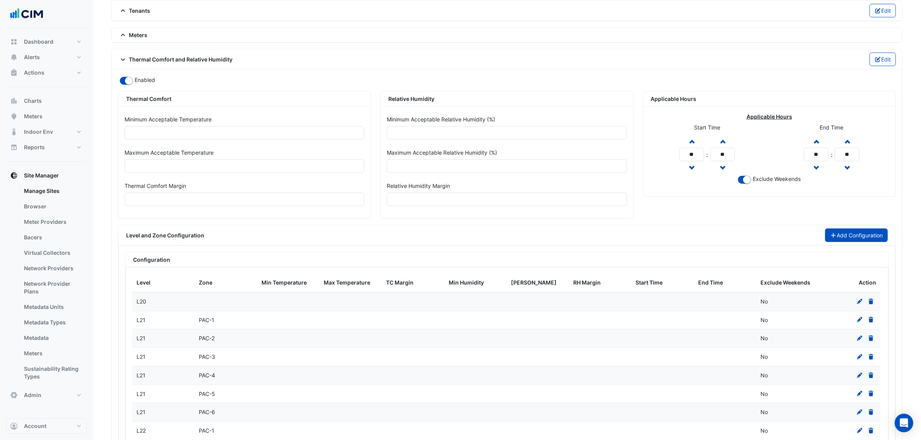
click at [842, 239] on button "Add Configuration" at bounding box center [856, 236] width 63 height 14
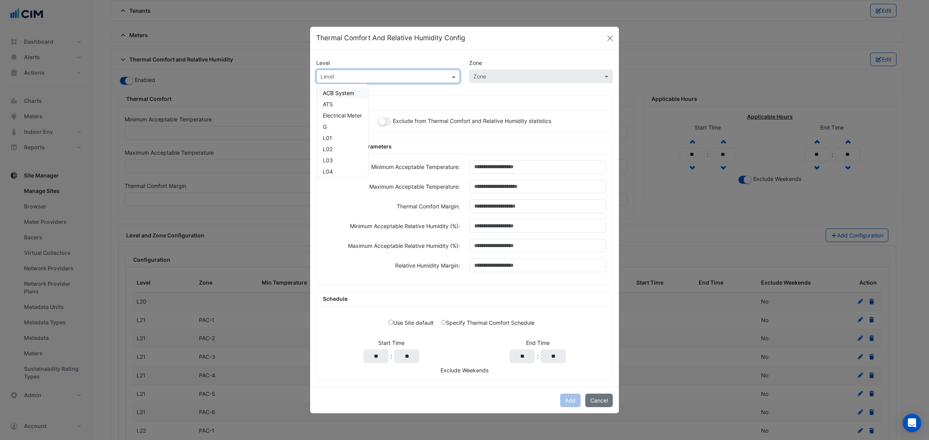
click at [380, 75] on input "text" at bounding box center [380, 77] width 120 height 8
type input "***"
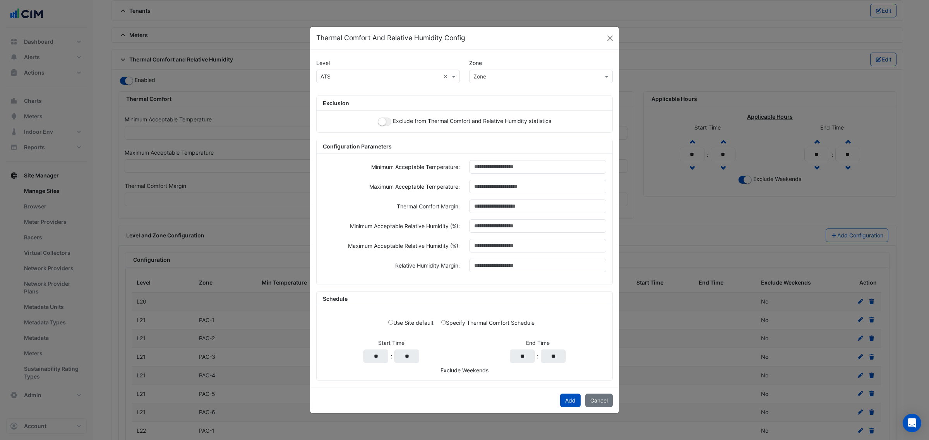
click at [386, 116] on div "Exclude from Thermal Comfort and Relative Humidity statistics" at bounding box center [465, 122] width 296 height 22
click at [384, 119] on small "button" at bounding box center [382, 122] width 8 height 8
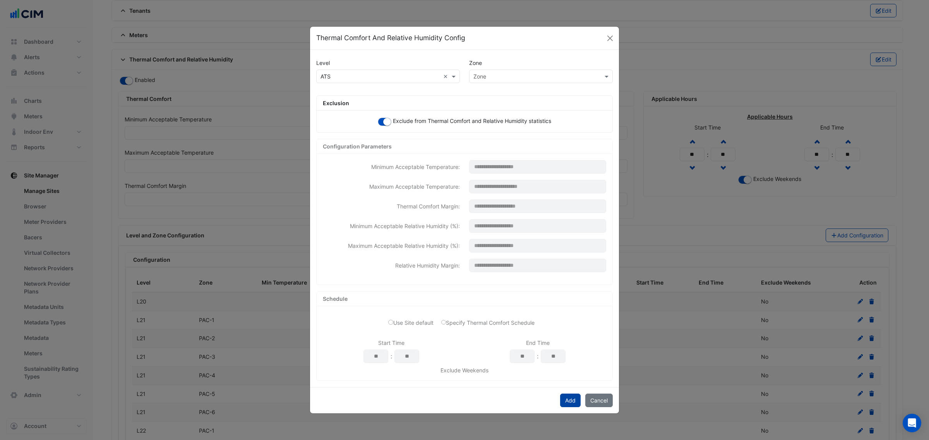
click at [572, 402] on button "Add" at bounding box center [570, 401] width 21 height 14
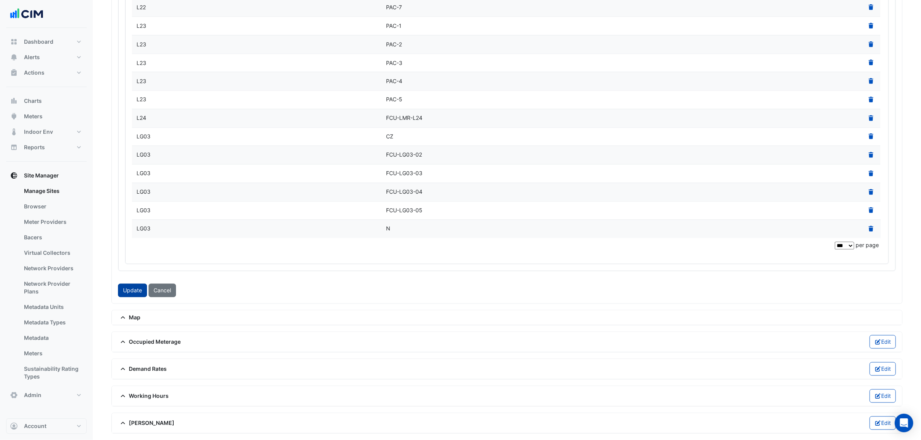
click at [136, 284] on button "Update" at bounding box center [132, 291] width 29 height 14
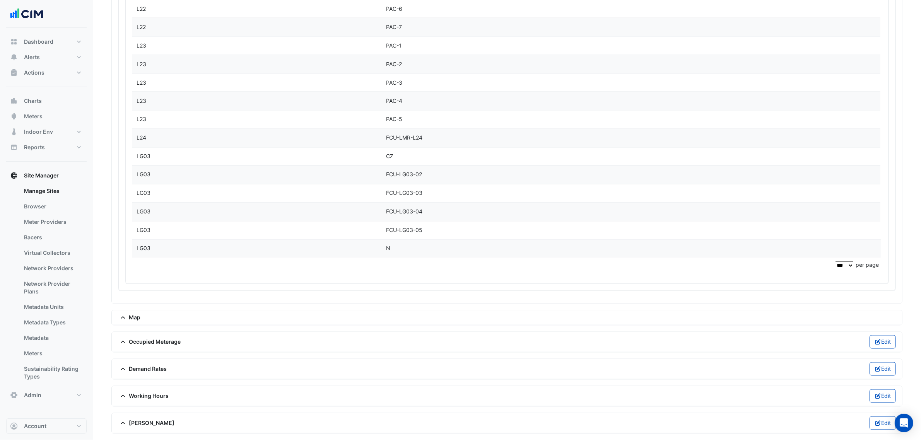
scroll to position [1743, 0]
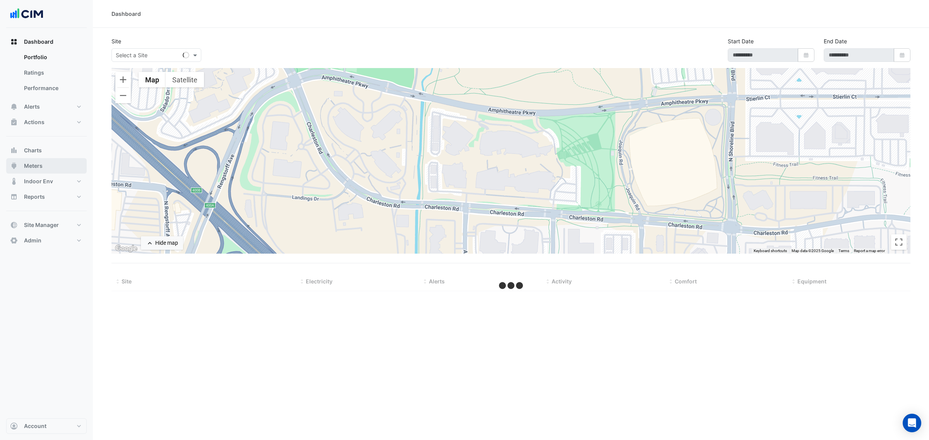
type input "**********"
select select "***"
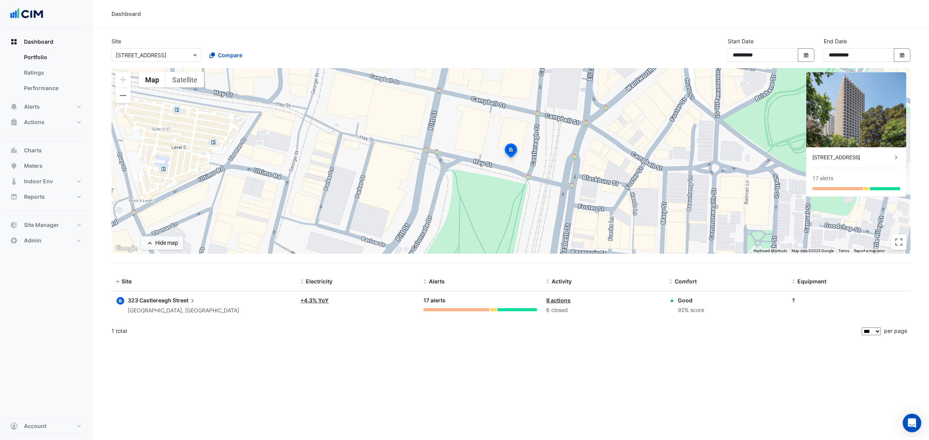
click at [51, 98] on ul "Portfolio Ratings Performance" at bounding box center [46, 75] width 80 height 50
click at [51, 99] on button "Alerts" at bounding box center [46, 106] width 80 height 15
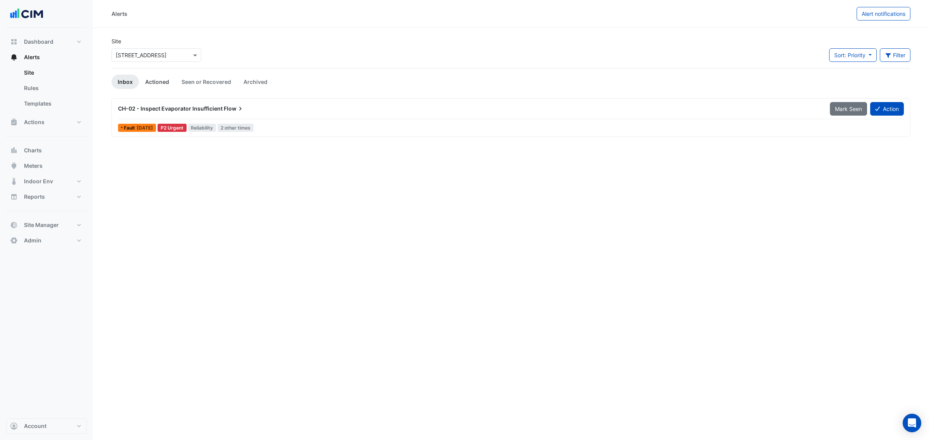
click at [153, 75] on link "Actioned" at bounding box center [157, 82] width 36 height 14
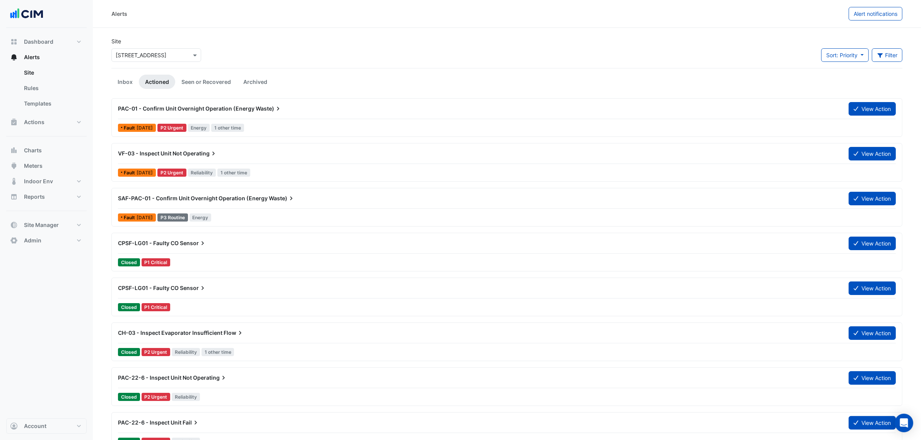
drag, startPoint x: 86, startPoint y: 306, endPoint x: 73, endPoint y: 307, distance: 12.8
click at [86, 306] on div "Dashboard Portfolio Ratings Performance Alerts Site Rules Templates Actions Sit…" at bounding box center [46, 223] width 80 height 391
click at [120, 87] on link "Inbox" at bounding box center [124, 82] width 27 height 14
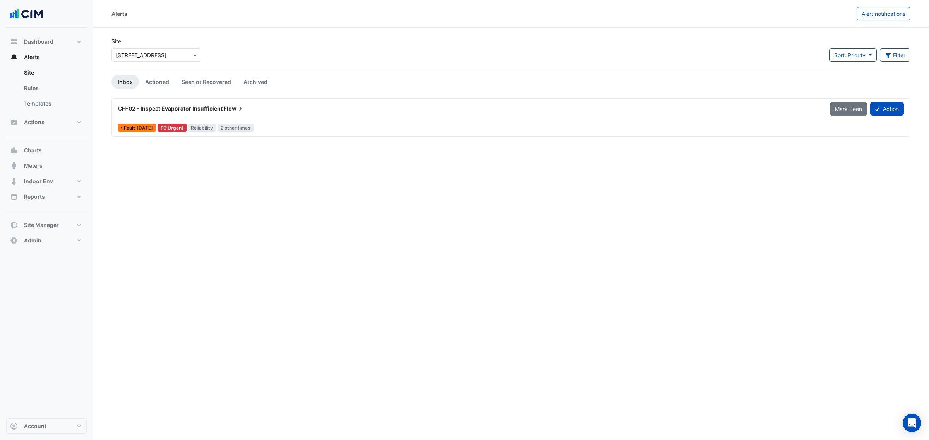
click at [131, 49] on div "× [STREET_ADDRESS]" at bounding box center [156, 55] width 90 height 14
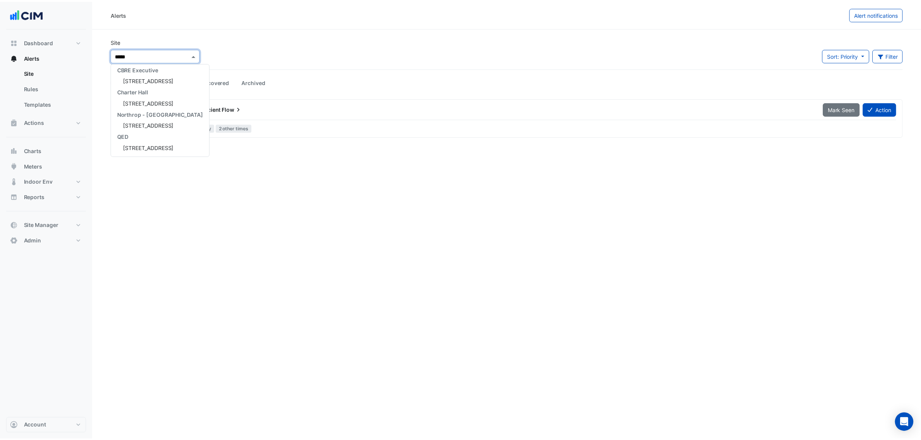
scroll to position [48, 0]
type input "******"
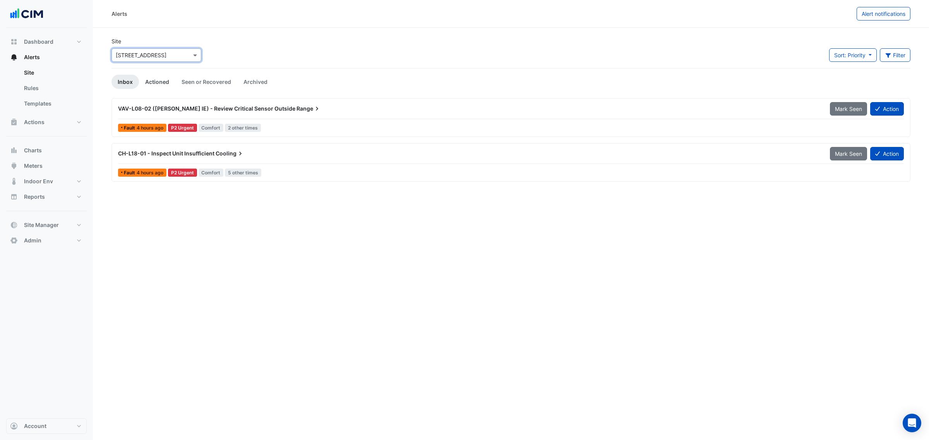
click at [157, 78] on link "Actioned" at bounding box center [157, 82] width 36 height 14
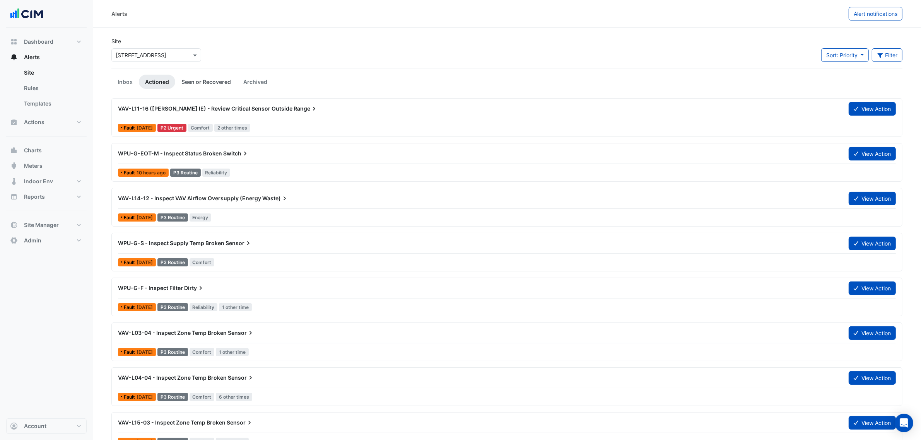
click at [215, 82] on link "Seen or Recovered" at bounding box center [206, 82] width 62 height 14
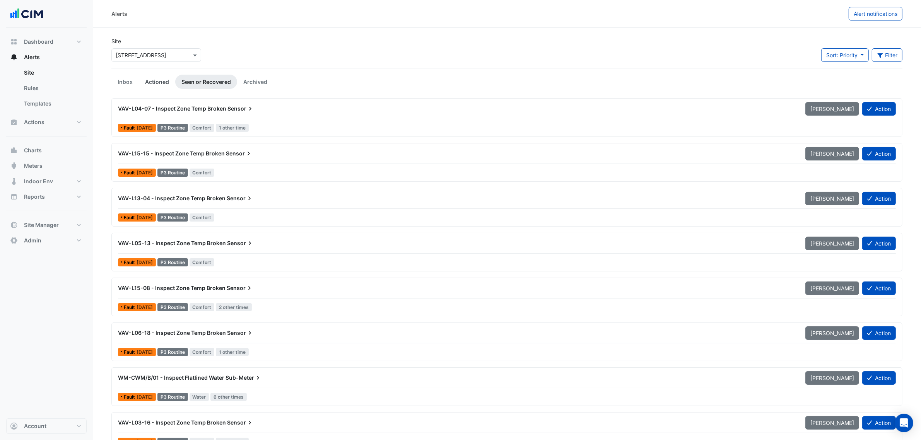
click at [163, 78] on link "Actioned" at bounding box center [157, 82] width 36 height 14
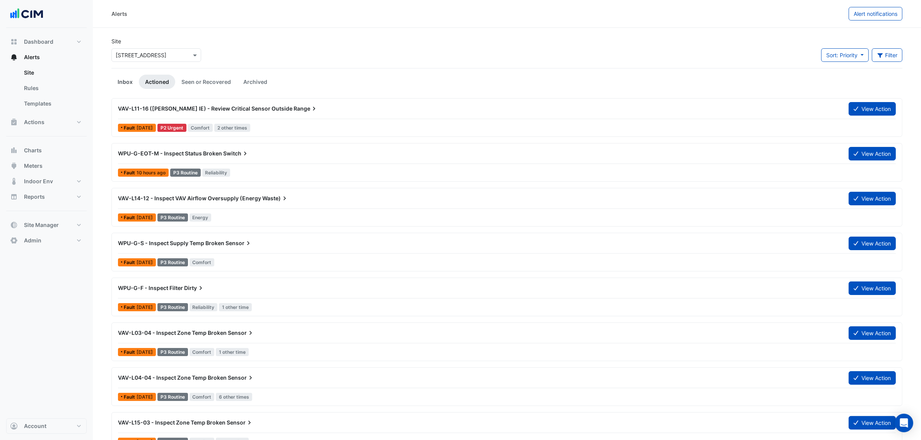
click at [124, 84] on link "Inbox" at bounding box center [124, 82] width 27 height 14
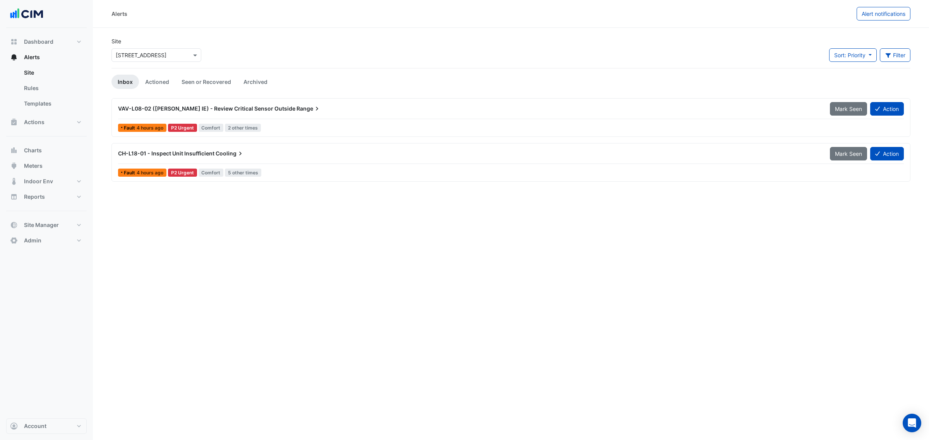
click at [205, 169] on span "Comfort" at bounding box center [210, 173] width 25 height 8
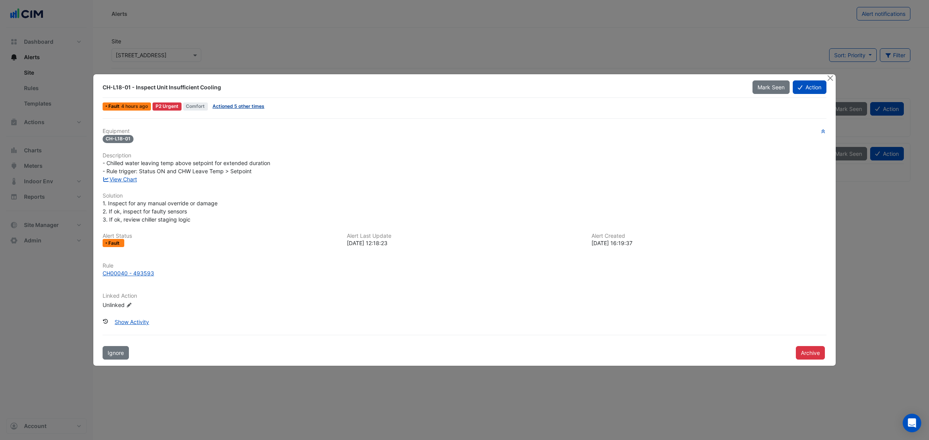
click at [219, 104] on link "Actioned 5 other times" at bounding box center [238, 106] width 52 height 6
click at [121, 181] on link "View Chart" at bounding box center [120, 179] width 34 height 7
click at [830, 75] on button "Close" at bounding box center [830, 78] width 8 height 8
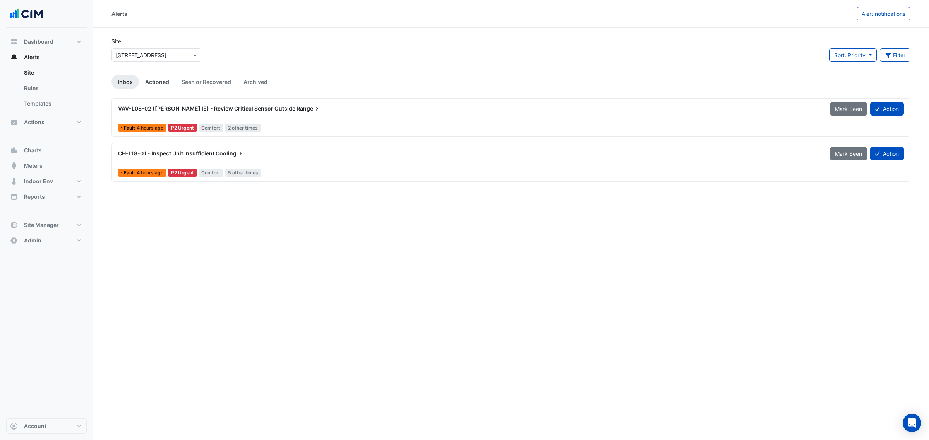
click at [160, 87] on link "Actioned" at bounding box center [157, 82] width 36 height 14
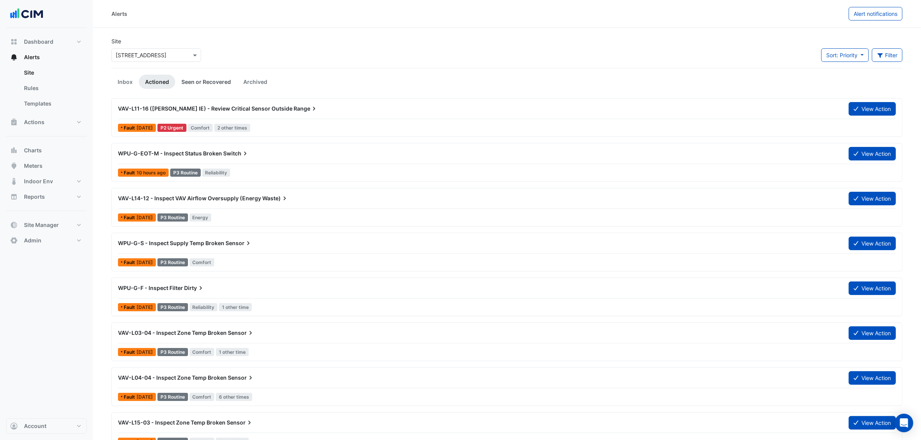
click at [201, 80] on link "Seen or Recovered" at bounding box center [206, 82] width 62 height 14
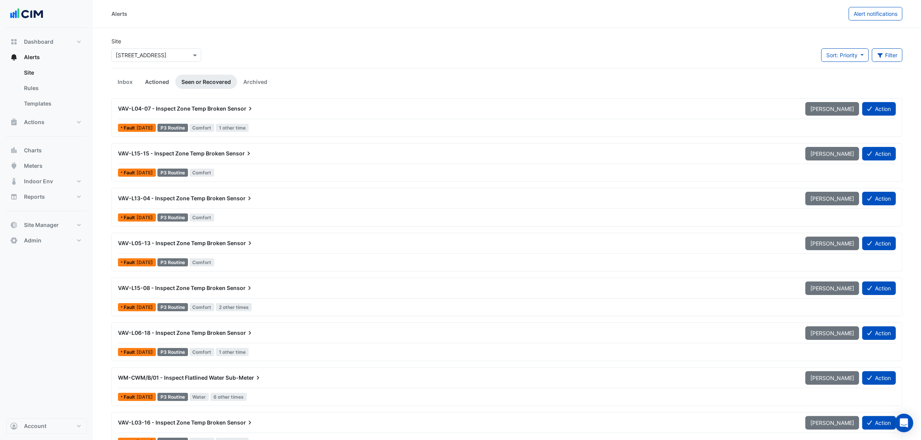
click at [158, 80] on link "Actioned" at bounding box center [157, 82] width 36 height 14
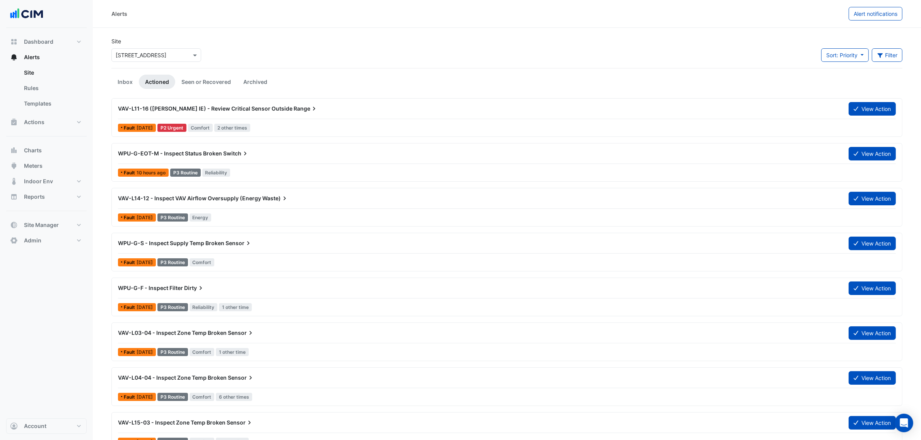
click at [180, 111] on span "VAV-L11-16 ([PERSON_NAME] IE) - Review Critical Sensor Outside" at bounding box center [205, 108] width 175 height 7
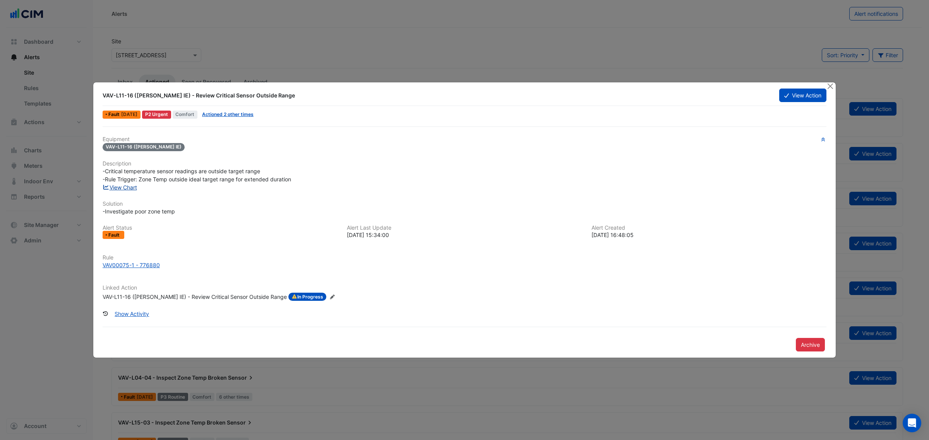
click at [124, 186] on link "View Chart" at bounding box center [120, 187] width 34 height 7
click at [834, 87] on div at bounding box center [831, 86] width 10 height 9
click at [800, 90] on button "View Action" at bounding box center [802, 96] width 47 height 14
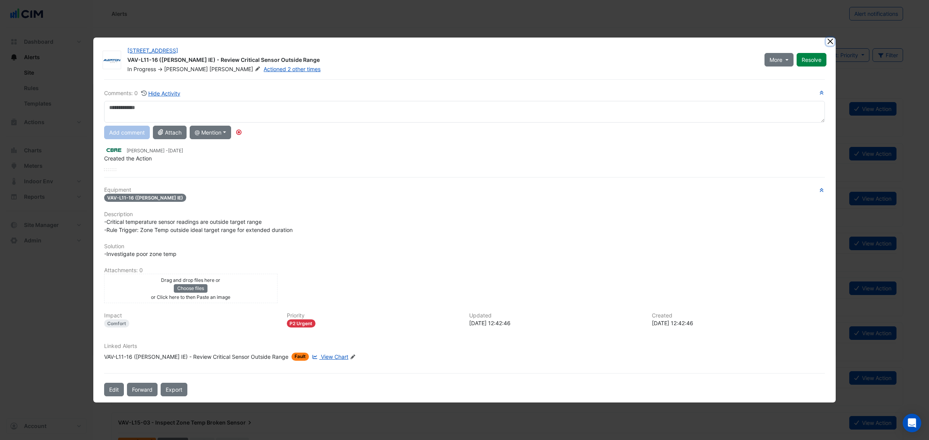
click at [833, 39] on button "Close" at bounding box center [830, 42] width 8 height 8
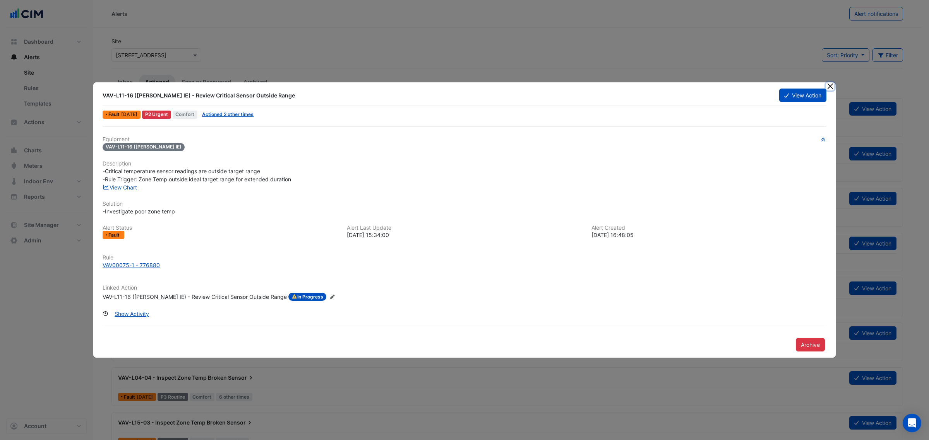
click at [828, 82] on button "Close" at bounding box center [830, 86] width 8 height 8
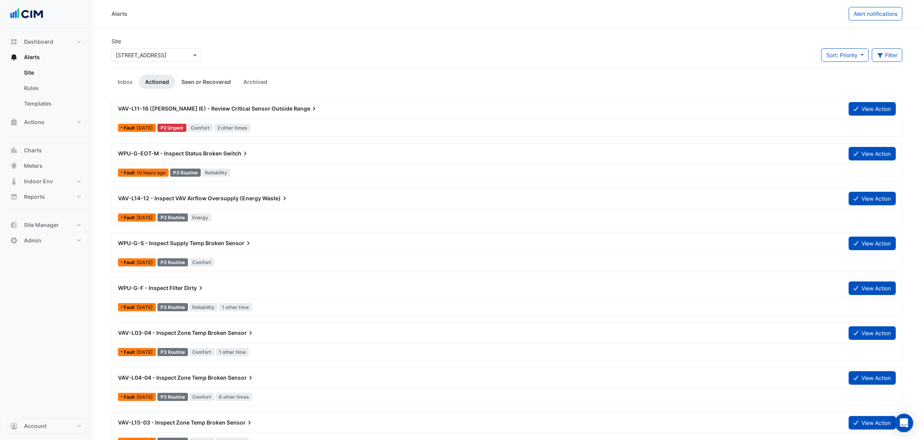
click at [206, 86] on link "Seen or Recovered" at bounding box center [206, 82] width 62 height 14
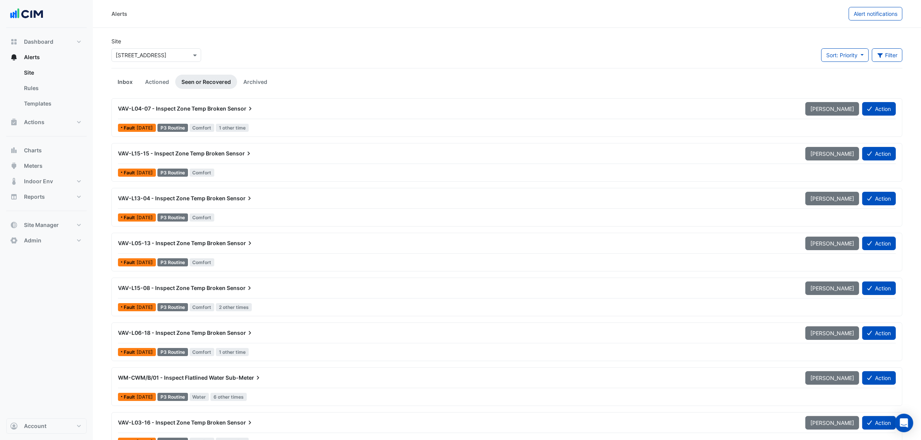
click at [123, 85] on link "Inbox" at bounding box center [124, 82] width 27 height 14
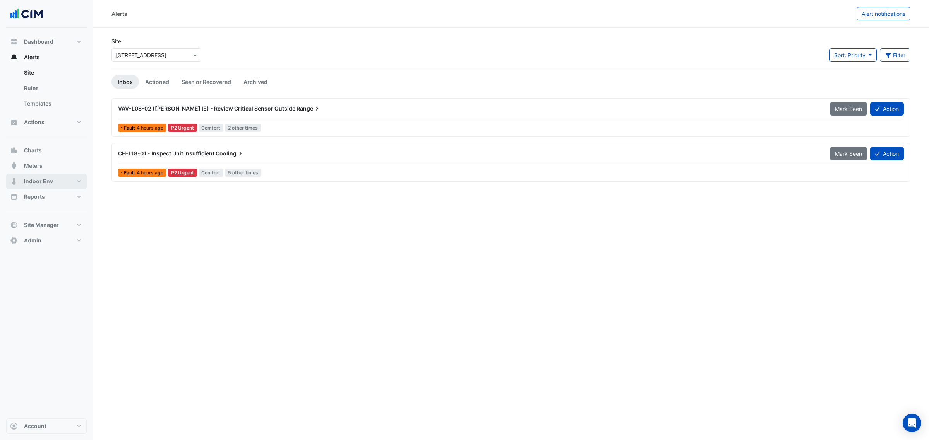
click at [51, 180] on span "Indoor Env" at bounding box center [38, 182] width 29 height 8
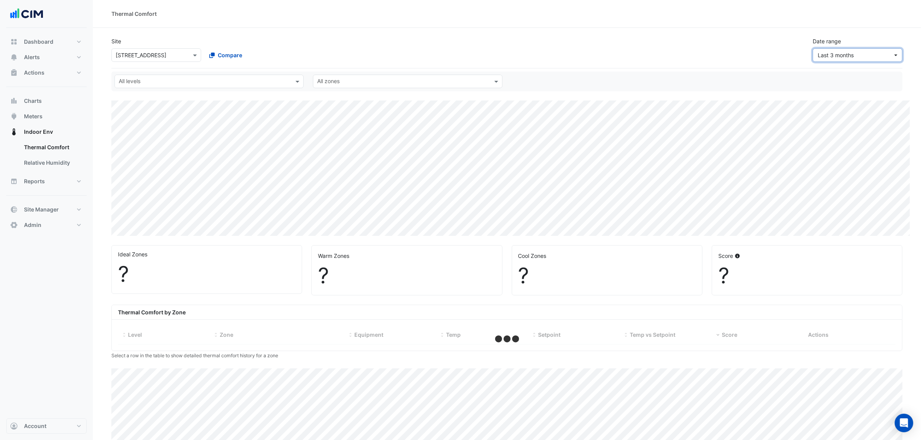
click at [859, 59] on span "Last 3 months" at bounding box center [855, 55] width 75 height 8
select select "***"
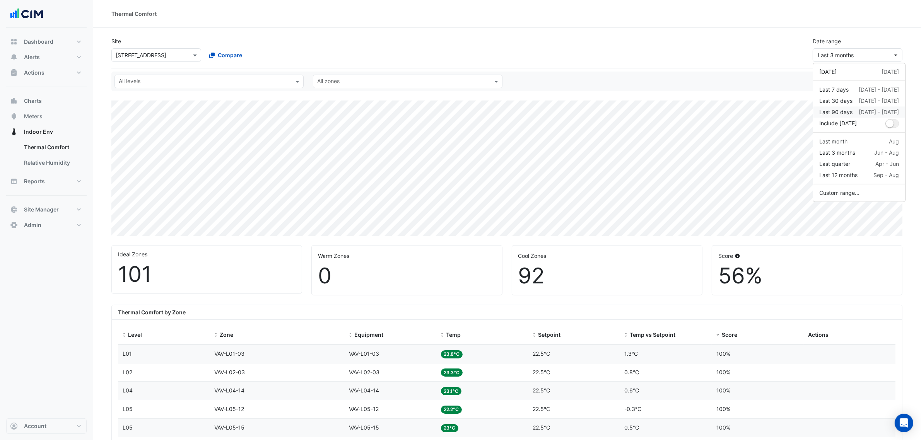
click at [863, 112] on div "19 Jun - 16 Sep" at bounding box center [879, 112] width 40 height 8
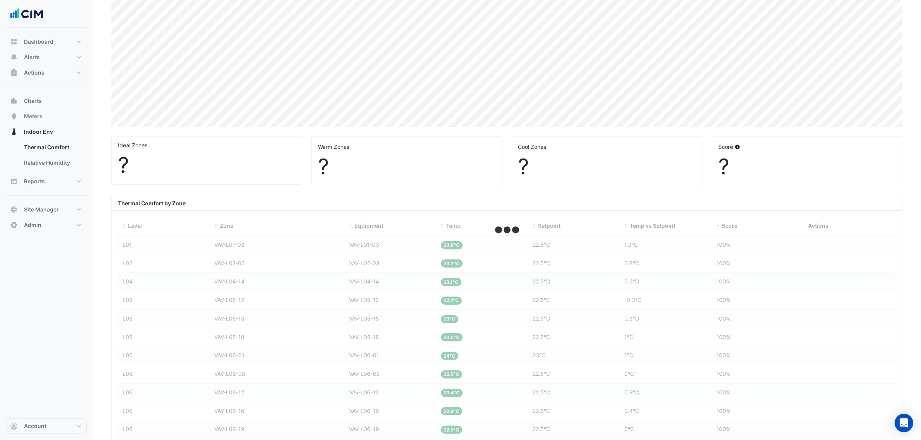
scroll to position [290, 0]
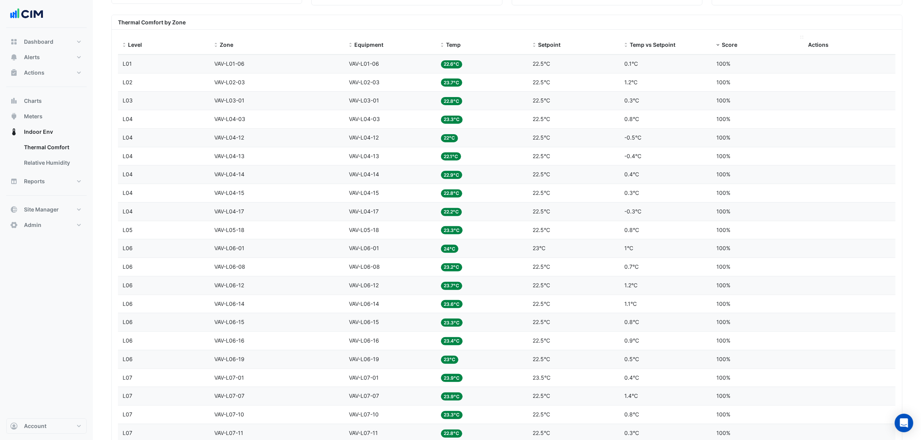
click at [719, 46] on span at bounding box center [717, 45] width 5 height 6
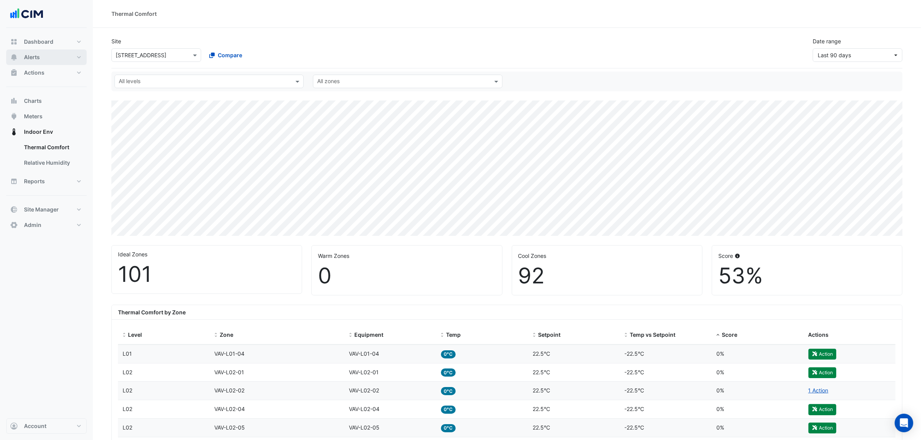
click at [43, 56] on button "Alerts" at bounding box center [46, 57] width 80 height 15
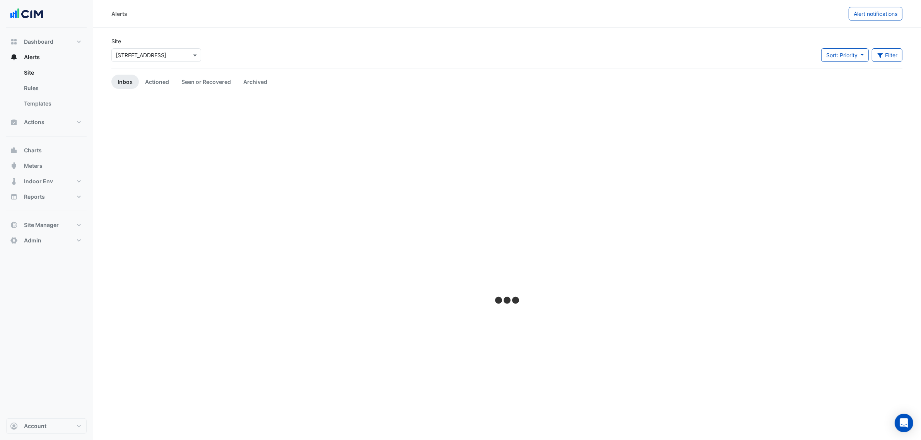
click at [161, 55] on input "text" at bounding box center [149, 55] width 66 height 8
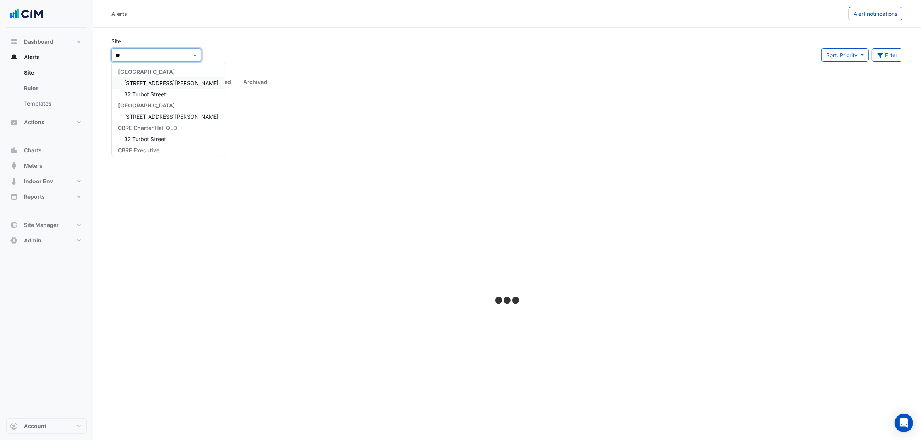
type input "***"
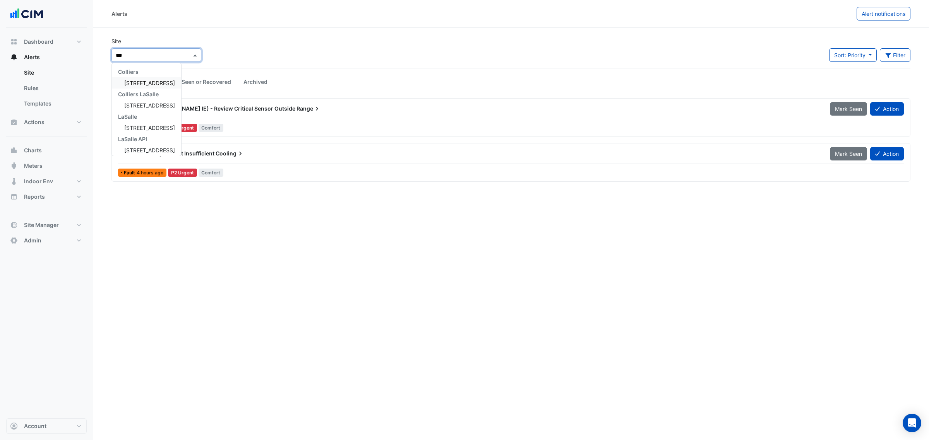
click at [157, 86] on span "323 Castlereagh Street" at bounding box center [149, 83] width 51 height 7
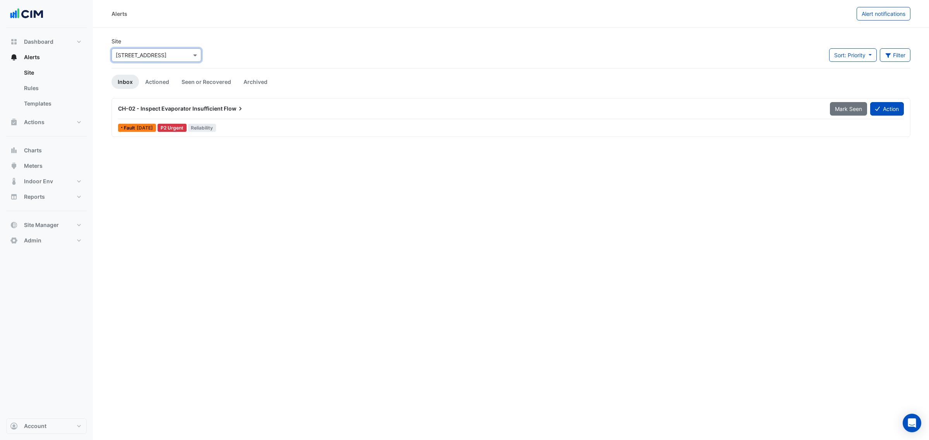
click at [169, 113] on div "CH-02 - Inspect Evaporator Insufficient Flow" at bounding box center [469, 109] width 712 height 14
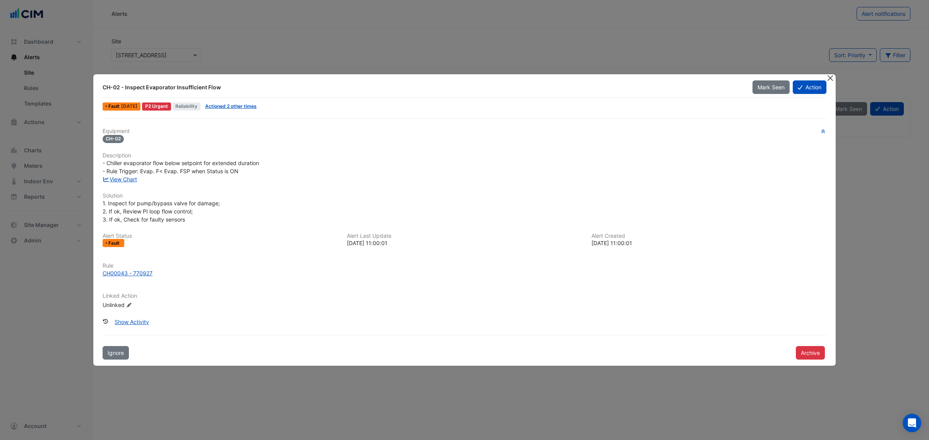
click at [833, 76] on div at bounding box center [831, 78] width 10 height 9
click at [831, 76] on button "Close" at bounding box center [830, 78] width 8 height 8
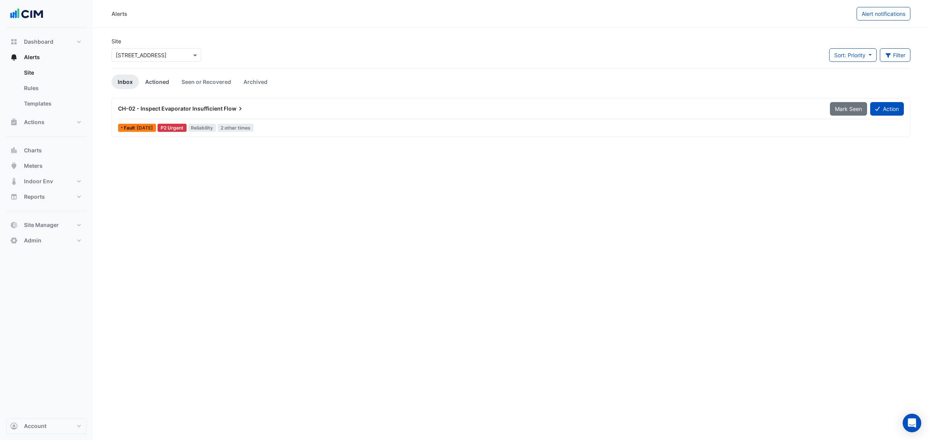
click at [155, 79] on link "Actioned" at bounding box center [157, 82] width 36 height 14
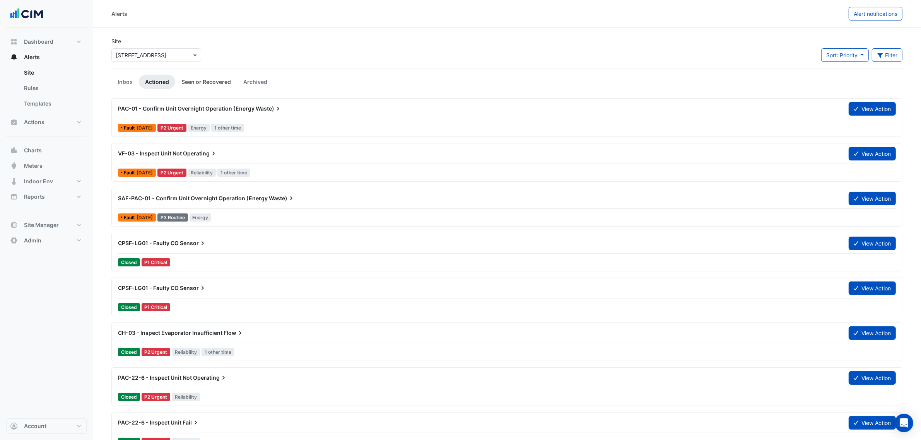
click at [217, 79] on link "Seen or Recovered" at bounding box center [206, 82] width 62 height 14
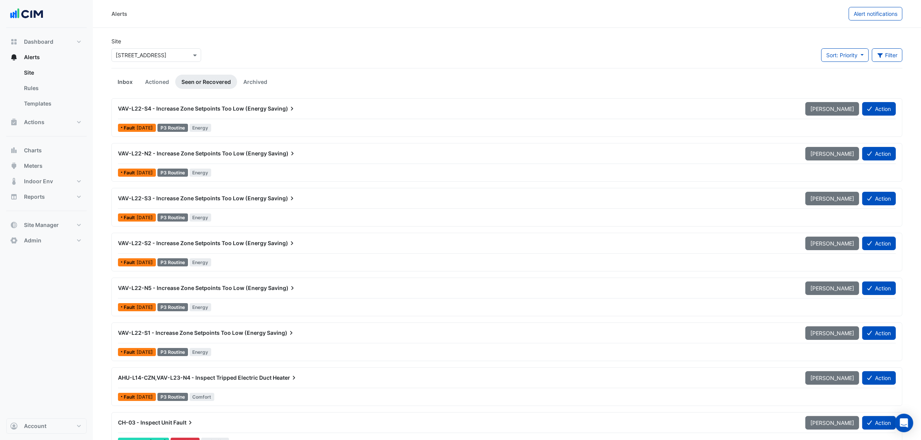
click at [131, 81] on link "Inbox" at bounding box center [124, 82] width 27 height 14
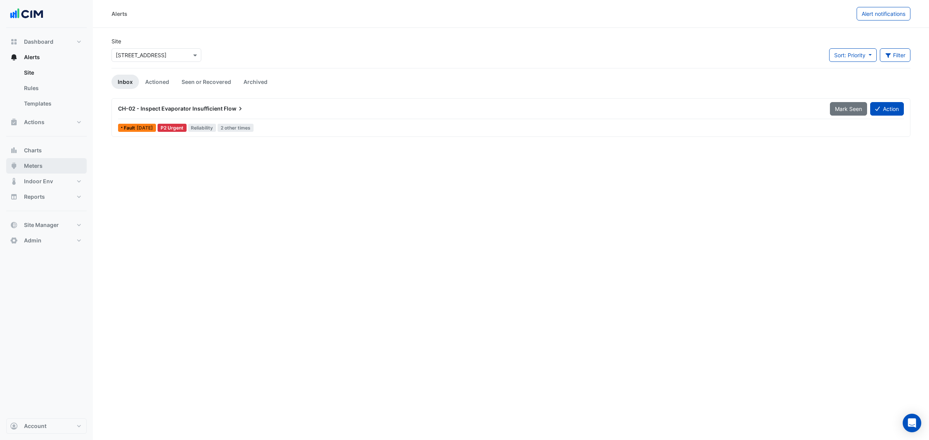
click at [57, 165] on button "Meters" at bounding box center [46, 165] width 80 height 15
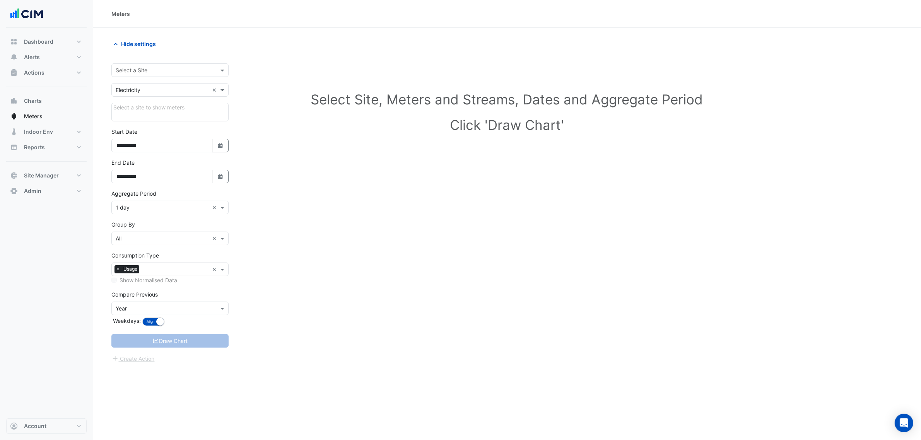
click at [136, 78] on form "**********" at bounding box center [169, 213] width 117 height 300
click at [137, 74] on div "Select a Site" at bounding box center [132, 70] width 32 height 8
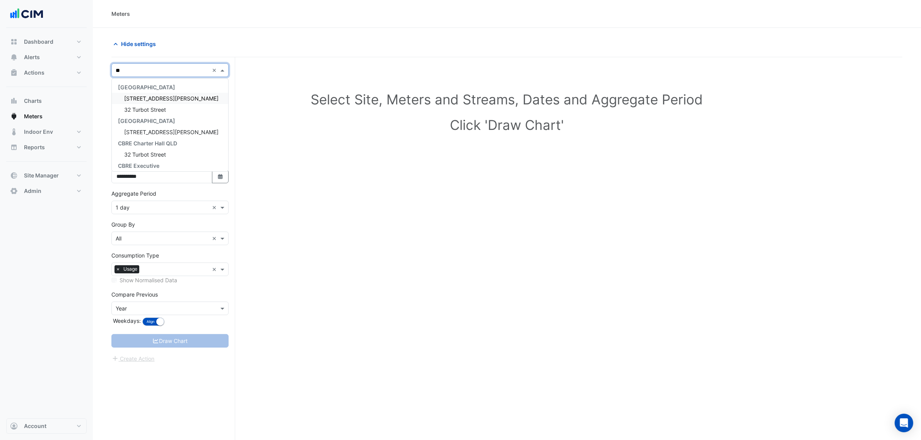
type input "***"
click at [142, 97] on span "323 Castlereagh Street" at bounding box center [149, 98] width 51 height 7
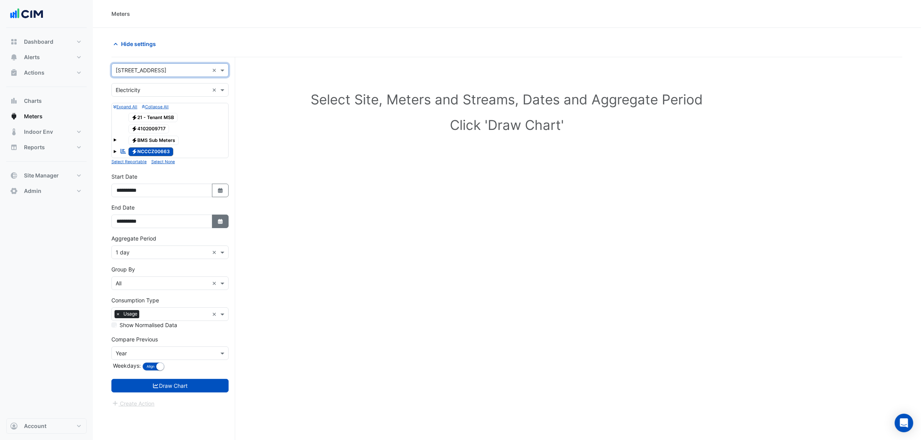
click at [221, 227] on button "Select Date" at bounding box center [220, 222] width 17 height 14
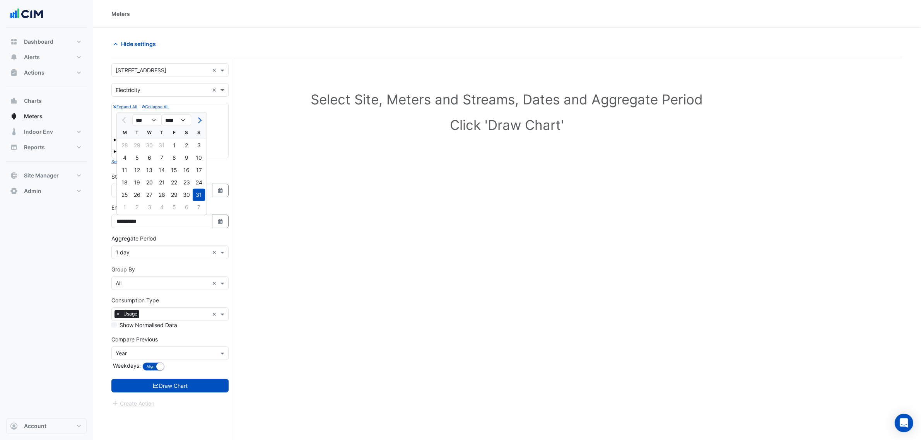
click at [198, 113] on div "*** *** *** *** *** **** **** **** **** **** **** **** **** **** **** ****" at bounding box center [162, 120] width 90 height 14
click at [198, 120] on span "Next month" at bounding box center [199, 121] width 6 height 6
select select "*"
click at [127, 170] on div "15" at bounding box center [124, 170] width 12 height 12
type input "**********"
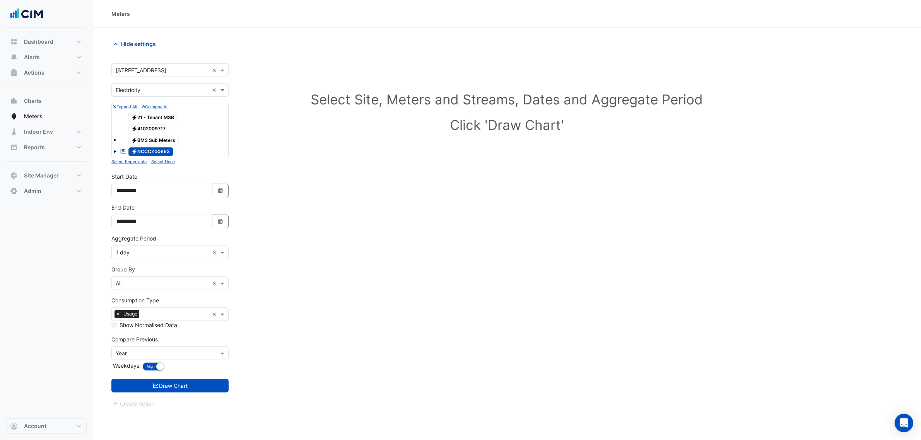
click at [136, 257] on div "× 1 day" at bounding box center [160, 252] width 97 height 8
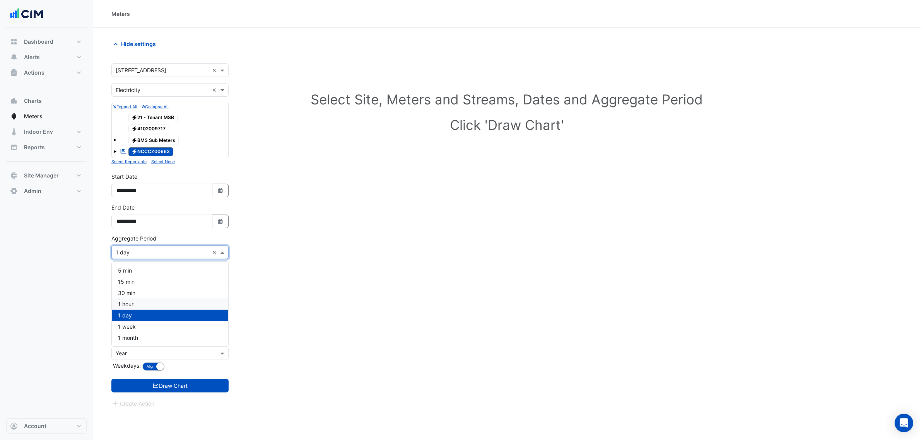
click at [123, 304] on span "1 hour" at bounding box center [125, 304] width 15 height 7
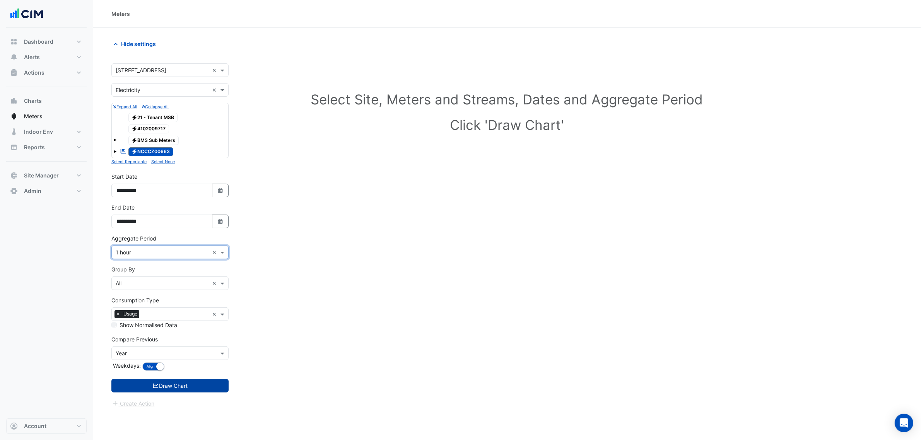
click at [184, 385] on button "Draw Chart" at bounding box center [169, 386] width 117 height 14
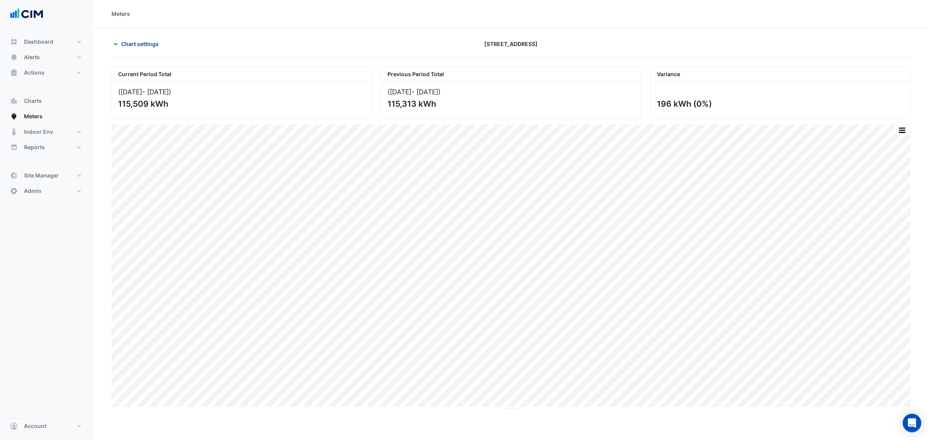
click at [137, 46] on span "Chart settings" at bounding box center [140, 44] width 38 height 8
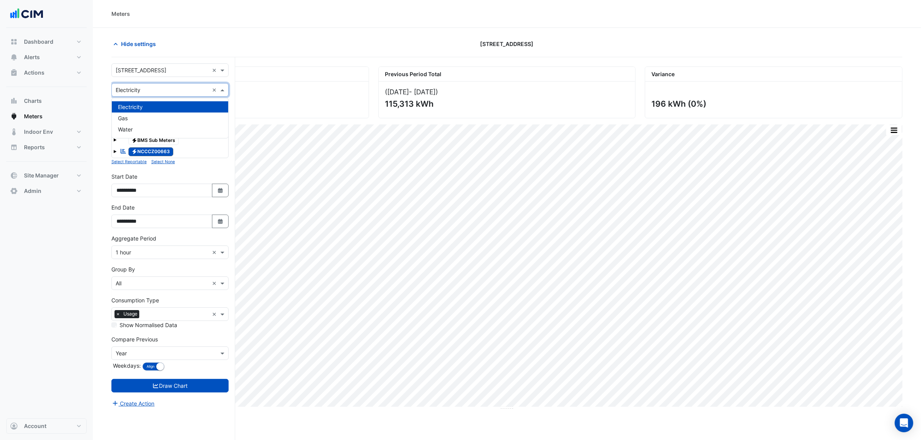
click at [142, 94] on div "× Electricity ×" at bounding box center [169, 90] width 117 height 14
click at [139, 117] on div "Gas" at bounding box center [170, 118] width 116 height 11
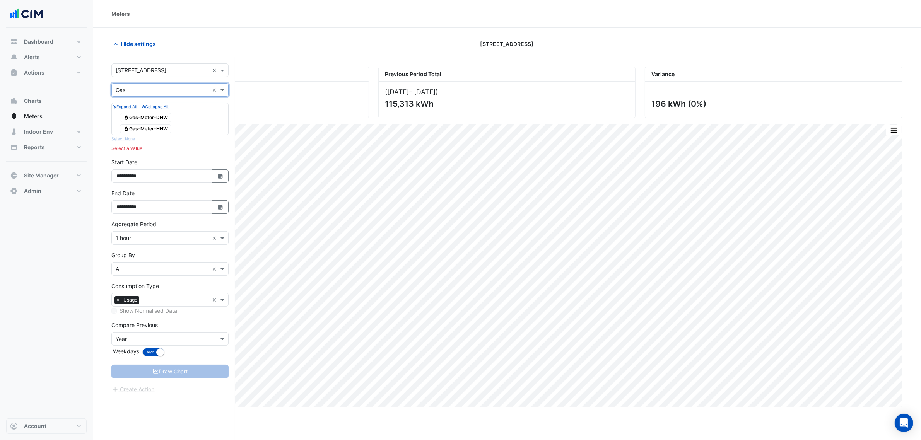
click at [155, 128] on span "Gas Gas-Meter-HHW" at bounding box center [145, 129] width 51 height 9
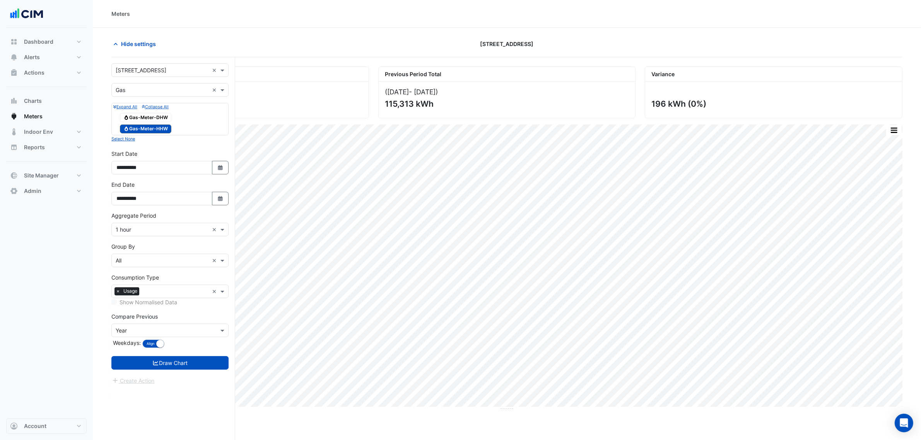
click at [159, 120] on span "Gas Gas-Meter-DHW" at bounding box center [145, 117] width 51 height 9
click at [171, 366] on button "Draw Chart" at bounding box center [169, 363] width 117 height 14
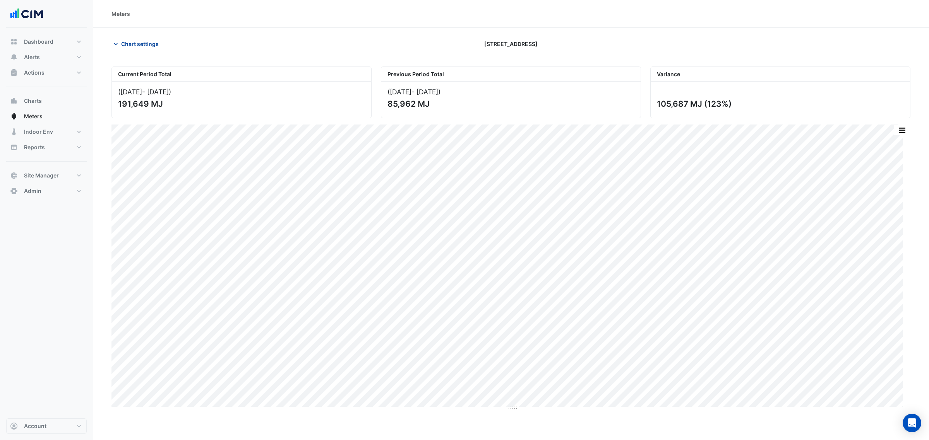
click at [153, 49] on button "Chart settings" at bounding box center [137, 44] width 52 height 14
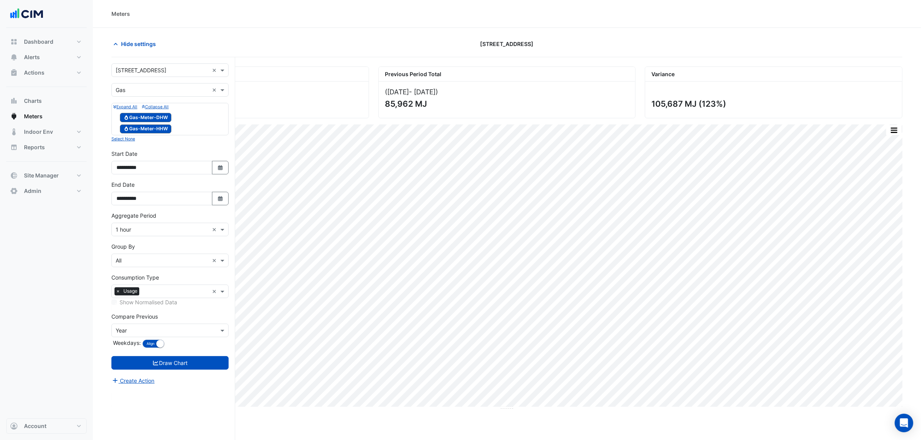
click at [158, 90] on input "text" at bounding box center [162, 90] width 93 height 8
click at [148, 132] on div "Water" at bounding box center [170, 129] width 116 height 11
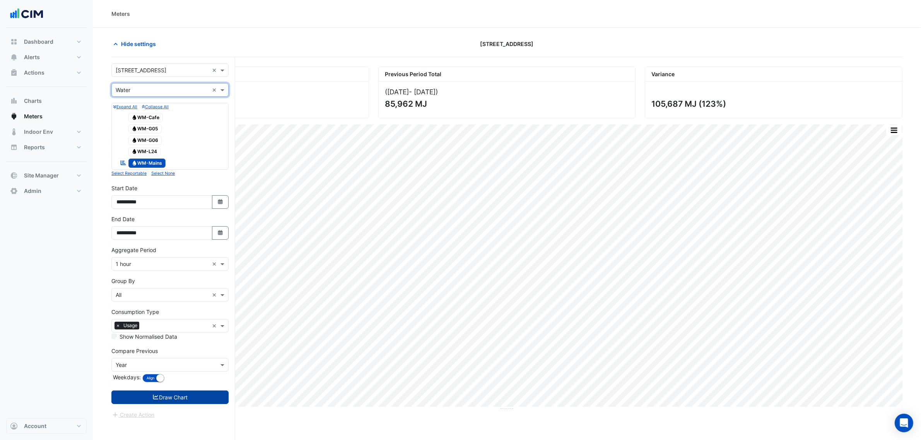
click at [224, 404] on button "Draw Chart" at bounding box center [169, 398] width 117 height 14
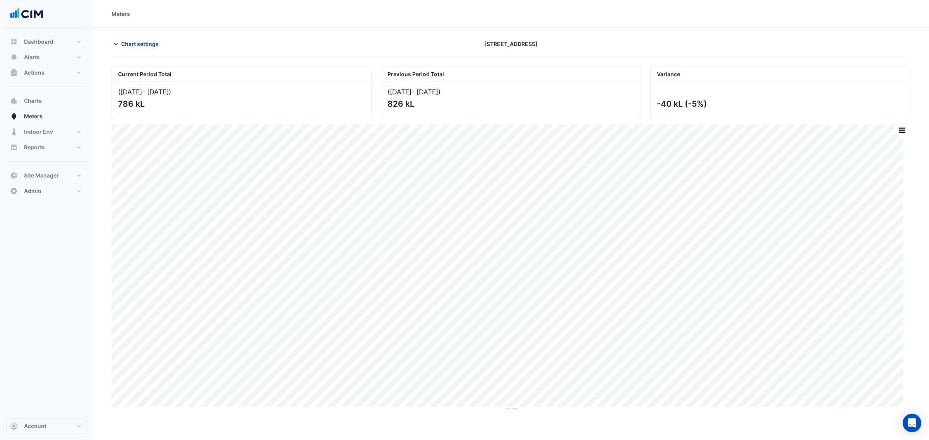
click at [137, 47] on span "Chart settings" at bounding box center [140, 44] width 38 height 8
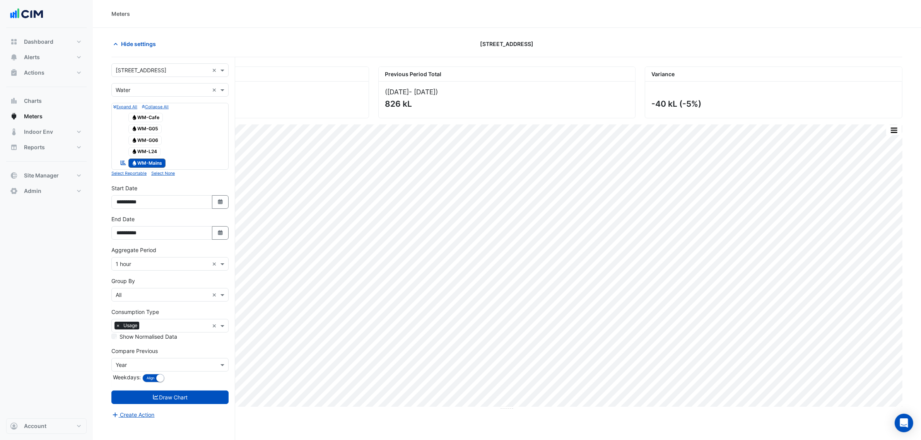
click at [134, 51] on div "Hide settings 323 Castlereagh Street" at bounding box center [506, 47] width 791 height 20
click at [138, 49] on button "Hide settings" at bounding box center [136, 44] width 50 height 14
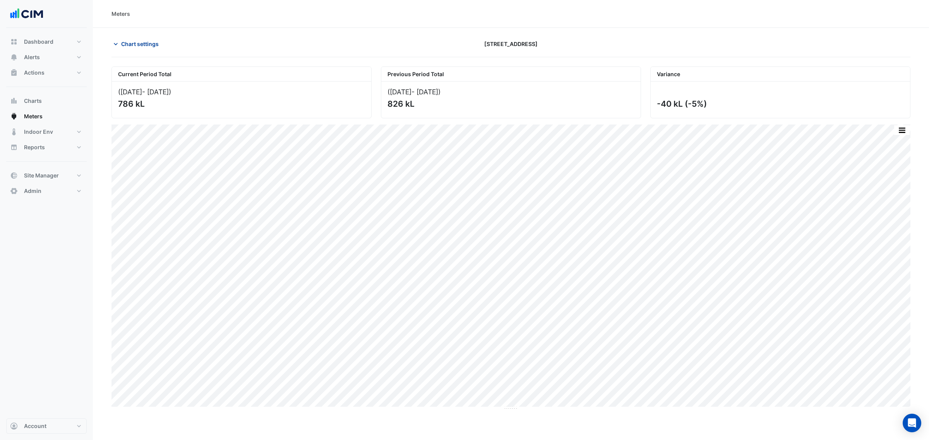
click at [140, 45] on span "Chart settings" at bounding box center [140, 44] width 38 height 8
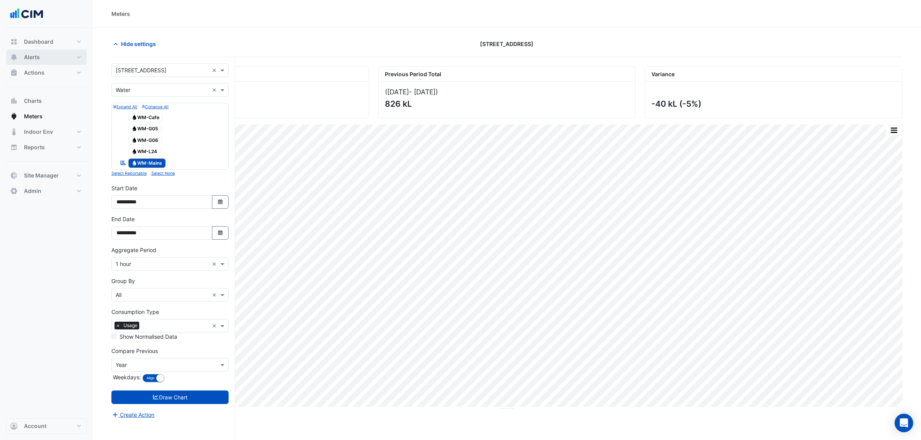
click at [60, 55] on button "Alerts" at bounding box center [46, 57] width 80 height 15
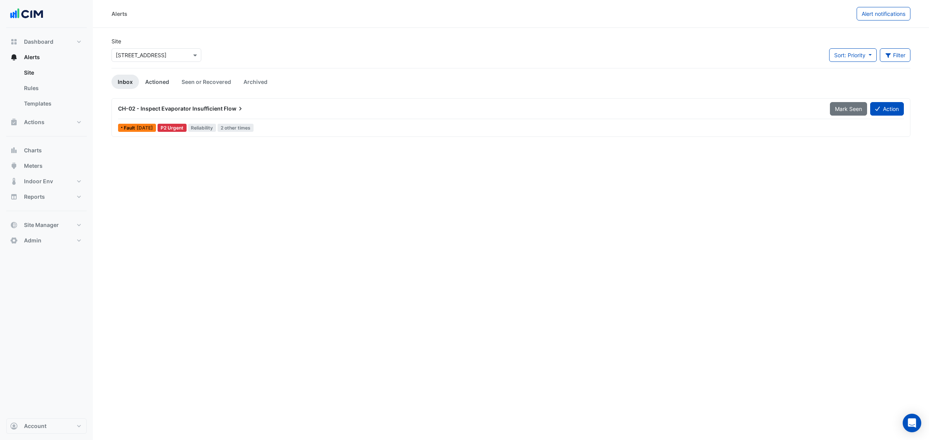
click at [156, 83] on link "Actioned" at bounding box center [157, 82] width 36 height 14
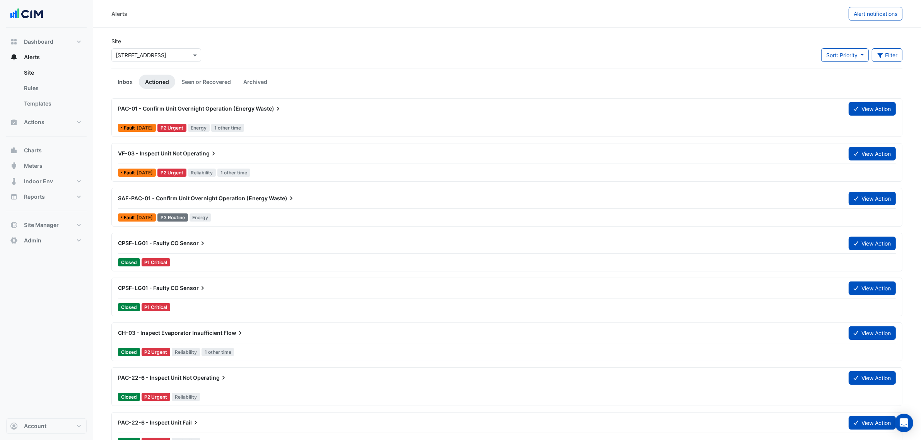
click at [127, 79] on link "Inbox" at bounding box center [124, 82] width 27 height 14
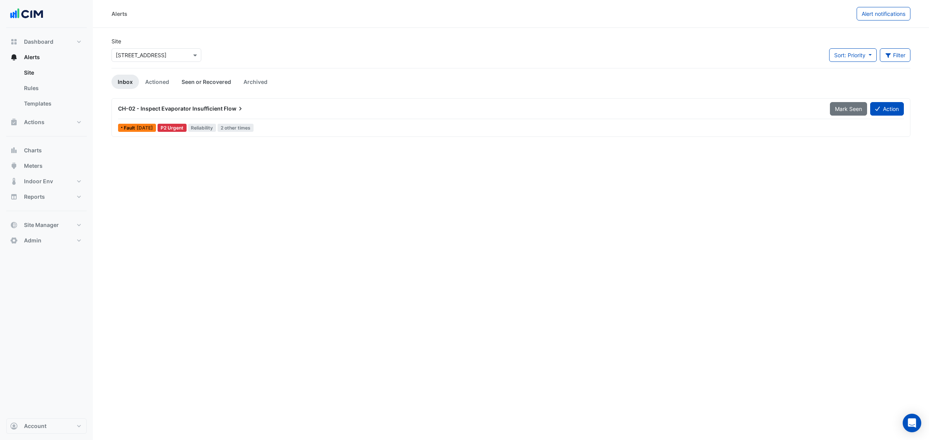
click at [205, 88] on link "Seen or Recovered" at bounding box center [206, 82] width 62 height 14
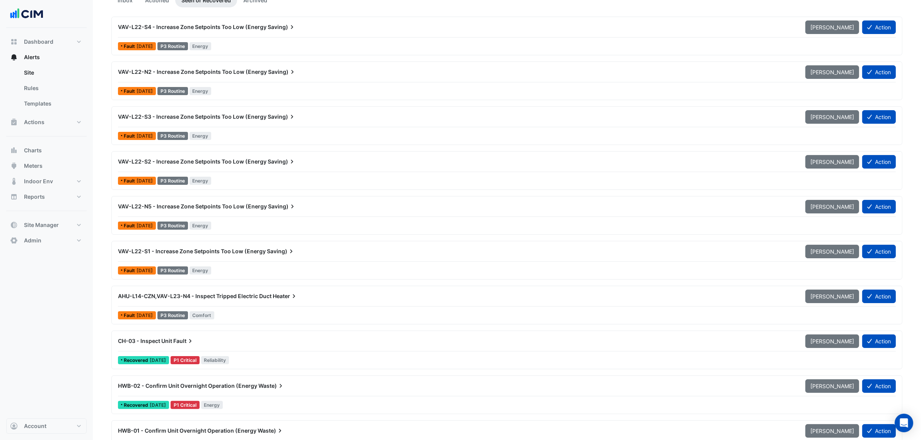
scroll to position [290, 0]
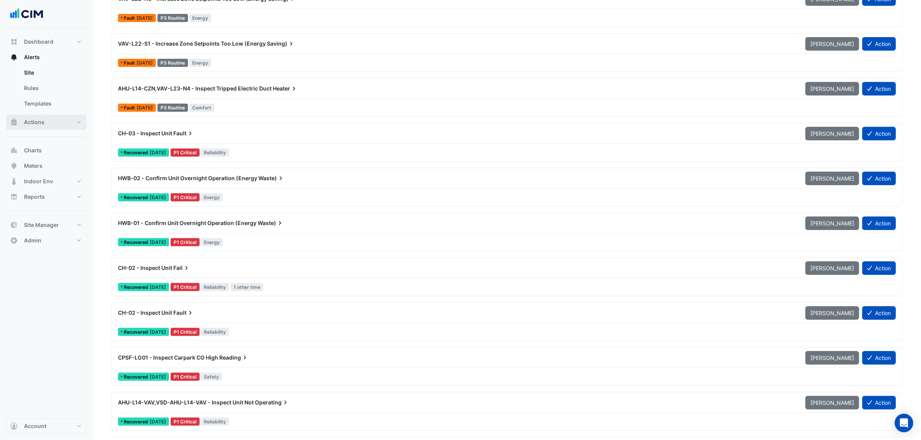
click at [57, 125] on button "Actions" at bounding box center [46, 122] width 80 height 15
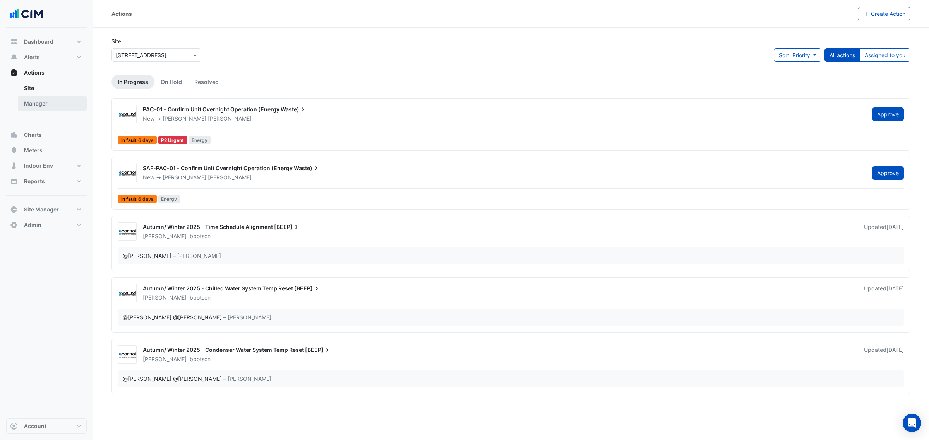
click at [45, 110] on link "Manager" at bounding box center [52, 103] width 69 height 15
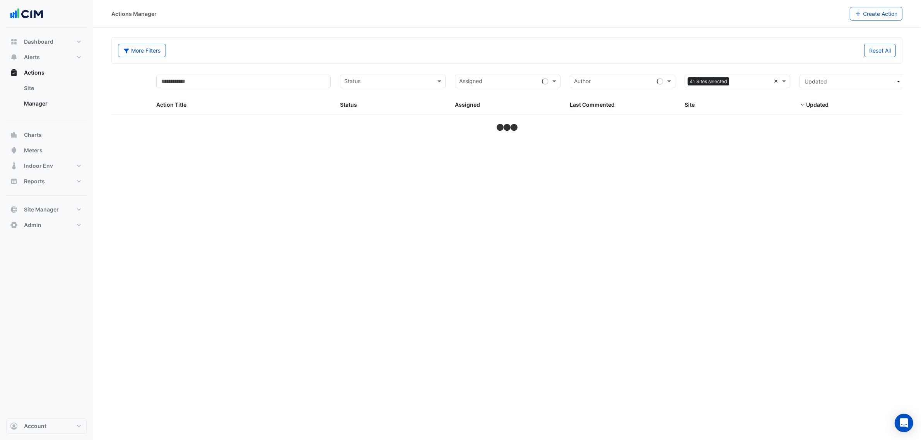
select select "***"
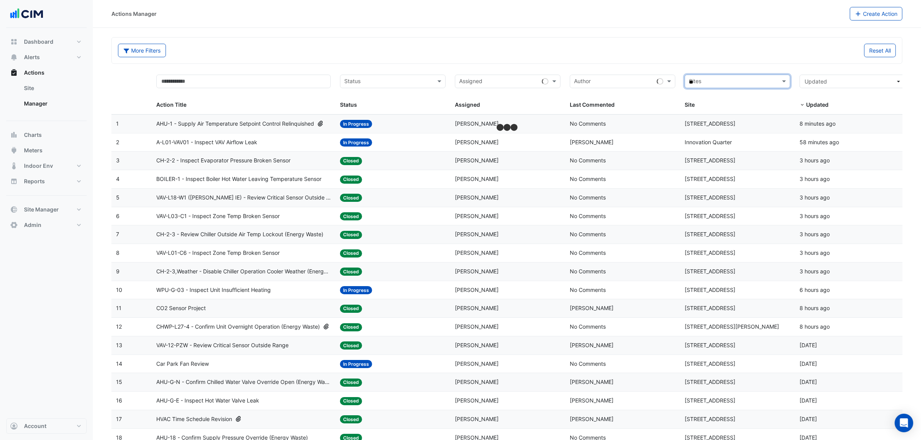
type input "***"
click at [719, 104] on div "323 Castlereagh Street" at bounding box center [737, 109] width 105 height 11
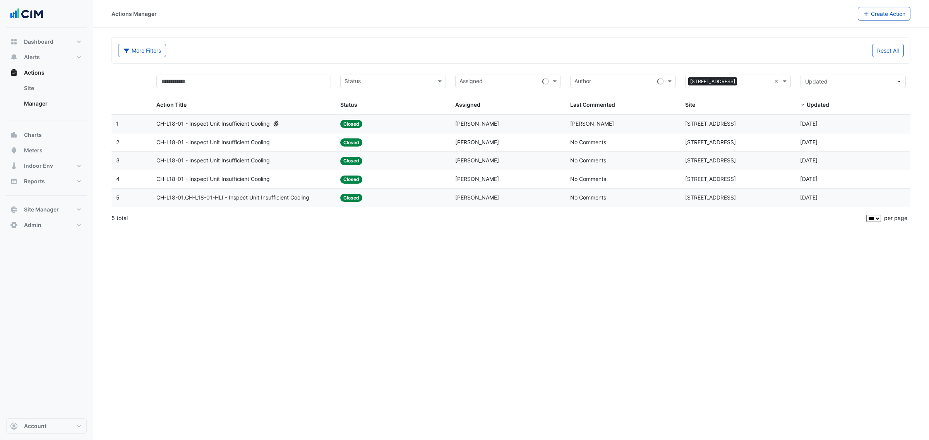
select select "***"
click at [607, 127] on div "Last Commented: [PERSON_NAME]" at bounding box center [623, 124] width 106 height 9
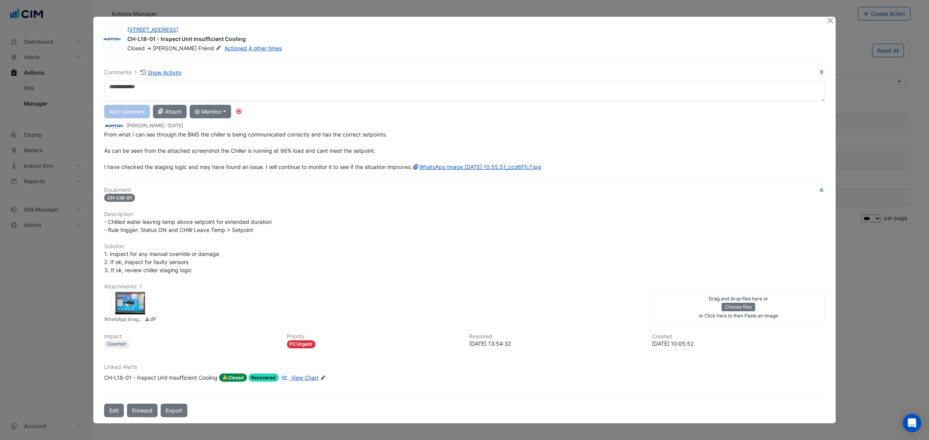
click at [136, 300] on div at bounding box center [130, 303] width 39 height 23
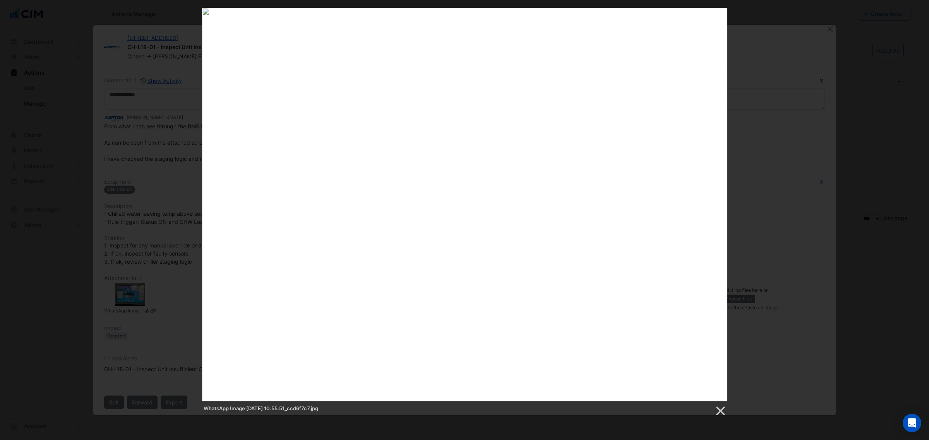
click at [743, 179] on div "WhatsApp Image [DATE] 10.55.51_ccd6f7c7.jpg" at bounding box center [464, 212] width 929 height 409
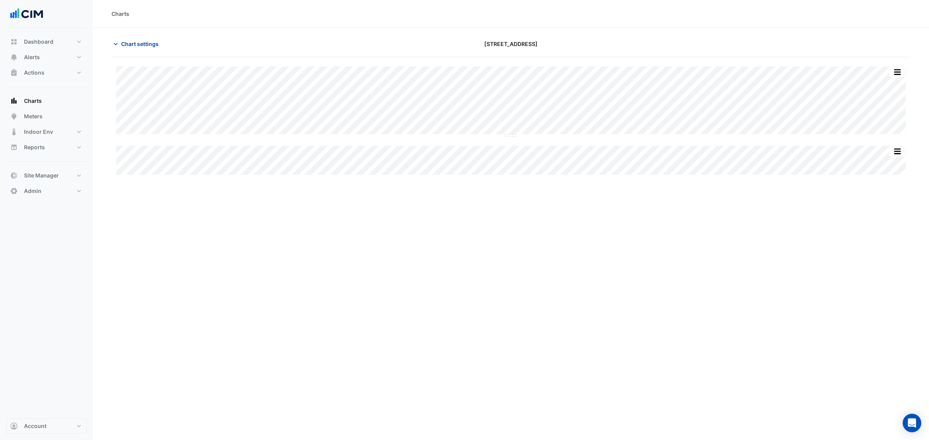
click at [142, 39] on button "Chart settings" at bounding box center [137, 44] width 52 height 14
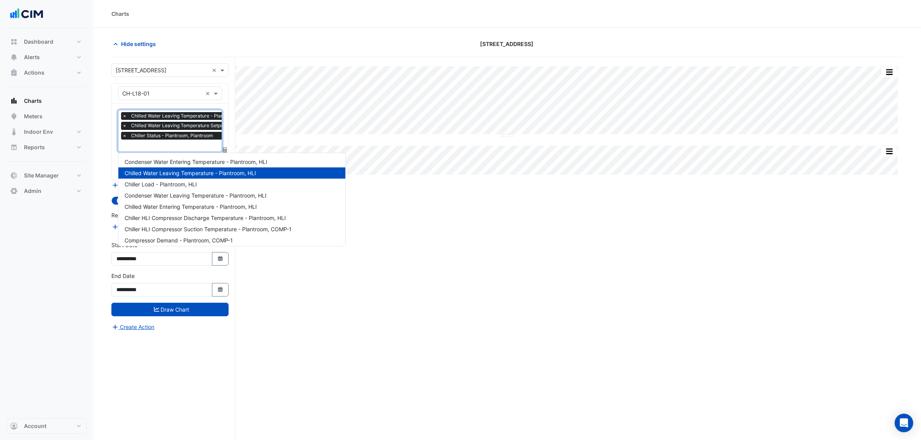
click at [157, 134] on span "Chiller Status - Plantroom, Plantroom" at bounding box center [172, 136] width 86 height 8
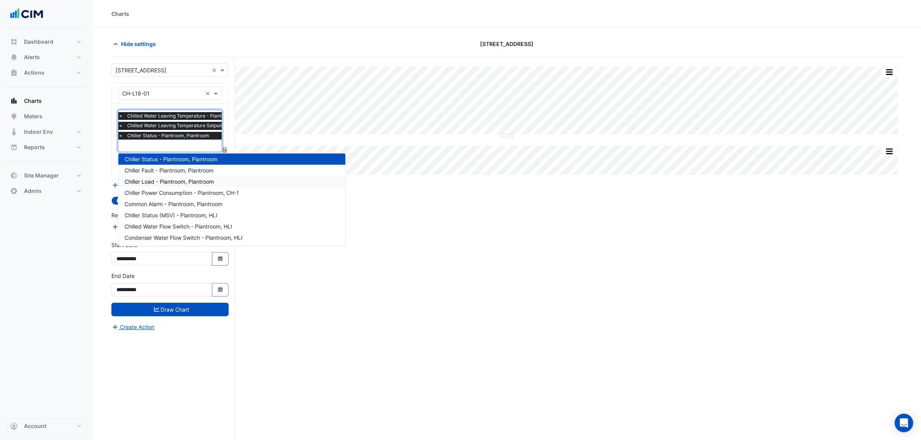
click at [153, 184] on div "Chiller Load - Plantroom, Plantroom" at bounding box center [231, 181] width 227 height 11
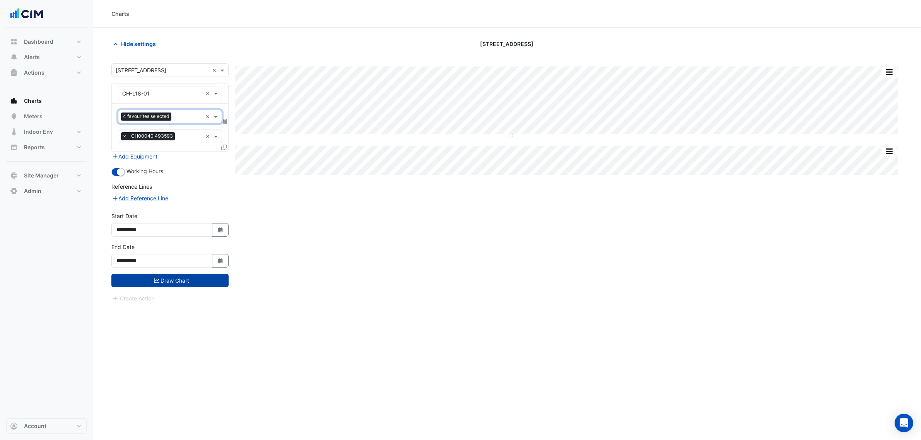
click at [200, 279] on button "Draw Chart" at bounding box center [169, 281] width 117 height 14
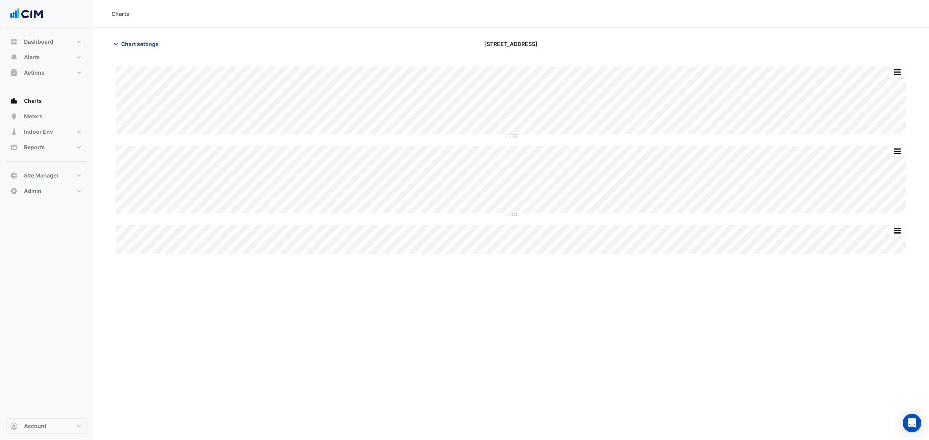
click at [145, 37] on button "Chart settings" at bounding box center [137, 44] width 52 height 14
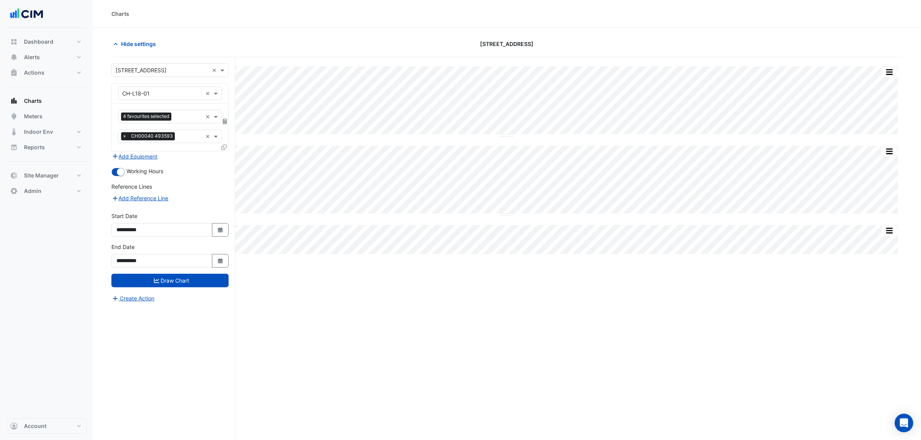
click at [157, 107] on div "4 favourites selected × × CH00040 493593 ×" at bounding box center [170, 128] width 116 height 48
click at [153, 113] on span "4 favourites selected" at bounding box center [146, 117] width 50 height 8
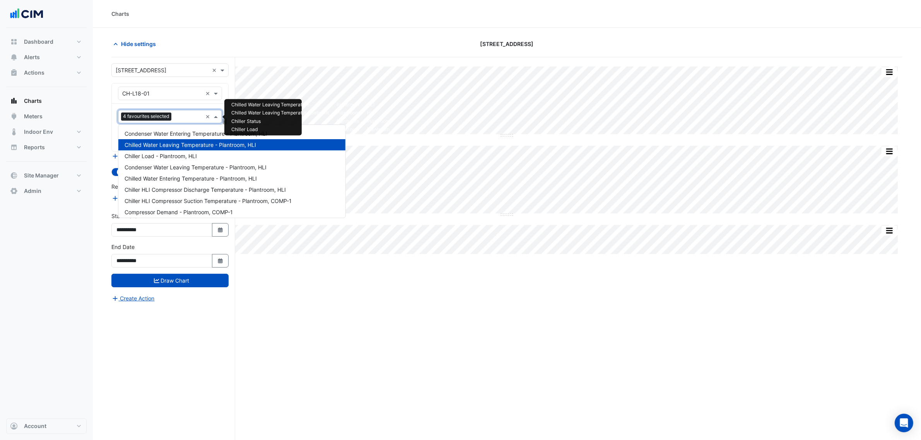
scroll to position [362, 0]
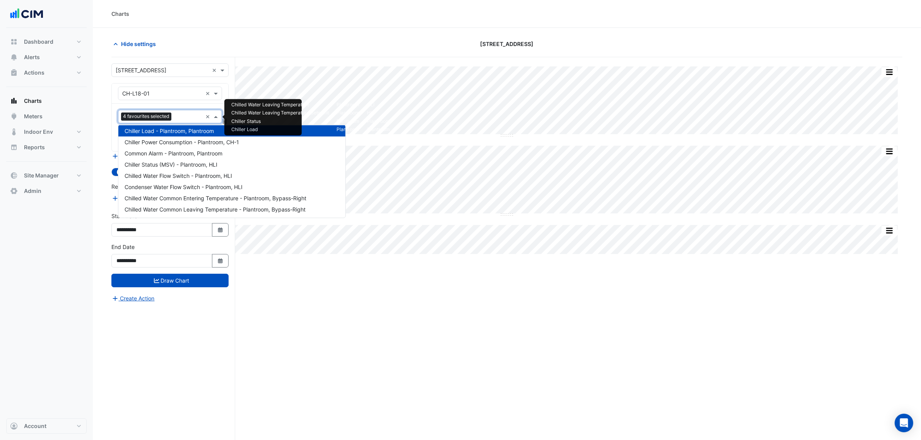
click at [152, 130] on span "Chiller Load - Plantroom, Plantroom" at bounding box center [169, 131] width 89 height 7
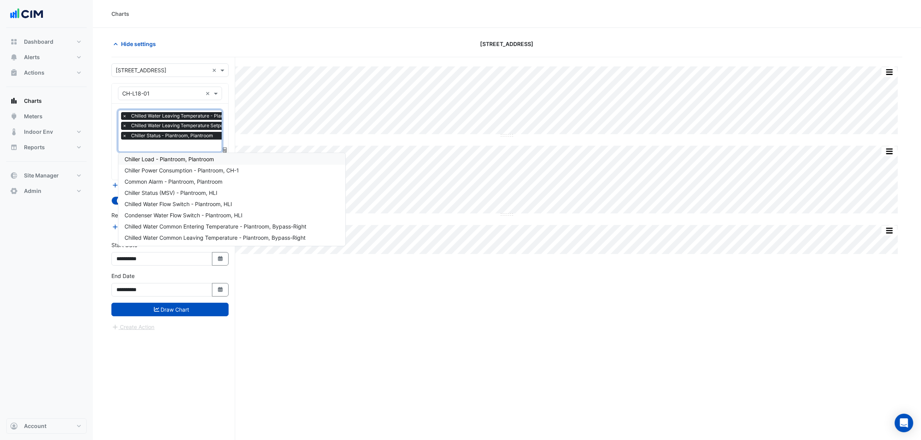
click at [163, 129] on span "Chilled Water Leaving Temperature Setpoint - Plantroom, HLI" at bounding box center [198, 126] width 139 height 8
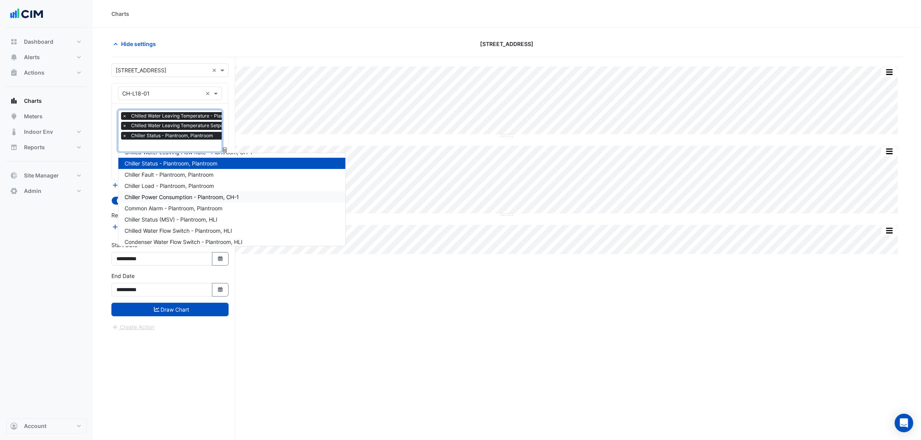
scroll to position [313, 0]
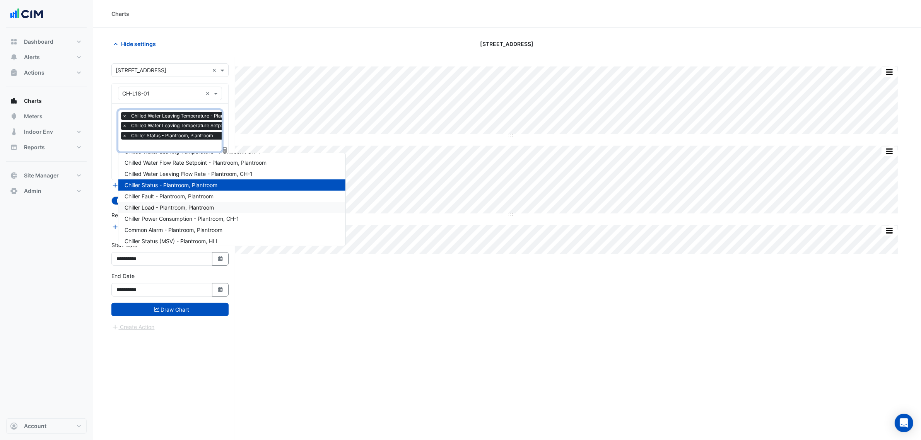
drag, startPoint x: 221, startPoint y: 202, endPoint x: 109, endPoint y: 196, distance: 112.0
click at [109, 196] on section "Hide settings 6 Hassall Street Split All Split None Print Save as JPEG Save as …" at bounding box center [507, 249] width 828 height 442
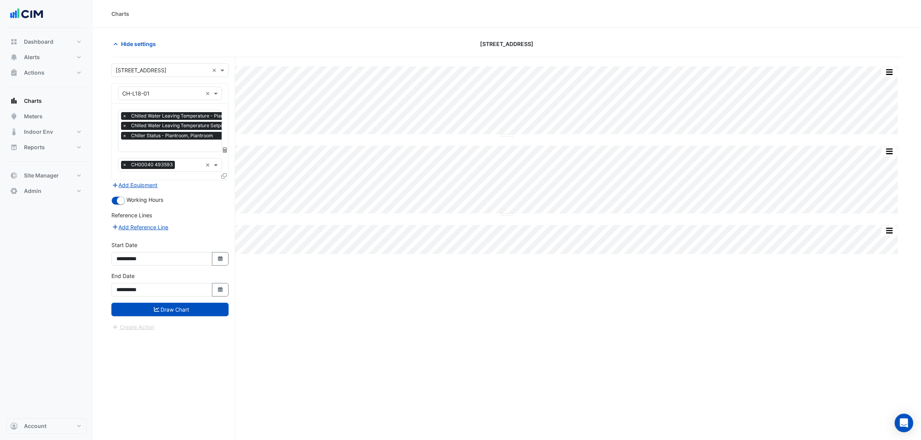
scroll to position [0, 4]
click at [153, 144] on input "text" at bounding box center [191, 146] width 147 height 8
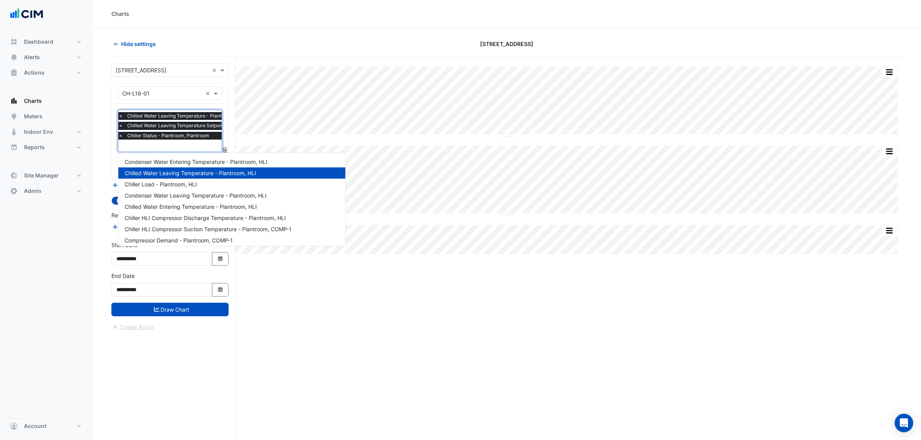
scroll to position [339, 0]
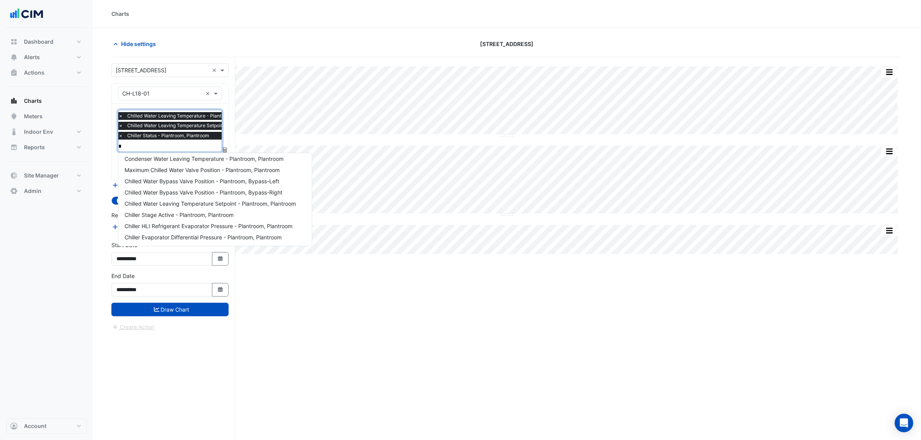
type input "**"
click at [180, 163] on span "Maximum Chilled Water Valve Position - Plantroom, Plantroom" at bounding box center [202, 162] width 155 height 7
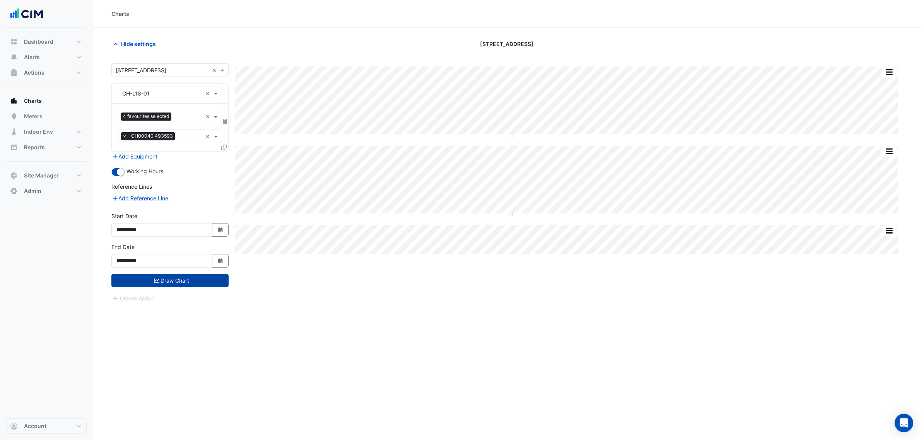
click at [175, 285] on button "Draw Chart" at bounding box center [169, 281] width 117 height 14
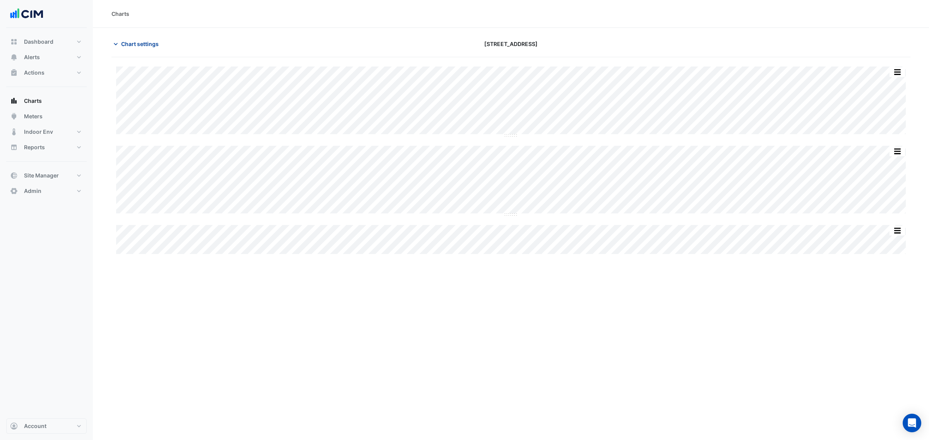
click at [149, 39] on button "Chart settings" at bounding box center [137, 44] width 52 height 14
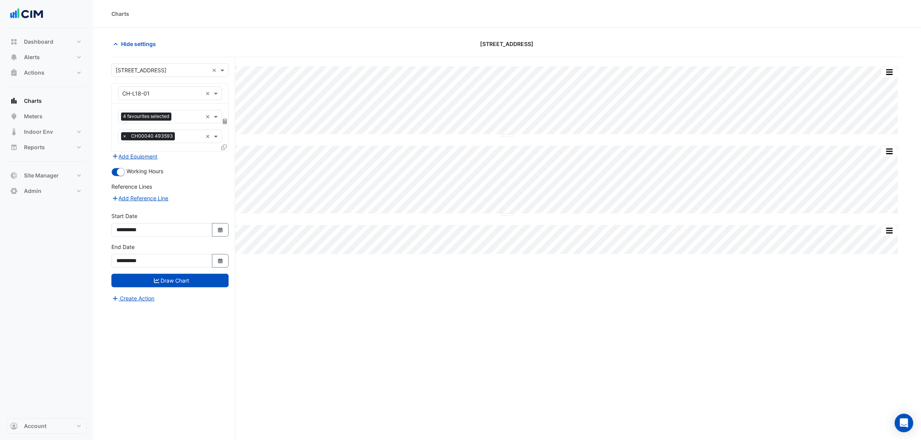
click at [159, 123] on div "4 favourites selected ×" at bounding box center [170, 117] width 104 height 14
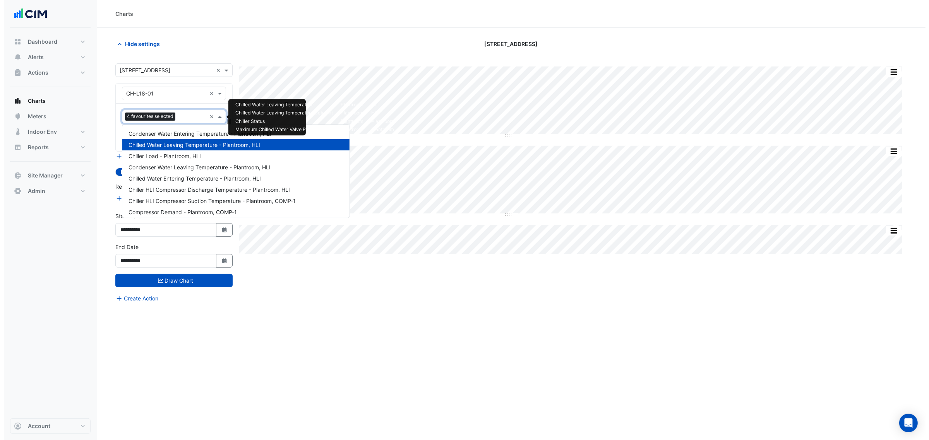
scroll to position [541, 0]
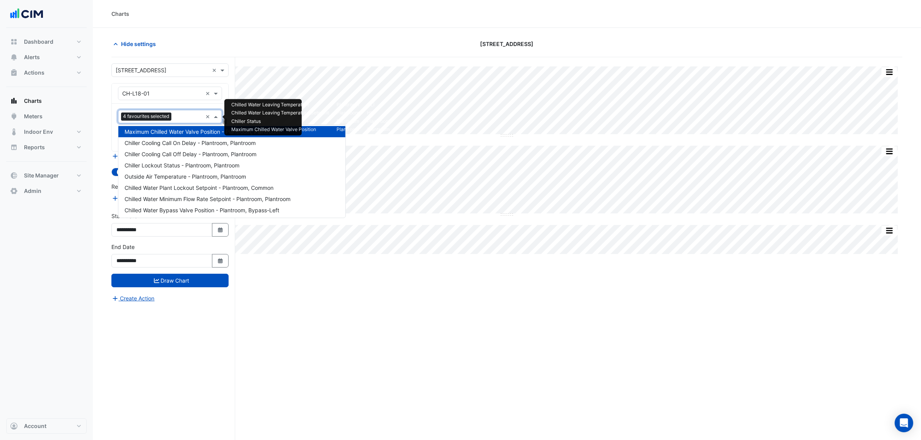
click at [171, 133] on span "Maximum Chilled Water Valve Position - Plantroom, Plantroom" at bounding box center [202, 131] width 155 height 7
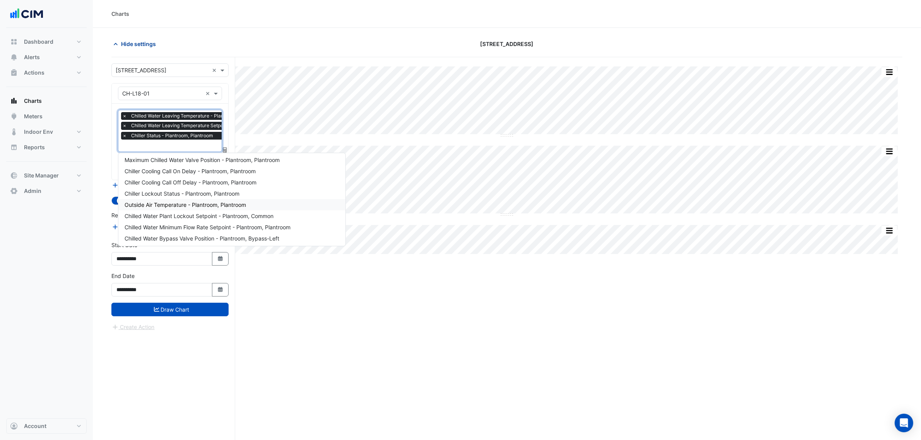
click at [155, 46] on span "Hide settings" at bounding box center [138, 44] width 35 height 8
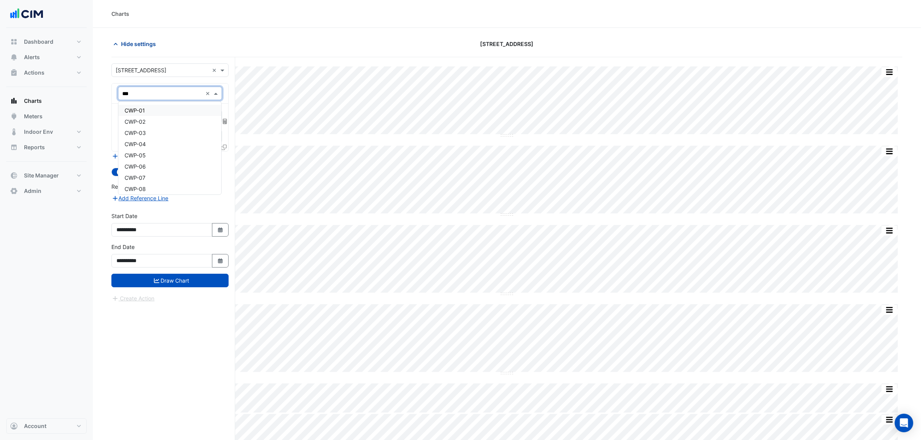
click at [141, 38] on button "Hide settings" at bounding box center [136, 44] width 50 height 14
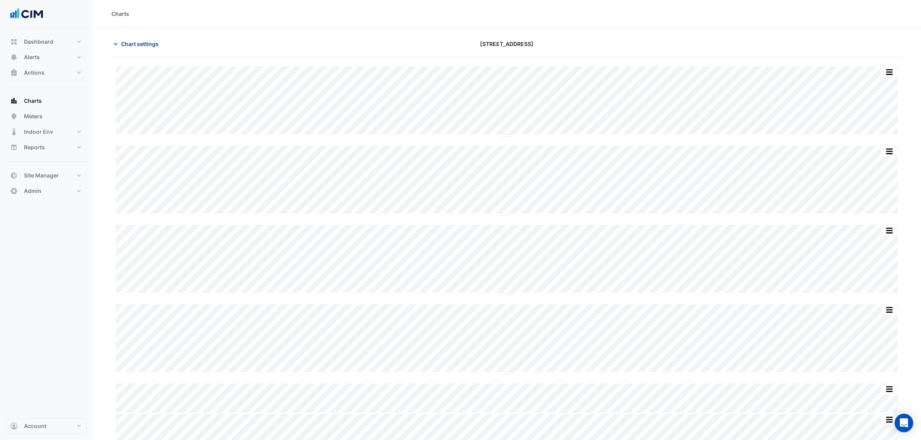
drag, startPoint x: 137, startPoint y: 38, endPoint x: 137, endPoint y: 43, distance: 4.7
click at [137, 38] on button "Chart settings" at bounding box center [137, 44] width 52 height 14
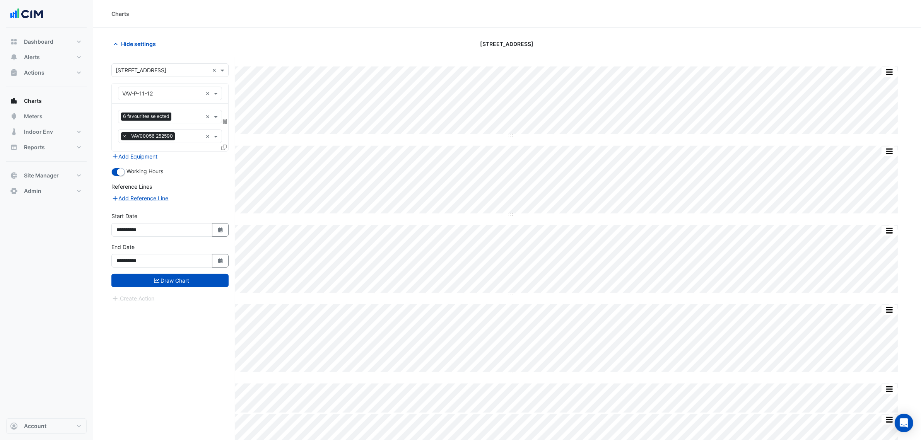
click at [148, 64] on div "× [STREET_ADDRESS] ×" at bounding box center [169, 70] width 117 height 14
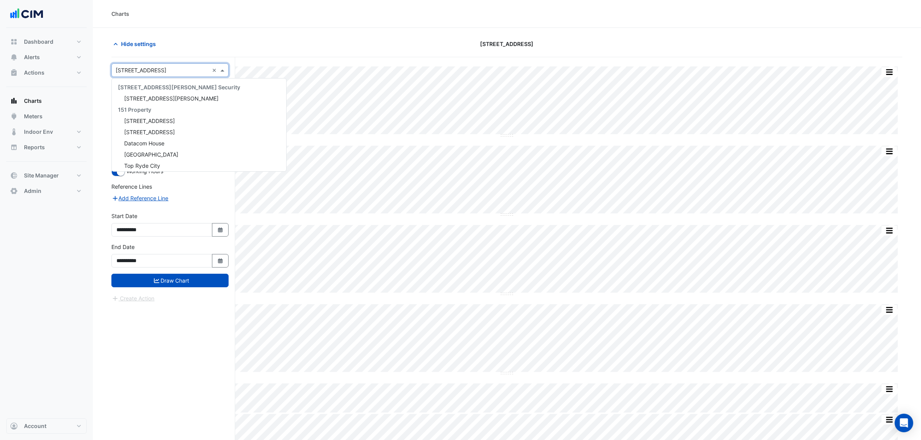
scroll to position [1695, 0]
type input "****"
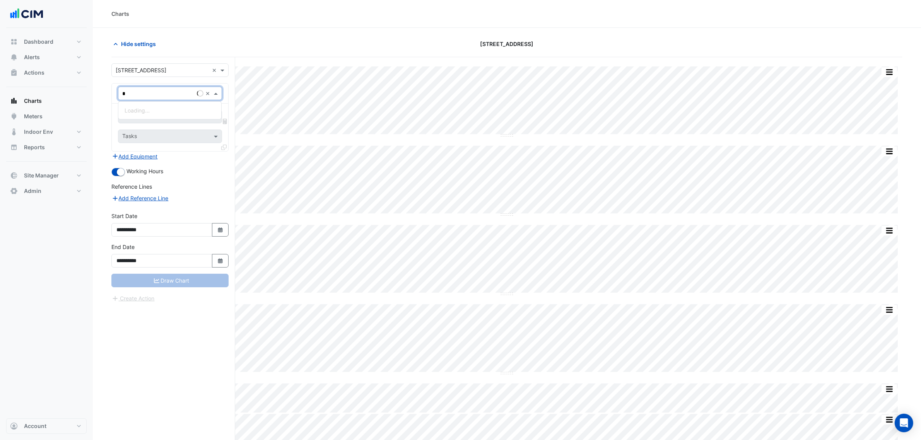
type input "**"
type input "*******"
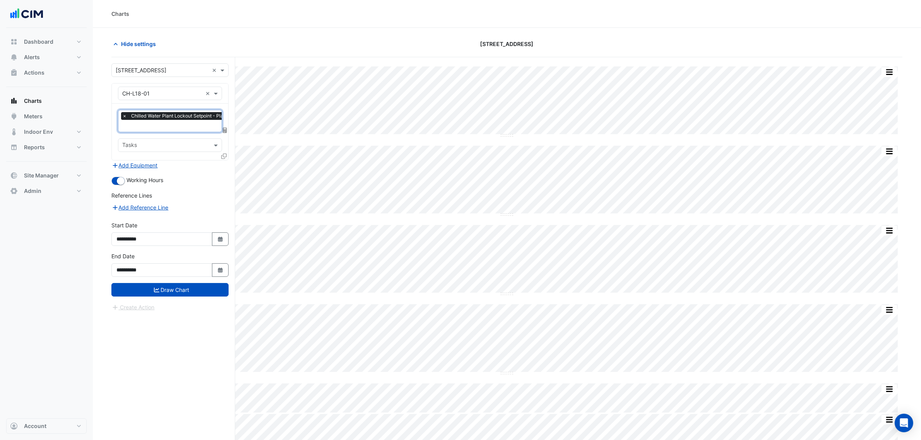
click at [139, 128] on input "text" at bounding box center [193, 127] width 143 height 8
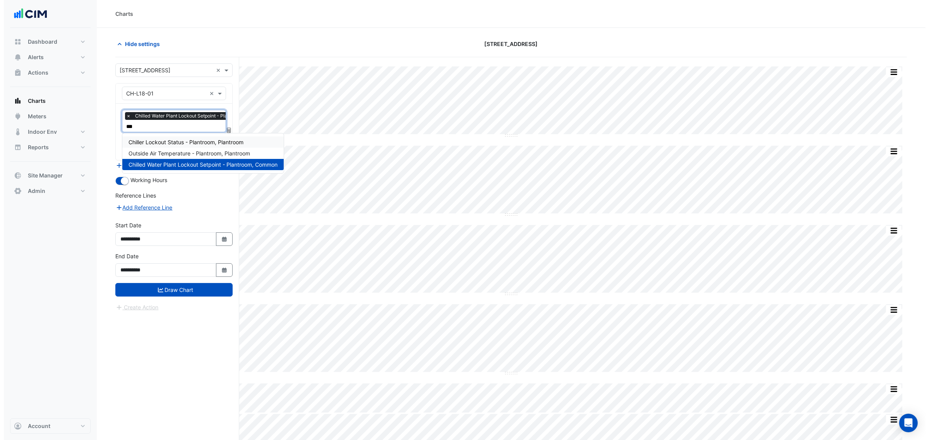
scroll to position [0, 0]
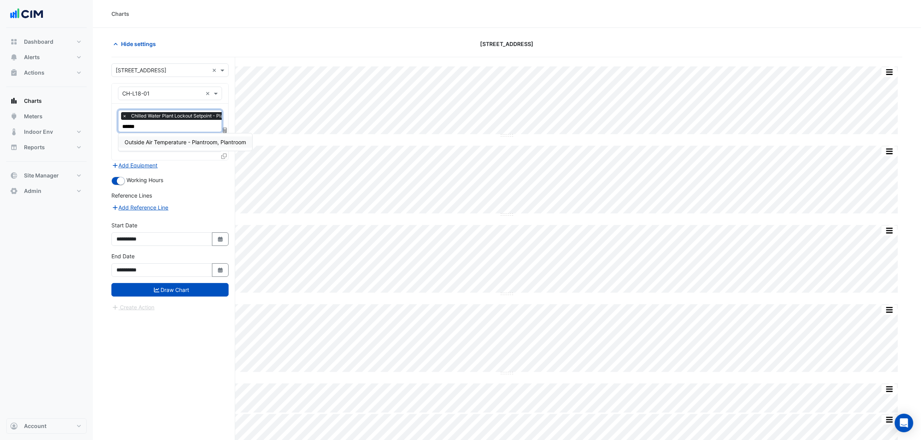
type input "*******"
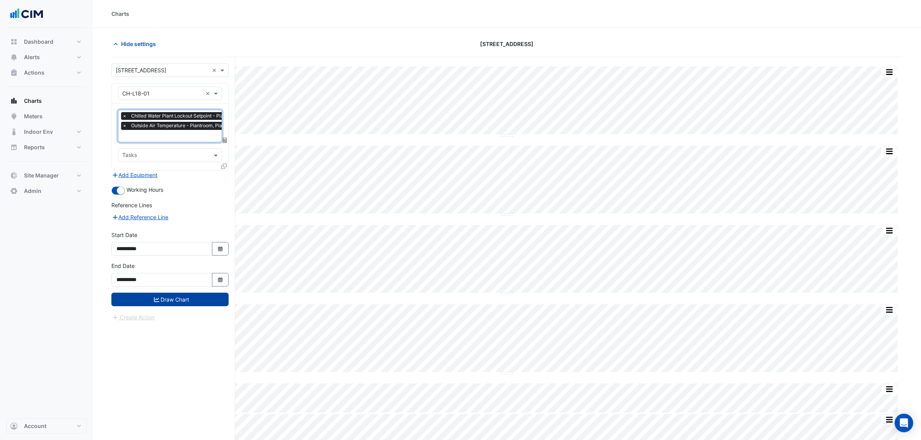
click at [163, 304] on button "Draw Chart" at bounding box center [169, 300] width 117 height 14
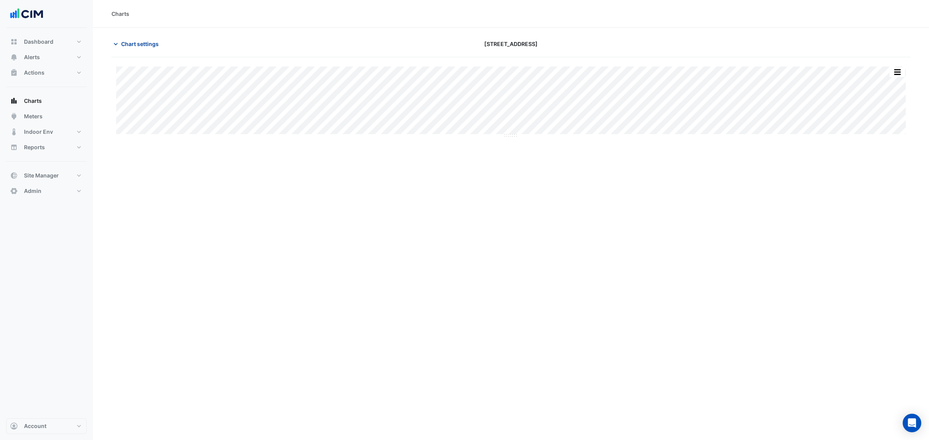
click at [135, 41] on span "Chart settings" at bounding box center [140, 44] width 38 height 8
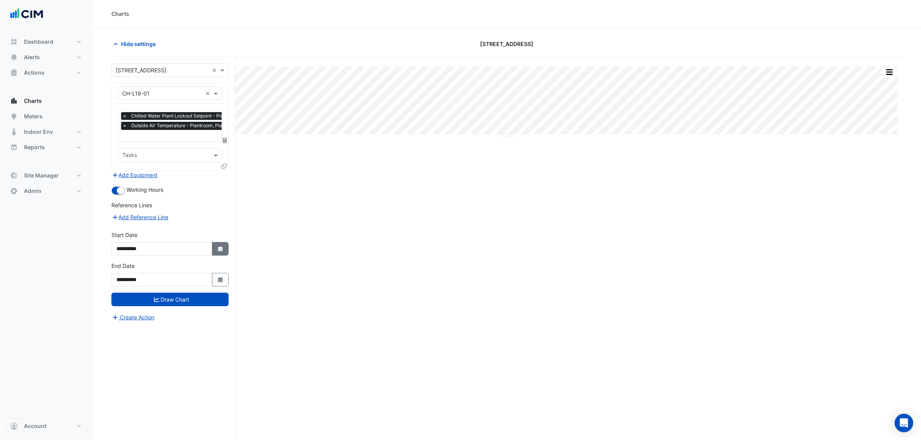
click at [213, 246] on button "Select Date" at bounding box center [220, 249] width 17 height 14
select select "*"
select select "****"
click at [219, 279] on icon "button" at bounding box center [220, 279] width 5 height 5
click at [197, 175] on span "Next month" at bounding box center [199, 178] width 6 height 6
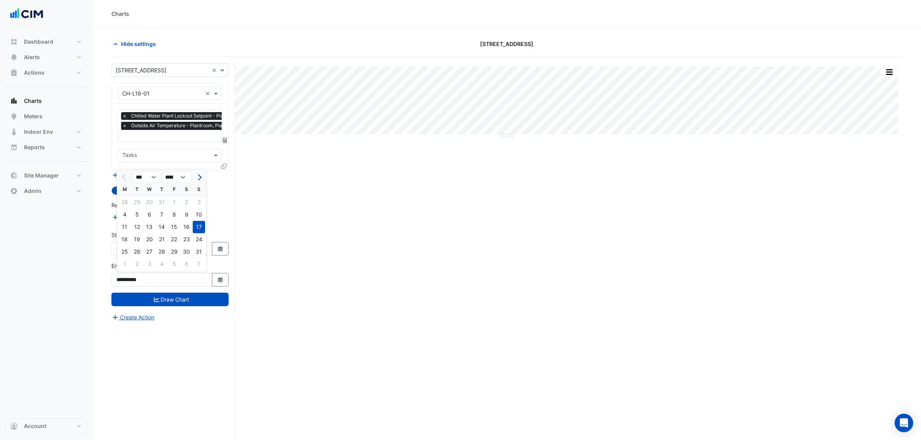
select select "*"
click at [163, 224] on div "18" at bounding box center [162, 227] width 12 height 12
type input "**********"
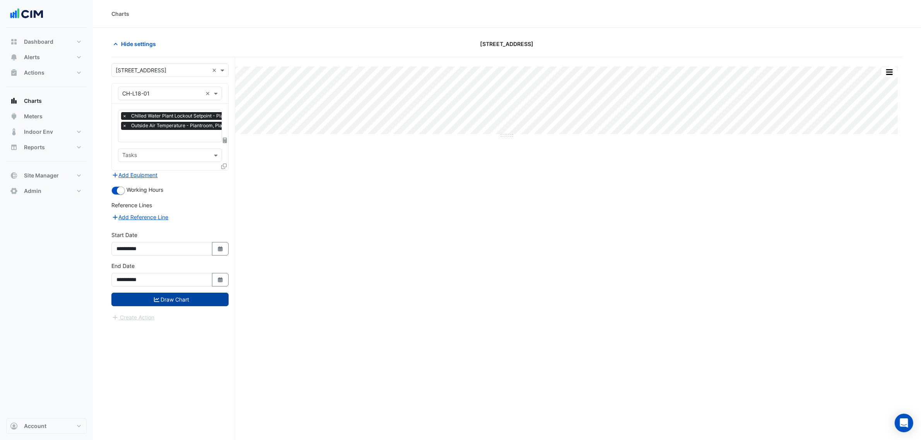
click at [186, 294] on button "Draw Chart" at bounding box center [169, 300] width 117 height 14
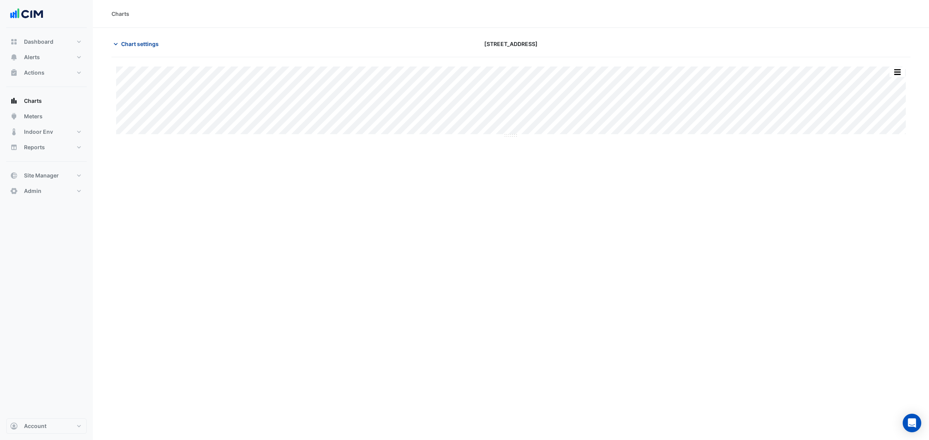
click at [142, 49] on button "Chart settings" at bounding box center [137, 44] width 52 height 14
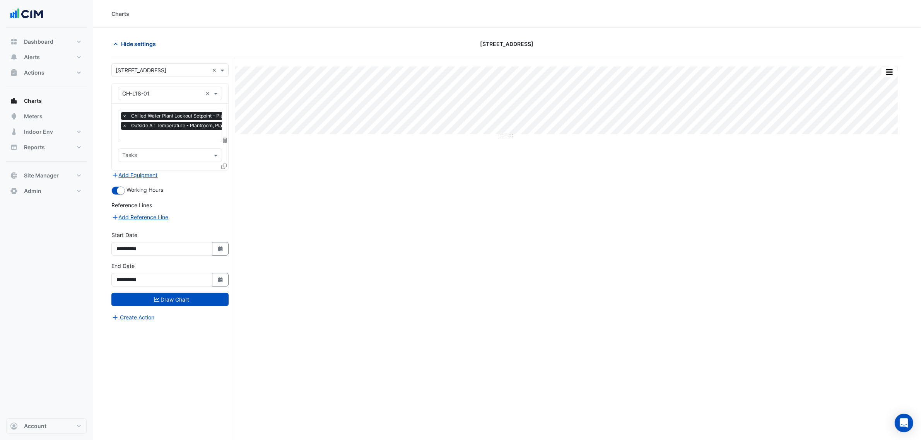
click at [147, 48] on button "Hide settings" at bounding box center [136, 44] width 50 height 14
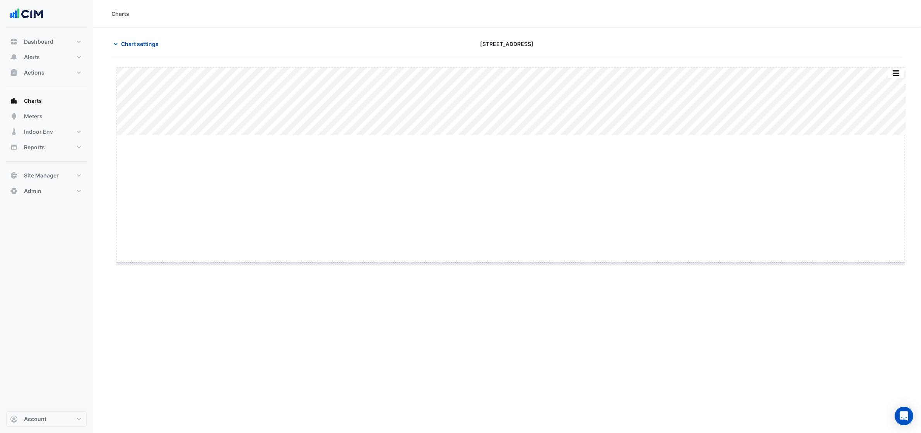
drag, startPoint x: 509, startPoint y: 135, endPoint x: 529, endPoint y: 284, distance: 149.6
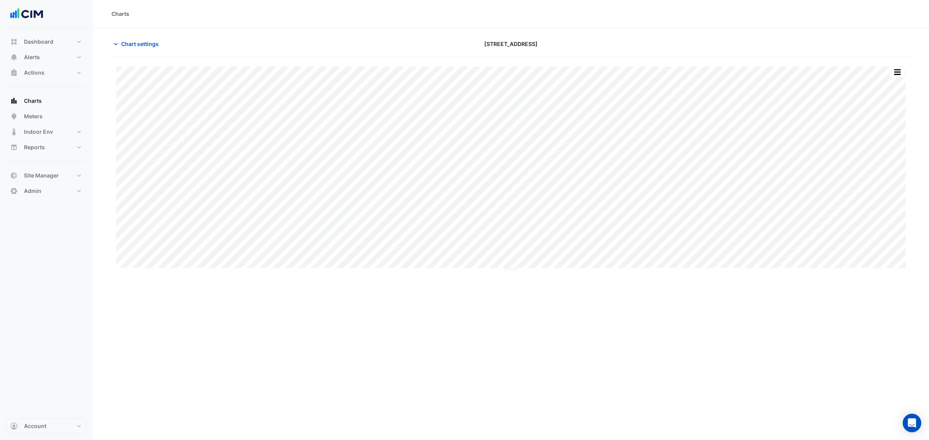
drag, startPoint x: 529, startPoint y: 284, endPoint x: 528, endPoint y: 289, distance: 5.9
click at [529, 289] on div "Charts Chart settings [STREET_ADDRESS] Split All Split None Print Save as JPEG …" at bounding box center [511, 220] width 836 height 440
click at [785, 333] on div "Charts Chart settings [STREET_ADDRESS] Split All Split None Print Save as JPEG …" at bounding box center [511, 220] width 836 height 440
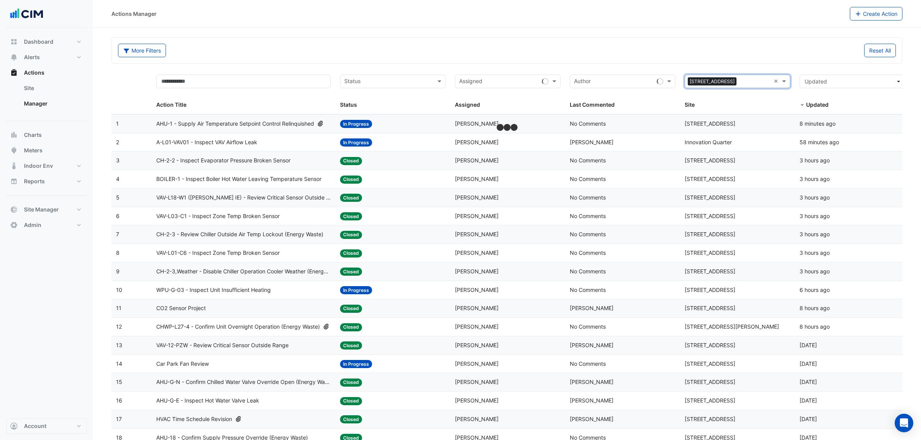
select select "***"
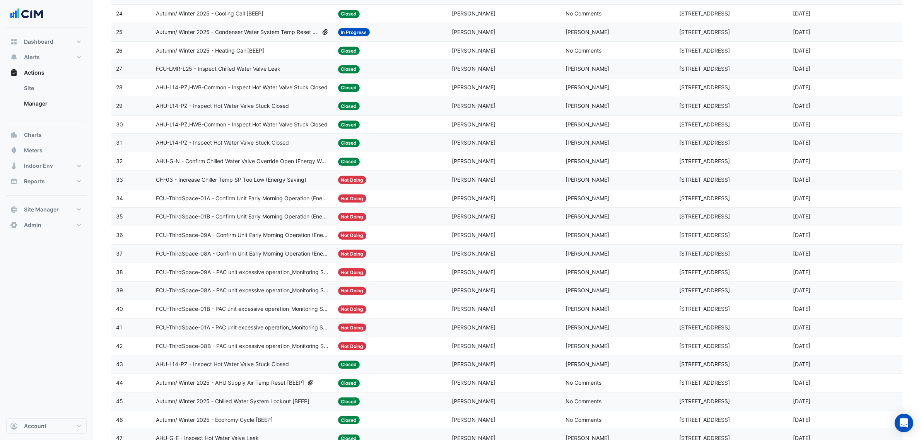
scroll to position [629, 0]
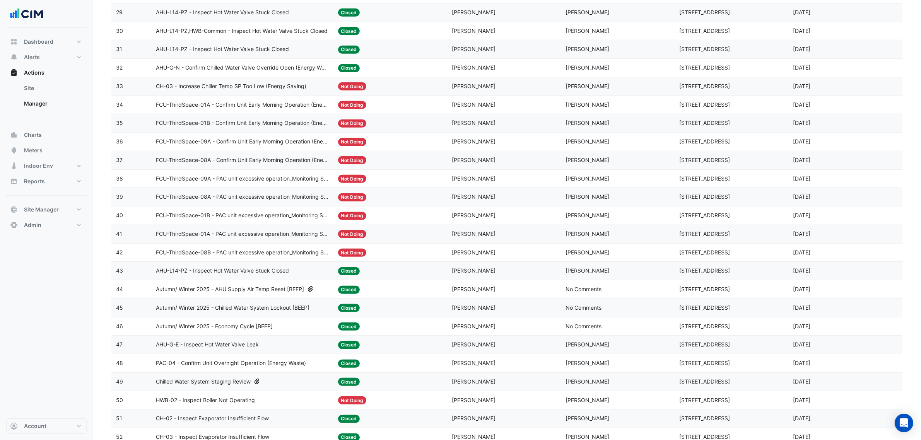
click at [405, 293] on div "Status: Closed" at bounding box center [390, 289] width 104 height 9
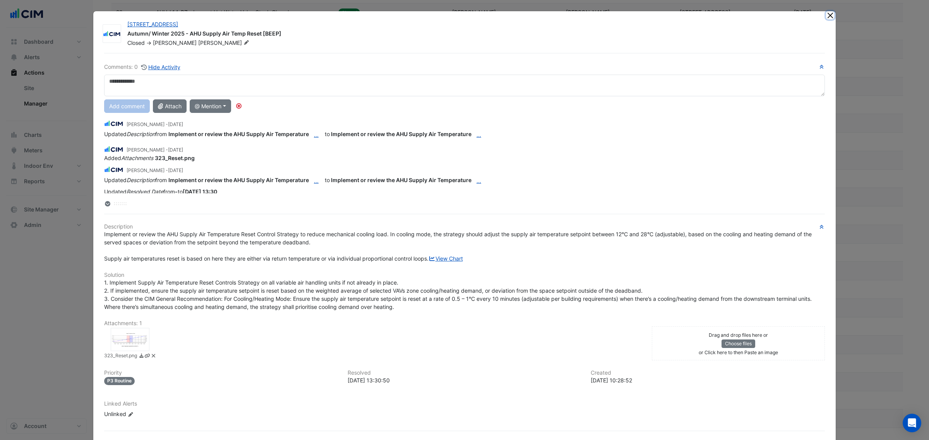
click at [827, 15] on button "Close" at bounding box center [830, 15] width 8 height 8
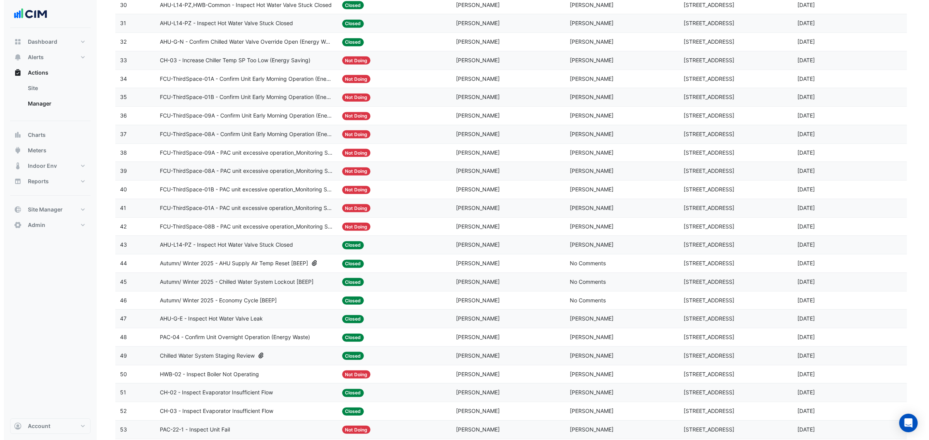
scroll to position [677, 0]
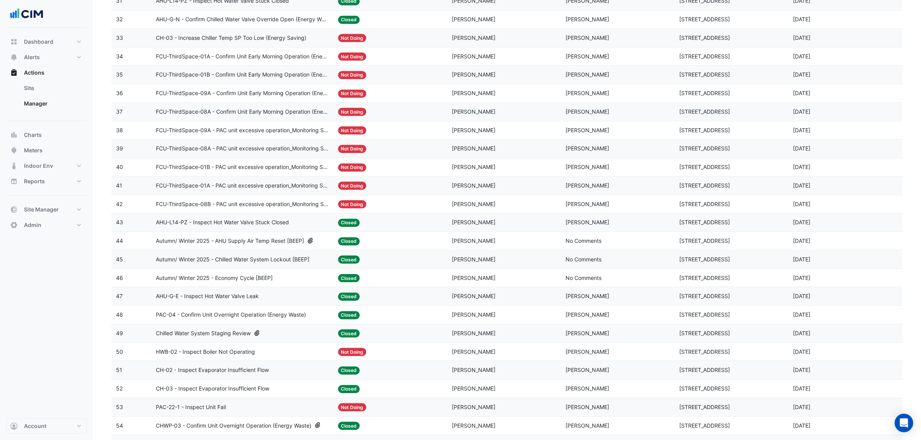
click at [495, 338] on div "Assigned: [PERSON_NAME]" at bounding box center [504, 333] width 104 height 9
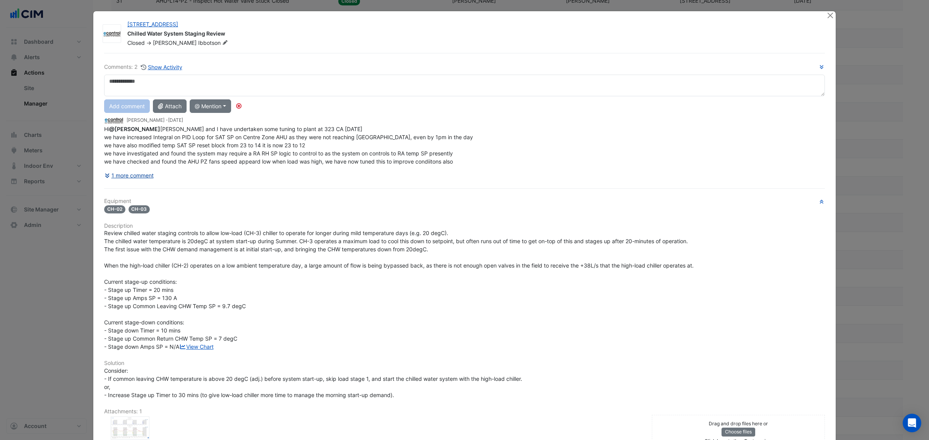
click at [137, 182] on button "1 more comment" at bounding box center [129, 176] width 50 height 14
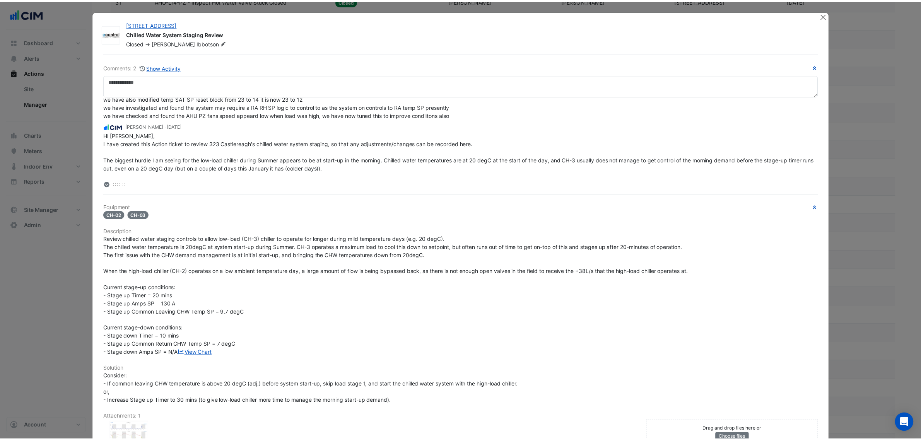
scroll to position [60, 0]
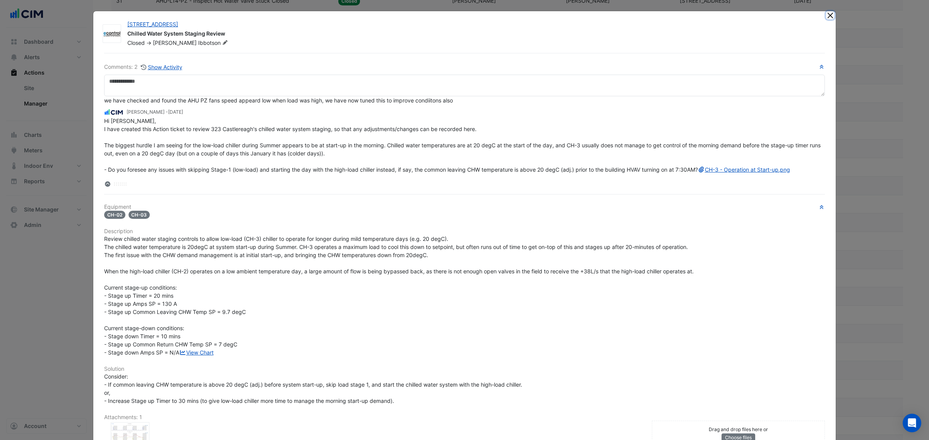
click at [828, 17] on button "Close" at bounding box center [830, 15] width 8 height 8
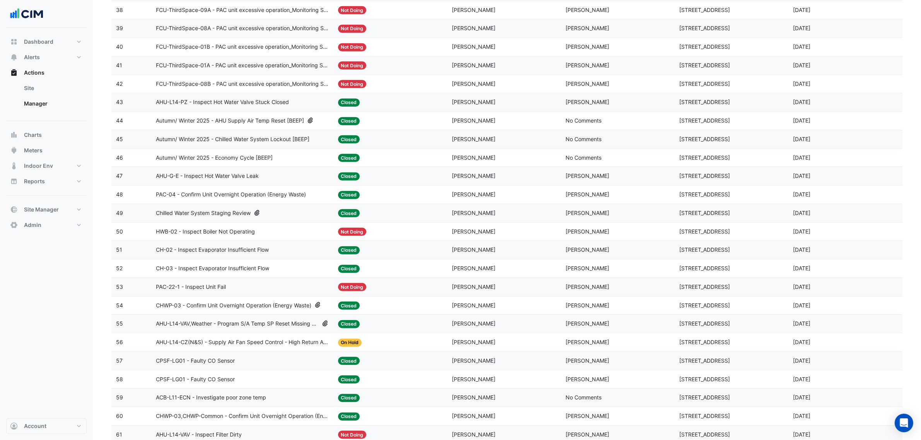
scroll to position [919, 0]
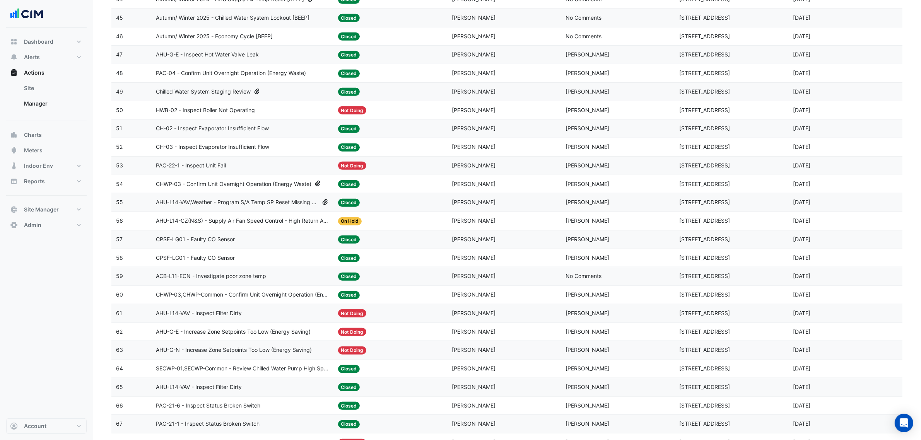
click at [378, 226] on div "Status: On Hold" at bounding box center [390, 221] width 104 height 9
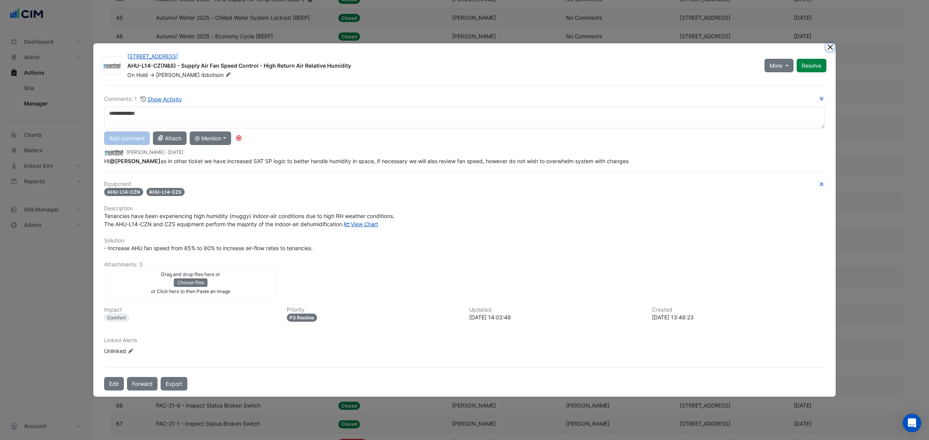
click at [831, 43] on button "Close" at bounding box center [830, 47] width 8 height 8
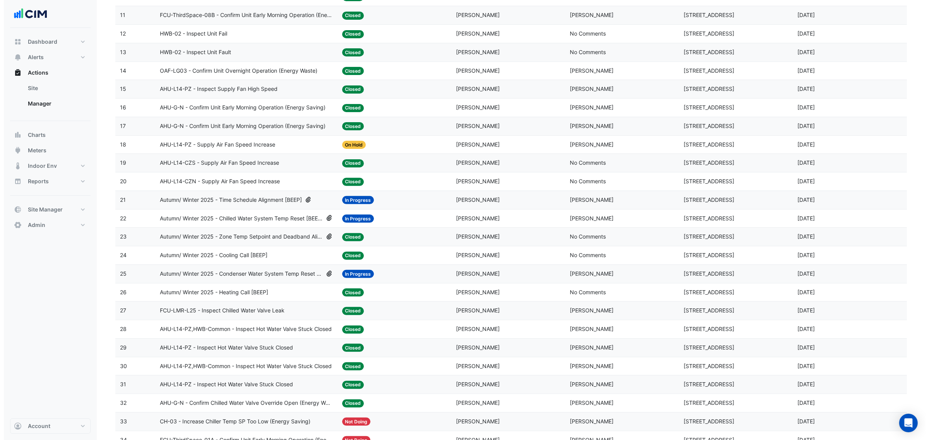
scroll to position [290, 0]
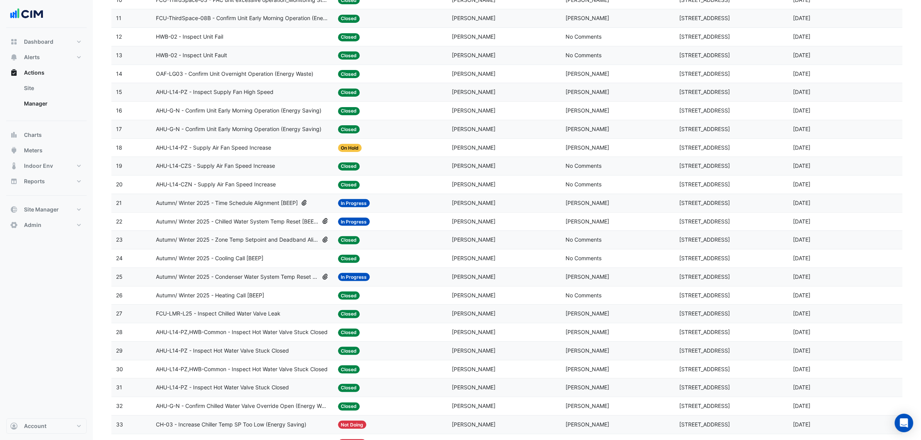
click at [488, 148] on div "Assigned: [PERSON_NAME]" at bounding box center [504, 148] width 104 height 9
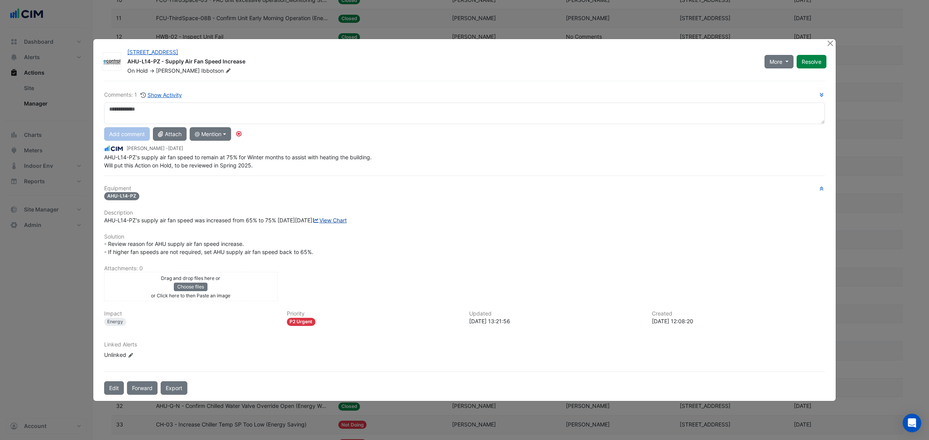
click at [312, 224] on link "View Chart" at bounding box center [329, 220] width 34 height 7
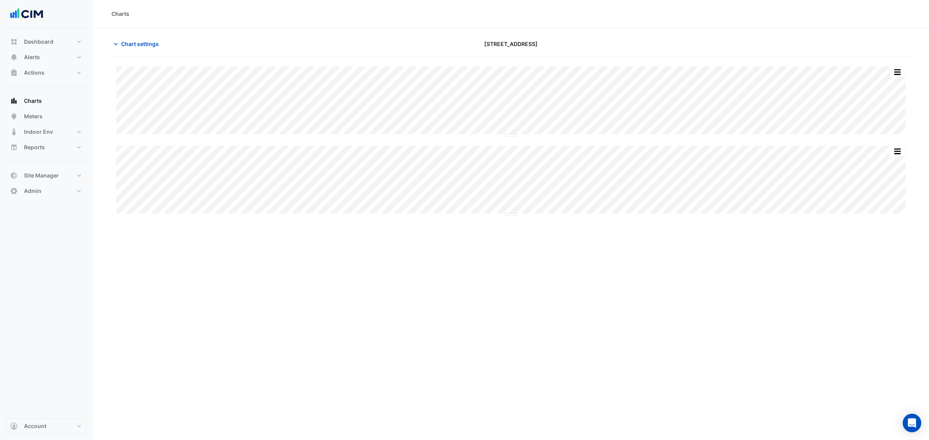
click at [511, 214] on div "Split All Split None Print Save as JPEG Save as PNG Pivot Data Table Export CSV…" at bounding box center [510, 181] width 789 height 70
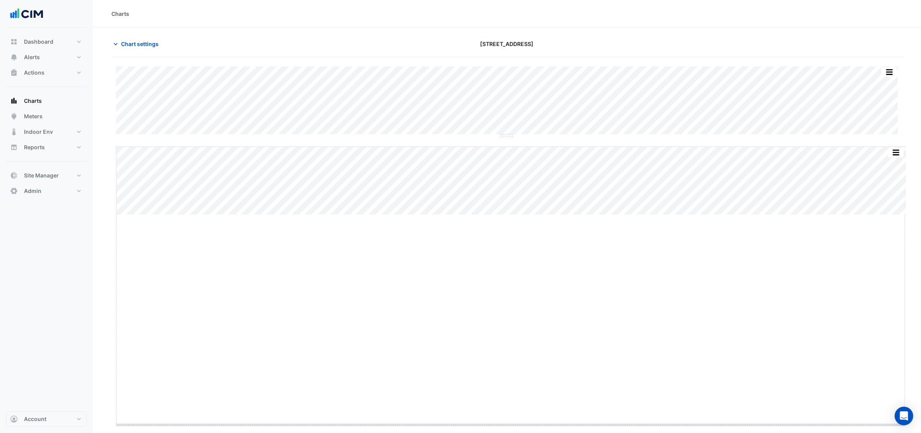
drag, startPoint x: 510, startPoint y: 216, endPoint x: 482, endPoint y: 435, distance: 221.5
click at [482, 433] on html "Charts Chart settings [STREET_ADDRESS] Split All Split None Print Save as JPEG …" at bounding box center [460, 216] width 921 height 433
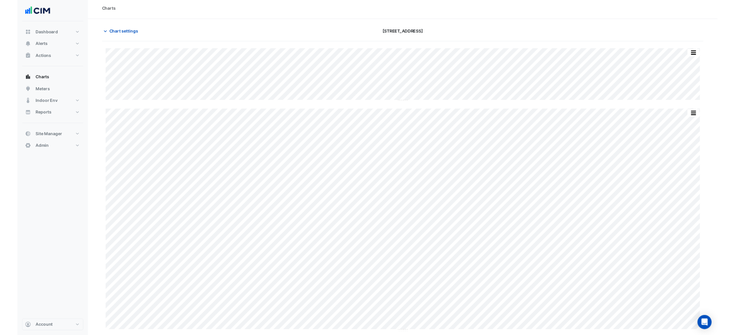
scroll to position [3, 0]
